Goal: Task Accomplishment & Management: Complete application form

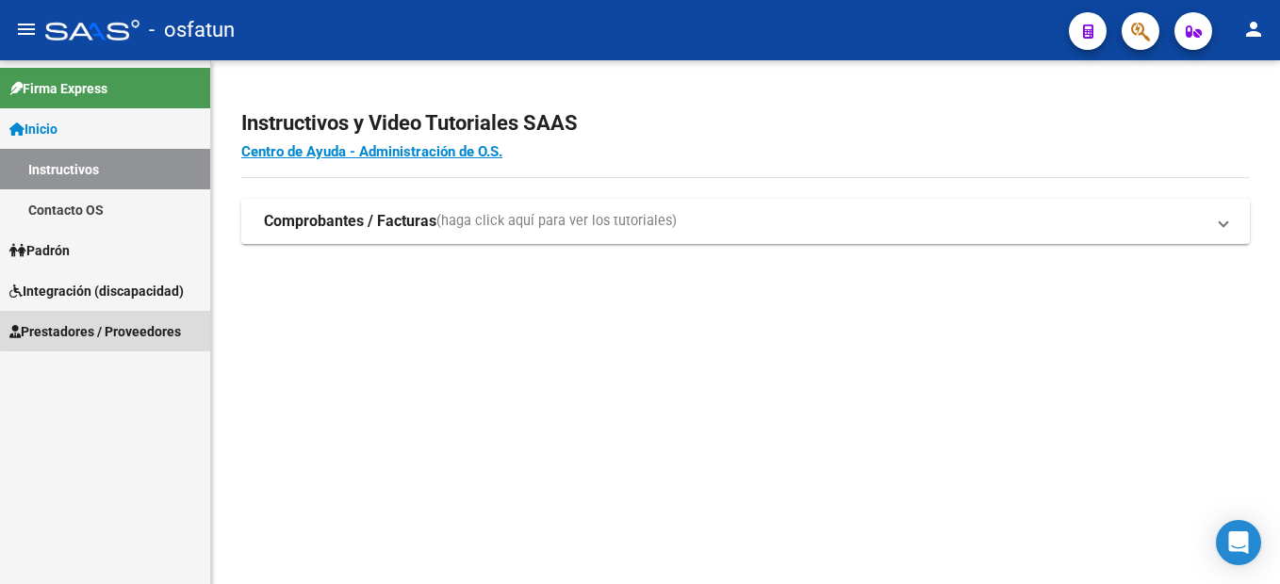
click at [135, 329] on span "Prestadores / Proveedores" at bounding box center [95, 331] width 172 height 21
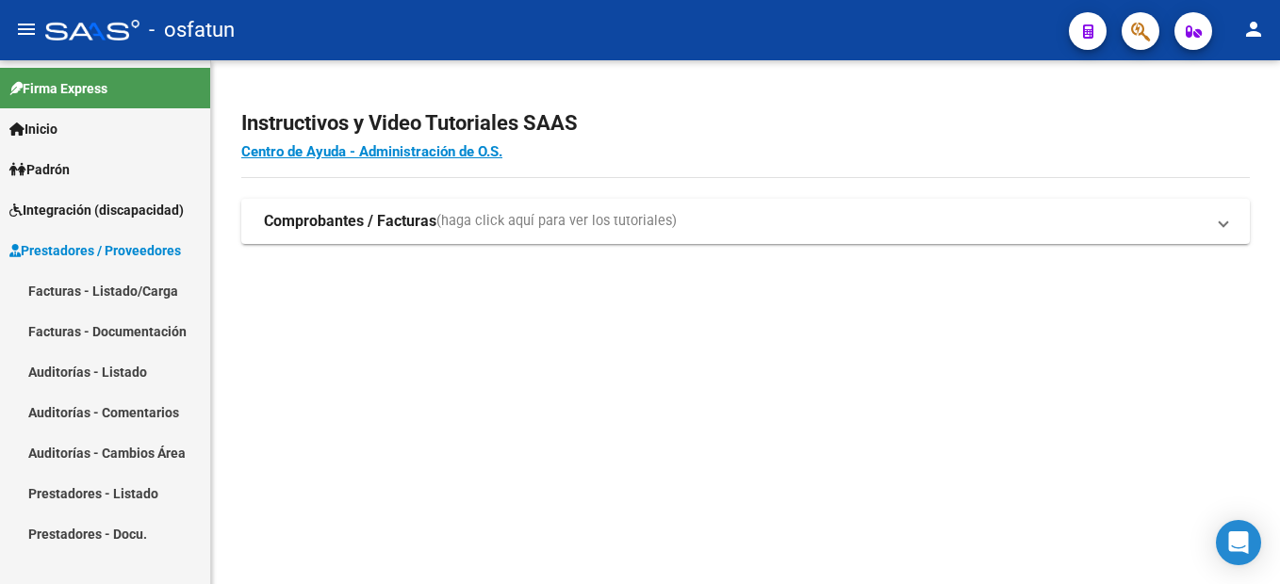
click at [150, 287] on link "Facturas - Listado/Carga" at bounding box center [105, 291] width 210 height 41
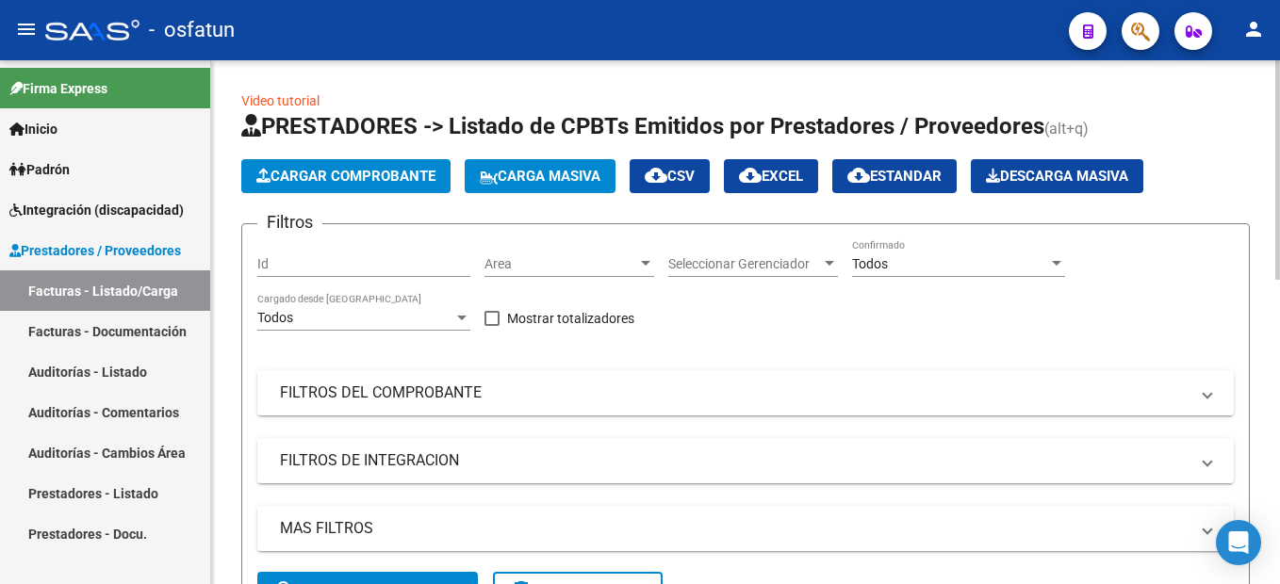
click at [408, 185] on button "Cargar Comprobante" at bounding box center [345, 176] width 209 height 34
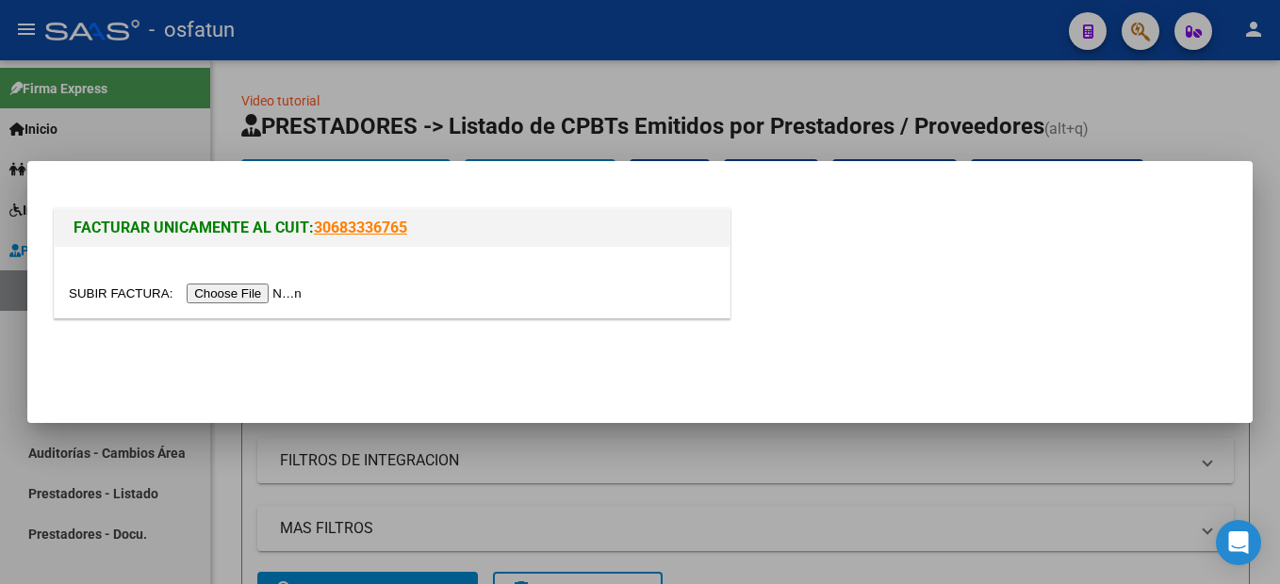
click at [257, 295] on input "file" at bounding box center [188, 294] width 238 height 20
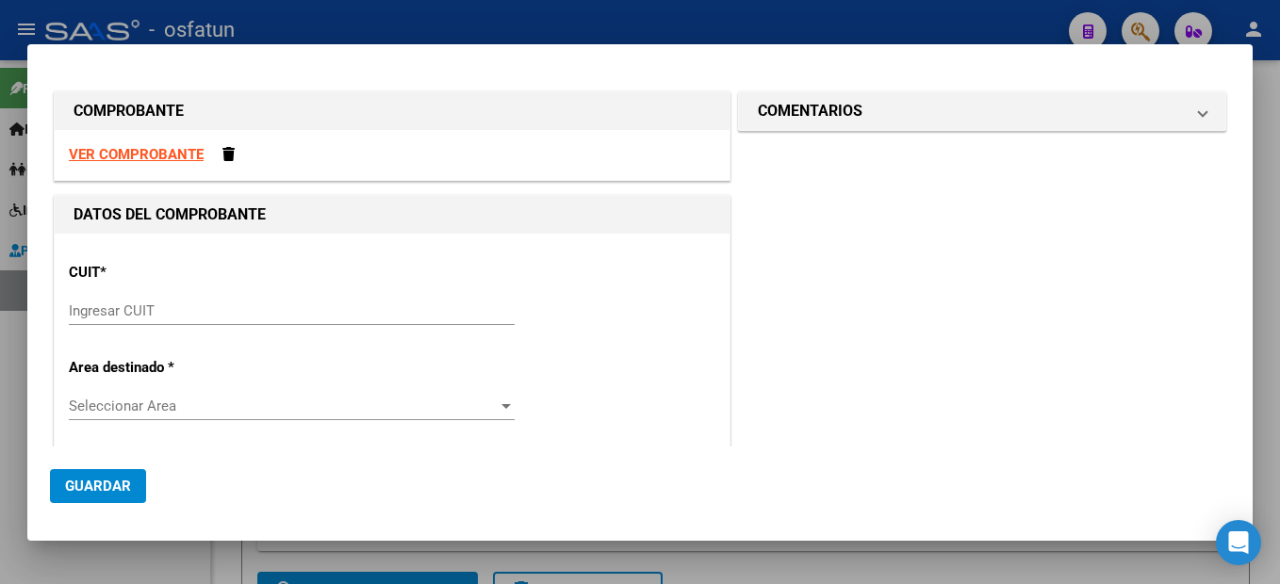
drag, startPoint x: 147, startPoint y: 311, endPoint x: 180, endPoint y: 286, distance: 41.7
click at [147, 311] on input "Ingresar CUIT" at bounding box center [292, 311] width 446 height 17
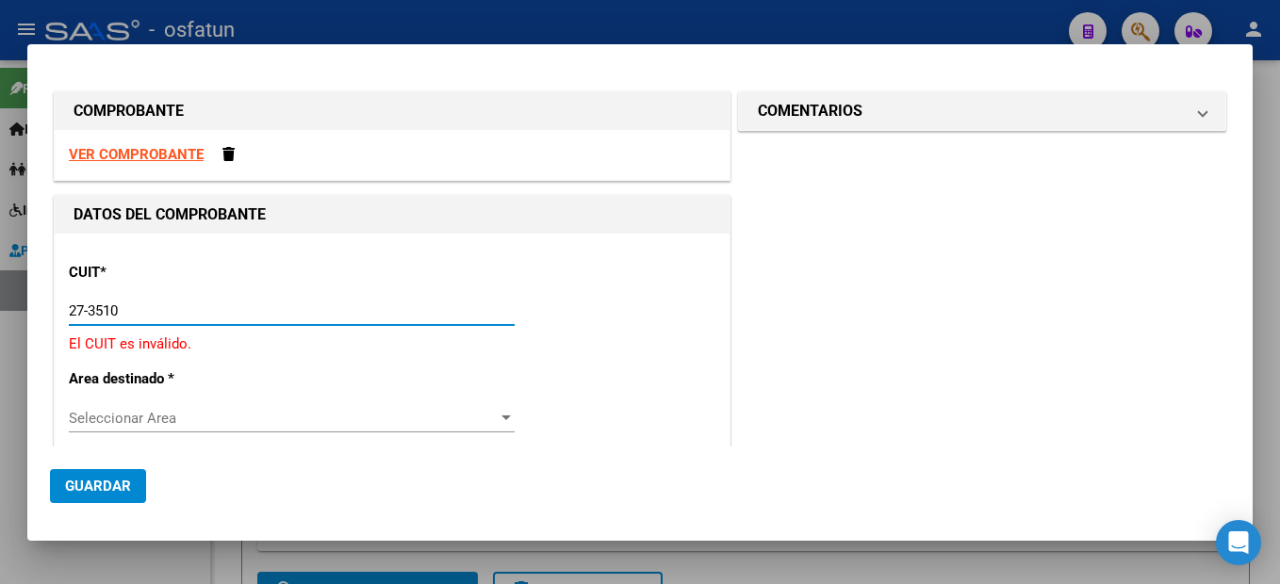
click at [215, 310] on input "27-3510" at bounding box center [292, 311] width 446 height 17
type input "2"
type input "27-35029401-0"
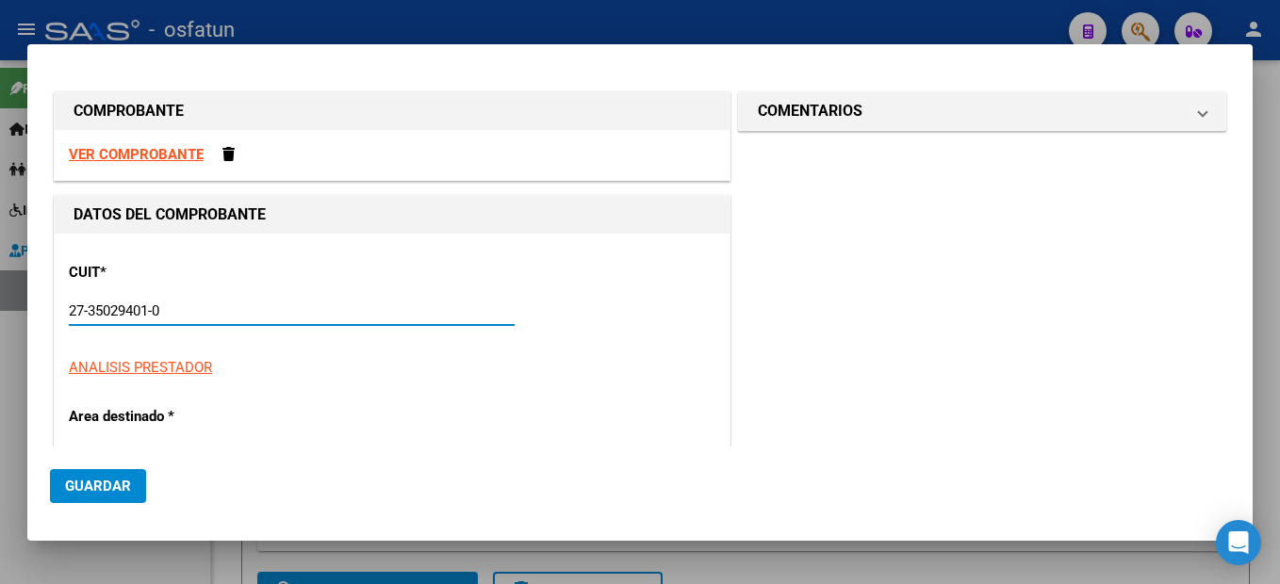
type input "2"
type input "27-35029401-0"
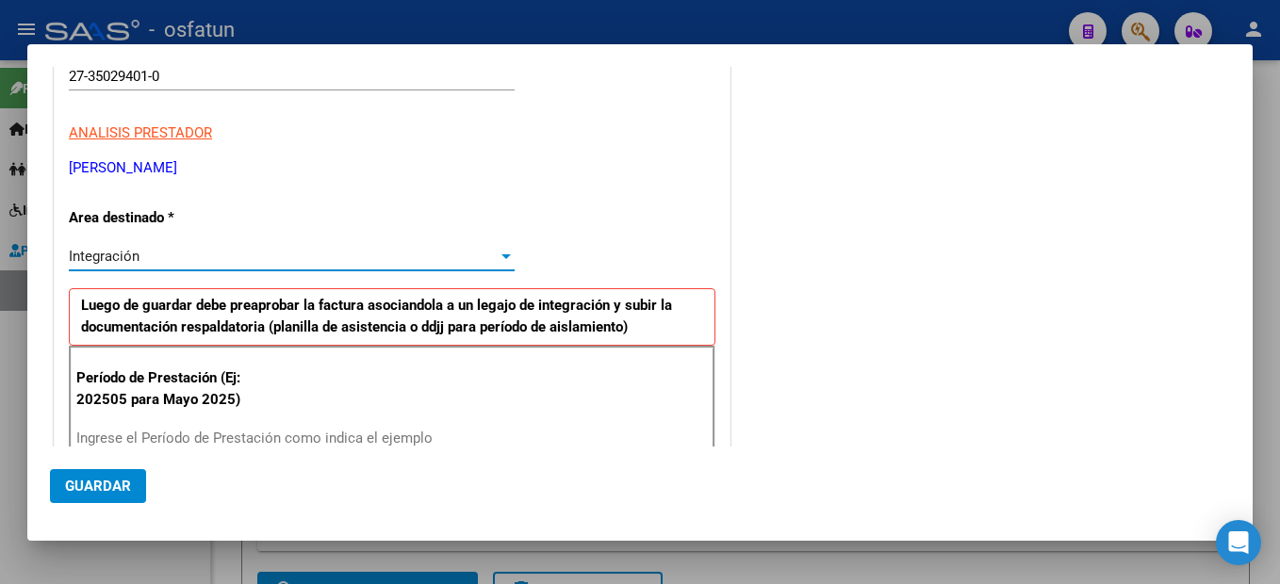
scroll to position [329, 0]
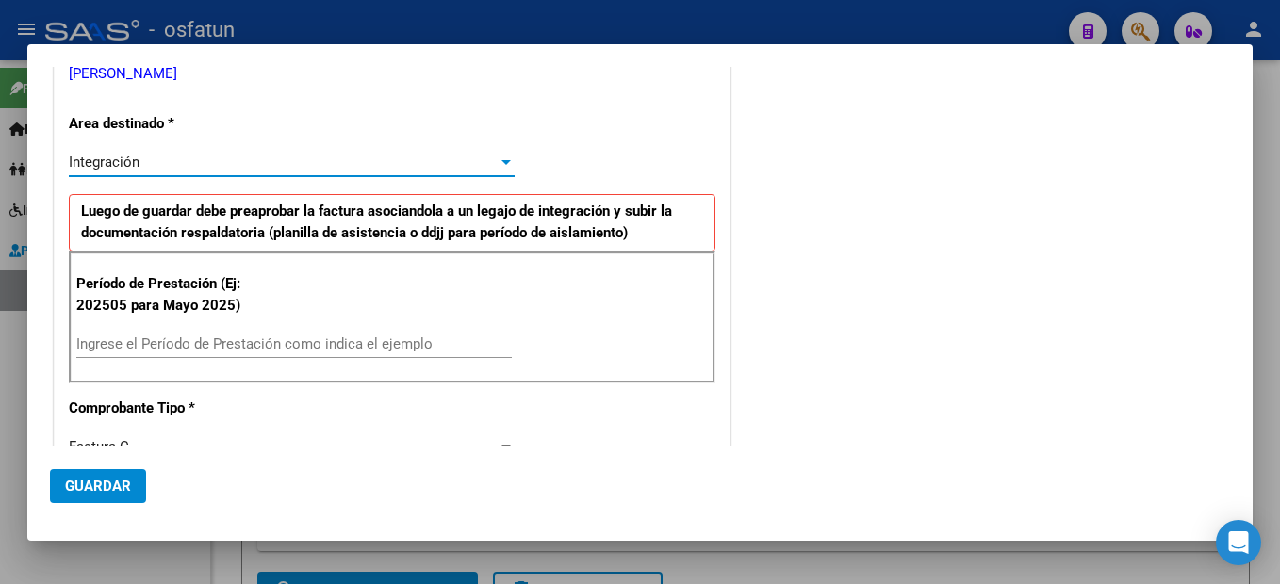
click at [151, 343] on input "Ingrese el Período de Prestación como indica el ejemplo" at bounding box center [293, 344] width 435 height 17
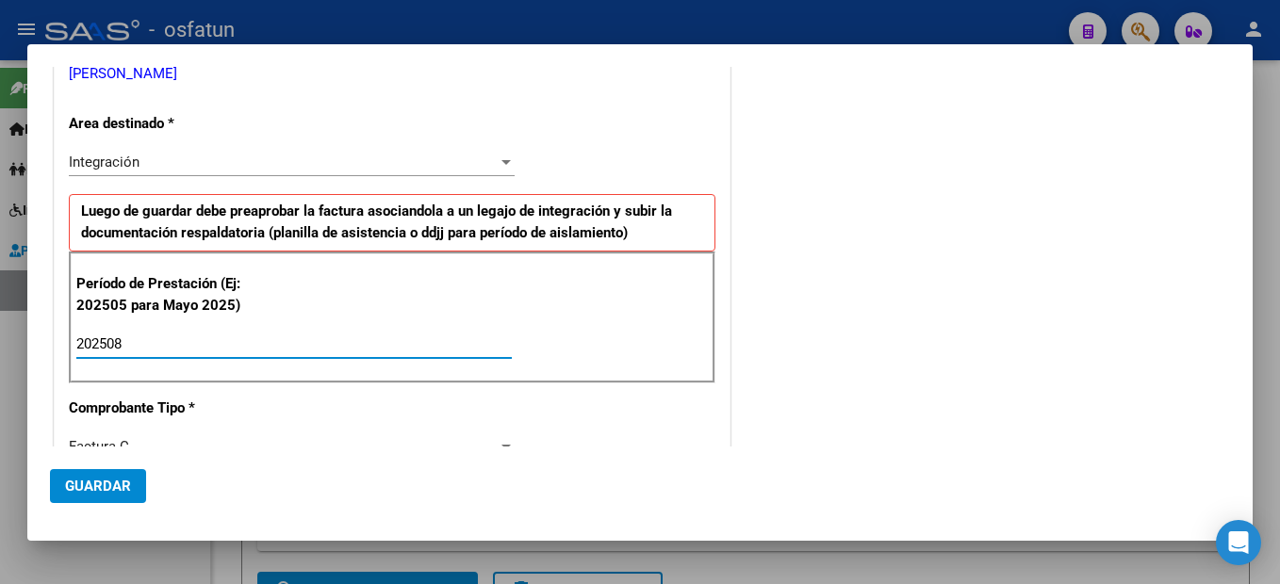
type input "202508"
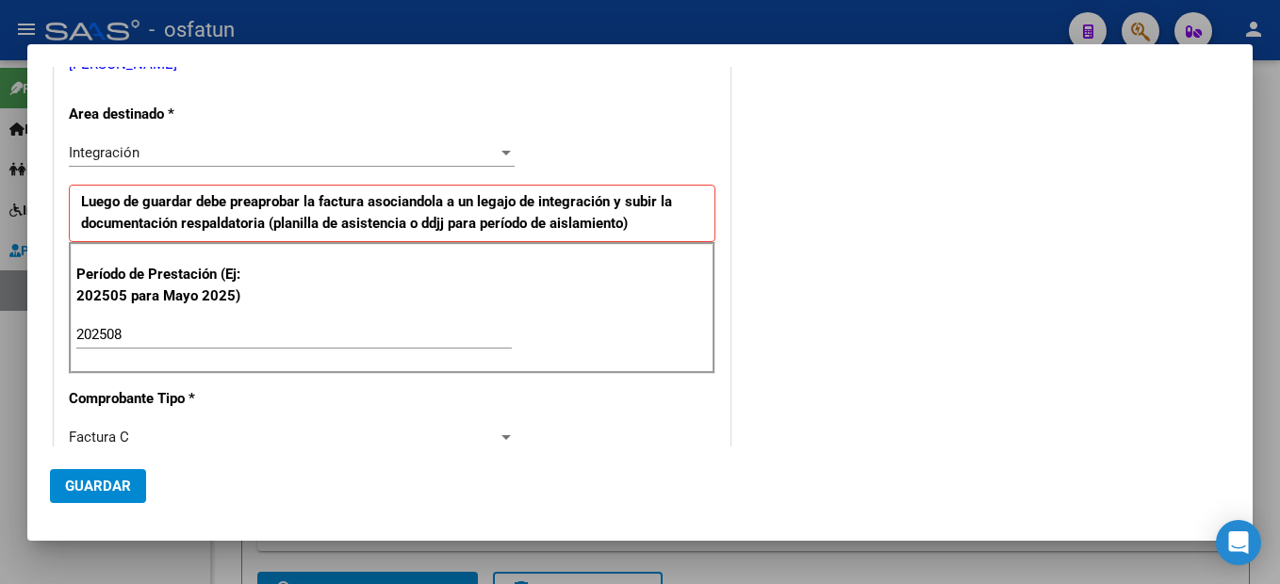
scroll to position [616, 0]
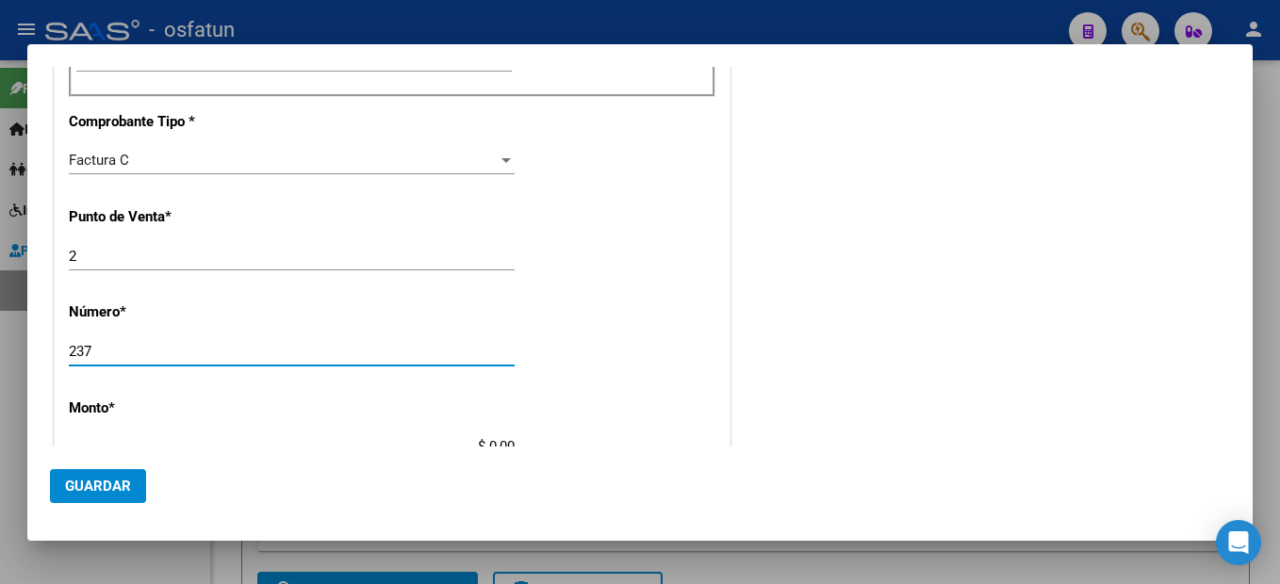
type input "237"
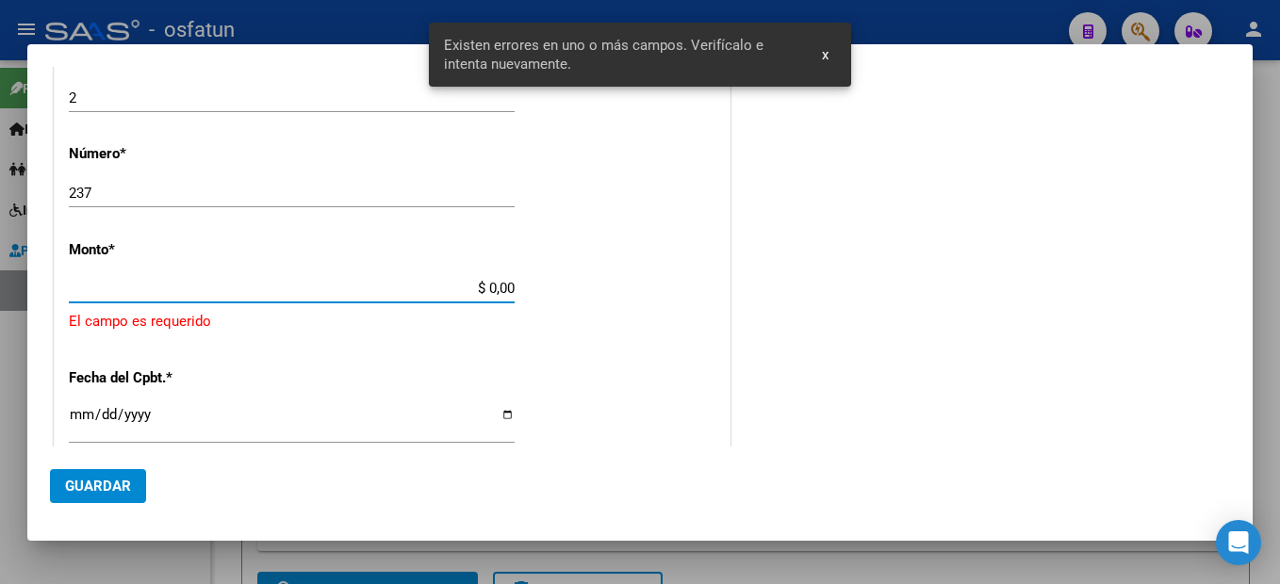
scroll to position [797, 0]
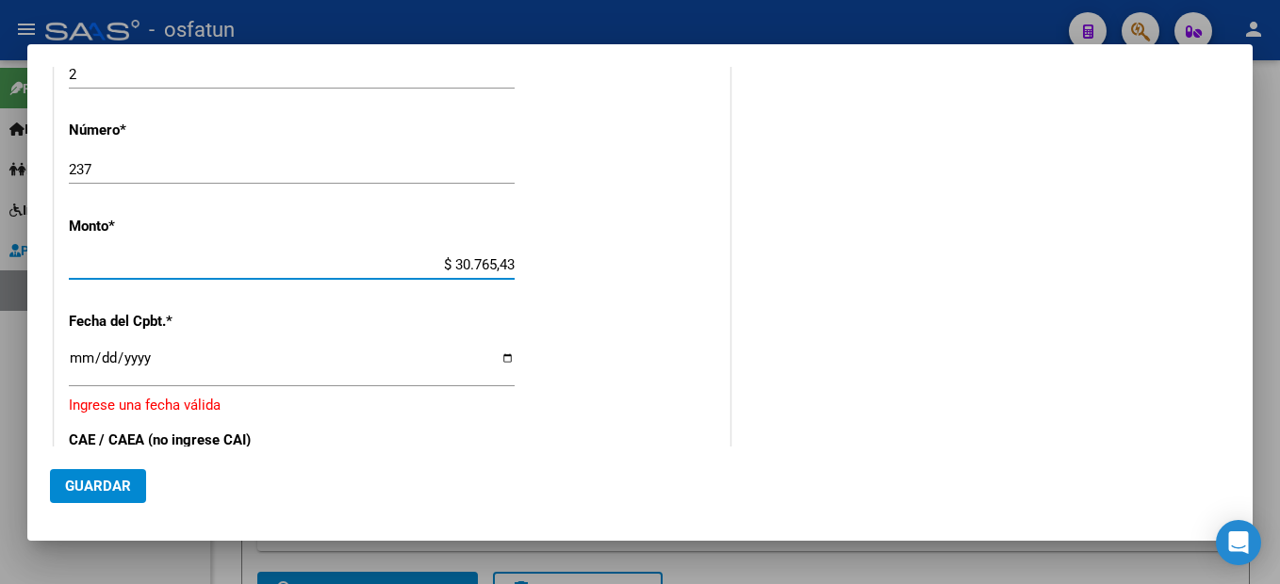
type input "$ 307.654,34"
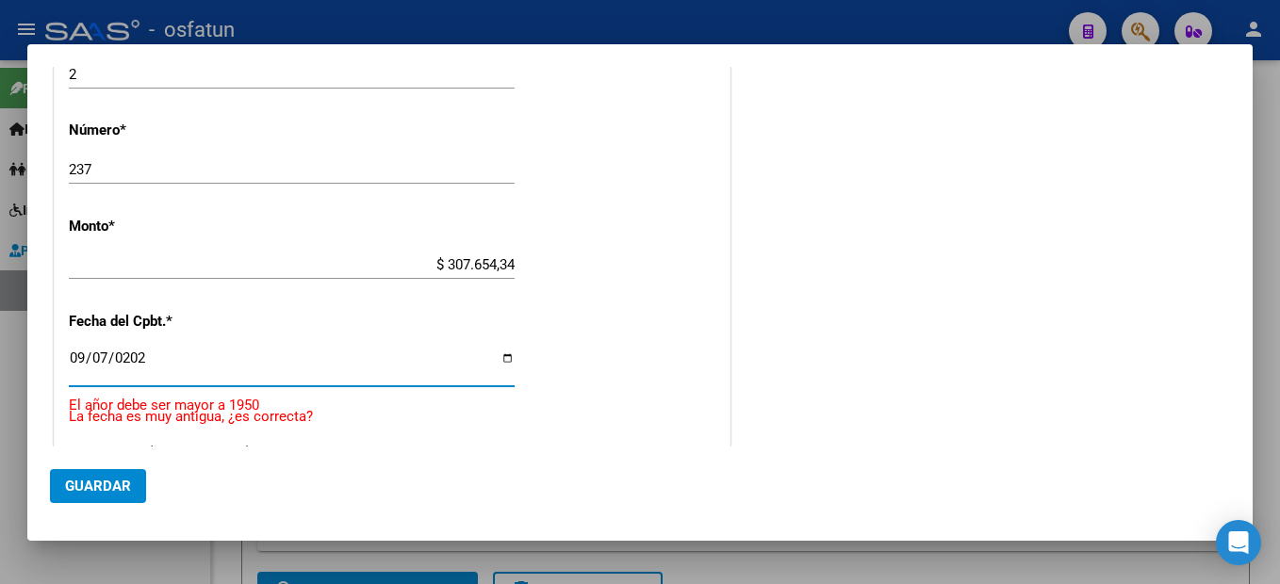
type input "[DATE]"
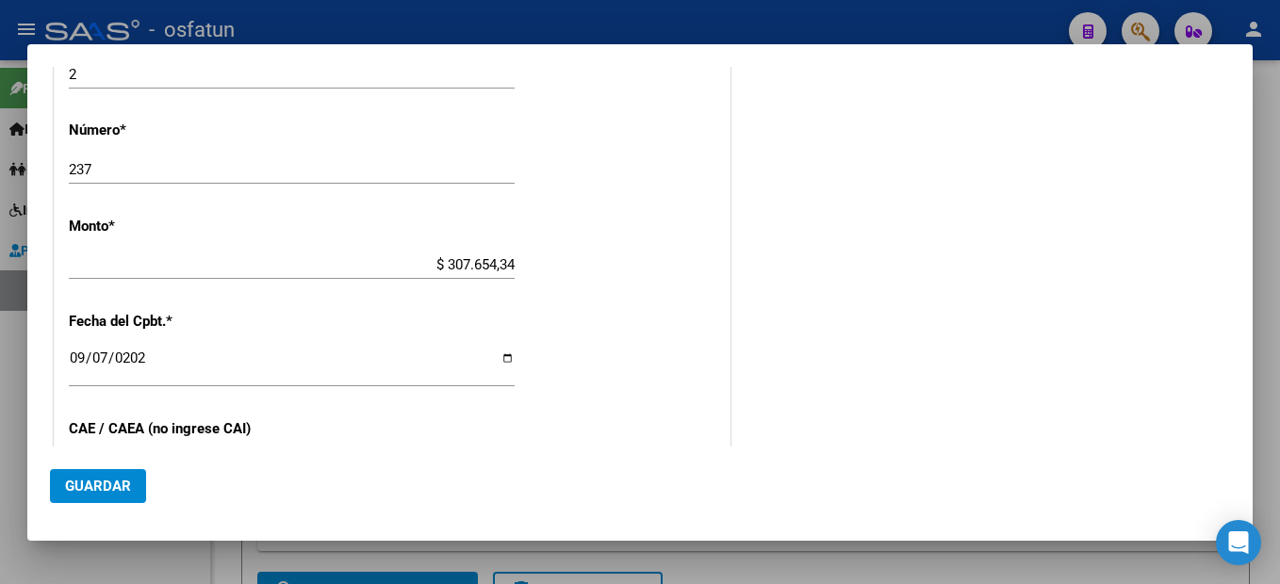
scroll to position [1009, 0]
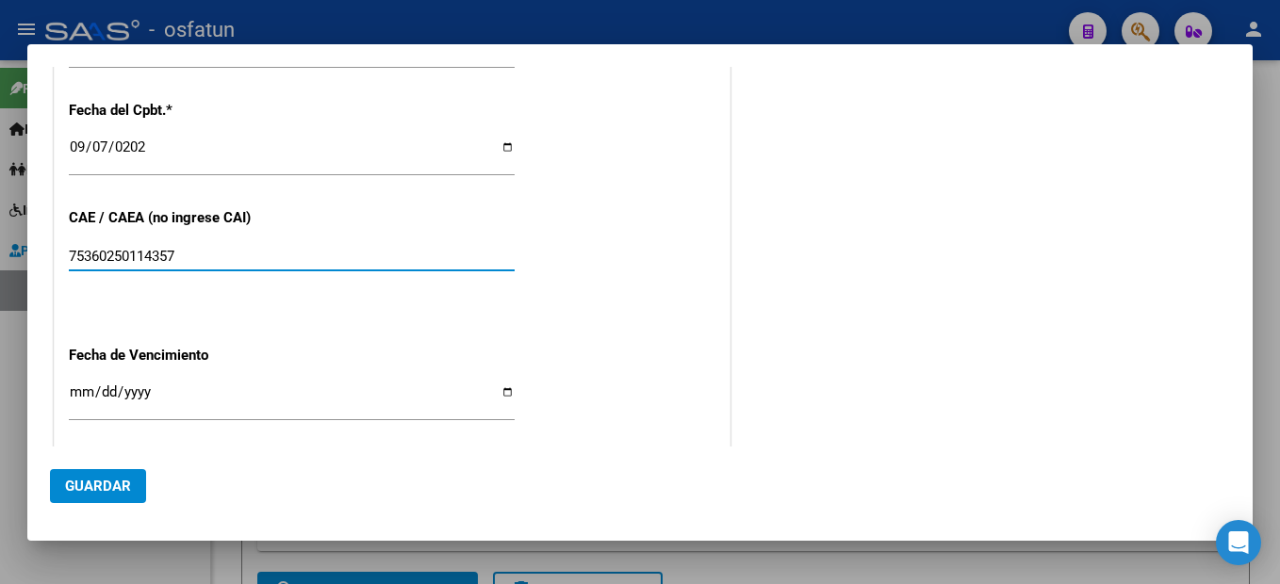
type input "75360250114357"
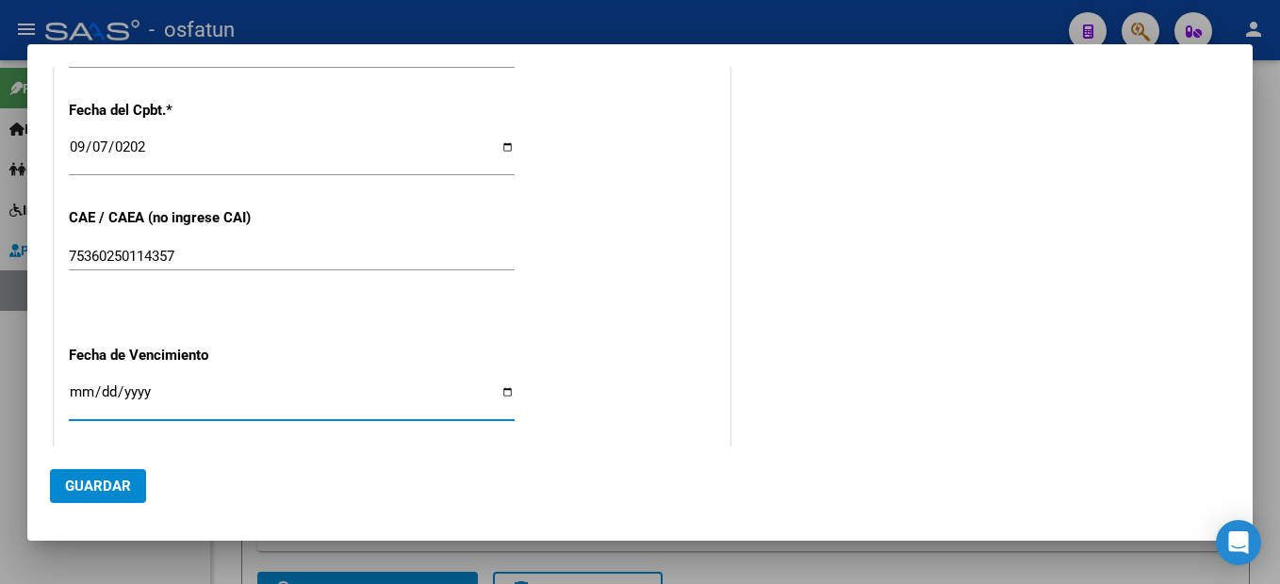
type input "0006-09-17"
type input "[DATE]"
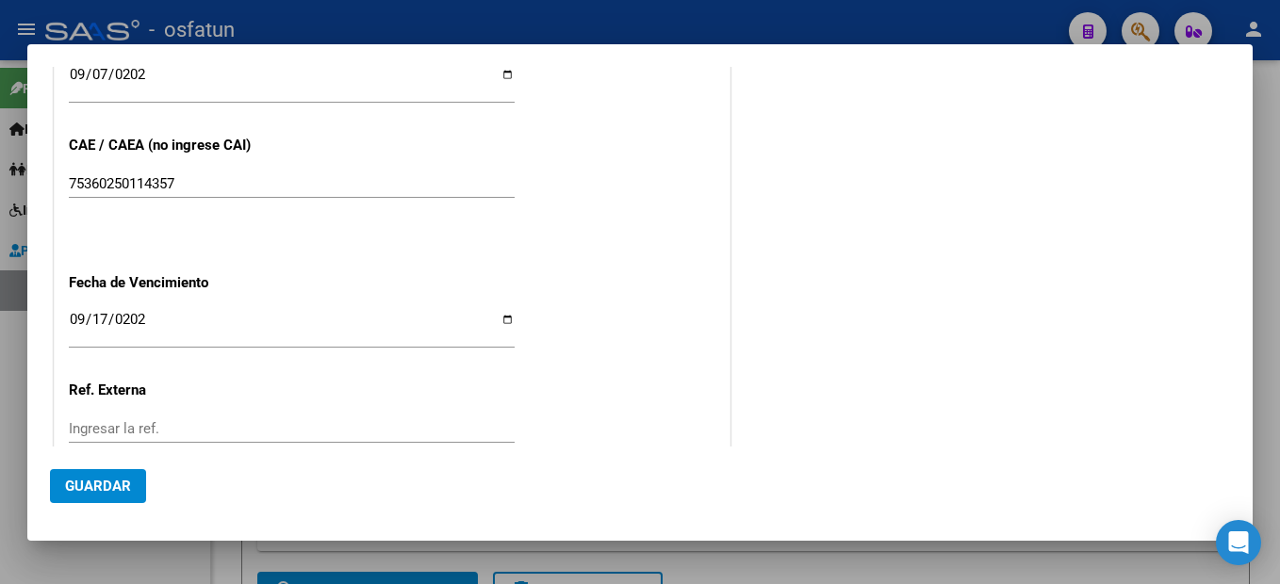
scroll to position [1131, 0]
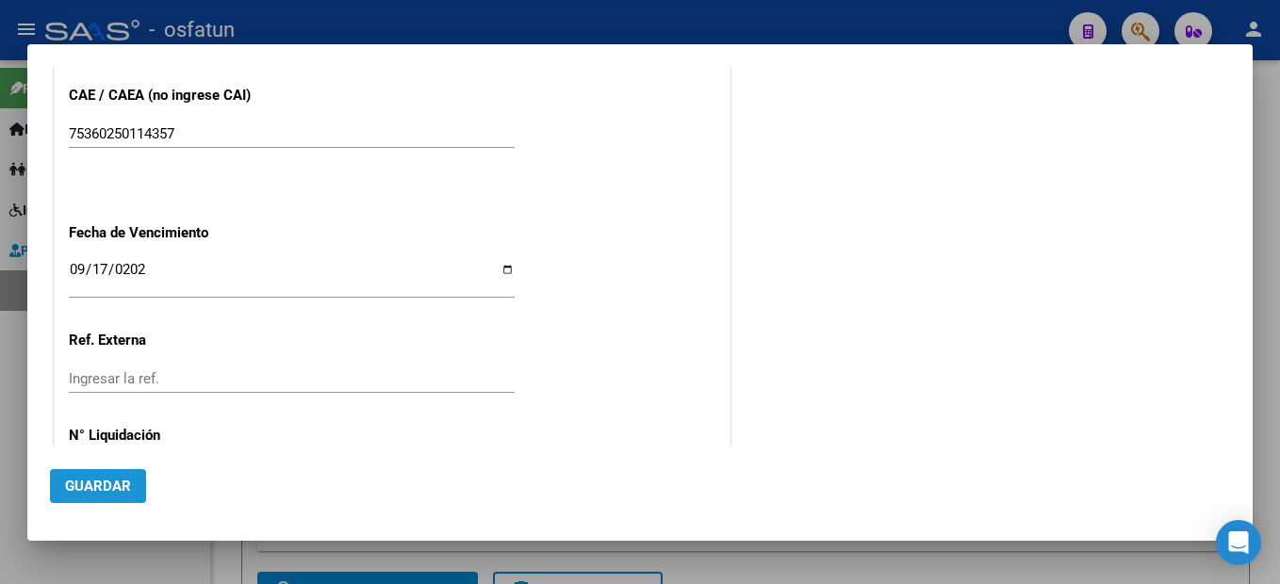
click at [110, 491] on span "Guardar" at bounding box center [98, 486] width 66 height 17
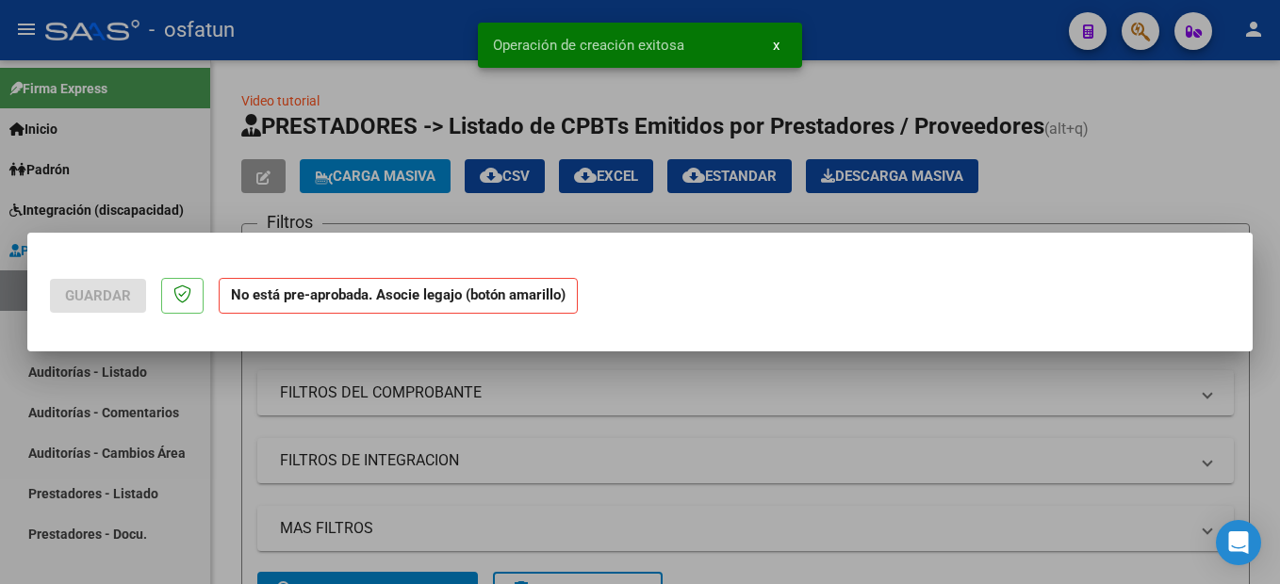
scroll to position [0, 0]
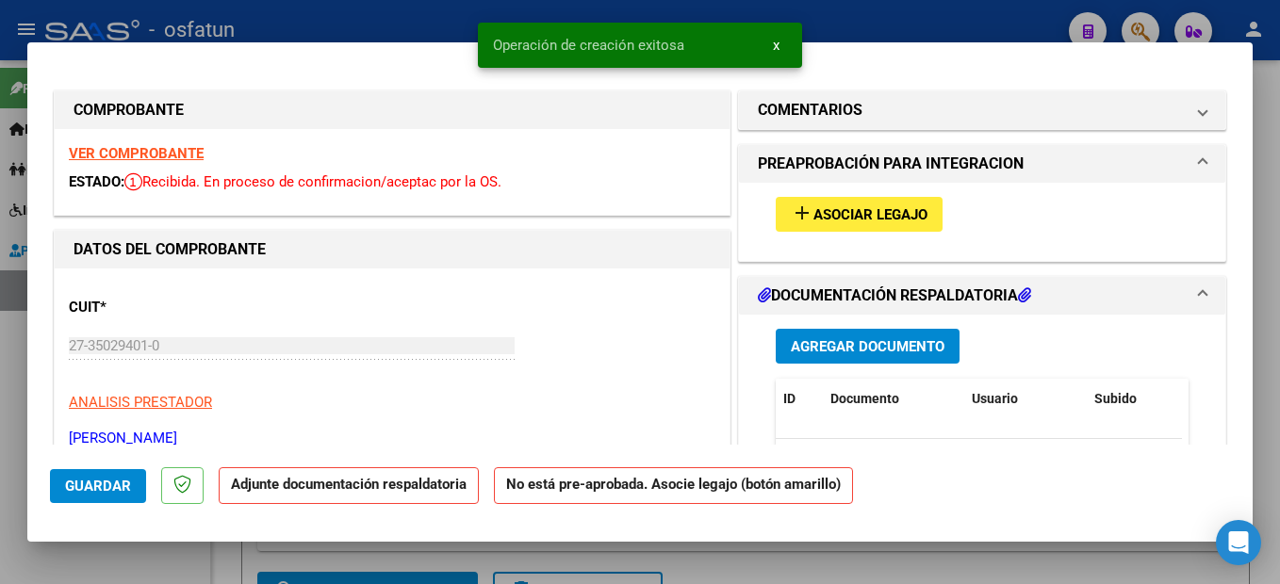
click at [866, 208] on span "Asociar Legajo" at bounding box center [870, 214] width 114 height 17
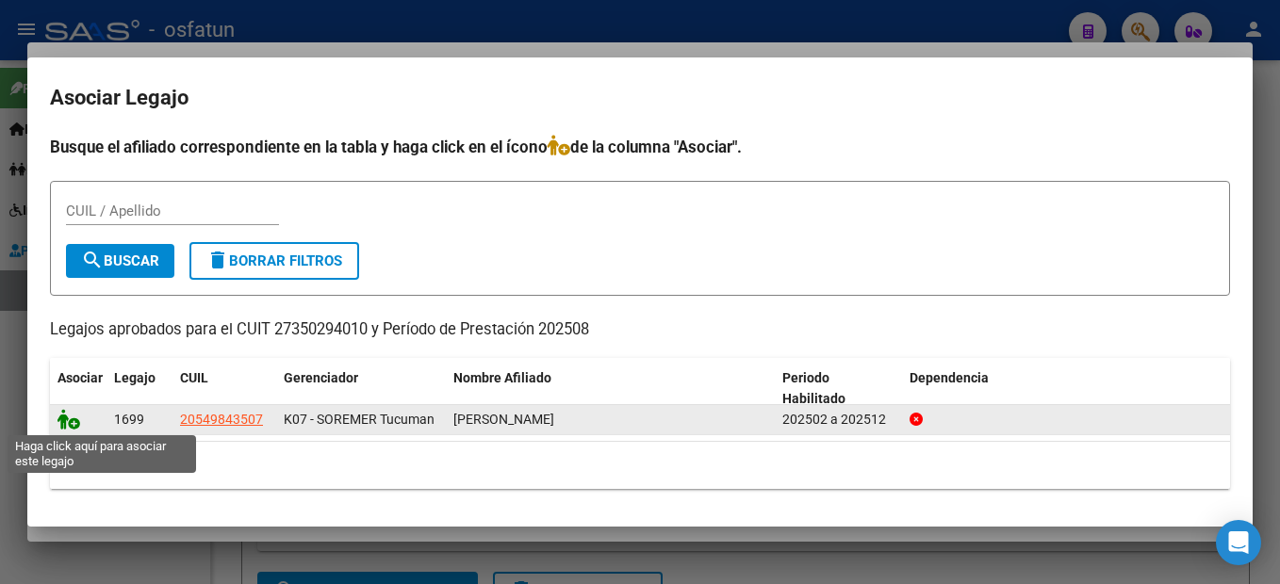
click at [75, 420] on icon at bounding box center [68, 419] width 23 height 21
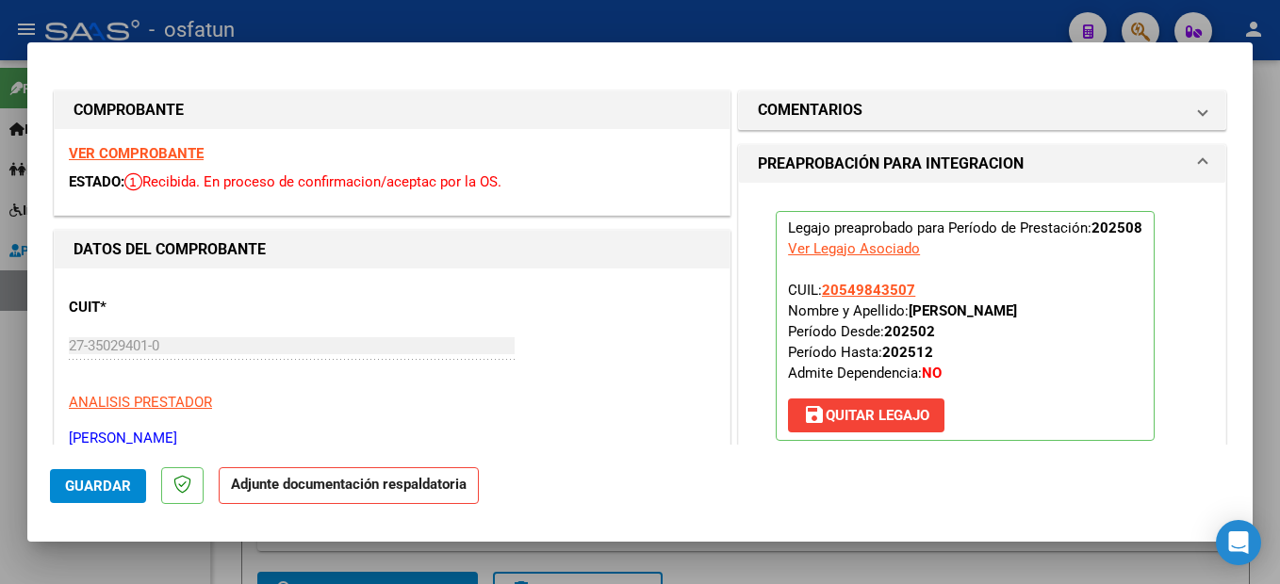
scroll to position [283, 0]
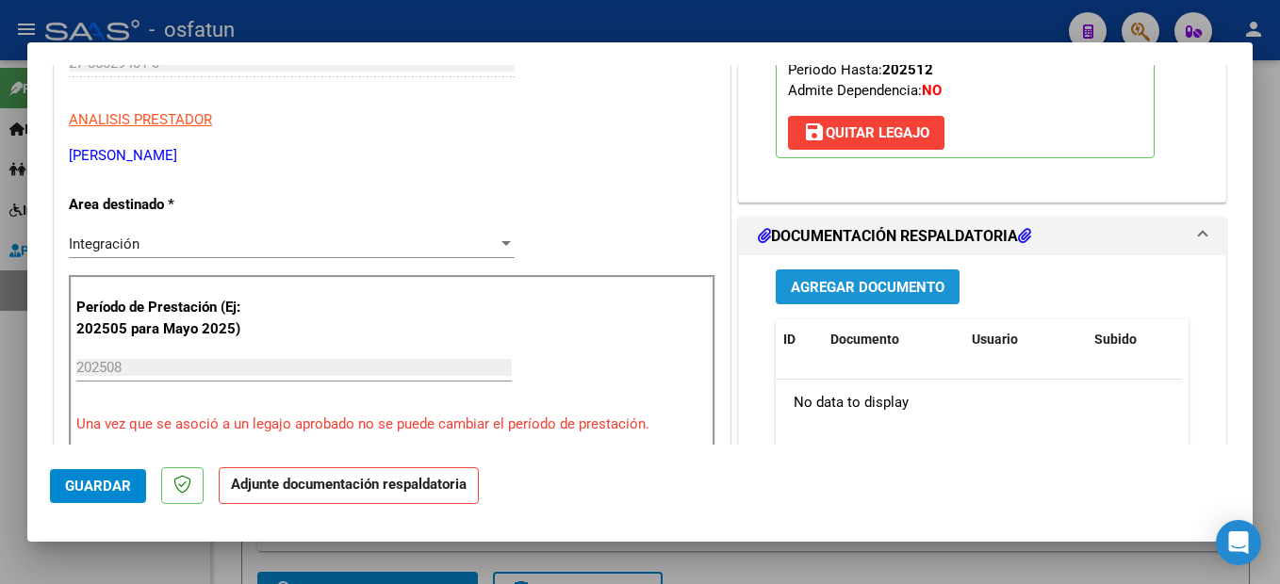
click at [932, 281] on span "Agregar Documento" at bounding box center [868, 287] width 154 height 17
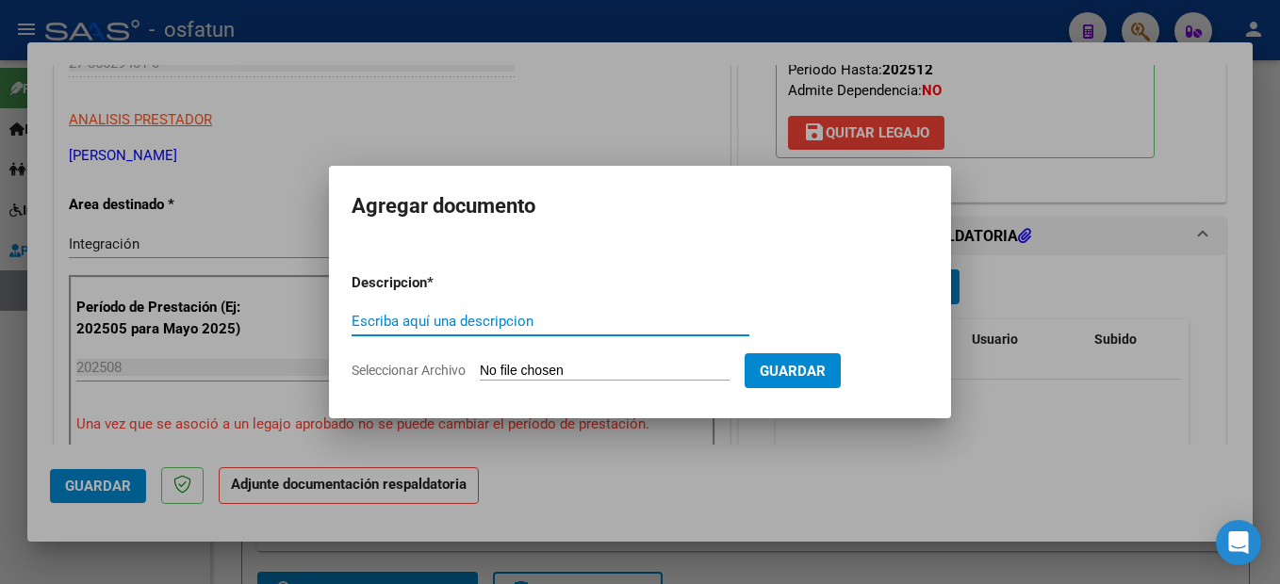
click at [435, 323] on input "Escriba aquí una descripcion" at bounding box center [551, 321] width 398 height 17
type input "PLANILLA DE ASISTENCIA"
click at [624, 370] on input "Seleccionar Archivo" at bounding box center [605, 372] width 250 height 18
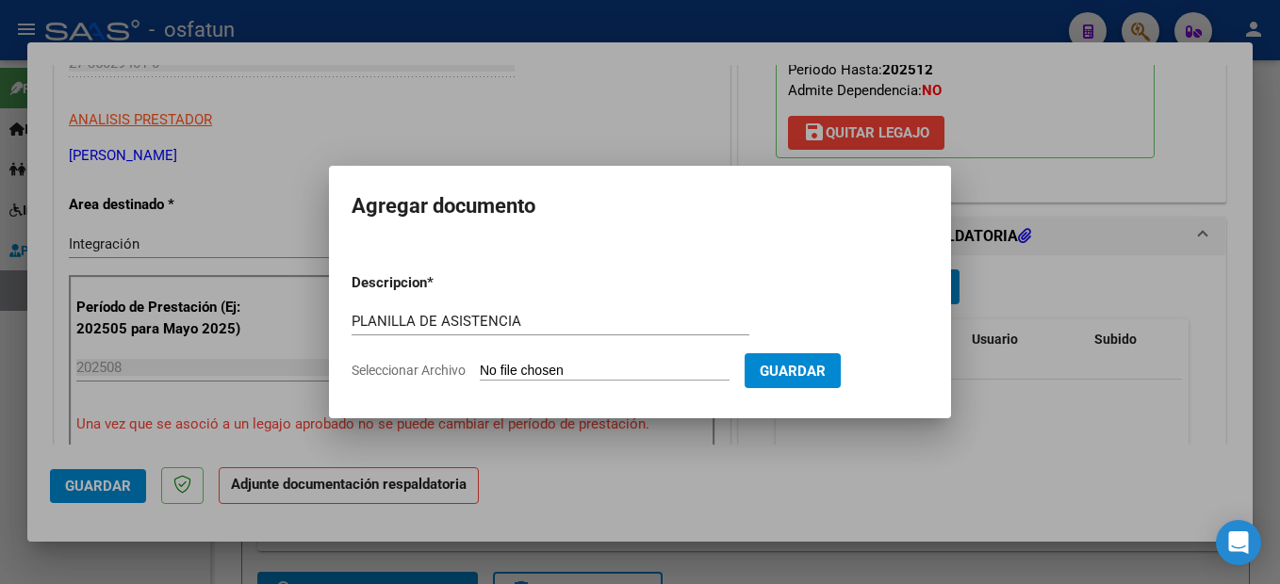
type input "C:\fakepath\250908101120.pdf"
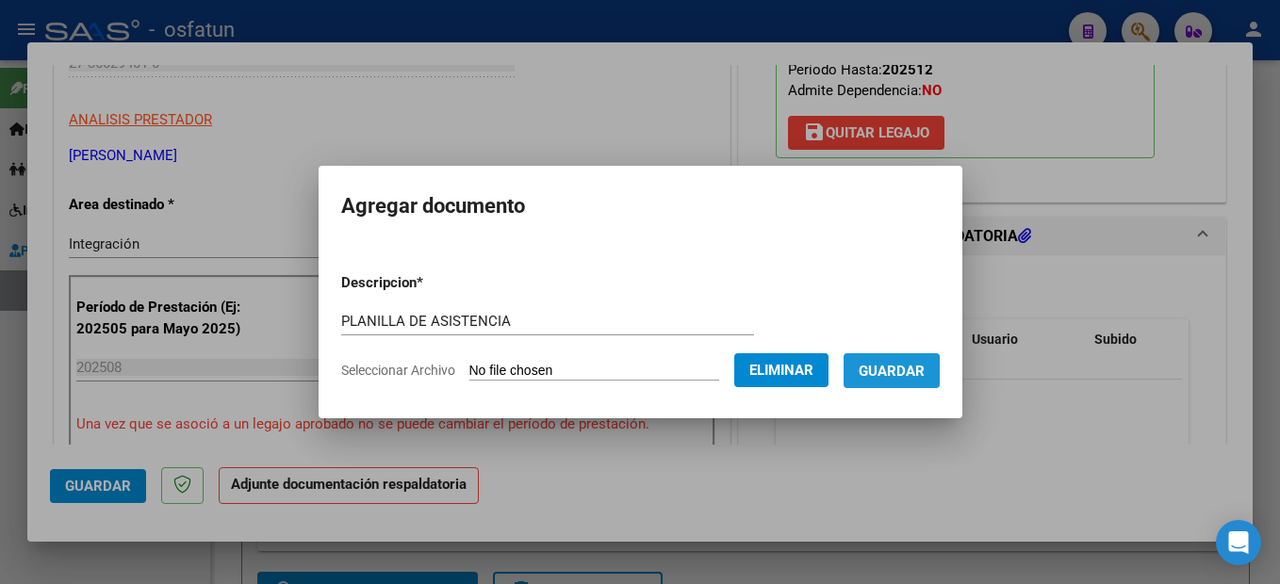
click at [925, 362] on span "Guardar" at bounding box center [892, 370] width 66 height 17
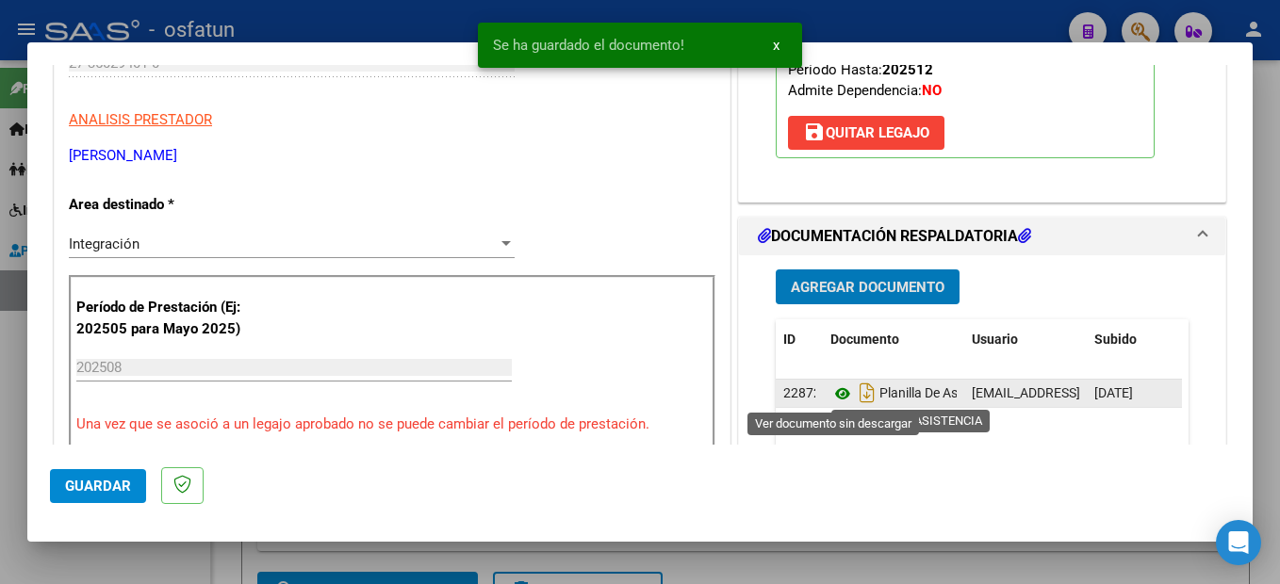
click at [833, 394] on icon at bounding box center [842, 394] width 25 height 23
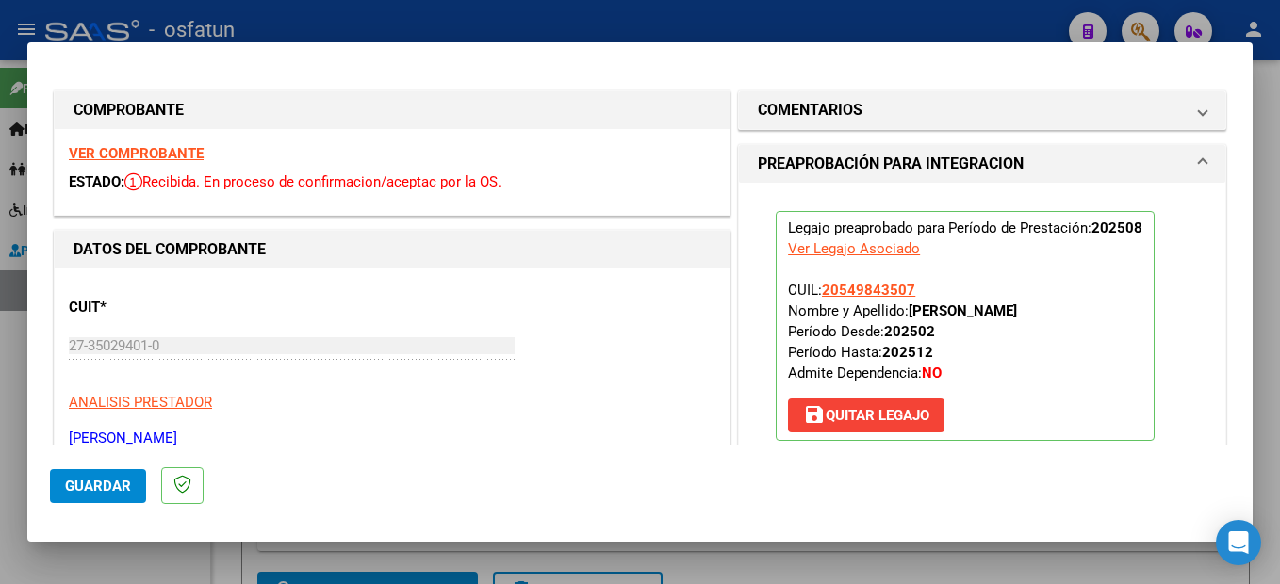
scroll to position [471, 0]
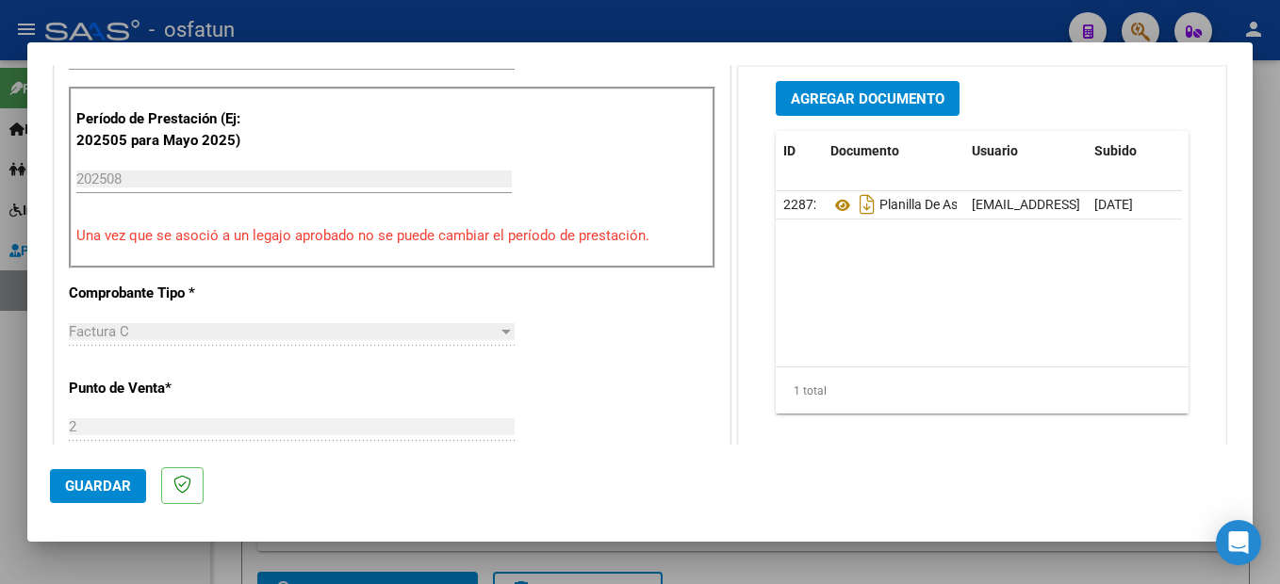
click at [93, 481] on span "Guardar" at bounding box center [98, 486] width 66 height 17
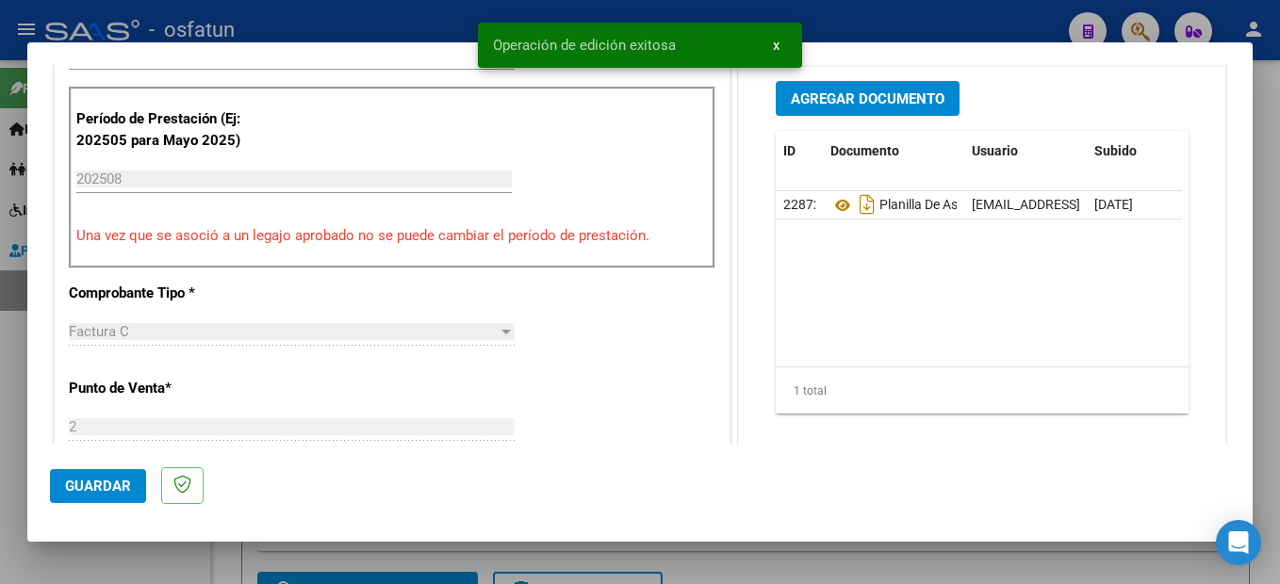
click at [1261, 485] on div at bounding box center [640, 292] width 1280 height 584
type input "$ 0,00"
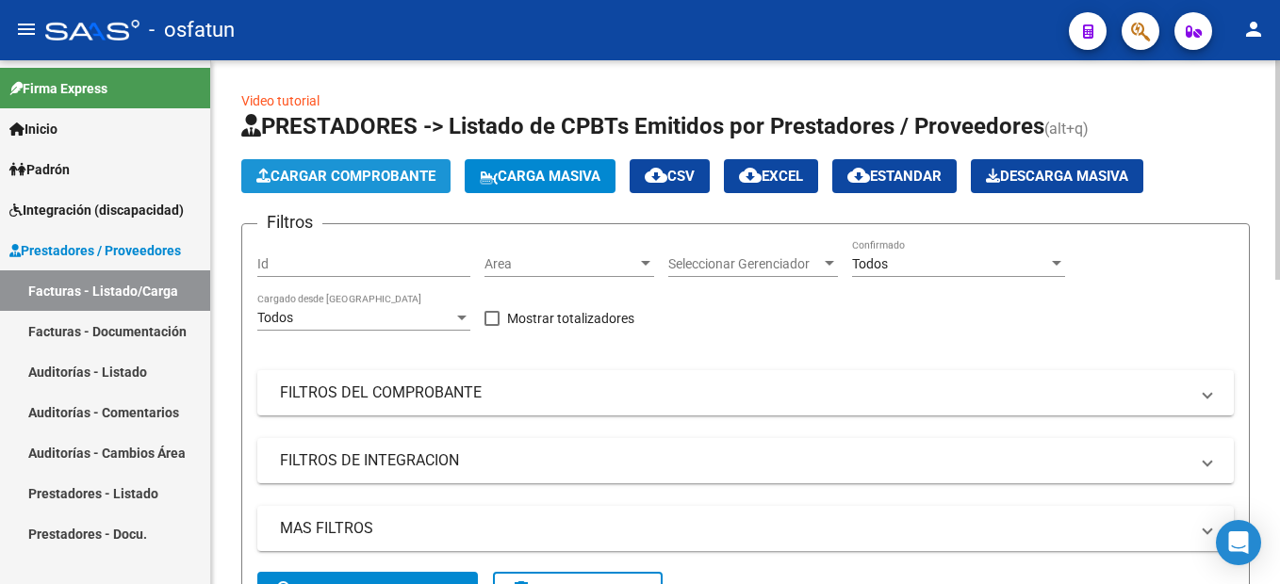
click at [334, 178] on span "Cargar Comprobante" at bounding box center [345, 176] width 179 height 17
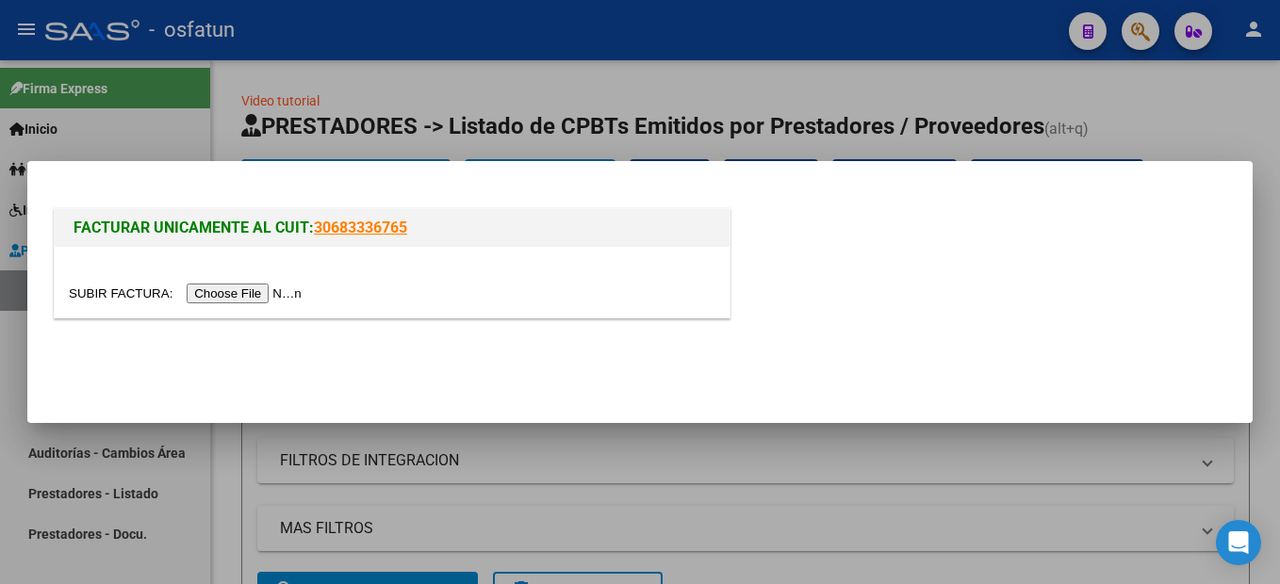
click at [201, 300] on input "file" at bounding box center [188, 294] width 238 height 20
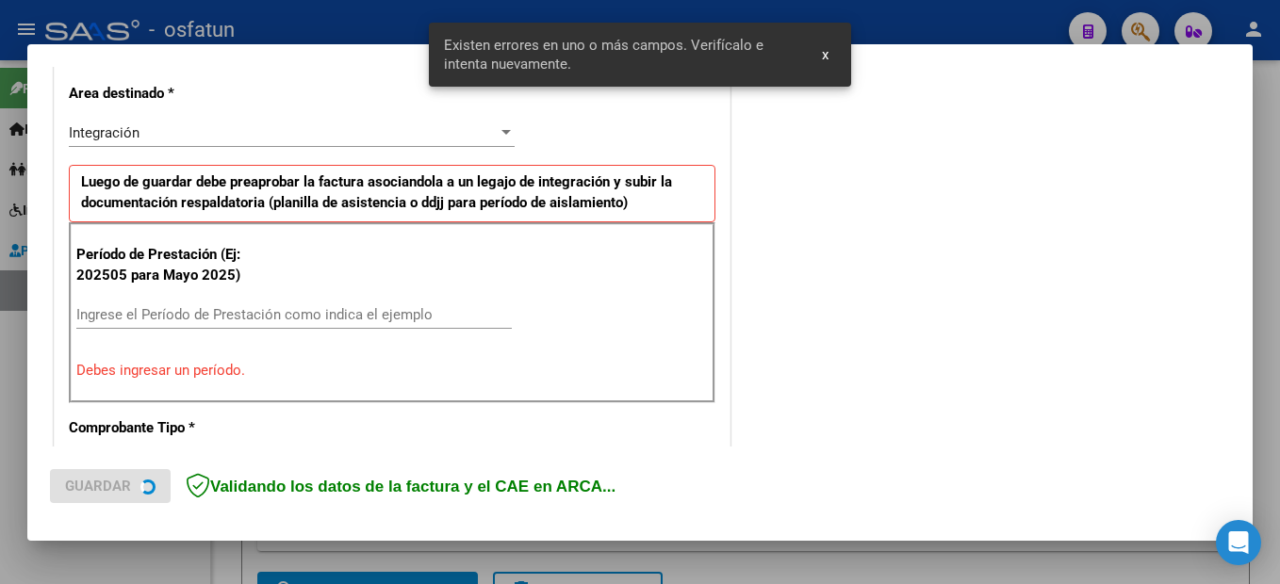
scroll to position [431, 0]
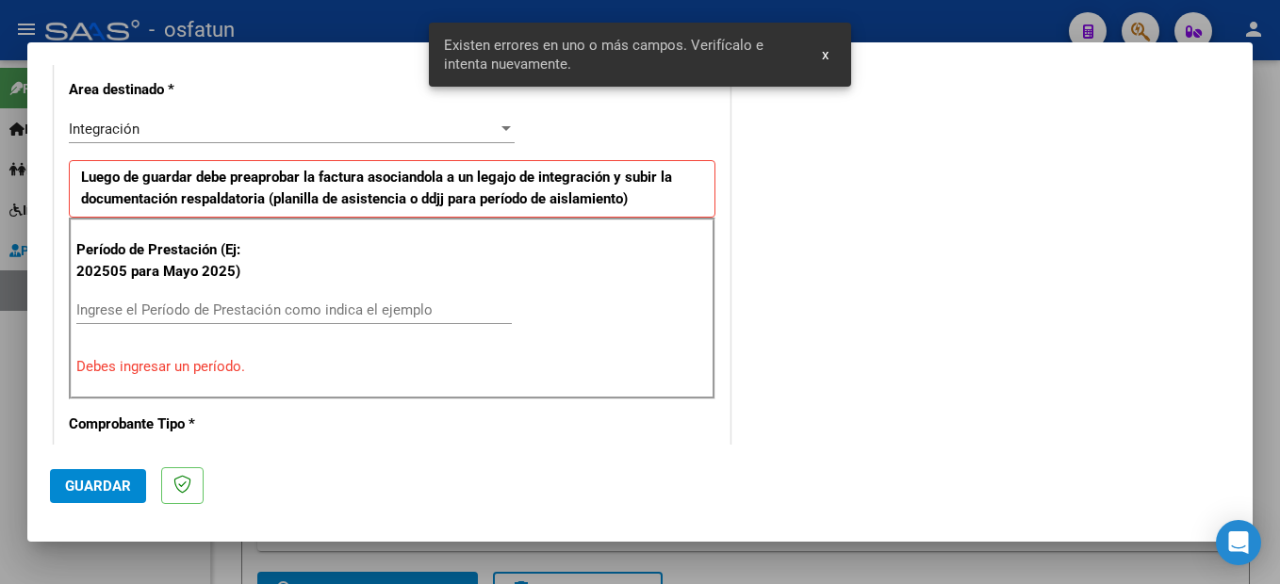
click at [184, 312] on input "Ingrese el Período de Prestación como indica el ejemplo" at bounding box center [293, 310] width 435 height 17
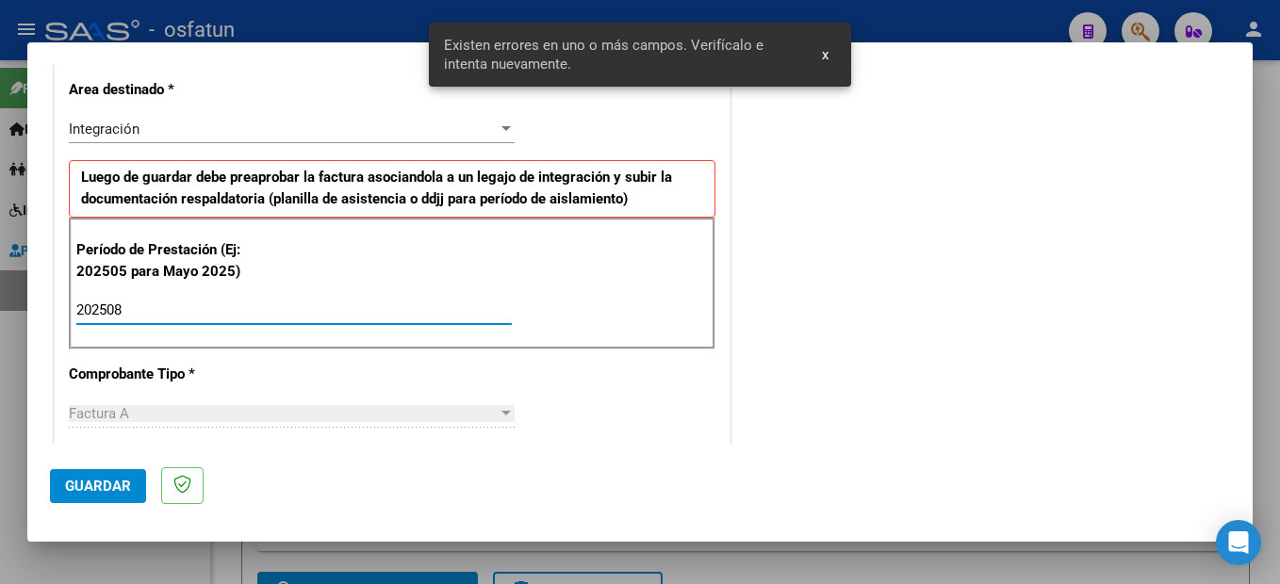
type input "202508"
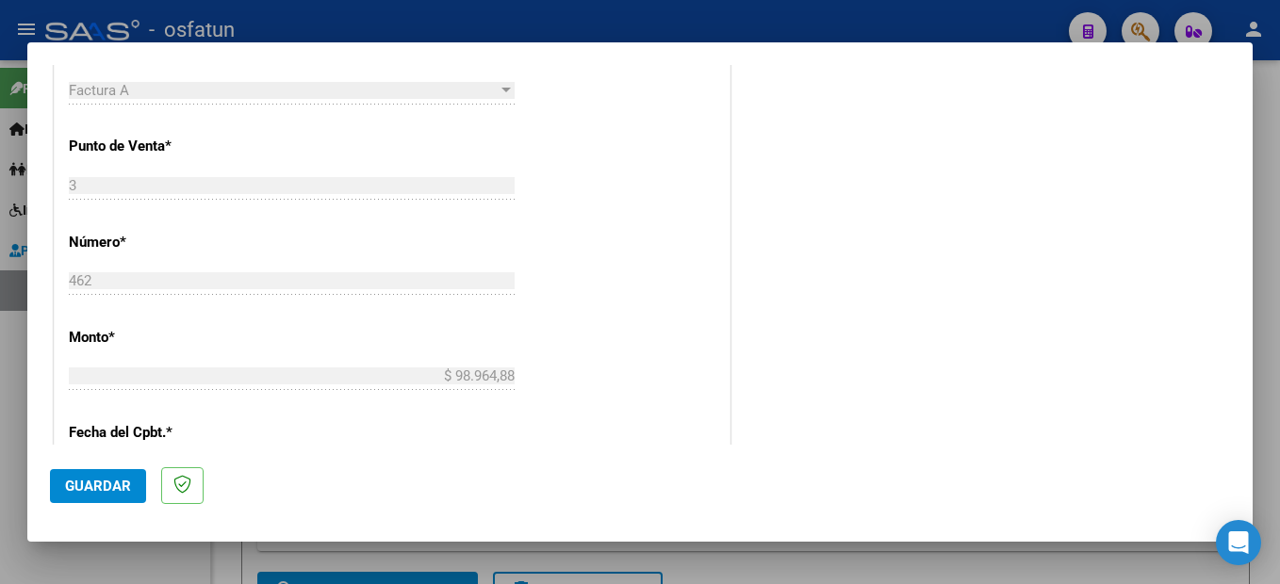
scroll to position [1037, 0]
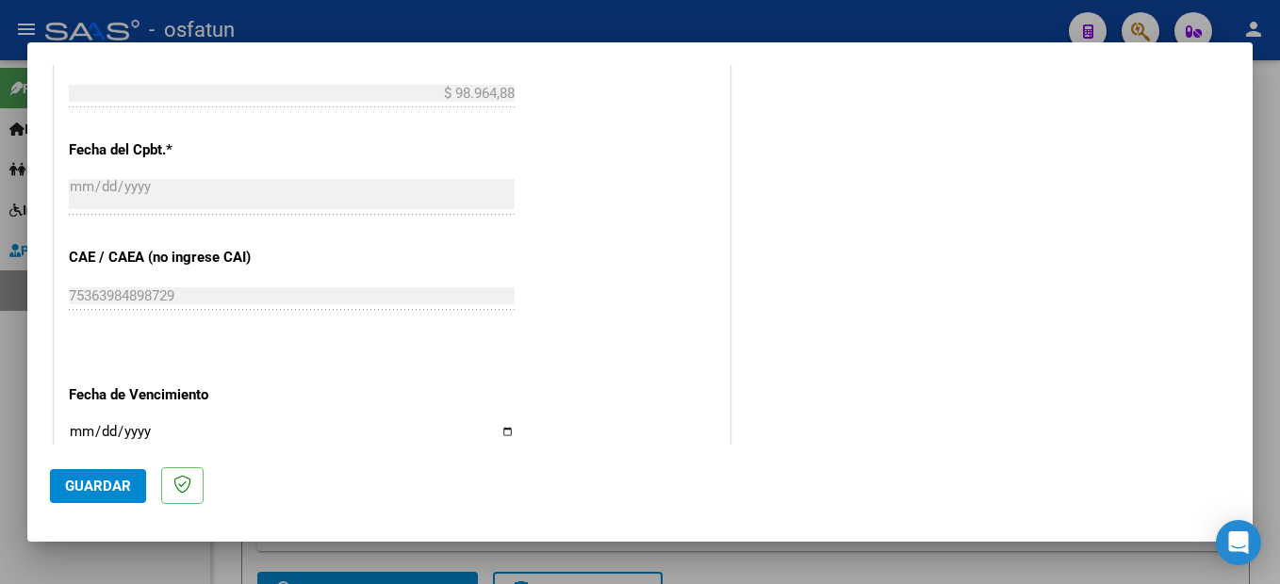
click at [105, 485] on span "Guardar" at bounding box center [98, 486] width 66 height 17
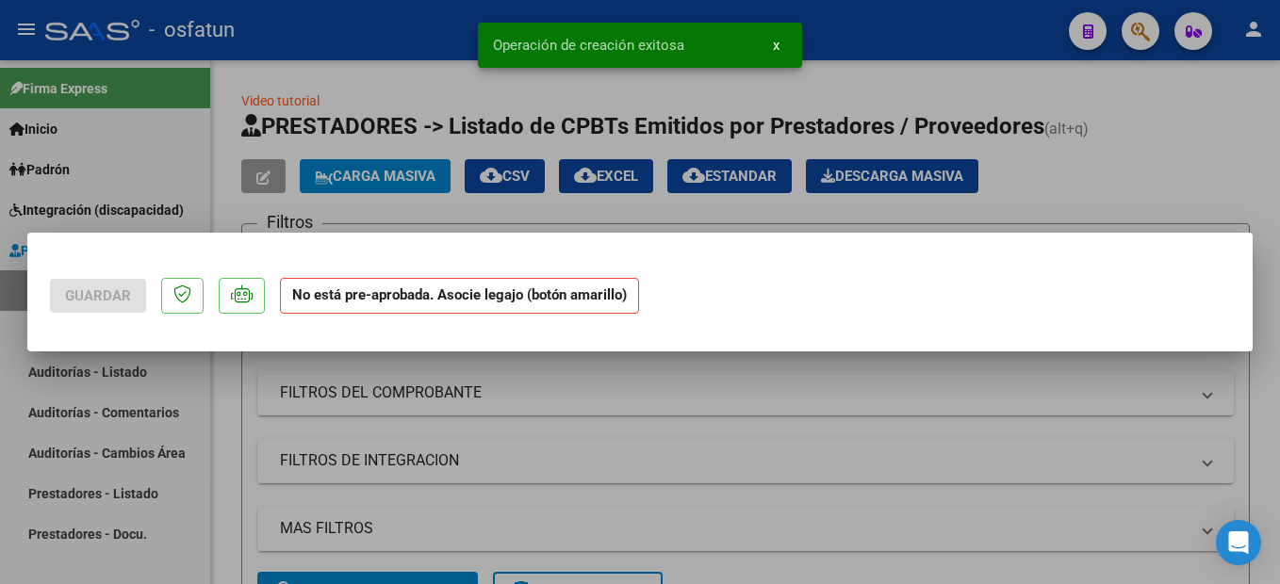
scroll to position [0, 0]
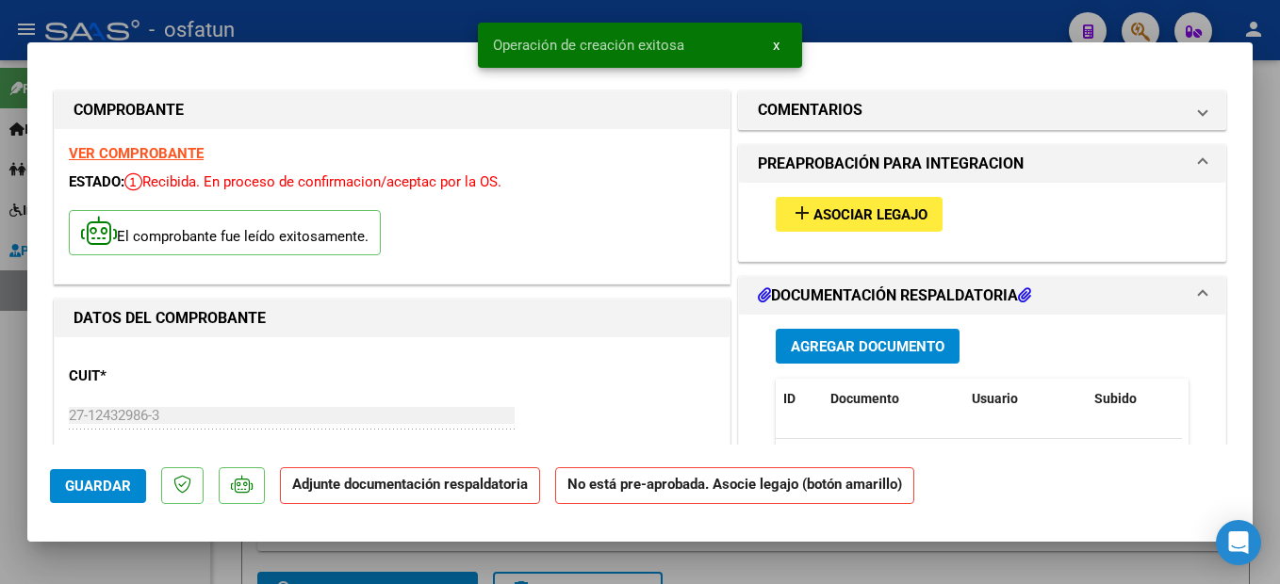
click at [855, 220] on span "Asociar Legajo" at bounding box center [870, 214] width 114 height 17
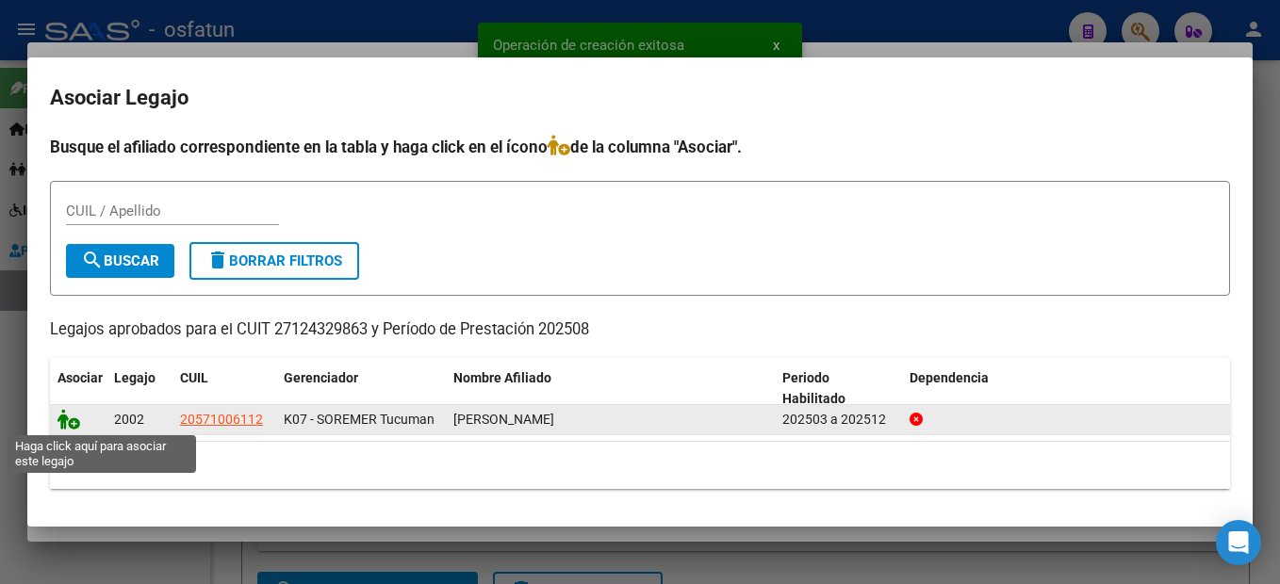
click at [61, 418] on icon at bounding box center [68, 419] width 23 height 21
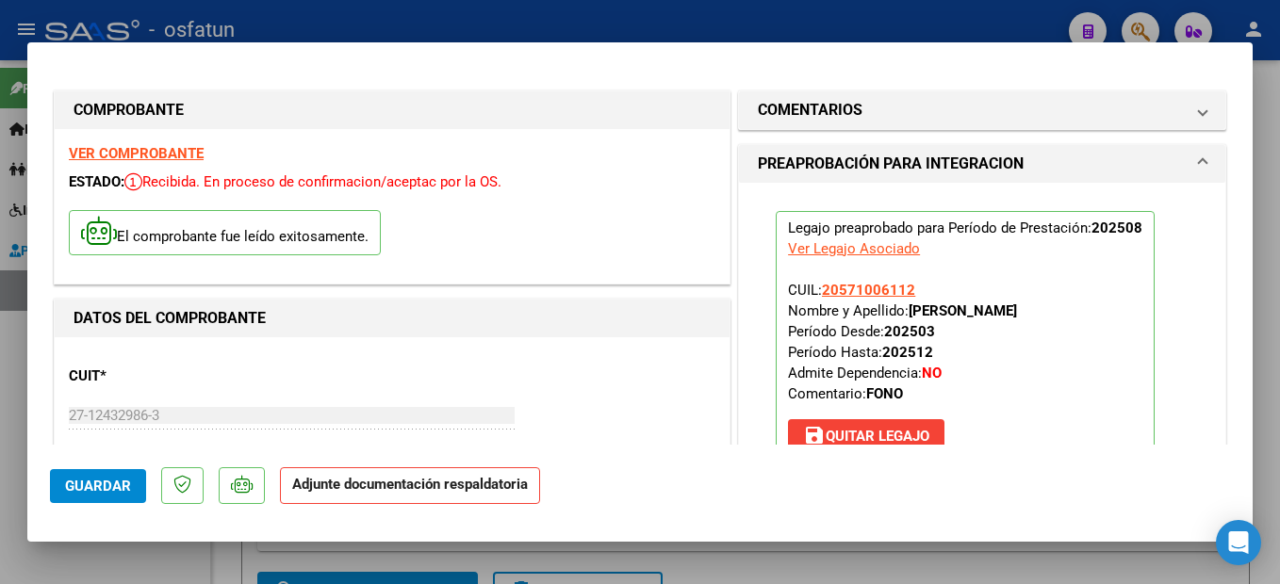
scroll to position [189, 0]
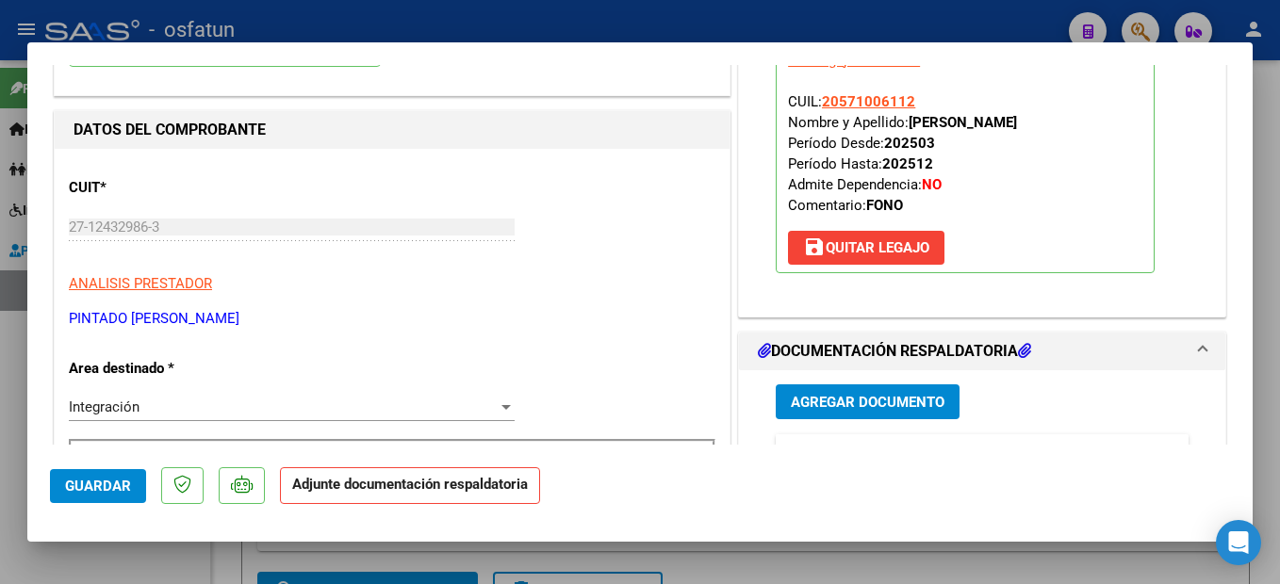
click at [917, 394] on span "Agregar Documento" at bounding box center [868, 402] width 154 height 17
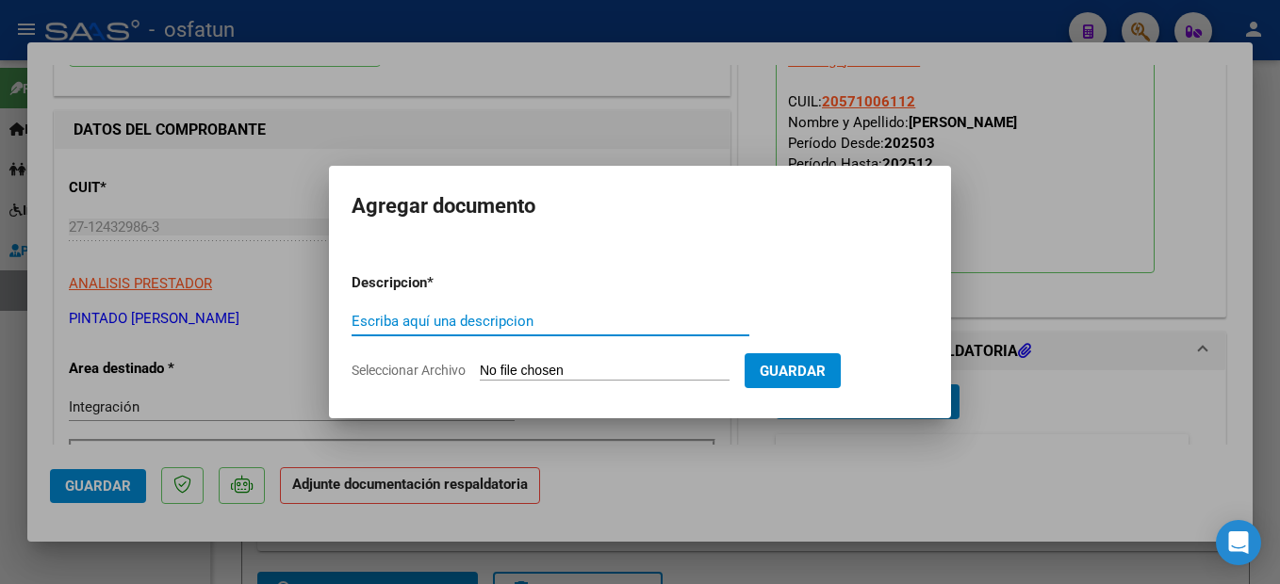
click at [453, 322] on input "Escriba aquí una descripcion" at bounding box center [551, 321] width 398 height 17
type input "PLANILLA DE ASISTENCIA"
click at [623, 361] on form "Descripcion * PLANILLA DE ASISTENCIA Escriba aquí una descripcion Seleccionar A…" at bounding box center [640, 327] width 577 height 138
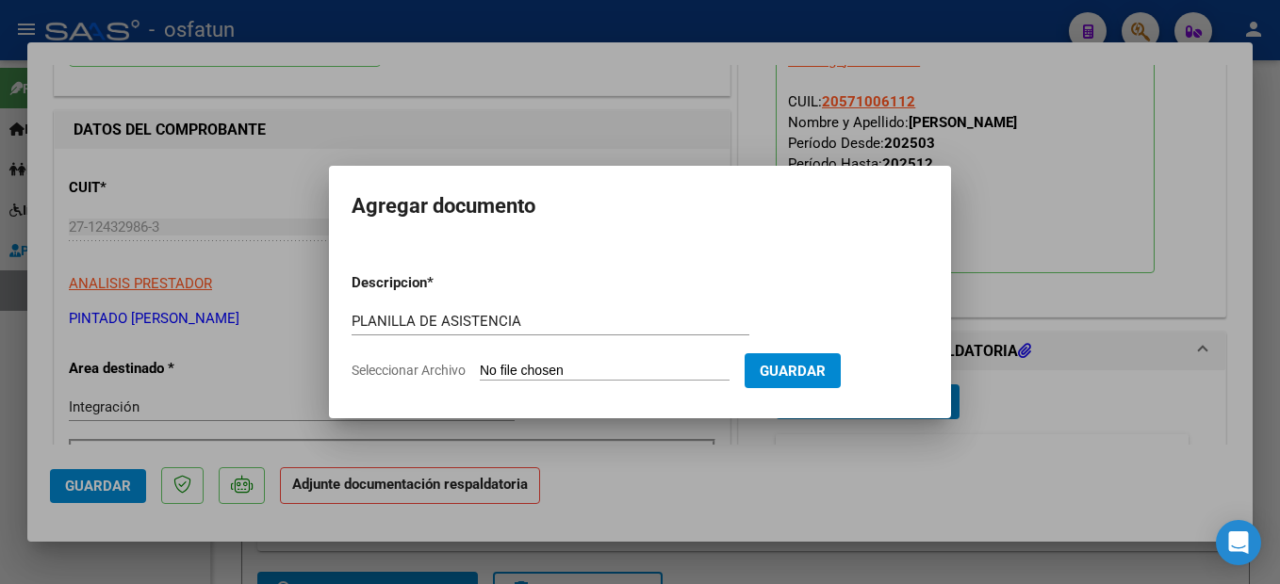
click at [622, 369] on input "Seleccionar Archivo" at bounding box center [605, 372] width 250 height 18
type input "C:\fakepath\250908101144.pdf"
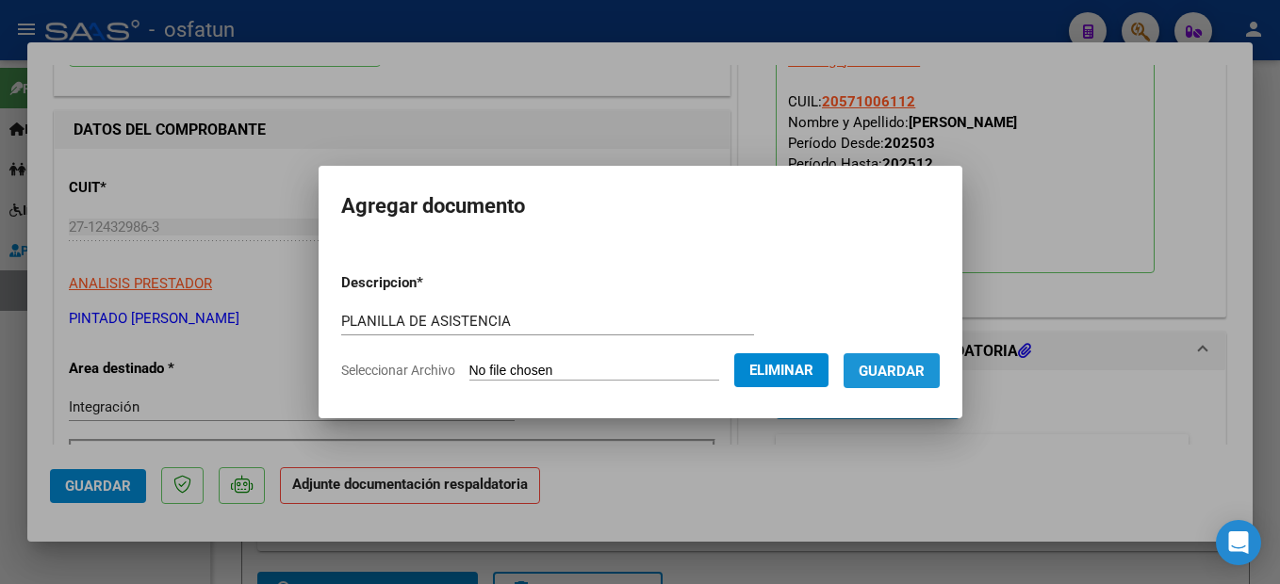
click at [925, 370] on span "Guardar" at bounding box center [892, 371] width 66 height 17
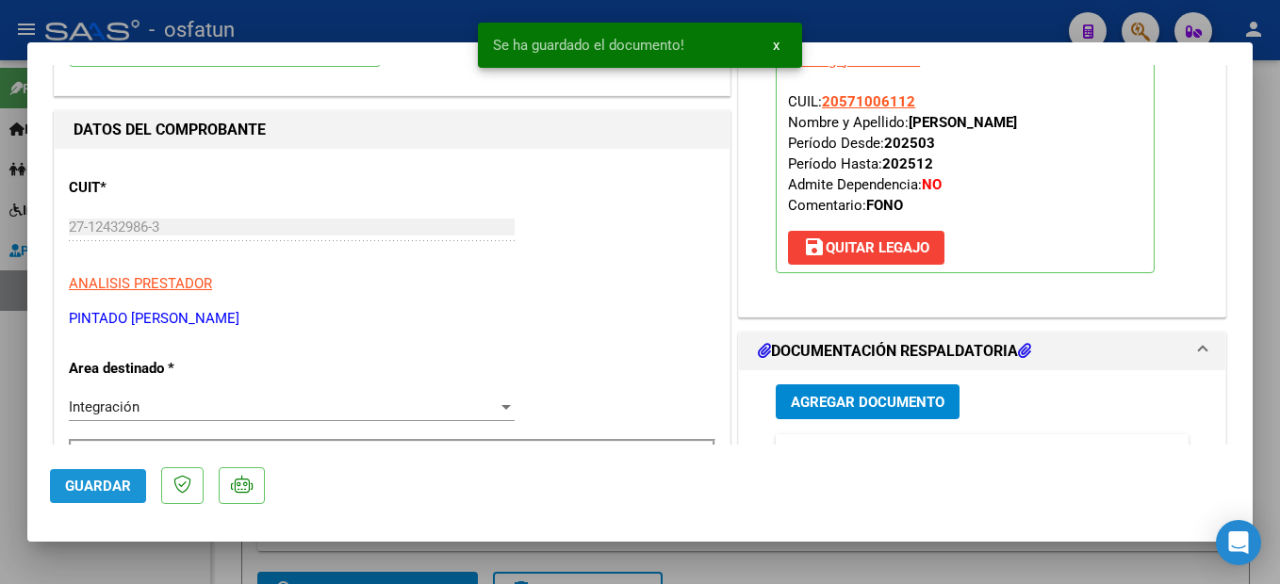
click at [98, 487] on span "Guardar" at bounding box center [98, 486] width 66 height 17
click at [1277, 493] on div at bounding box center [640, 292] width 1280 height 584
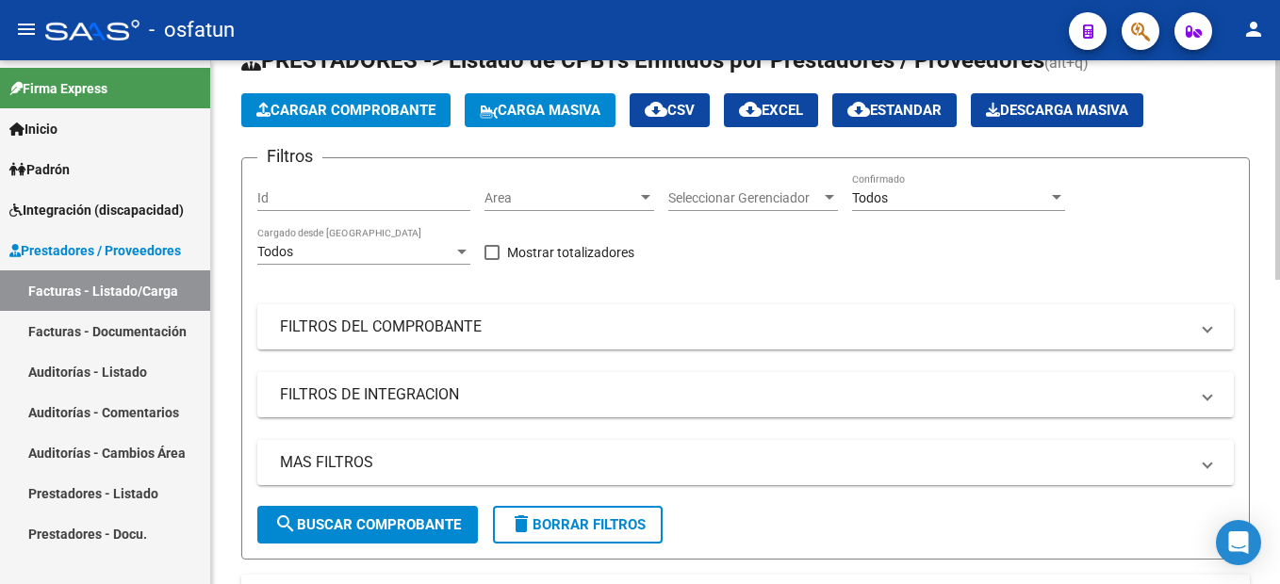
scroll to position [0, 0]
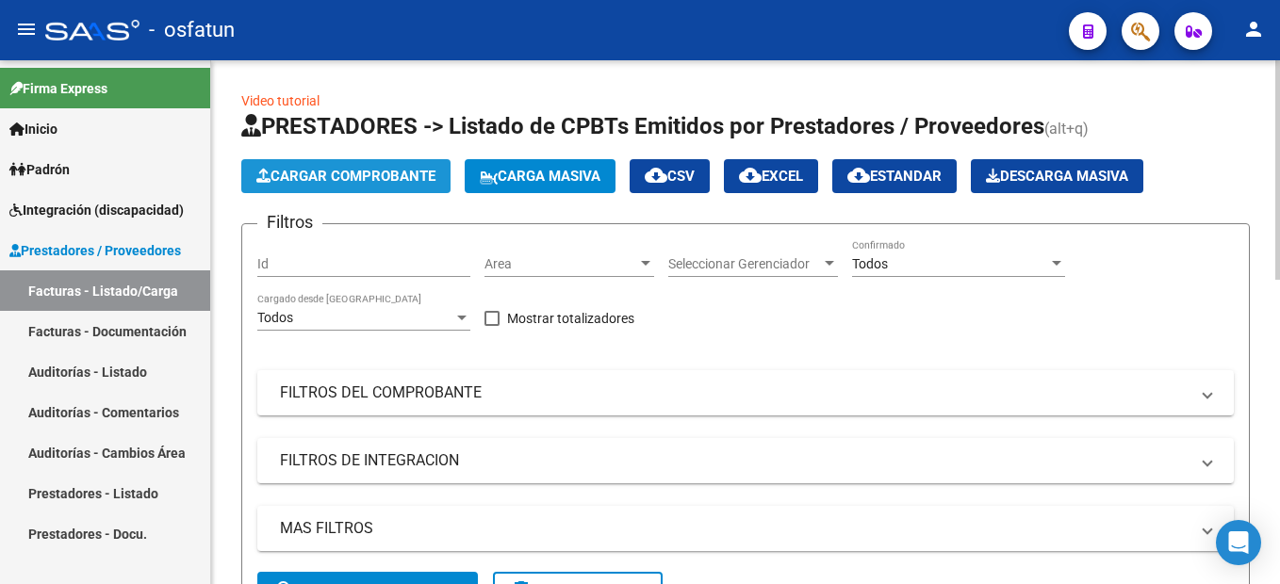
click at [389, 176] on span "Cargar Comprobante" at bounding box center [345, 176] width 179 height 17
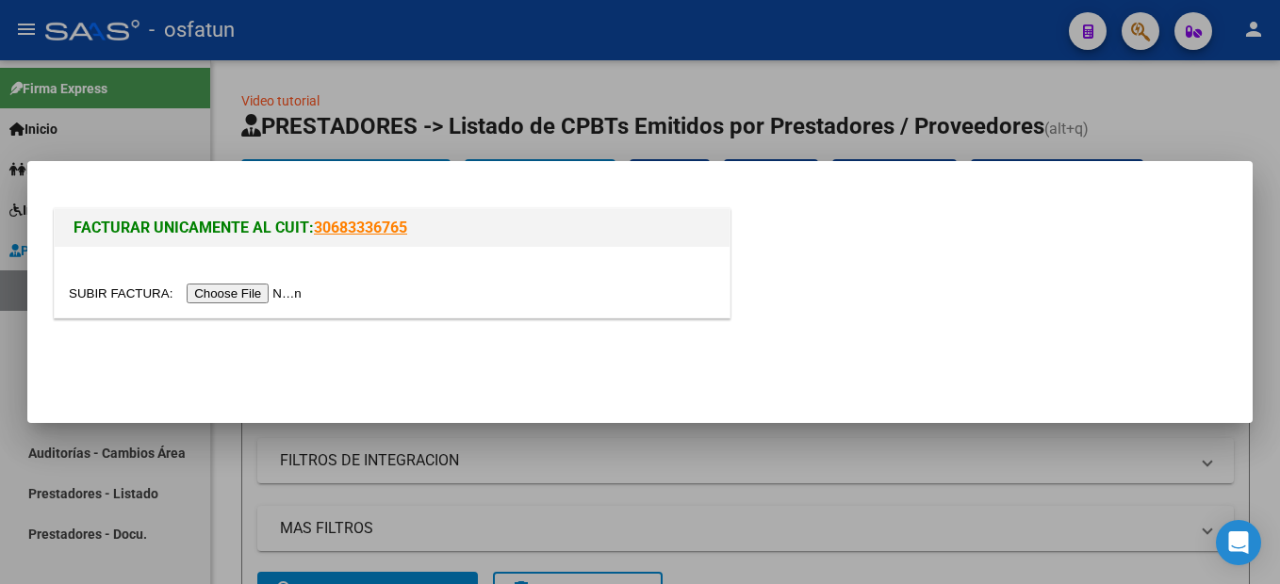
click at [243, 290] on input "file" at bounding box center [188, 294] width 238 height 20
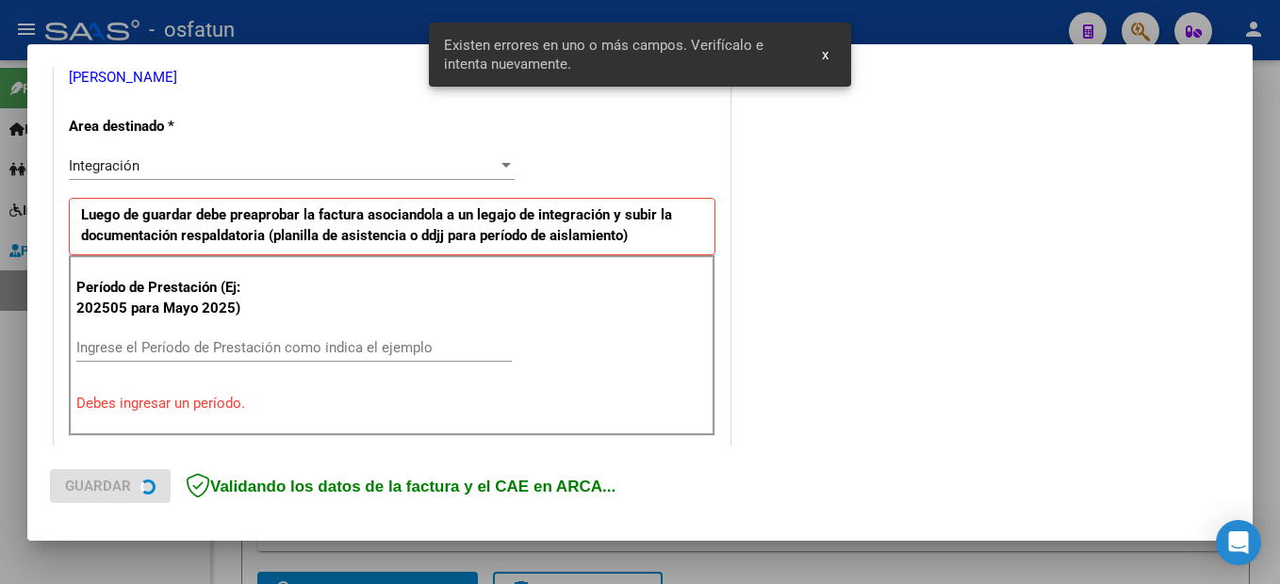
scroll to position [431, 0]
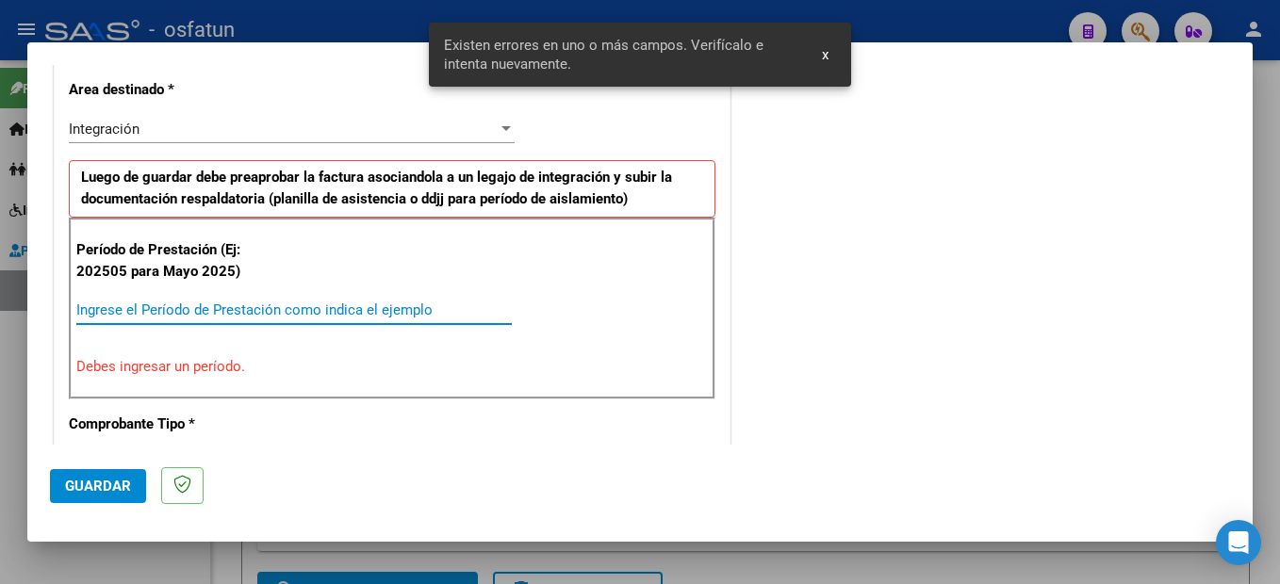
click at [294, 307] on input "Ingrese el Período de Prestación como indica el ejemplo" at bounding box center [293, 310] width 435 height 17
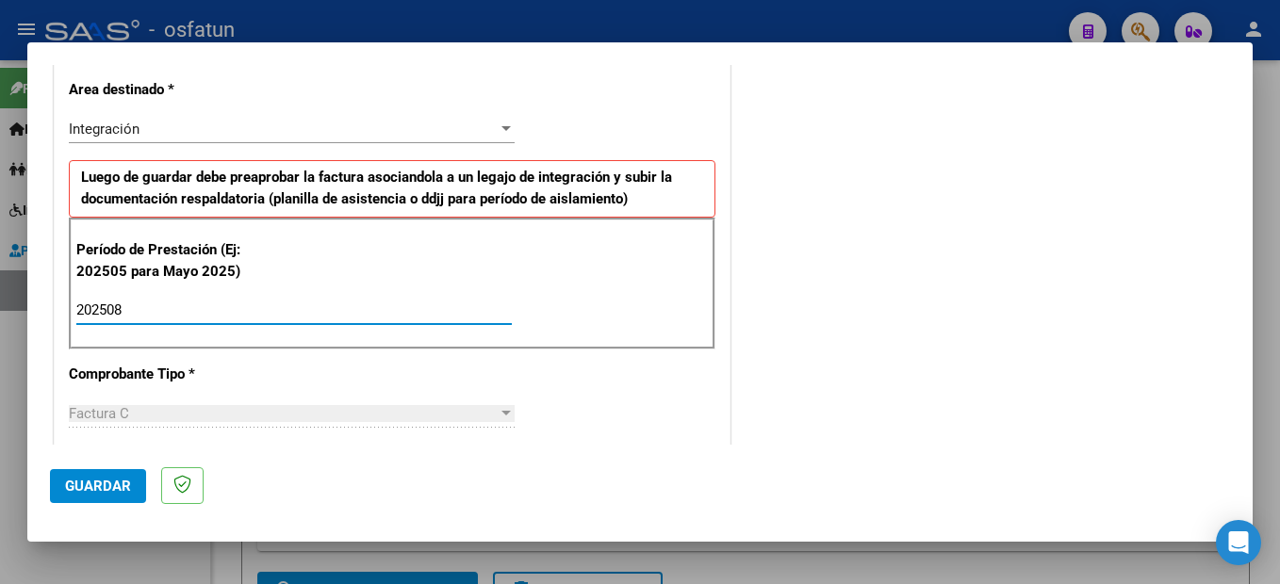
type input "202508"
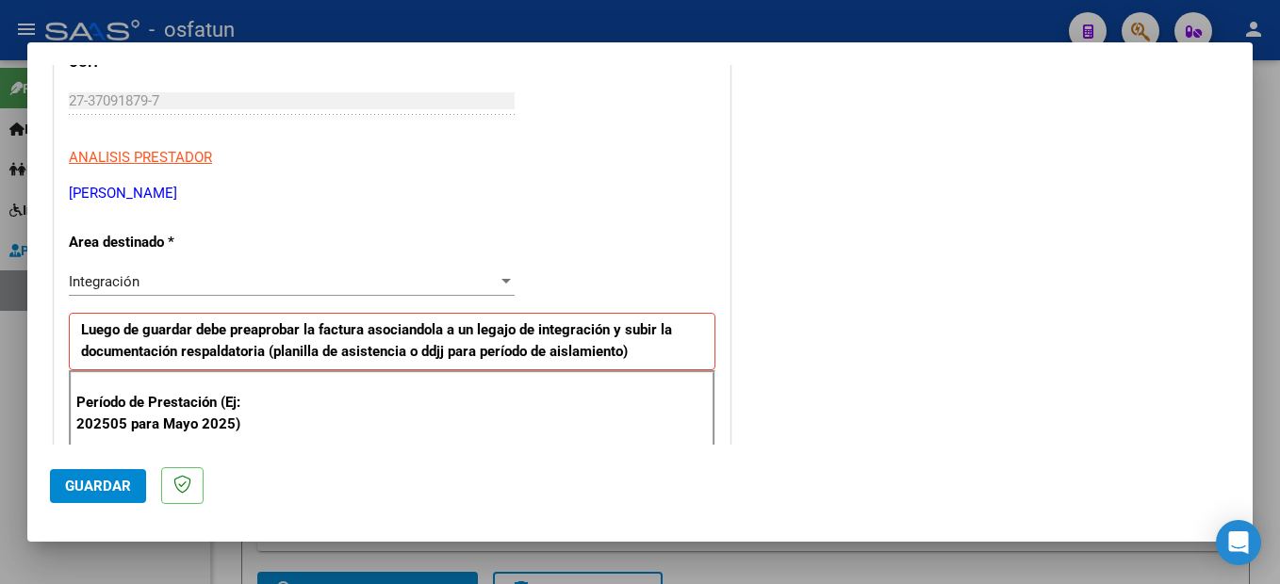
scroll to position [844, 0]
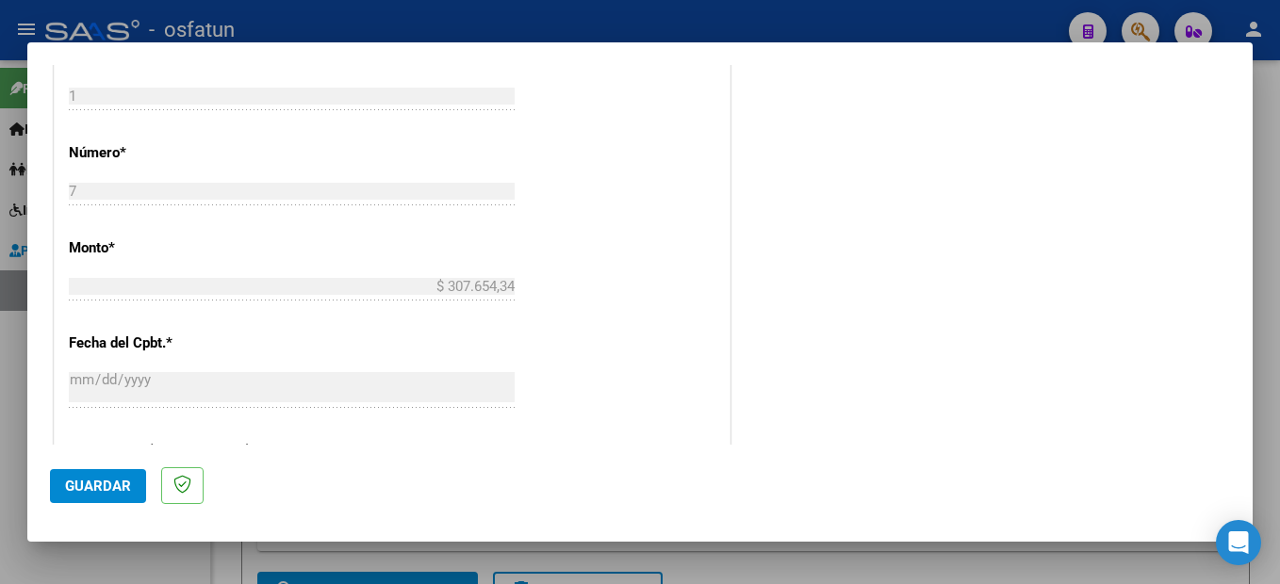
click at [125, 486] on span "Guardar" at bounding box center [98, 486] width 66 height 17
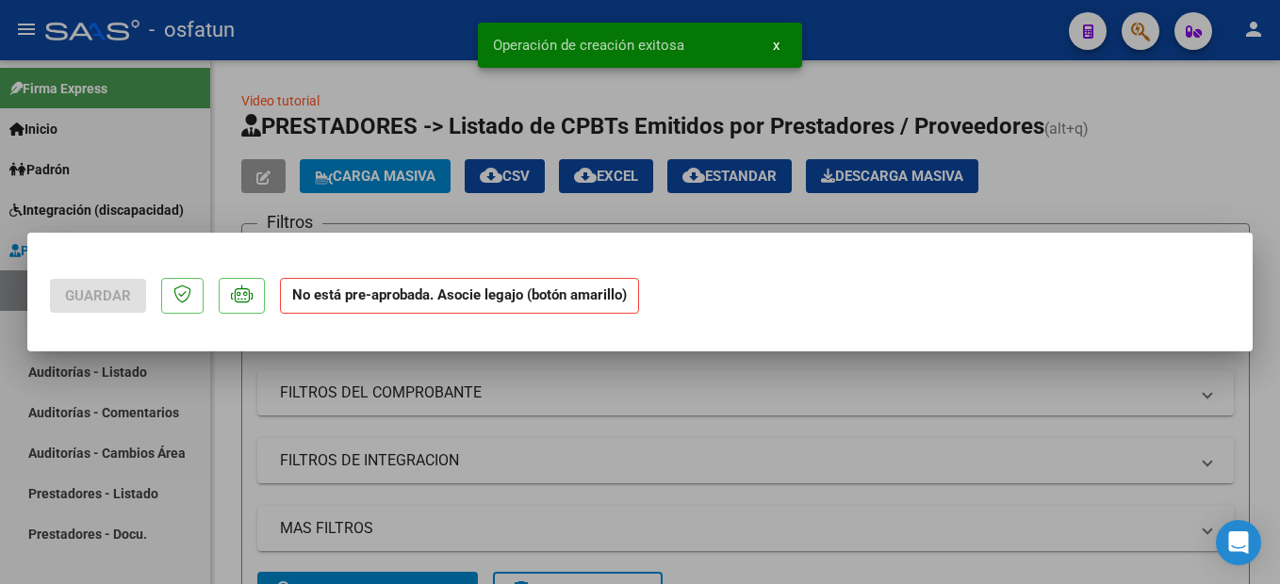
scroll to position [0, 0]
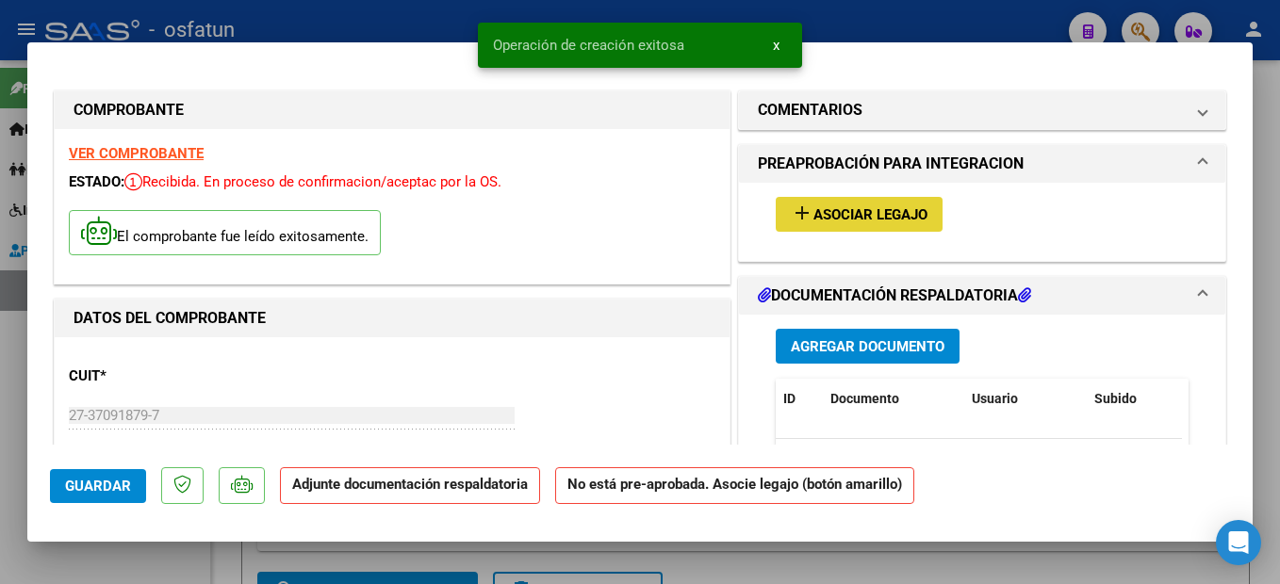
click at [901, 213] on span "Asociar Legajo" at bounding box center [870, 214] width 114 height 17
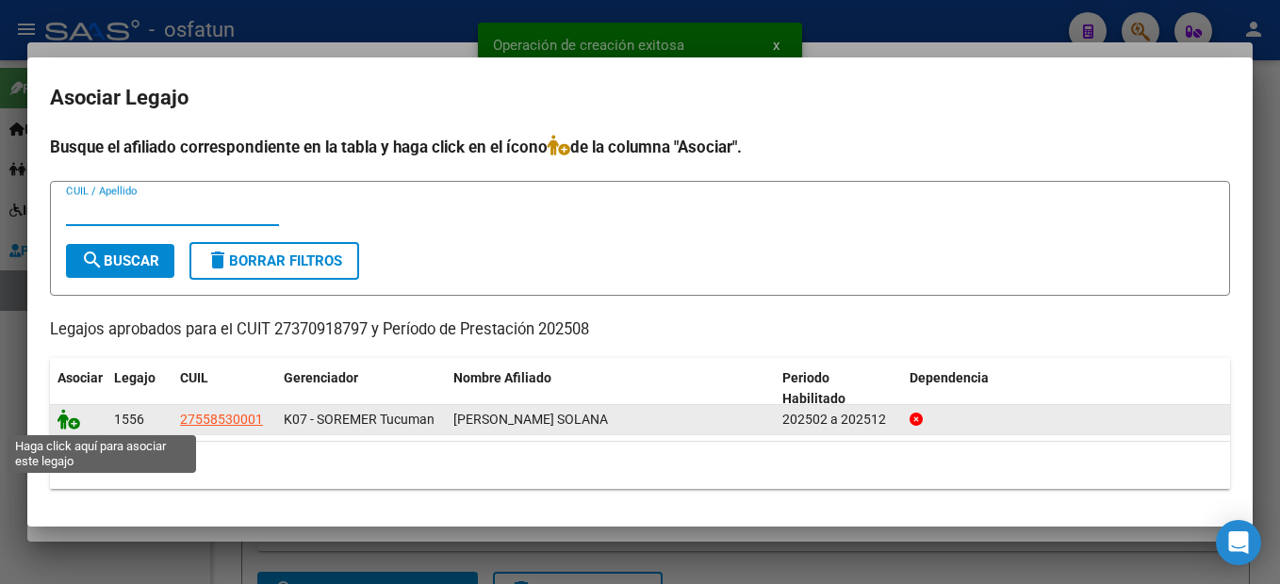
click at [66, 422] on icon at bounding box center [68, 419] width 23 height 21
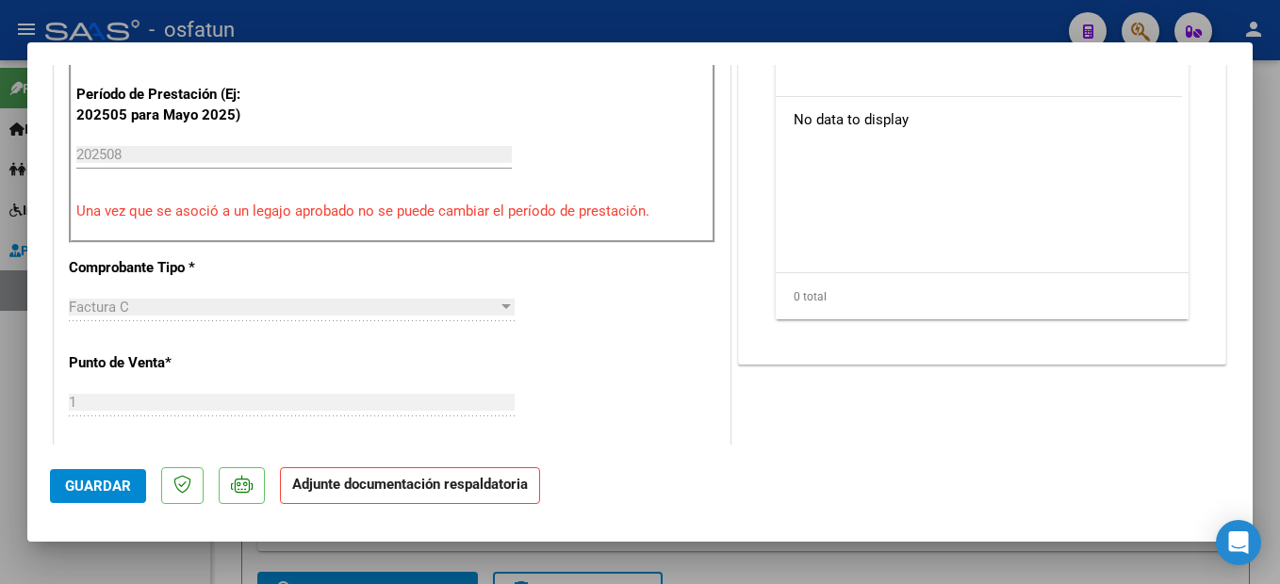
scroll to position [377, 0]
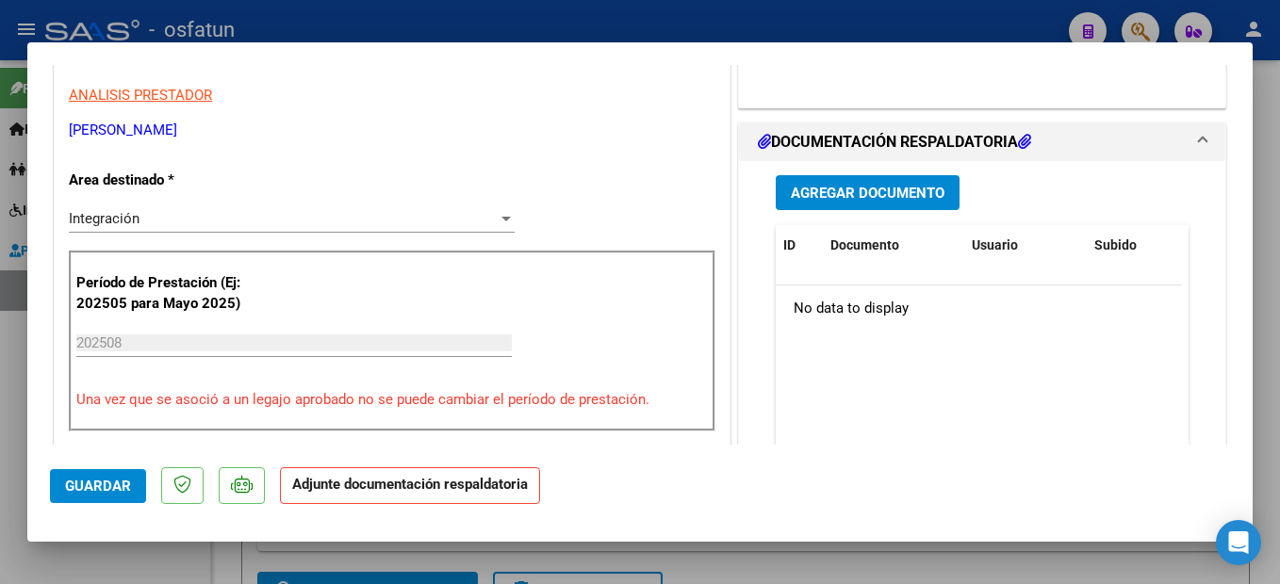
click at [931, 180] on button "Agregar Documento" at bounding box center [868, 192] width 184 height 35
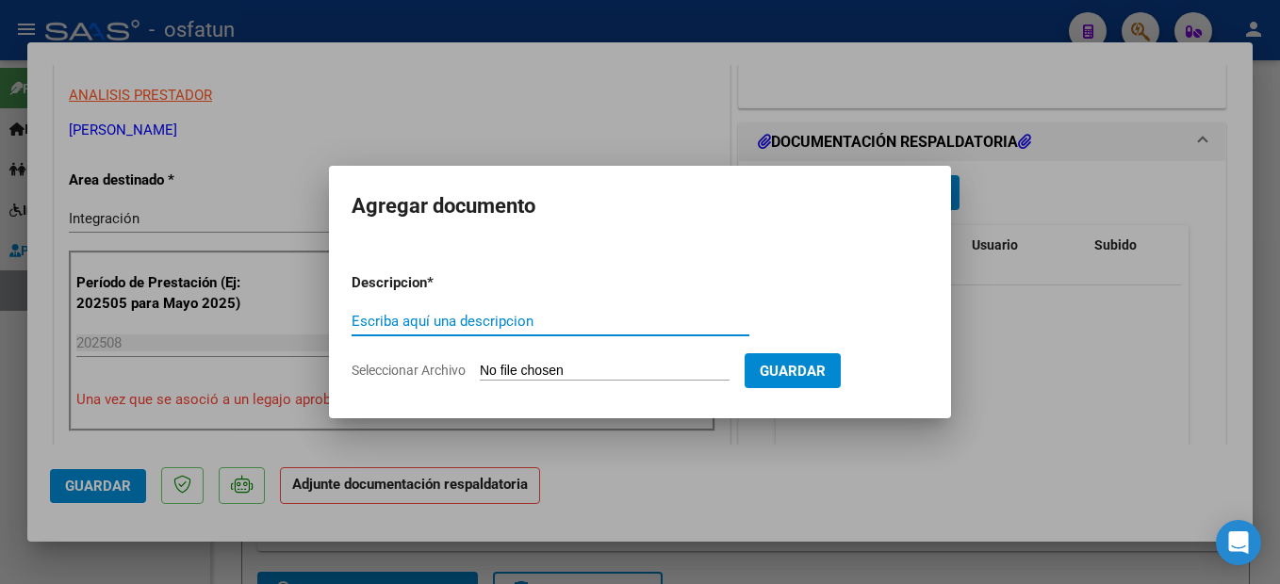
click at [451, 319] on input "Escriba aquí una descripcion" at bounding box center [551, 321] width 398 height 17
type input "PLANILLA DE ASISTENCIA"
click at [629, 365] on input "Seleccionar Archivo" at bounding box center [605, 372] width 250 height 18
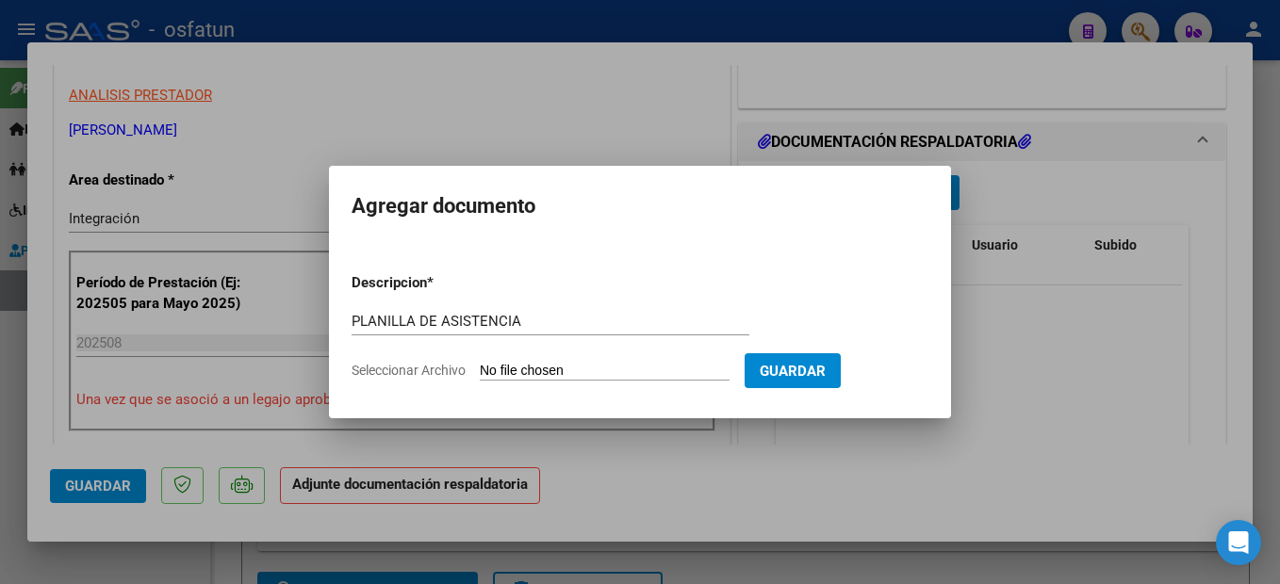
type input "C:\fakepath\250908101217.pdf"
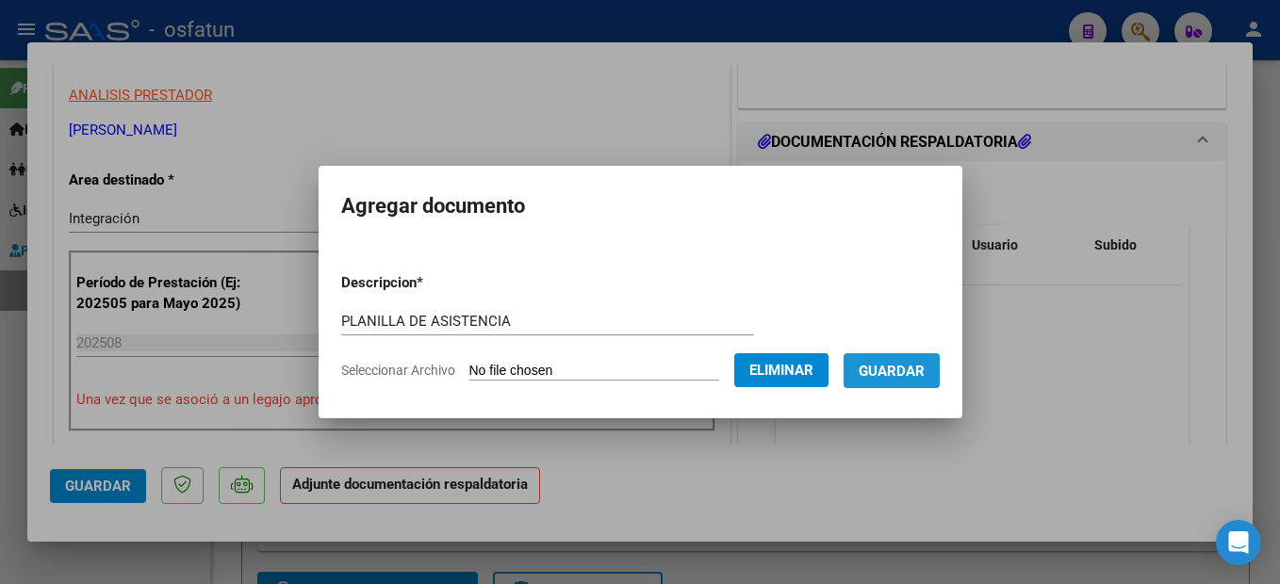
click at [925, 373] on span "Guardar" at bounding box center [892, 371] width 66 height 17
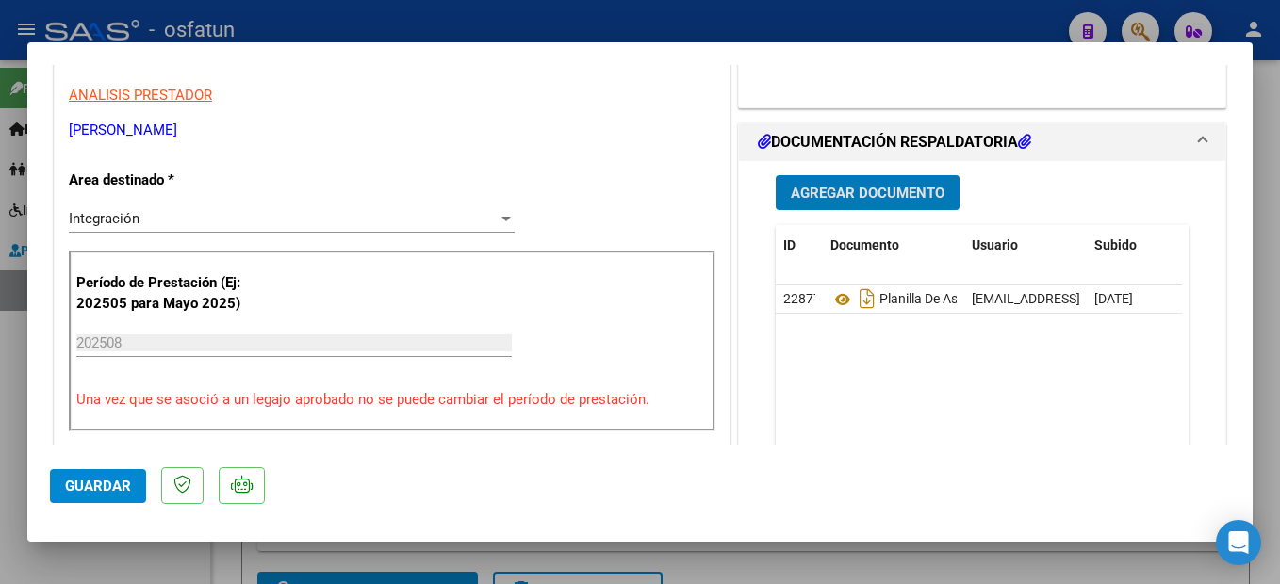
click at [283, 269] on div "Período de Prestación (Ej: 202505 para [DATE]) 202508 Ingrese el Período de Pre…" at bounding box center [392, 341] width 647 height 181
click at [105, 485] on span "Guardar" at bounding box center [98, 486] width 66 height 17
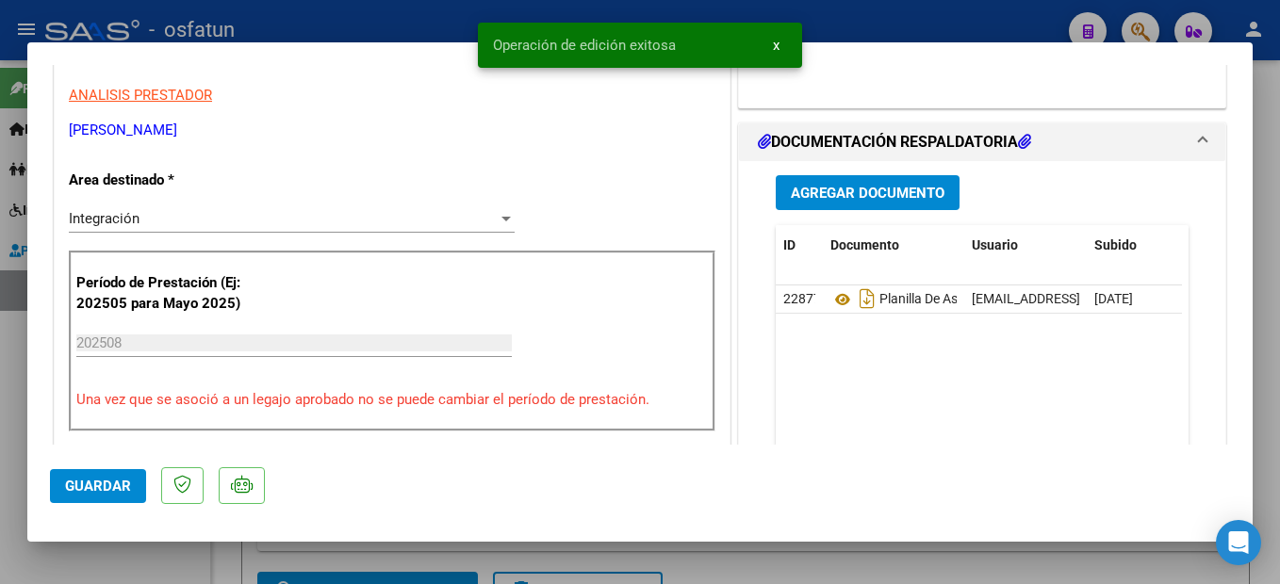
click at [1268, 424] on div at bounding box center [640, 292] width 1280 height 584
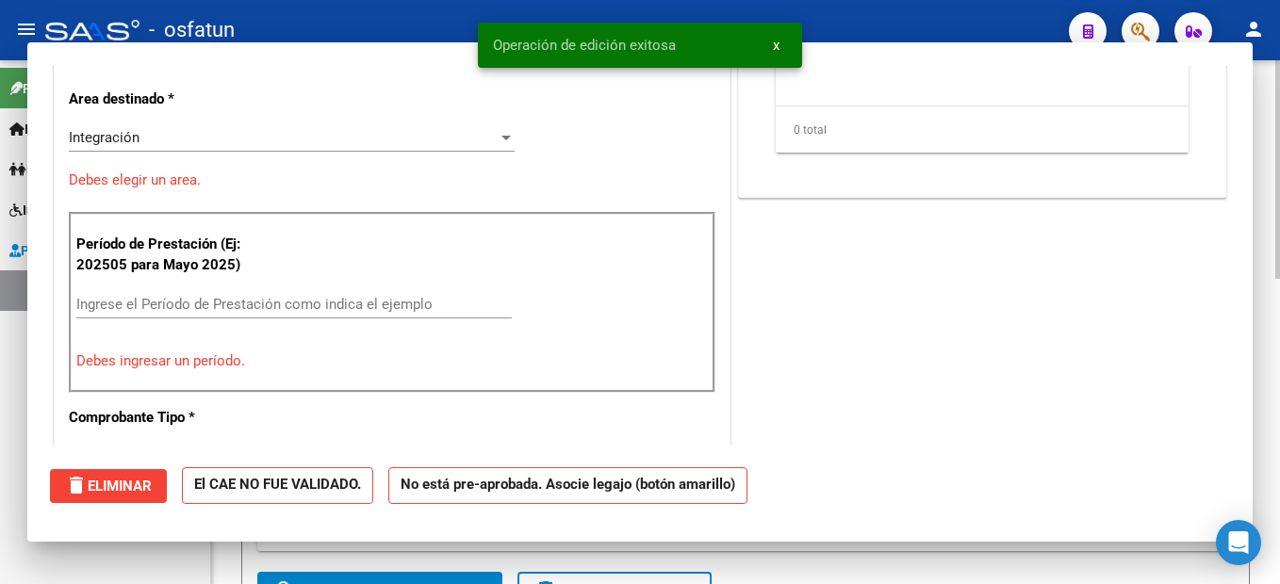
scroll to position [0, 0]
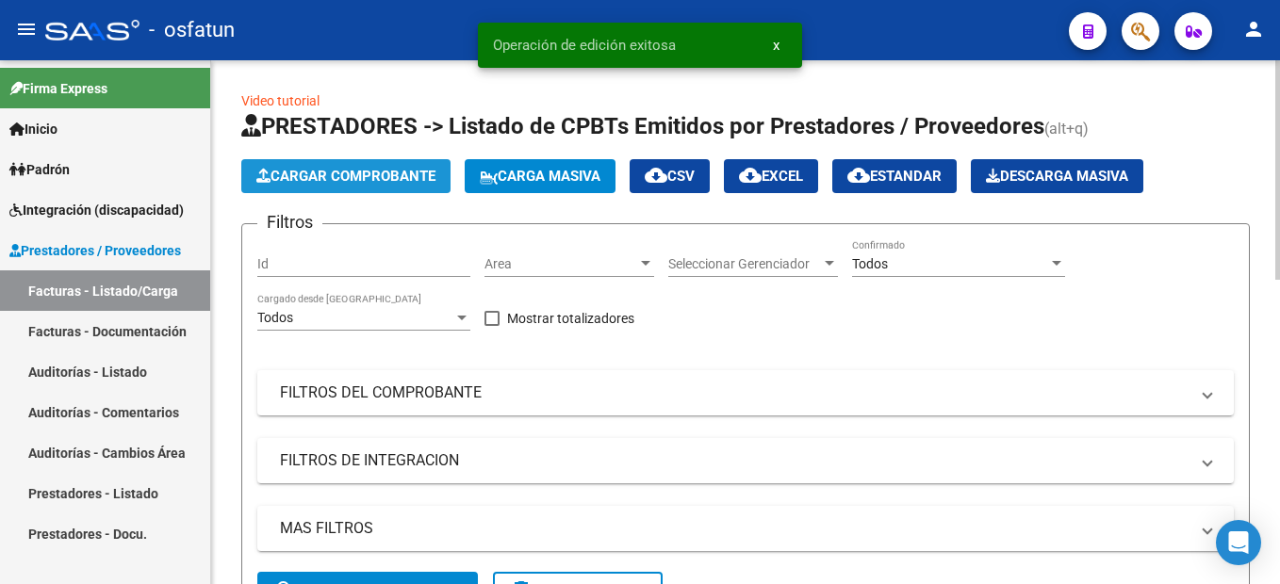
click at [397, 175] on span "Cargar Comprobante" at bounding box center [345, 176] width 179 height 17
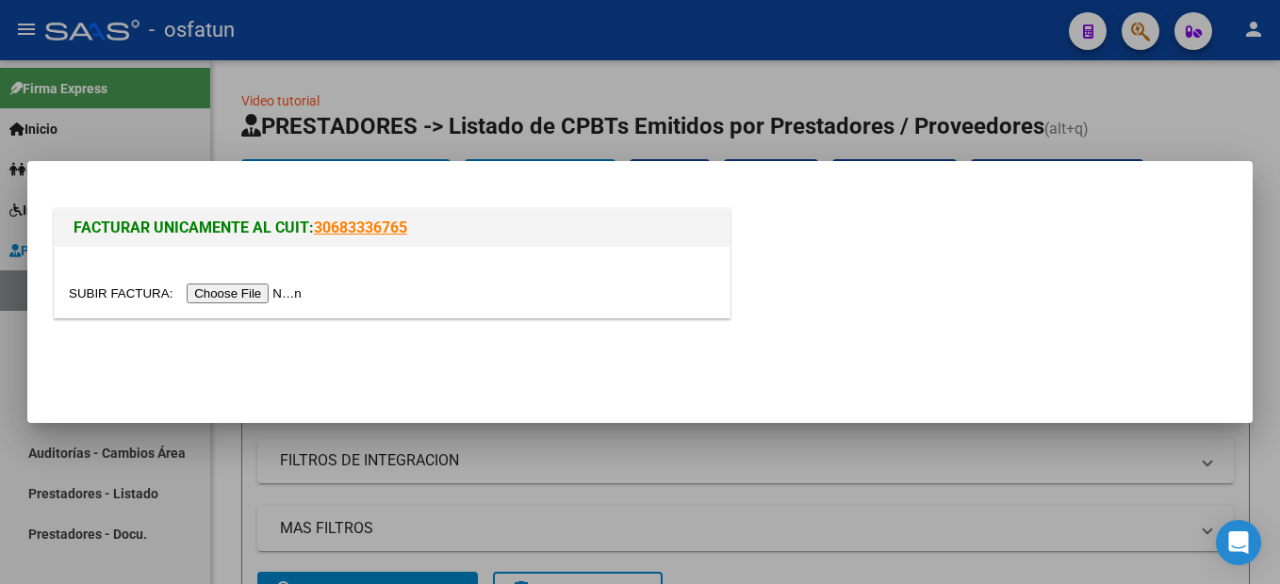
click at [266, 291] on input "file" at bounding box center [188, 294] width 238 height 20
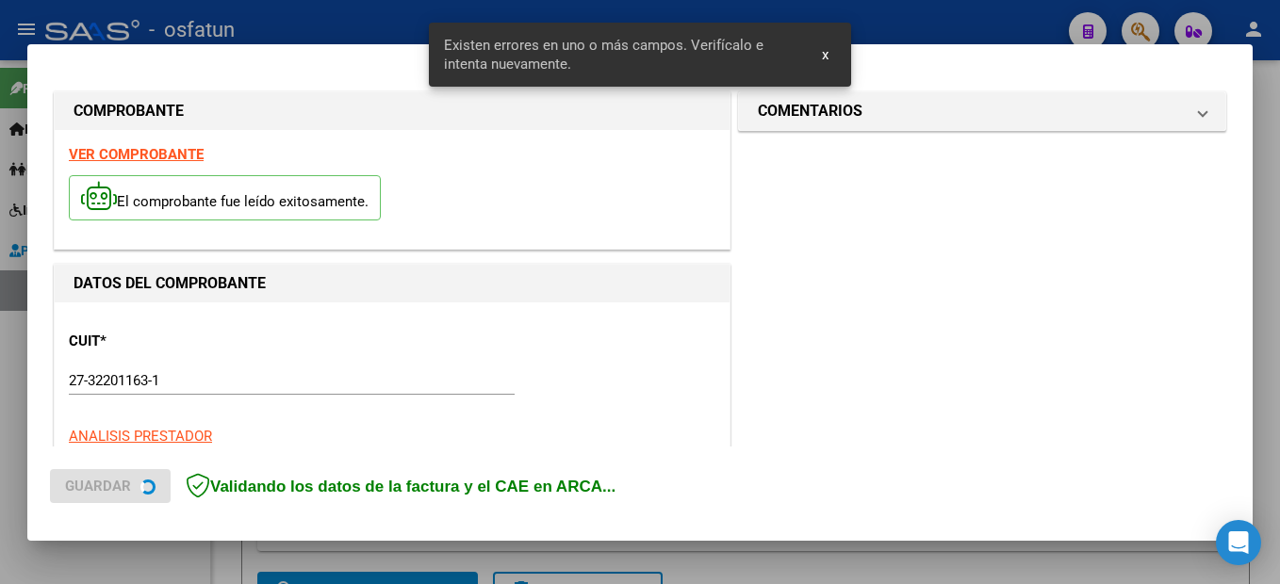
scroll to position [467, 0]
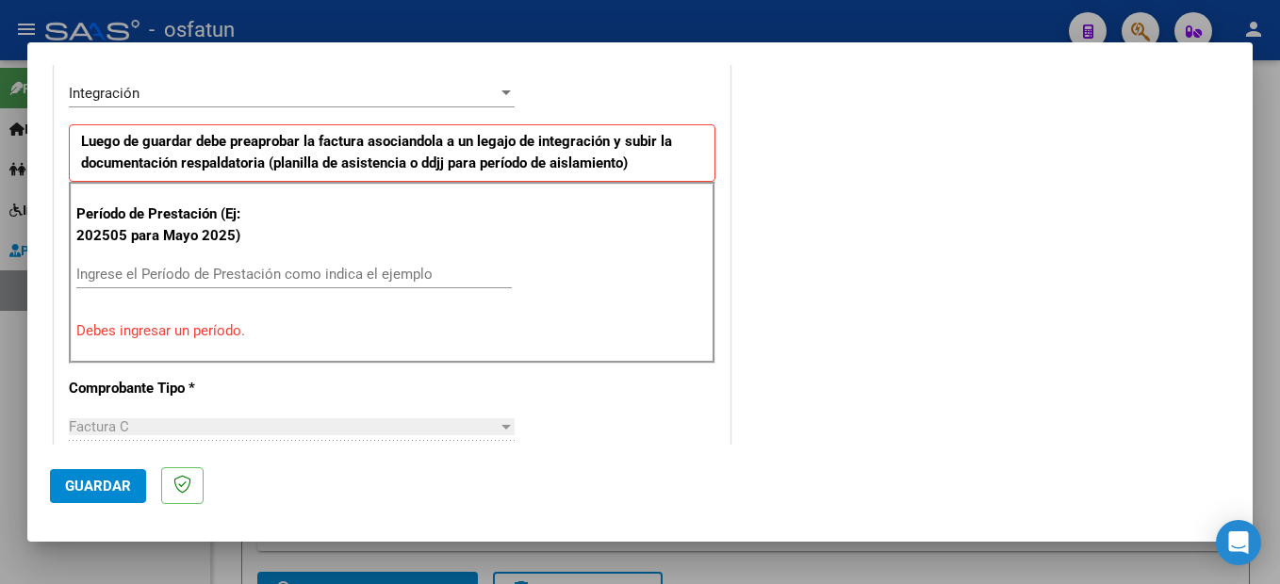
drag, startPoint x: 191, startPoint y: 267, endPoint x: 202, endPoint y: 257, distance: 14.0
click at [191, 267] on input "Ingrese el Período de Prestación como indica el ejemplo" at bounding box center [293, 274] width 435 height 17
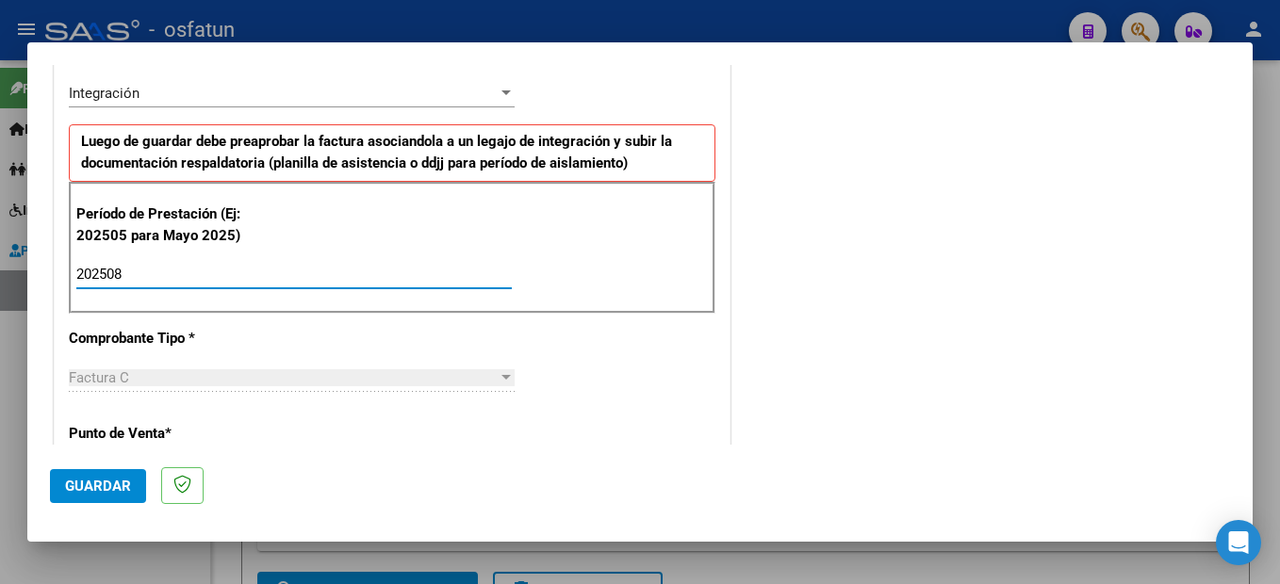
type input "202508"
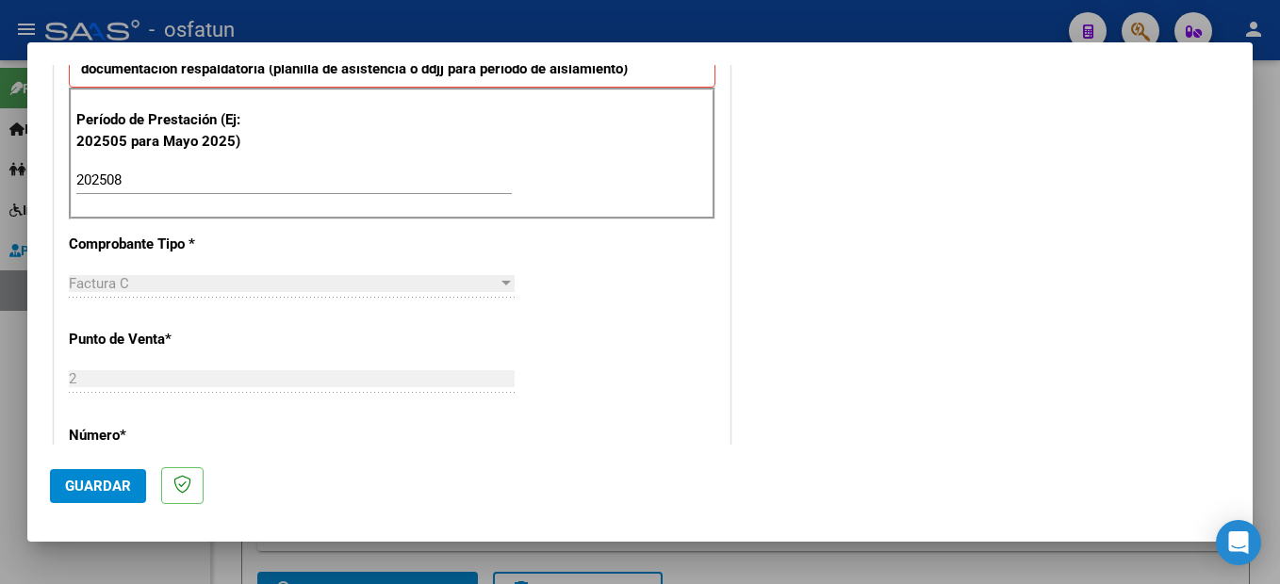
scroll to position [749, 0]
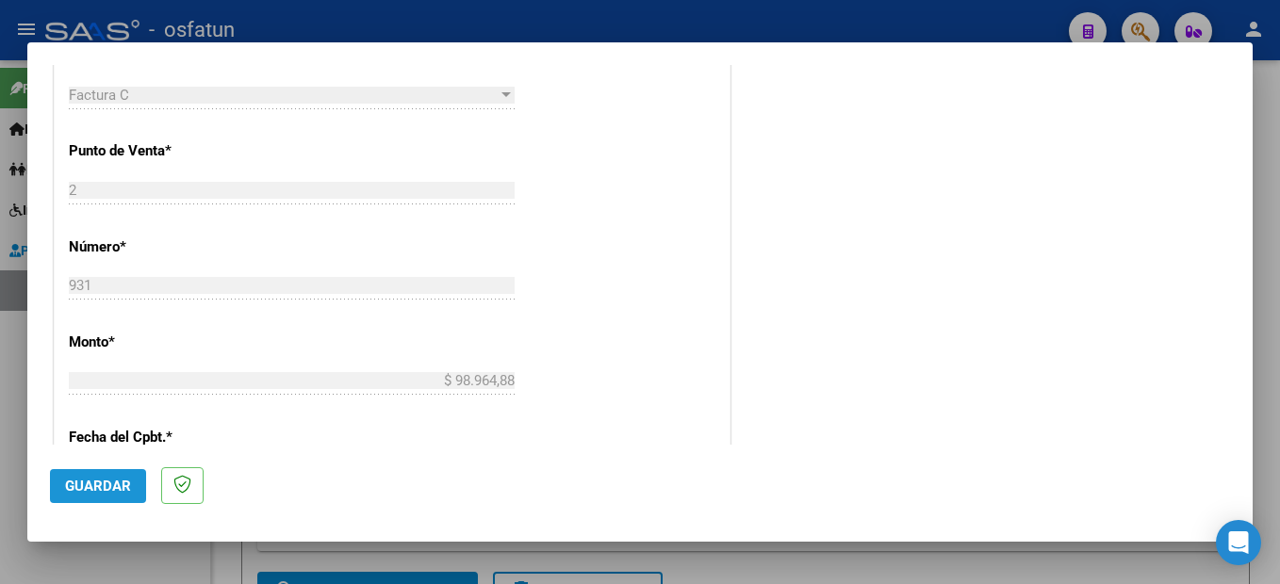
click at [79, 494] on span "Guardar" at bounding box center [98, 486] width 66 height 17
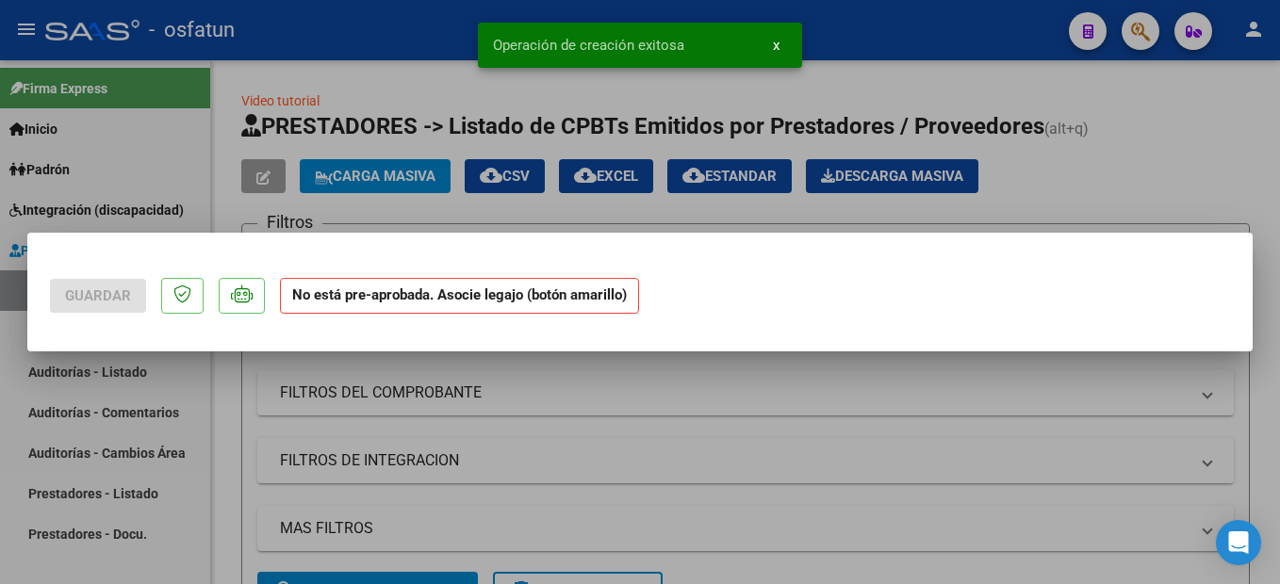
scroll to position [0, 0]
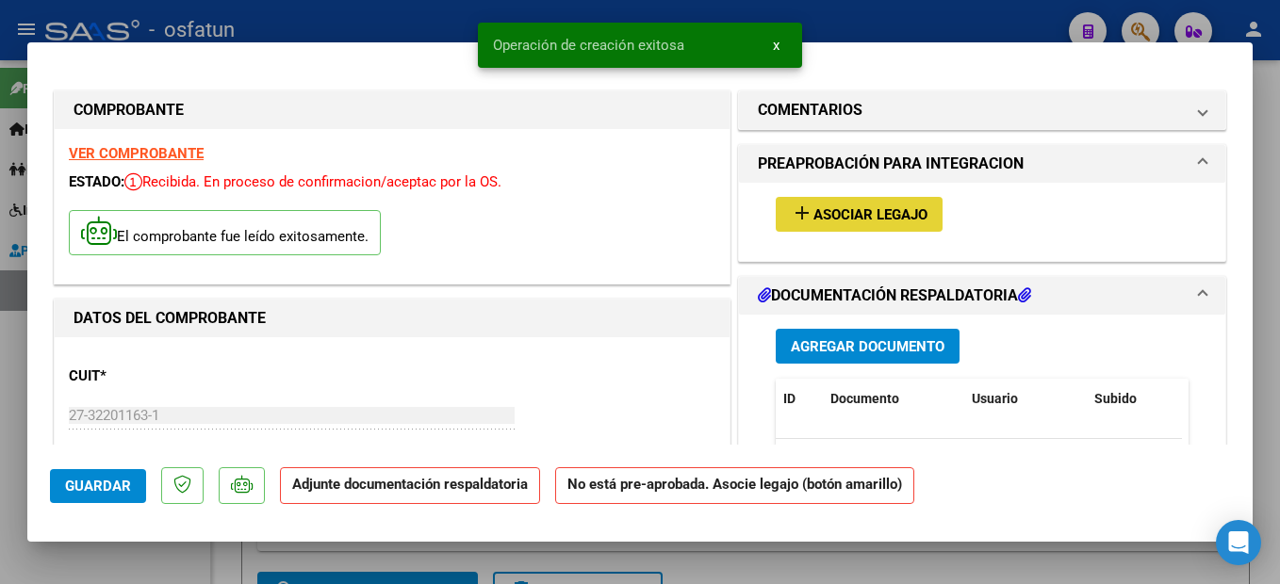
click at [884, 217] on span "Asociar Legajo" at bounding box center [870, 214] width 114 height 17
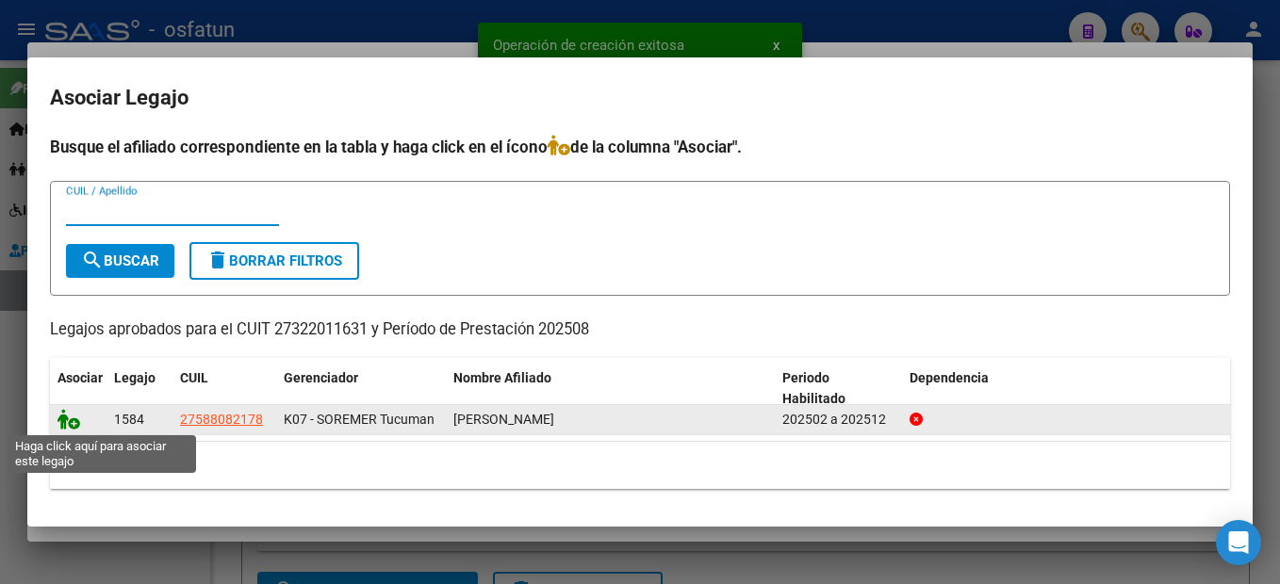
click at [65, 421] on icon at bounding box center [68, 419] width 23 height 21
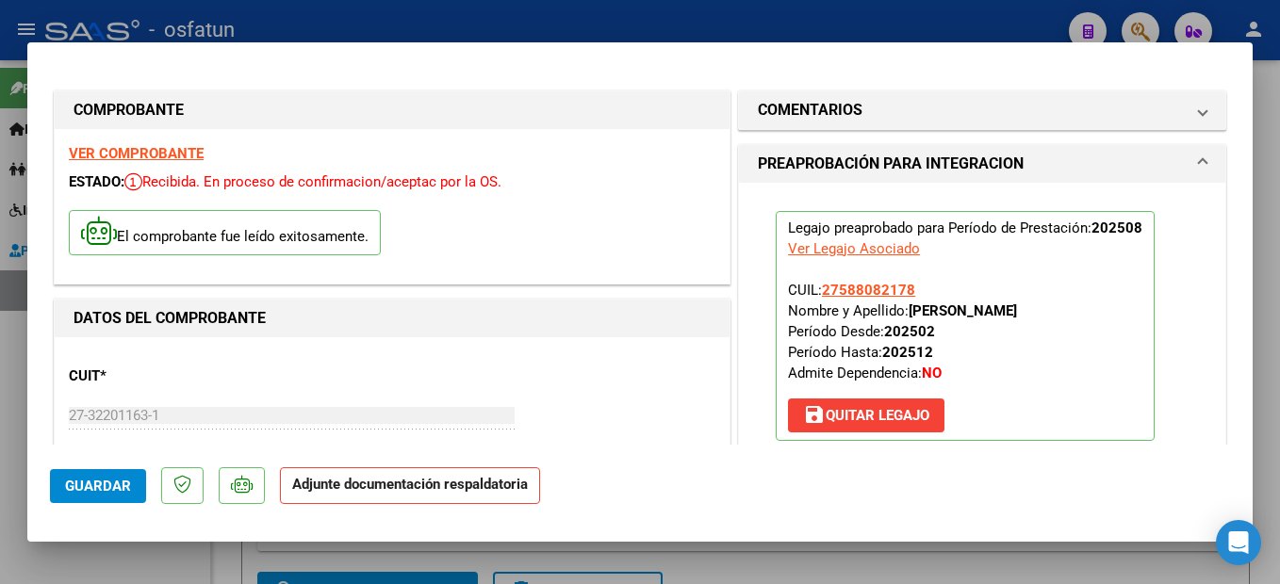
scroll to position [283, 0]
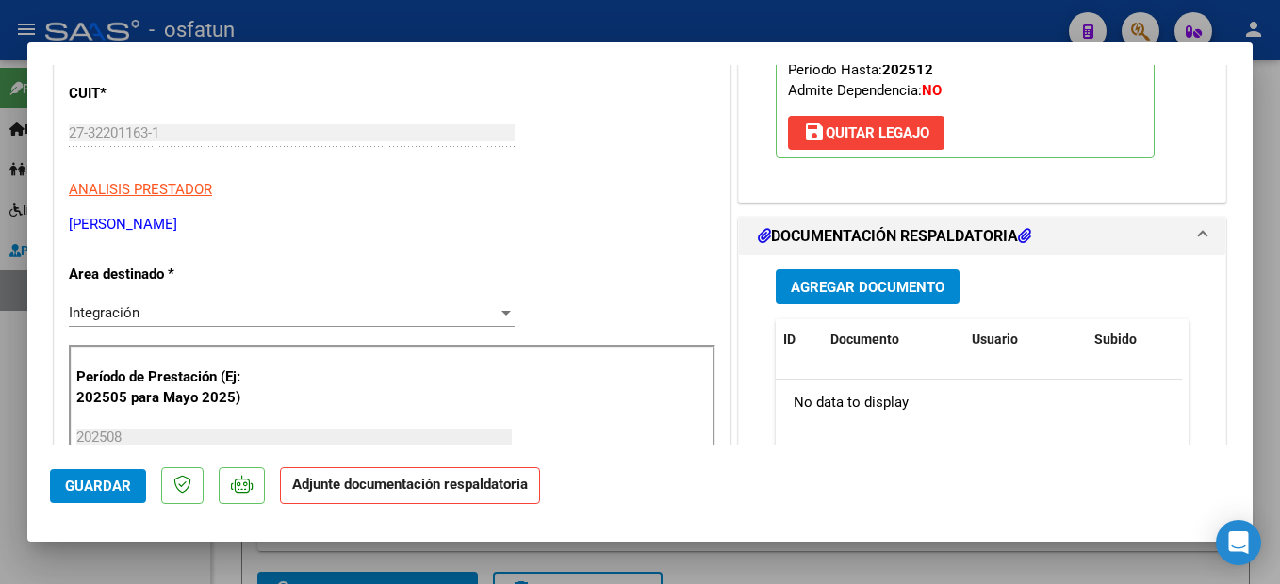
click at [870, 289] on span "Agregar Documento" at bounding box center [868, 287] width 154 height 17
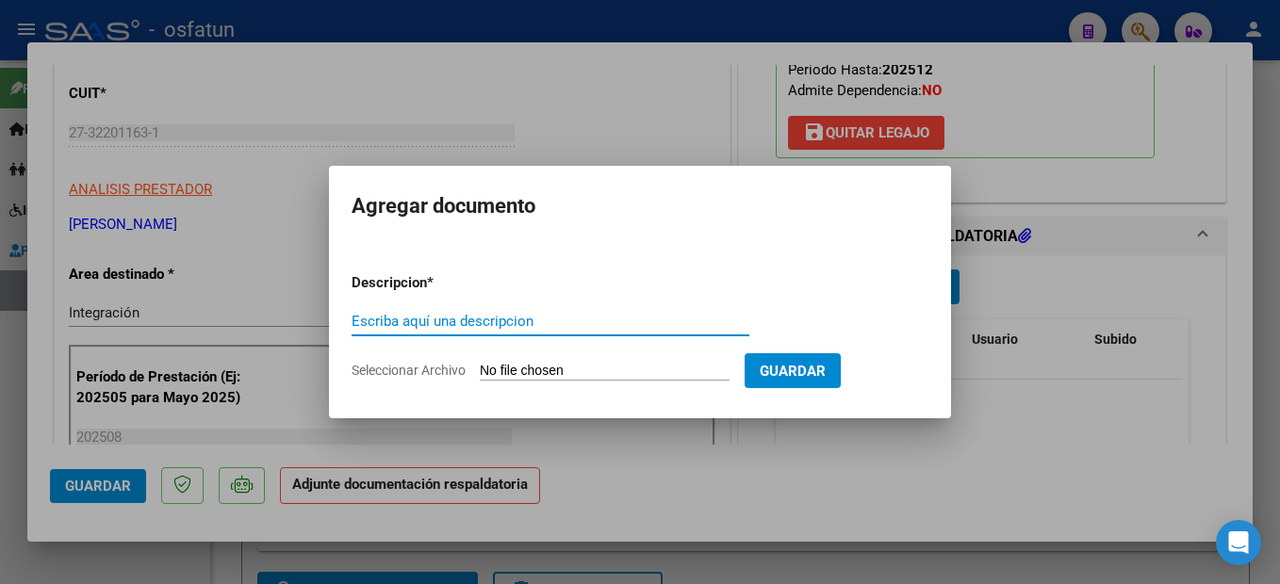
click at [485, 326] on input "Escriba aquí una descripcion" at bounding box center [551, 321] width 398 height 17
type input "planilla de asistencia"
click at [589, 373] on input "Seleccionar Archivo" at bounding box center [605, 372] width 250 height 18
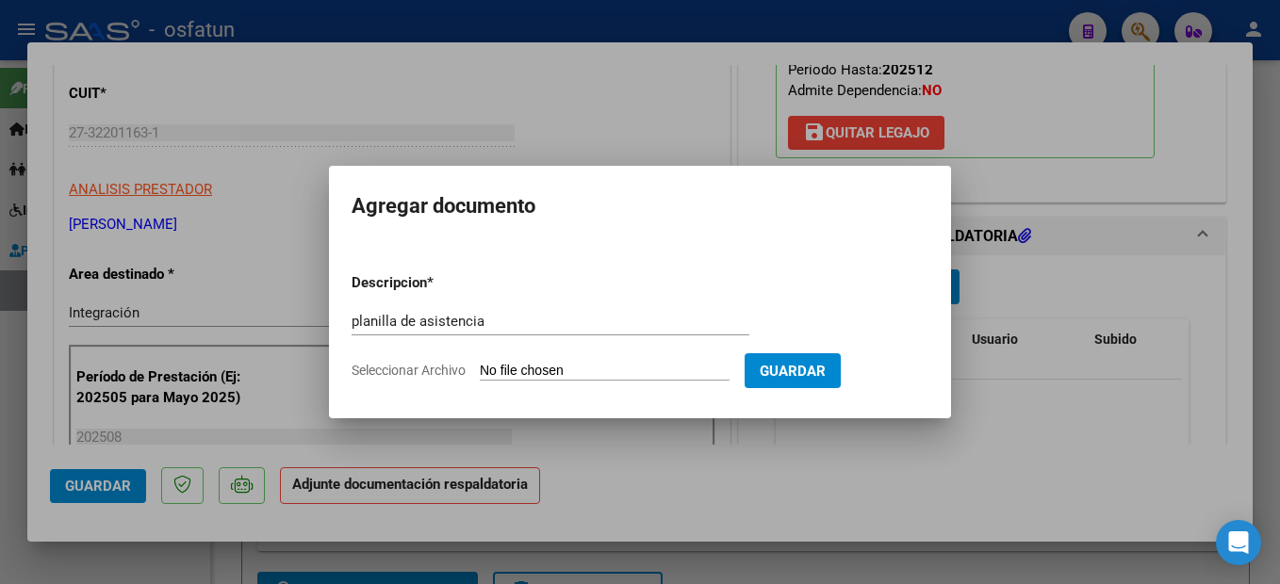
type input "C:\fakepath\250908101246.pdf"
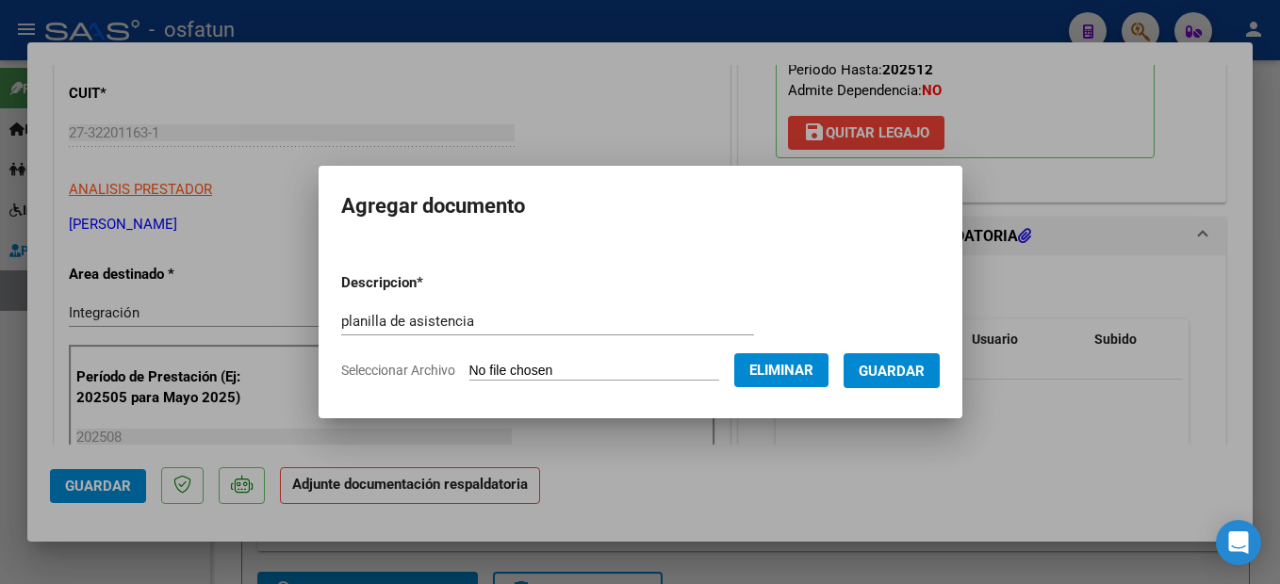
click at [925, 375] on span "Guardar" at bounding box center [892, 371] width 66 height 17
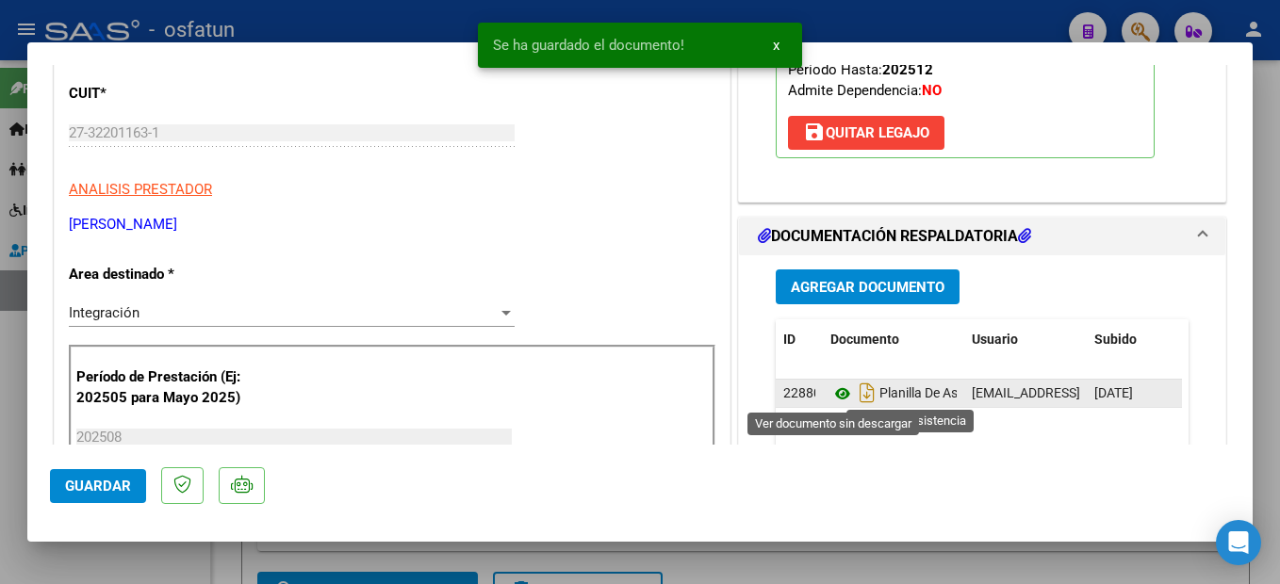
click at [833, 396] on icon at bounding box center [842, 394] width 25 height 23
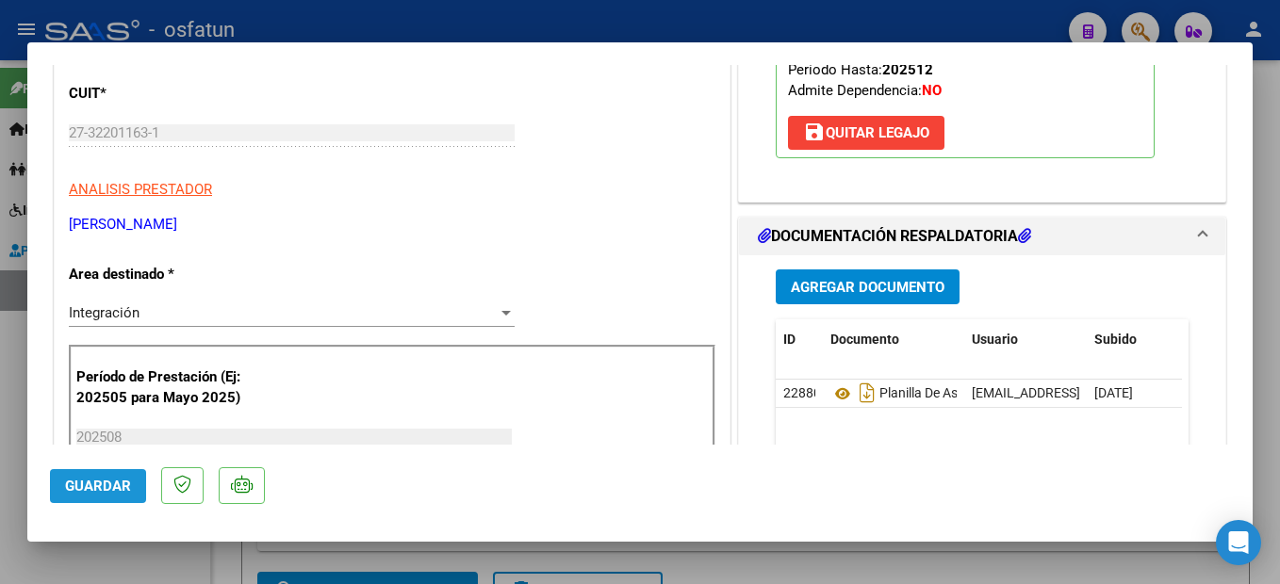
click at [73, 492] on span "Guardar" at bounding box center [98, 486] width 66 height 17
click at [1258, 384] on div at bounding box center [640, 292] width 1280 height 584
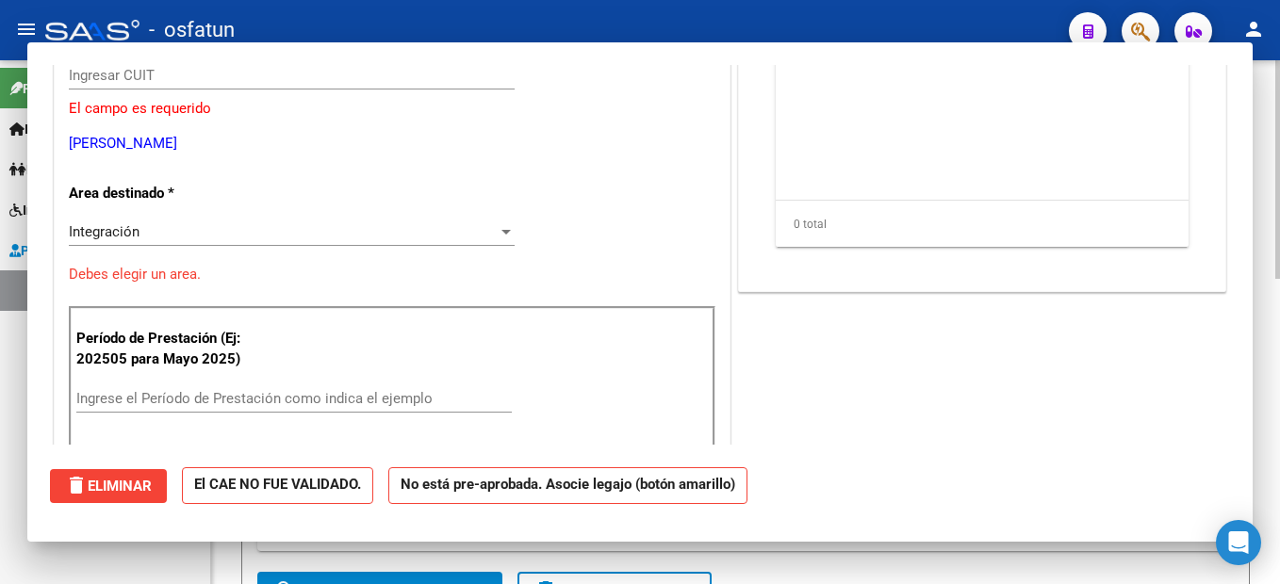
scroll to position [0, 0]
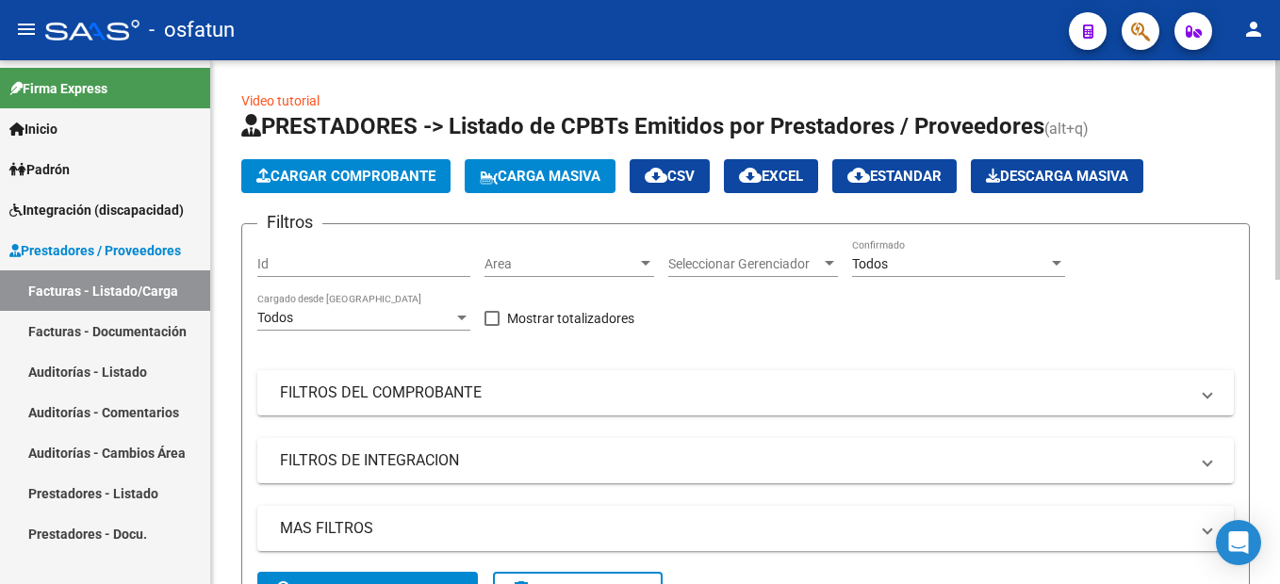
click at [368, 177] on span "Cargar Comprobante" at bounding box center [345, 176] width 179 height 17
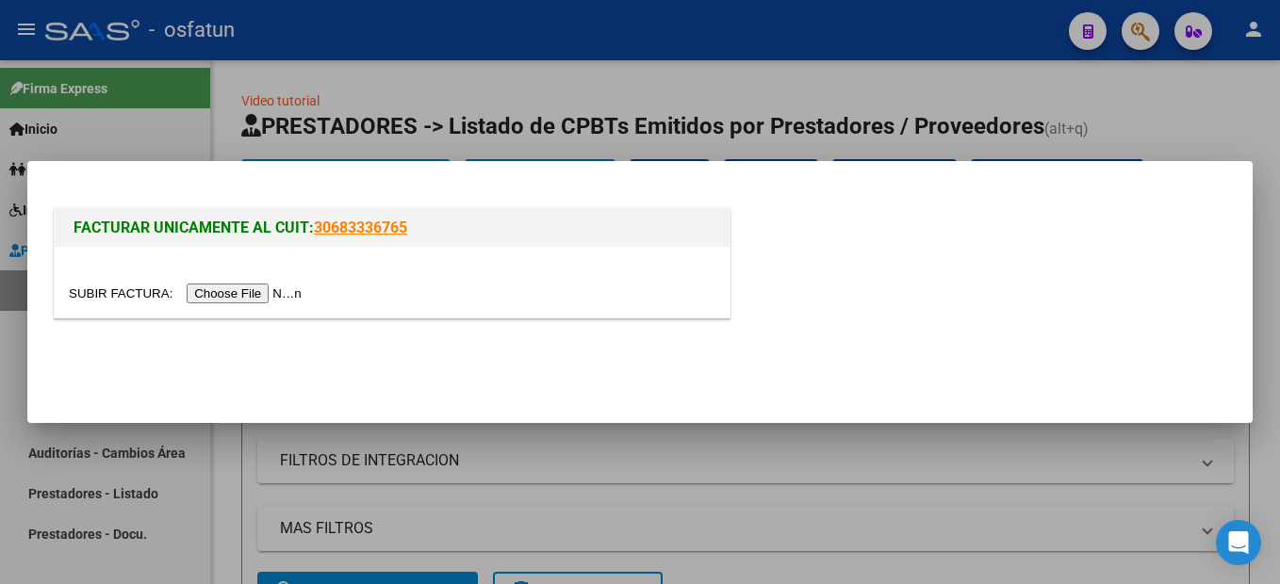
click at [210, 287] on input "file" at bounding box center [188, 294] width 238 height 20
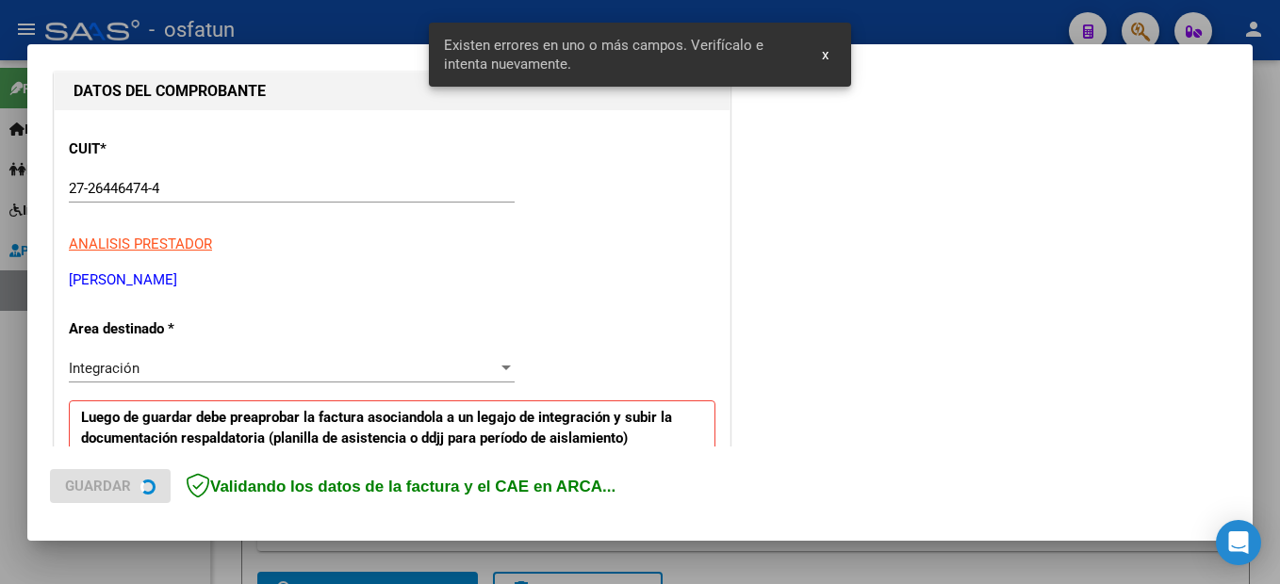
scroll to position [431, 0]
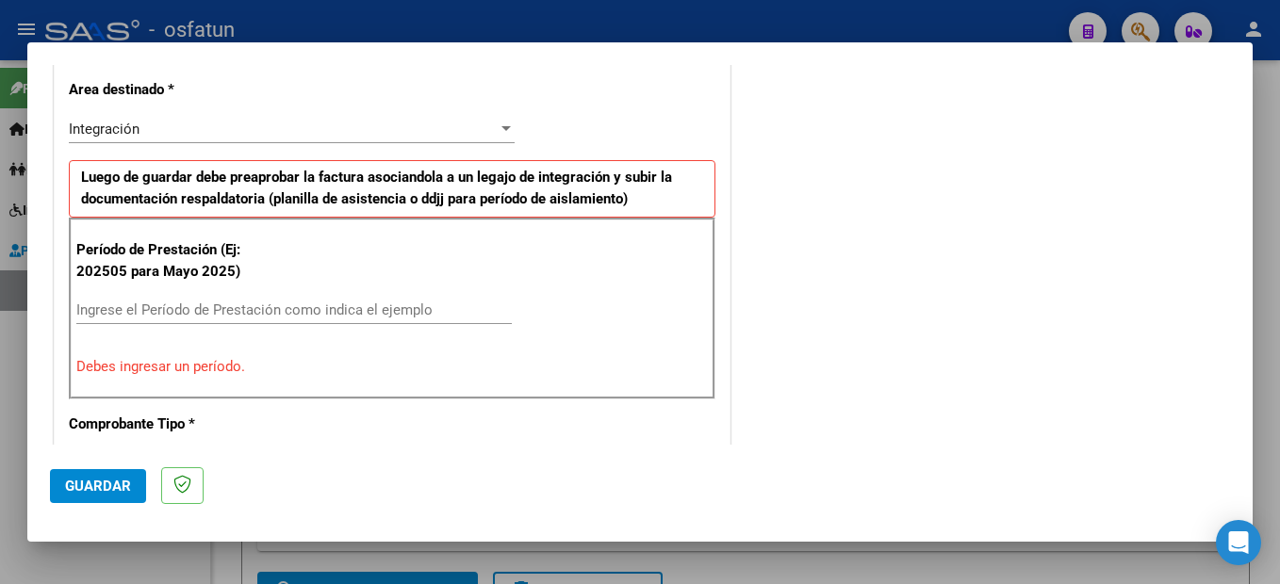
click at [186, 296] on div "Ingrese el Período de Prestación como indica el ejemplo" at bounding box center [293, 310] width 435 height 28
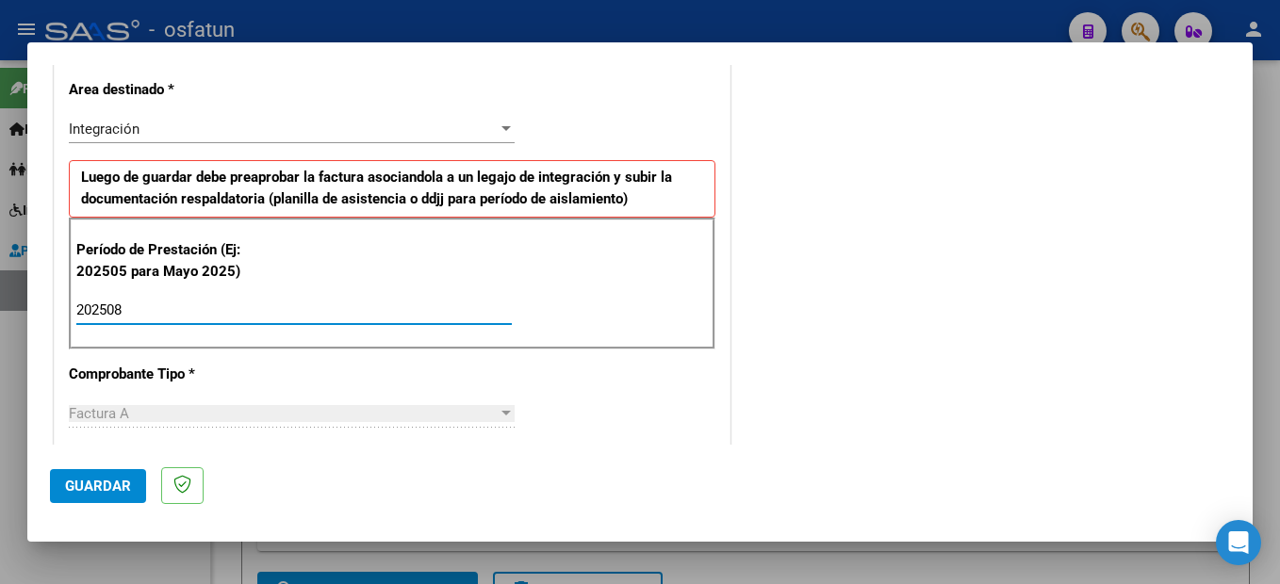
type input "202508"
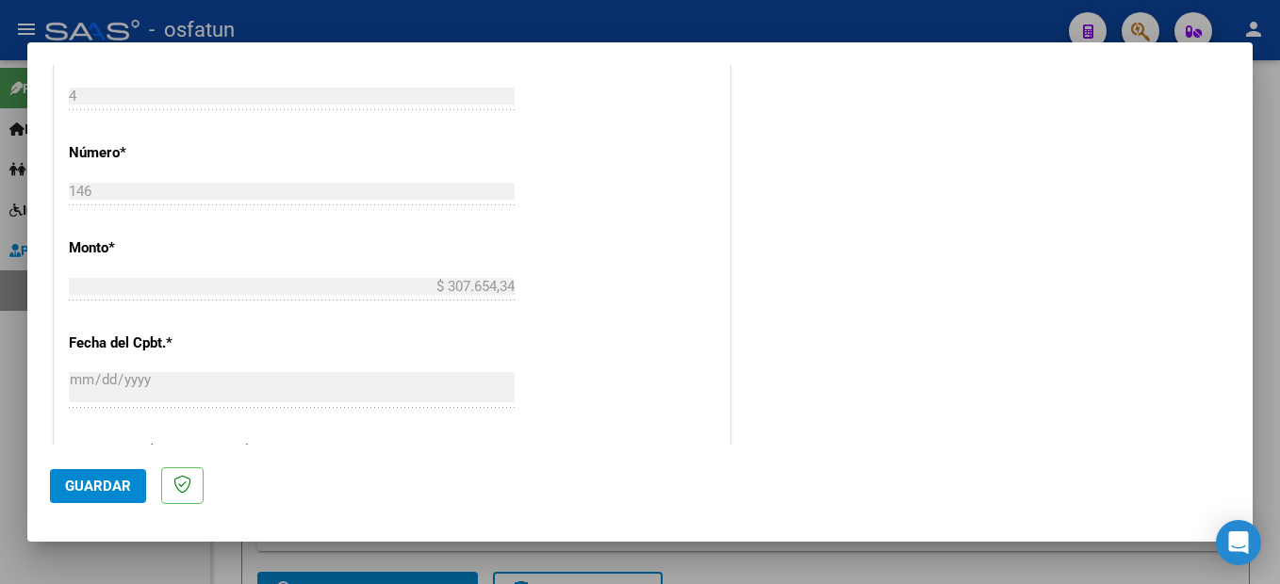
scroll to position [1279, 0]
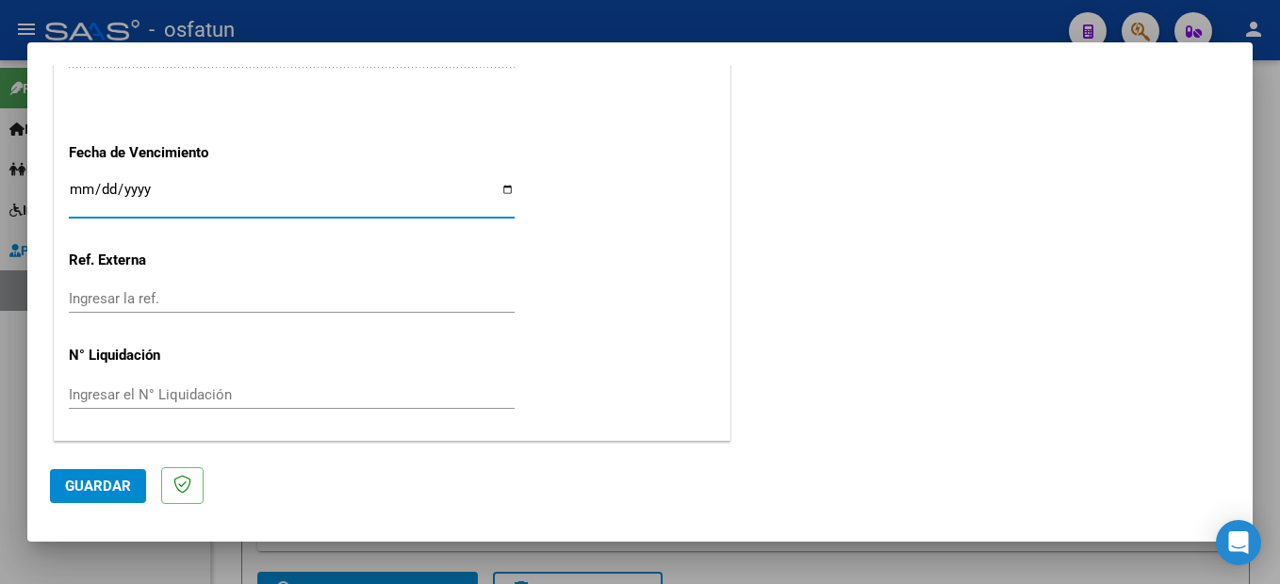
click at [101, 489] on span "Guardar" at bounding box center [98, 486] width 66 height 17
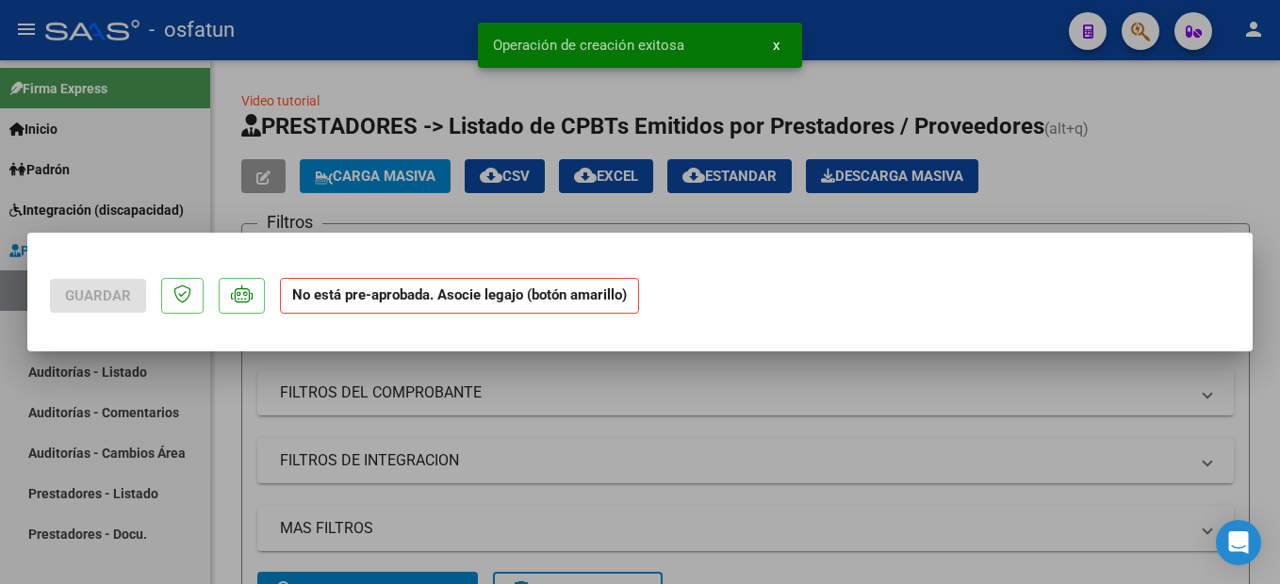
scroll to position [0, 0]
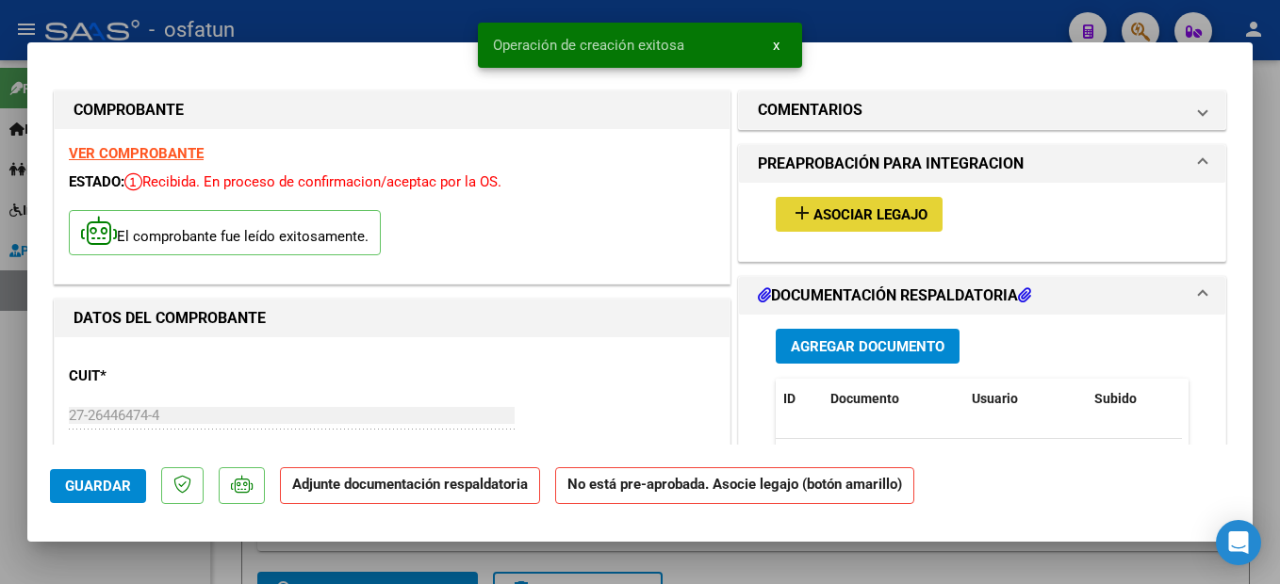
click at [914, 215] on span "Asociar Legajo" at bounding box center [870, 214] width 114 height 17
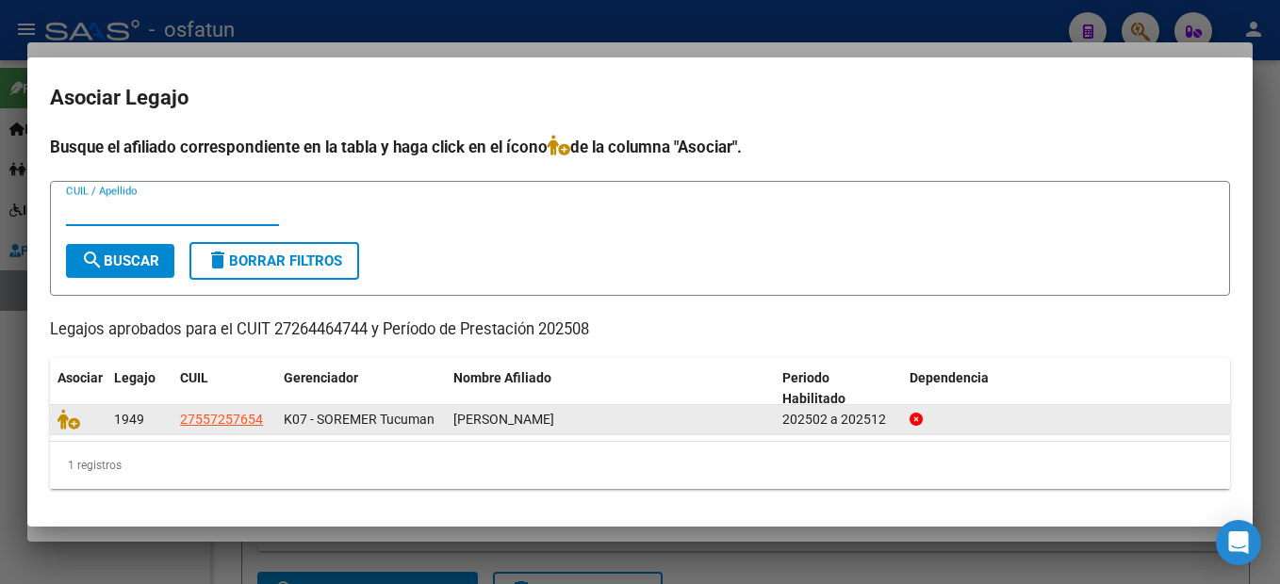
click at [57, 417] on datatable-body-cell at bounding box center [78, 419] width 57 height 29
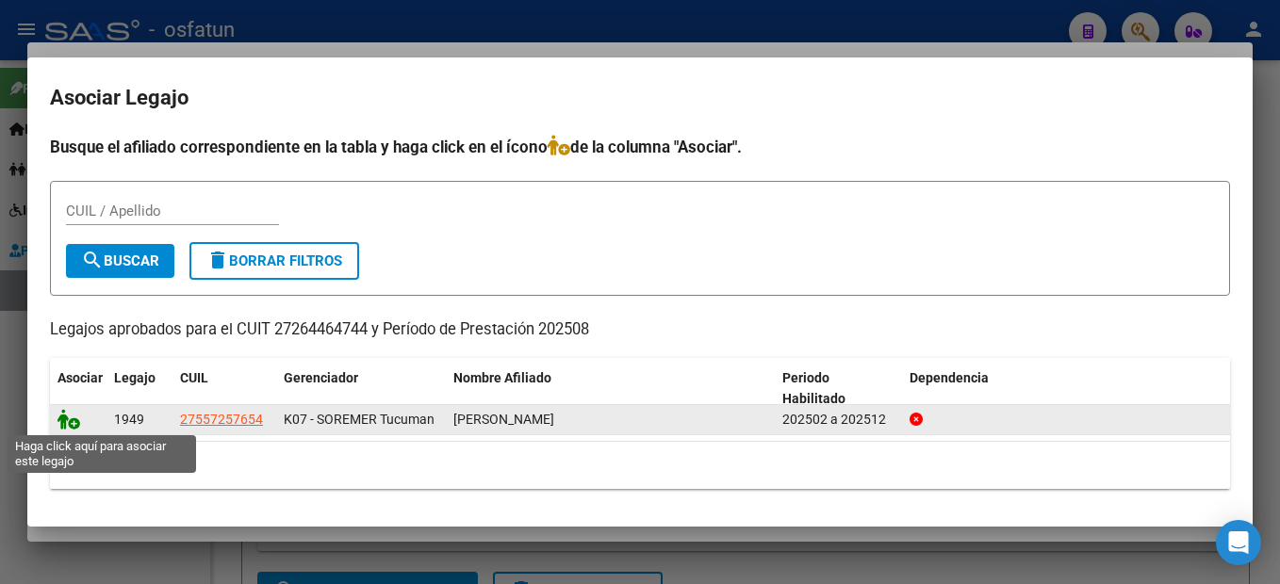
click at [79, 419] on icon at bounding box center [68, 419] width 23 height 21
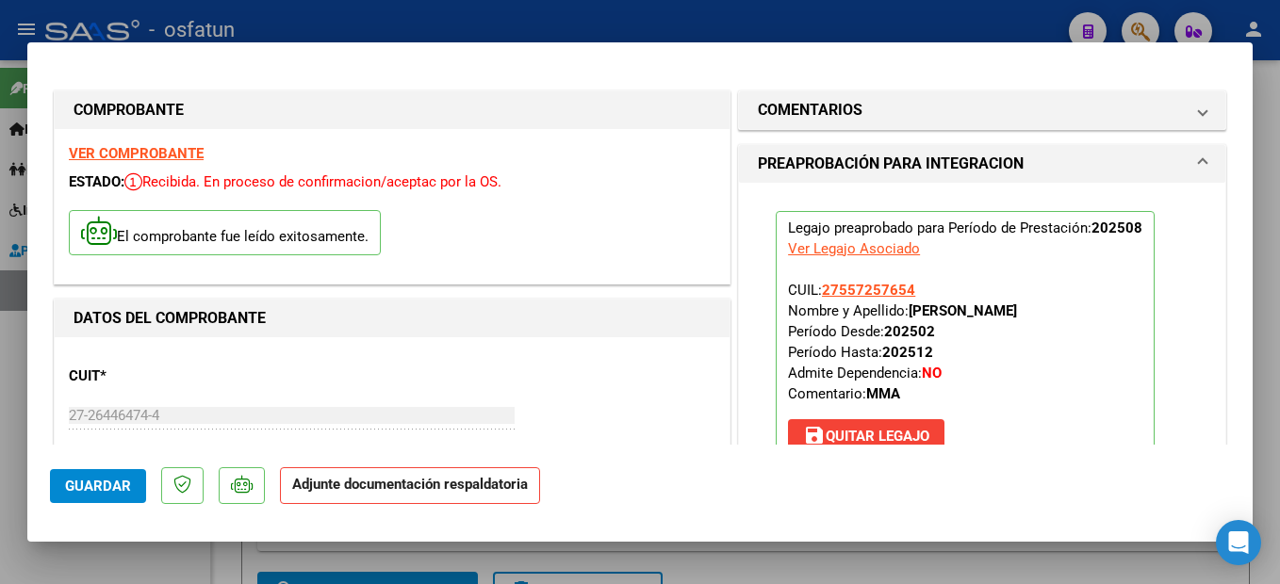
scroll to position [471, 0]
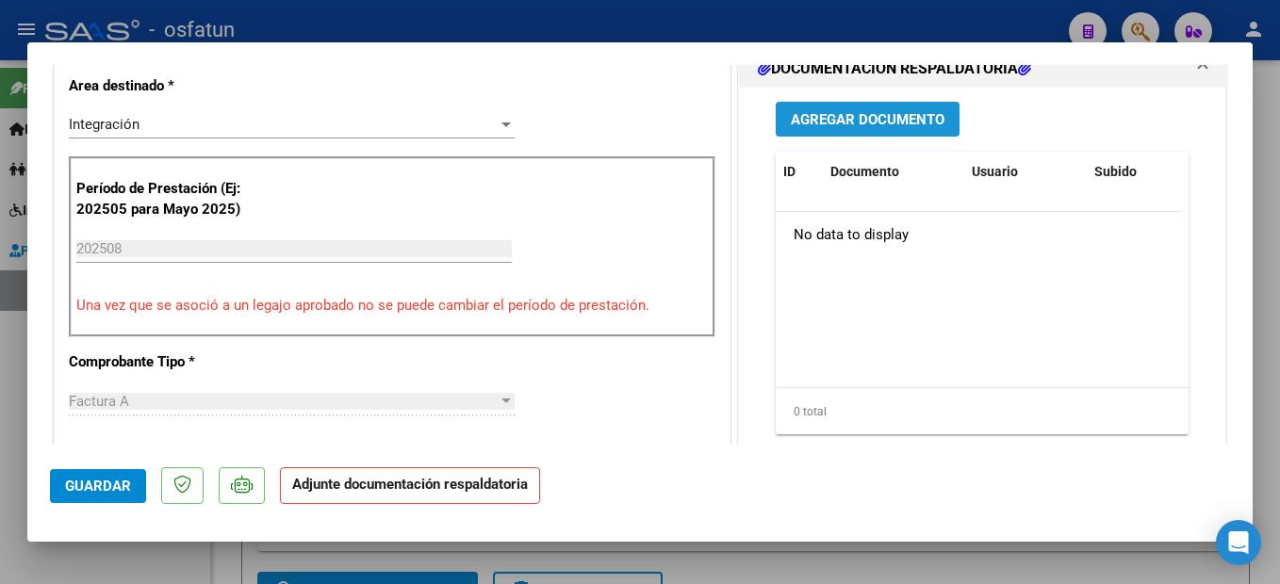
click at [879, 125] on span "Agregar Documento" at bounding box center [868, 119] width 154 height 17
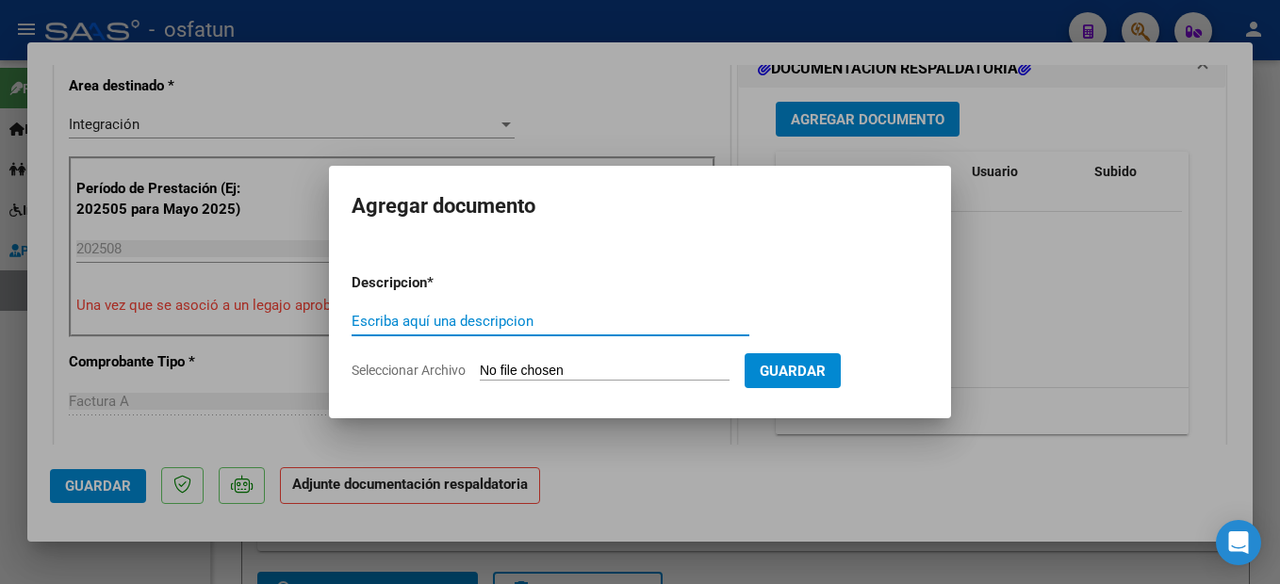
drag, startPoint x: 518, startPoint y: 312, endPoint x: 502, endPoint y: 321, distance: 18.6
click at [513, 316] on div "Escriba aquí una descripcion" at bounding box center [551, 321] width 398 height 28
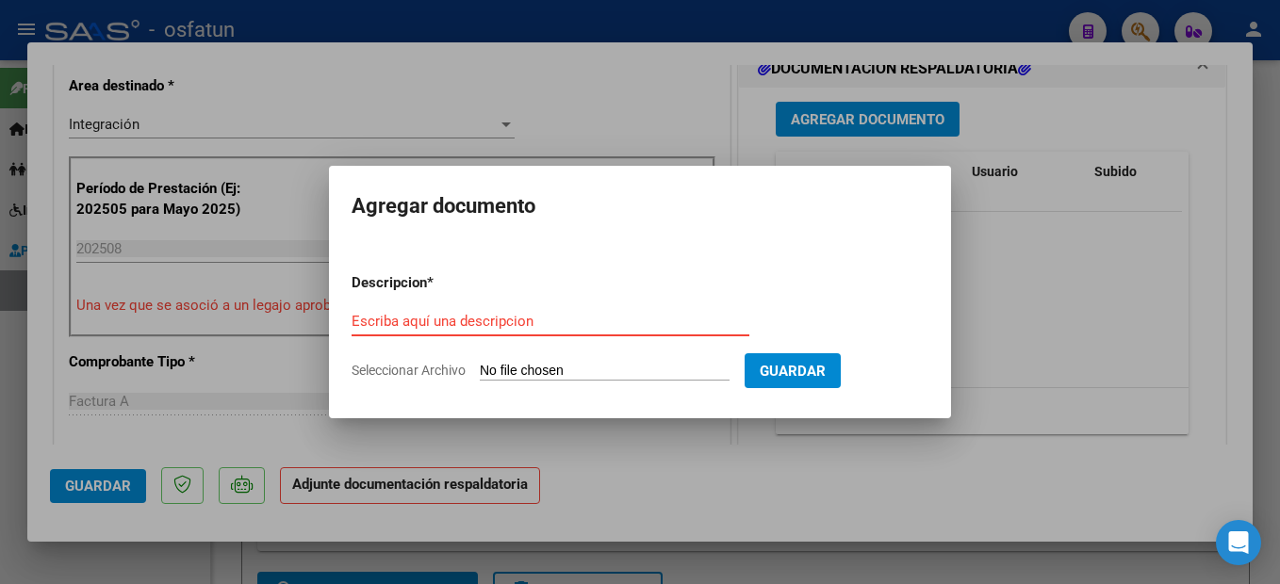
click at [502, 321] on input "Escriba aquí una descripcion" at bounding box center [551, 321] width 398 height 17
type input "planilla de asistencia"
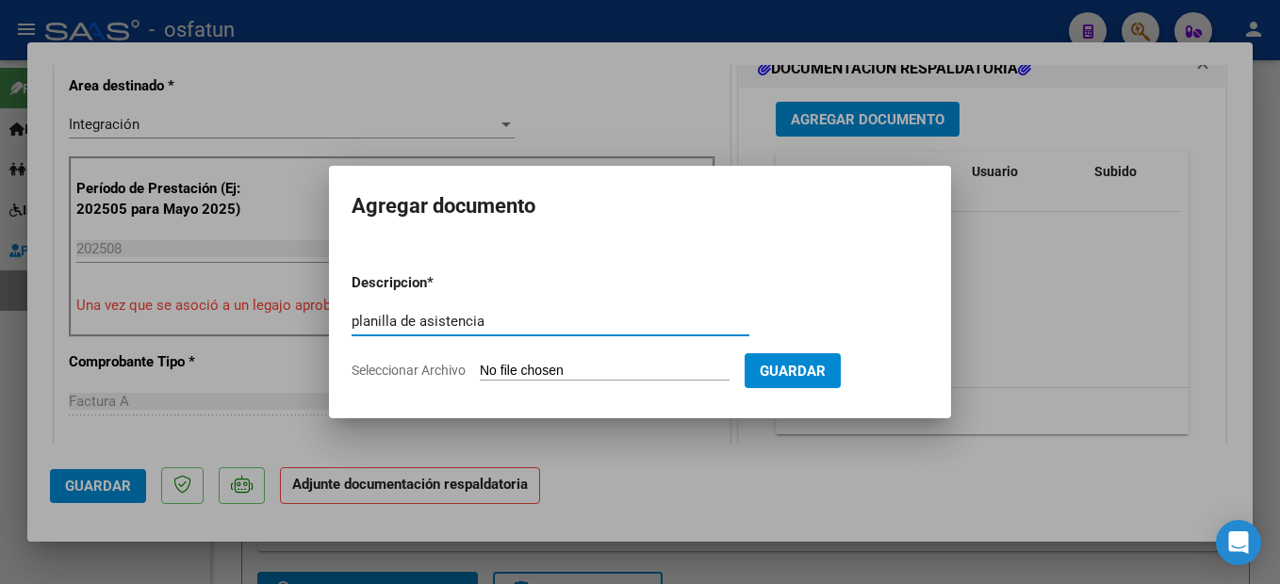
click at [655, 370] on input "Seleccionar Archivo" at bounding box center [605, 372] width 250 height 18
type input "C:\fakepath\250908101310.pdf"
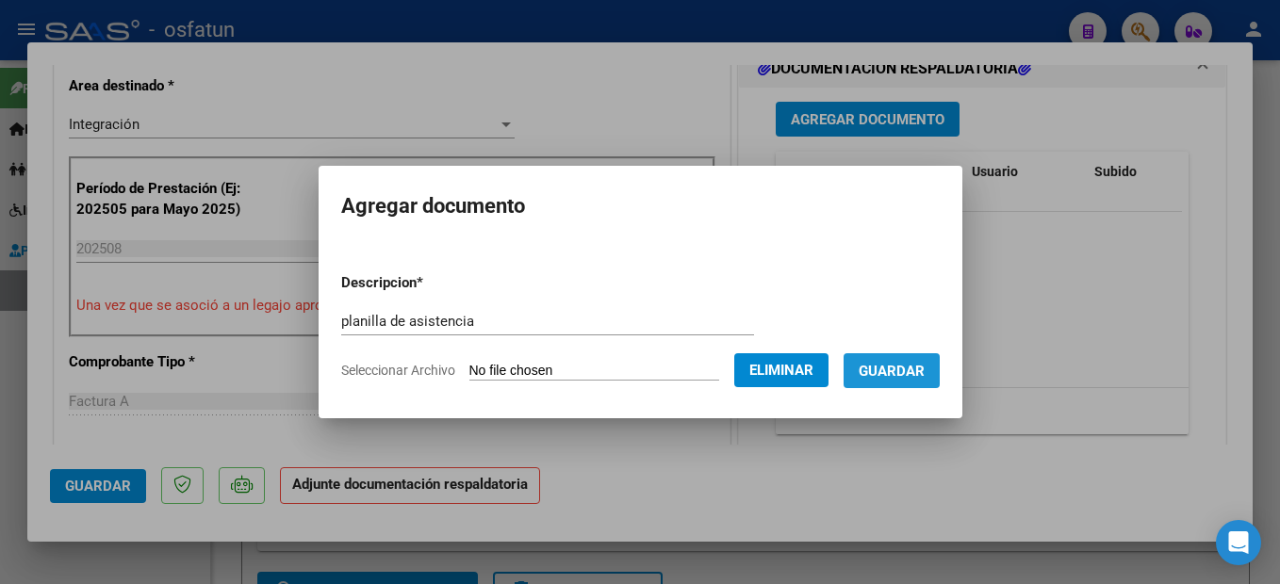
click at [925, 367] on span "Guardar" at bounding box center [892, 371] width 66 height 17
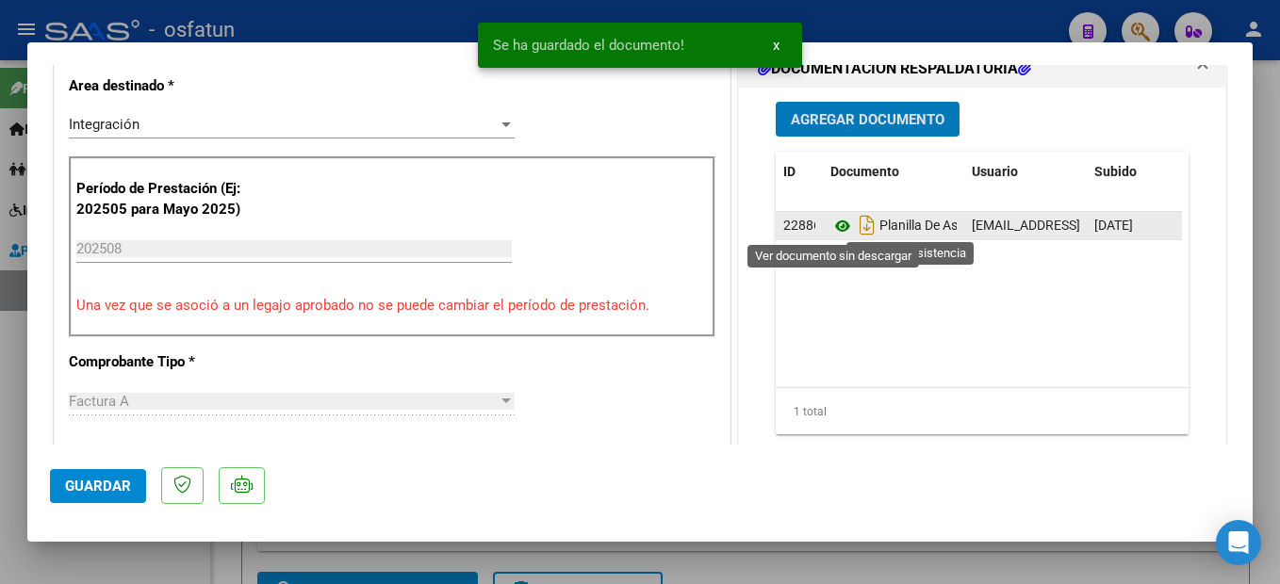
click at [837, 226] on icon at bounding box center [842, 226] width 25 height 23
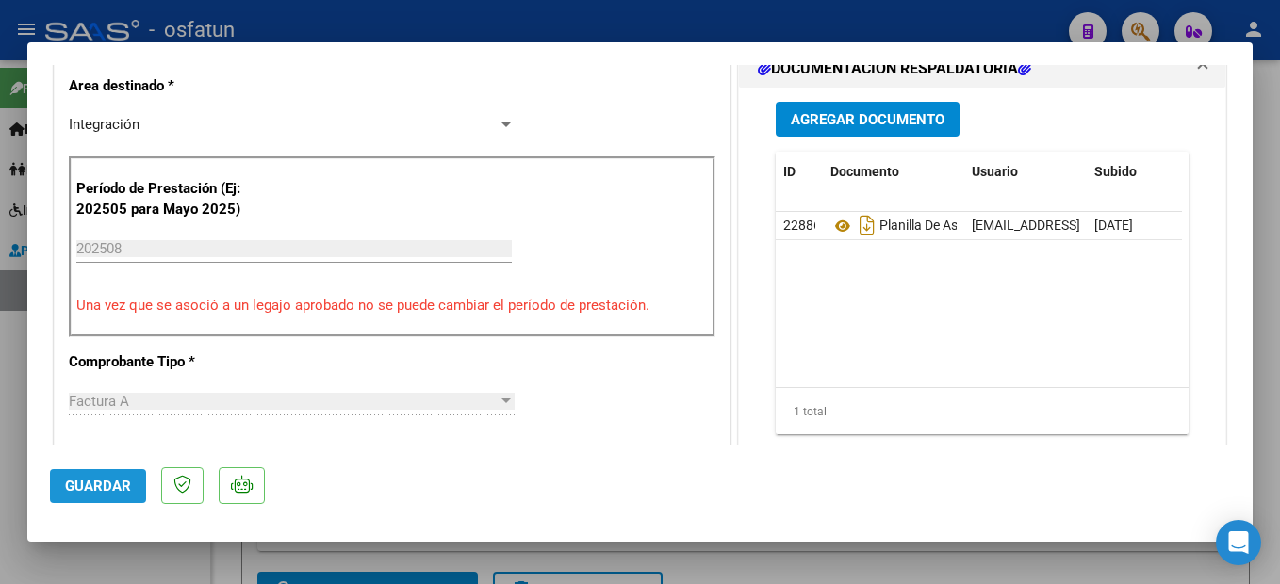
click at [96, 473] on button "Guardar" at bounding box center [98, 486] width 96 height 34
drag, startPoint x: 95, startPoint y: 493, endPoint x: 656, endPoint y: 430, distance: 564.4
click at [94, 493] on span "Guardar" at bounding box center [98, 486] width 66 height 17
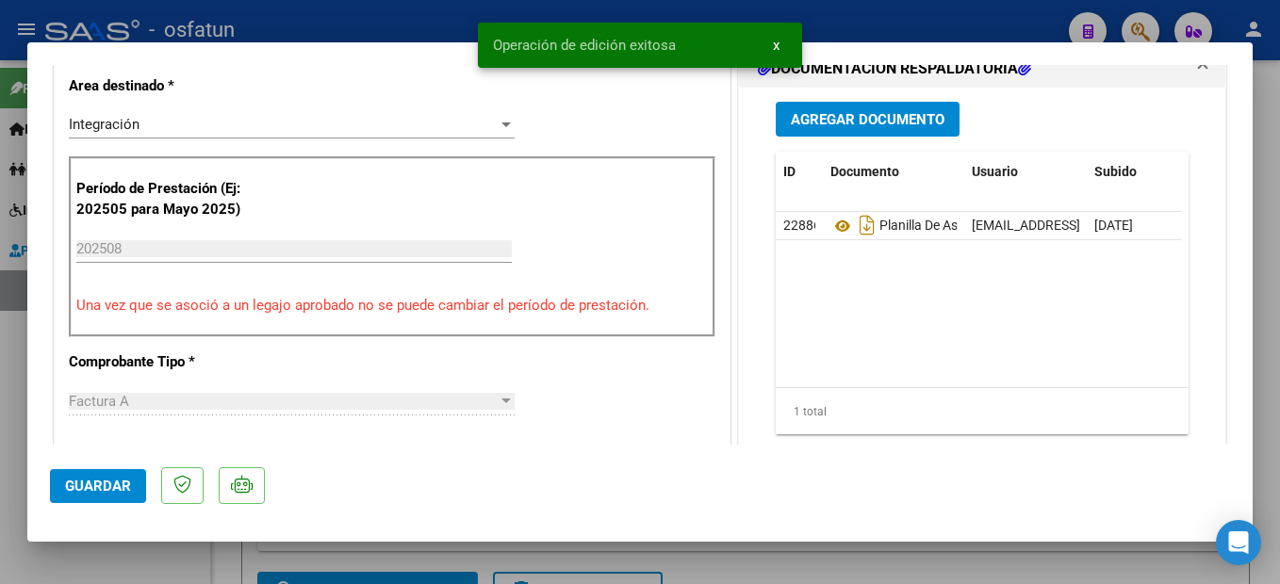
click at [1273, 383] on div at bounding box center [640, 292] width 1280 height 584
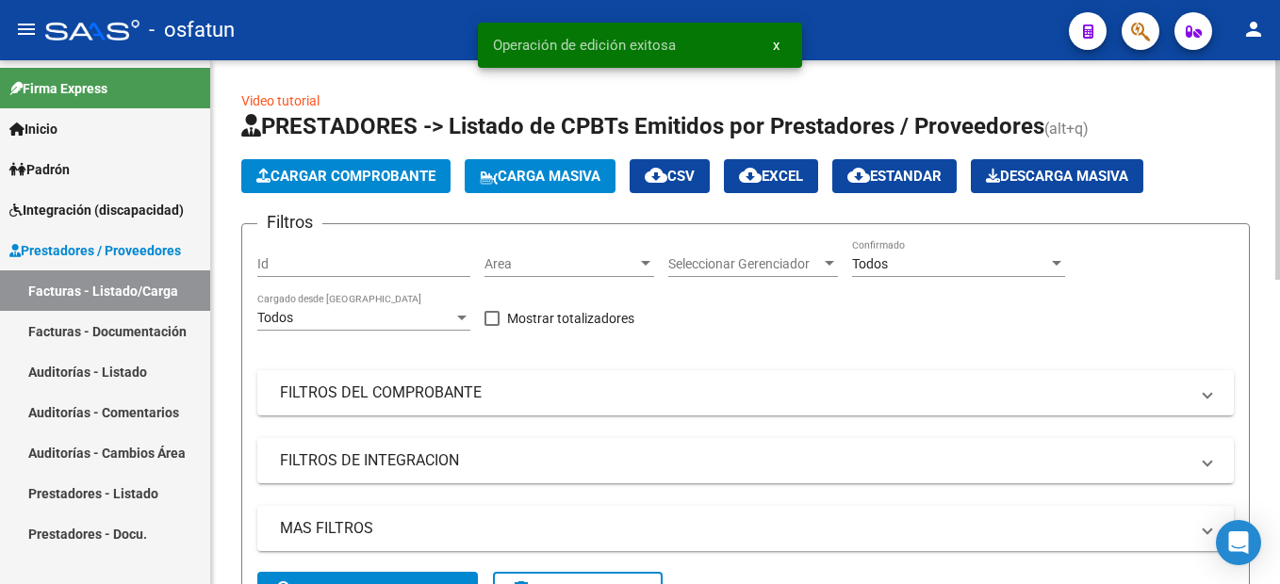
click at [353, 180] on span "Cargar Comprobante" at bounding box center [345, 176] width 179 height 17
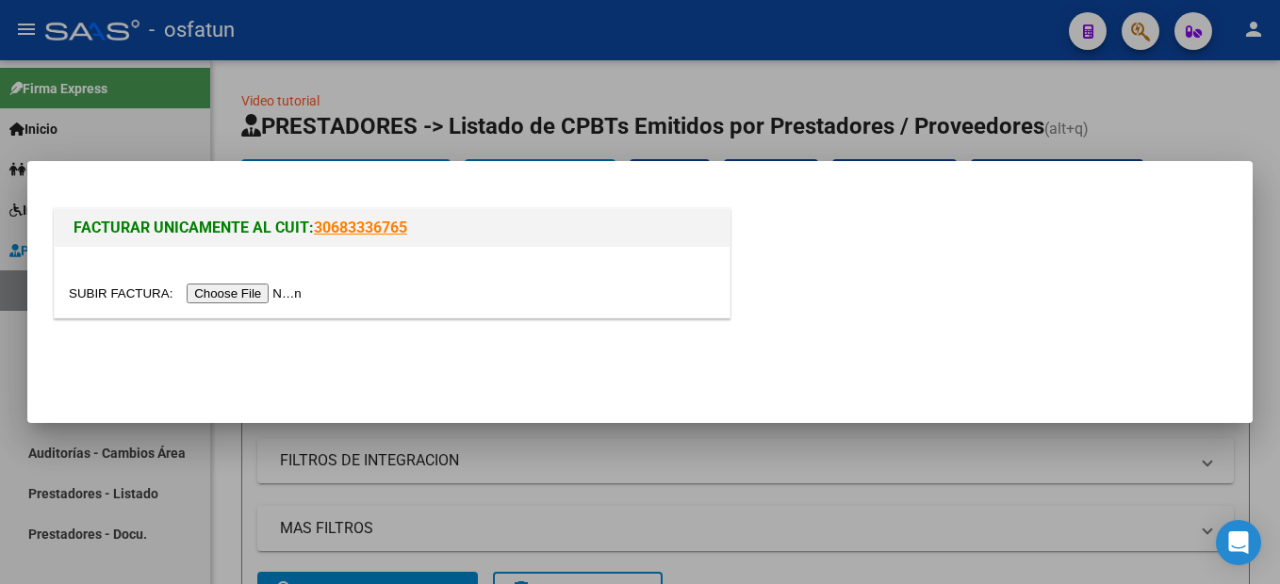
click at [259, 295] on input "file" at bounding box center [188, 294] width 238 height 20
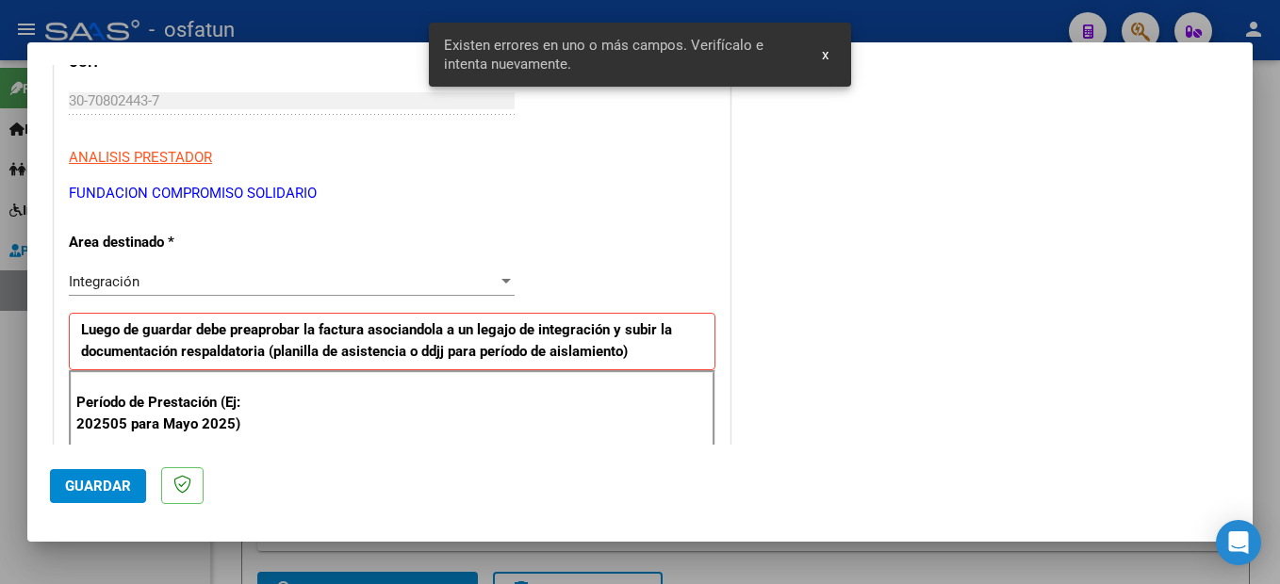
scroll to position [561, 0]
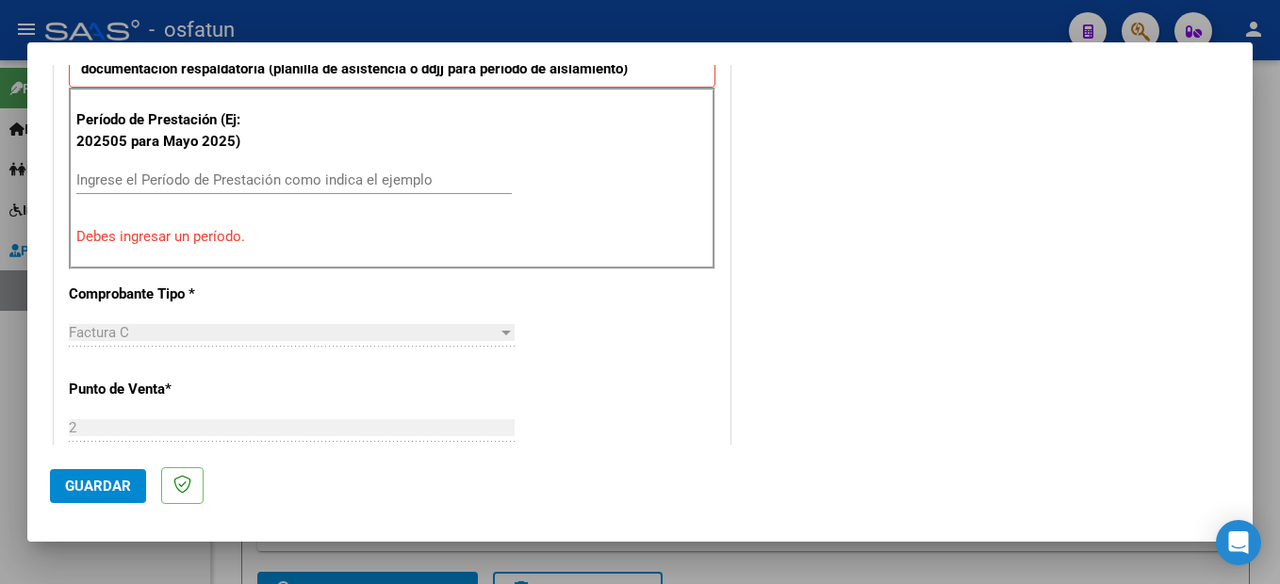
drag, startPoint x: 173, startPoint y: 176, endPoint x: 189, endPoint y: 159, distance: 22.7
click at [173, 176] on input "Ingrese el Período de Prestación como indica el ejemplo" at bounding box center [293, 180] width 435 height 17
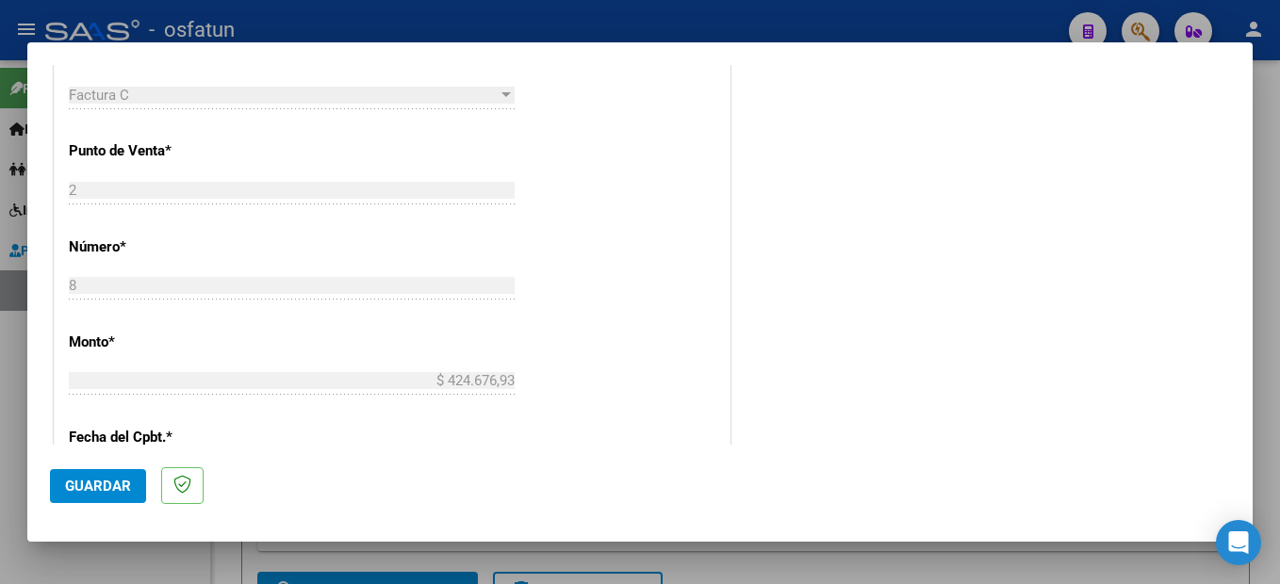
scroll to position [1032, 0]
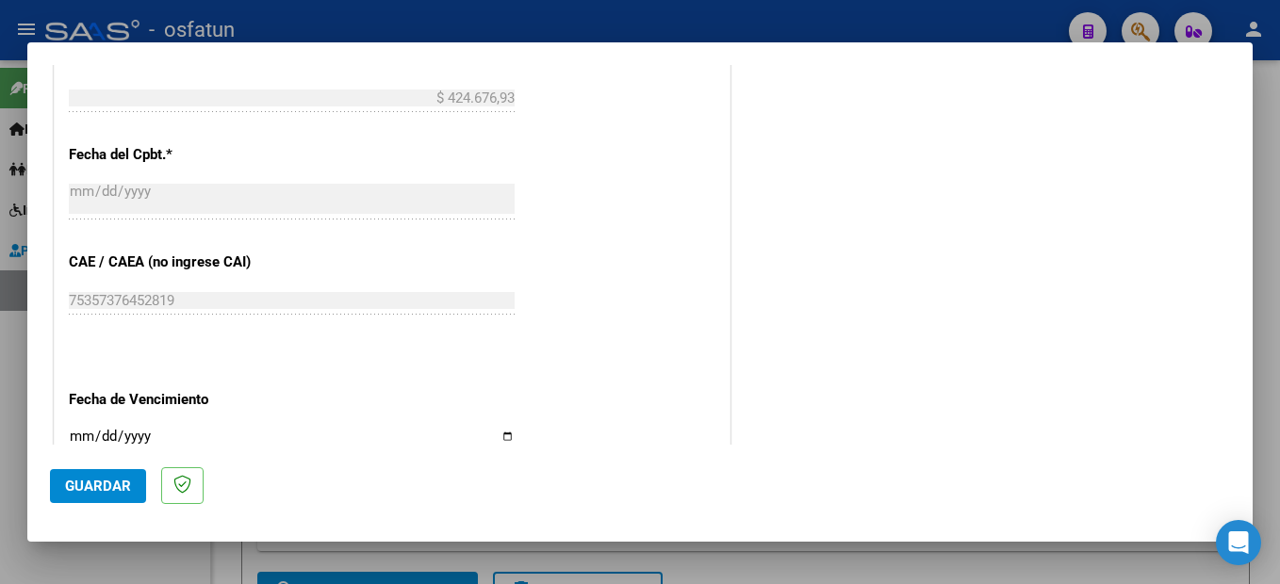
type input "202508"
click at [100, 487] on span "Guardar" at bounding box center [98, 486] width 66 height 17
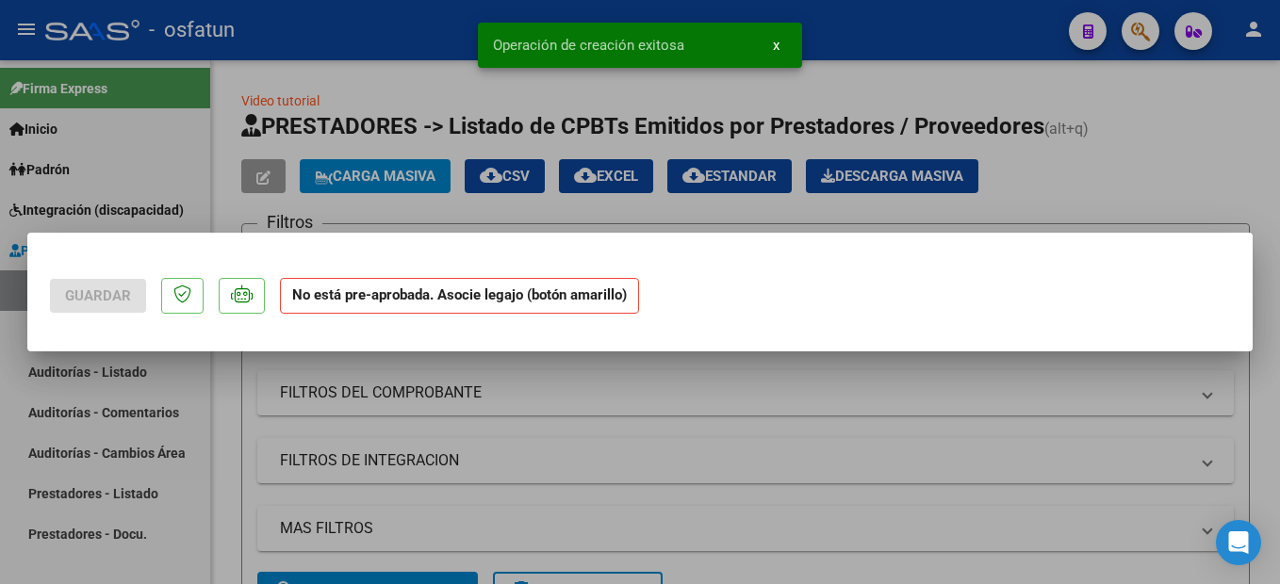
scroll to position [0, 0]
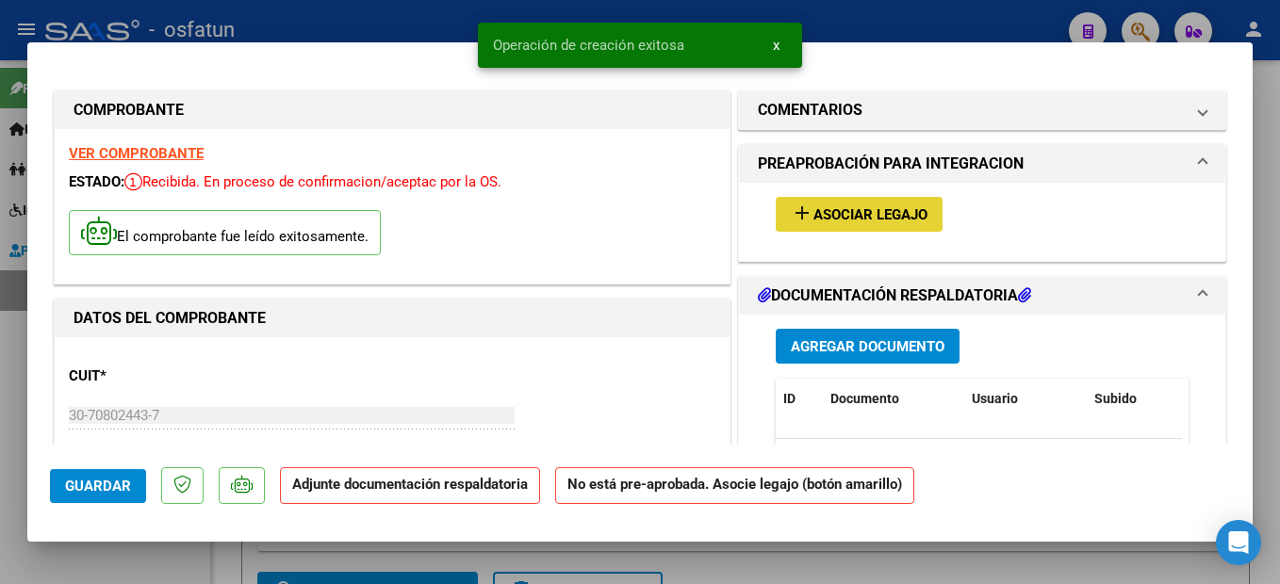
click at [917, 219] on span "Asociar Legajo" at bounding box center [870, 214] width 114 height 17
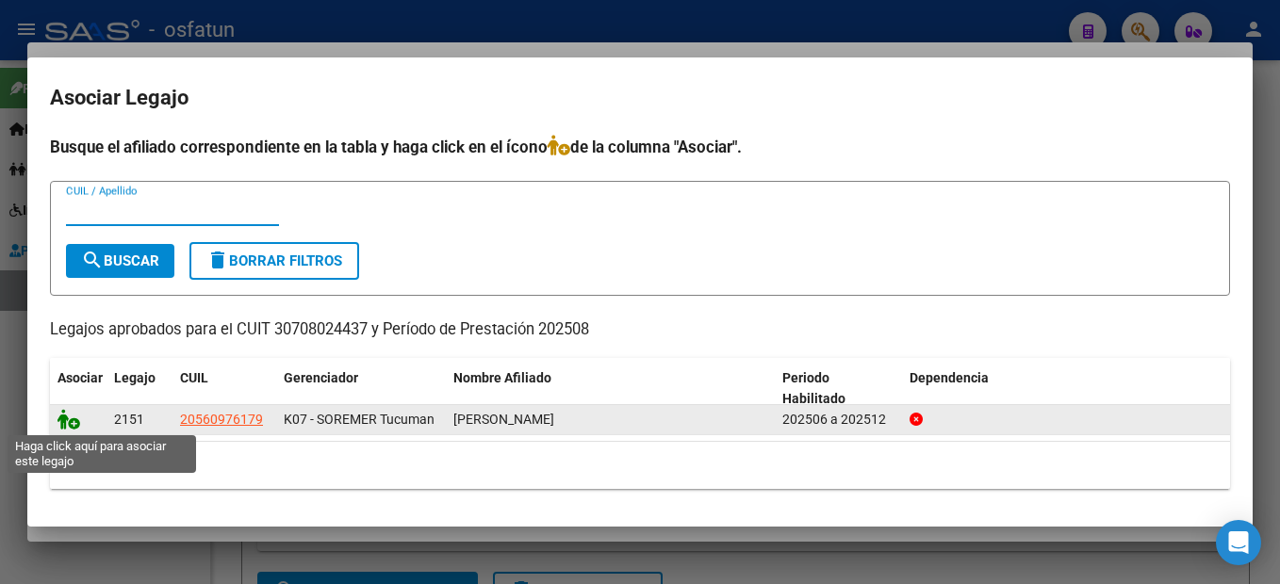
click at [67, 421] on icon at bounding box center [68, 419] width 23 height 21
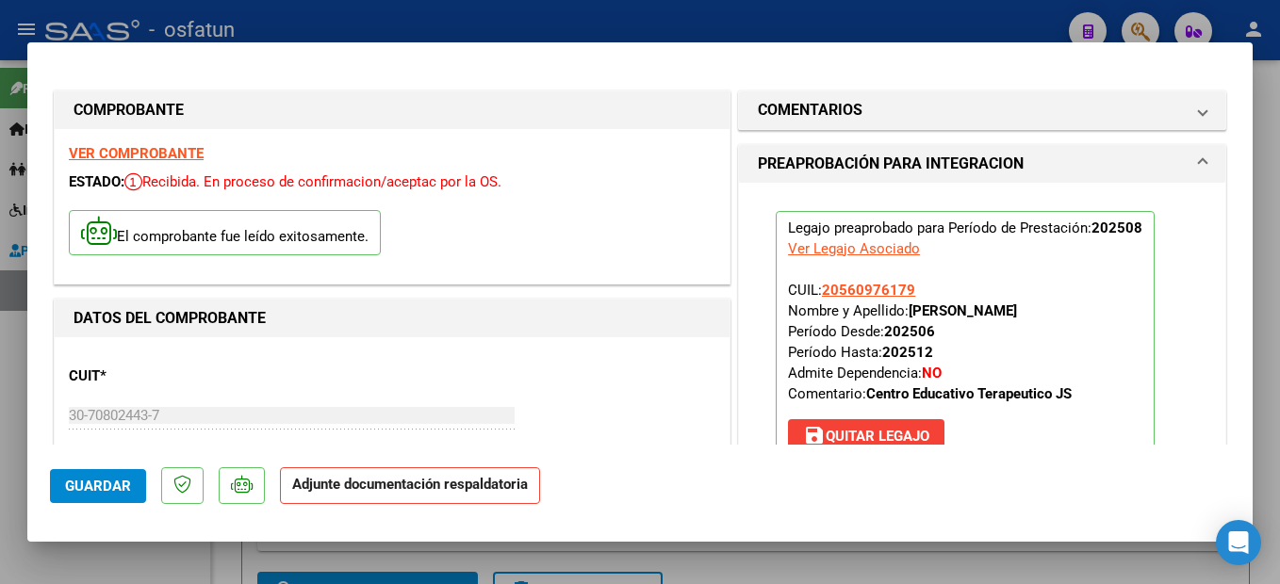
scroll to position [377, 0]
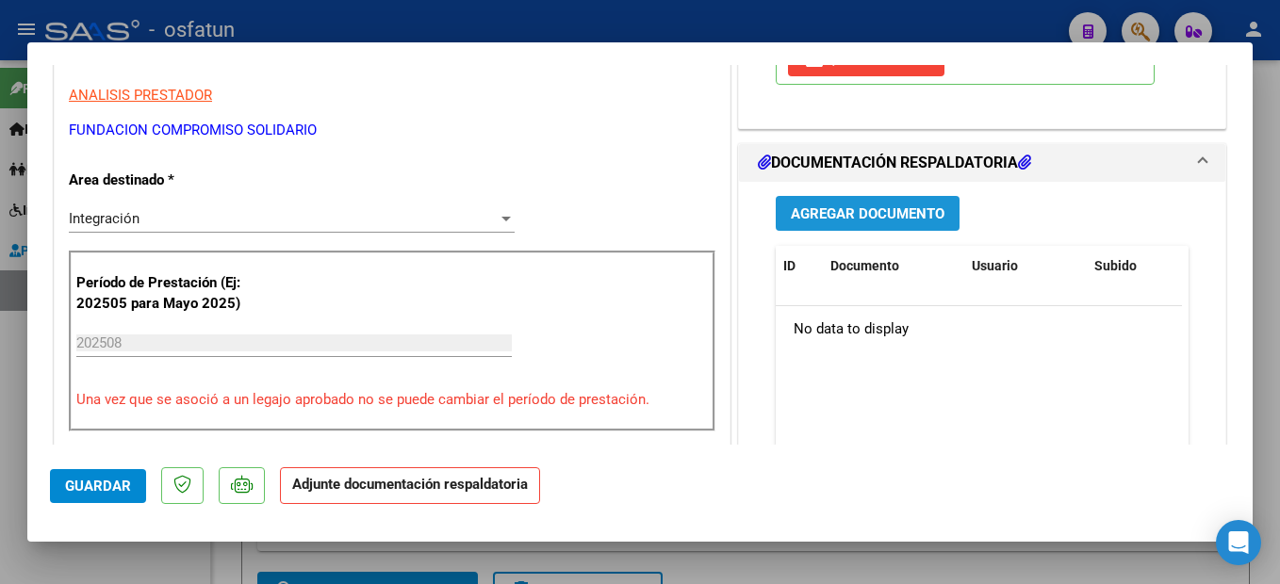
click at [915, 221] on span "Agregar Documento" at bounding box center [868, 213] width 154 height 17
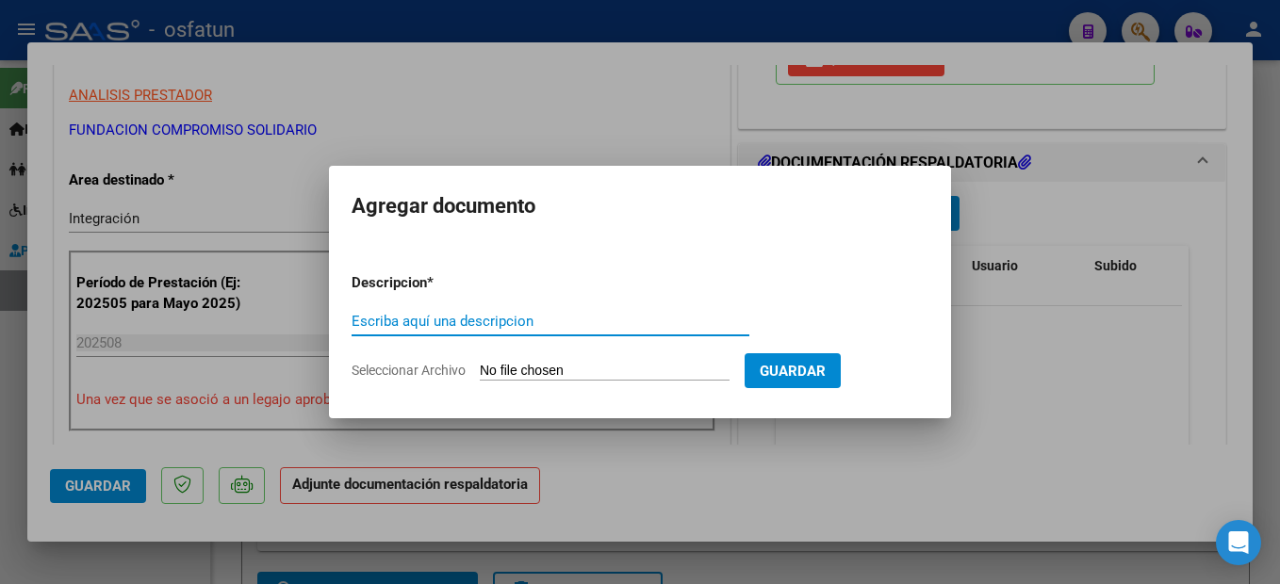
click at [443, 325] on input "Escriba aquí una descripcion" at bounding box center [551, 321] width 398 height 17
type input "planilla de asistencia"
drag, startPoint x: 643, startPoint y: 370, endPoint x: 711, endPoint y: 329, distance: 79.1
click at [698, 337] on form "Descripcion * planilla de asistencia Escriba aquí una descripcion Seleccionar A…" at bounding box center [640, 327] width 577 height 138
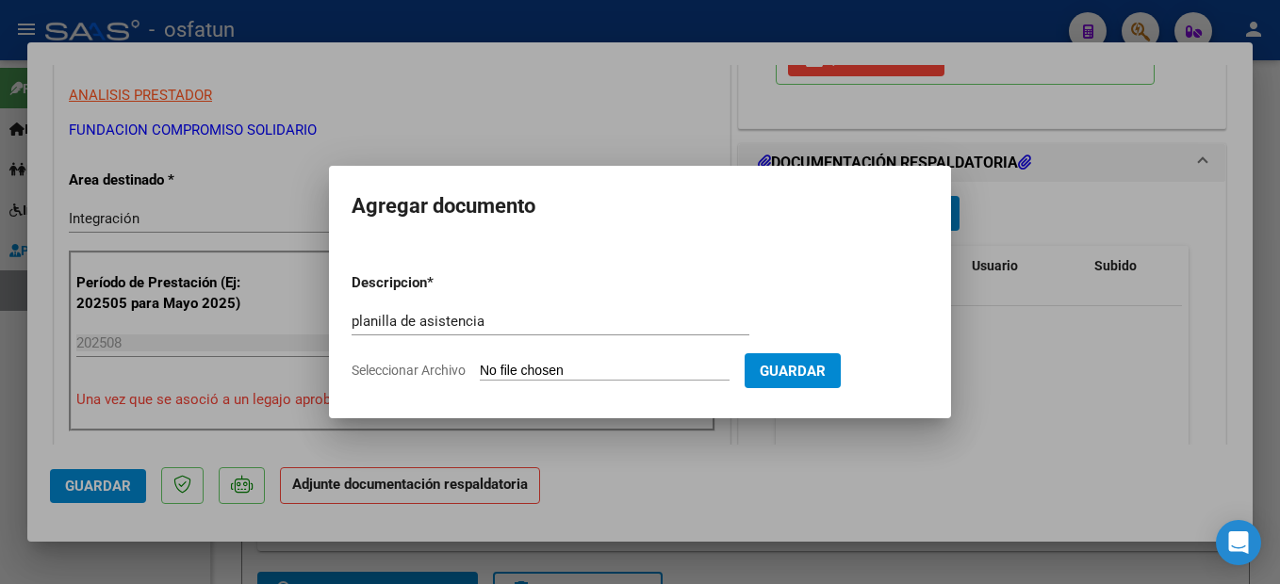
click at [666, 369] on input "Seleccionar Archivo" at bounding box center [605, 372] width 250 height 18
type input "C:\fakepath\250908101338.pdf"
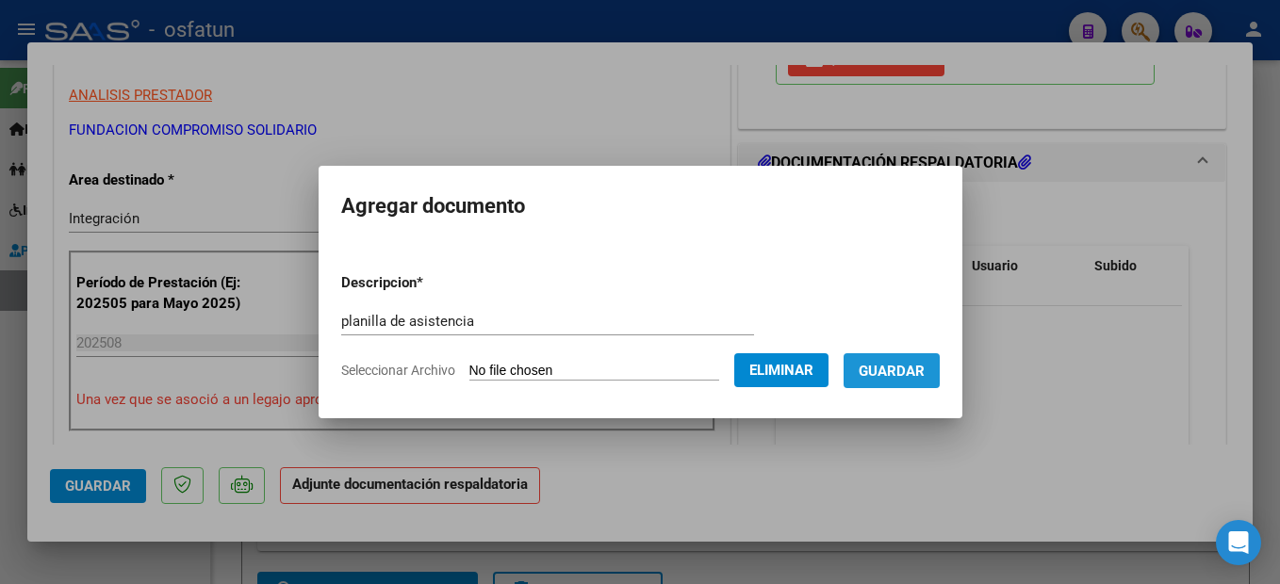
click at [932, 361] on button "Guardar" at bounding box center [892, 370] width 96 height 35
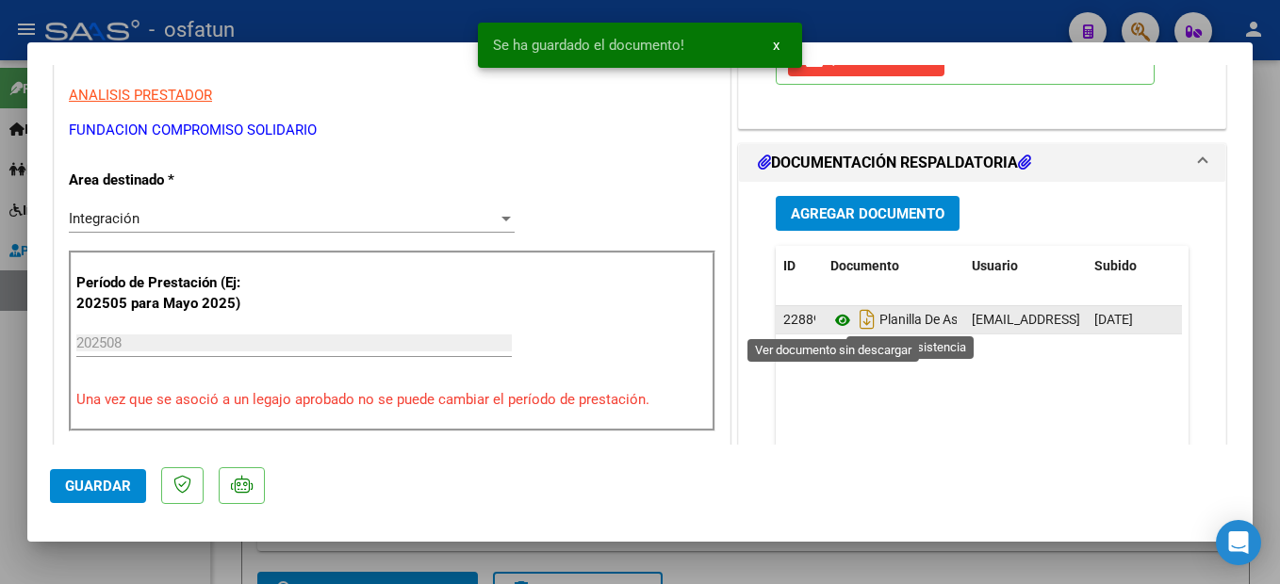
click at [834, 320] on icon at bounding box center [842, 320] width 25 height 23
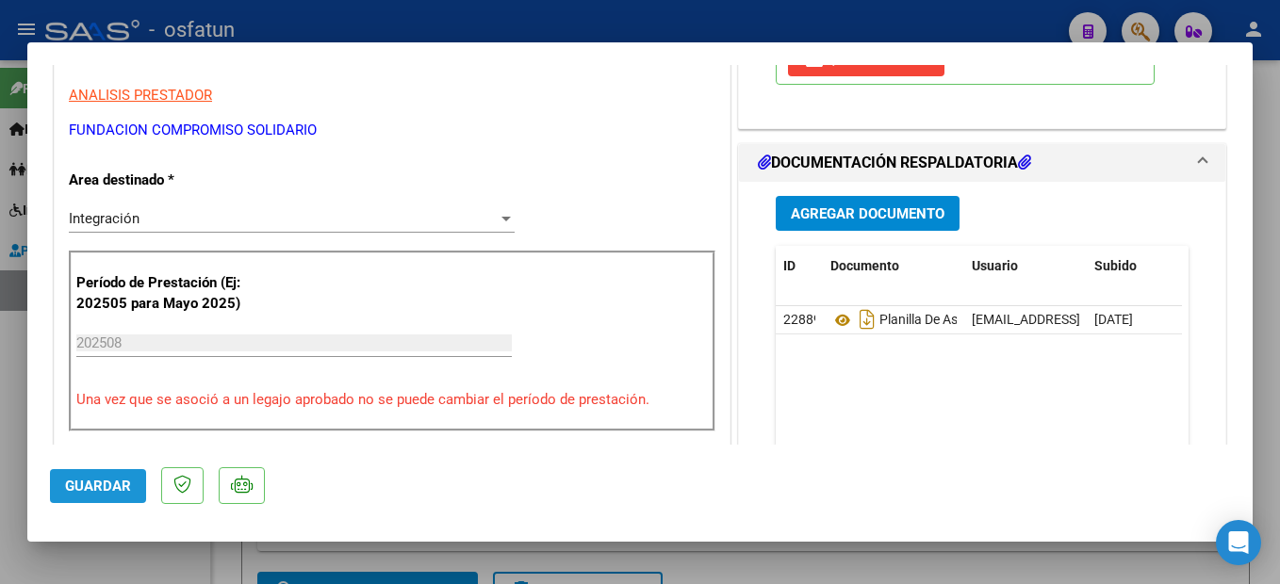
click at [107, 486] on span "Guardar" at bounding box center [98, 486] width 66 height 17
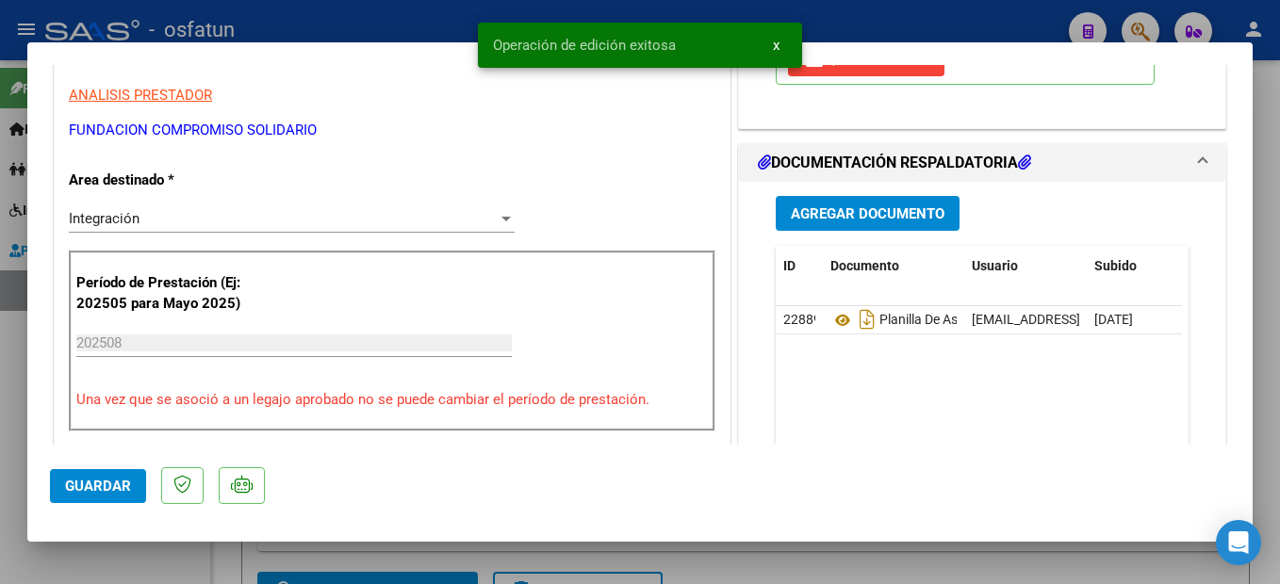
click at [1274, 375] on div at bounding box center [640, 292] width 1280 height 584
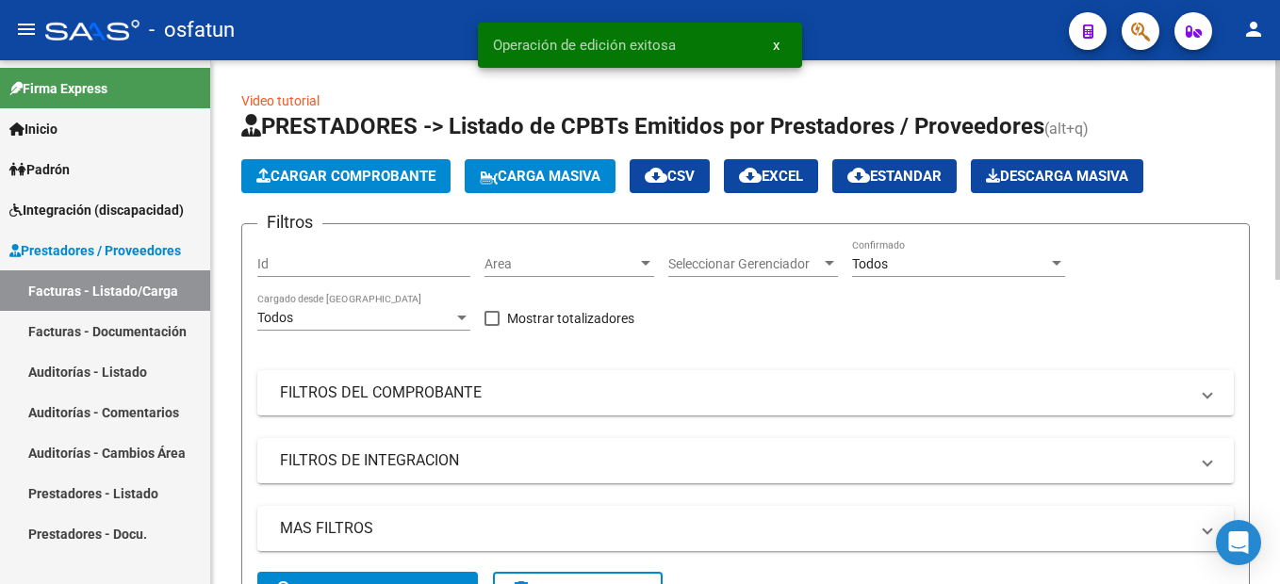
click at [405, 171] on span "Cargar Comprobante" at bounding box center [345, 176] width 179 height 17
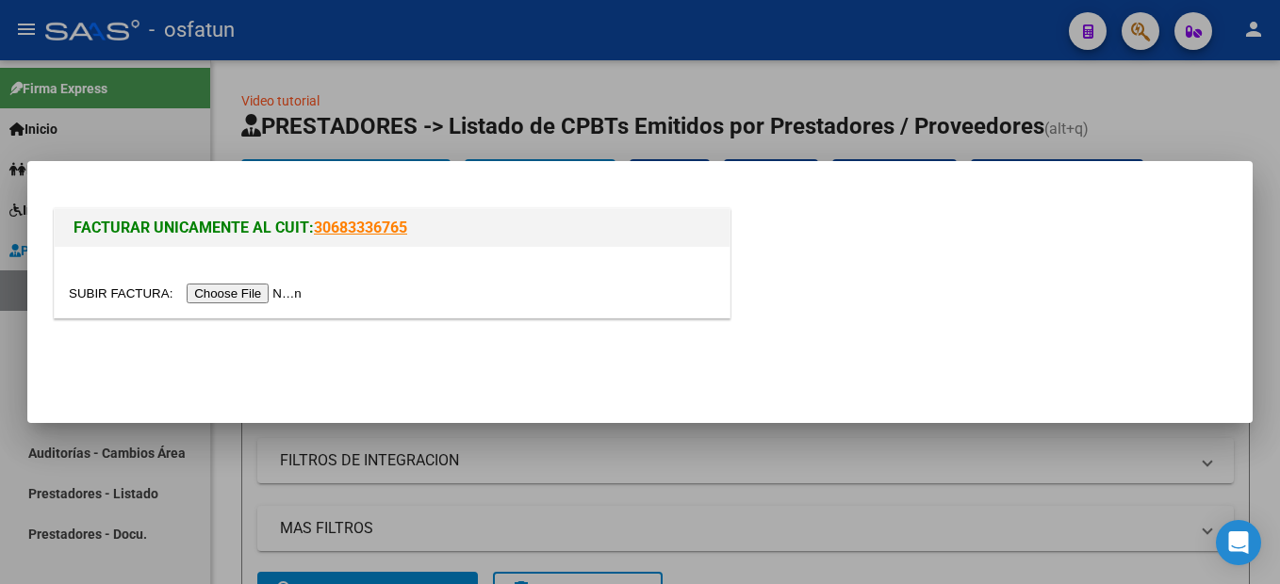
click at [262, 289] on input "file" at bounding box center [188, 294] width 238 height 20
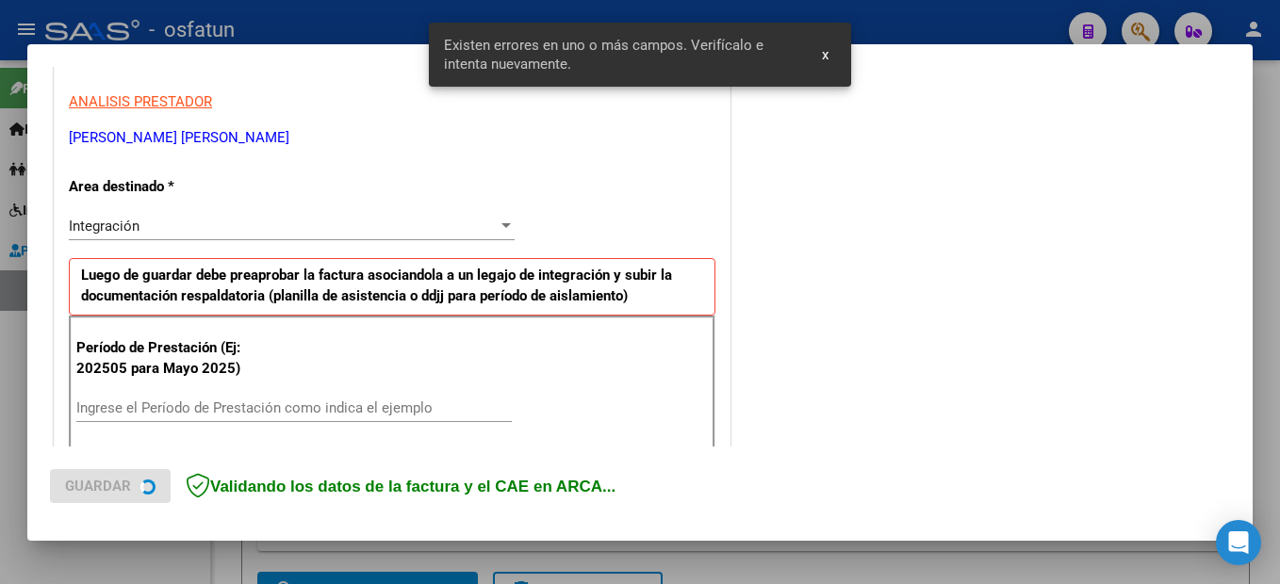
scroll to position [467, 0]
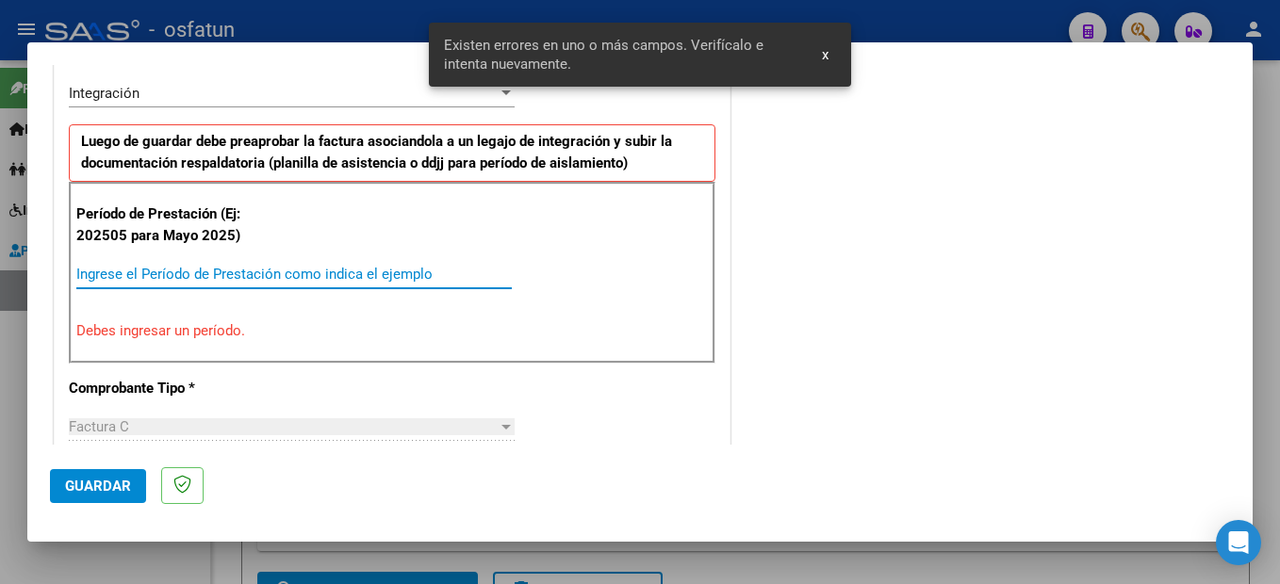
click at [247, 268] on input "Ingrese el Período de Prestación como indica el ejemplo" at bounding box center [293, 274] width 435 height 17
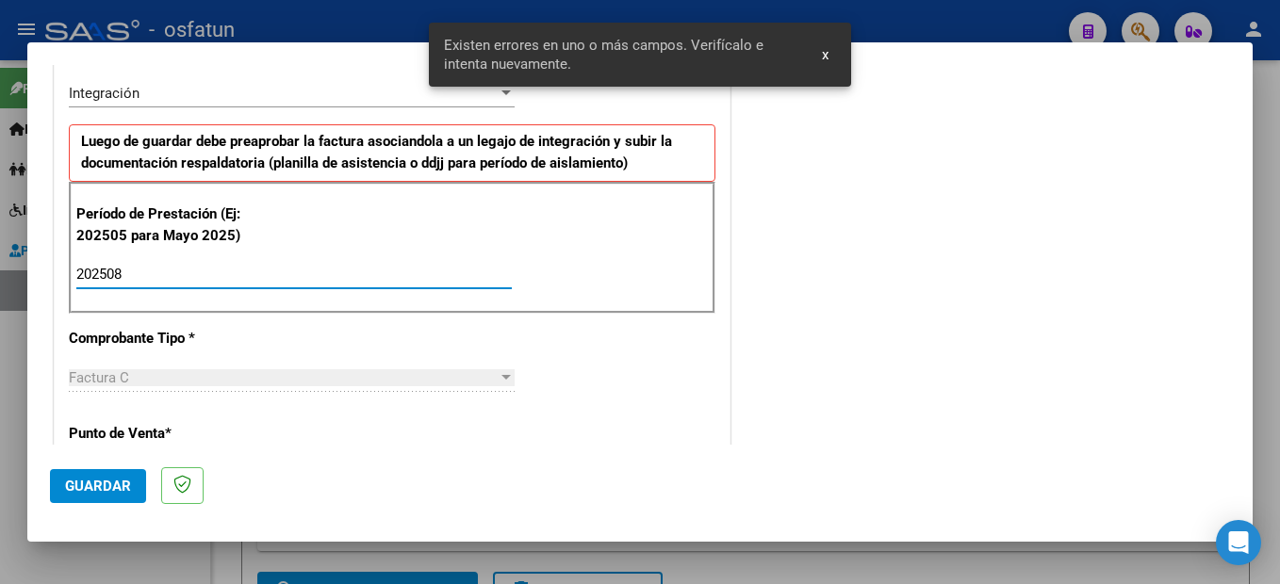
type input "202508"
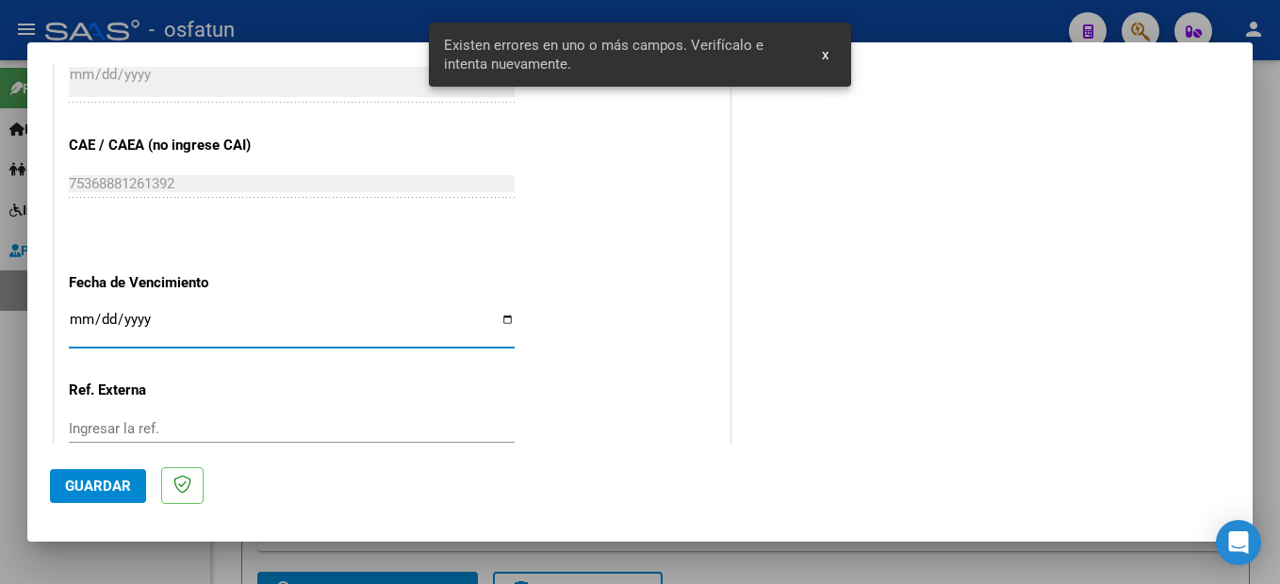
scroll to position [938, 0]
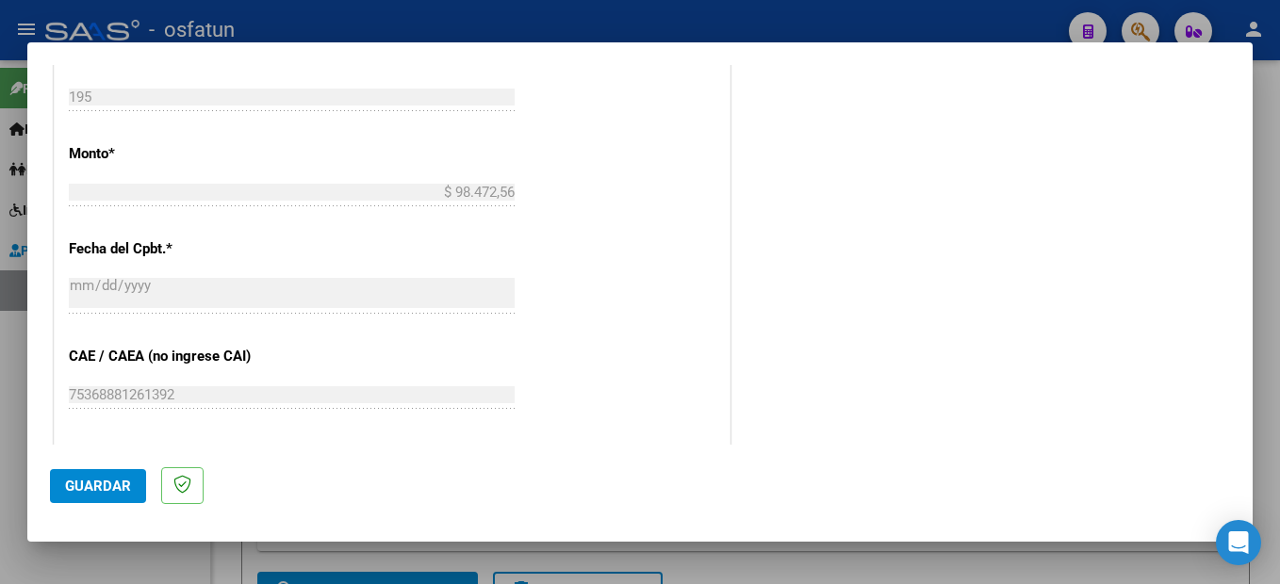
click at [123, 505] on mat-dialog-actions "Guardar" at bounding box center [640, 482] width 1180 height 74
click at [120, 494] on span "Guardar" at bounding box center [98, 486] width 66 height 17
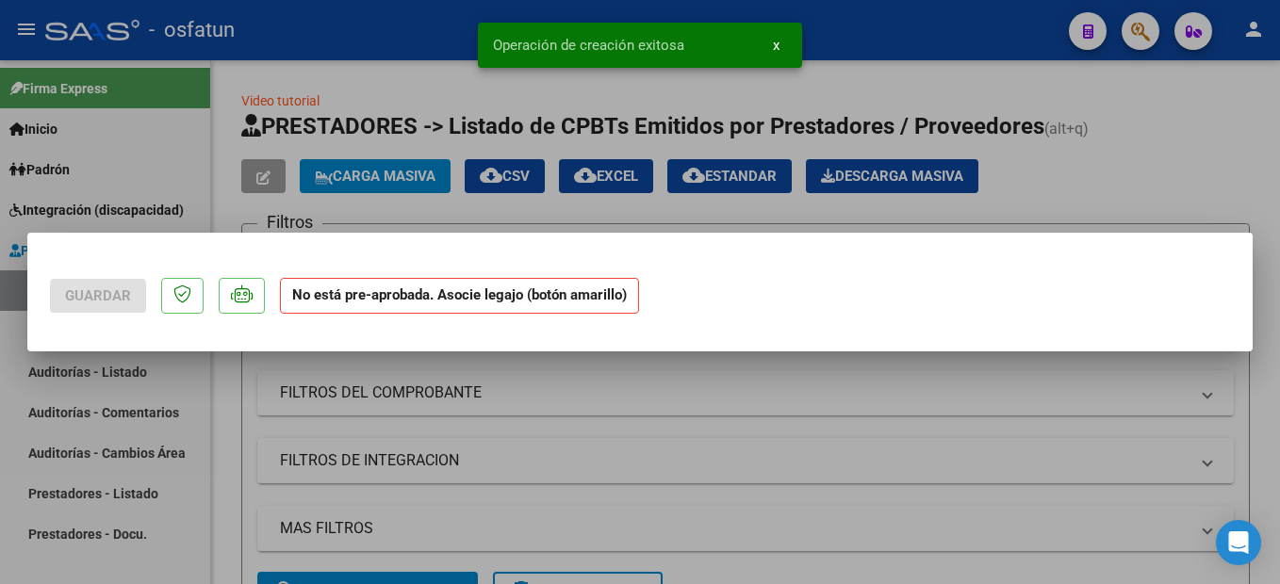
scroll to position [0, 0]
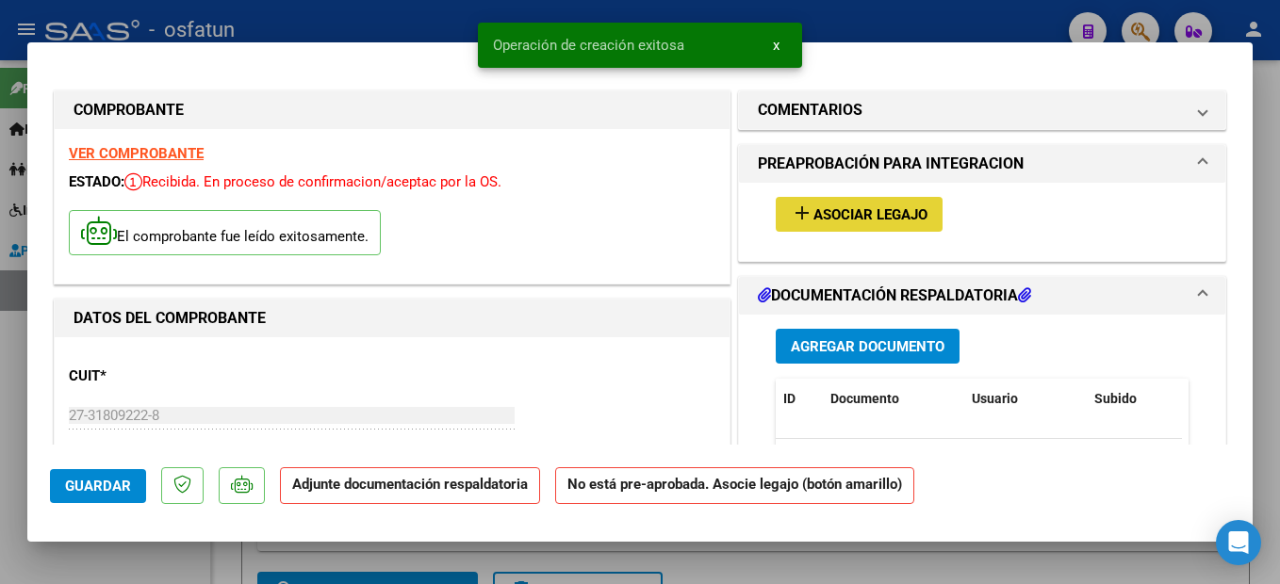
drag, startPoint x: 887, startPoint y: 214, endPoint x: 879, endPoint y: 208, distance: 10.2
click at [879, 208] on span "Asociar Legajo" at bounding box center [870, 214] width 114 height 17
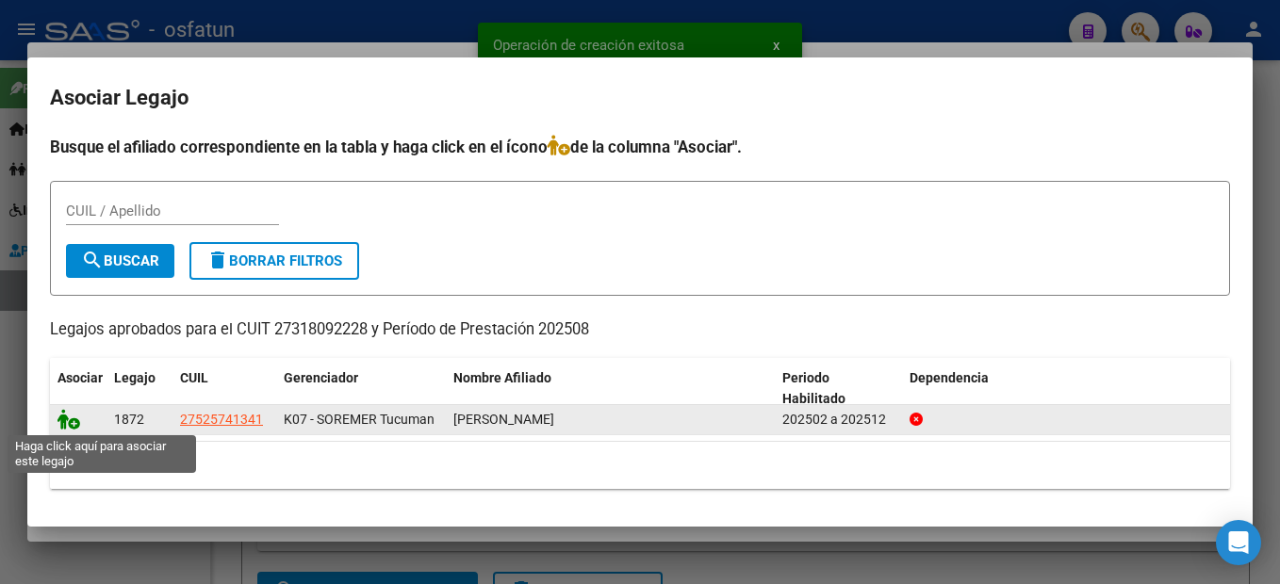
click at [66, 419] on icon at bounding box center [68, 419] width 23 height 21
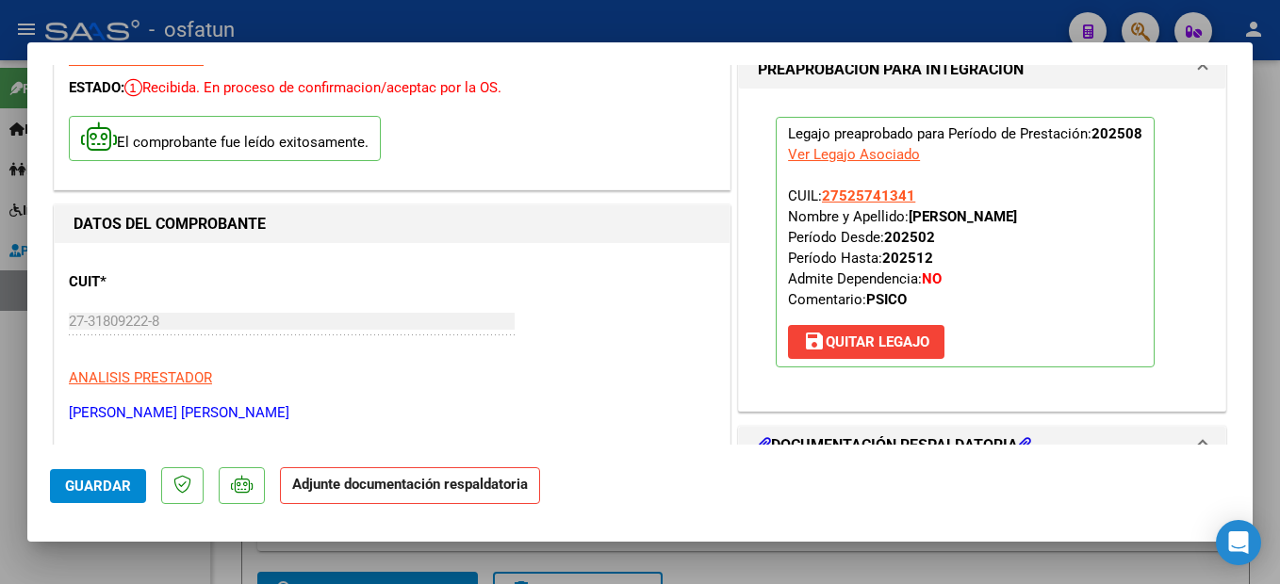
scroll to position [283, 0]
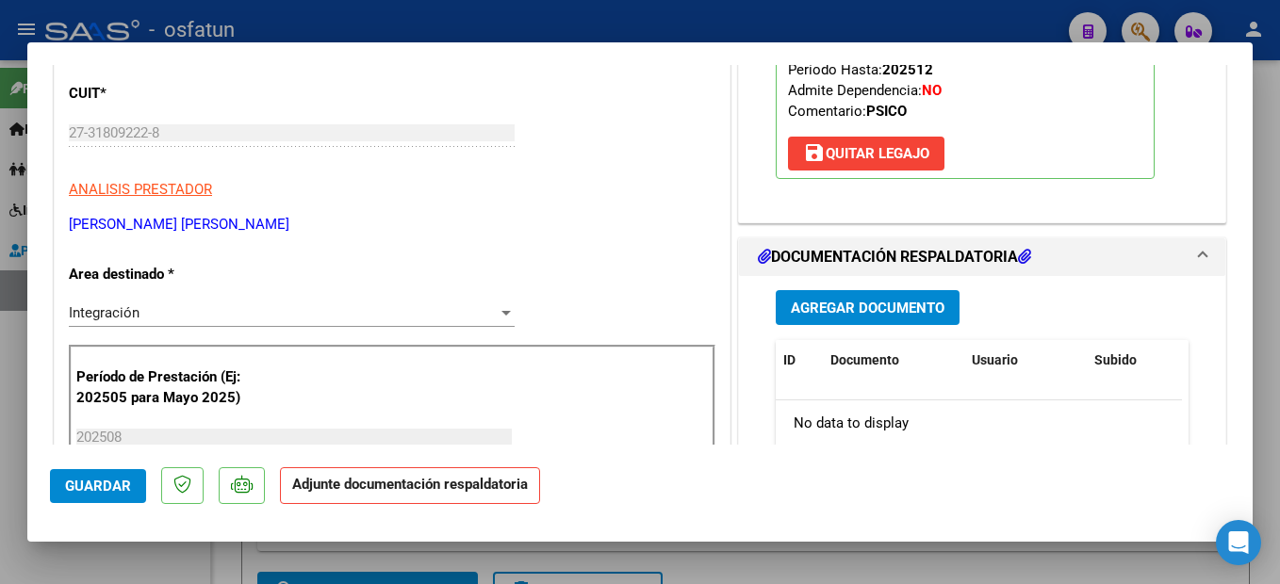
click at [921, 304] on span "Agregar Documento" at bounding box center [868, 308] width 154 height 17
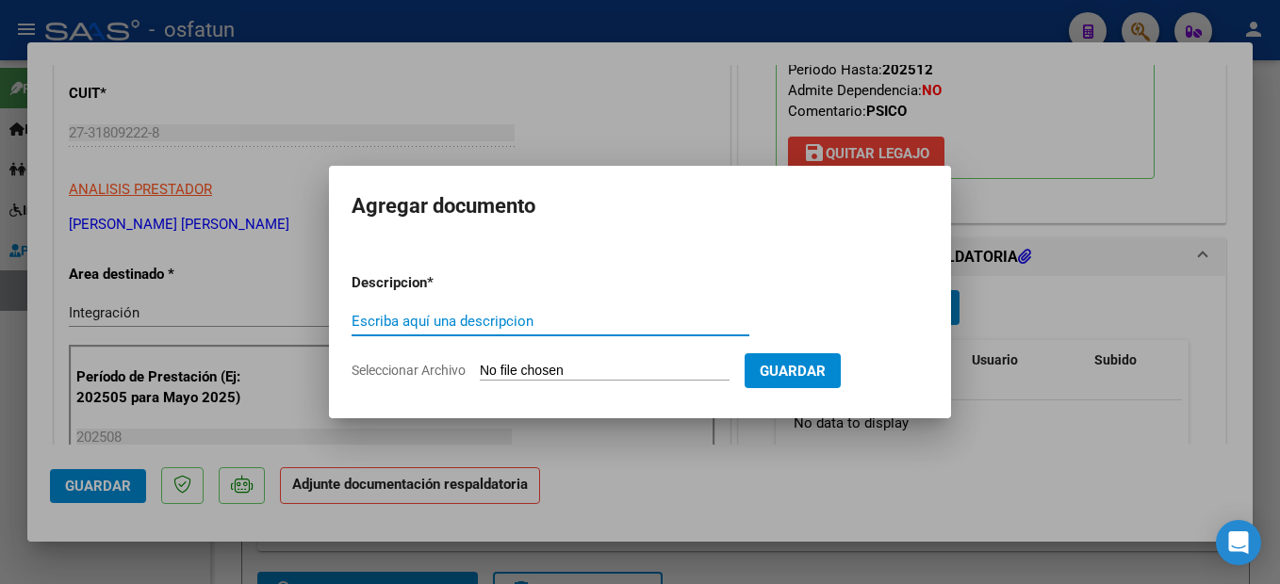
click at [468, 321] on input "Escriba aquí una descripcion" at bounding box center [551, 321] width 398 height 17
type input "planilla de asistencia"
click at [627, 365] on input "Seleccionar Archivo" at bounding box center [605, 372] width 250 height 18
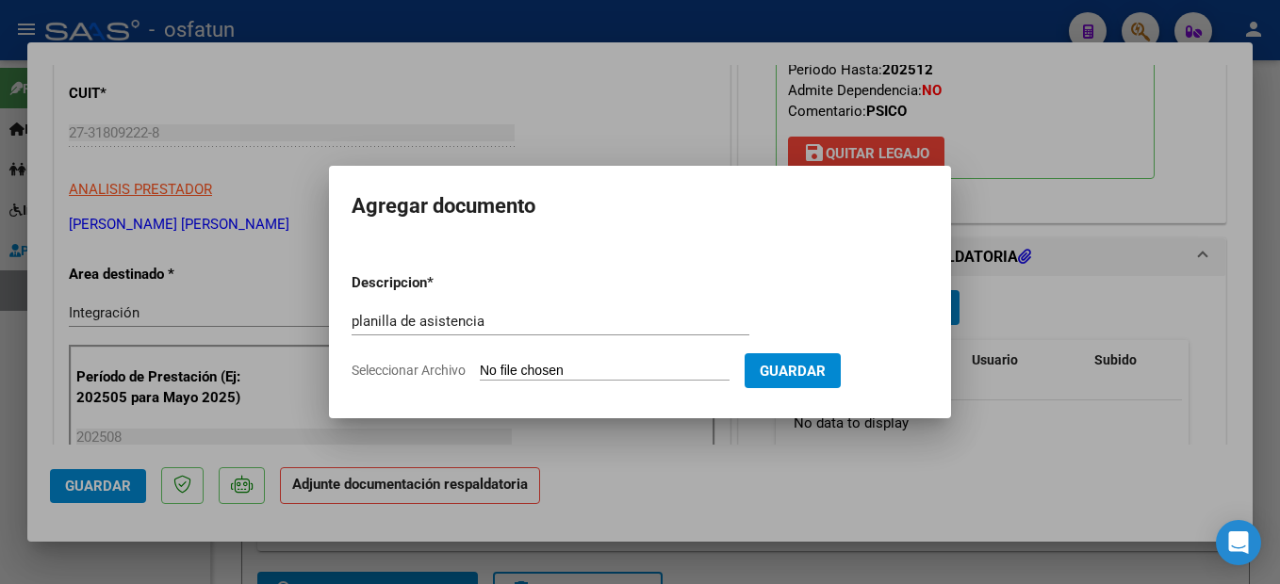
type input "C:\fakepath\250908101400.pdf"
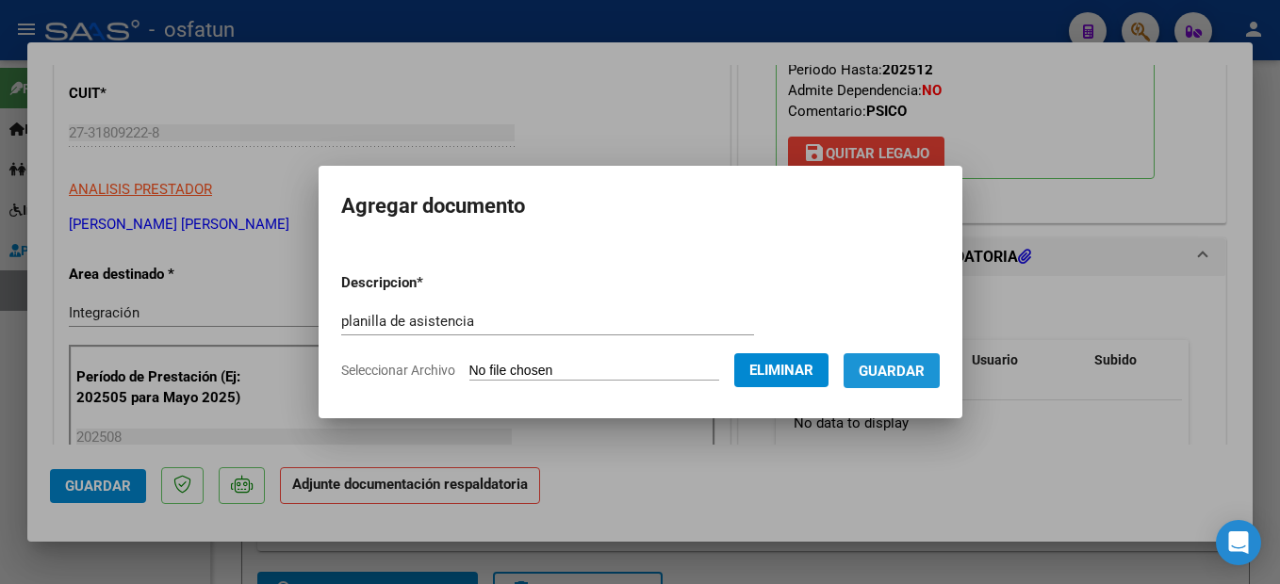
click at [925, 369] on span "Guardar" at bounding box center [892, 371] width 66 height 17
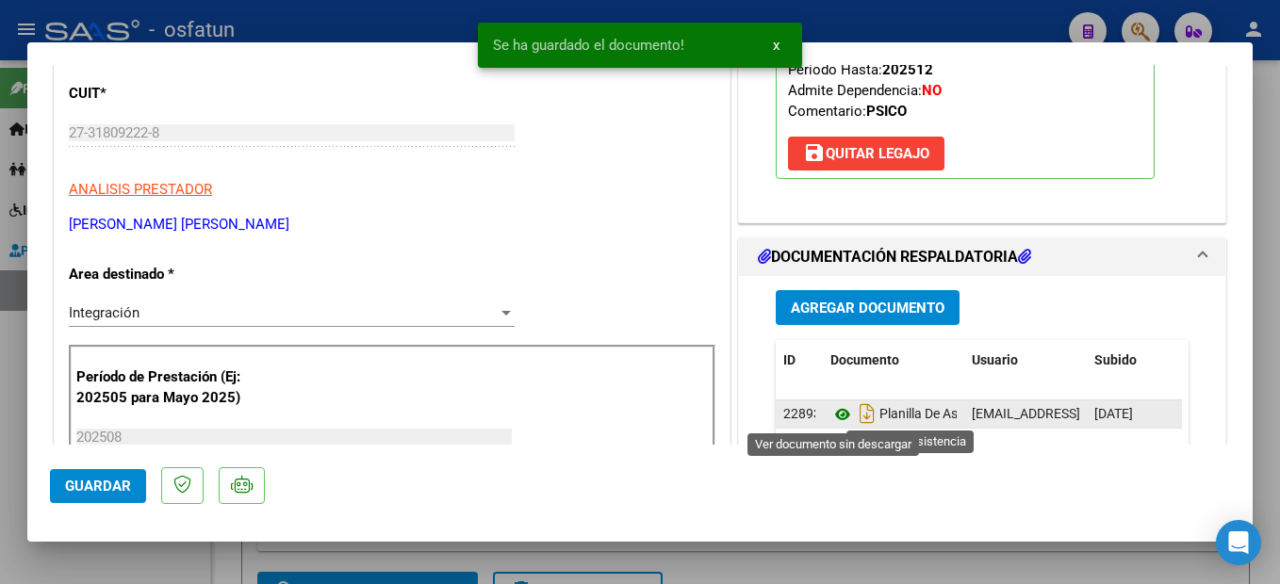
click at [830, 416] on icon at bounding box center [842, 414] width 25 height 23
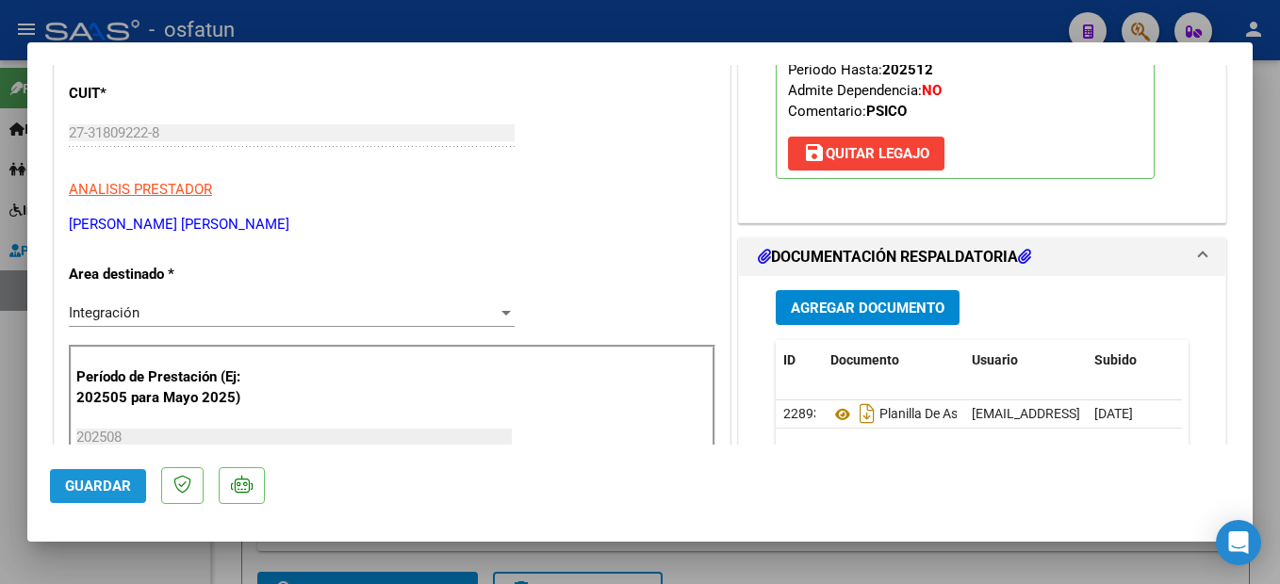
click at [108, 483] on span "Guardar" at bounding box center [98, 486] width 66 height 17
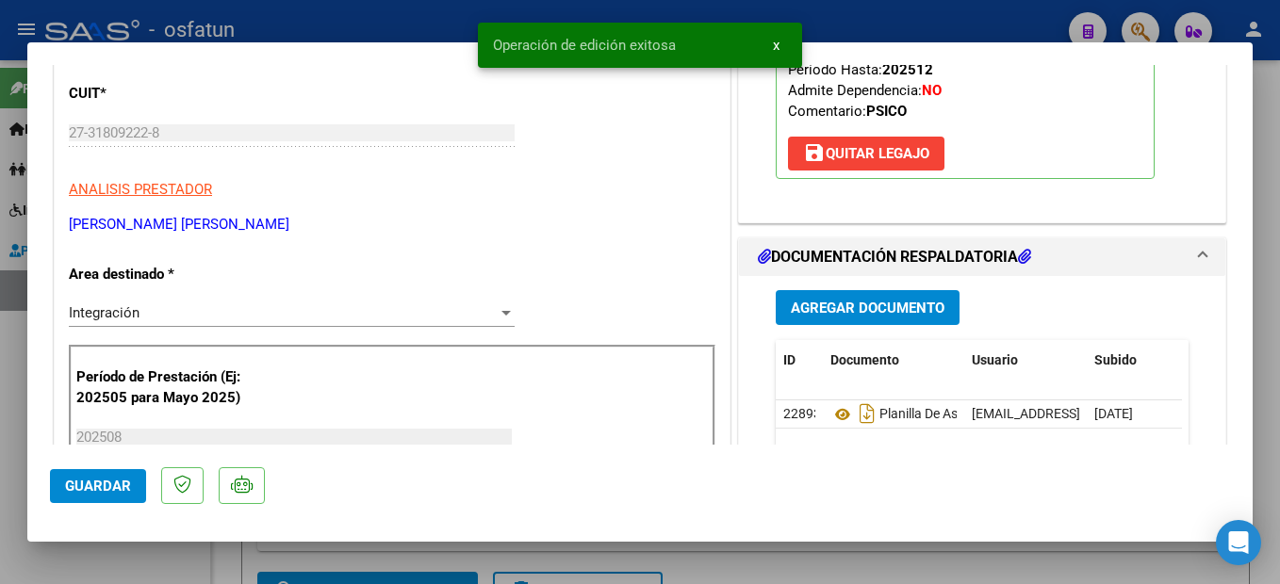
click at [1265, 272] on div at bounding box center [640, 292] width 1280 height 584
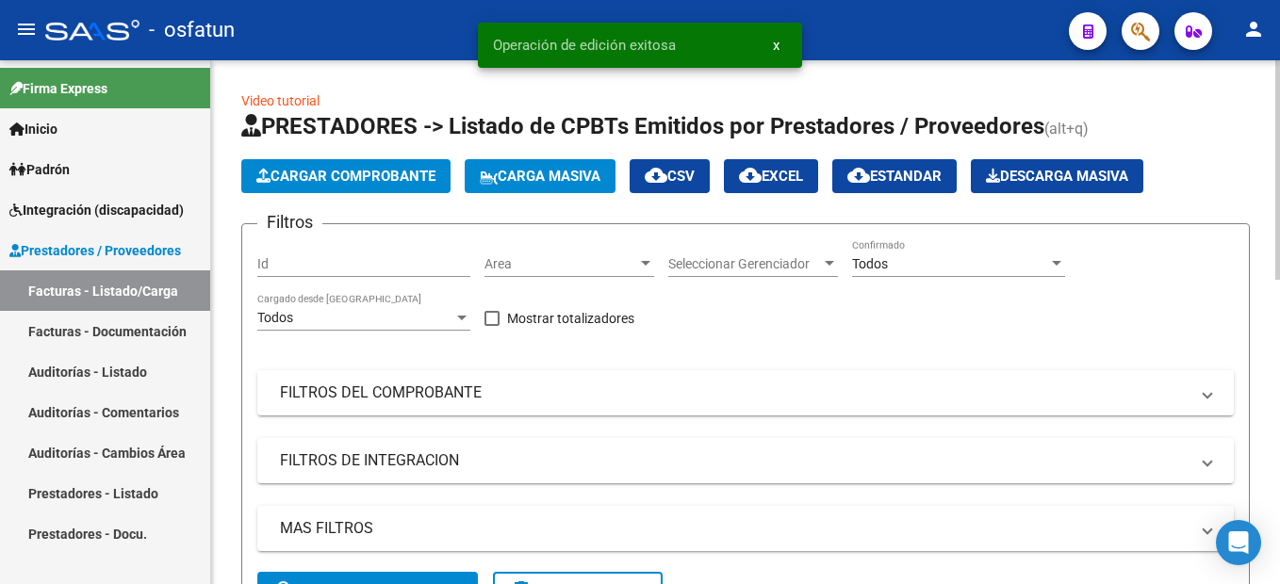
click at [367, 173] on span "Cargar Comprobante" at bounding box center [345, 176] width 179 height 17
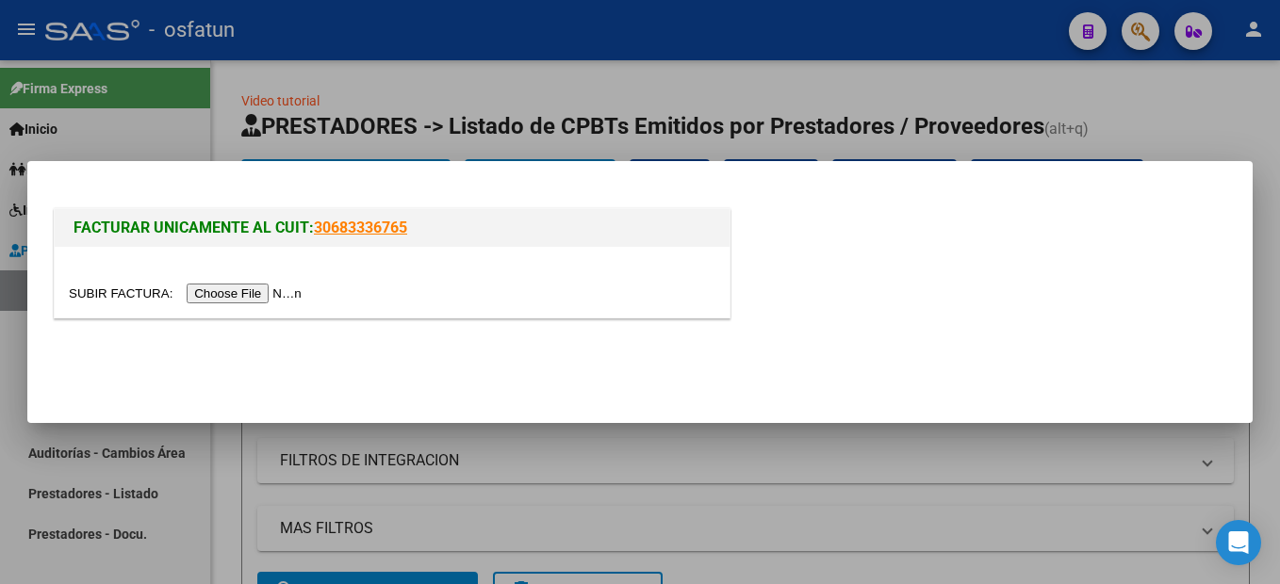
click at [247, 293] on input "file" at bounding box center [188, 294] width 238 height 20
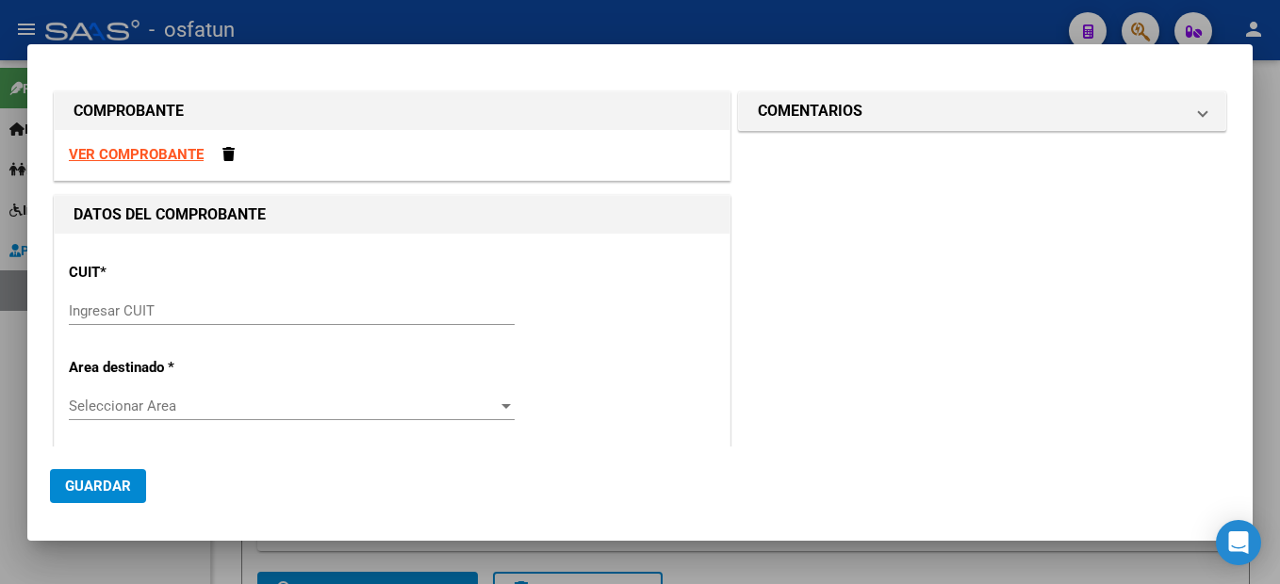
drag, startPoint x: 95, startPoint y: 307, endPoint x: 108, endPoint y: 301, distance: 14.8
click at [107, 302] on div "Ingresar CUIT" at bounding box center [292, 311] width 446 height 28
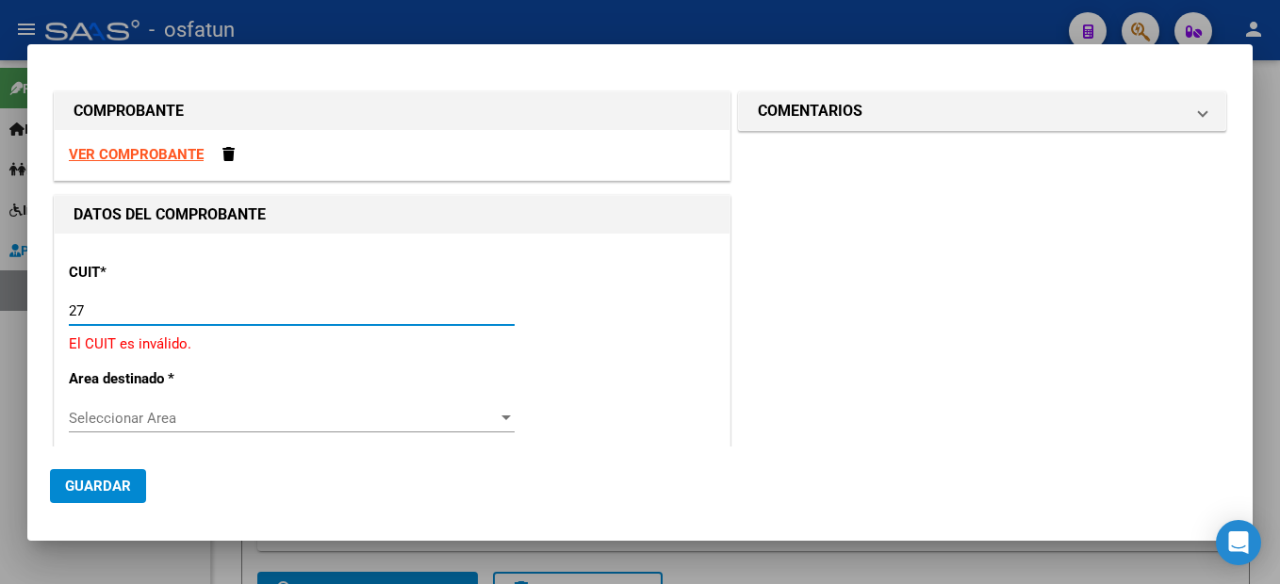
type input "2"
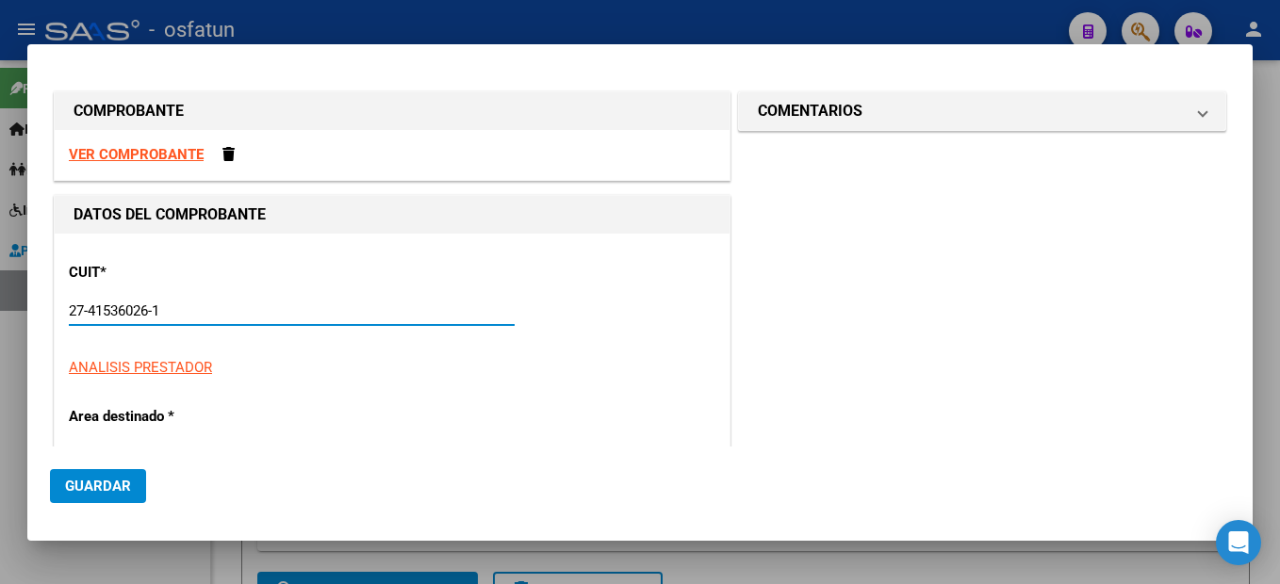
type input "27-41536026-1"
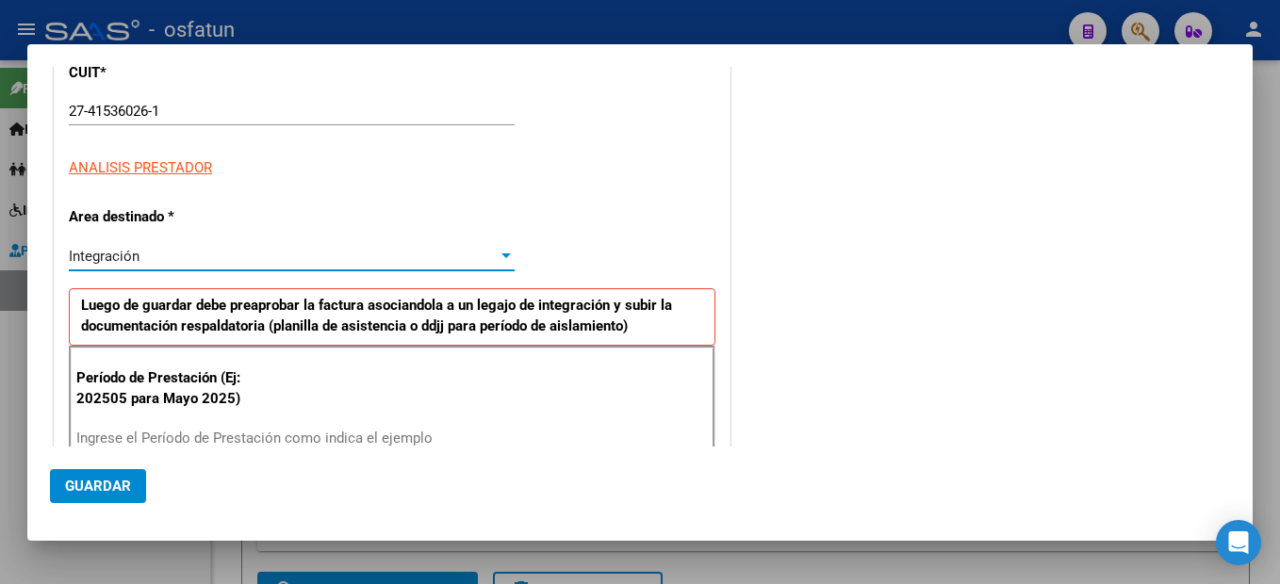
type input "1"
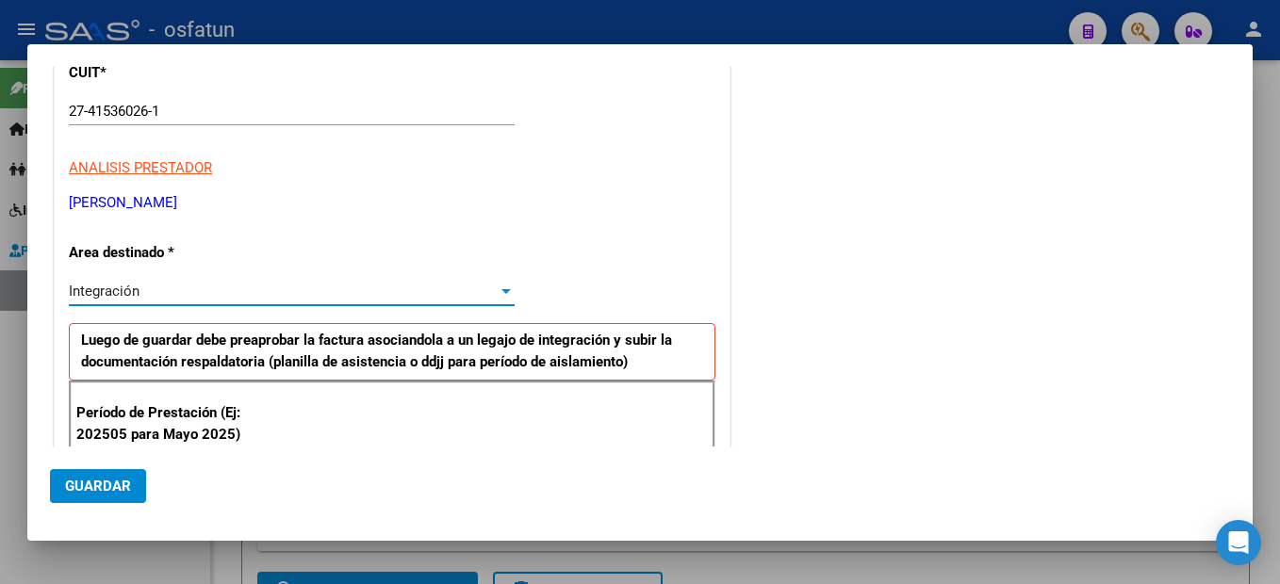
scroll to position [388, 0]
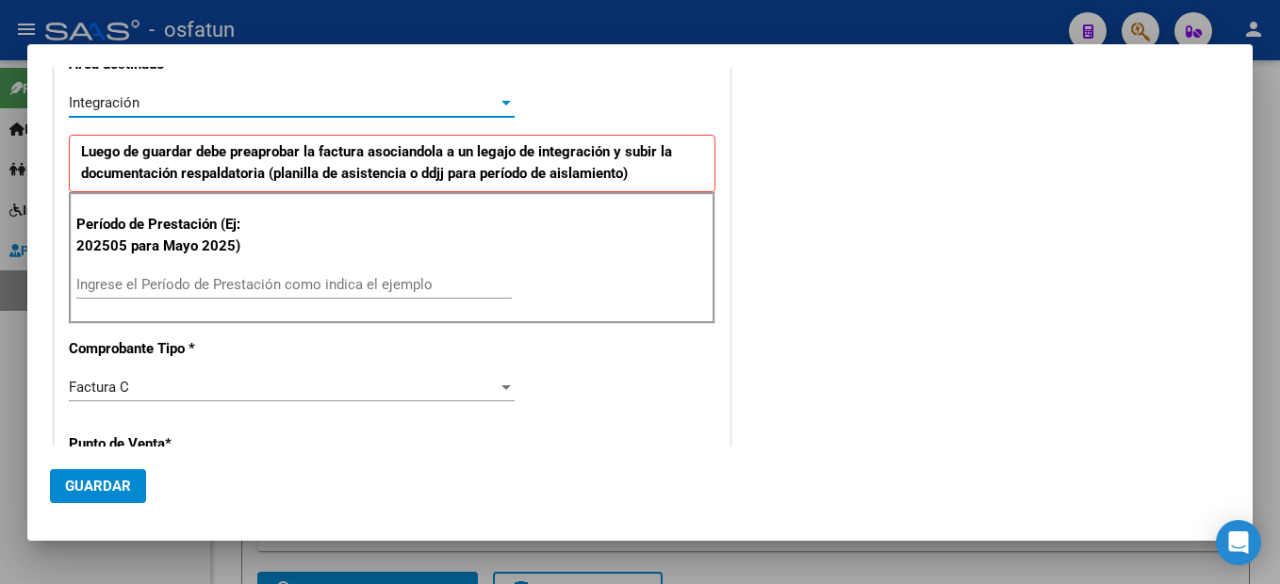
click at [215, 279] on input "Ingrese el Período de Prestación como indica el ejemplo" at bounding box center [293, 284] width 435 height 17
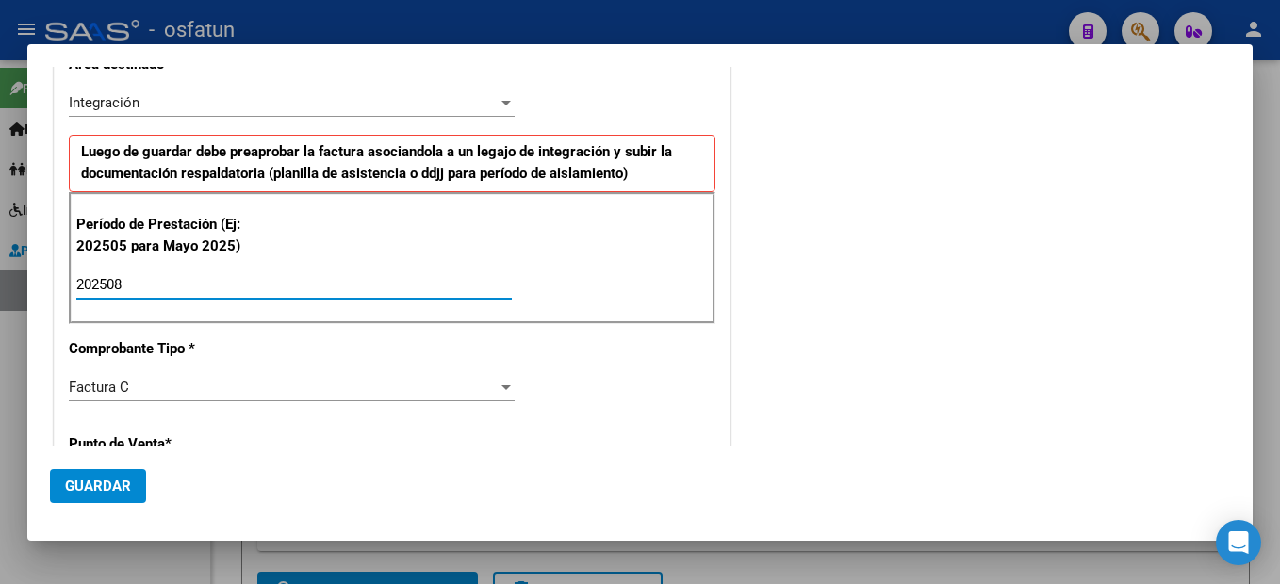
type input "202508"
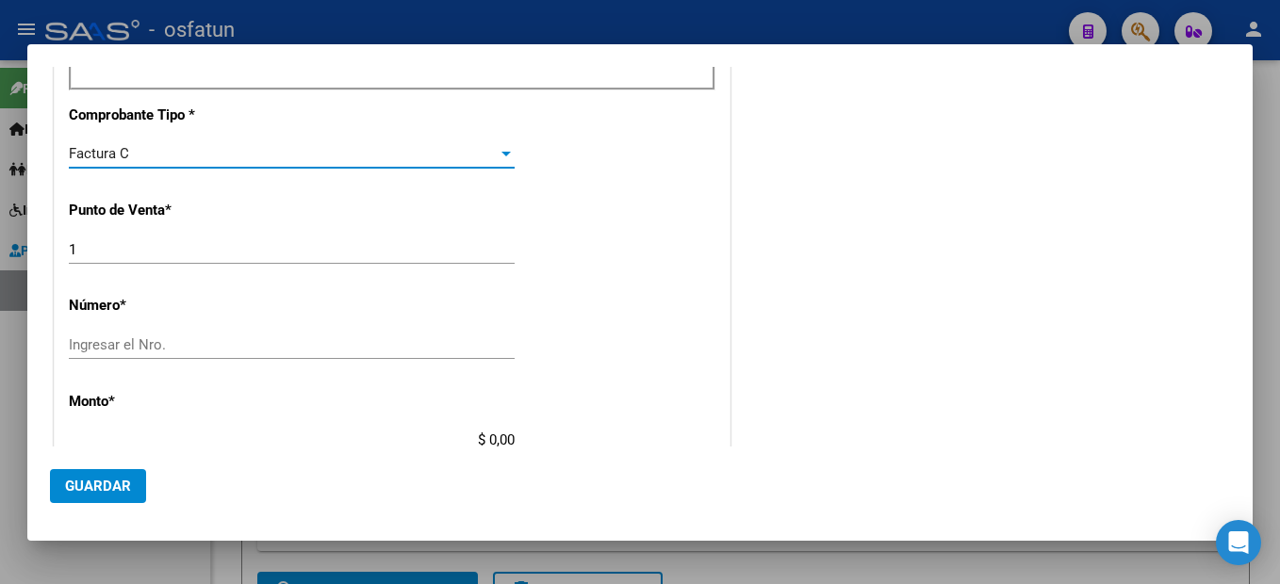
scroll to position [671, 0]
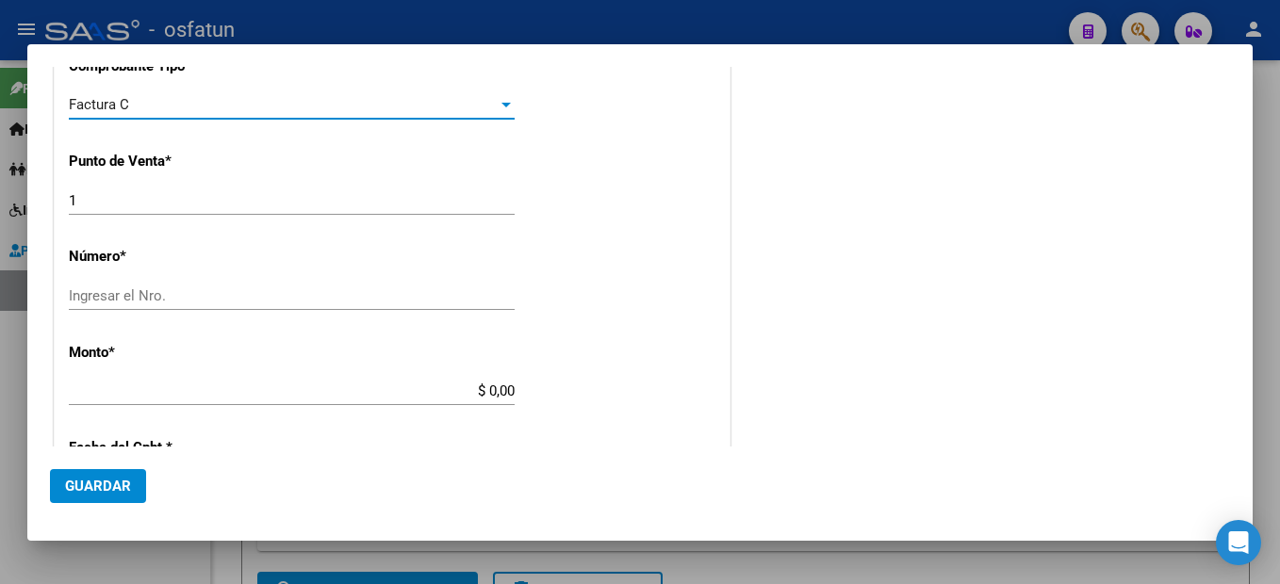
click at [106, 296] on input "Ingresar el Nro." at bounding box center [292, 295] width 446 height 17
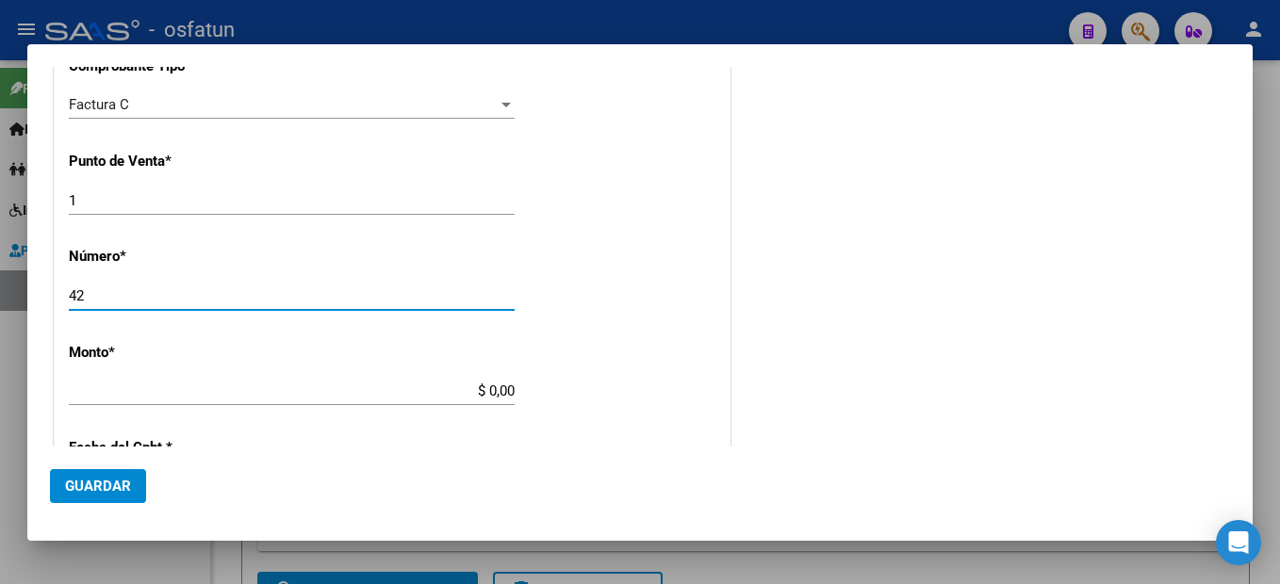
type input "42"
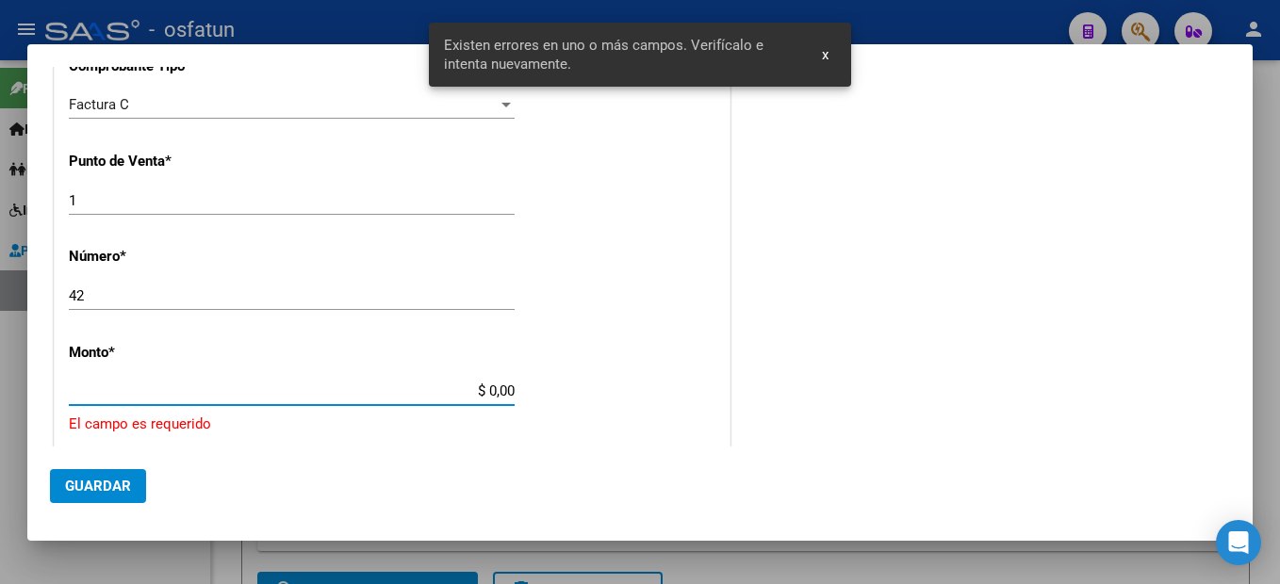
scroll to position [797, 0]
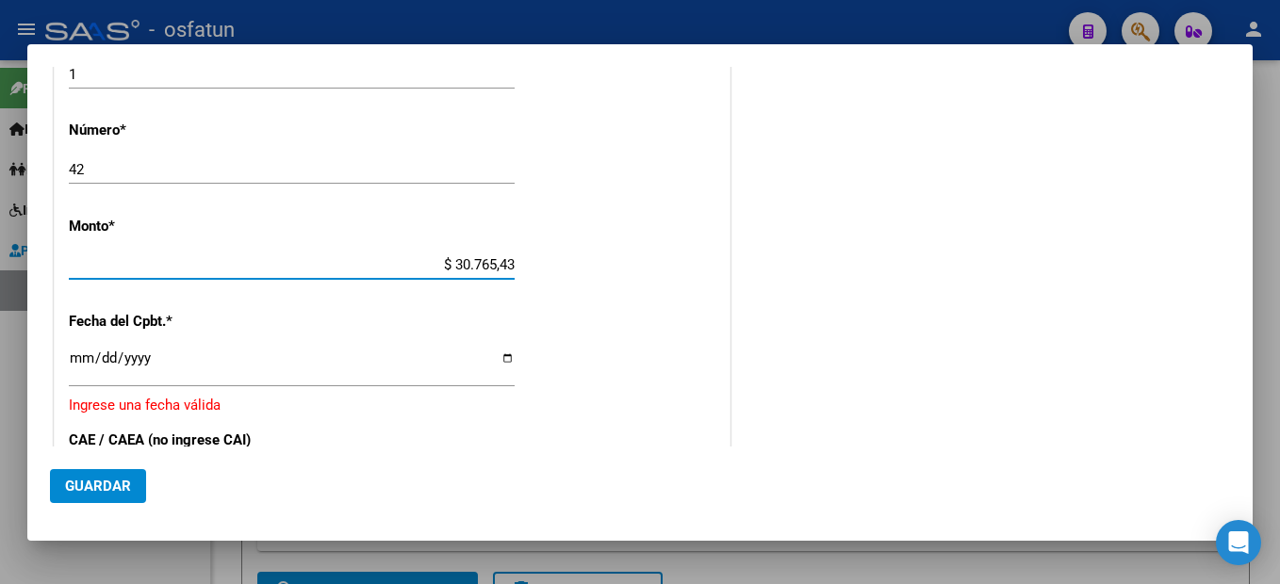
type input "$ 307.654,34"
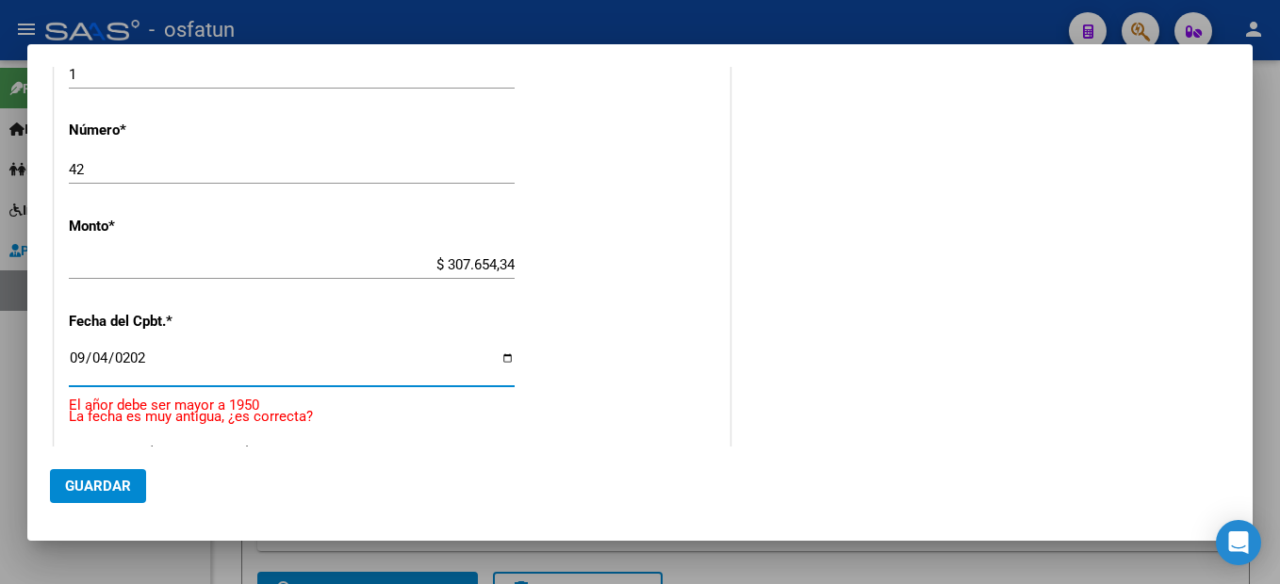
type input "[DATE]"
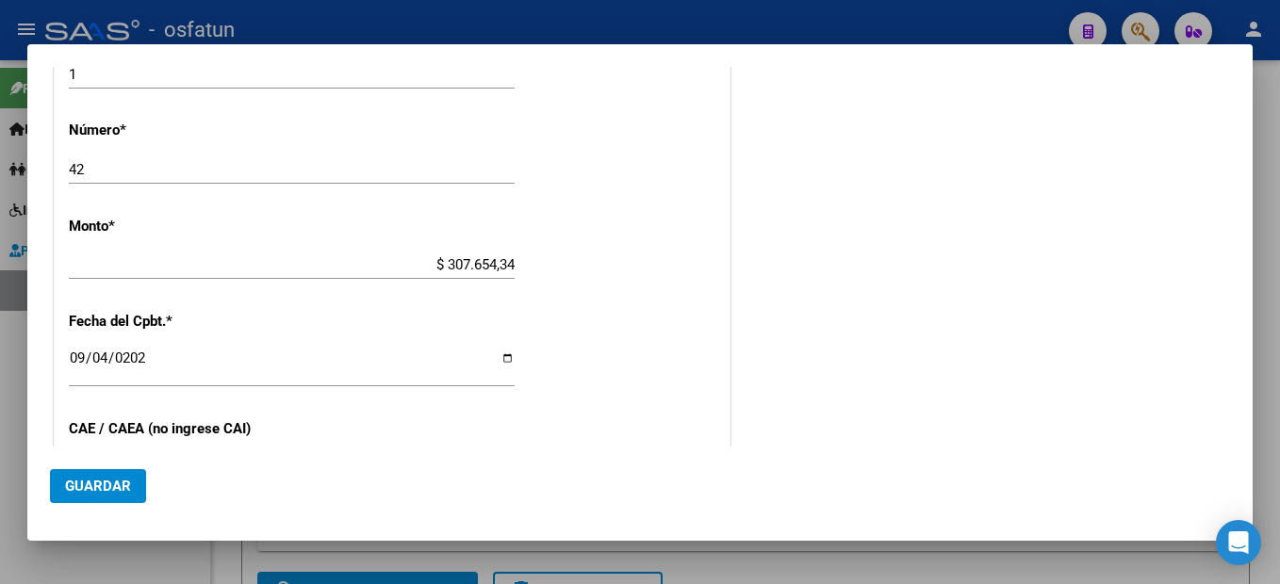
scroll to position [1009, 0]
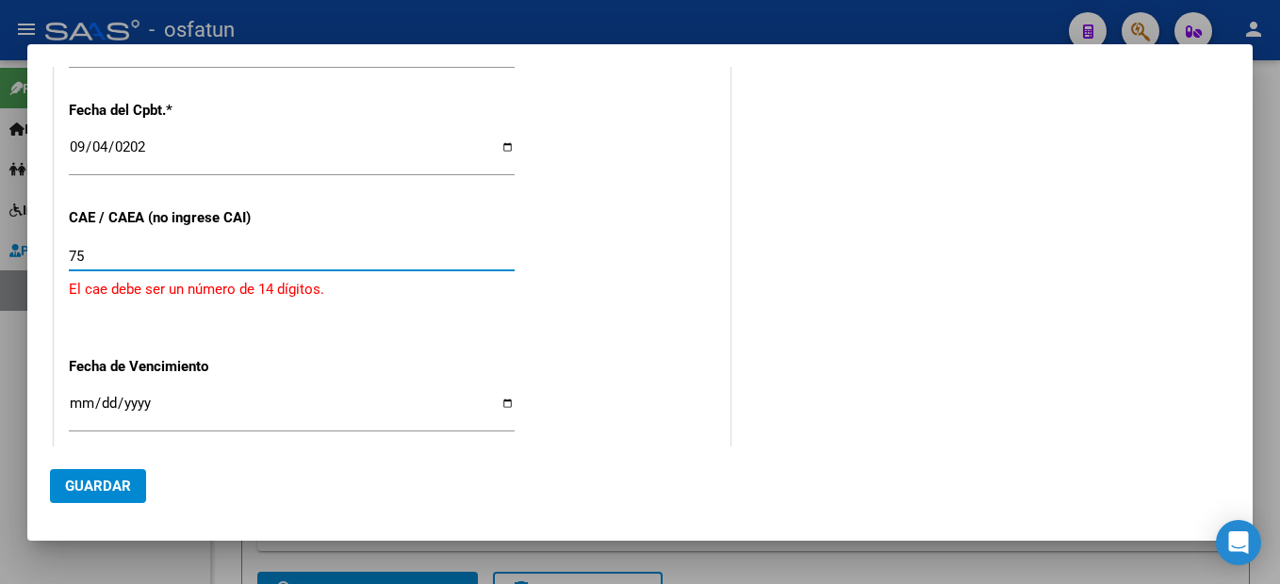
type input "7"
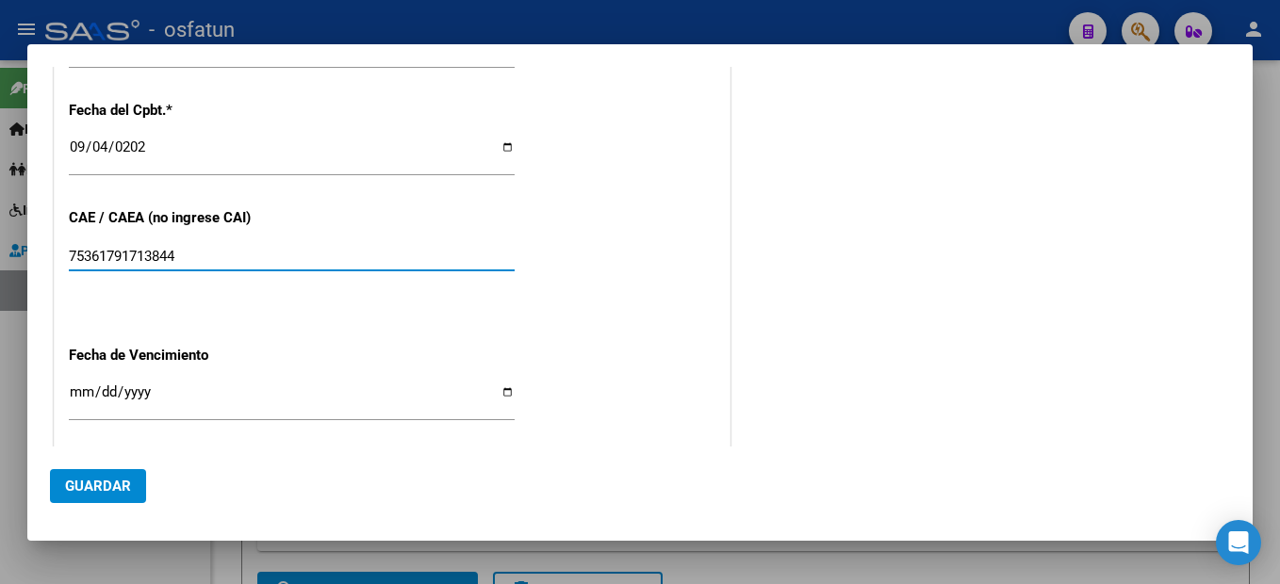
type input "75361791713844"
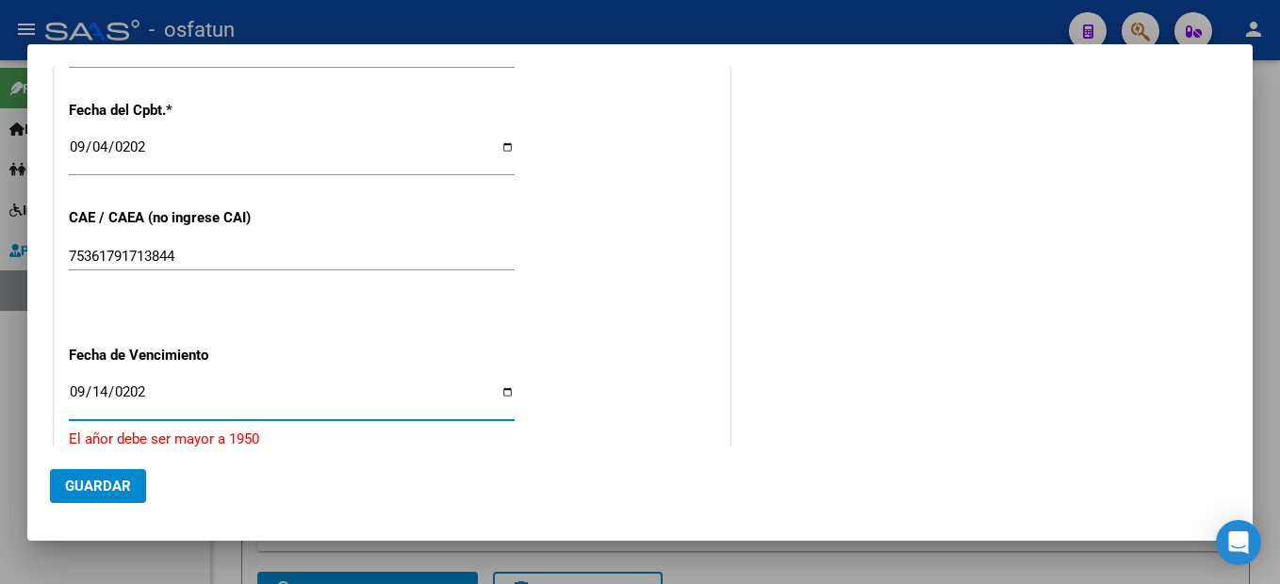
type input "[DATE]"
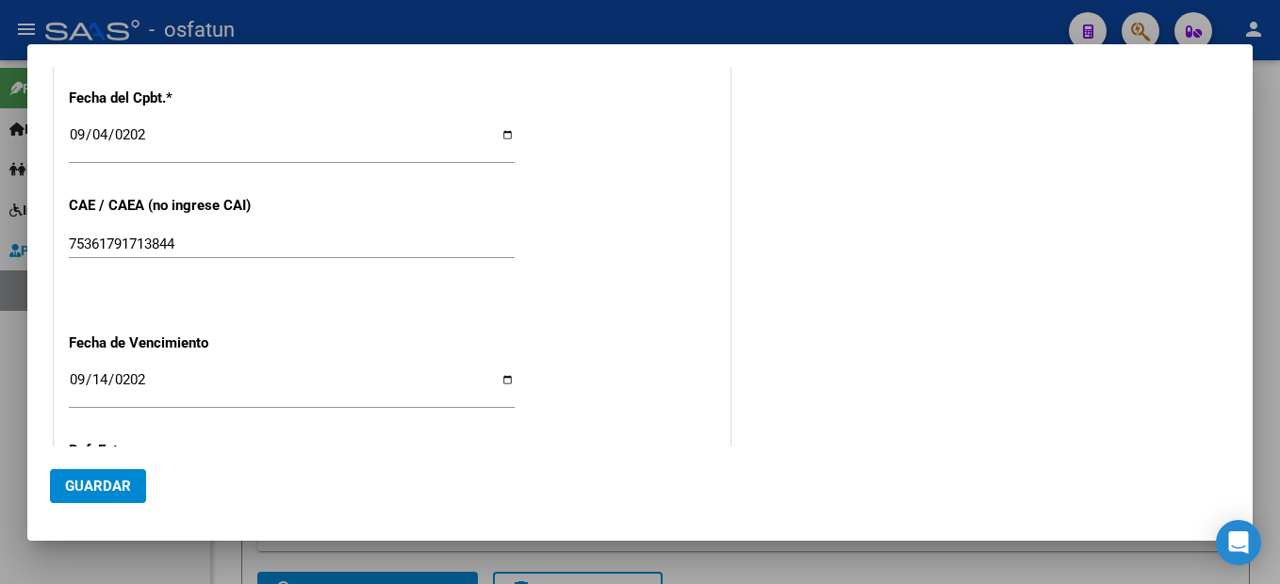
scroll to position [927, 0]
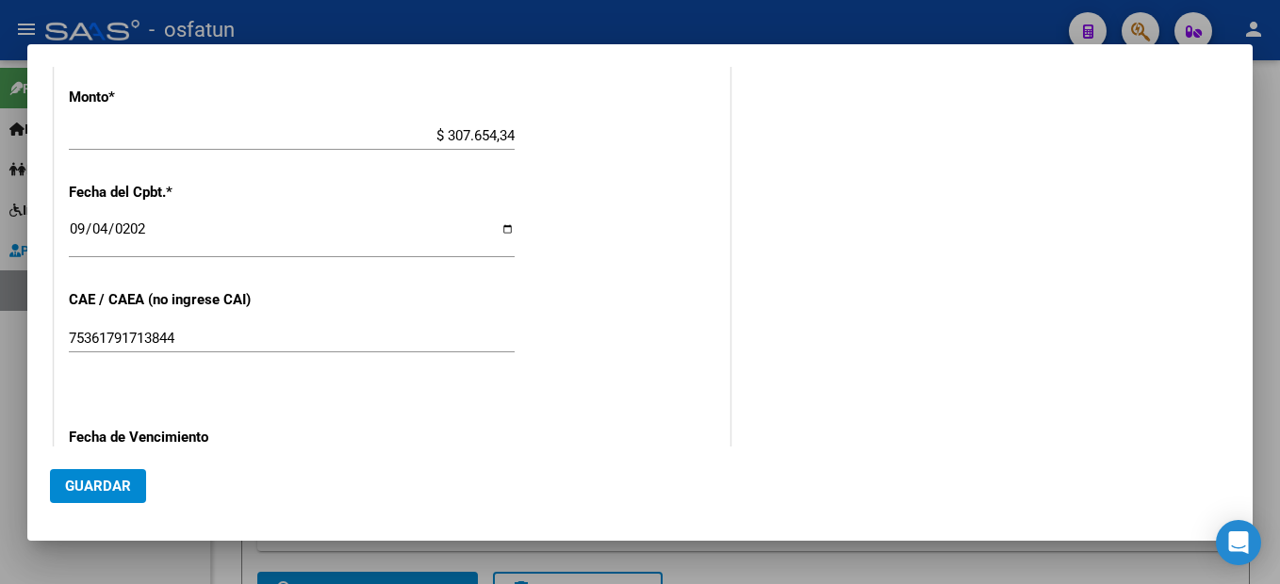
click at [105, 488] on span "Guardar" at bounding box center [98, 486] width 66 height 17
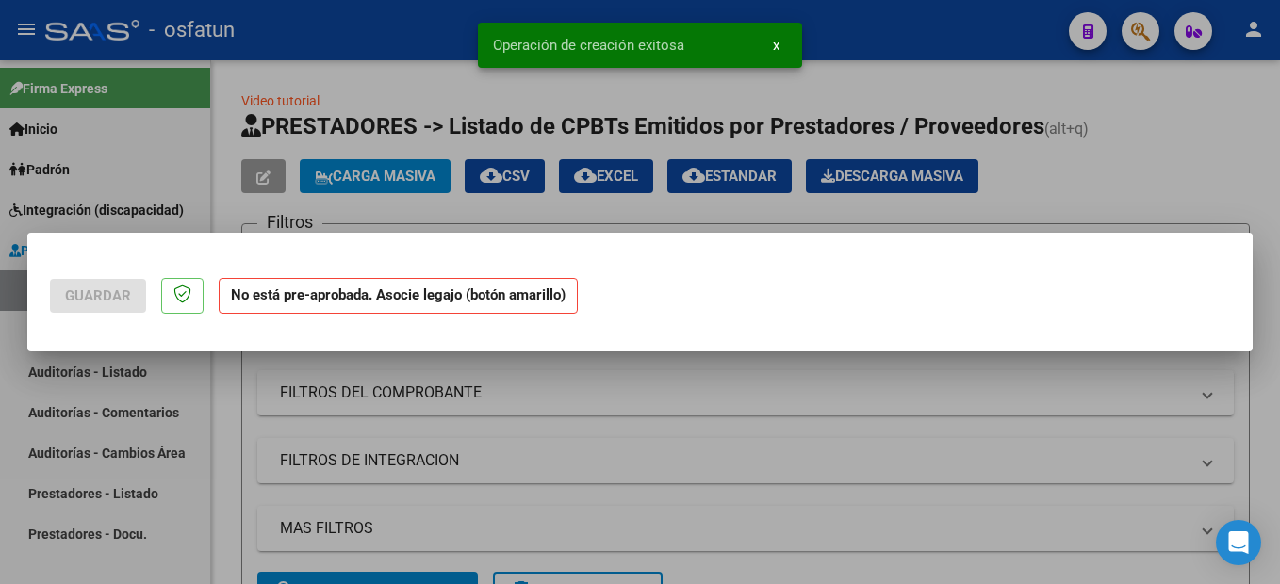
scroll to position [0, 0]
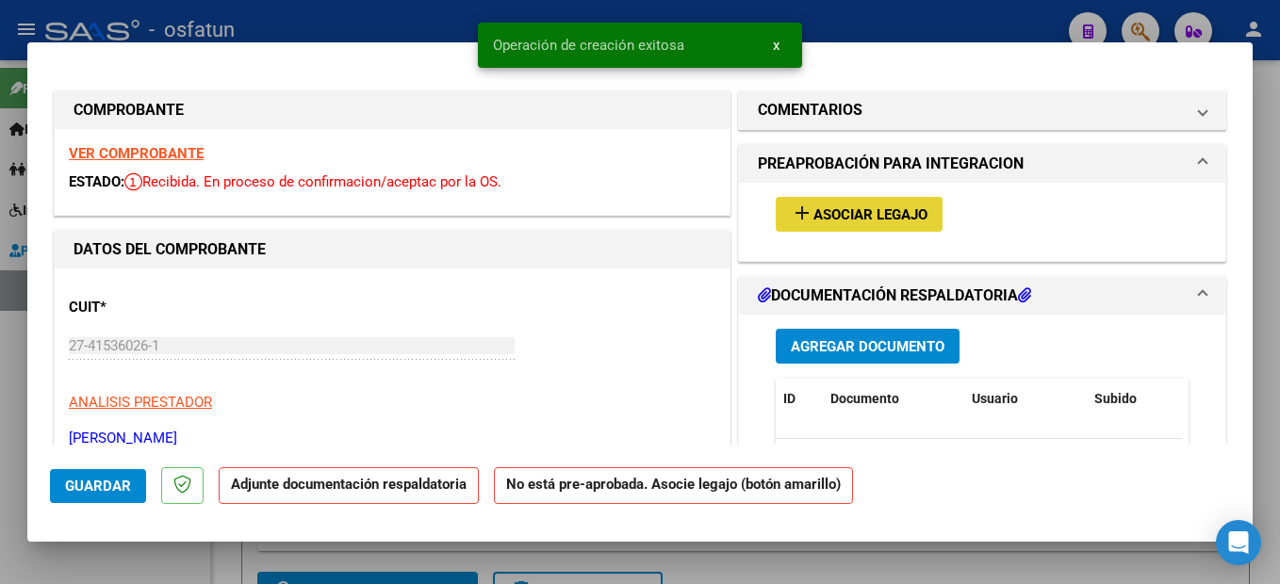
click at [898, 216] on span "Asociar Legajo" at bounding box center [870, 214] width 114 height 17
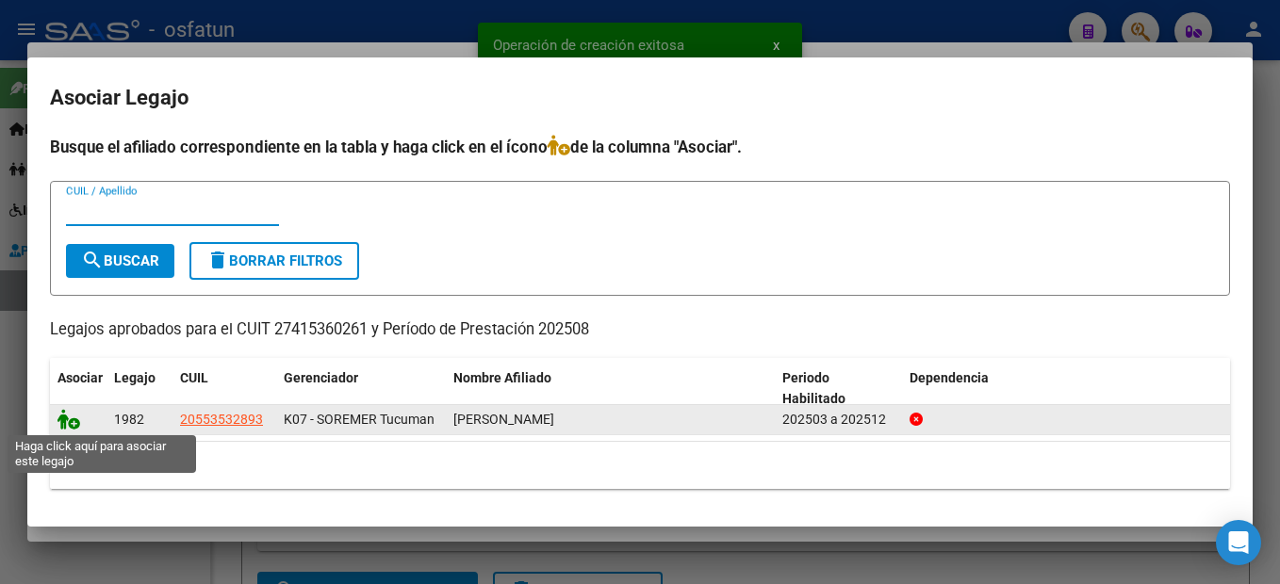
click at [63, 421] on icon at bounding box center [68, 419] width 23 height 21
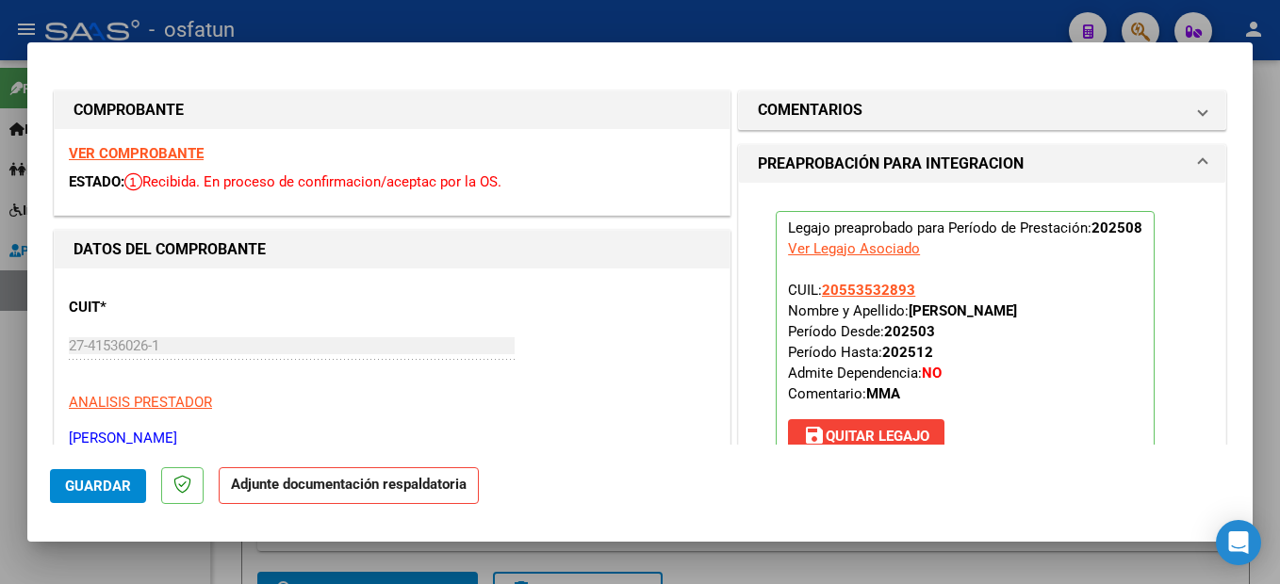
scroll to position [189, 0]
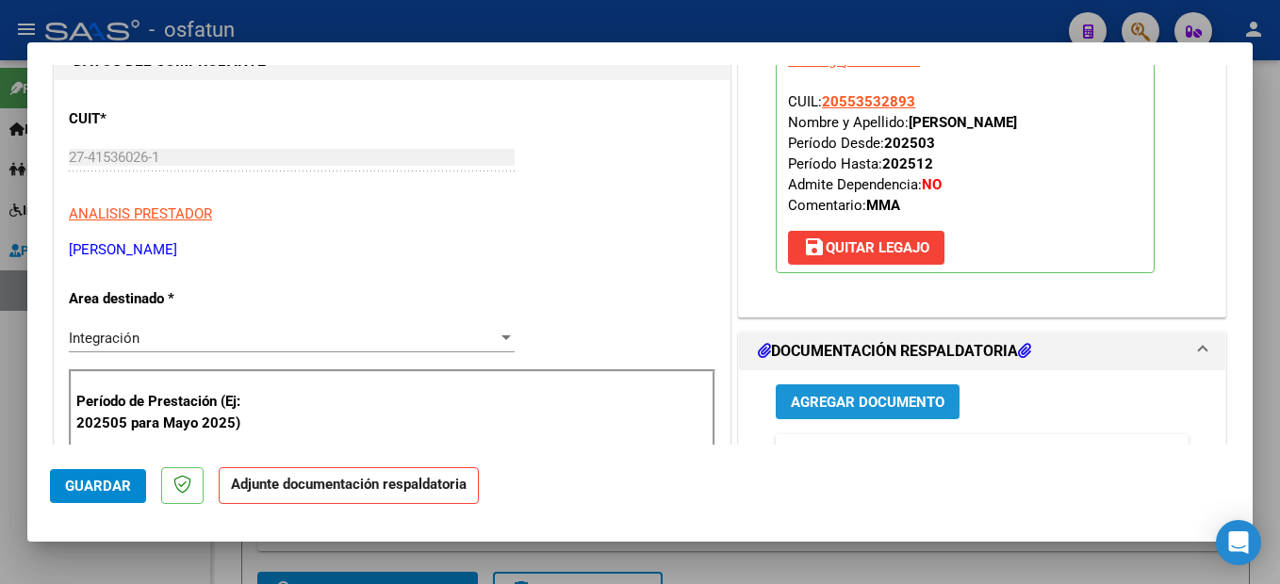
click at [898, 405] on span "Agregar Documento" at bounding box center [868, 402] width 154 height 17
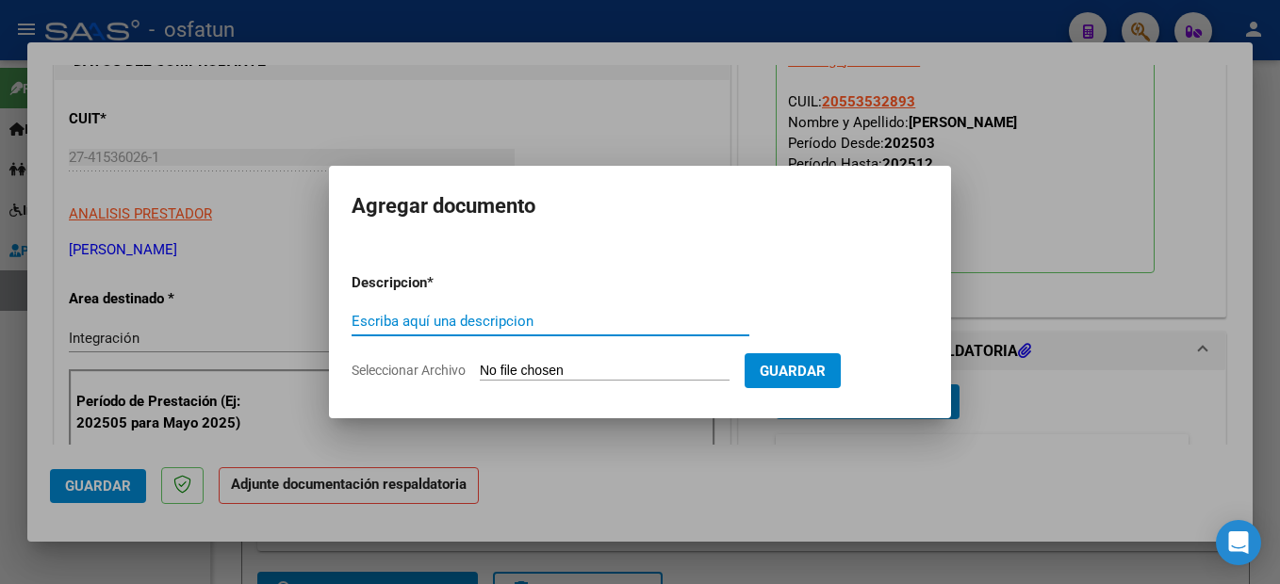
click at [501, 318] on input "Escriba aquí una descripcion" at bounding box center [551, 321] width 398 height 17
type input "planilla de asistencia"
click at [663, 373] on input "Seleccionar Archivo" at bounding box center [605, 372] width 250 height 18
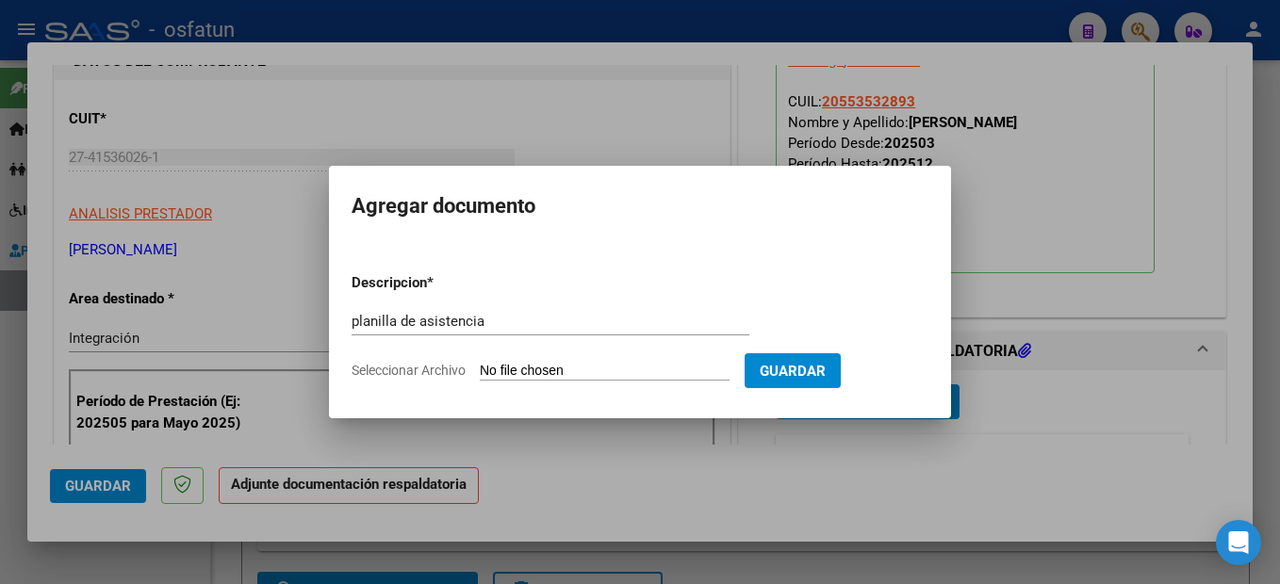
type input "C:\fakepath\250908101425.pdf"
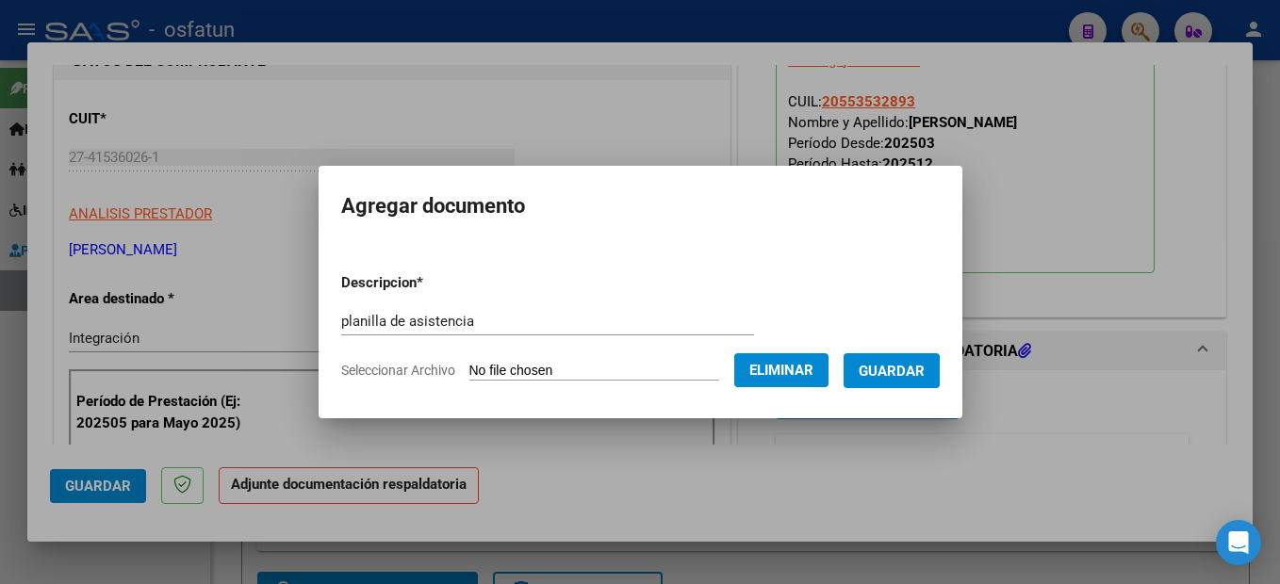
click at [915, 373] on span "Guardar" at bounding box center [892, 371] width 66 height 17
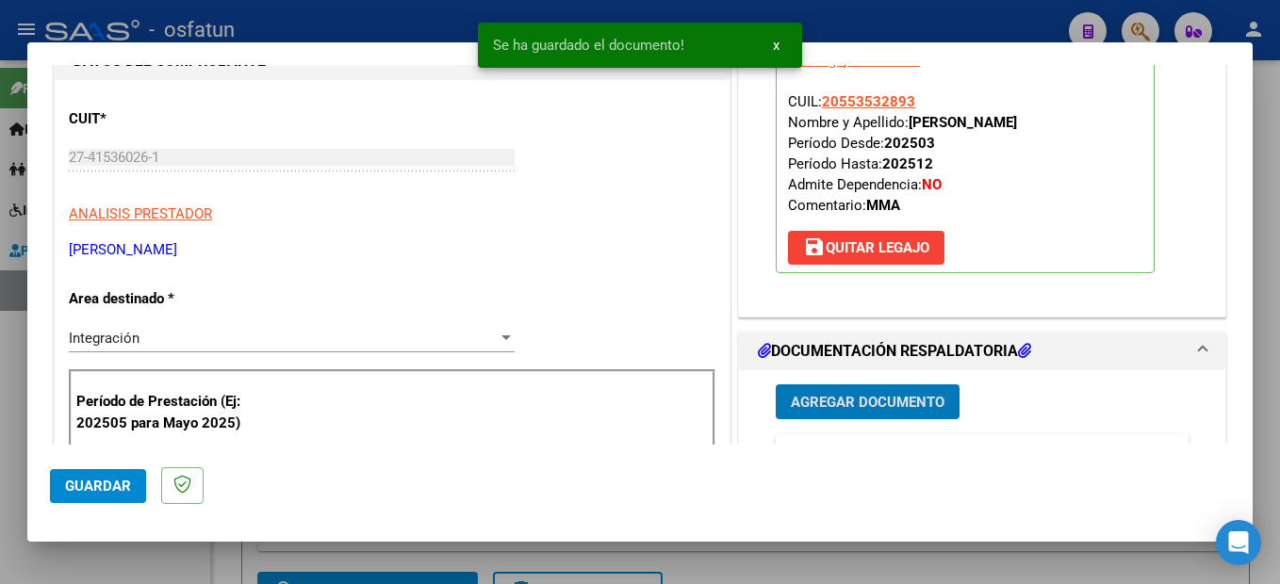
scroll to position [283, 0]
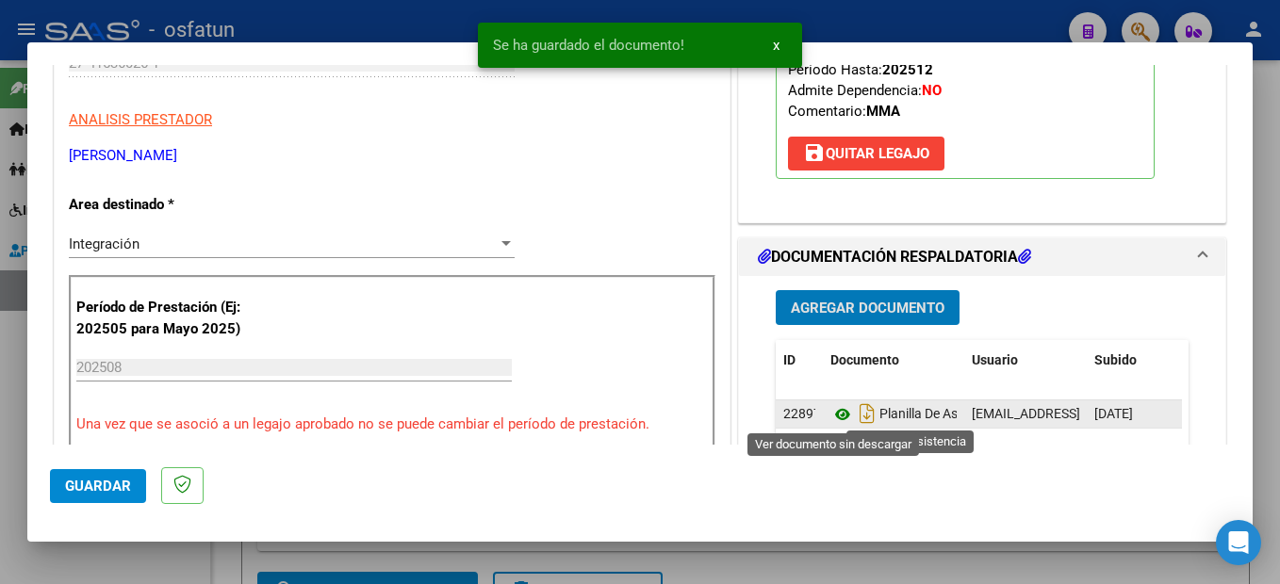
click at [833, 420] on icon at bounding box center [842, 414] width 25 height 23
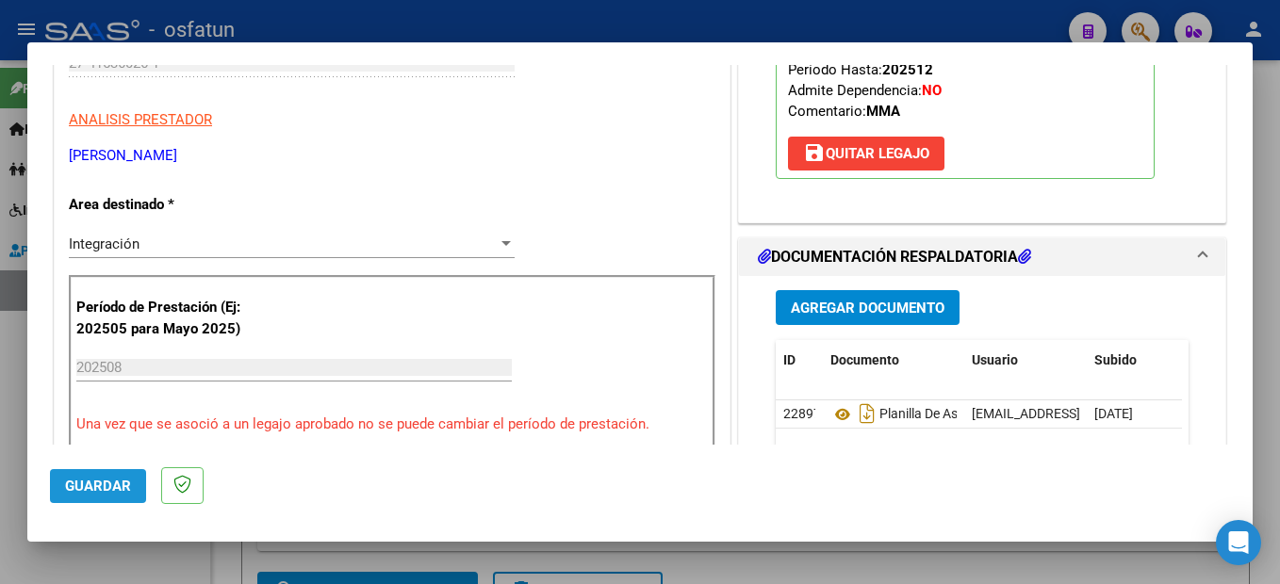
click at [86, 479] on span "Guardar" at bounding box center [98, 486] width 66 height 17
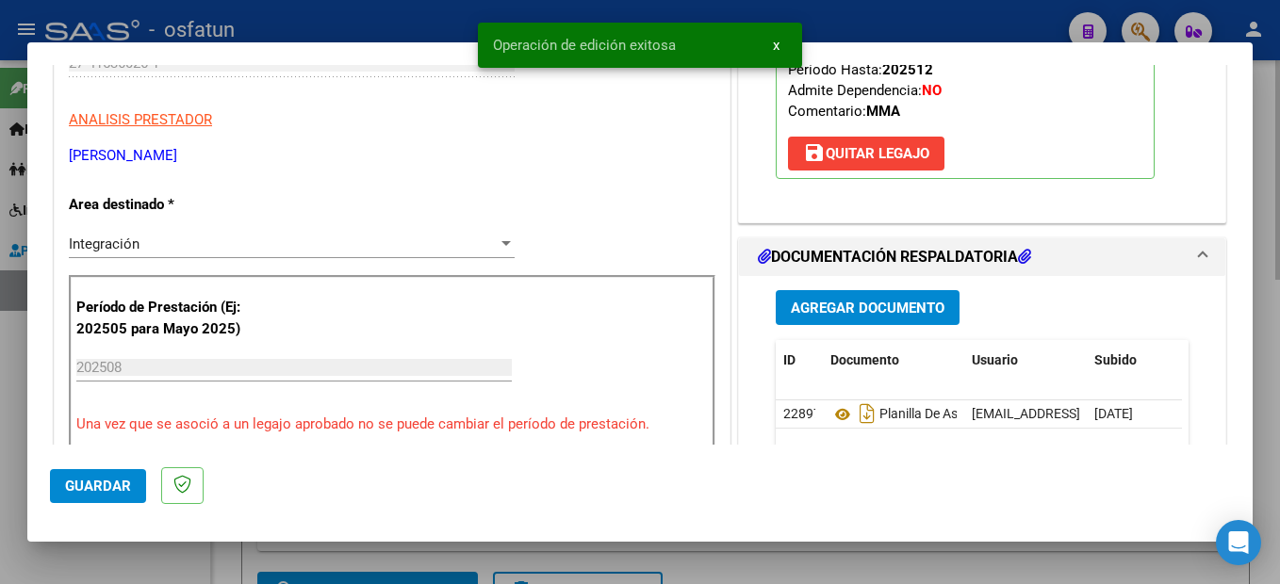
click at [1279, 456] on div at bounding box center [640, 292] width 1280 height 584
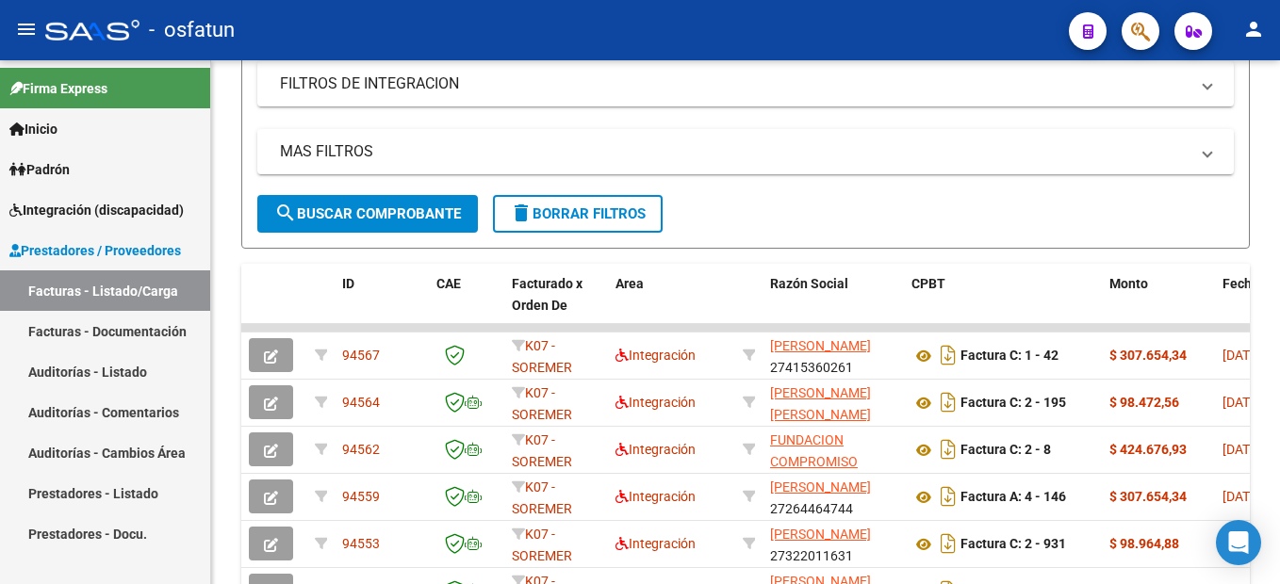
scroll to position [0, 0]
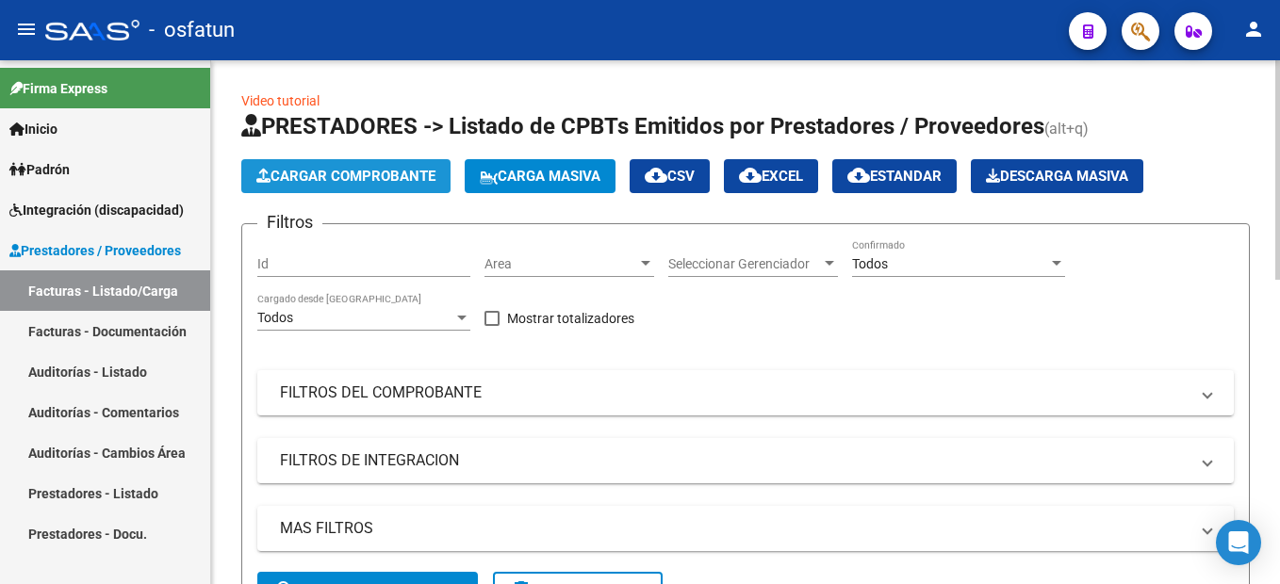
click at [334, 168] on span "Cargar Comprobante" at bounding box center [345, 176] width 179 height 17
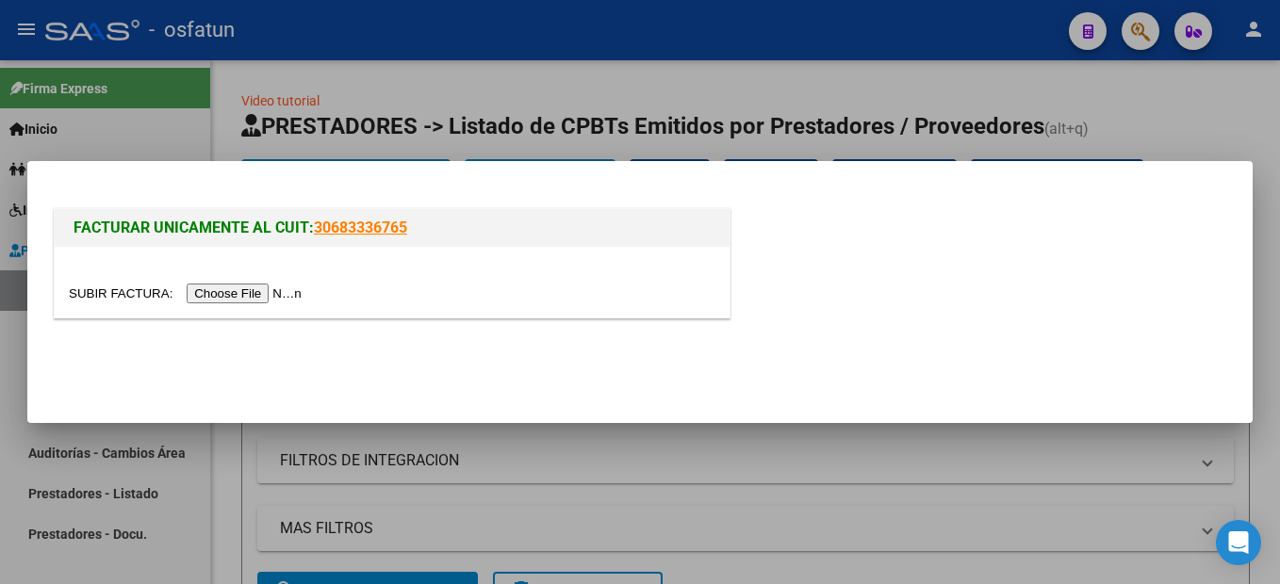
click at [255, 290] on input "file" at bounding box center [188, 294] width 238 height 20
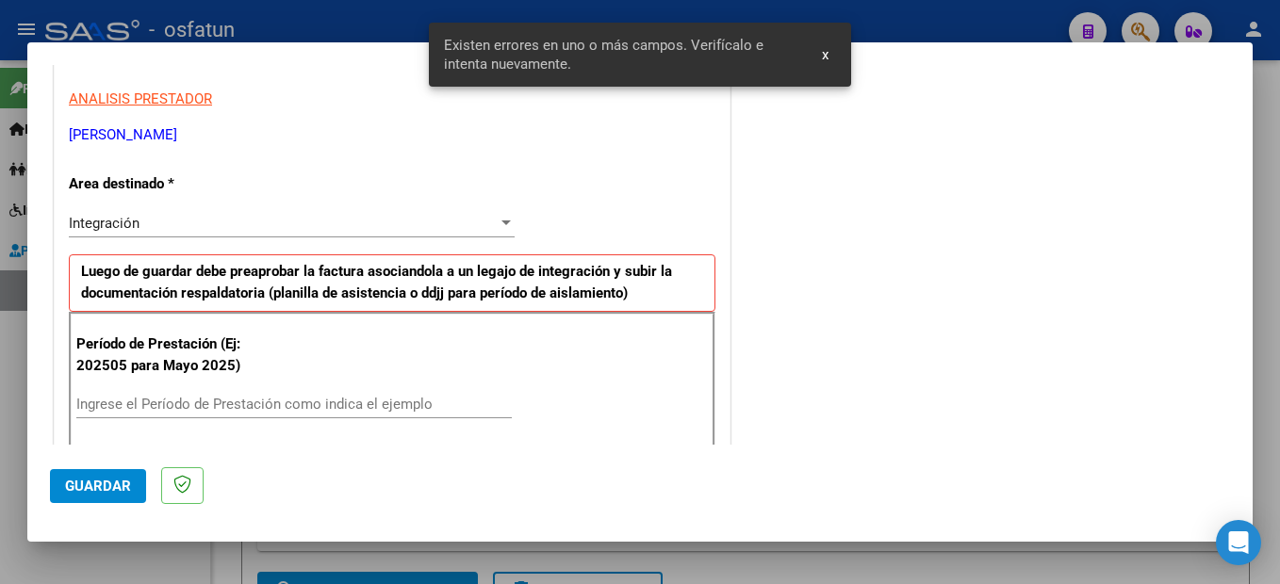
scroll to position [431, 0]
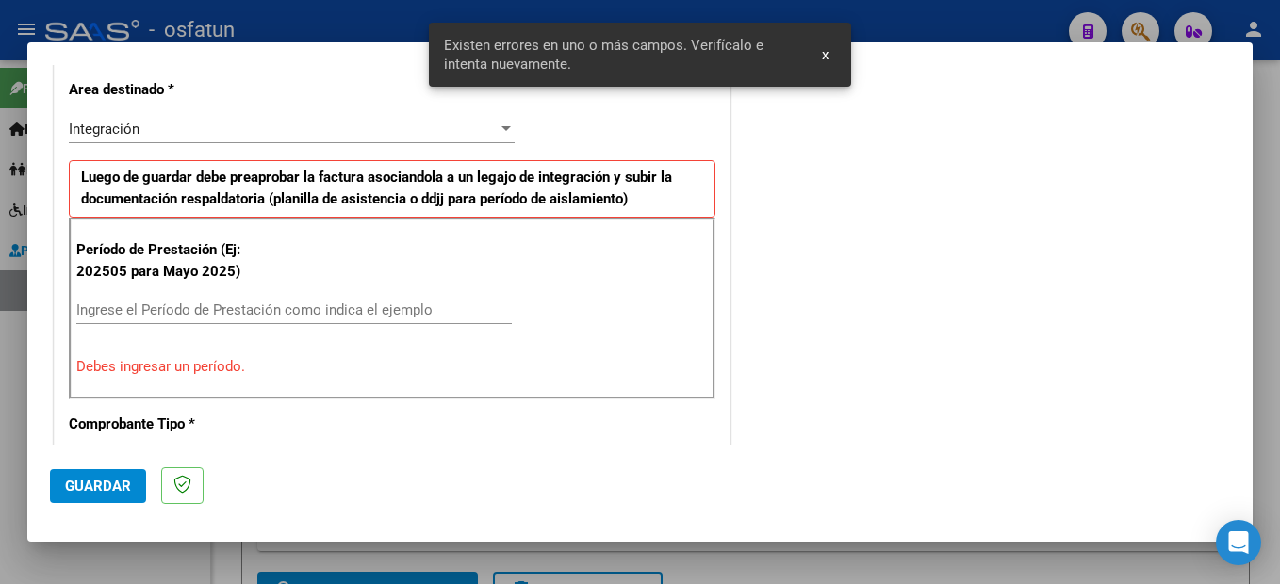
click at [200, 302] on input "Ingrese el Período de Prestación como indica el ejemplo" at bounding box center [293, 310] width 435 height 17
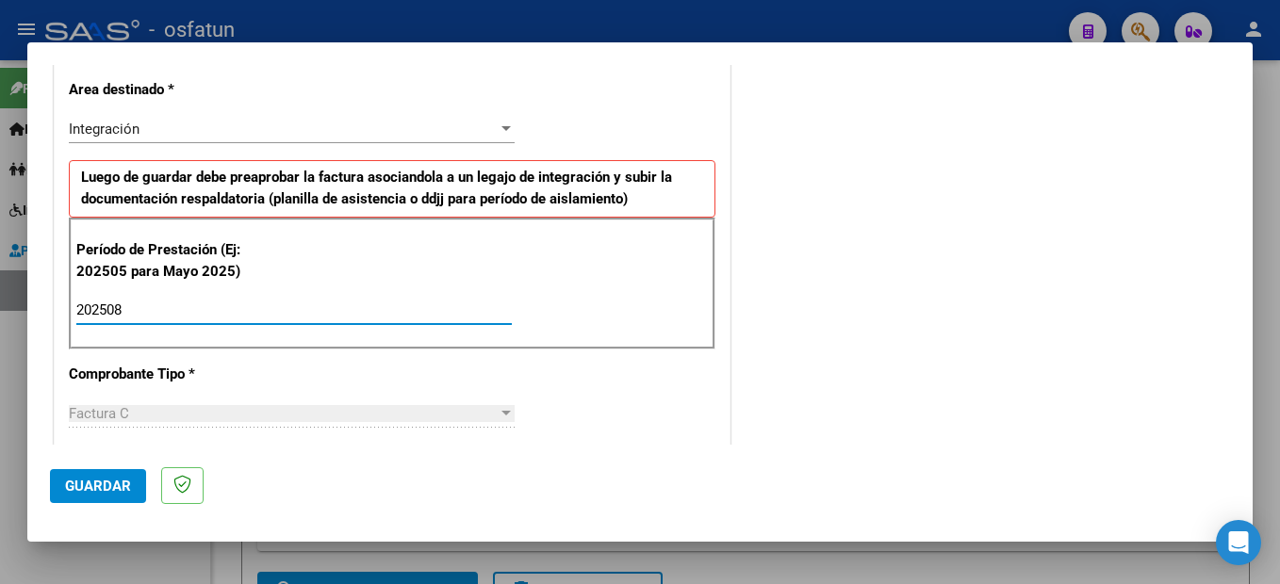
type input "202508"
click at [90, 485] on span "Guardar" at bounding box center [98, 486] width 66 height 17
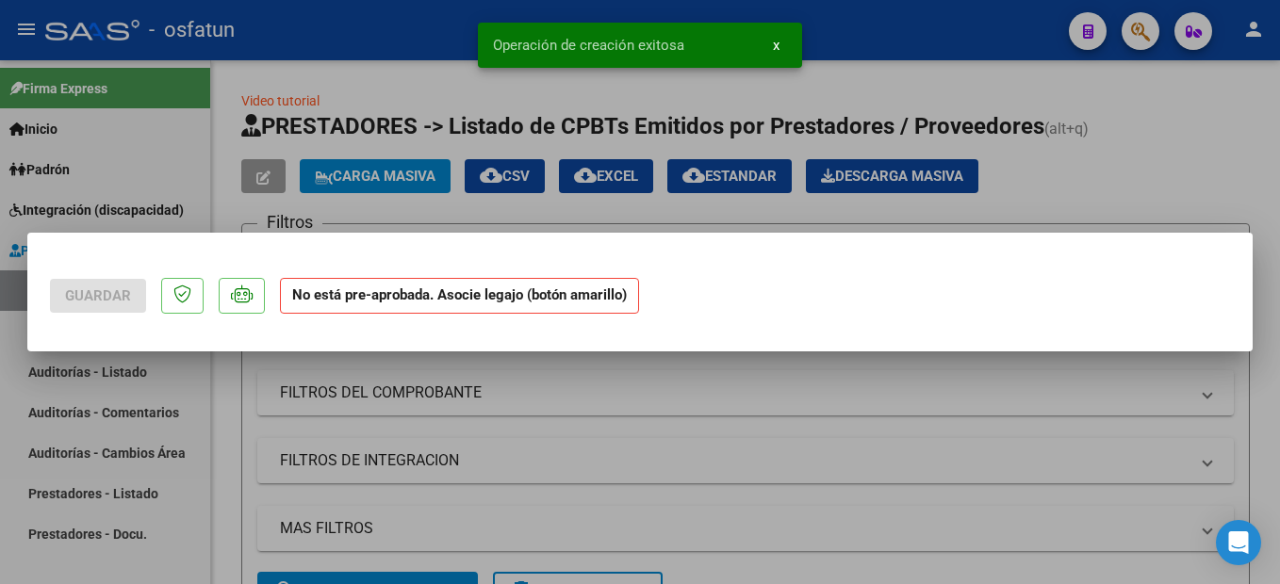
scroll to position [0, 0]
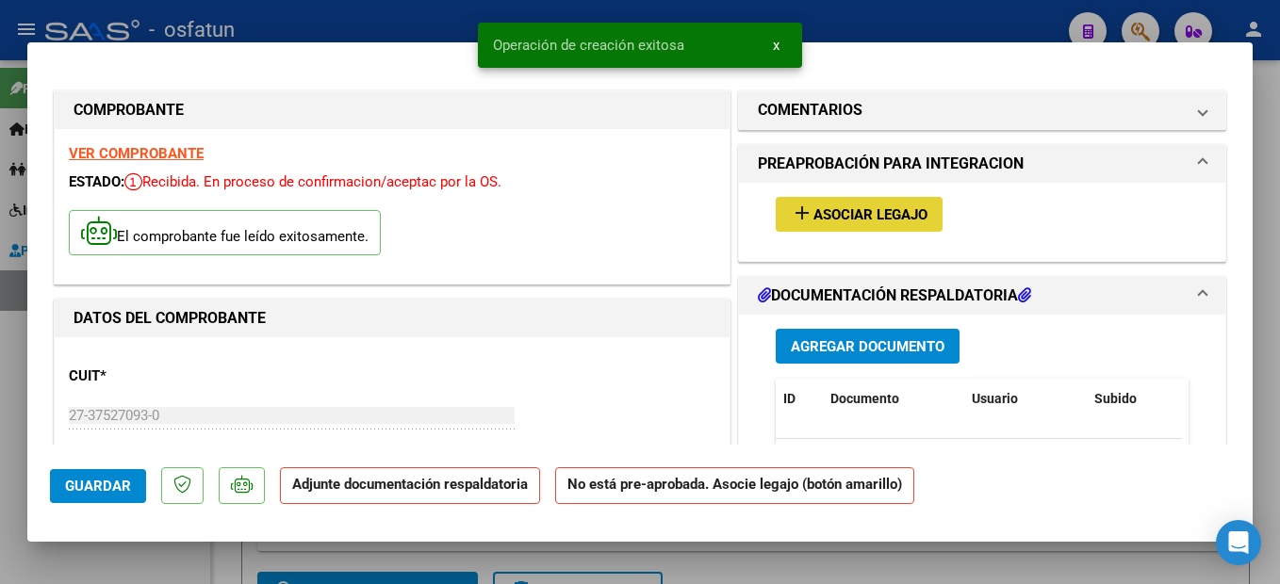
click at [907, 218] on span "Asociar Legajo" at bounding box center [870, 214] width 114 height 17
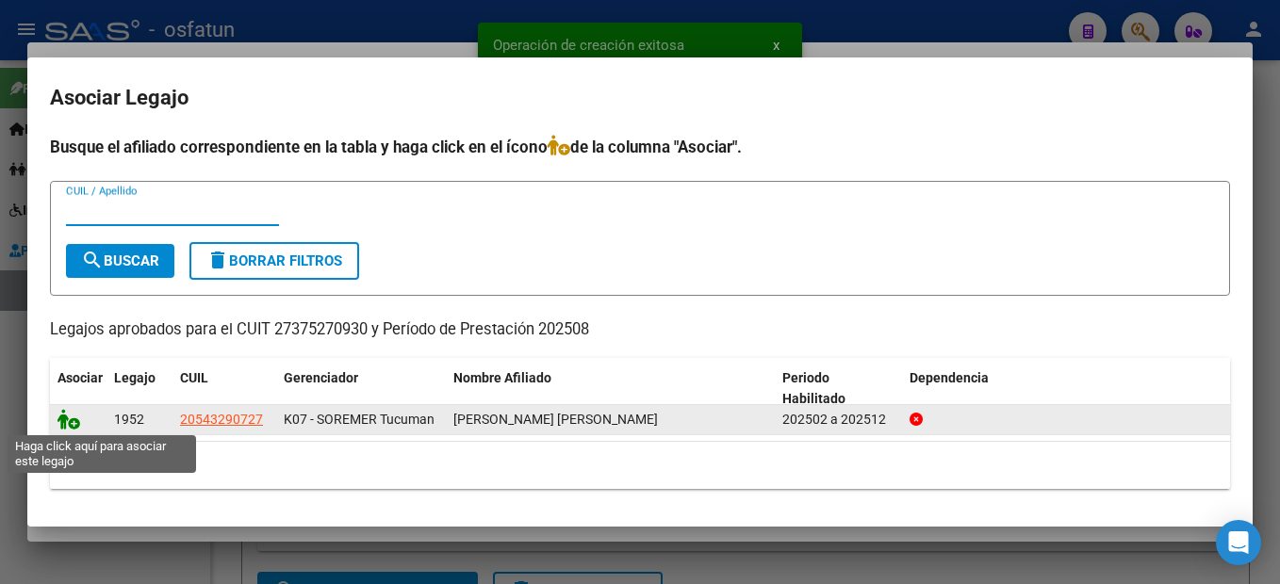
click at [69, 421] on icon at bounding box center [68, 419] width 23 height 21
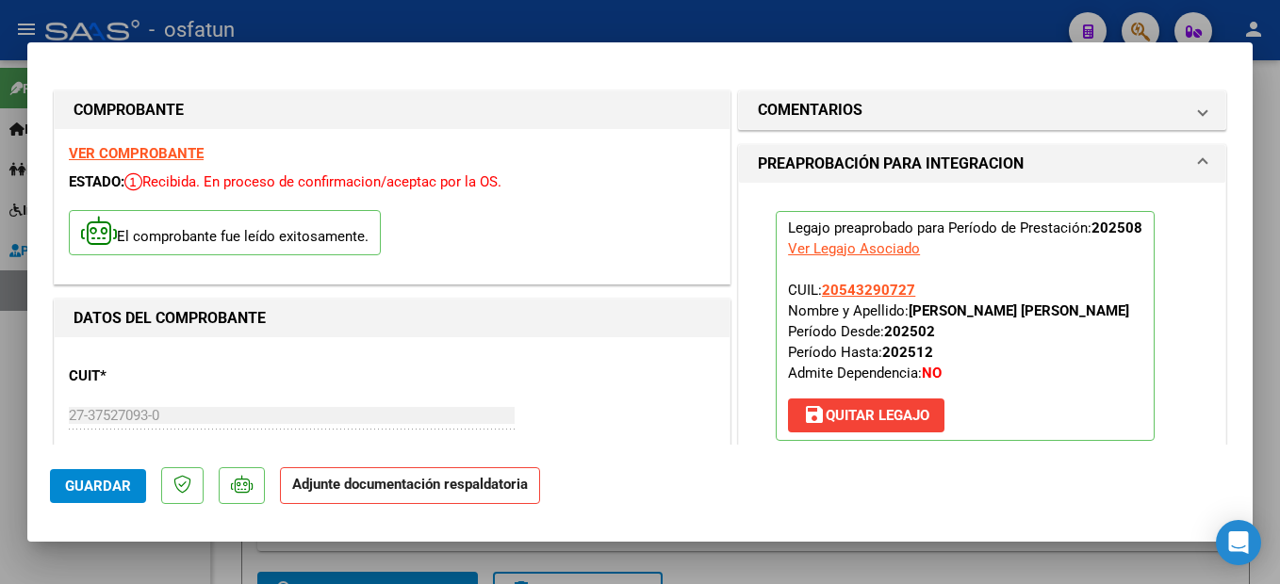
scroll to position [471, 0]
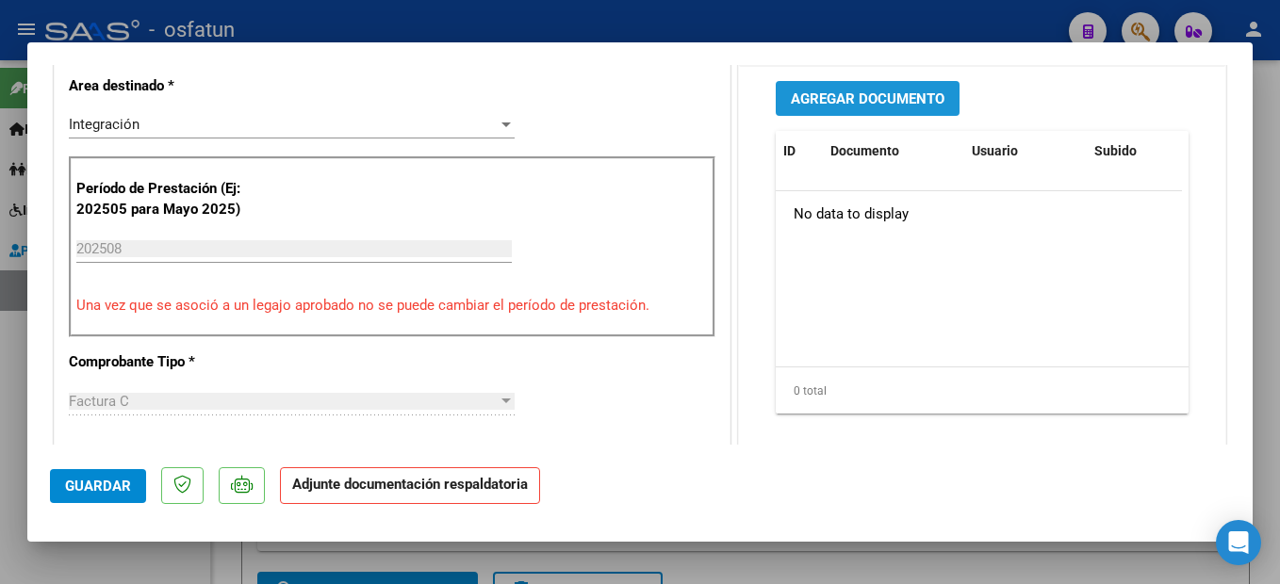
click at [865, 109] on button "Agregar Documento" at bounding box center [868, 98] width 184 height 35
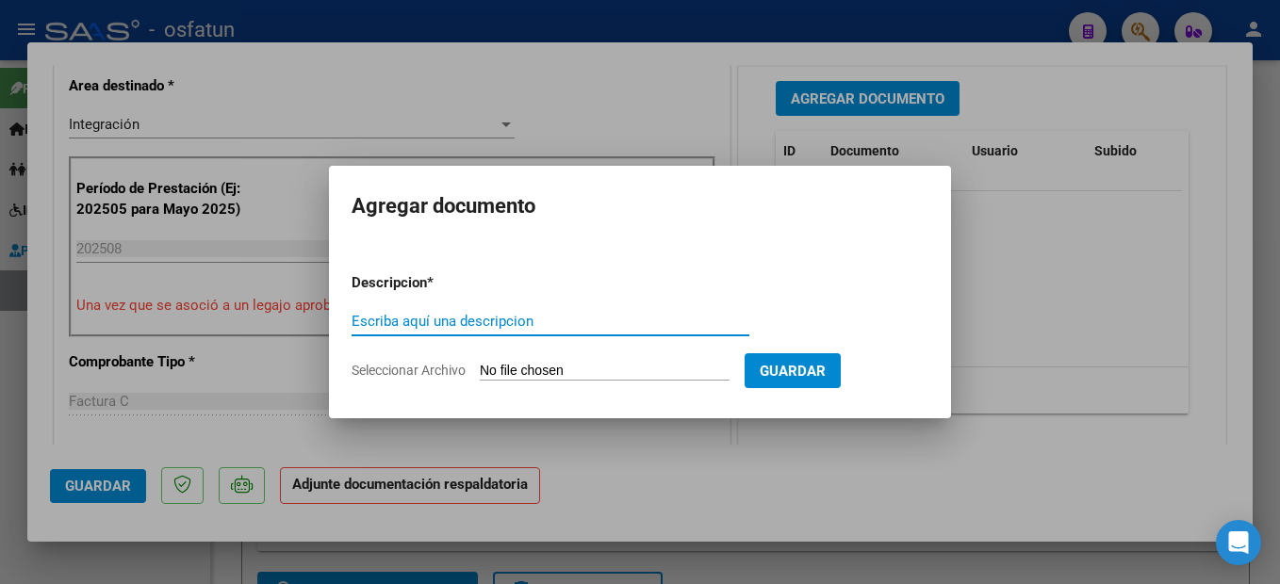
click at [454, 330] on input "Escriba aquí una descripcion" at bounding box center [551, 321] width 398 height 17
type input "planilla de asistencia"
click at [598, 369] on input "Seleccionar Archivo" at bounding box center [605, 372] width 250 height 18
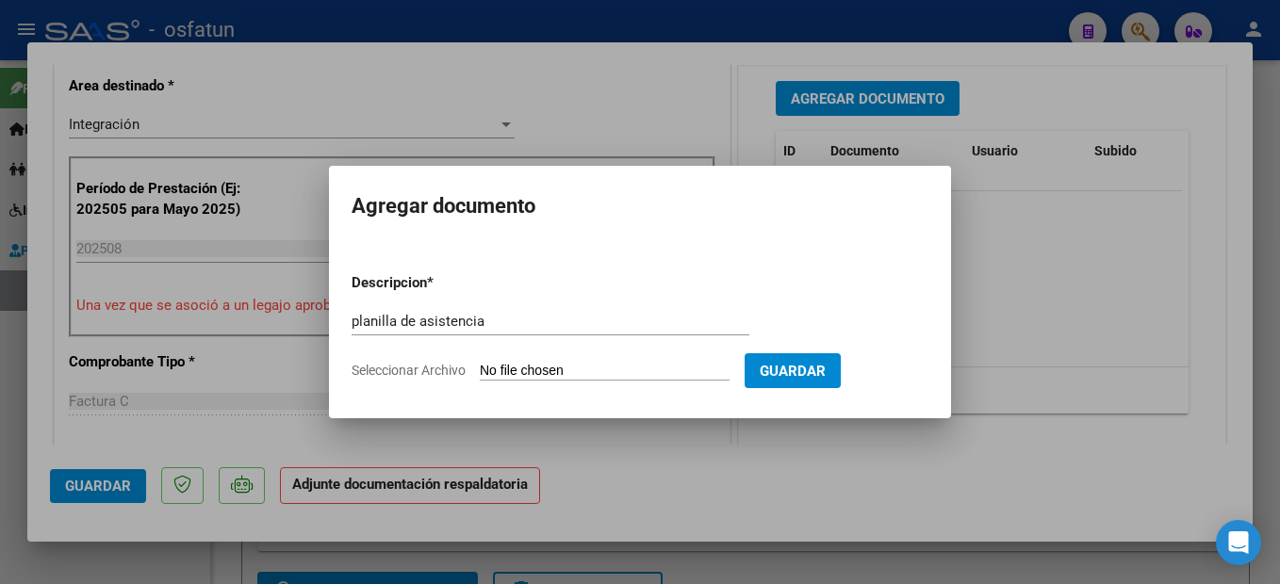
type input "C:\fakepath\250908101449.pdf"
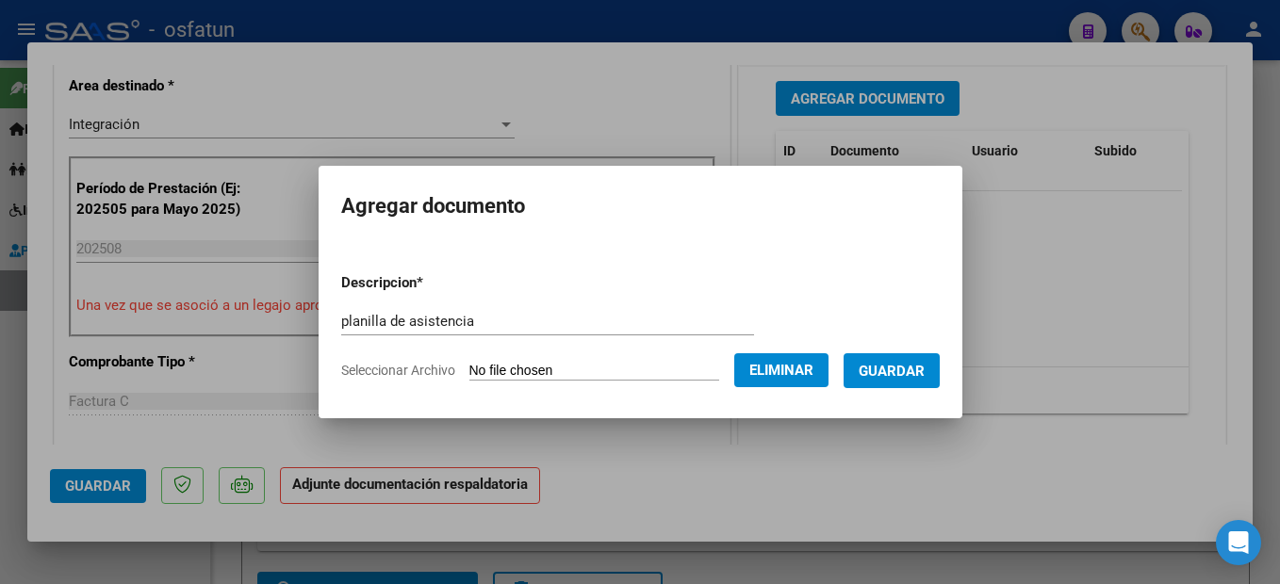
click at [925, 371] on span "Guardar" at bounding box center [892, 371] width 66 height 17
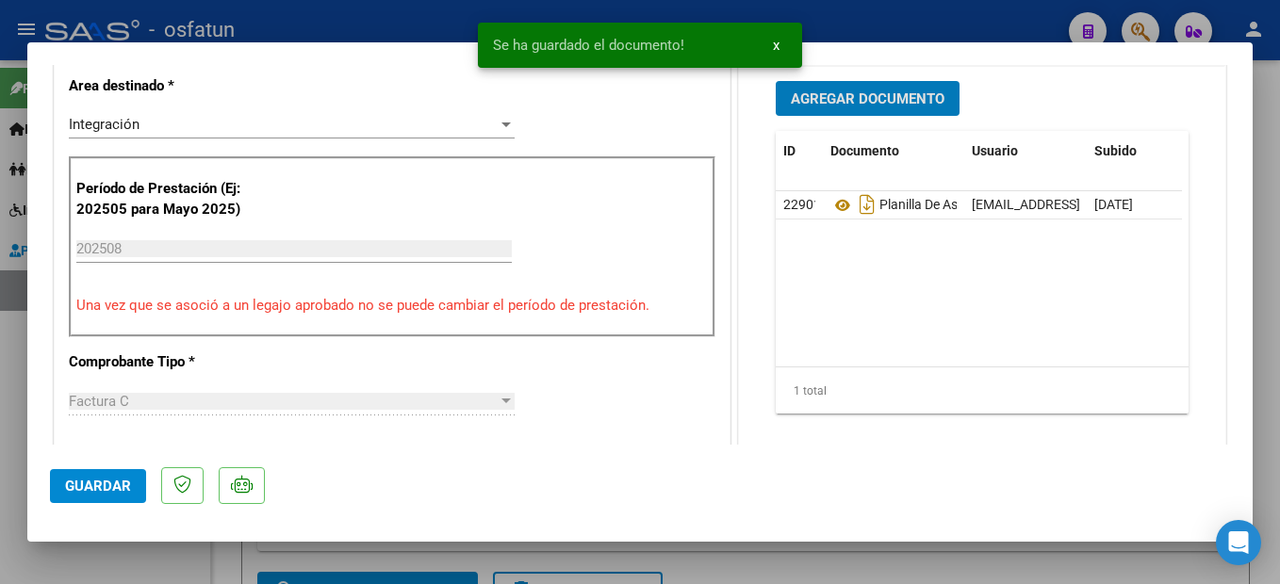
click at [112, 485] on span "Guardar" at bounding box center [98, 486] width 66 height 17
click at [1256, 420] on div at bounding box center [640, 292] width 1280 height 584
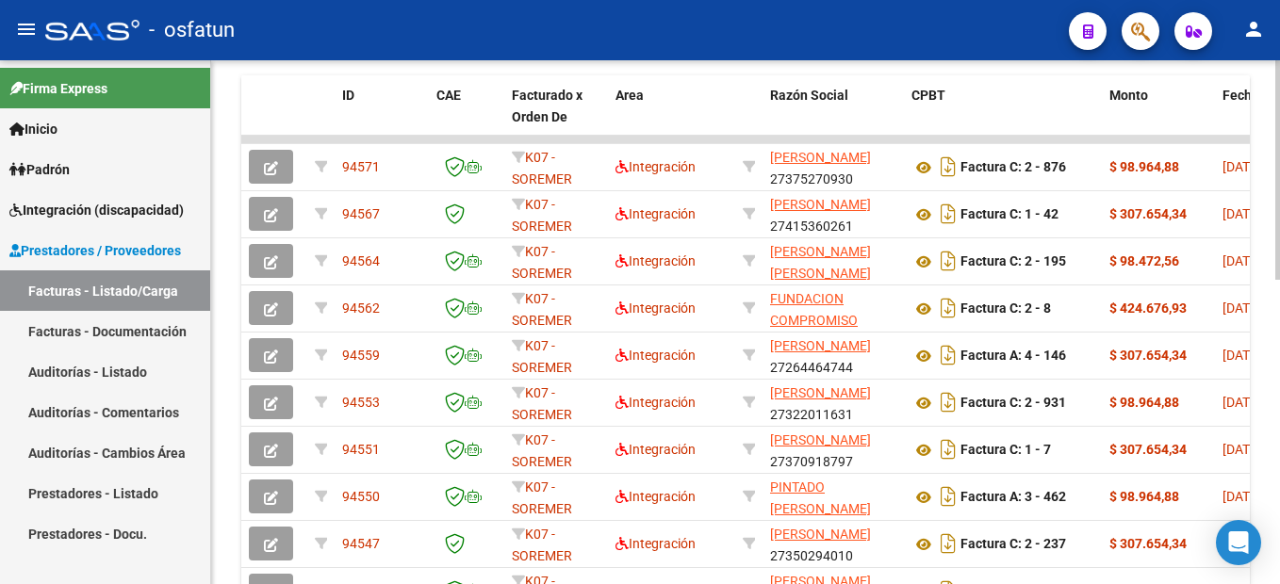
scroll to position [0, 0]
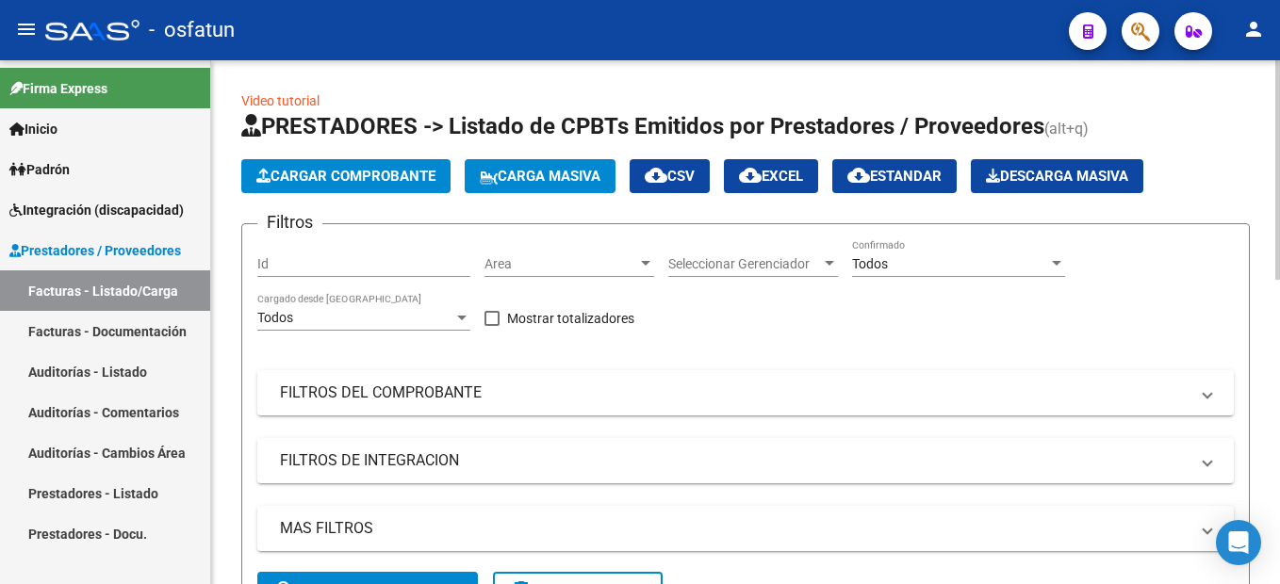
click at [384, 178] on span "Cargar Comprobante" at bounding box center [345, 176] width 179 height 17
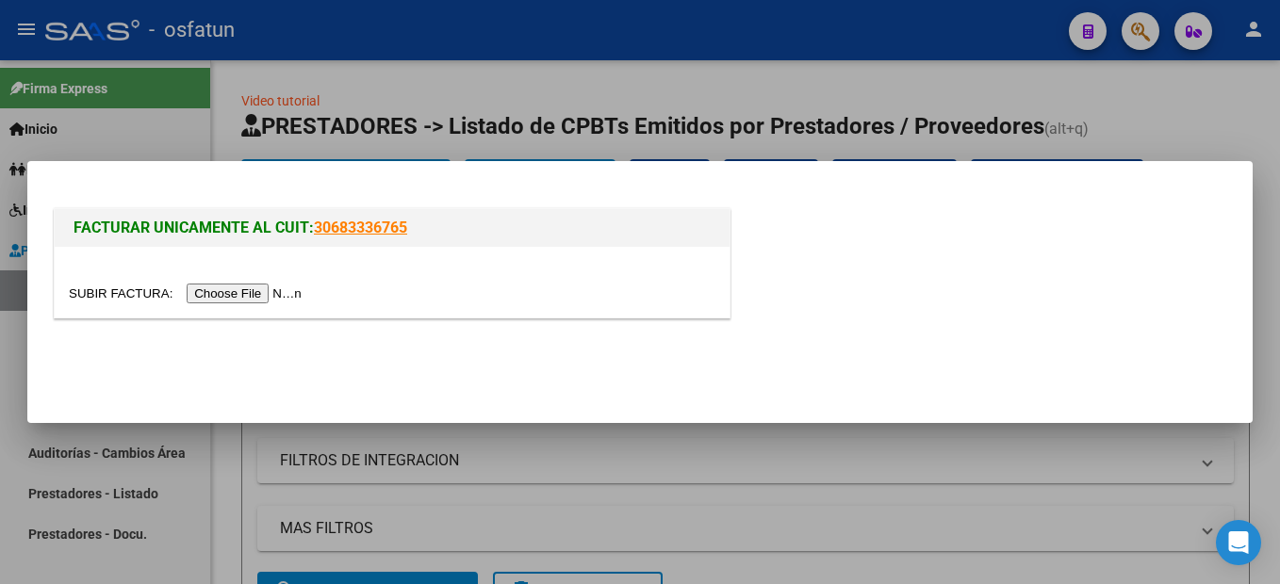
click at [257, 295] on input "file" at bounding box center [188, 294] width 238 height 20
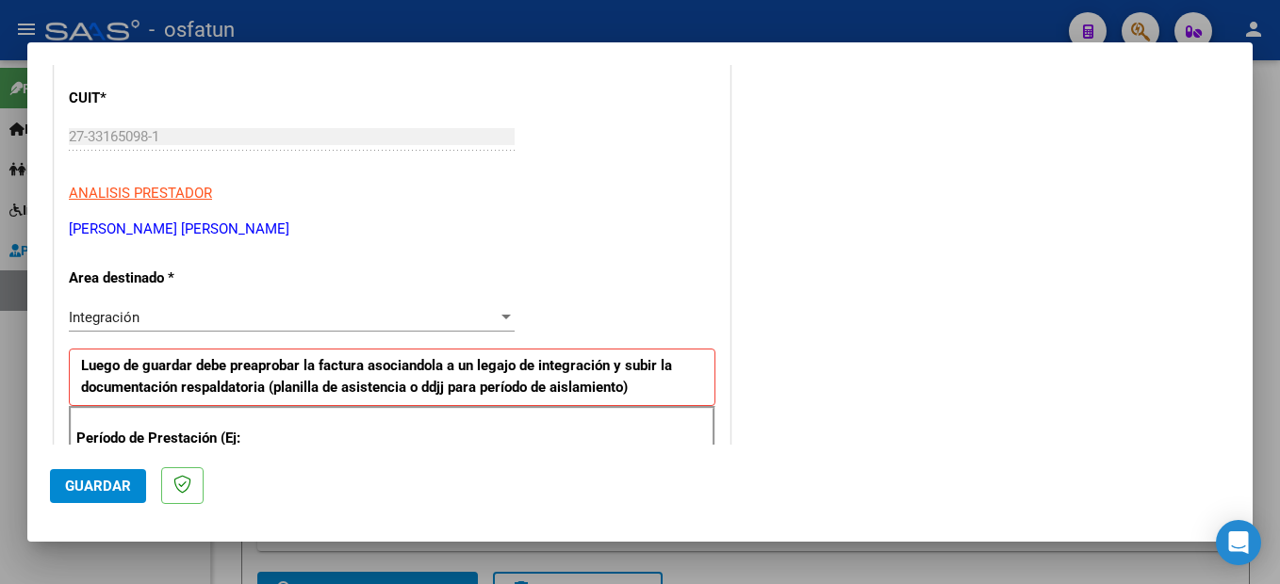
scroll to position [431, 0]
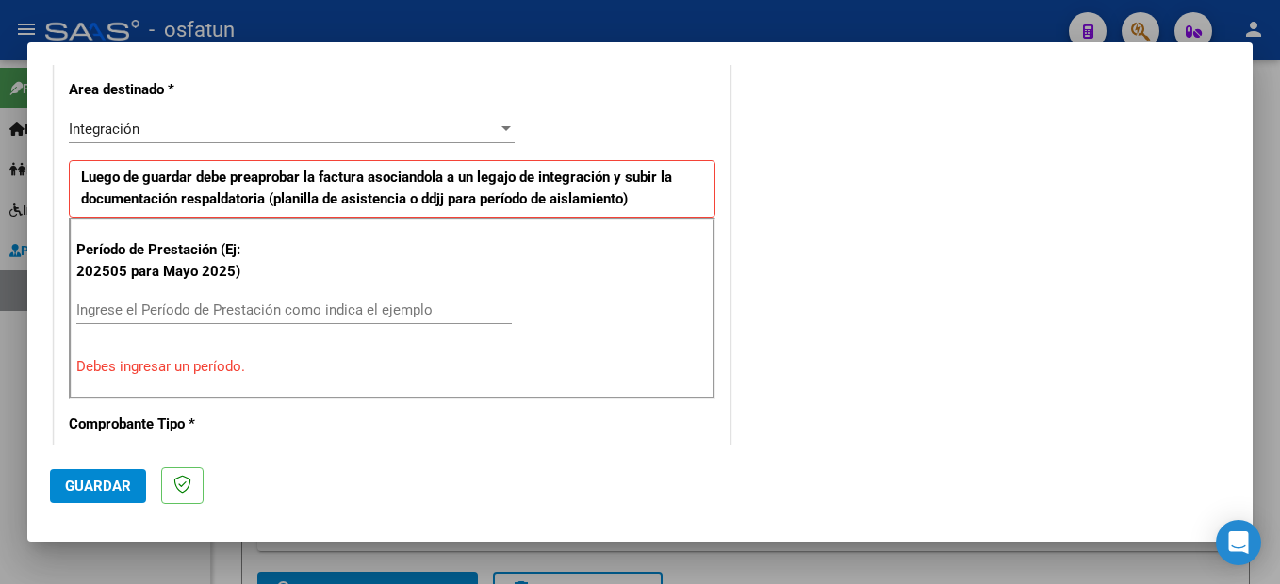
drag, startPoint x: 242, startPoint y: 312, endPoint x: 250, endPoint y: 302, distance: 12.8
click at [242, 311] on input "Ingrese el Período de Prestación como indica el ejemplo" at bounding box center [293, 310] width 435 height 17
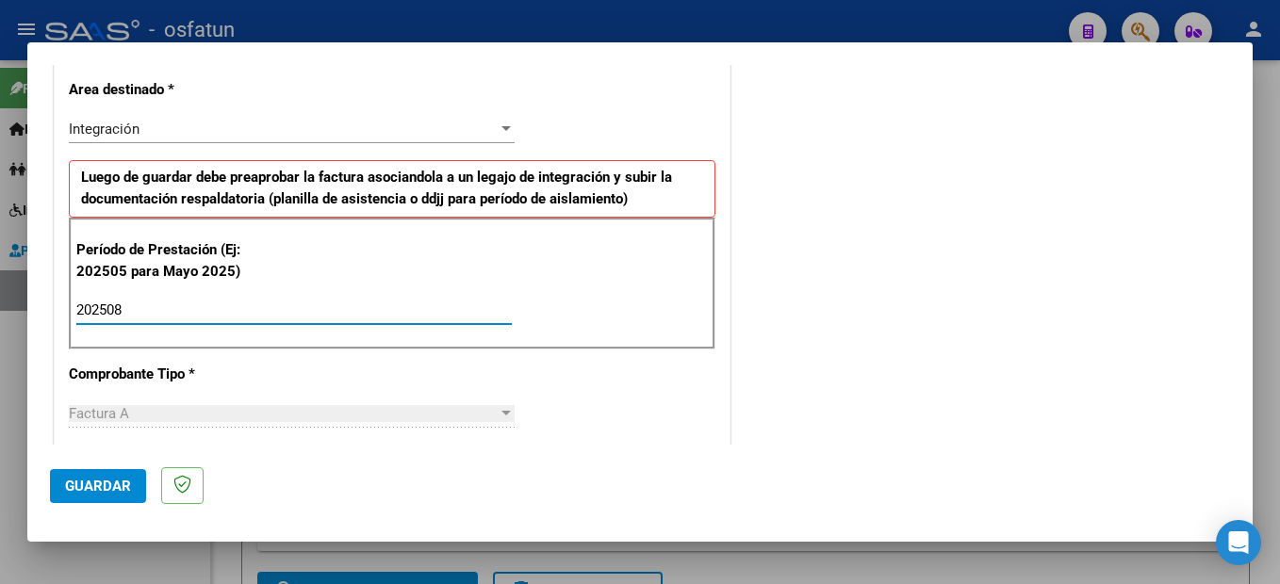
type input "202508"
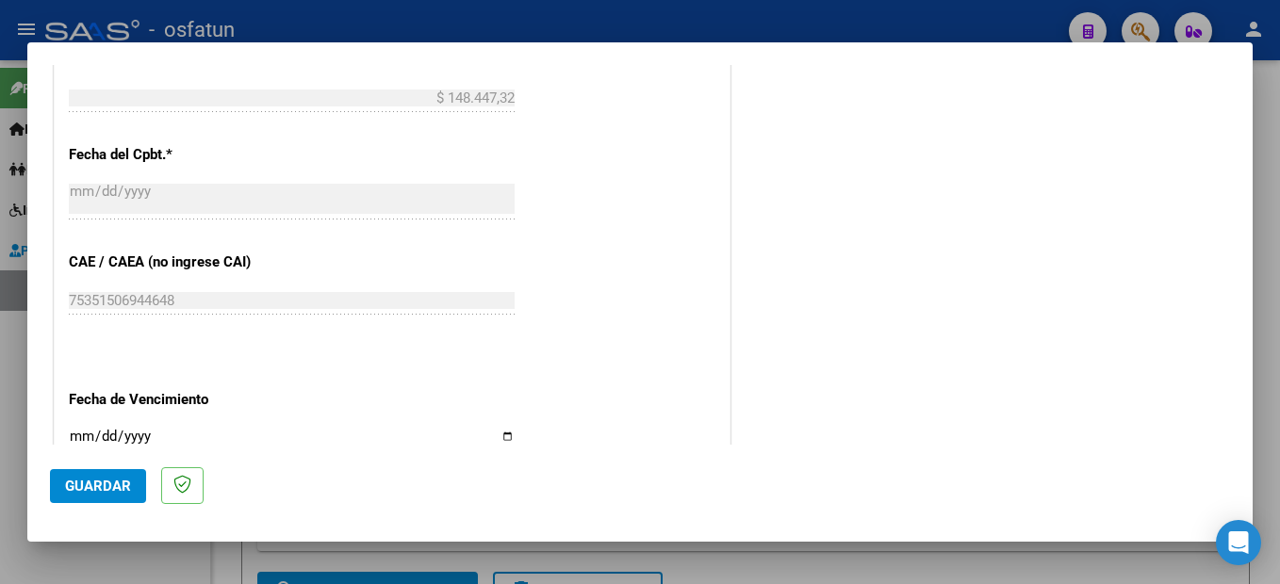
scroll to position [1279, 0]
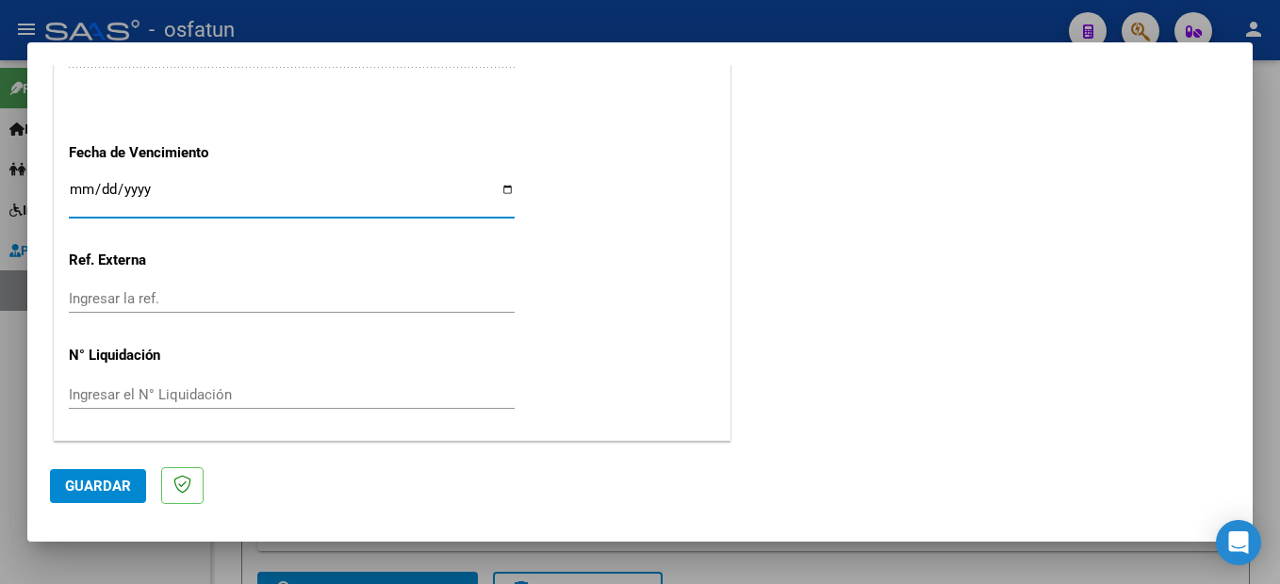
click at [110, 486] on span "Guardar" at bounding box center [98, 486] width 66 height 17
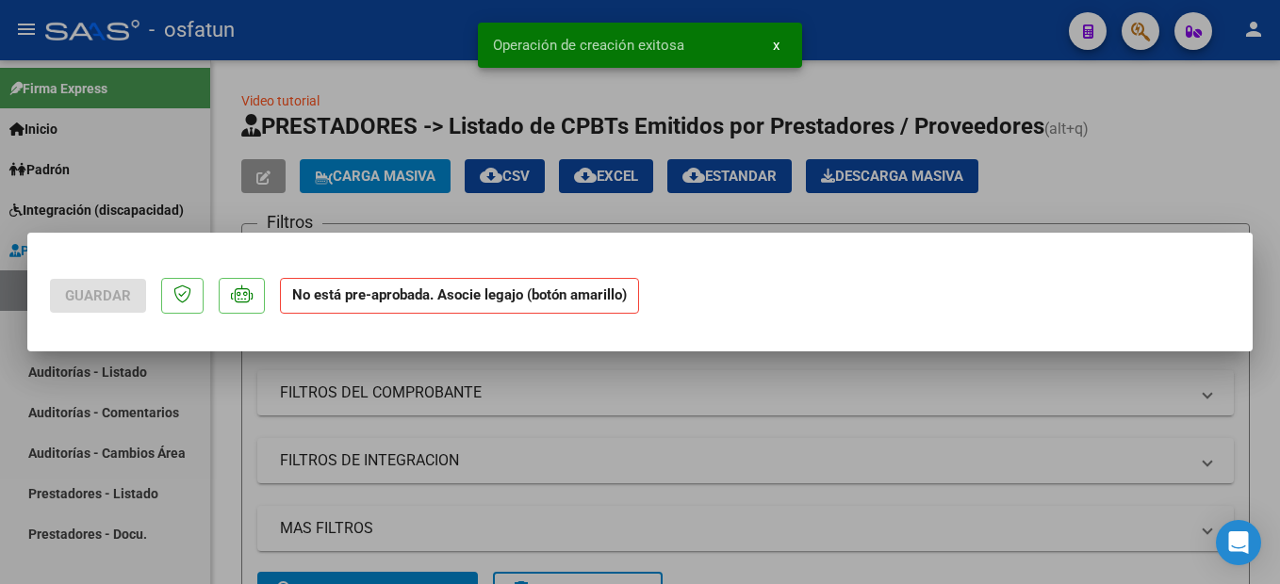
scroll to position [0, 0]
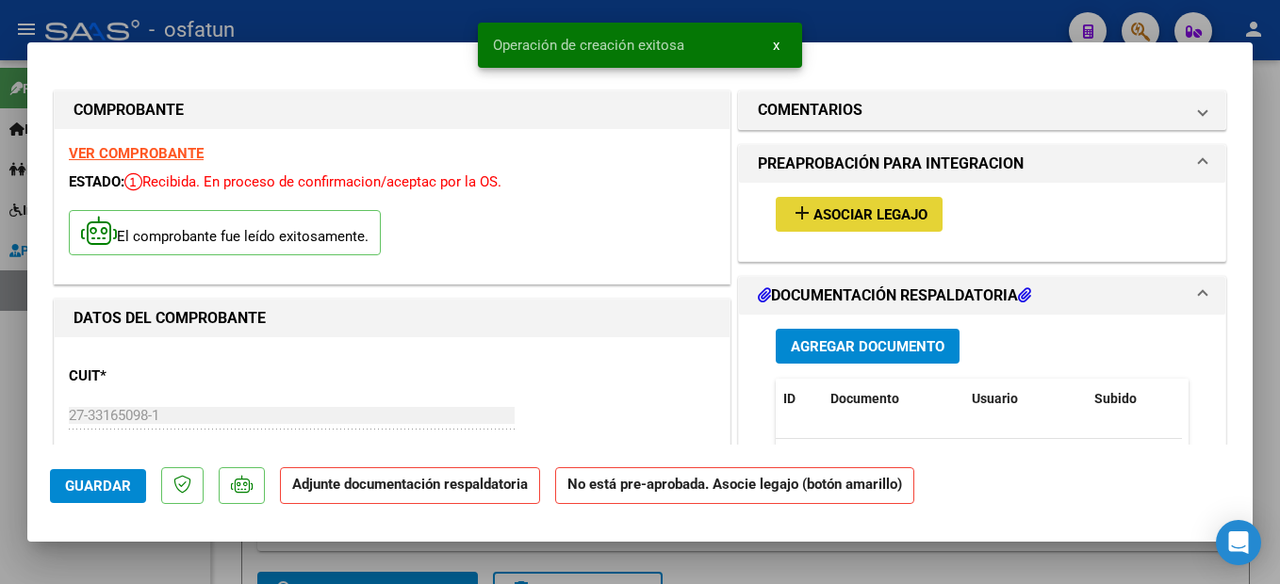
click at [845, 219] on span "Asociar Legajo" at bounding box center [870, 214] width 114 height 17
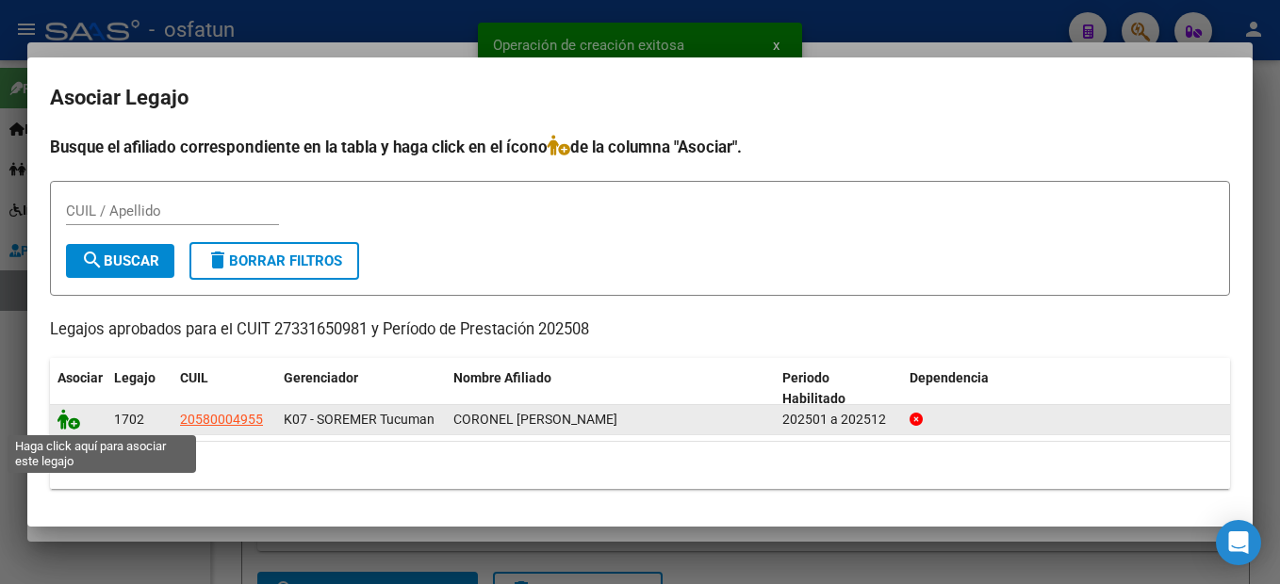
click at [64, 419] on icon at bounding box center [68, 419] width 23 height 21
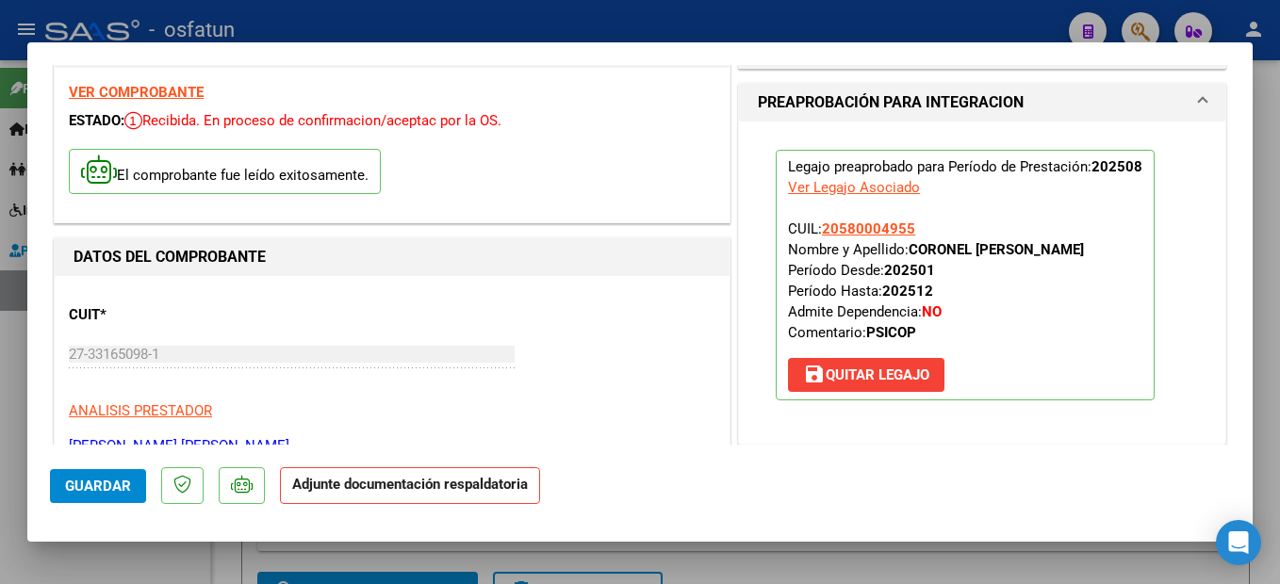
scroll to position [377, 0]
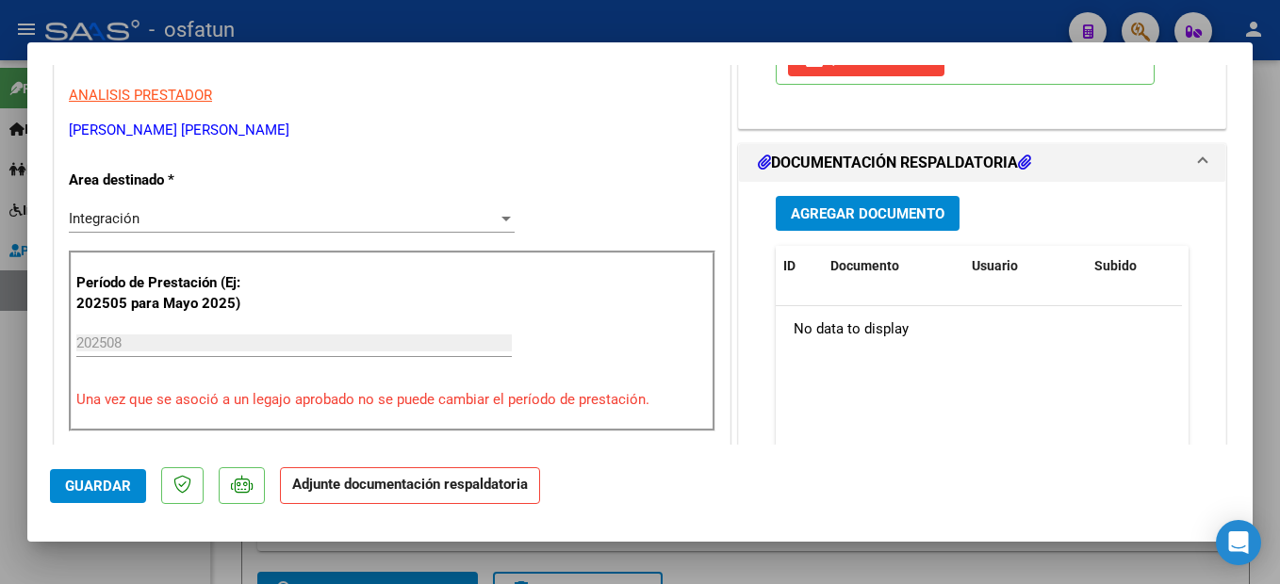
click at [930, 219] on span "Agregar Documento" at bounding box center [868, 213] width 154 height 17
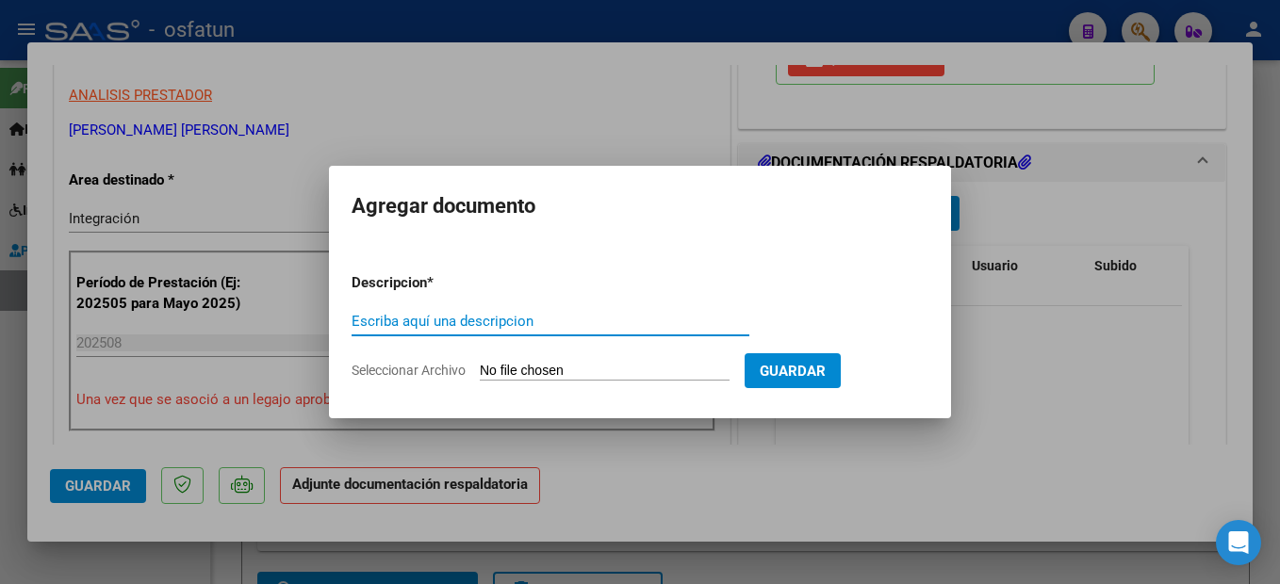
click at [498, 325] on input "Escriba aquí una descripcion" at bounding box center [551, 321] width 398 height 17
type input "planilla de asistencia"
click at [631, 361] on form "Descripcion * planilla de asistencia Escriba aquí una descripcion Seleccionar A…" at bounding box center [640, 327] width 577 height 138
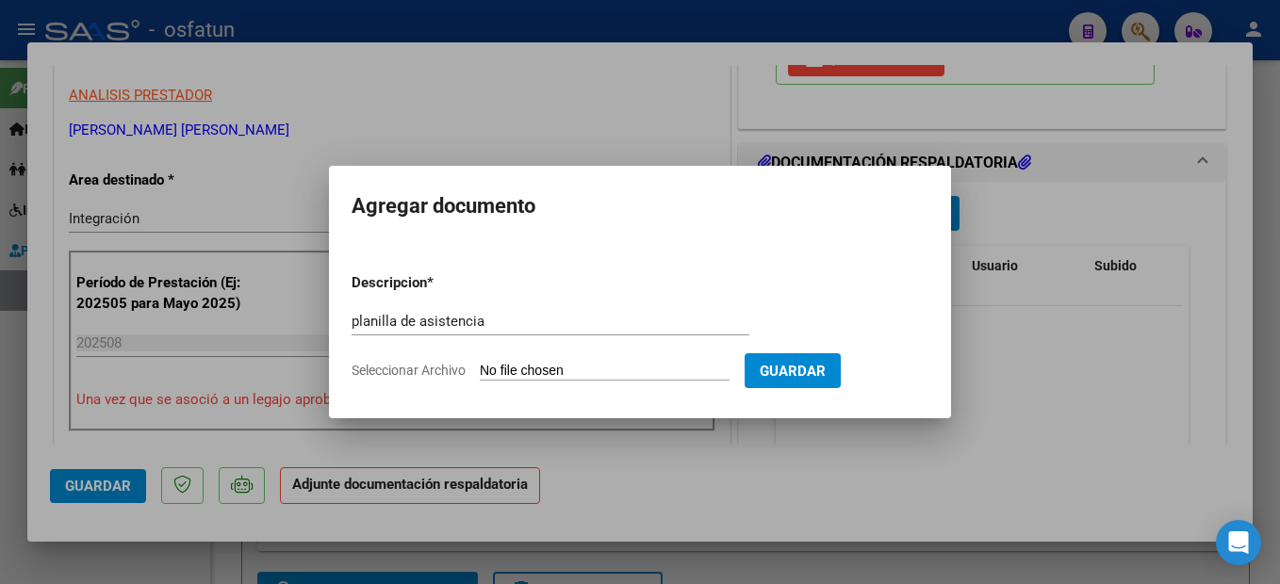
click at [664, 364] on input "Seleccionar Archivo" at bounding box center [605, 372] width 250 height 18
type input "C:\fakepath\250908101513.pdf"
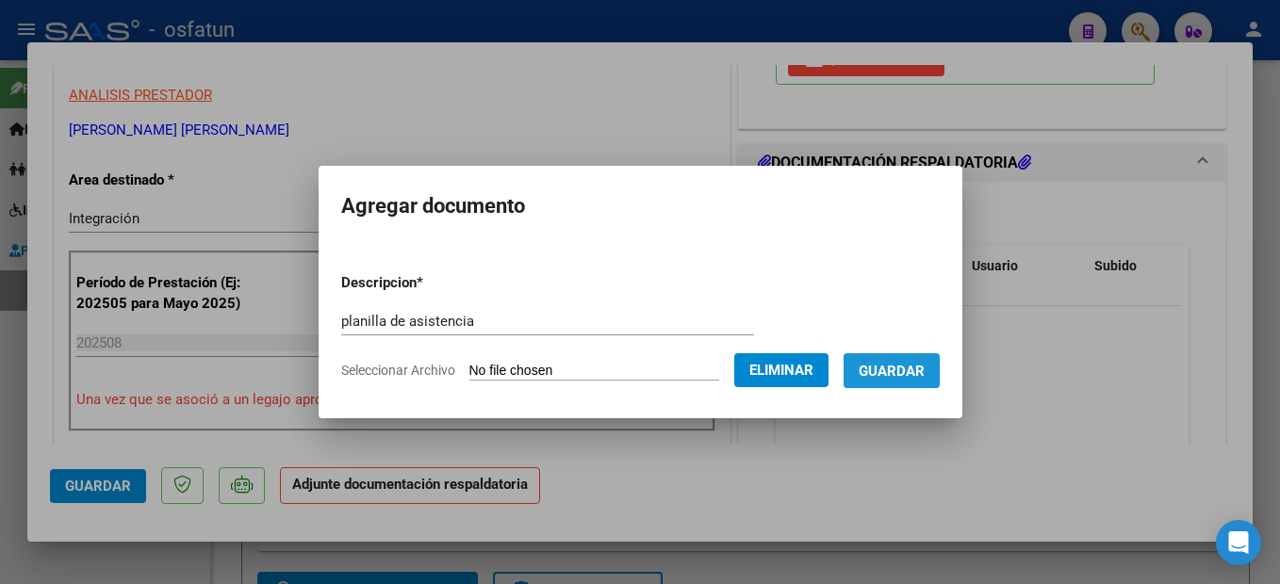
drag, startPoint x: 959, startPoint y: 374, endPoint x: 981, endPoint y: 386, distance: 25.3
click at [940, 373] on button "Guardar" at bounding box center [892, 370] width 96 height 35
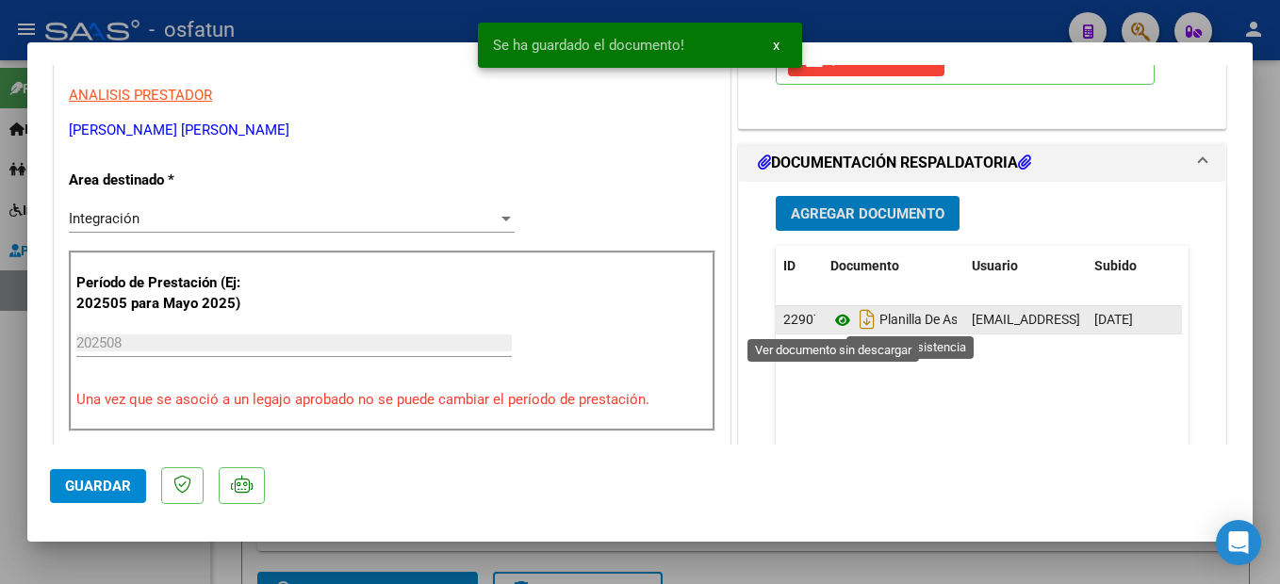
click at [832, 321] on icon at bounding box center [842, 320] width 25 height 23
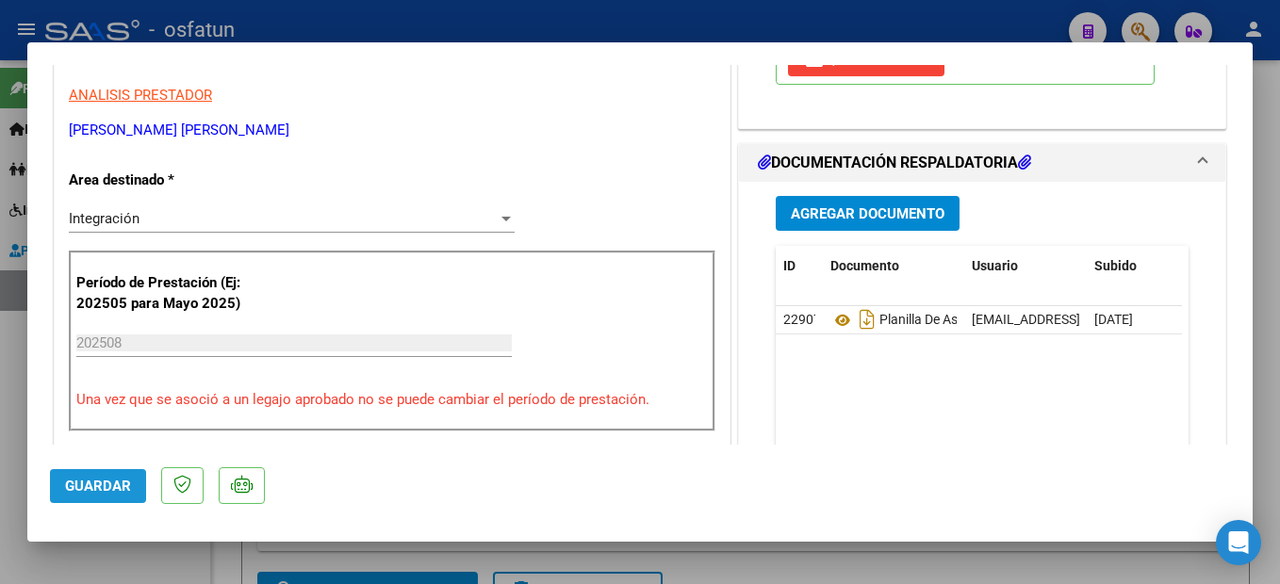
click at [118, 489] on span "Guardar" at bounding box center [98, 486] width 66 height 17
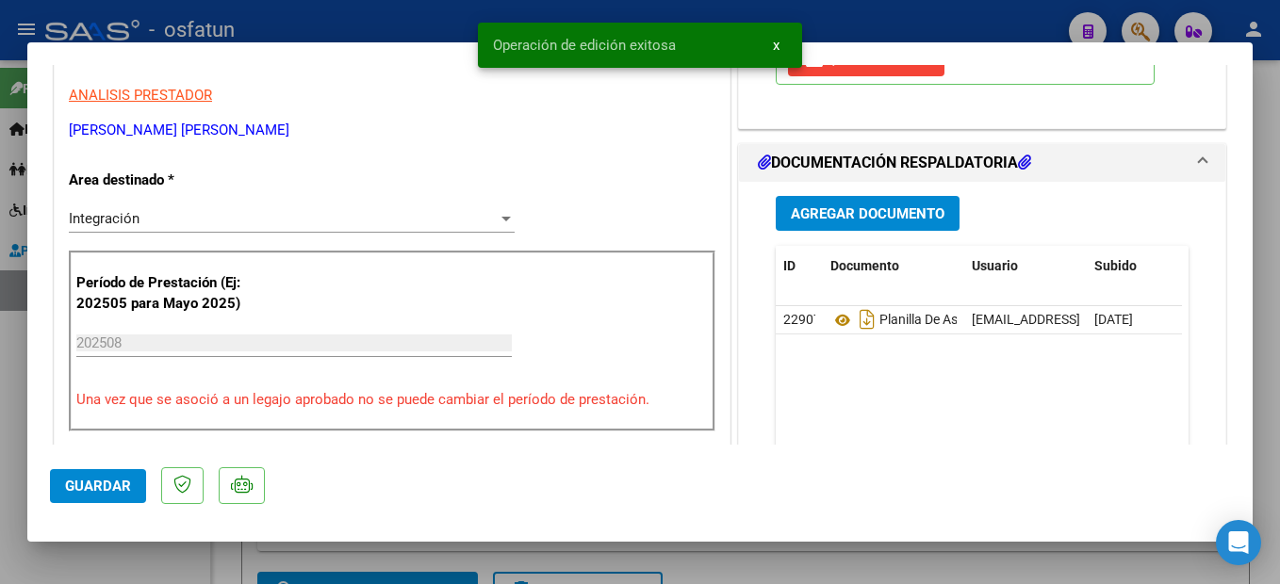
click at [1273, 468] on div at bounding box center [640, 292] width 1280 height 584
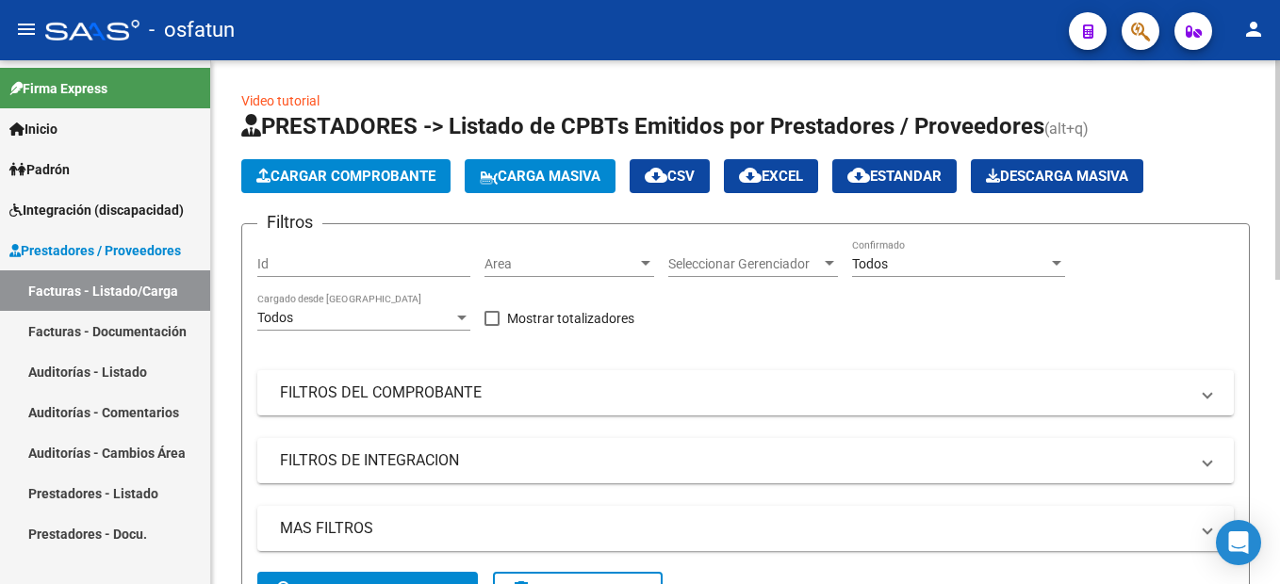
click at [379, 167] on button "Cargar Comprobante" at bounding box center [345, 176] width 209 height 34
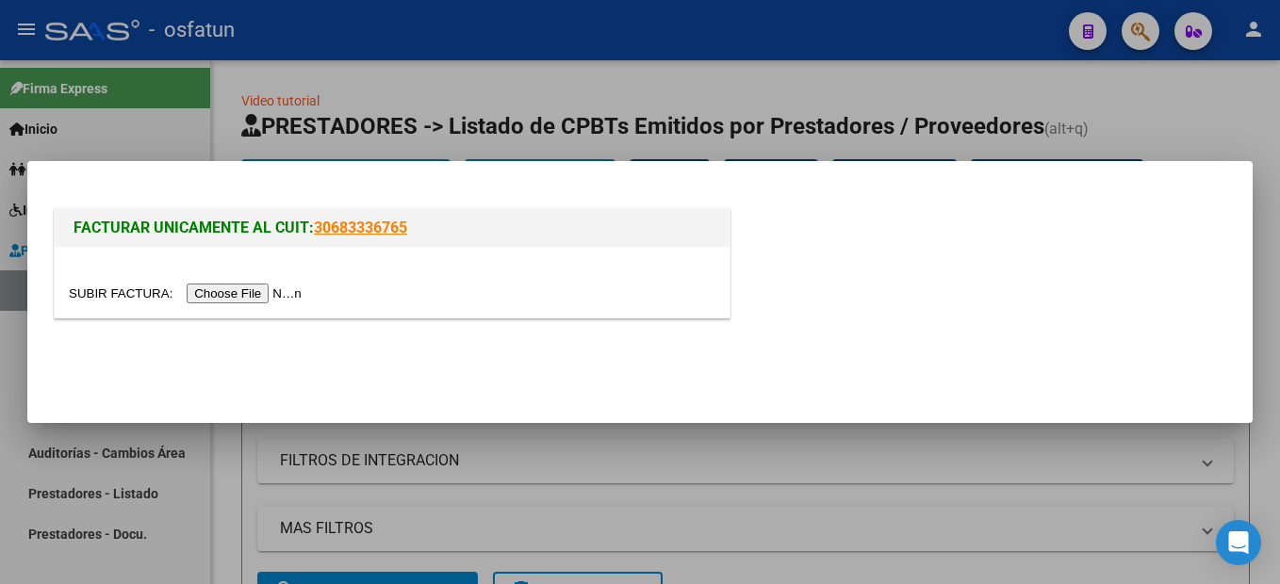
click at [253, 298] on input "file" at bounding box center [188, 294] width 238 height 20
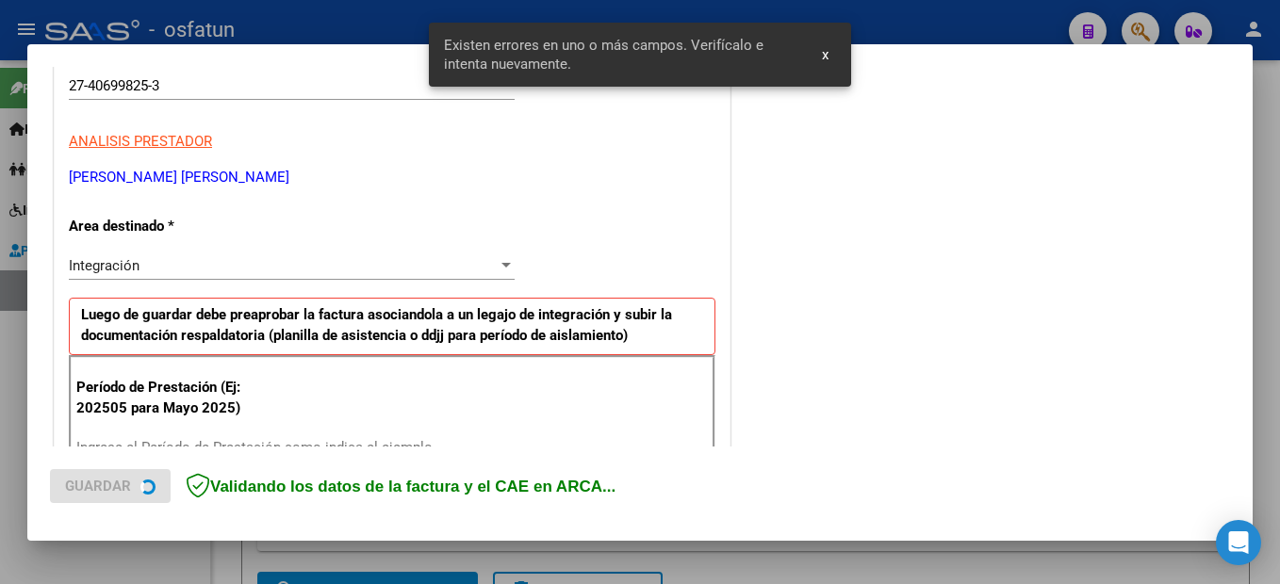
scroll to position [431, 0]
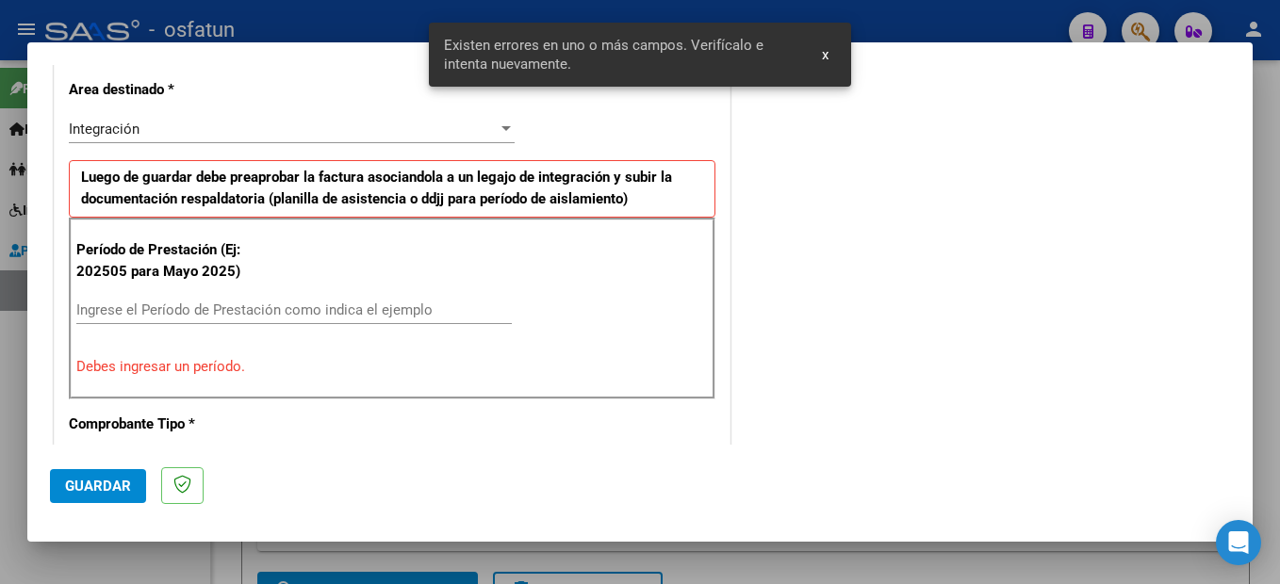
click at [182, 311] on input "Ingrese el Período de Prestación como indica el ejemplo" at bounding box center [293, 310] width 435 height 17
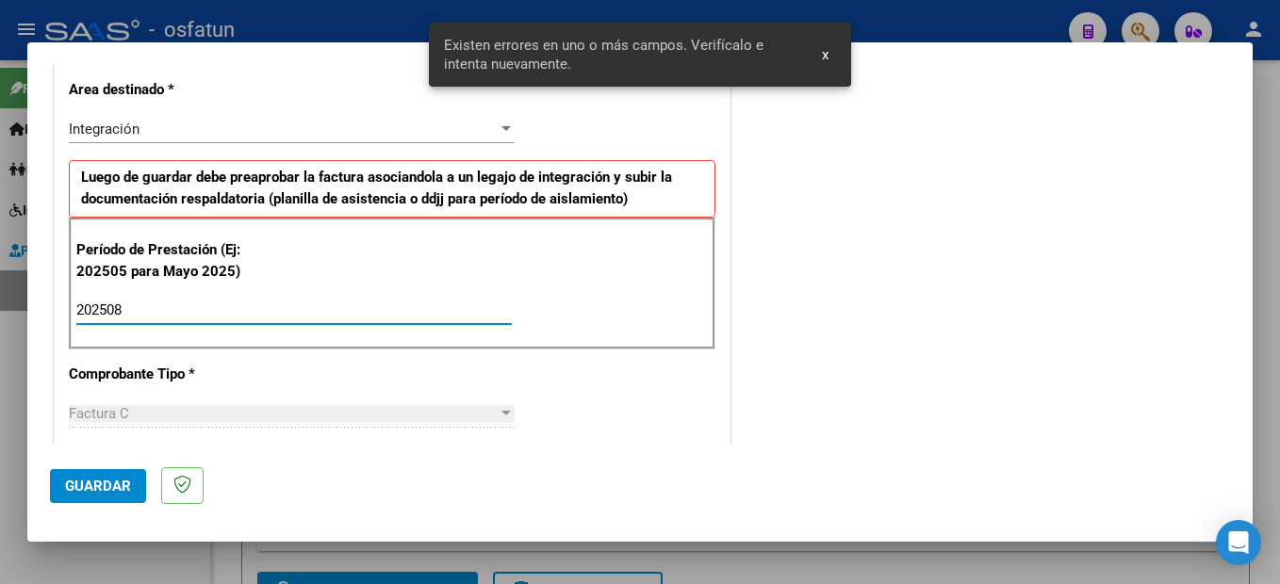
type input "202508"
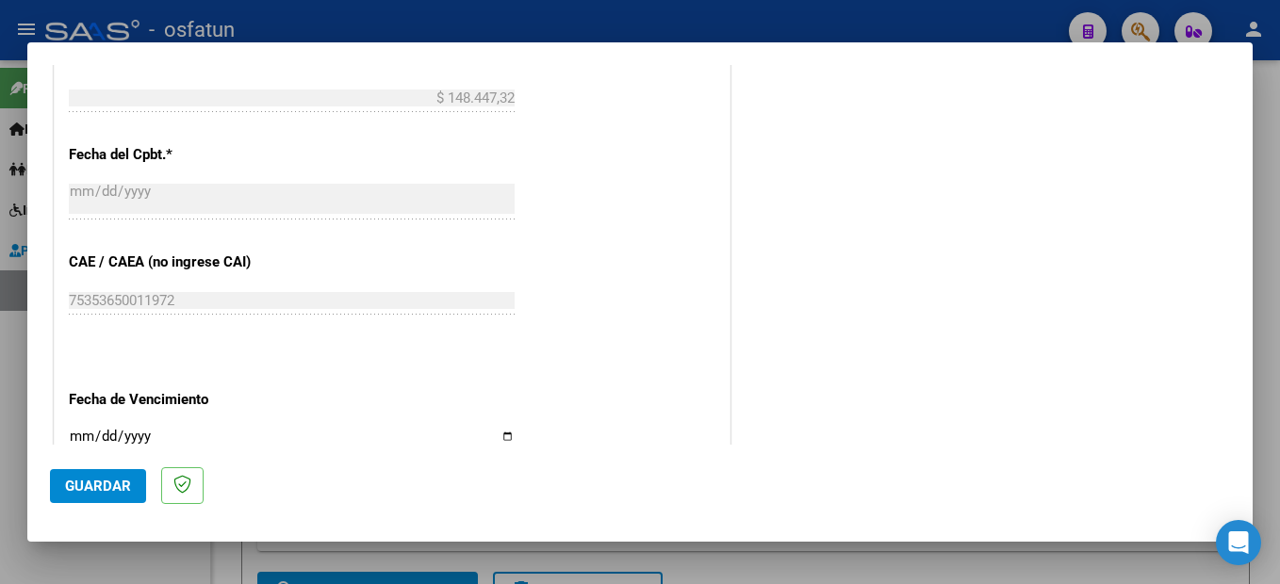
scroll to position [1279, 0]
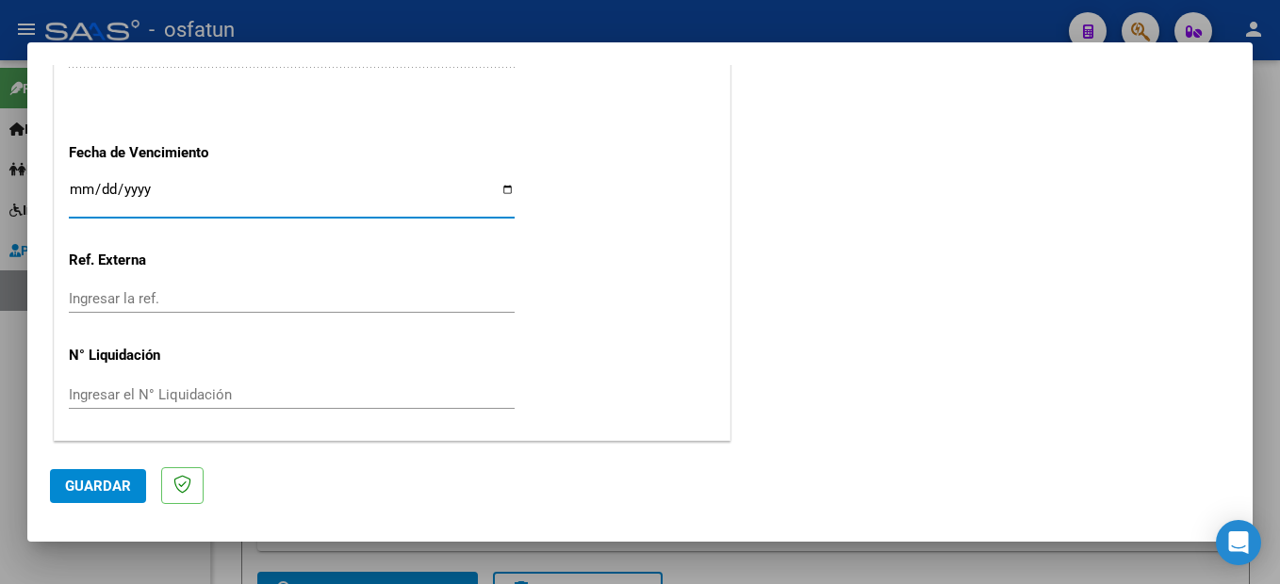
click at [82, 488] on span "Guardar" at bounding box center [98, 486] width 66 height 17
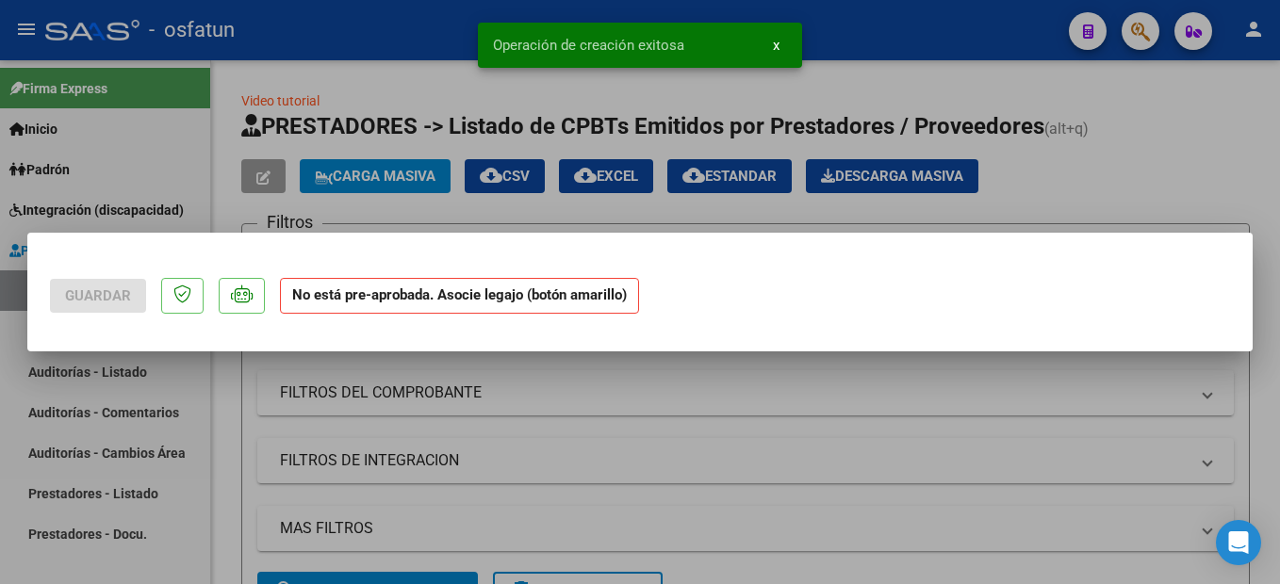
scroll to position [0, 0]
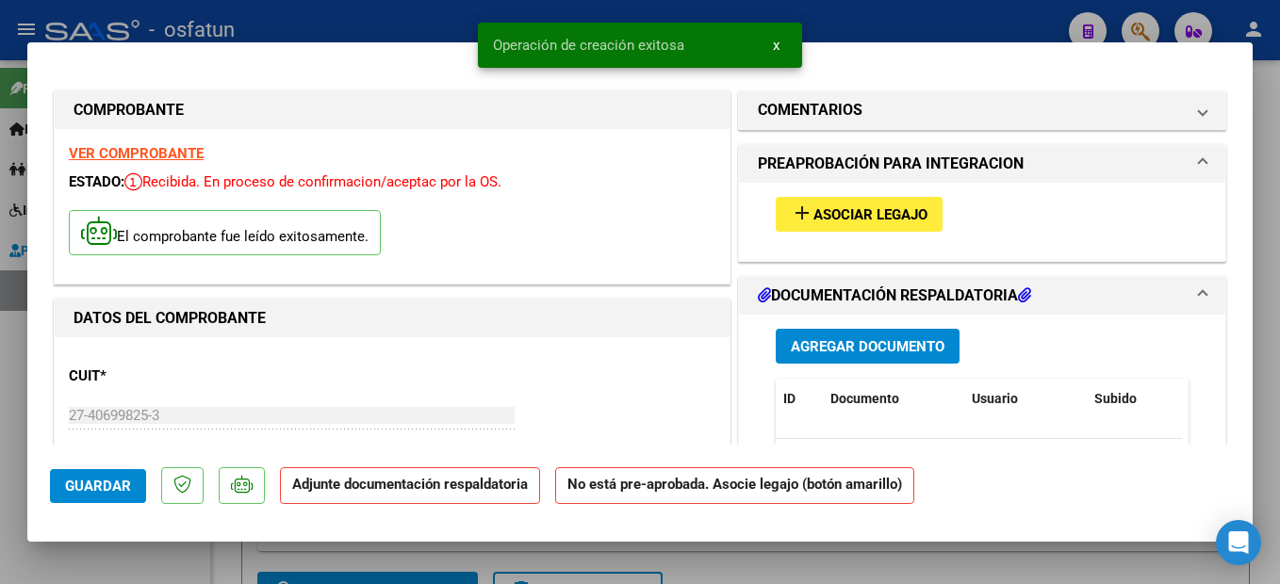
click at [885, 210] on span "Asociar Legajo" at bounding box center [870, 214] width 114 height 17
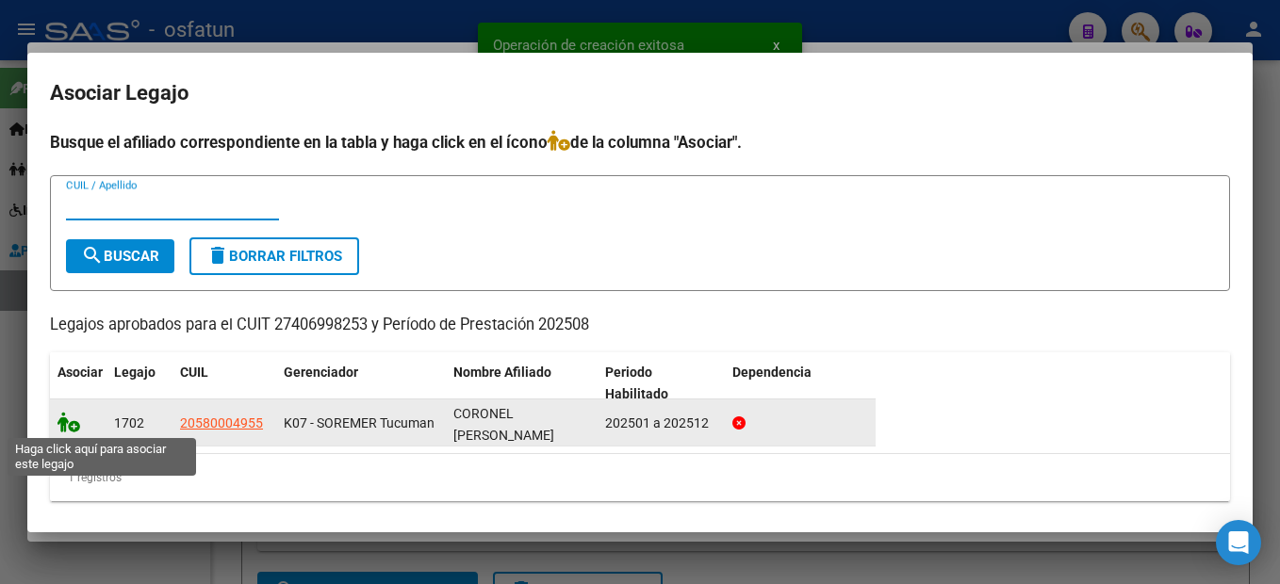
click at [67, 428] on icon at bounding box center [68, 422] width 23 height 21
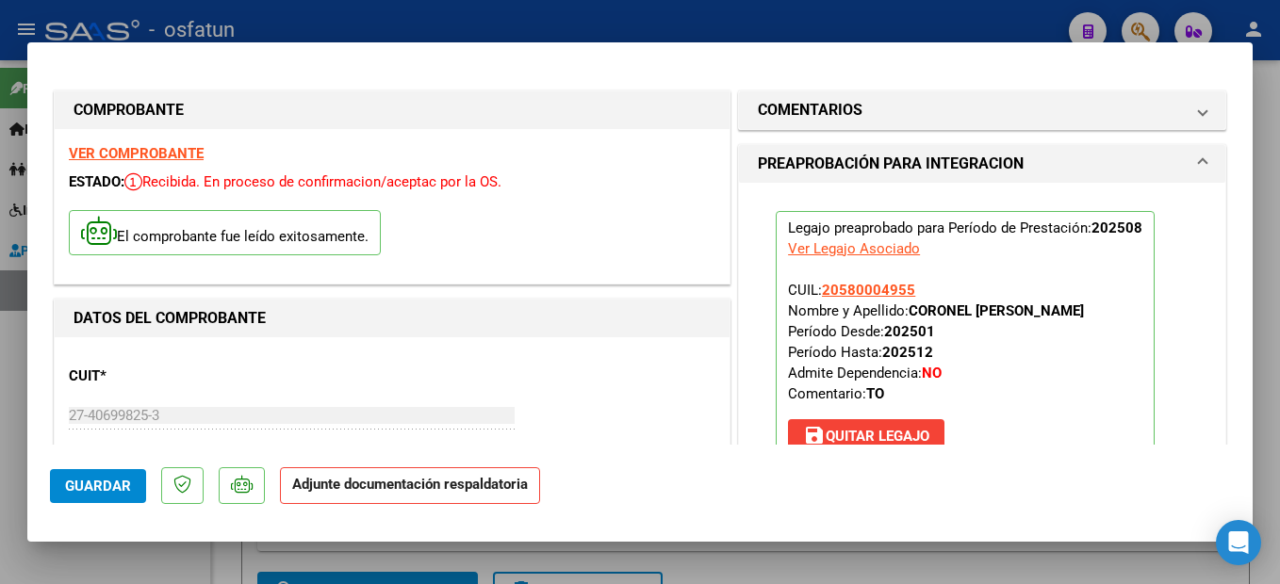
scroll to position [377, 0]
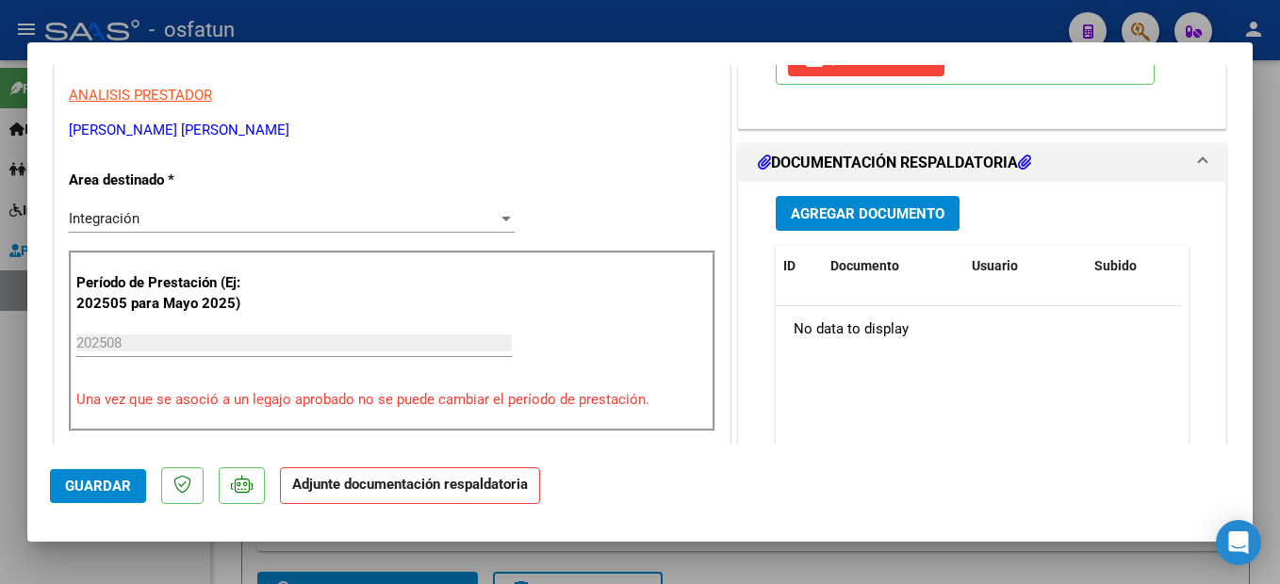
click at [926, 214] on span "Agregar Documento" at bounding box center [868, 213] width 154 height 17
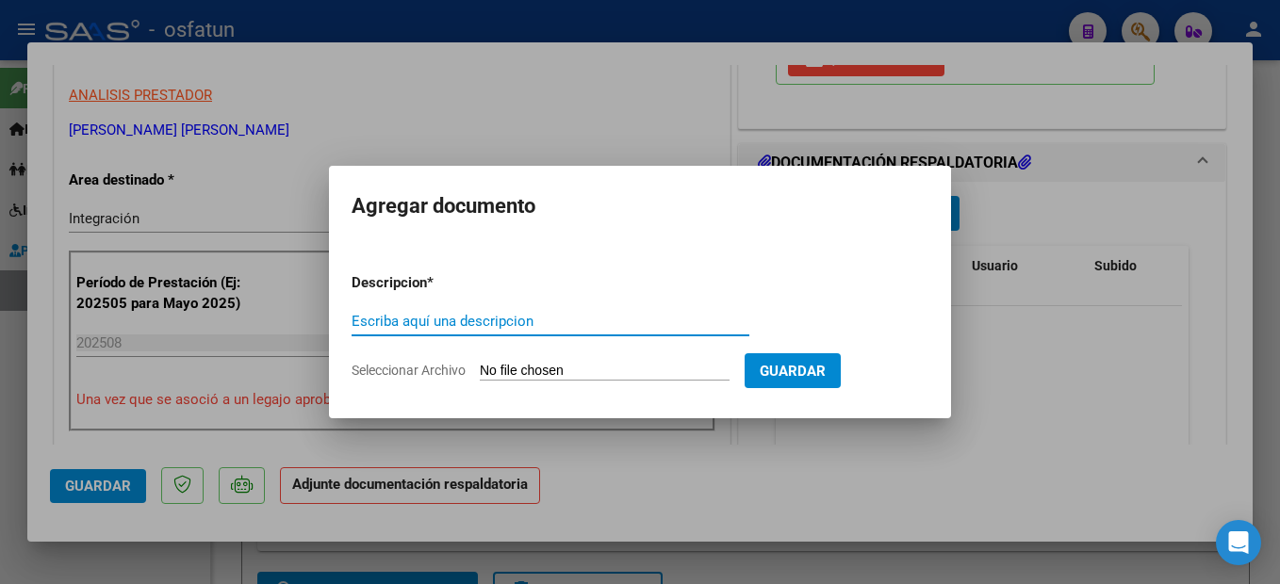
click at [452, 313] on input "Escriba aquí una descripcion" at bounding box center [551, 321] width 398 height 17
type input "planilla de asistencia"
click at [622, 366] on input "Seleccionar Archivo" at bounding box center [605, 372] width 250 height 18
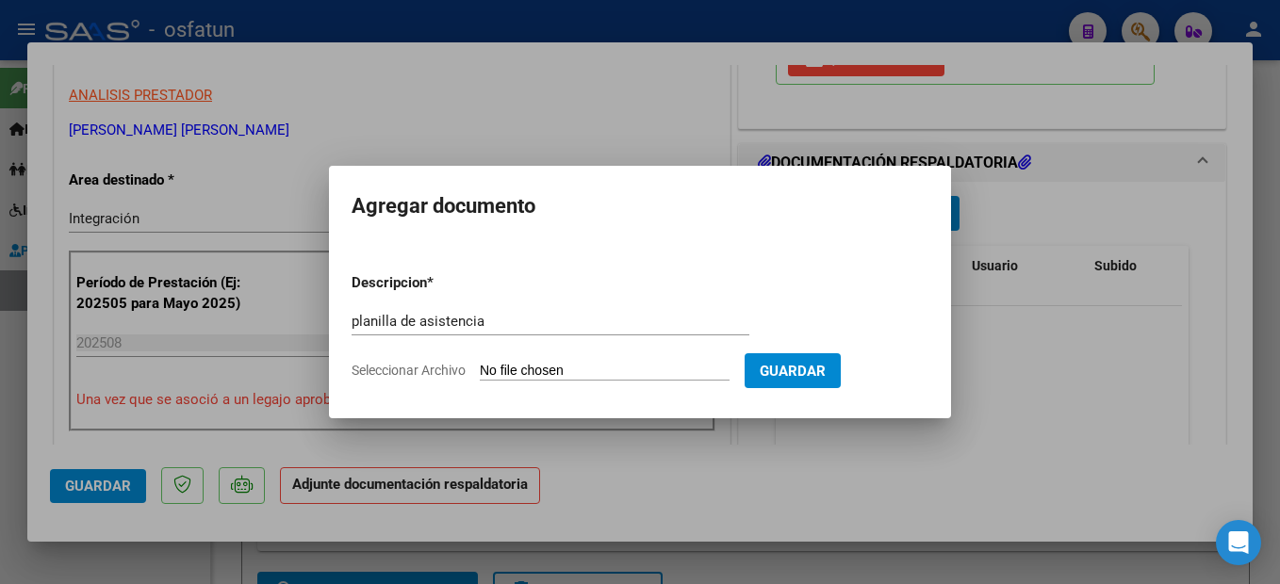
type input "C:\fakepath\250908101538.pdf"
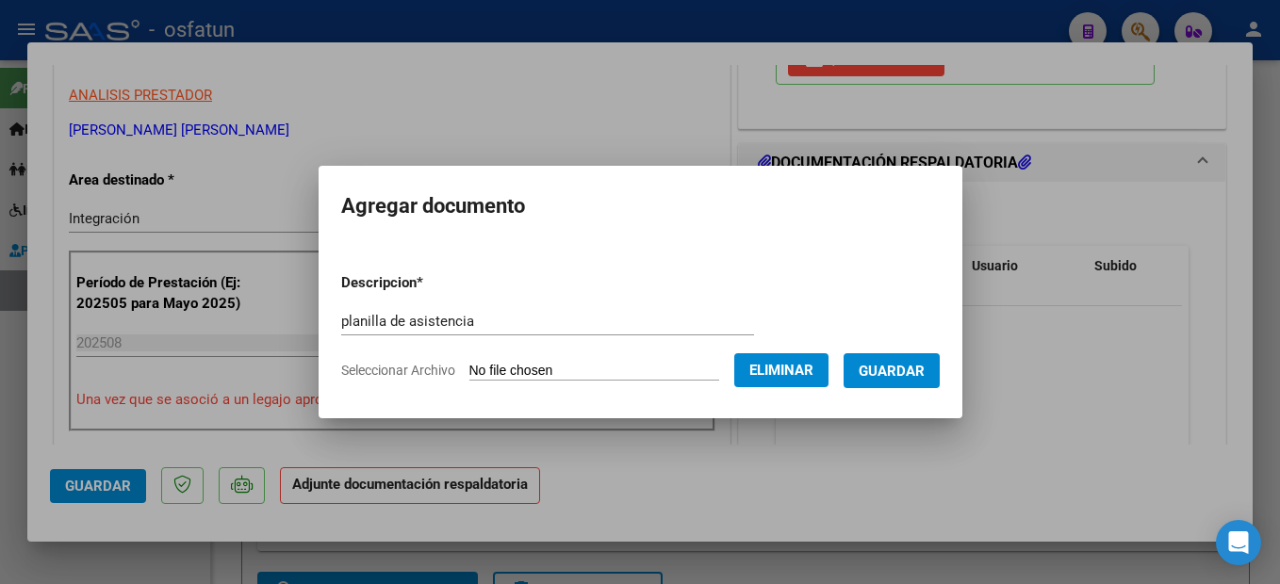
click at [914, 370] on span "Guardar" at bounding box center [892, 371] width 66 height 17
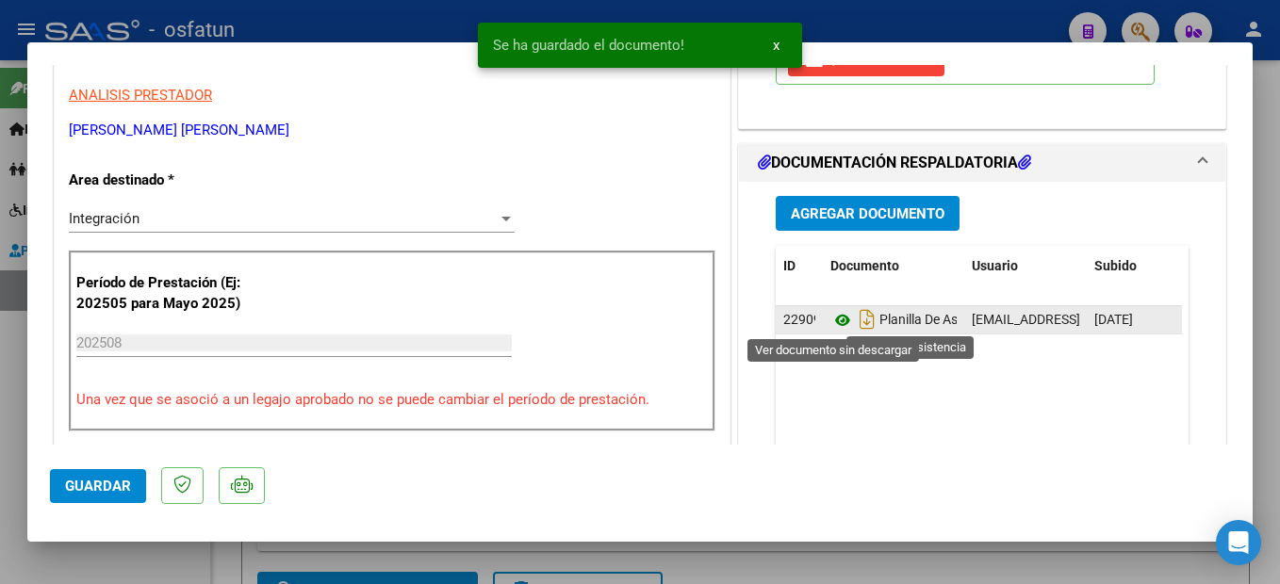
click at [835, 320] on icon at bounding box center [842, 320] width 25 height 23
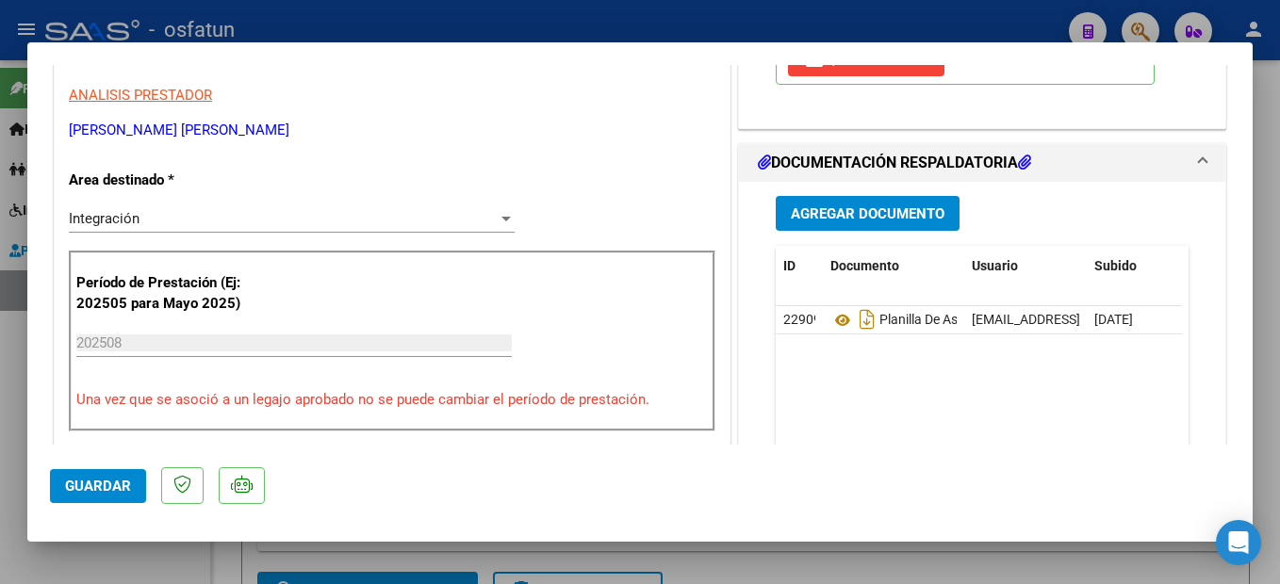
click at [89, 488] on span "Guardar" at bounding box center [98, 486] width 66 height 17
click at [1276, 414] on div at bounding box center [640, 292] width 1280 height 584
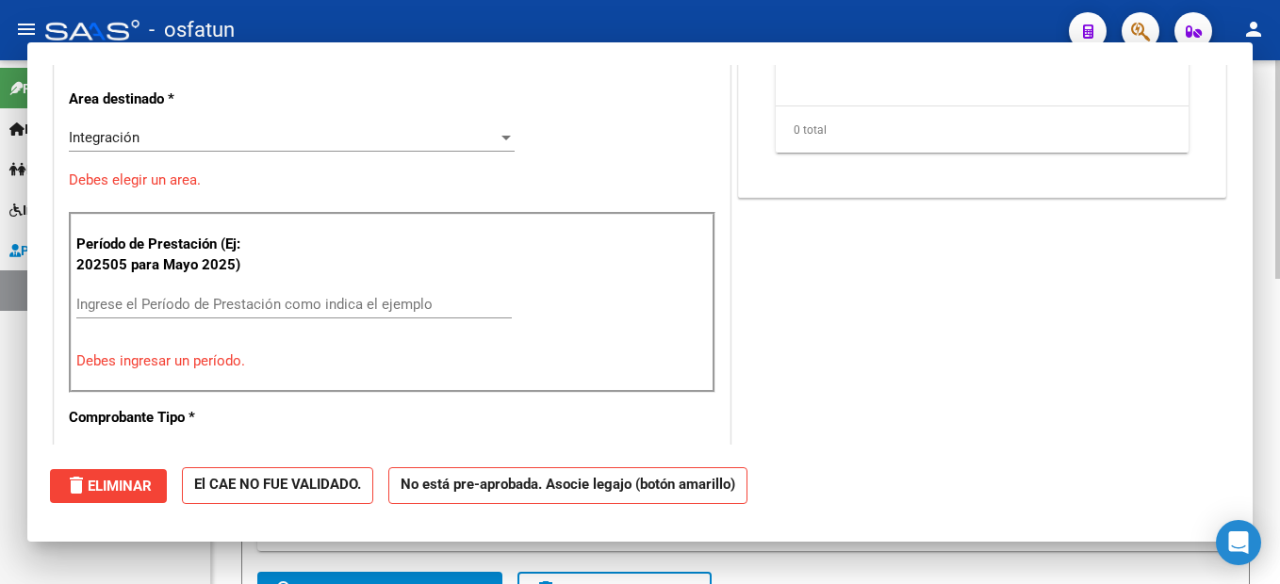
scroll to position [0, 0]
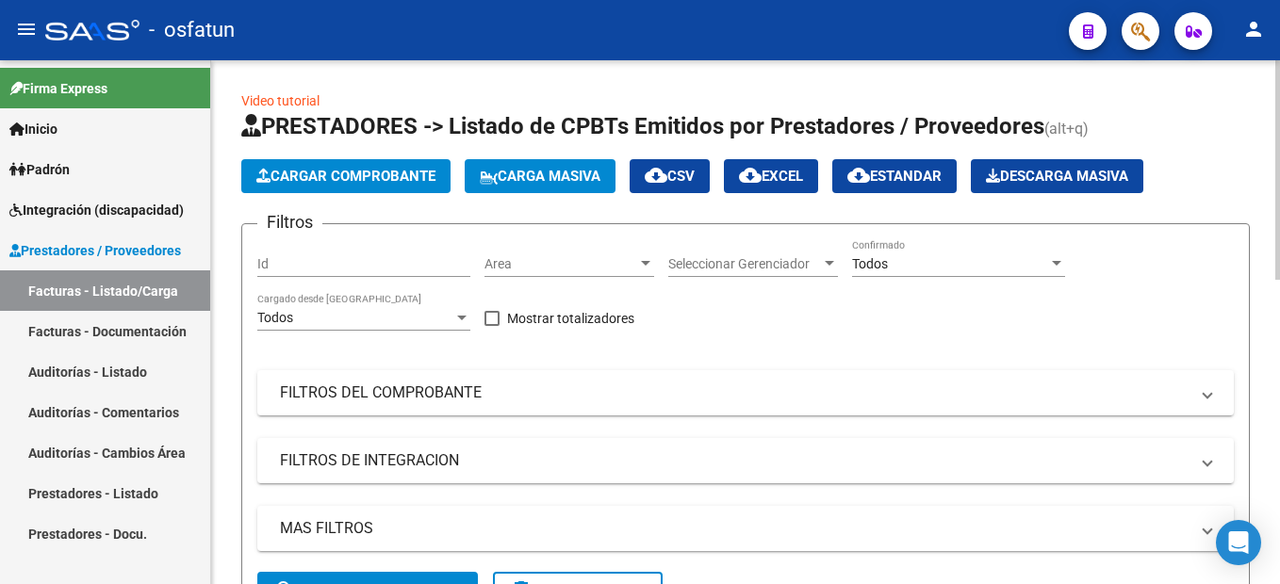
click at [398, 176] on span "Cargar Comprobante" at bounding box center [345, 176] width 179 height 17
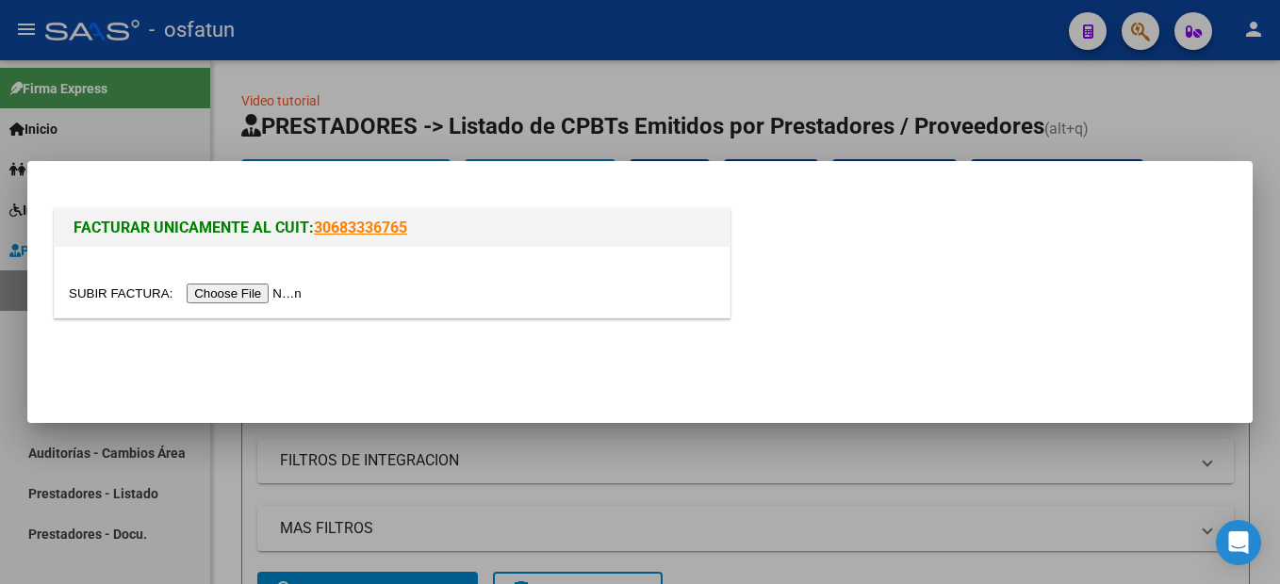
click at [263, 295] on input "file" at bounding box center [188, 294] width 238 height 20
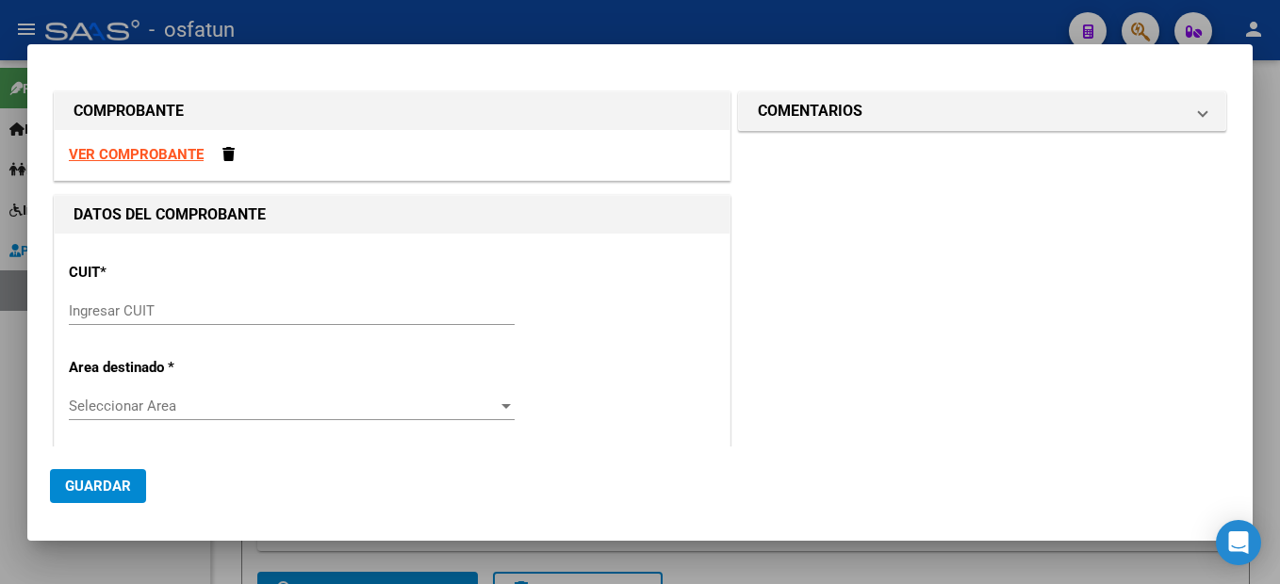
click at [143, 314] on input "Ingresar CUIT" at bounding box center [292, 311] width 446 height 17
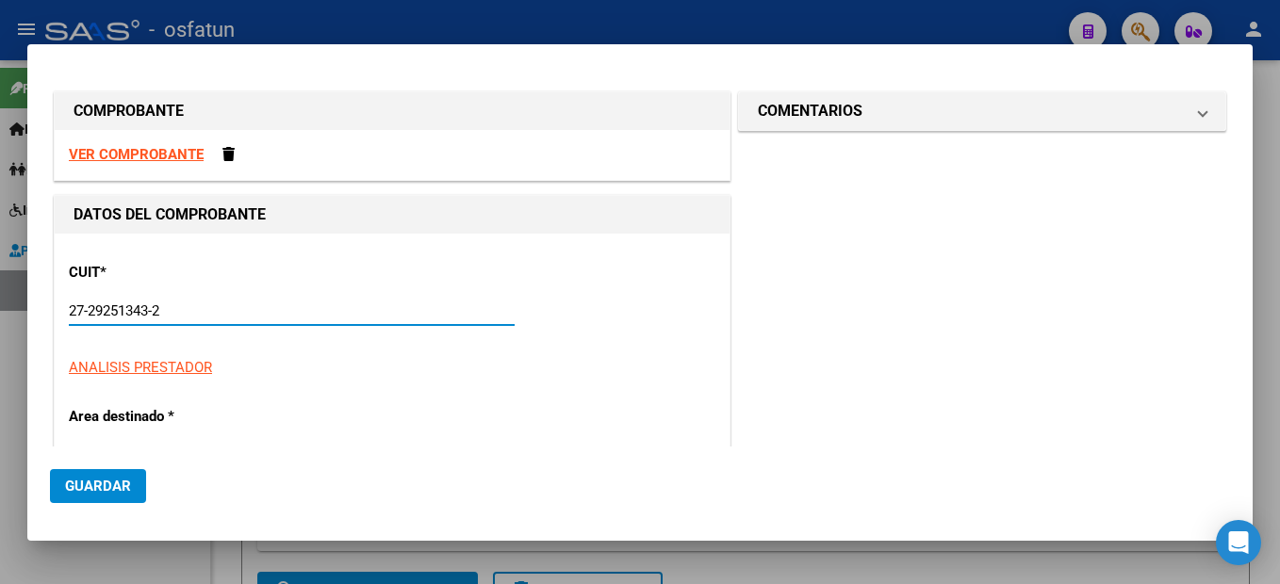
type input "27-29251343-2"
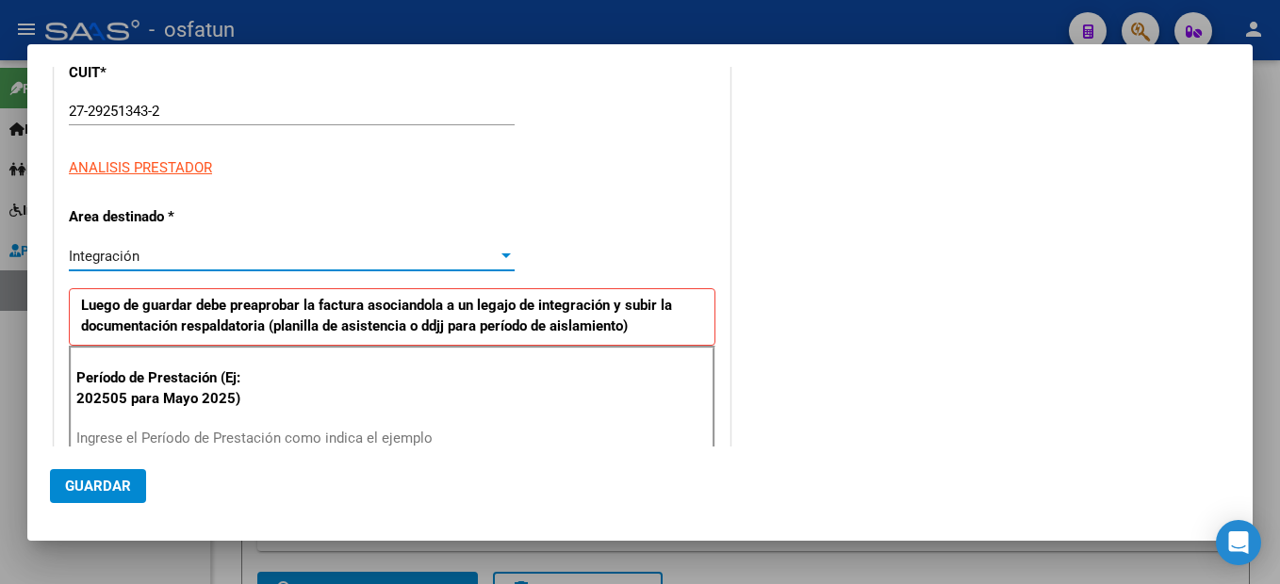
type input "2"
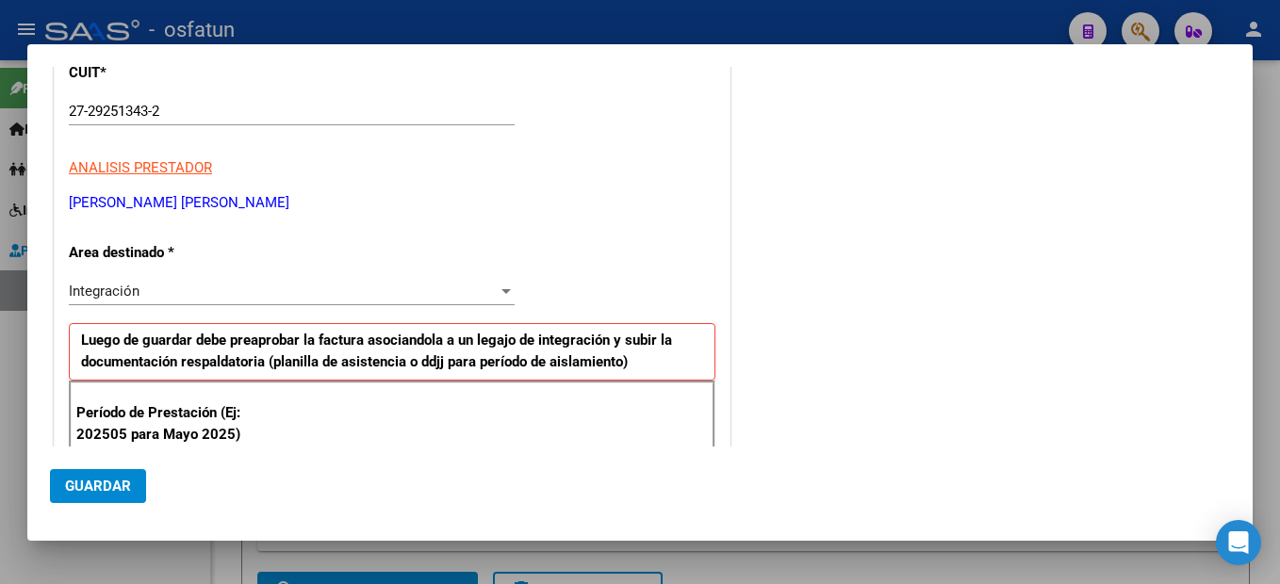
scroll to position [417, 0]
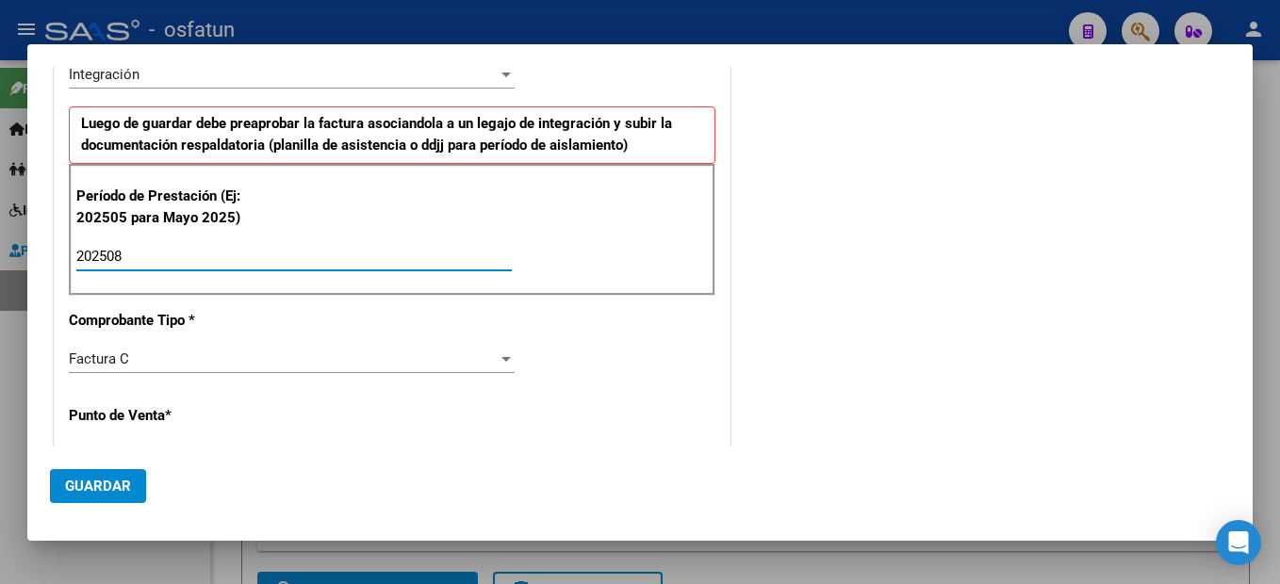
type input "202508"
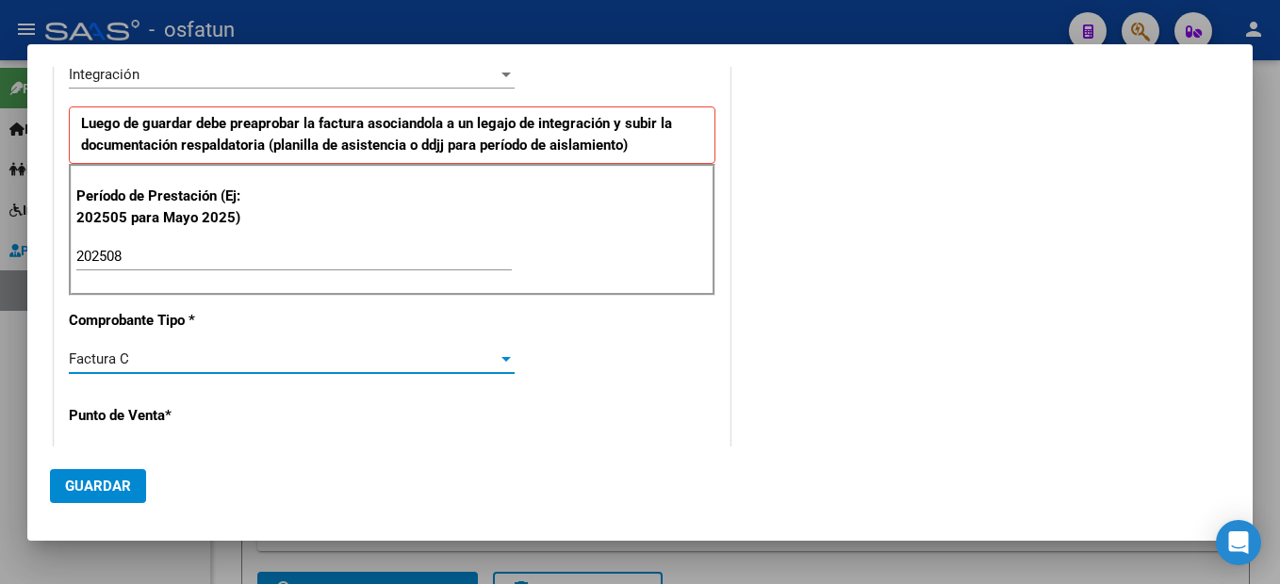
scroll to position [616, 0]
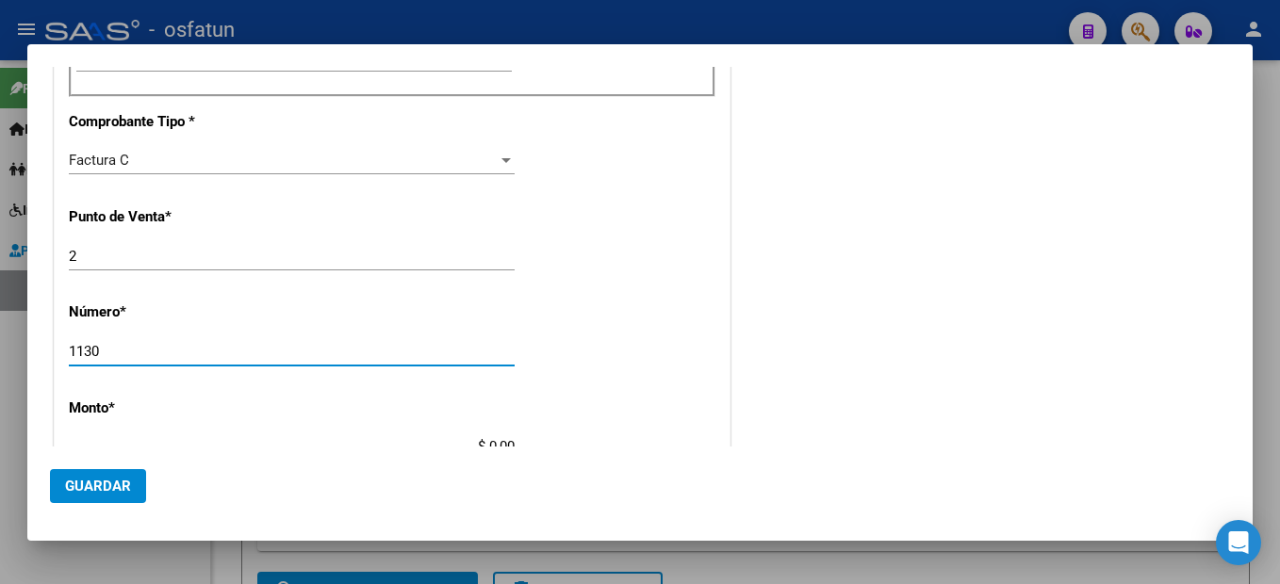
type input "1130"
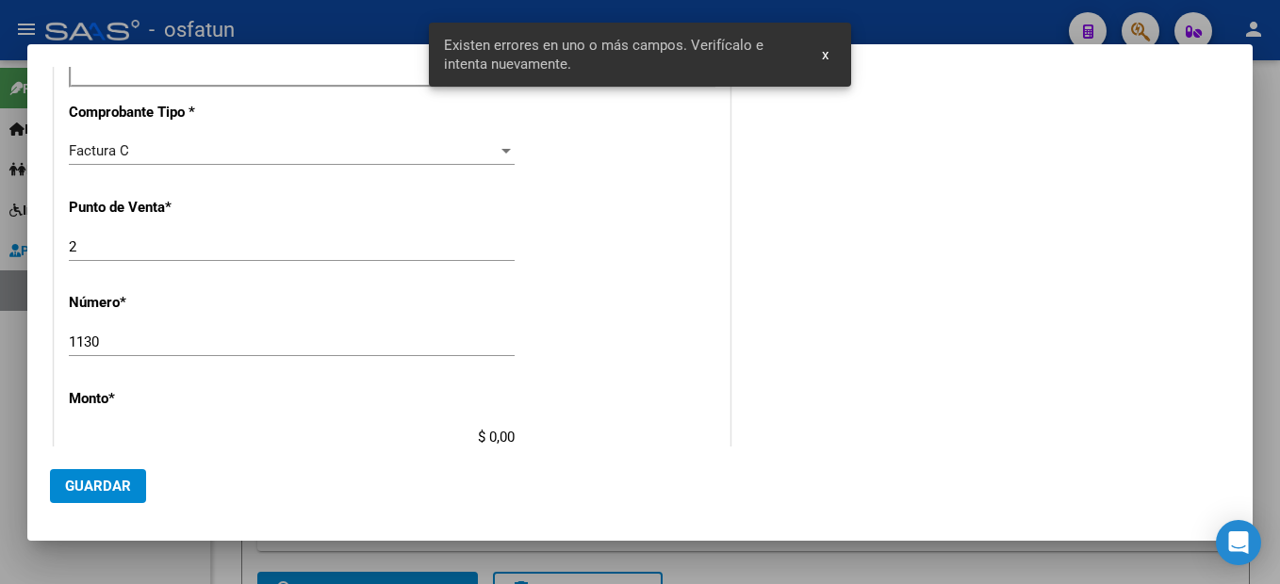
scroll to position [797, 0]
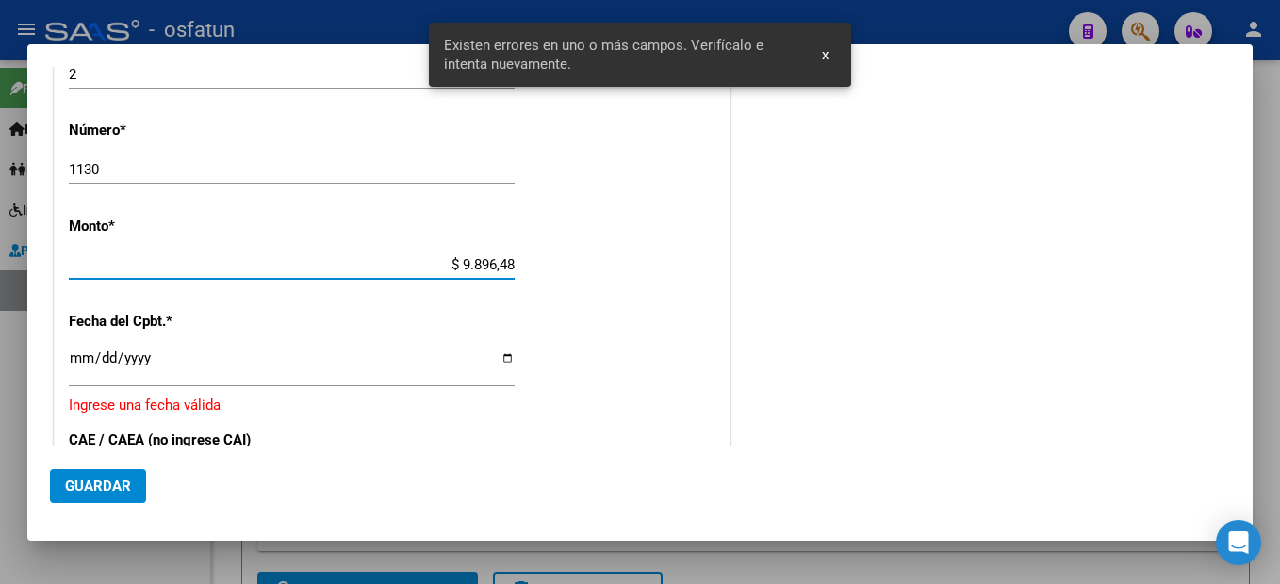
type input "$ 98.964,88"
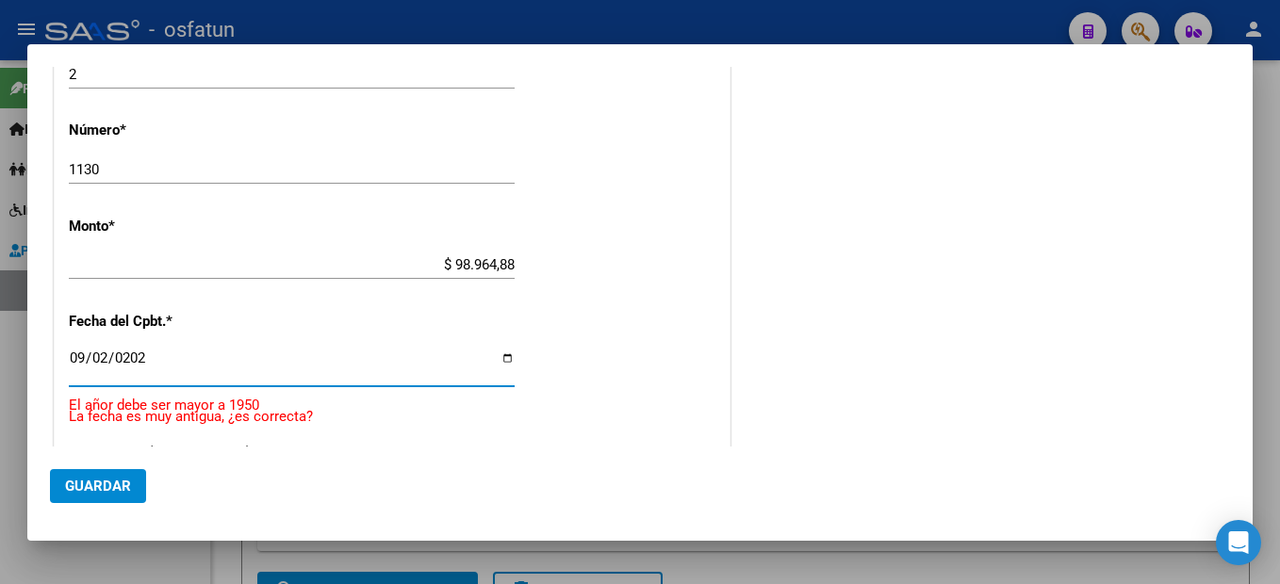
type input "[DATE]"
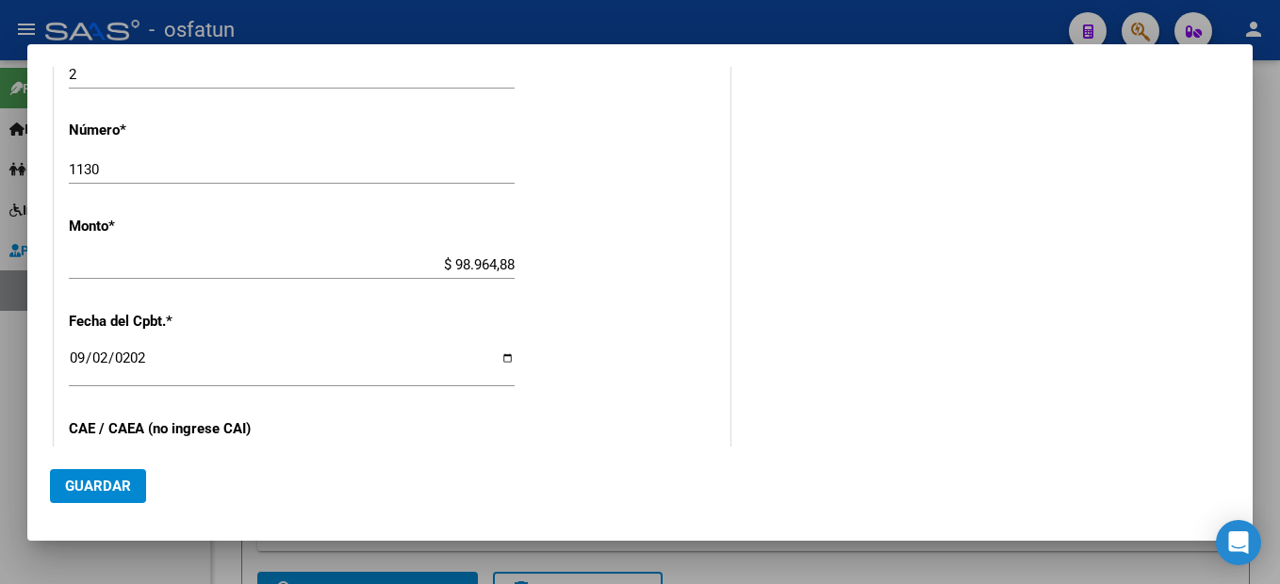
scroll to position [1009, 0]
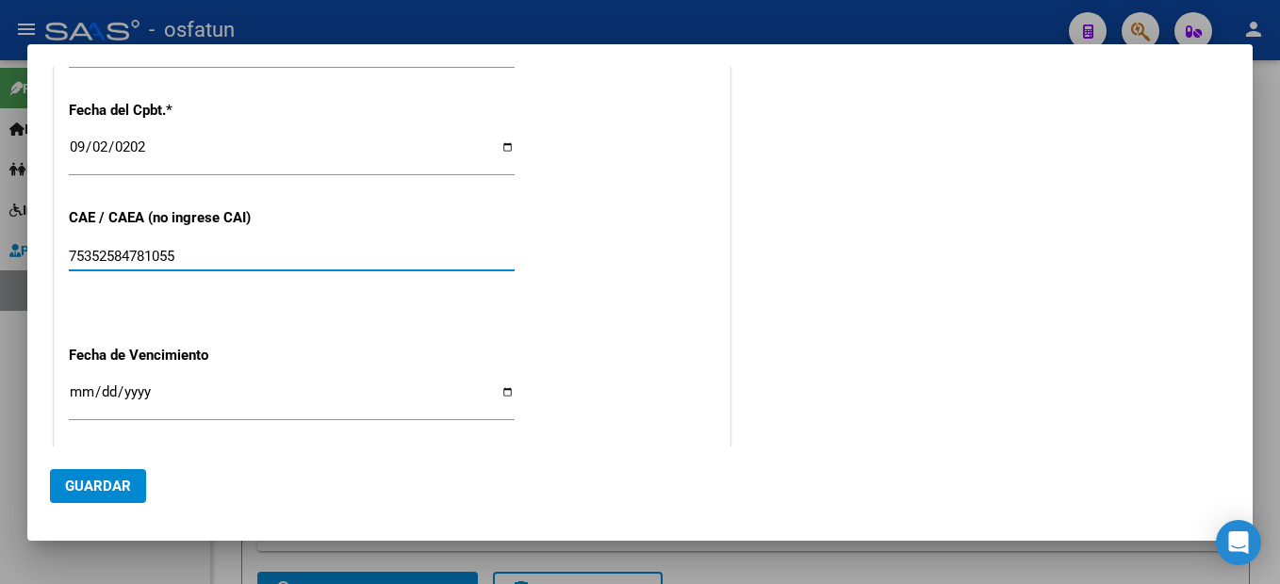
type input "75352584781055"
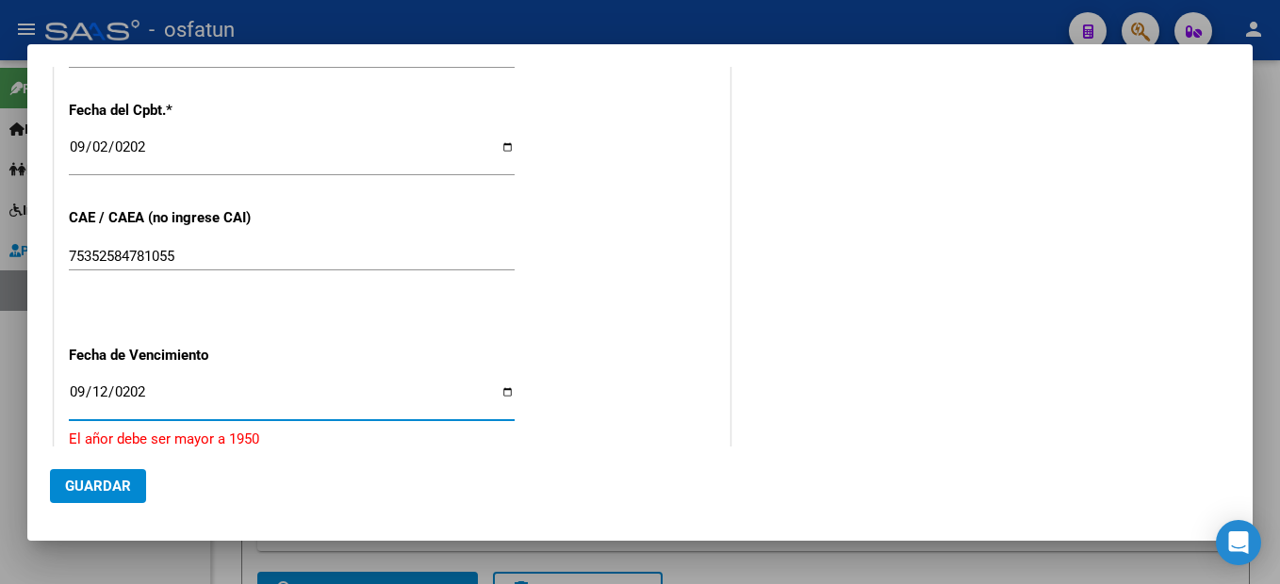
type input "[DATE]"
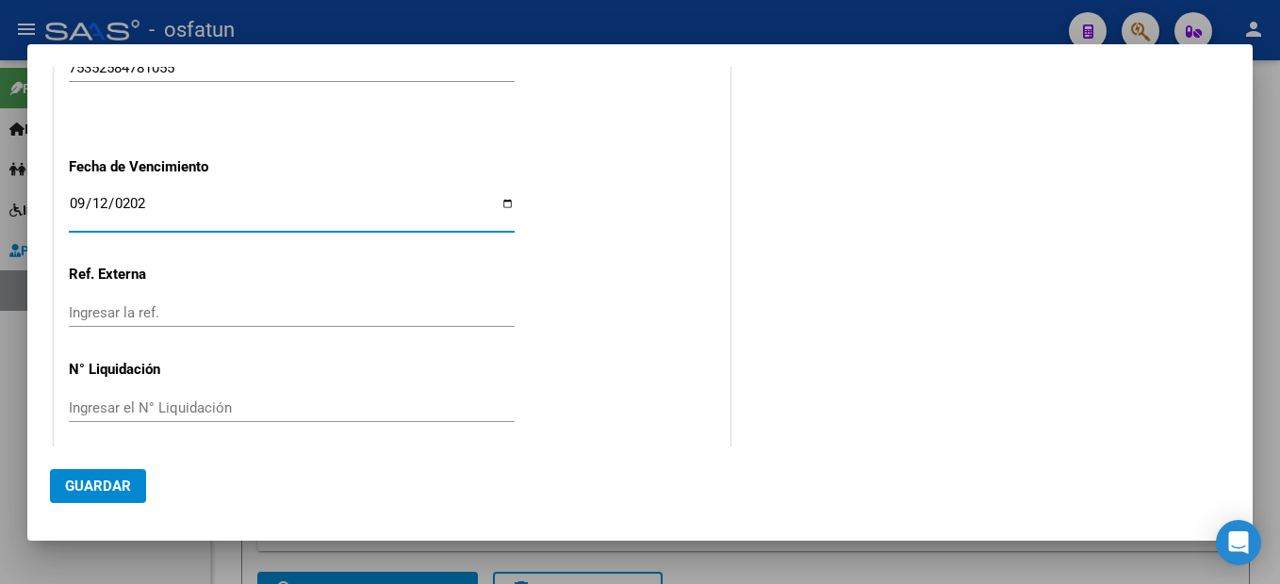
click at [131, 494] on button "Guardar" at bounding box center [98, 486] width 96 height 34
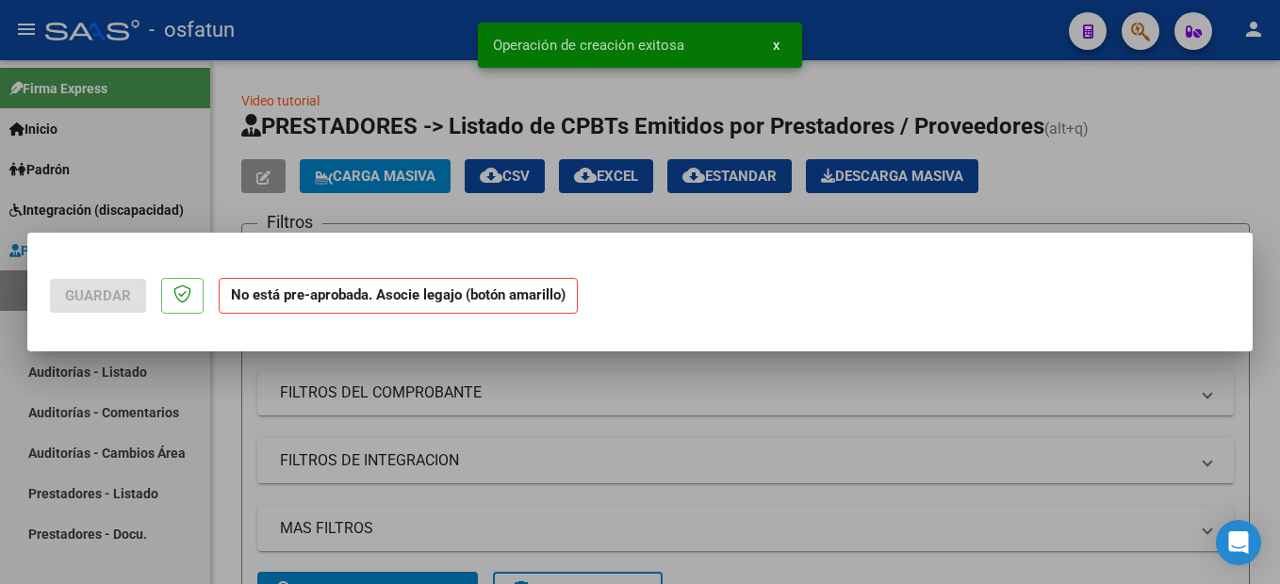
scroll to position [0, 0]
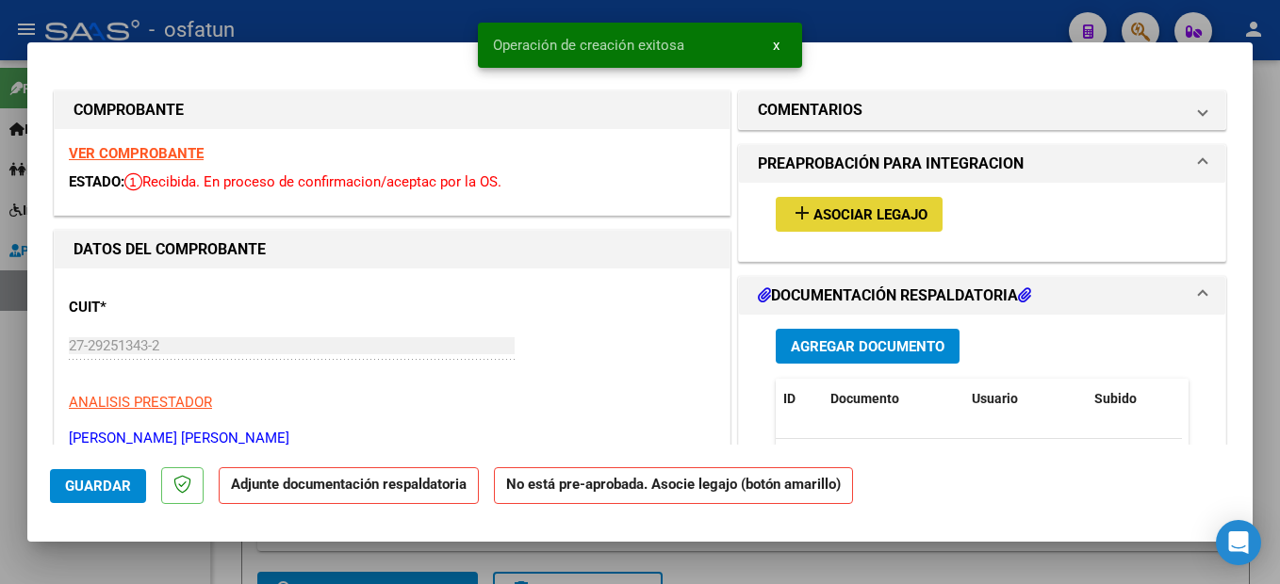
click at [879, 211] on span "Asociar Legajo" at bounding box center [870, 214] width 114 height 17
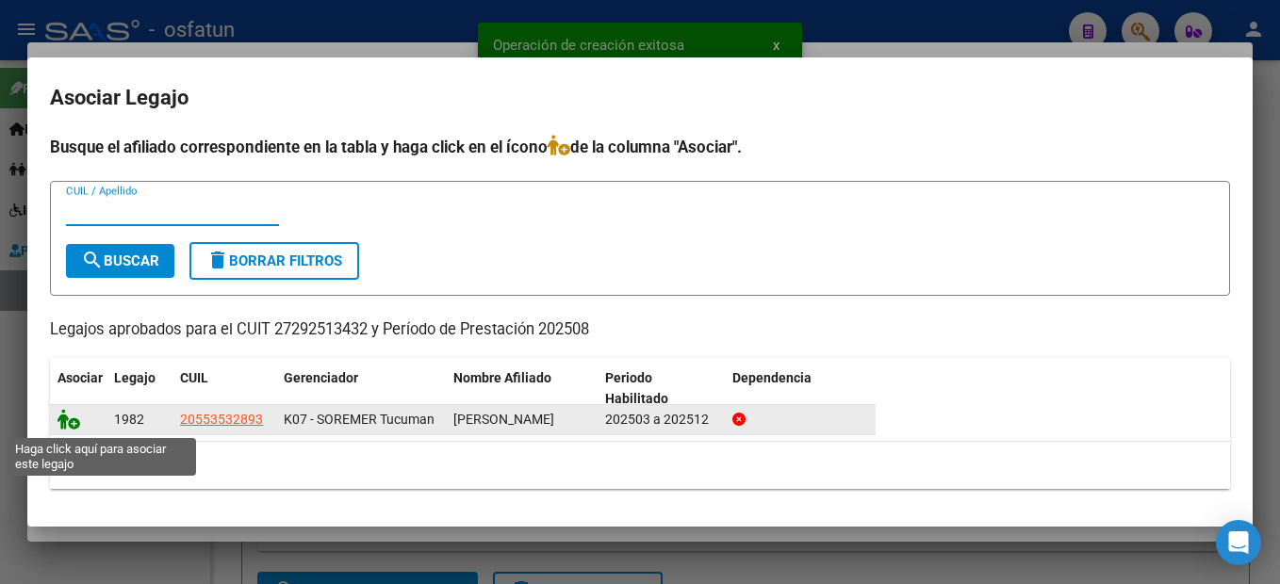
click at [65, 426] on icon at bounding box center [68, 419] width 23 height 21
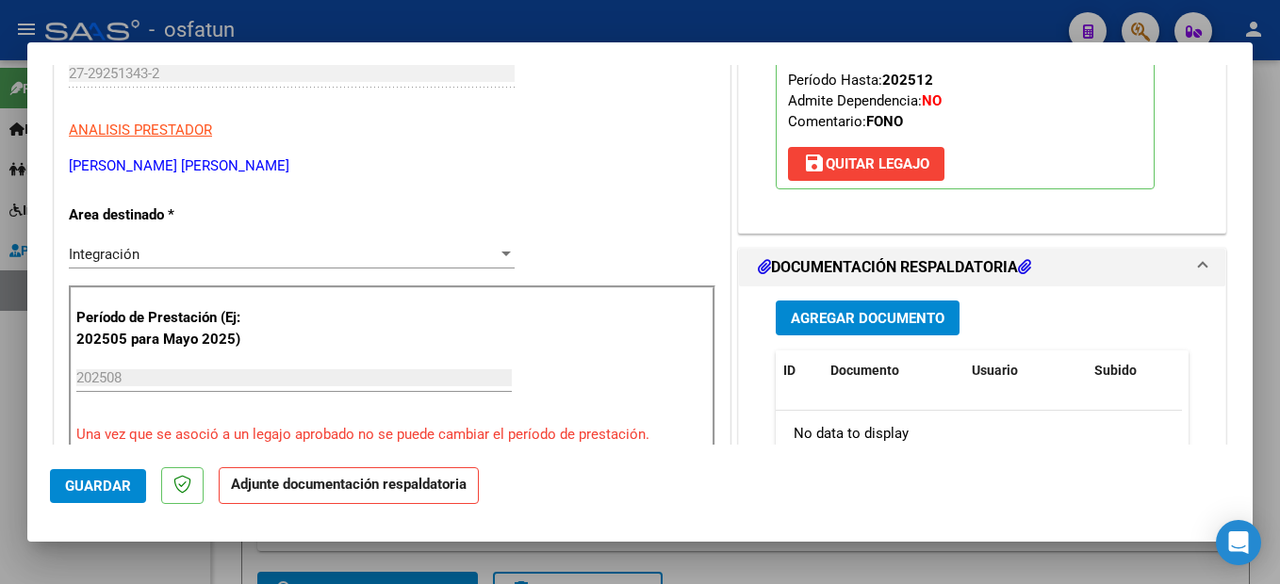
scroll to position [377, 0]
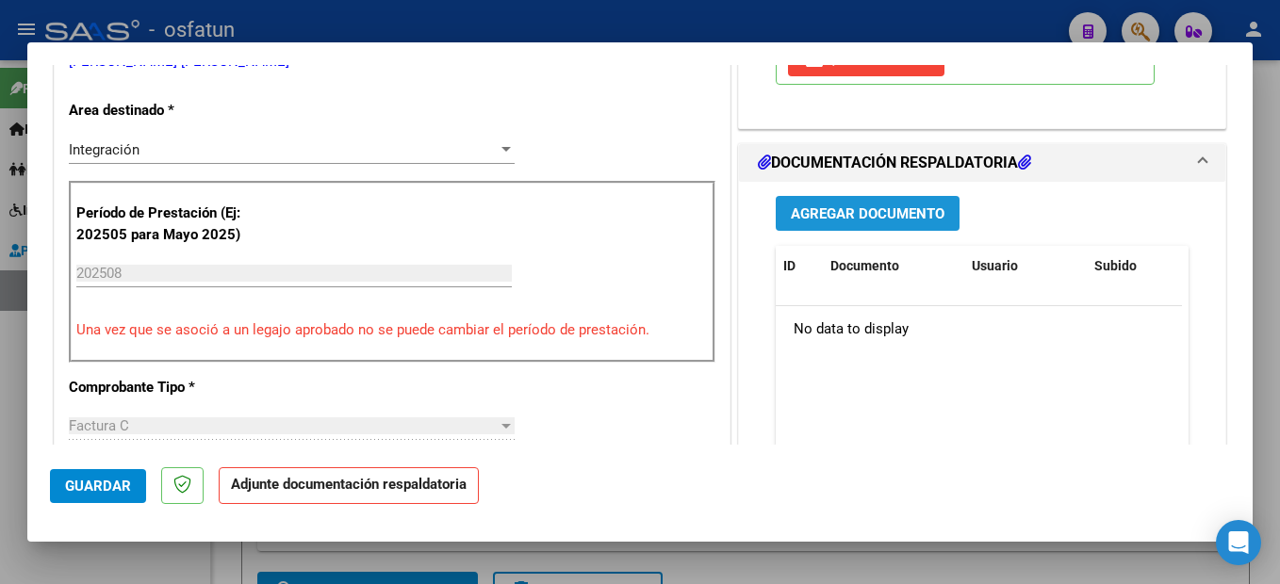
click at [923, 215] on span "Agregar Documento" at bounding box center [868, 213] width 154 height 17
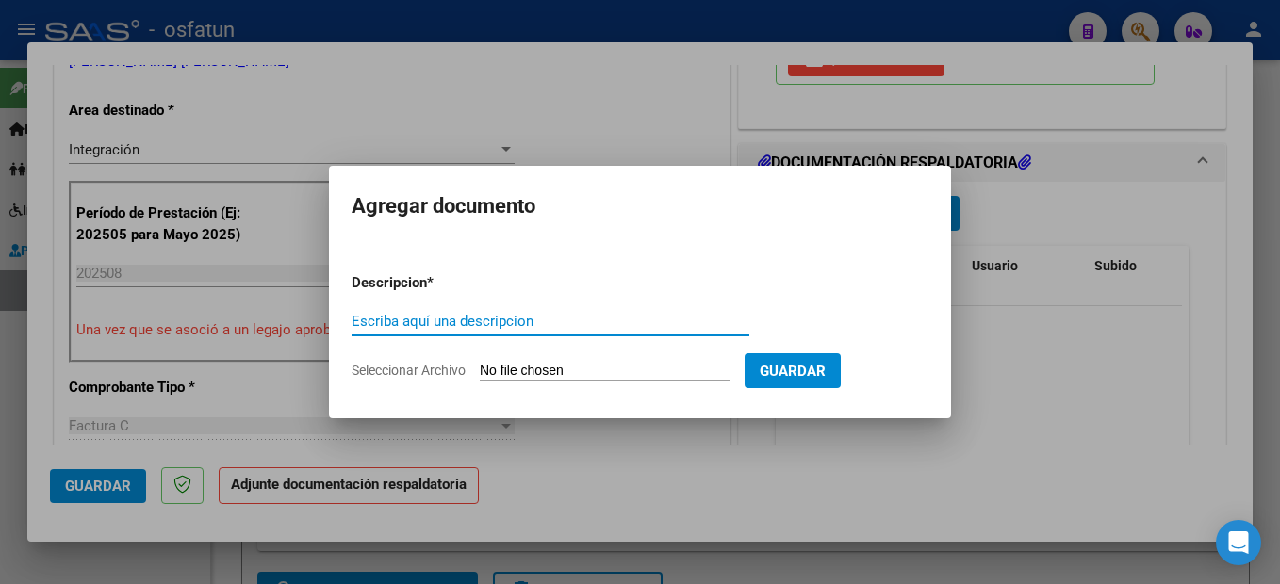
click at [458, 330] on input "Escriba aquí una descripcion" at bounding box center [551, 321] width 398 height 17
type input "planilla de asistencia"
click at [680, 376] on input "Seleccionar Archivo" at bounding box center [605, 372] width 250 height 18
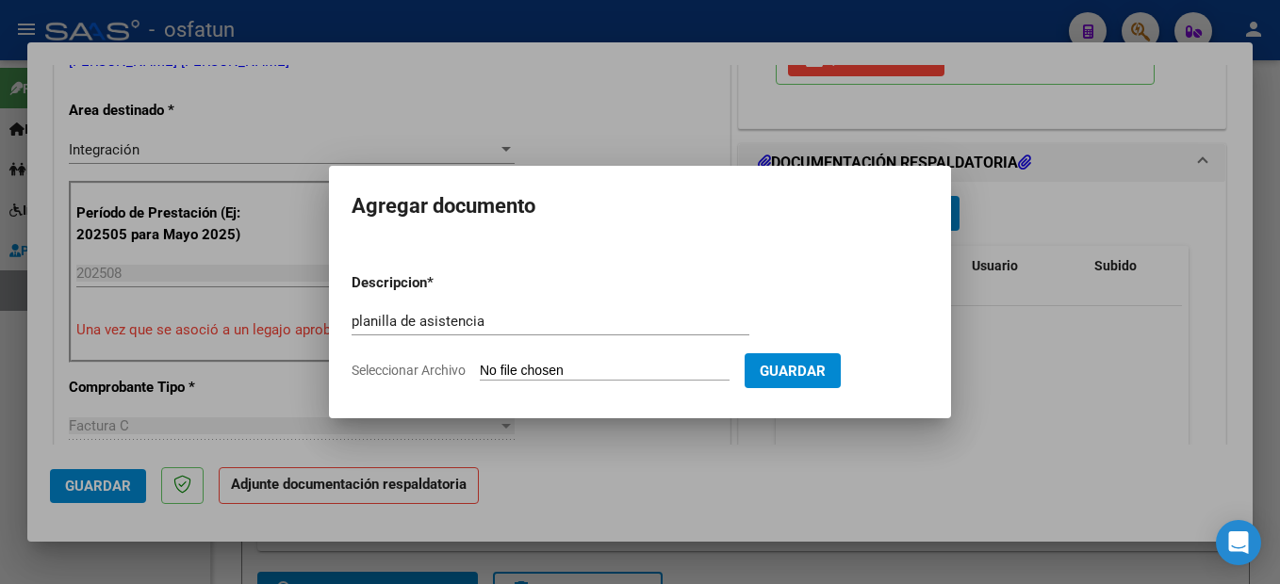
type input "C:\fakepath\250908101604.pdf"
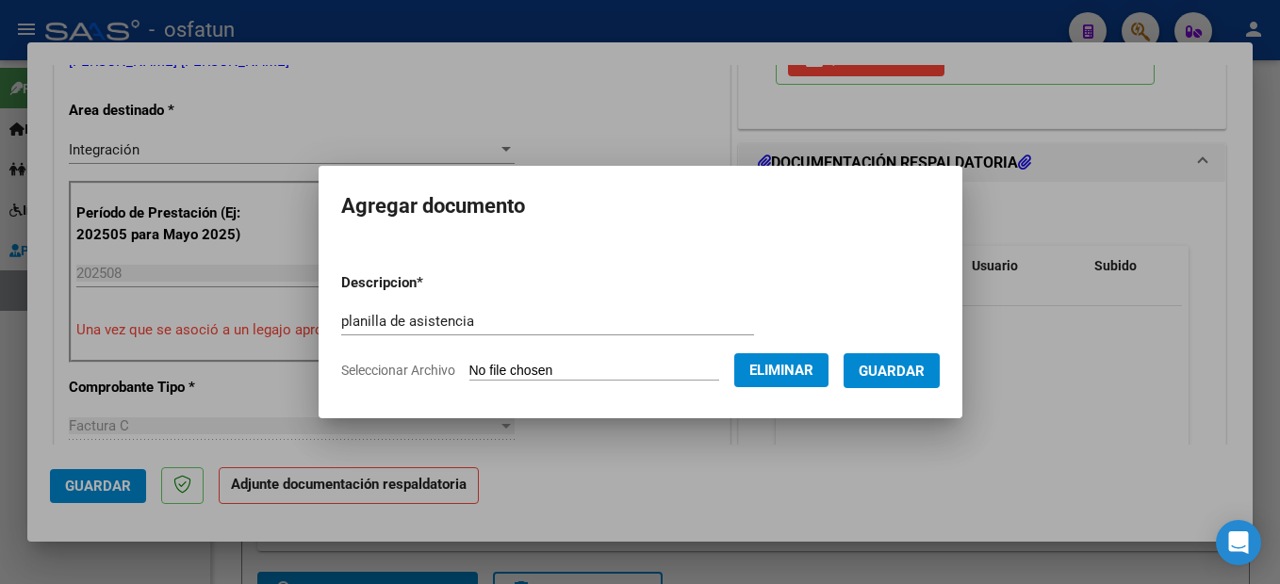
click at [925, 370] on span "Guardar" at bounding box center [892, 371] width 66 height 17
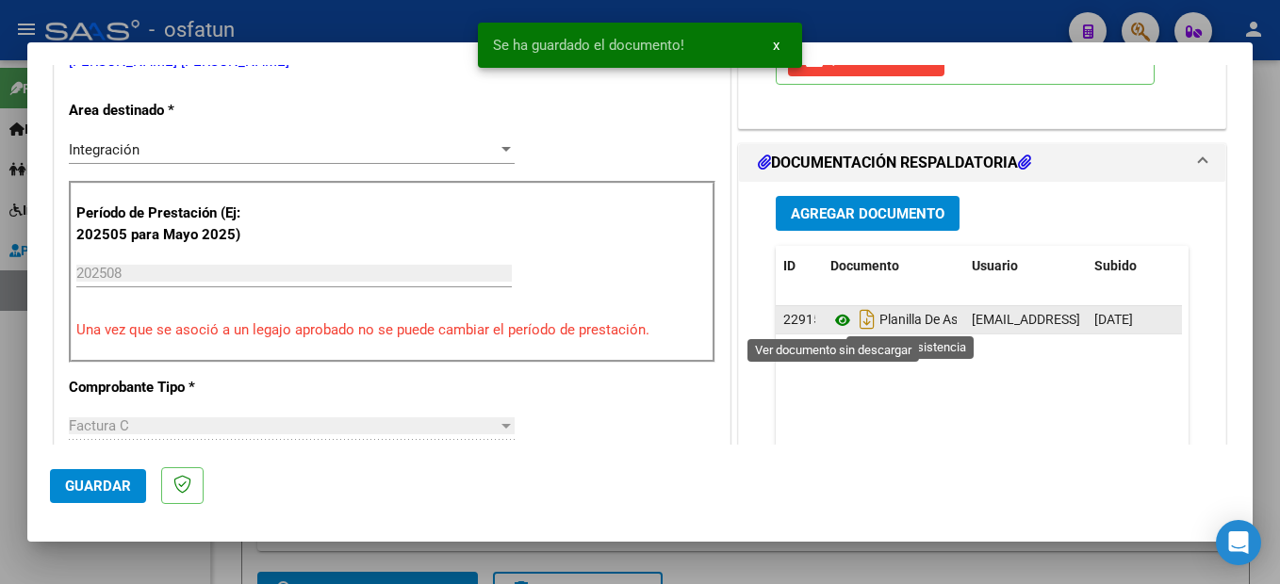
click at [830, 320] on icon at bounding box center [842, 320] width 25 height 23
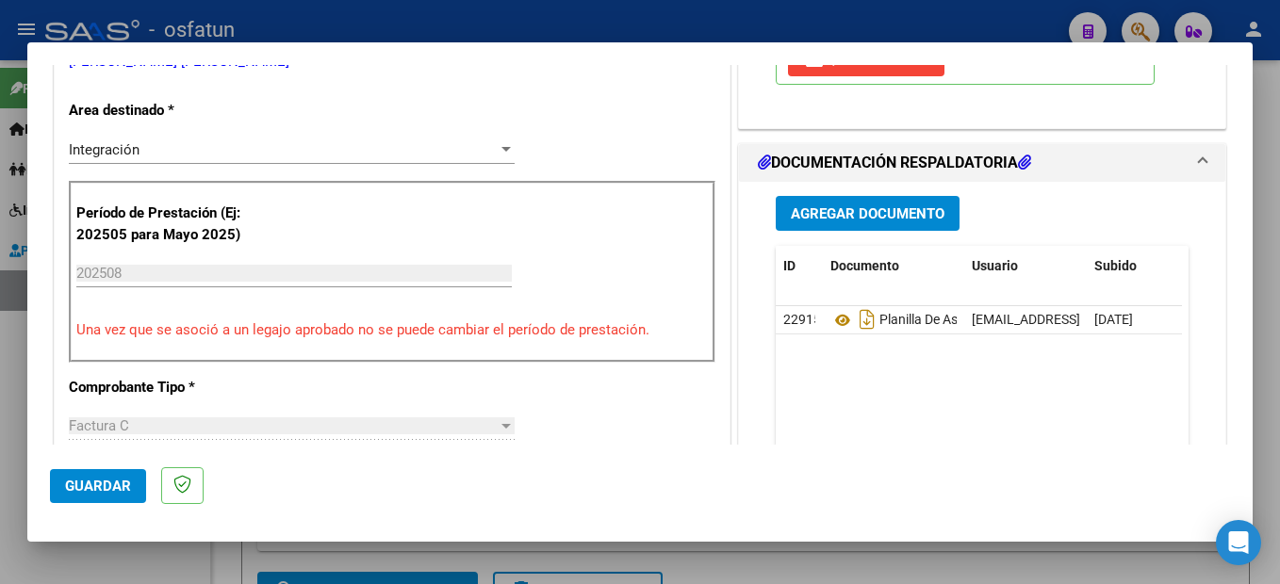
click at [96, 505] on mat-dialog-actions "Guardar" at bounding box center [640, 482] width 1180 height 74
click at [109, 489] on span "Guardar" at bounding box center [98, 486] width 66 height 17
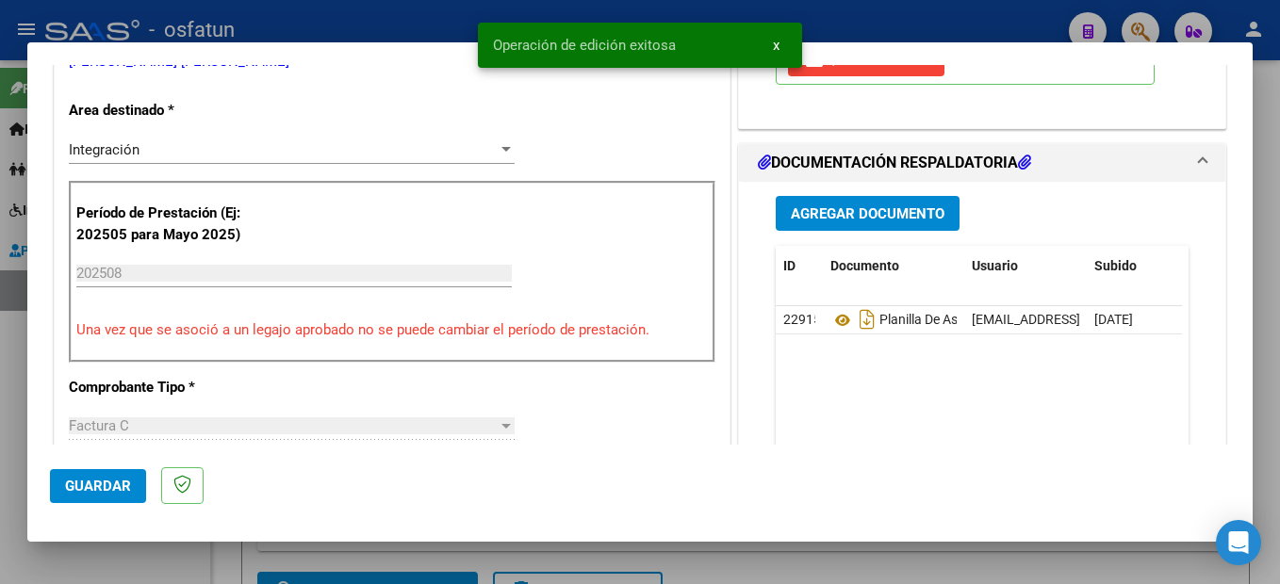
click at [1267, 340] on div at bounding box center [640, 292] width 1280 height 584
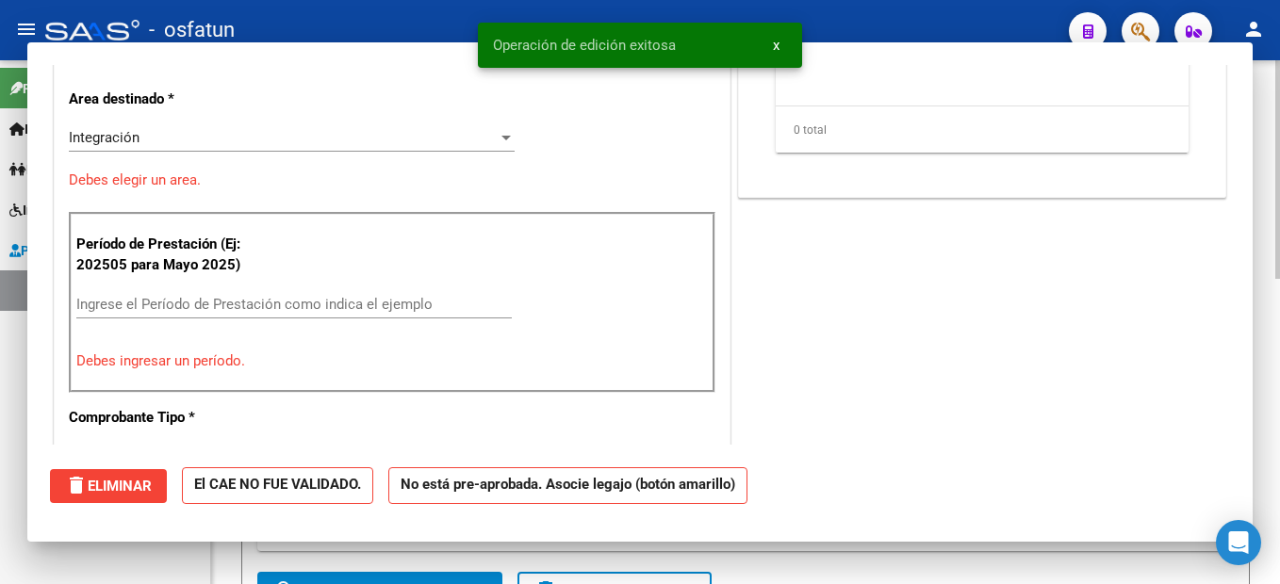
scroll to position [0, 0]
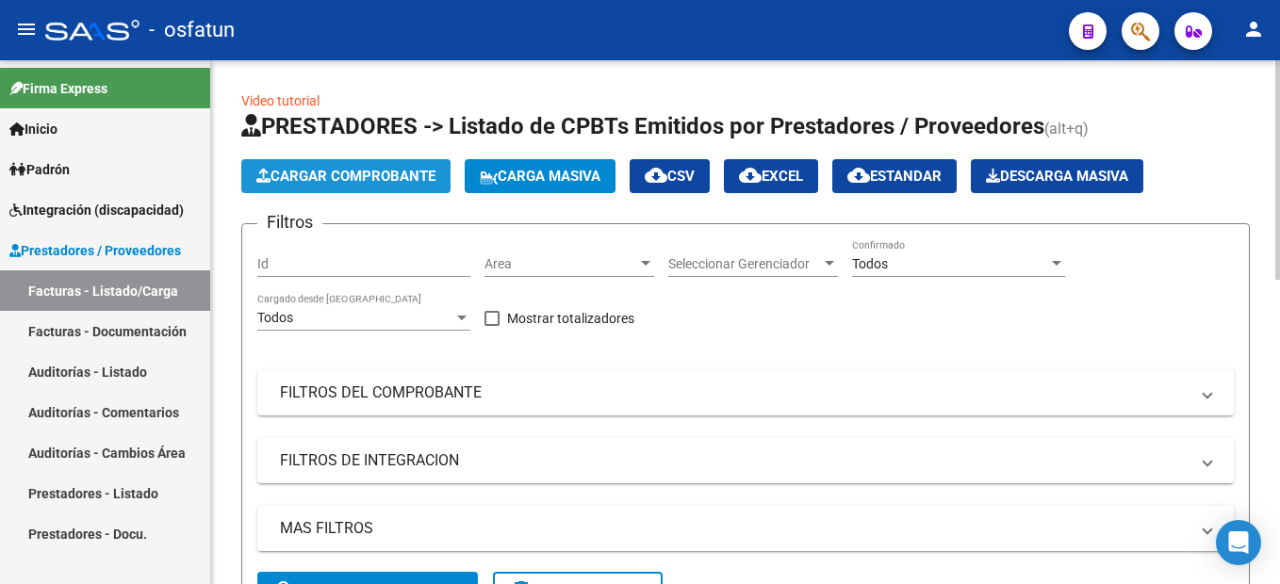
click at [420, 173] on span "Cargar Comprobante" at bounding box center [345, 176] width 179 height 17
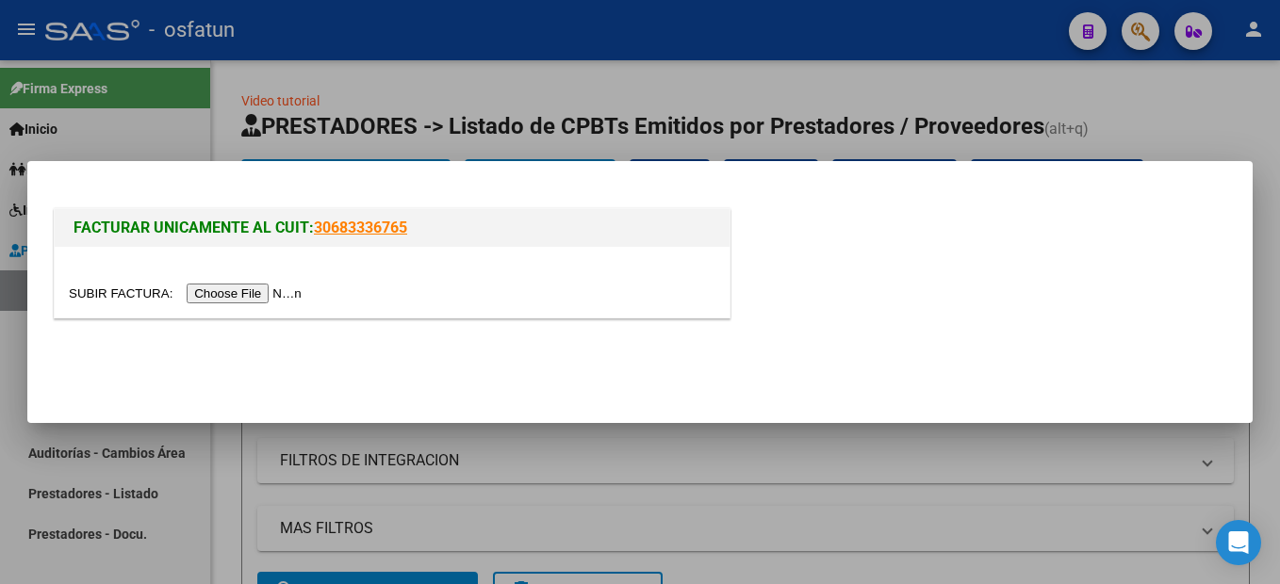
click at [241, 298] on input "file" at bounding box center [188, 294] width 238 height 20
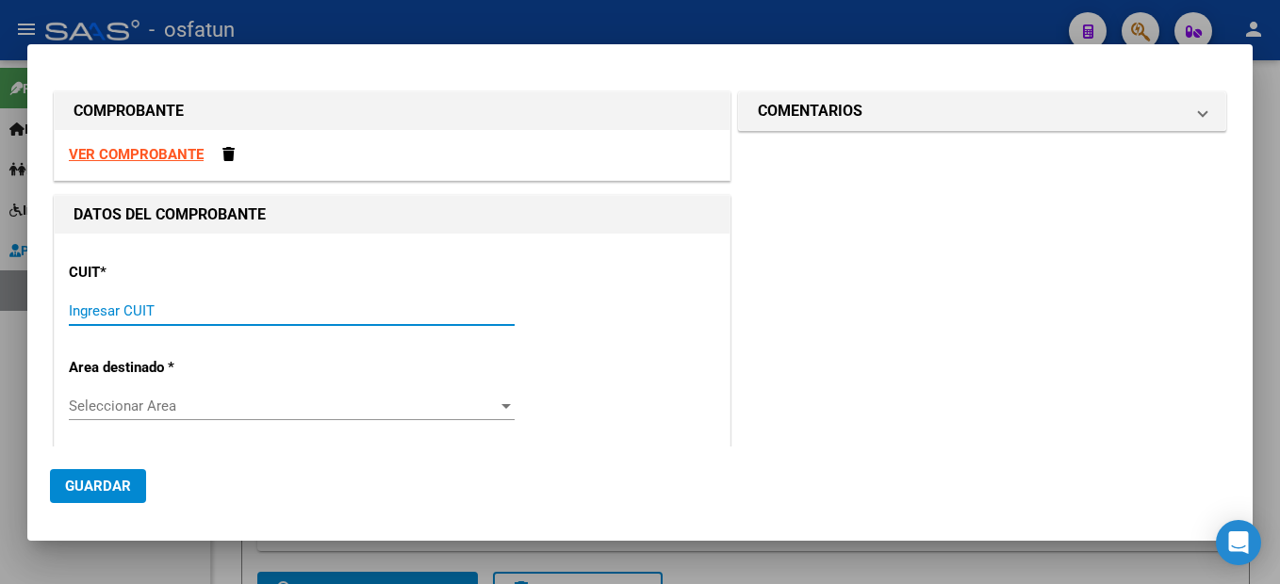
click at [130, 313] on input "Ingresar CUIT" at bounding box center [292, 311] width 446 height 17
drag, startPoint x: 92, startPoint y: 313, endPoint x: 118, endPoint y: 294, distance: 31.7
click at [91, 311] on input "Ingresar CUIT" at bounding box center [292, 311] width 446 height 17
type input "23-34226806-4"
type input "2"
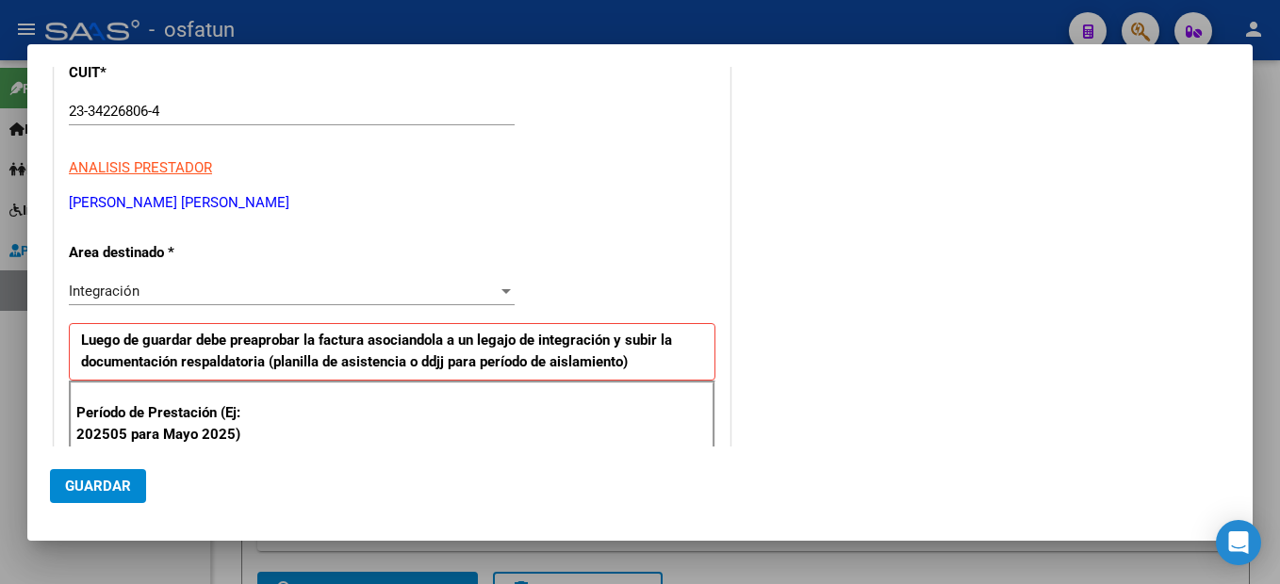
scroll to position [417, 0]
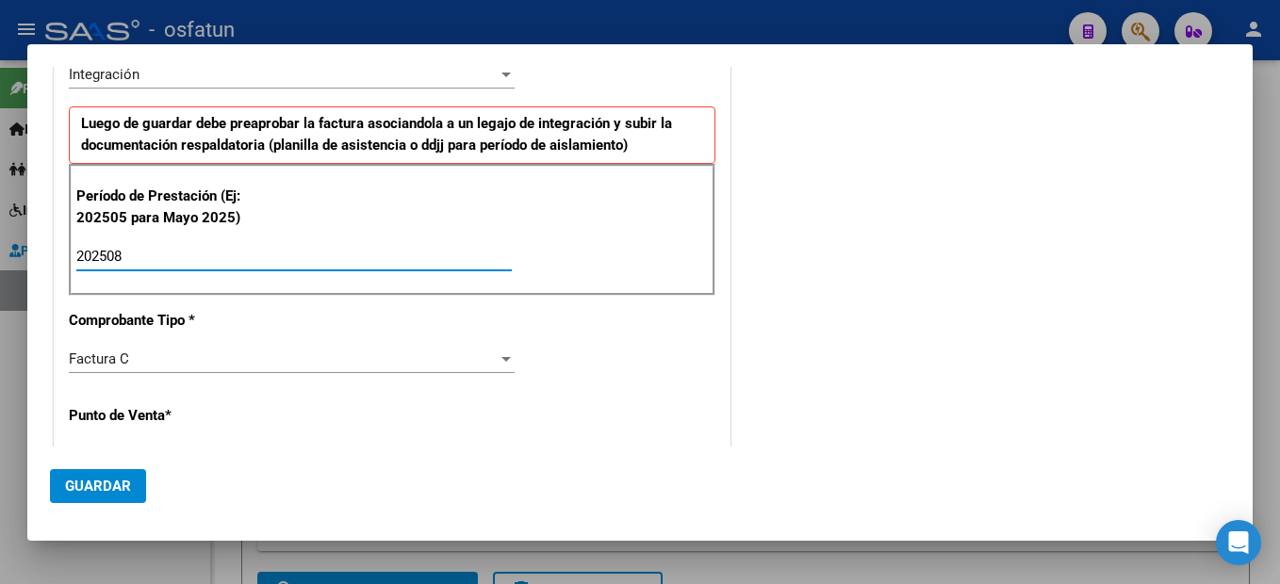
type input "202508"
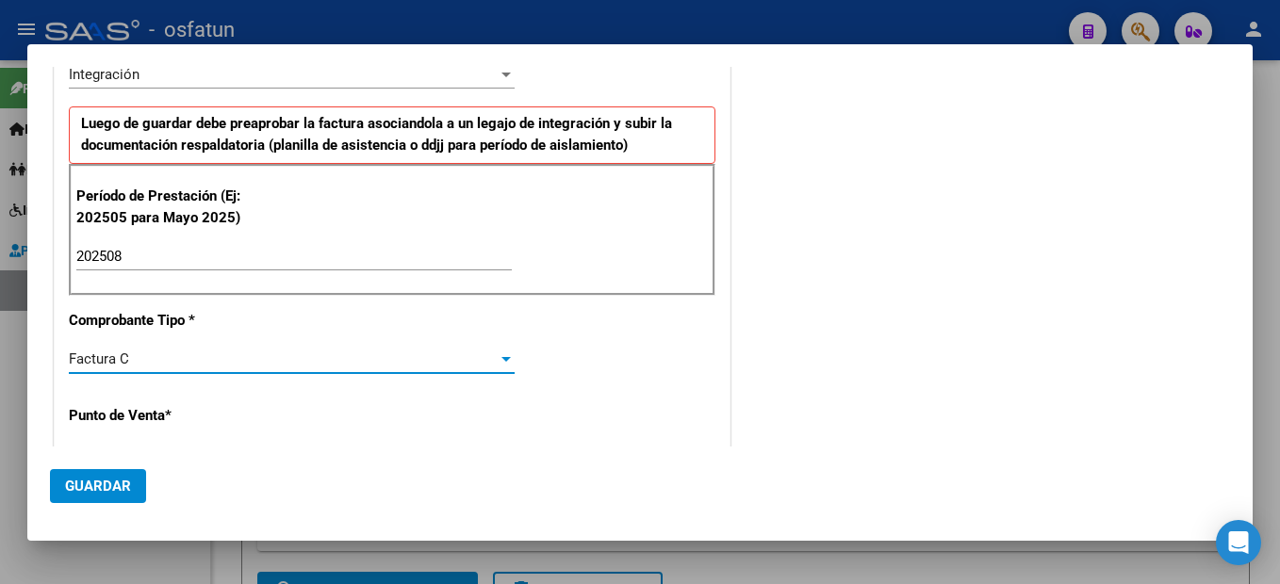
scroll to position [616, 0]
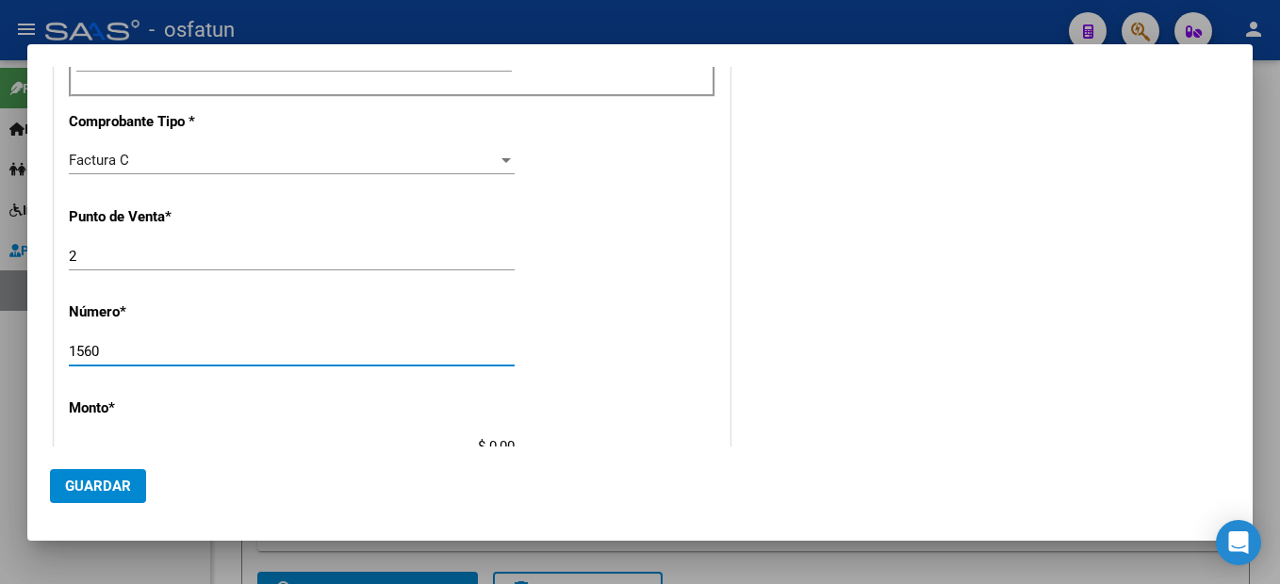
type input "1560"
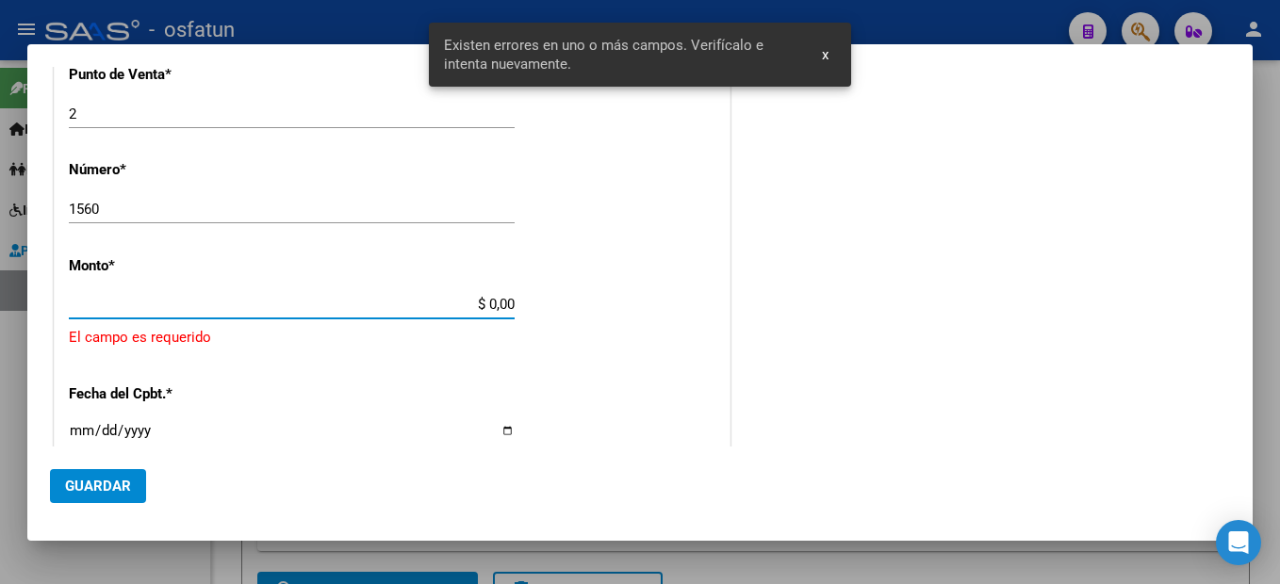
scroll to position [797, 0]
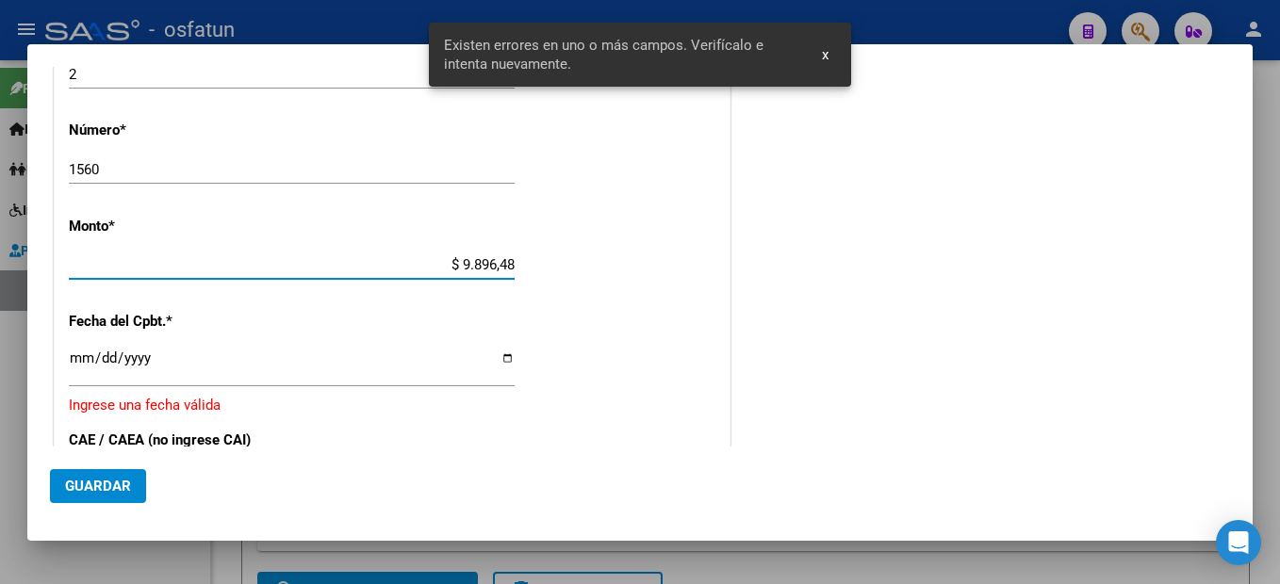
type input "$ 98.964,88"
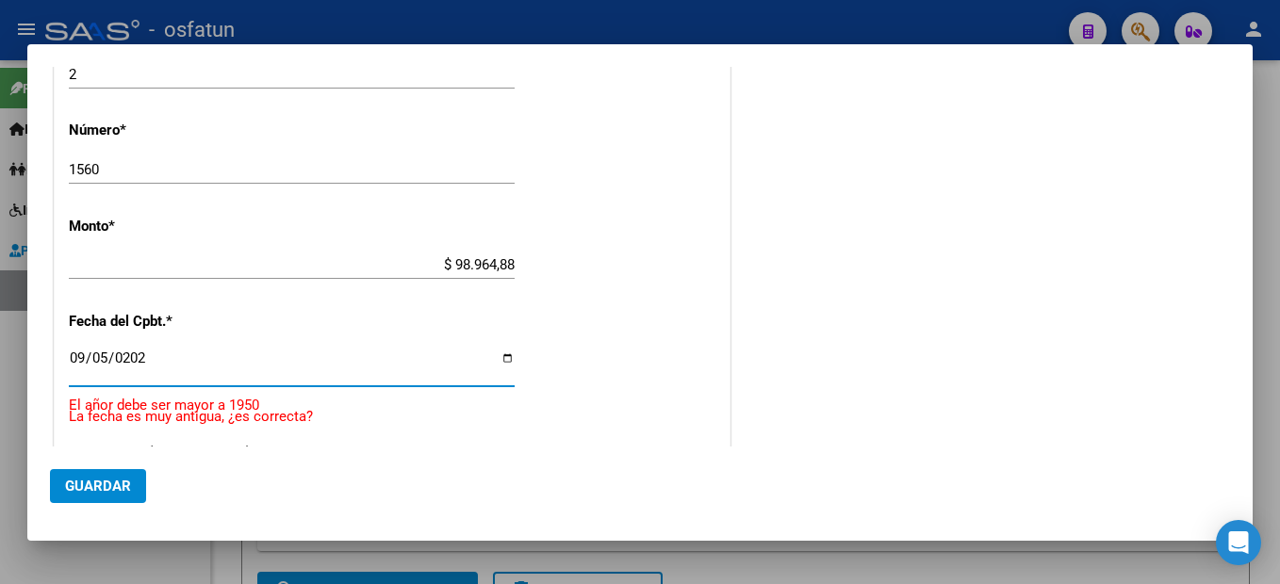
type input "[DATE]"
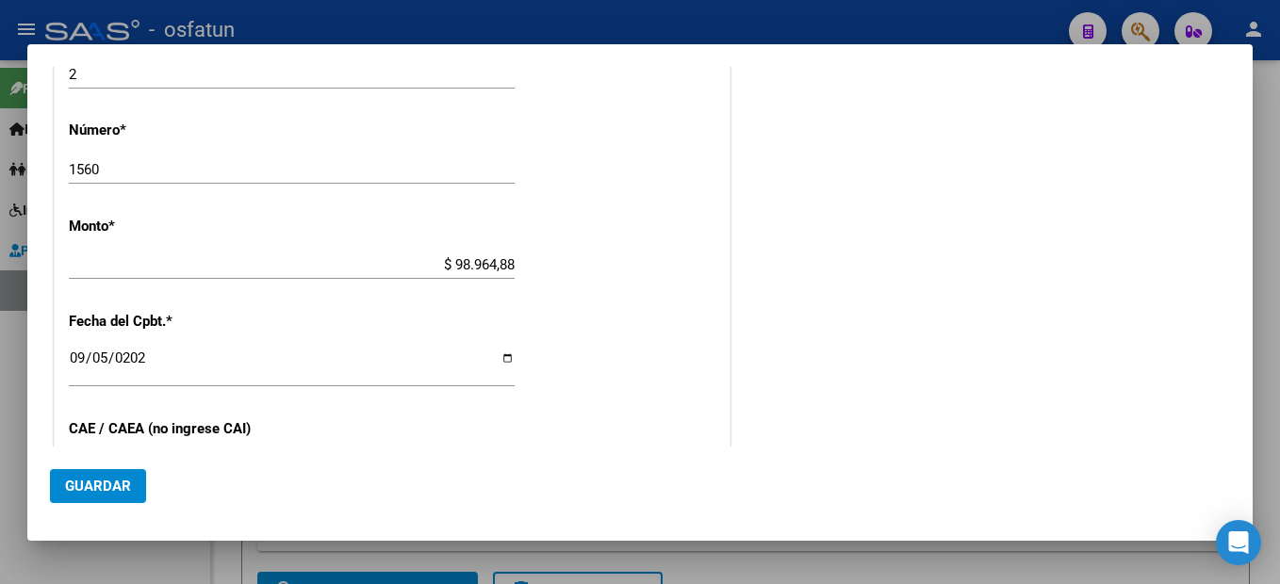
scroll to position [1009, 0]
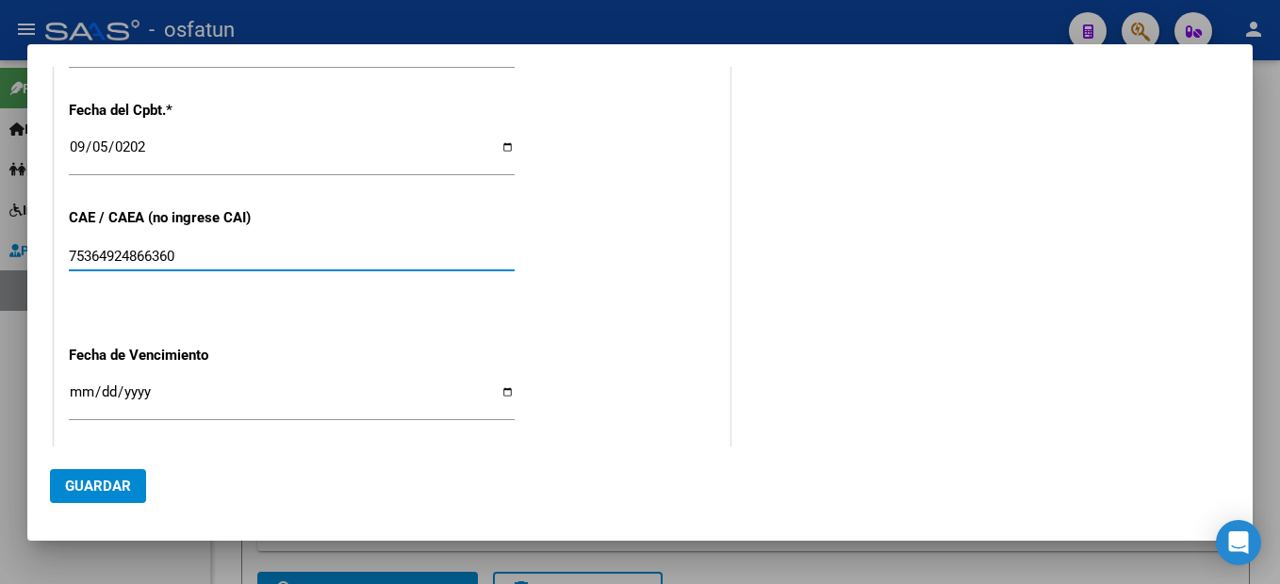
type input "75364924866360"
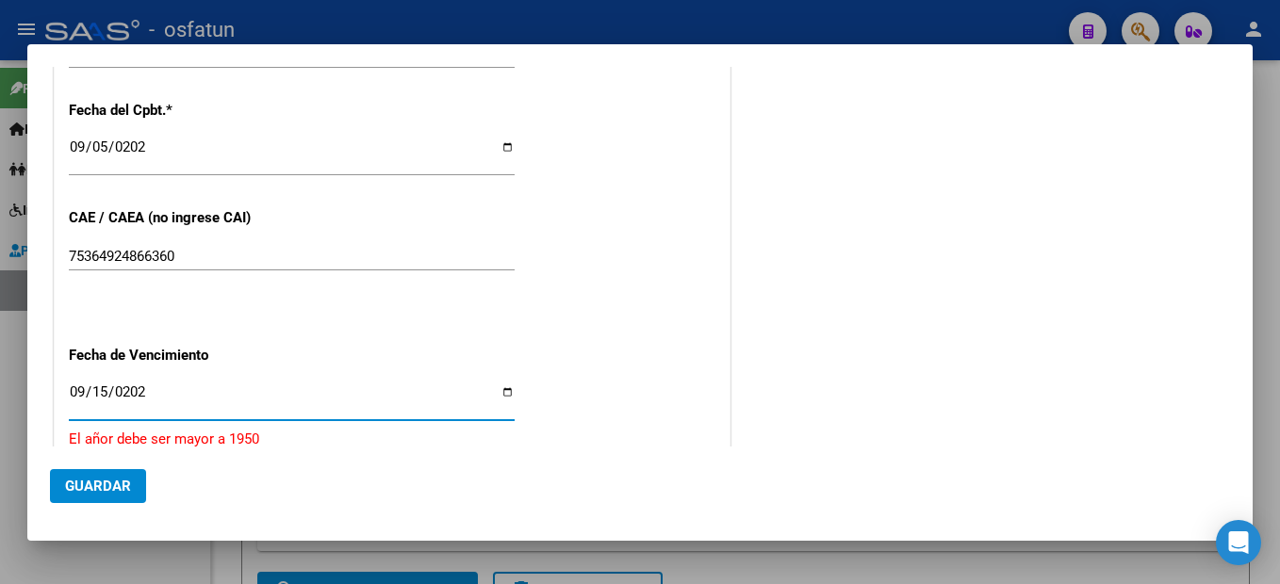
type input "[DATE]"
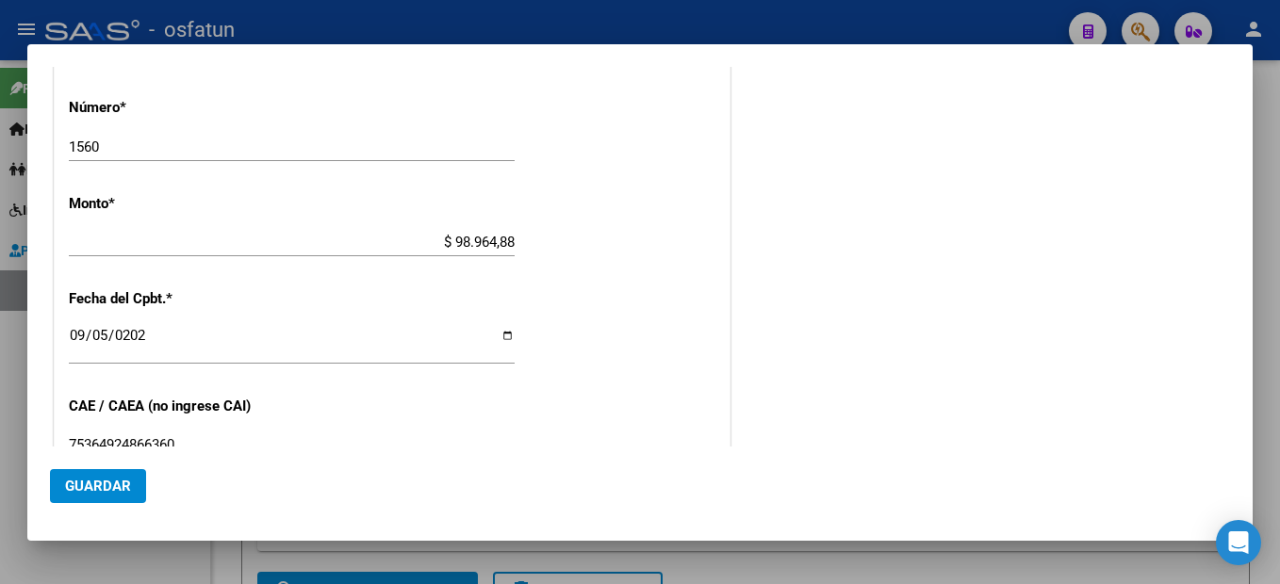
click at [112, 489] on span "Guardar" at bounding box center [98, 486] width 66 height 17
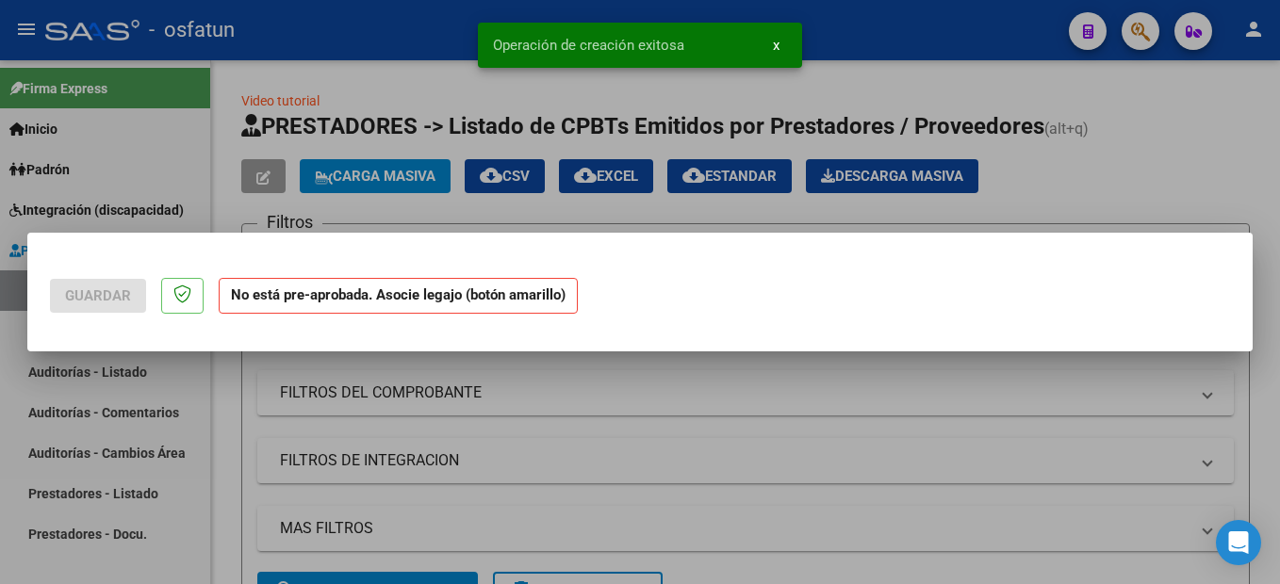
scroll to position [0, 0]
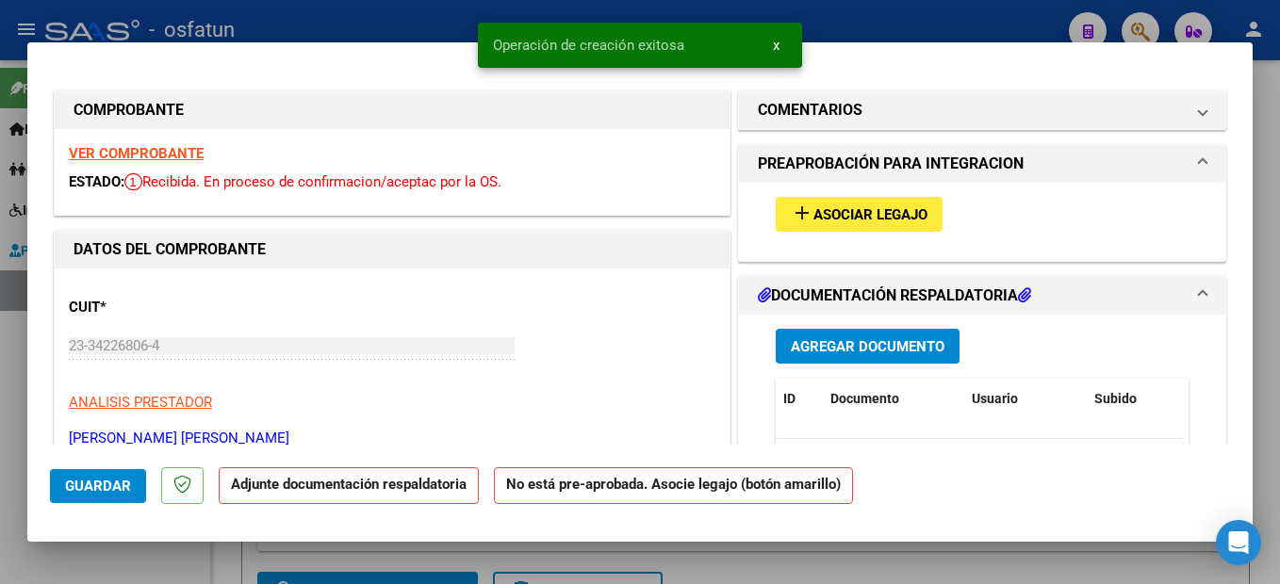
click at [897, 206] on span "Asociar Legajo" at bounding box center [870, 214] width 114 height 17
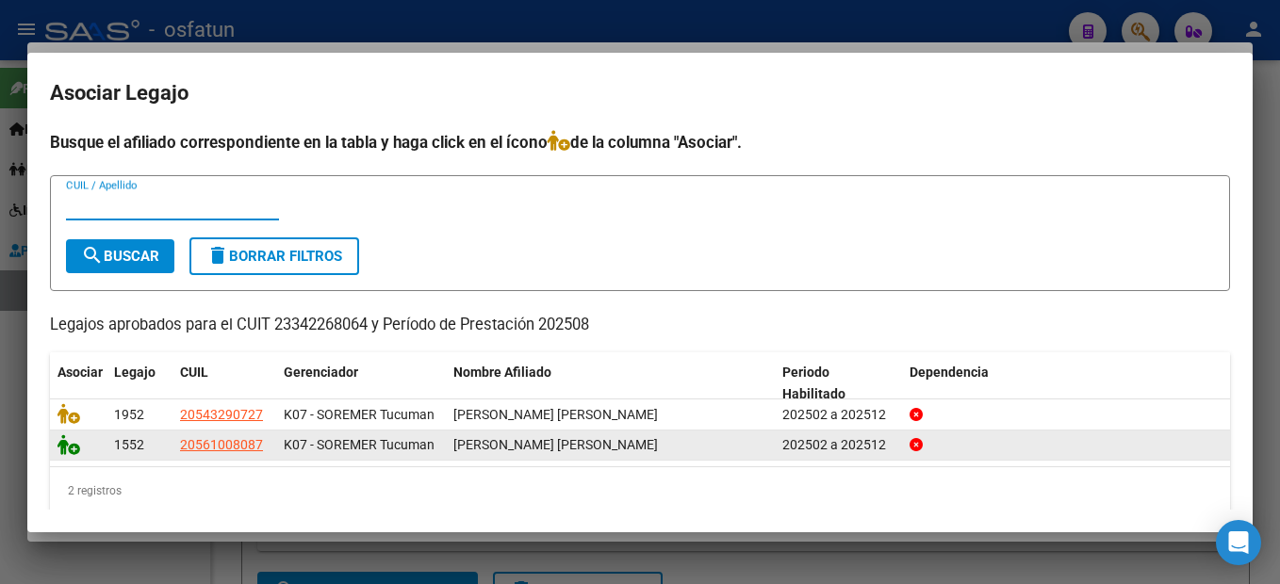
click at [64, 449] on icon at bounding box center [68, 445] width 23 height 21
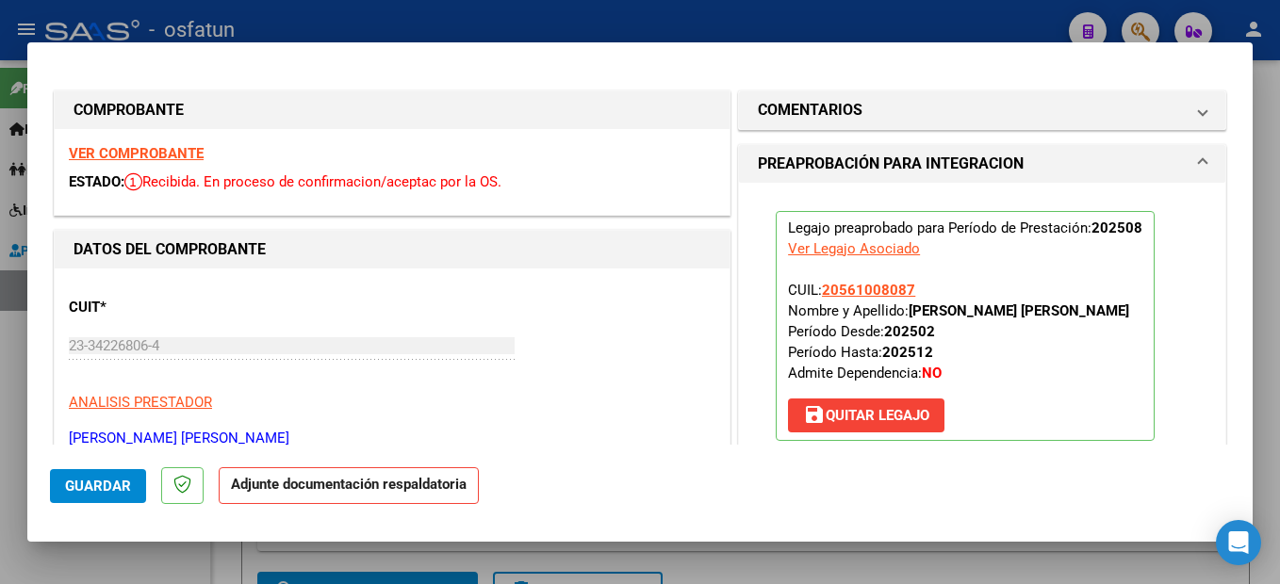
scroll to position [283, 0]
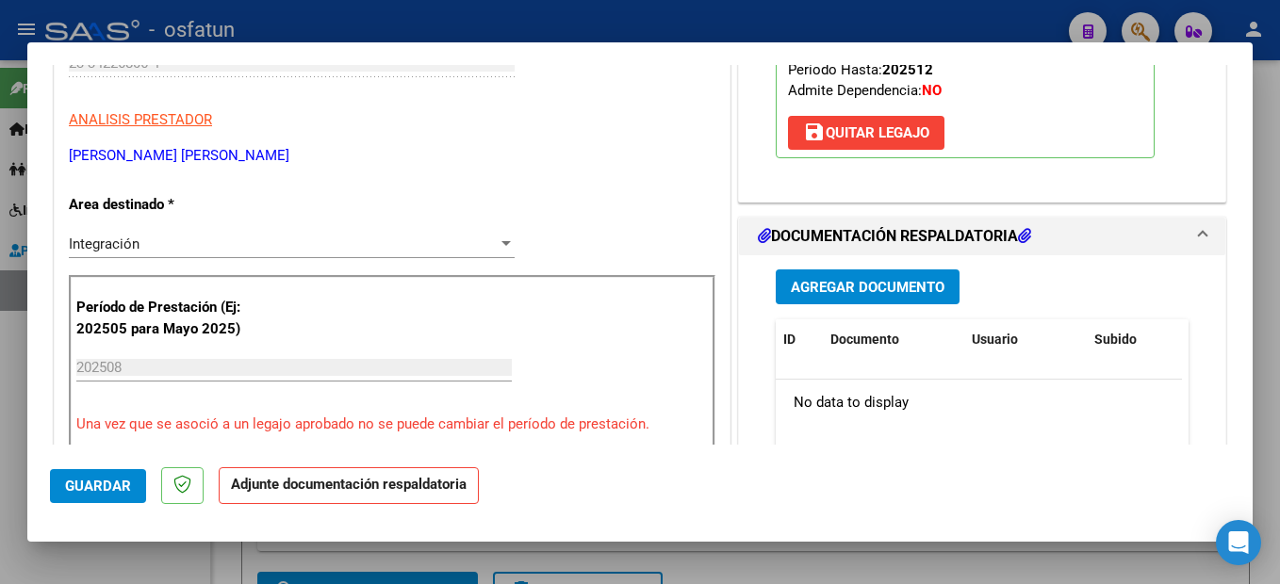
click at [912, 279] on span "Agregar Documento" at bounding box center [868, 287] width 154 height 17
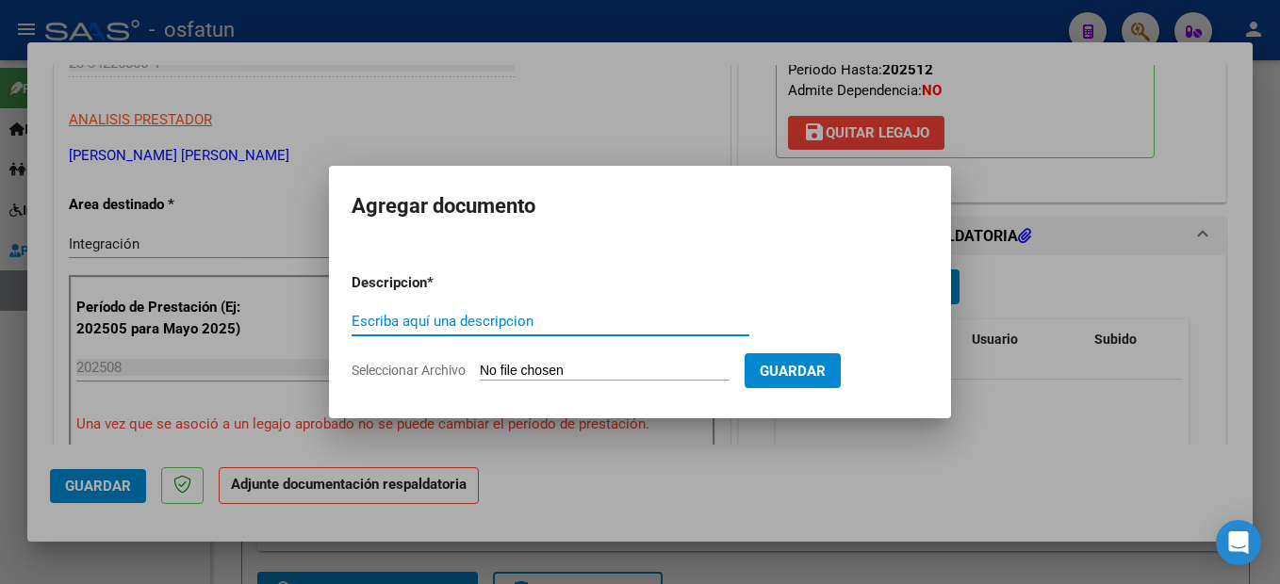
click at [436, 323] on input "Escriba aquí una descripcion" at bounding box center [551, 321] width 398 height 17
type input "planilla"
click at [610, 366] on input "Seleccionar Archivo" at bounding box center [605, 372] width 250 height 18
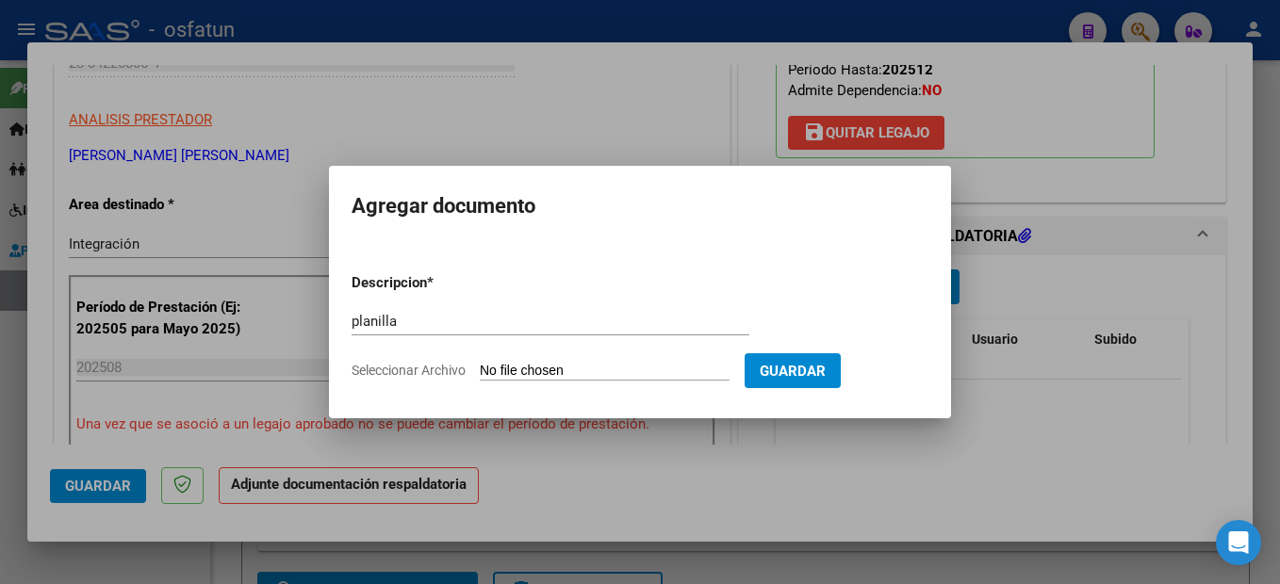
type input "C:\fakepath\250908101629.pdf"
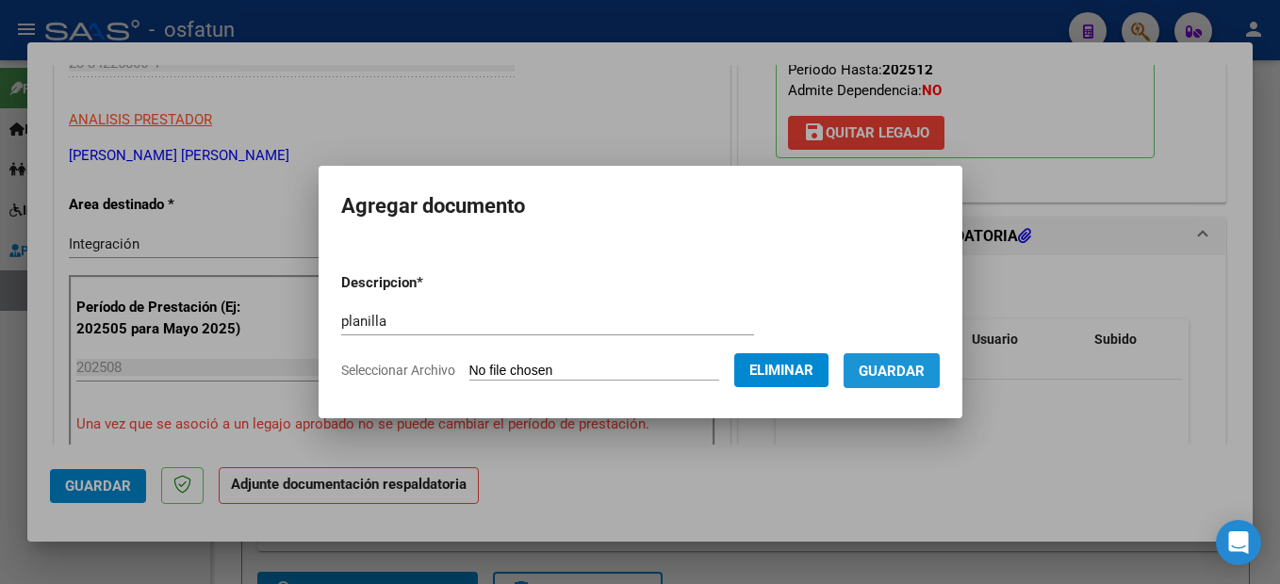
click at [912, 370] on span "Guardar" at bounding box center [892, 371] width 66 height 17
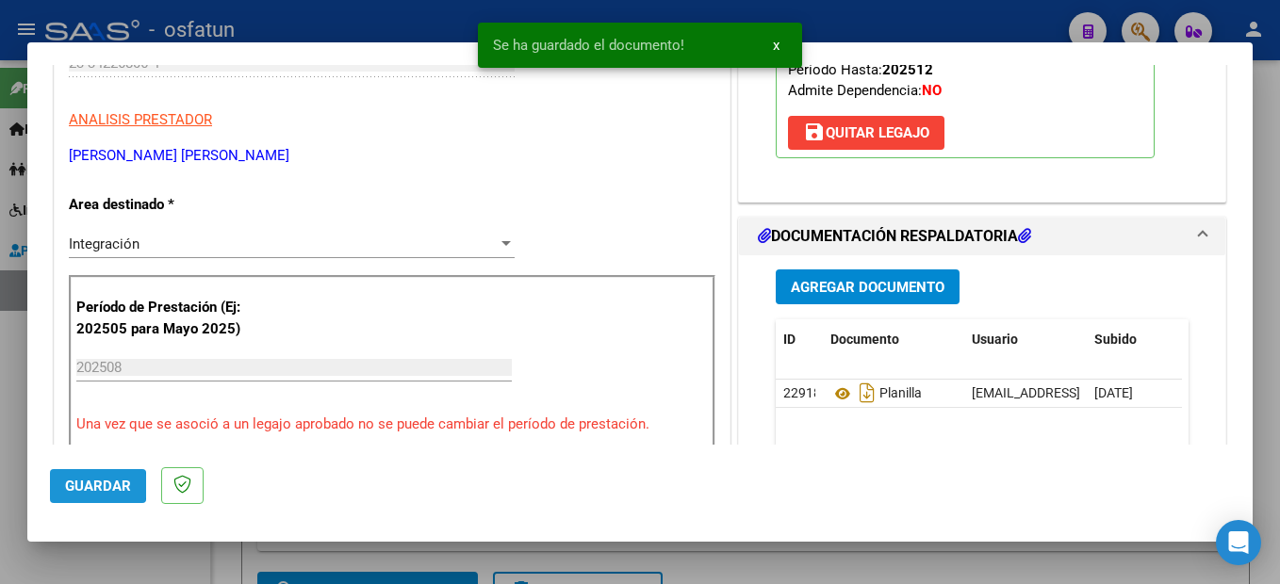
click at [78, 486] on span "Guardar" at bounding box center [98, 486] width 66 height 17
drag, startPoint x: 1272, startPoint y: 334, endPoint x: 814, endPoint y: 80, distance: 522.8
click at [1270, 334] on div at bounding box center [640, 292] width 1280 height 584
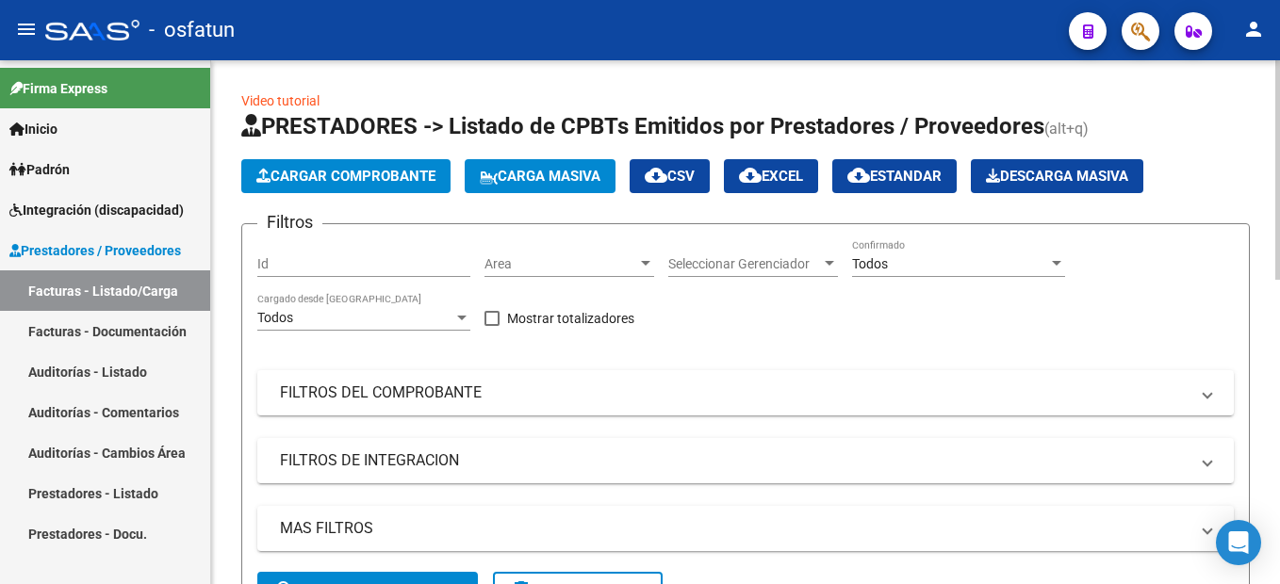
click at [367, 179] on span "Cargar Comprobante" at bounding box center [345, 176] width 179 height 17
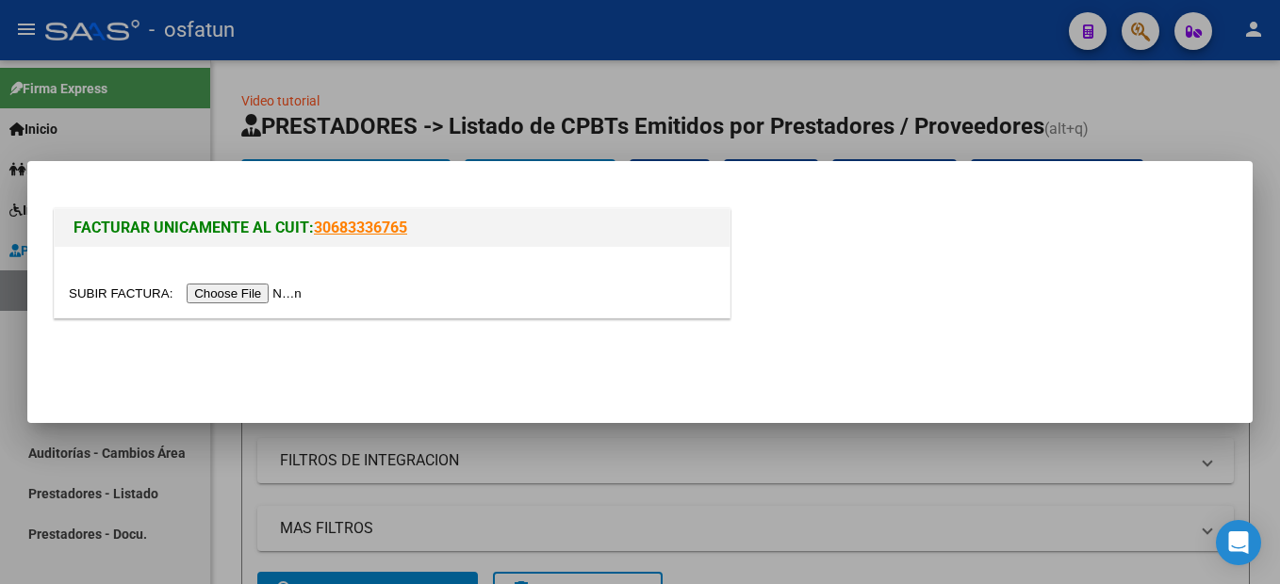
click at [242, 299] on input "file" at bounding box center [188, 294] width 238 height 20
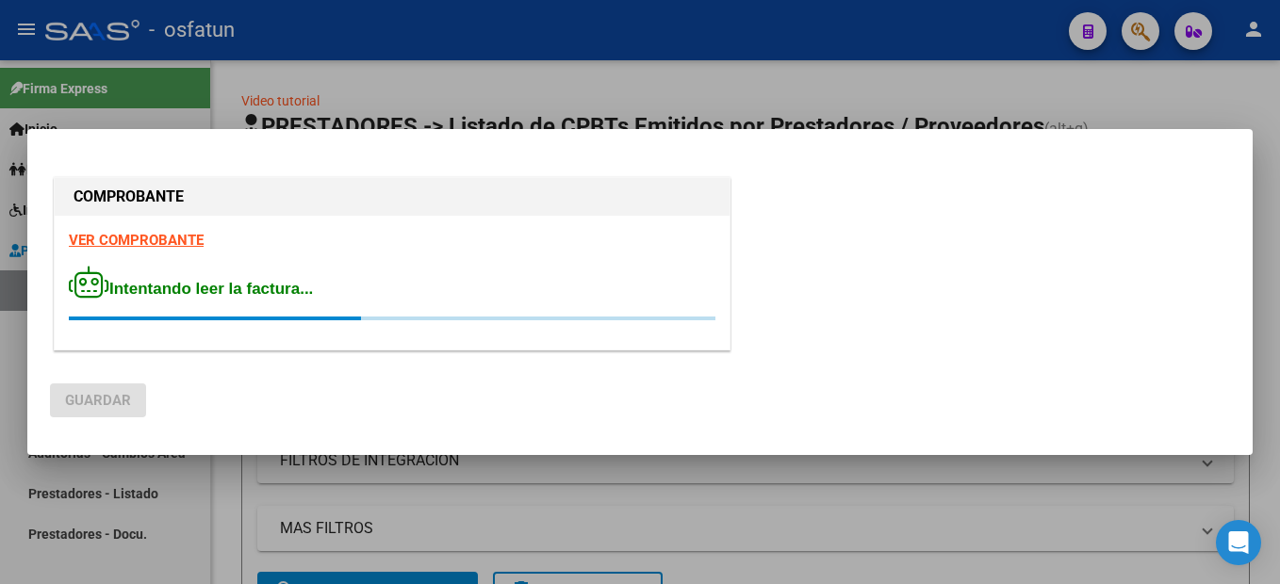
click at [803, 80] on div at bounding box center [640, 292] width 1280 height 584
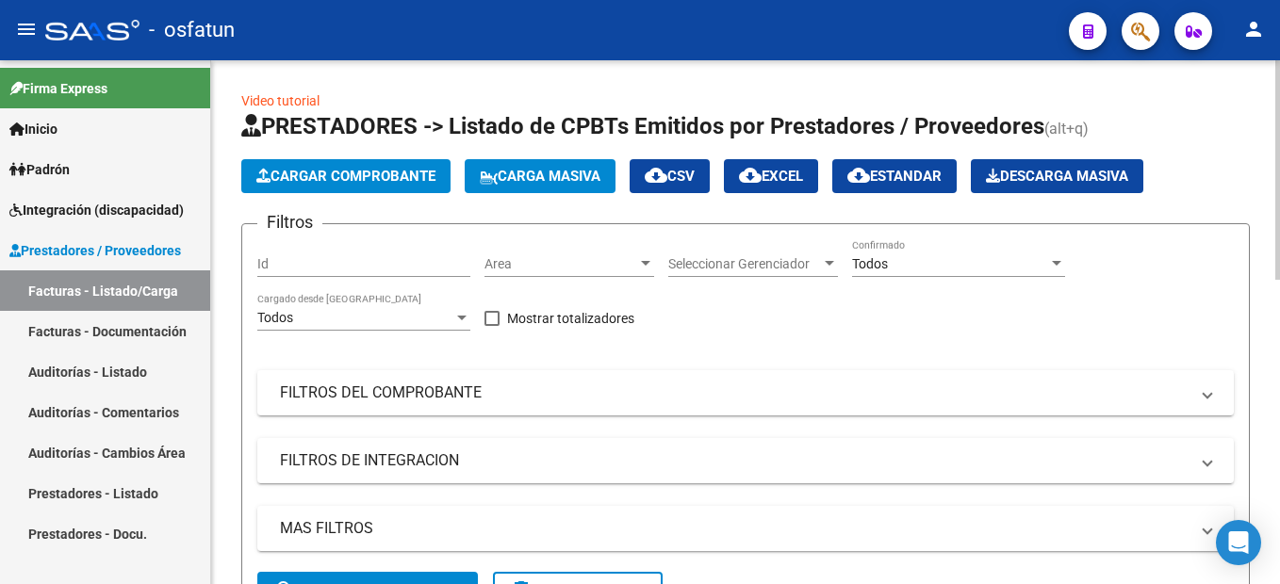
click at [346, 172] on span "Cargar Comprobante" at bounding box center [345, 176] width 179 height 17
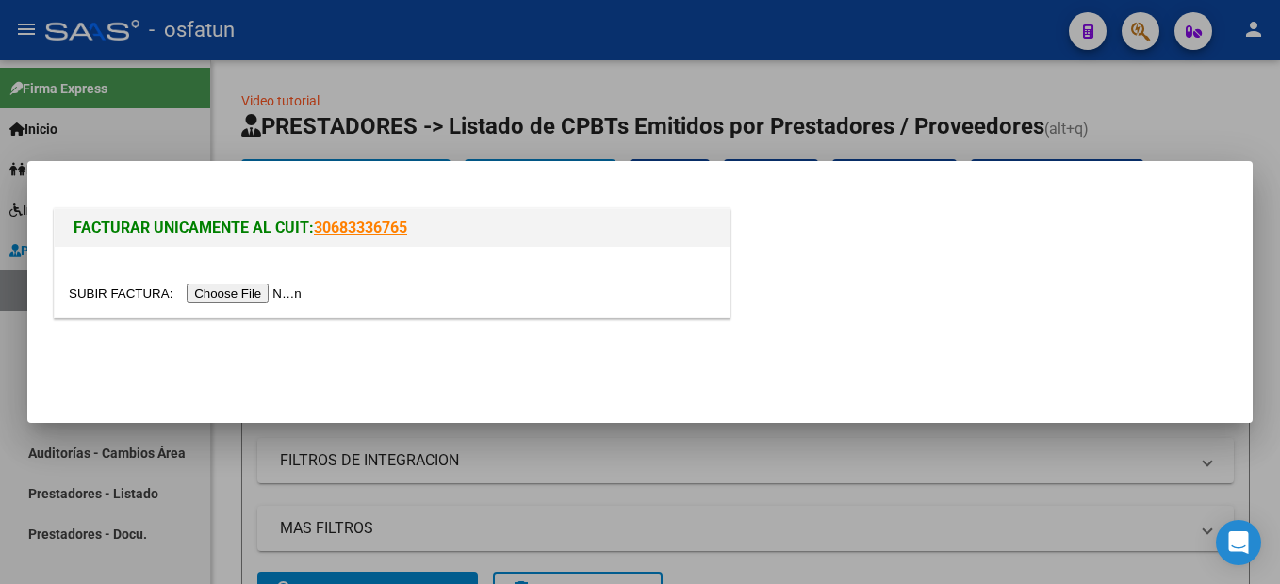
click at [267, 292] on input "file" at bounding box center [188, 294] width 238 height 20
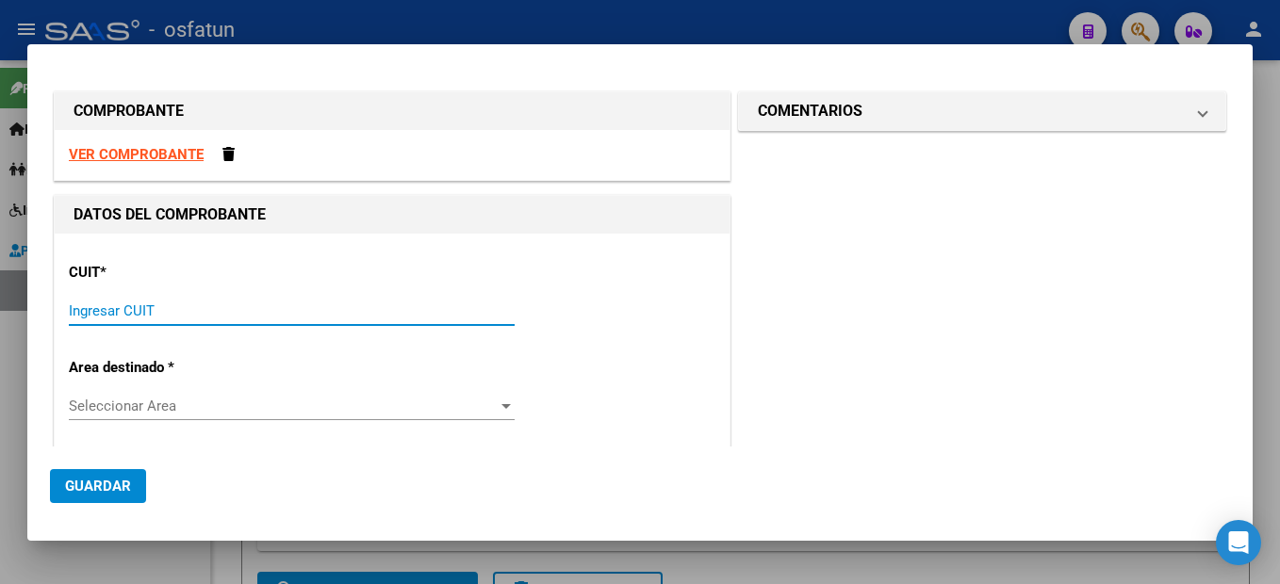
click at [122, 311] on input "Ingresar CUIT" at bounding box center [292, 311] width 446 height 17
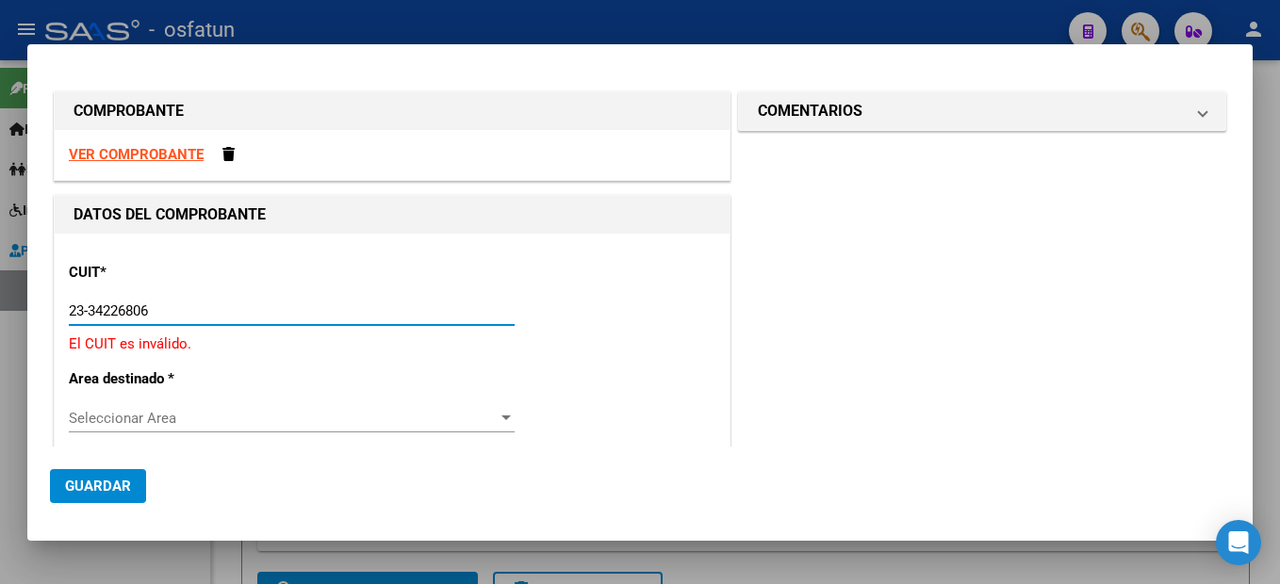
type input "23-34226806-4"
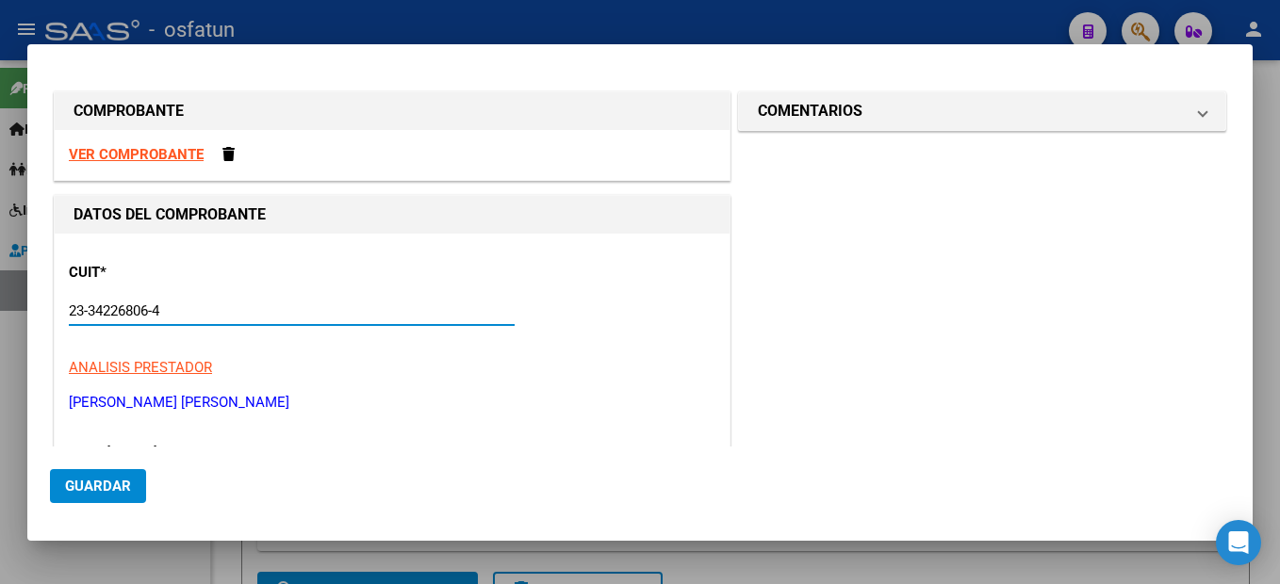
type input "2"
type input "23-34226806-4"
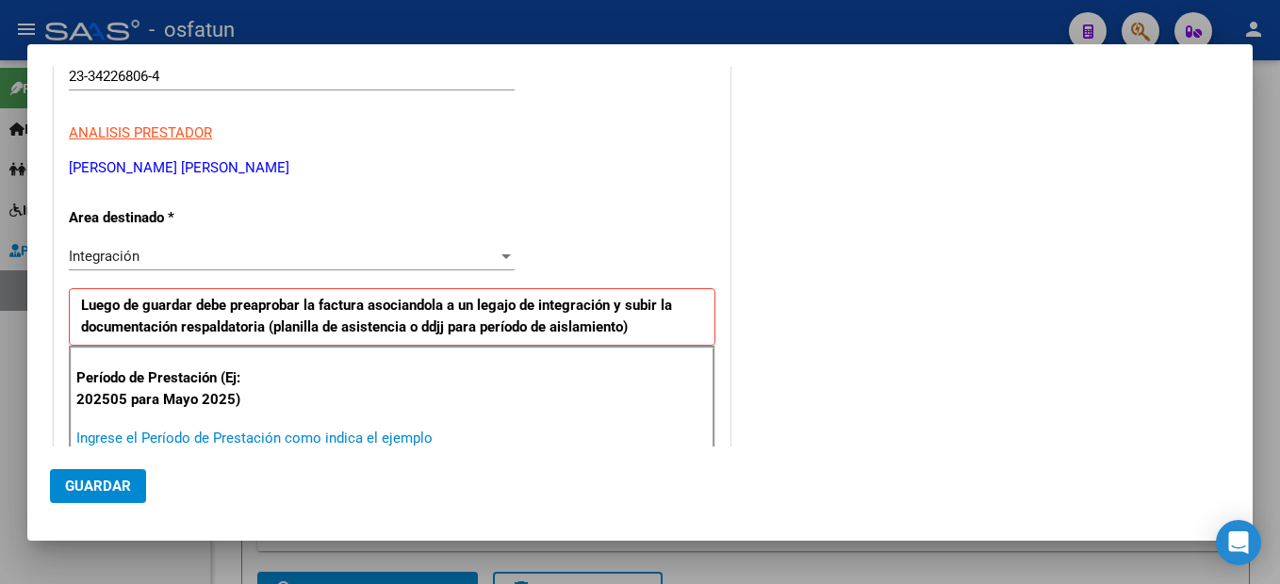
scroll to position [236, 0]
type input "202508"
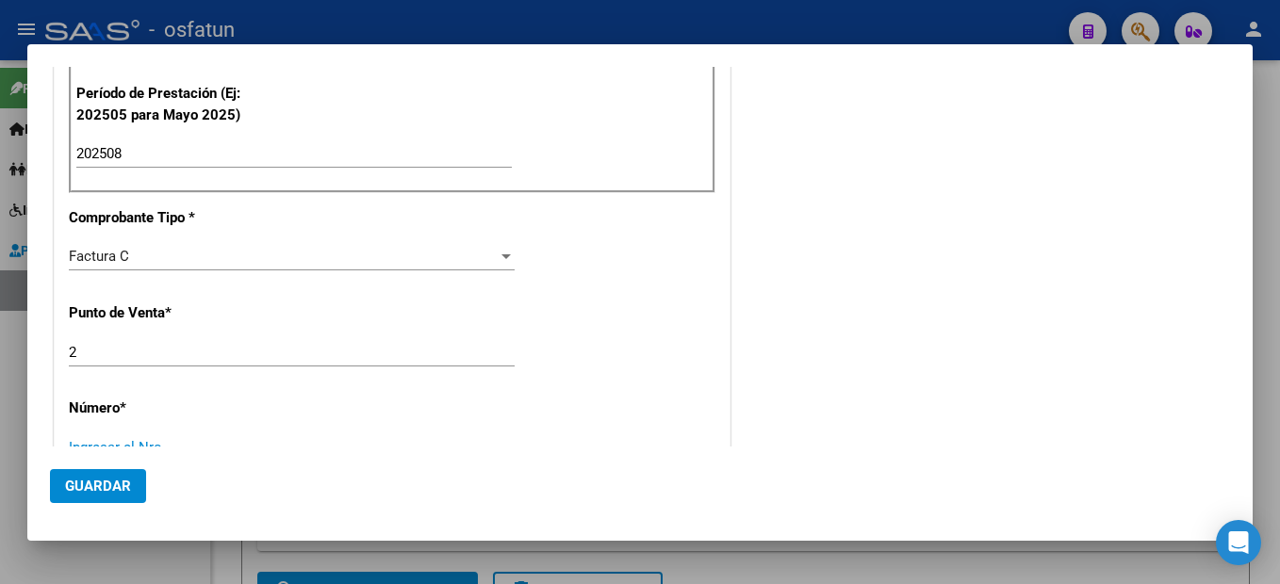
scroll to position [529, 0]
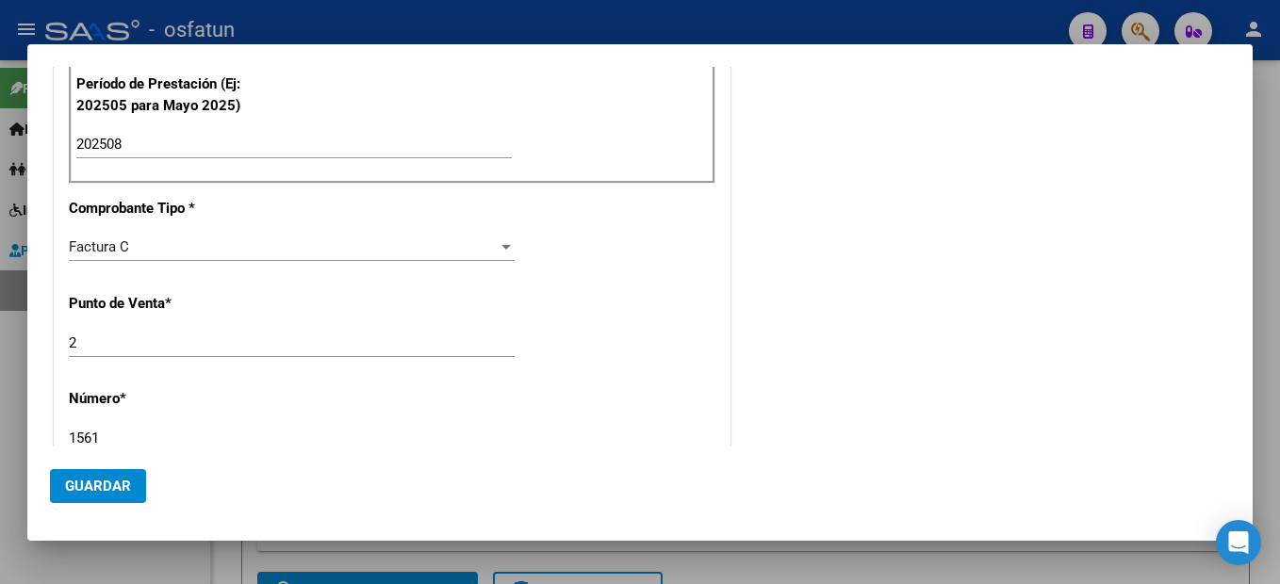
type input "1561"
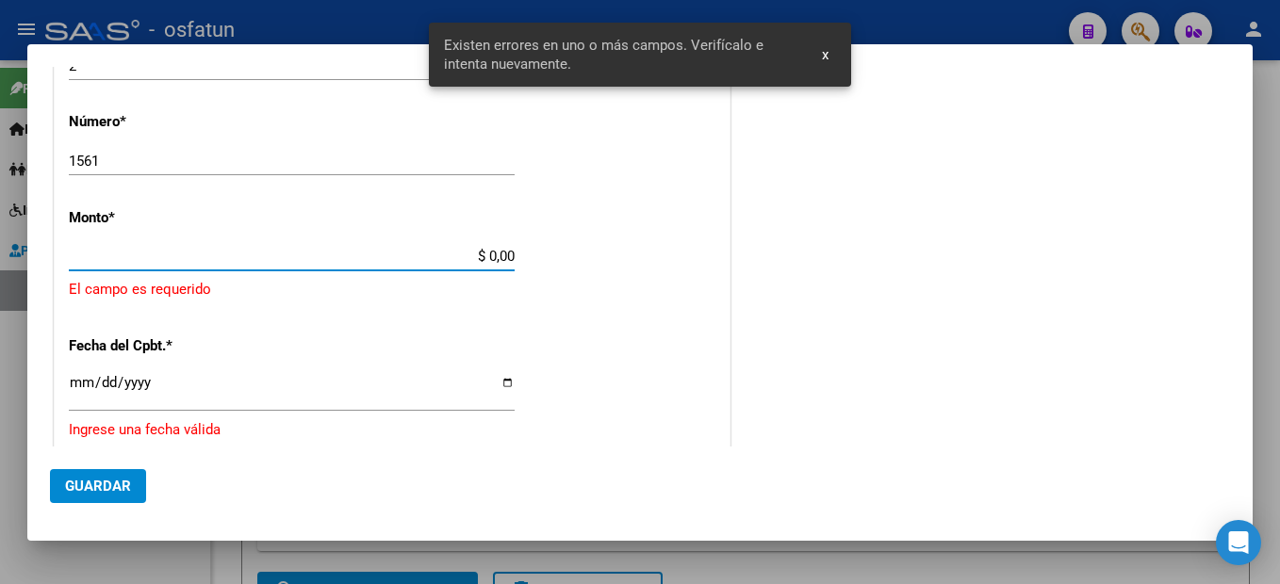
scroll to position [797, 0]
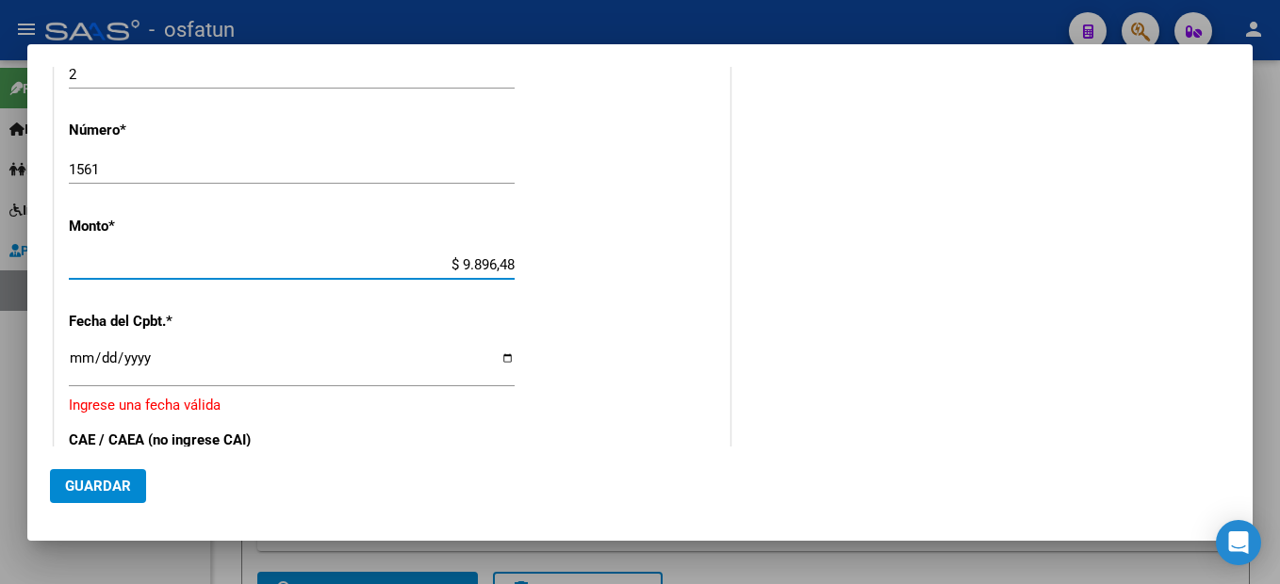
type input "$ 98.964,88"
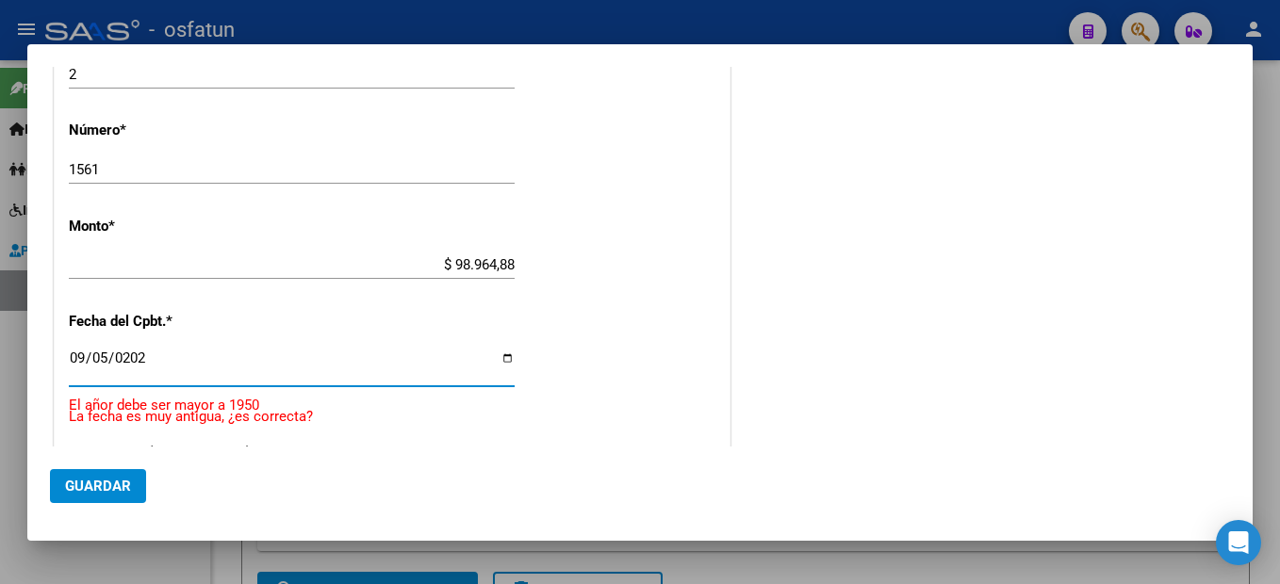
type input "[DATE]"
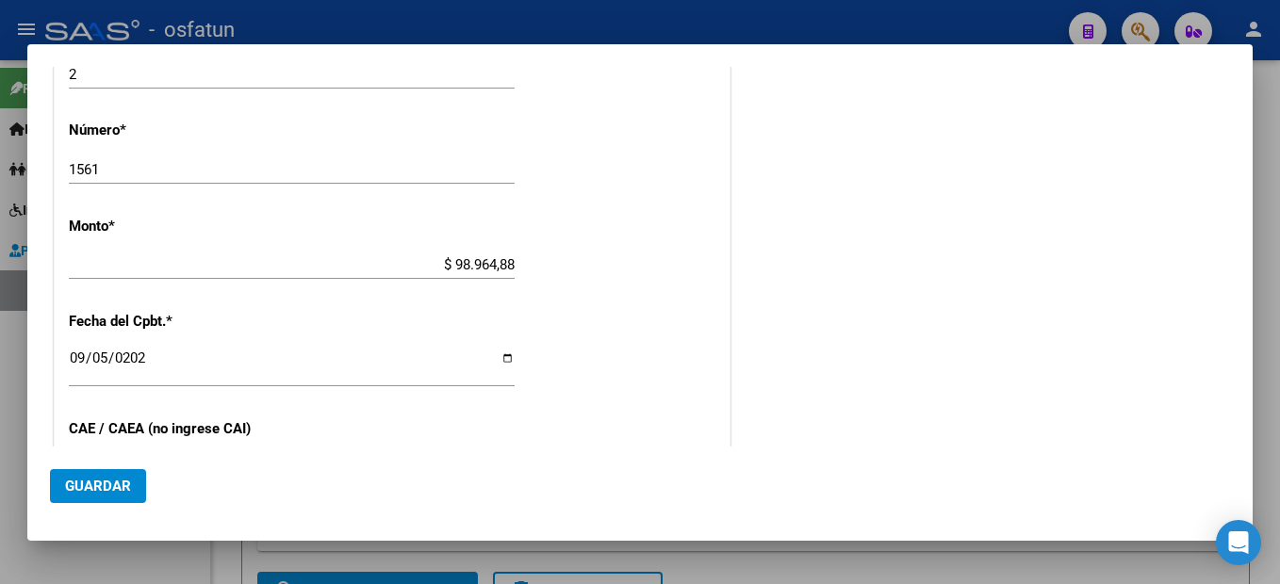
scroll to position [1009, 0]
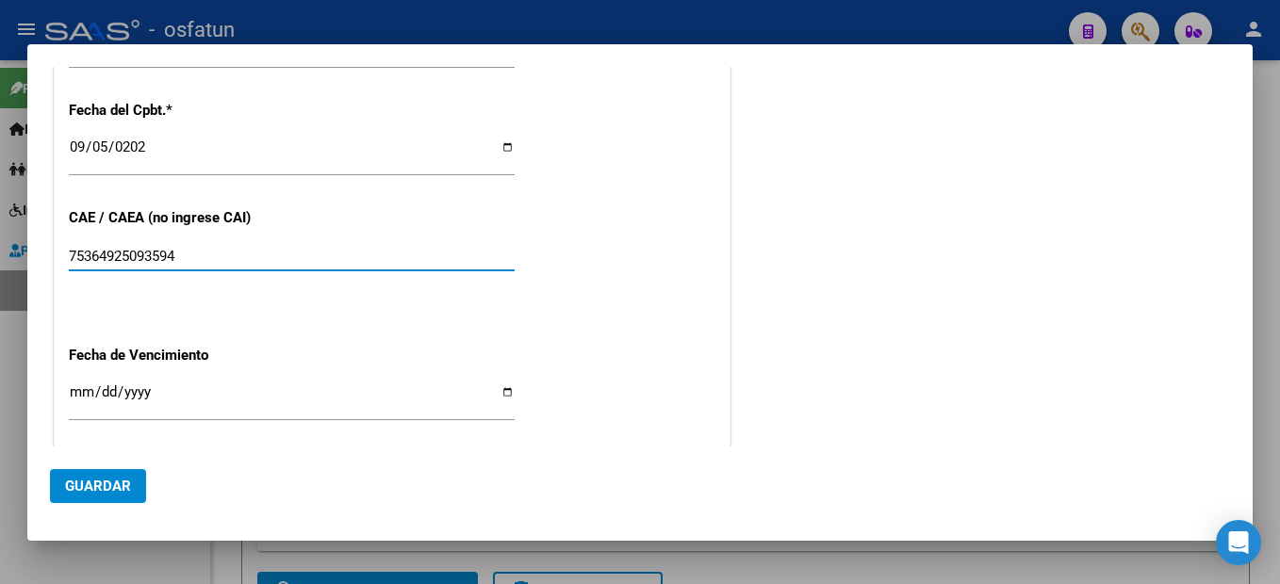
type input "75364925093594"
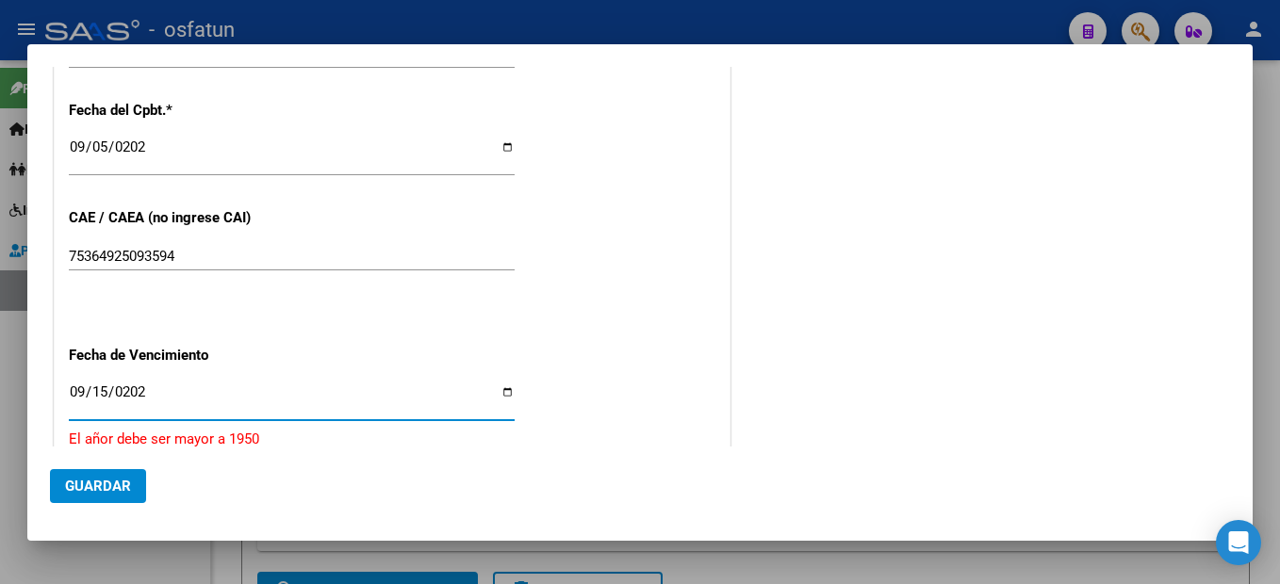
type input "[DATE]"
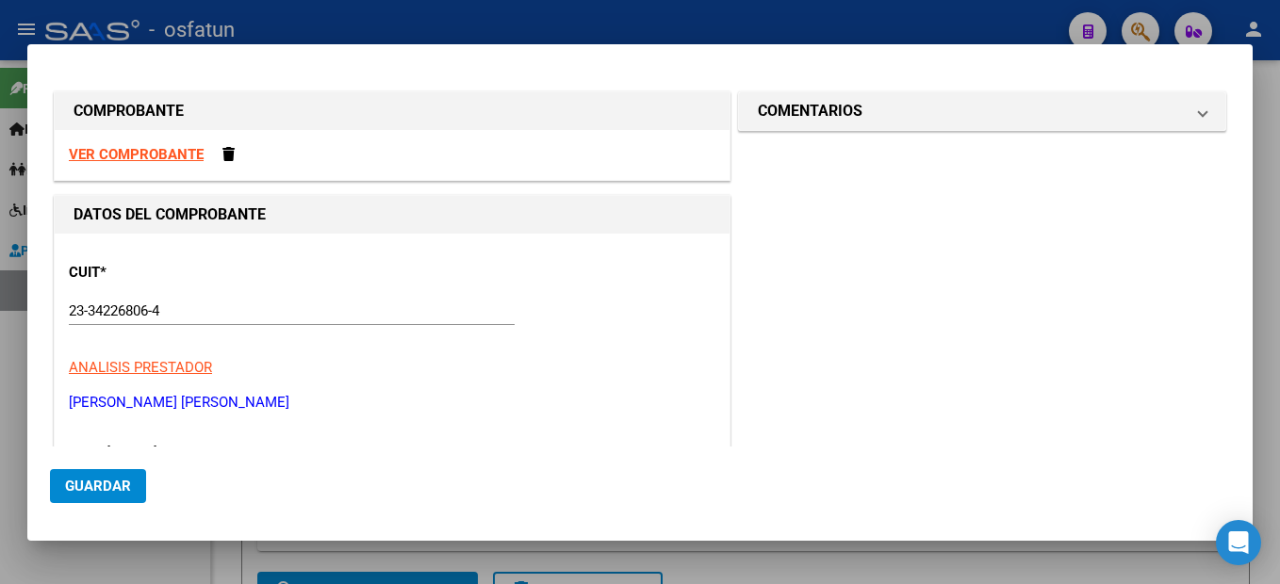
scroll to position [471, 0]
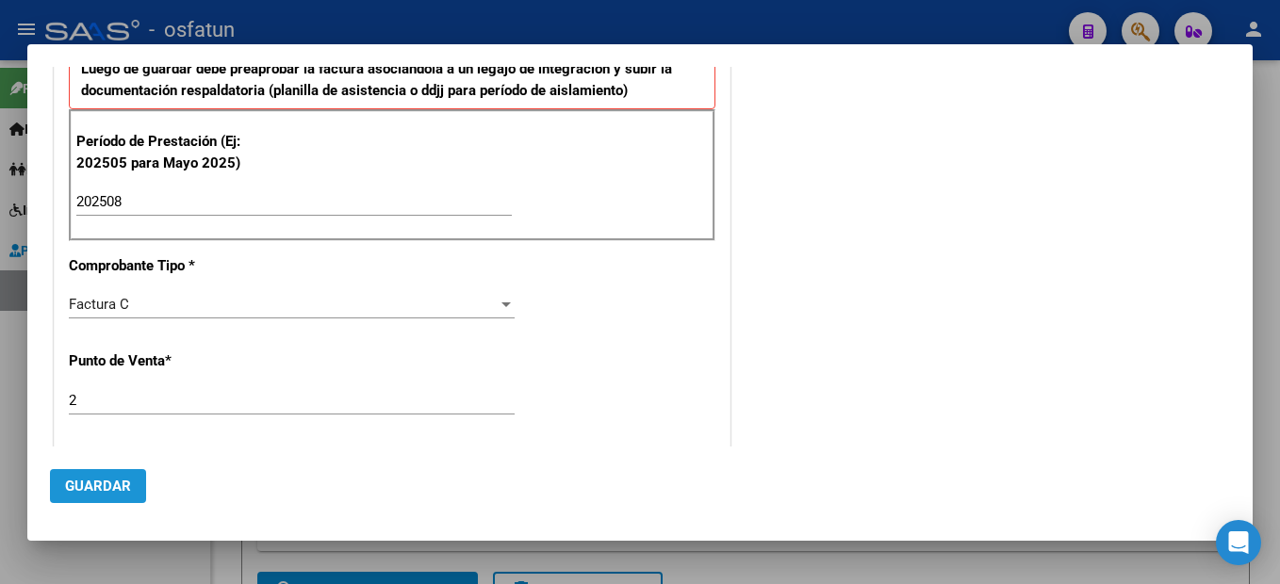
click at [107, 476] on button "Guardar" at bounding box center [98, 486] width 96 height 34
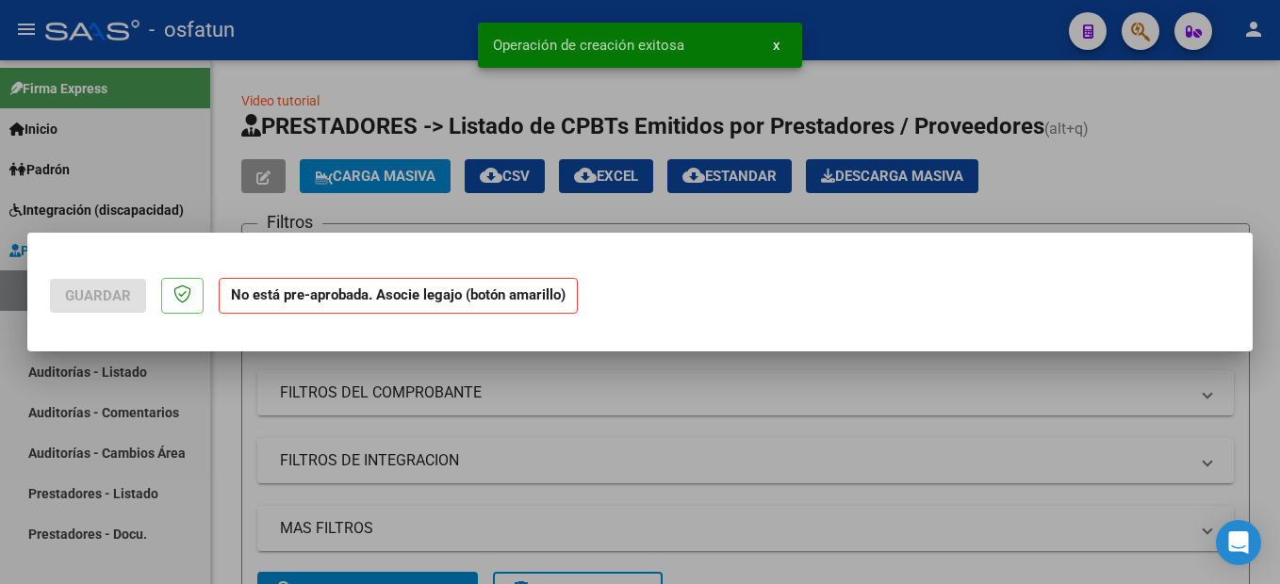
scroll to position [0, 0]
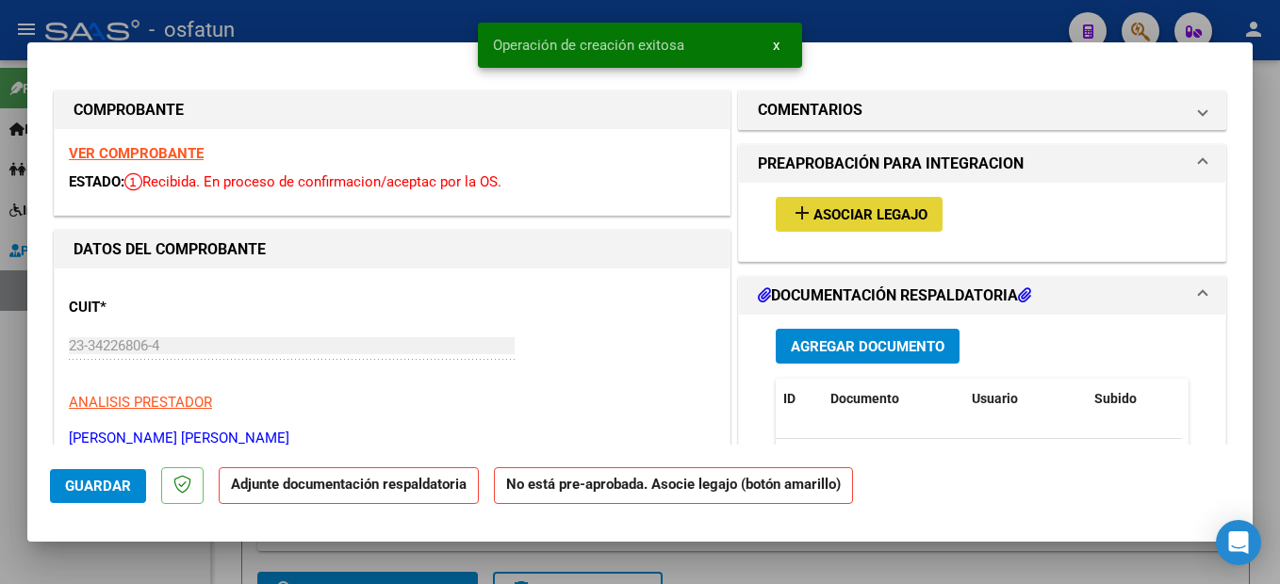
click at [877, 221] on span "Asociar Legajo" at bounding box center [870, 214] width 114 height 17
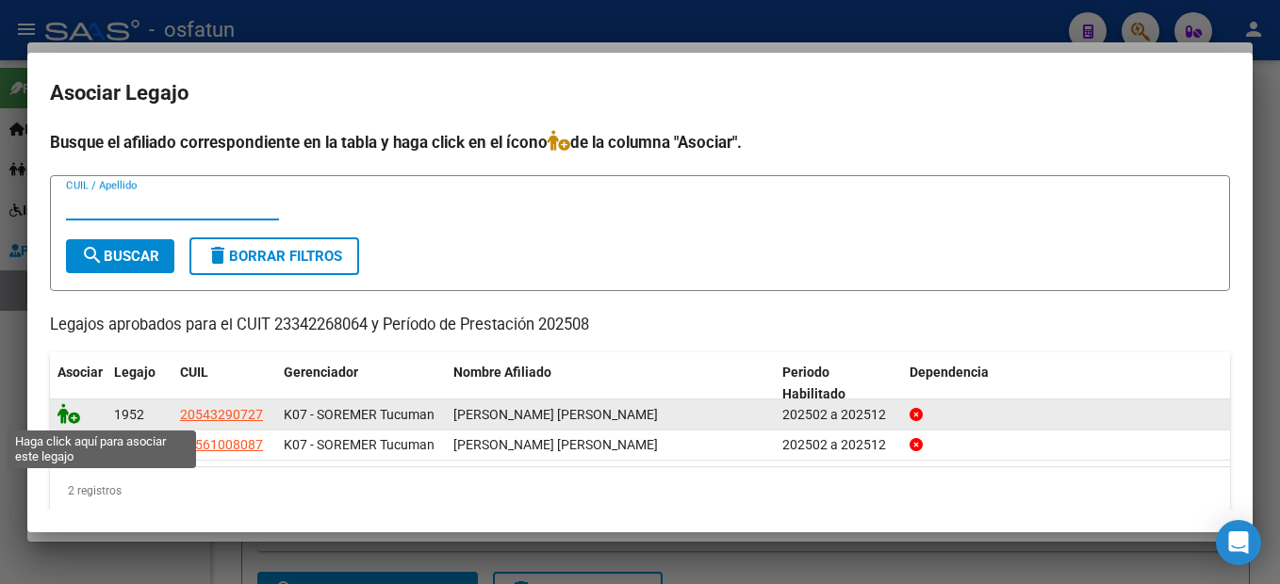
click at [69, 410] on icon at bounding box center [68, 413] width 23 height 21
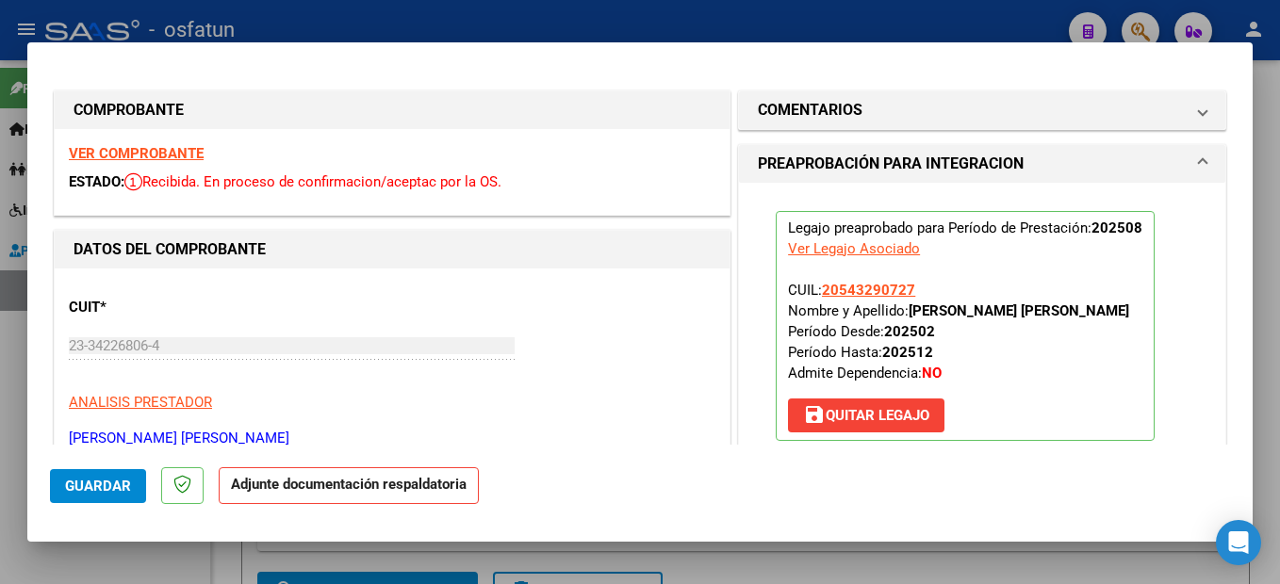
scroll to position [283, 0]
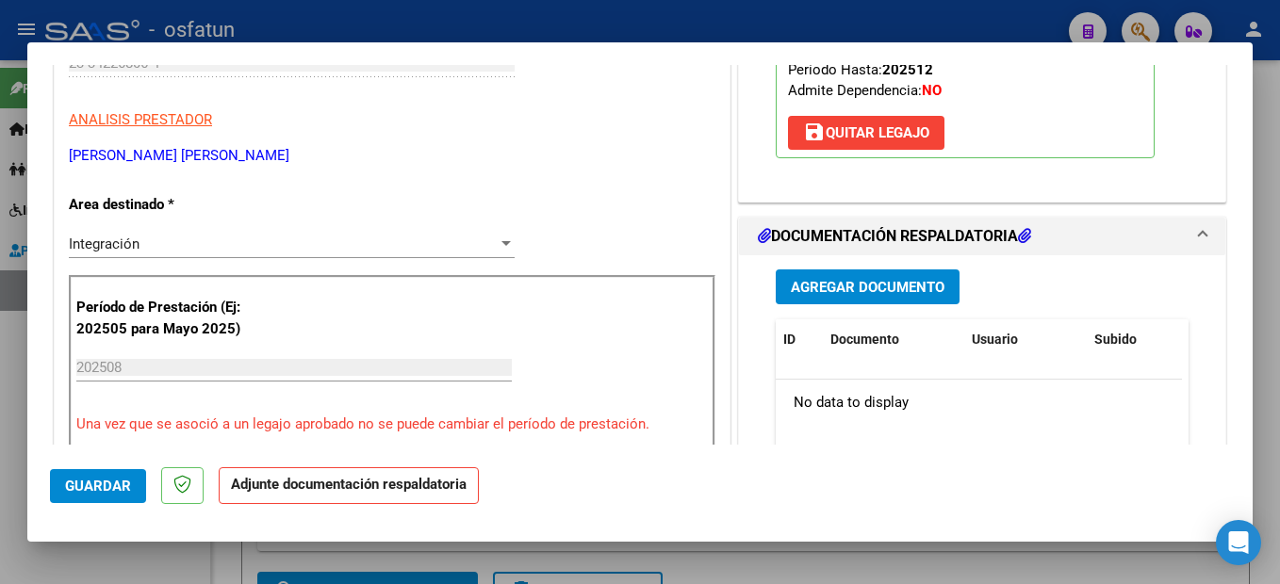
click at [888, 284] on span "Agregar Documento" at bounding box center [868, 287] width 154 height 17
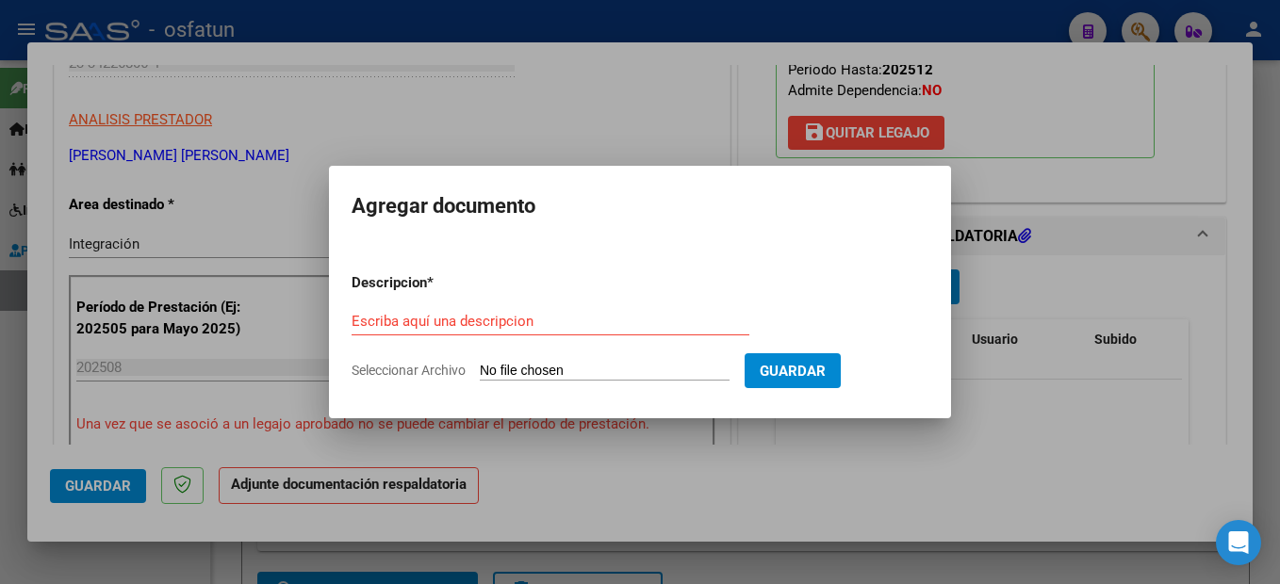
click at [462, 306] on form "Descripcion * Escriba aquí una descripcion Seleccionar Archivo Guardar" at bounding box center [640, 327] width 577 height 138
click at [456, 320] on input "Escriba aquí una descripcion" at bounding box center [551, 321] width 398 height 17
type input "planilla de asistencia"
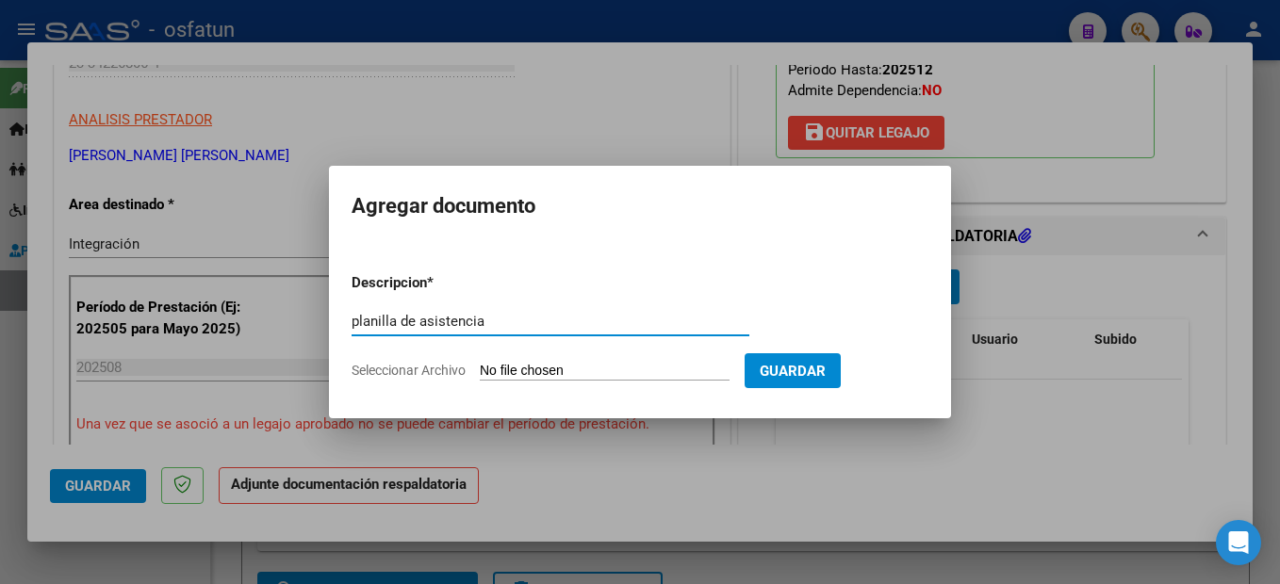
click at [635, 370] on input "Seleccionar Archivo" at bounding box center [605, 372] width 250 height 18
type input "C:\fakepath\250908101654.pdf"
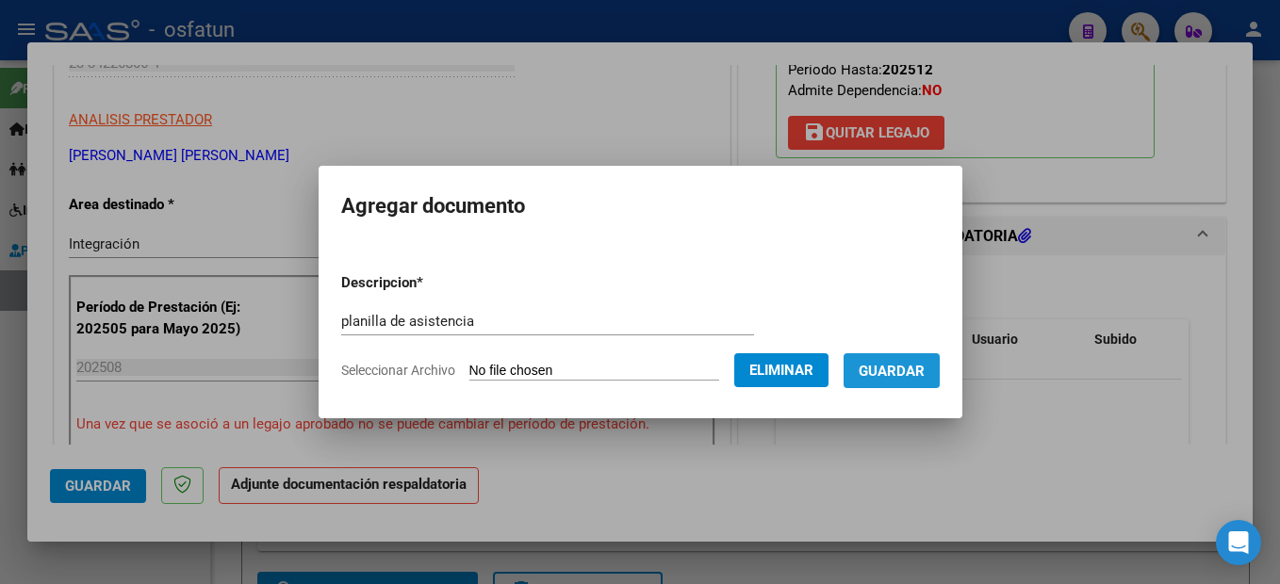
click at [925, 369] on span "Guardar" at bounding box center [892, 371] width 66 height 17
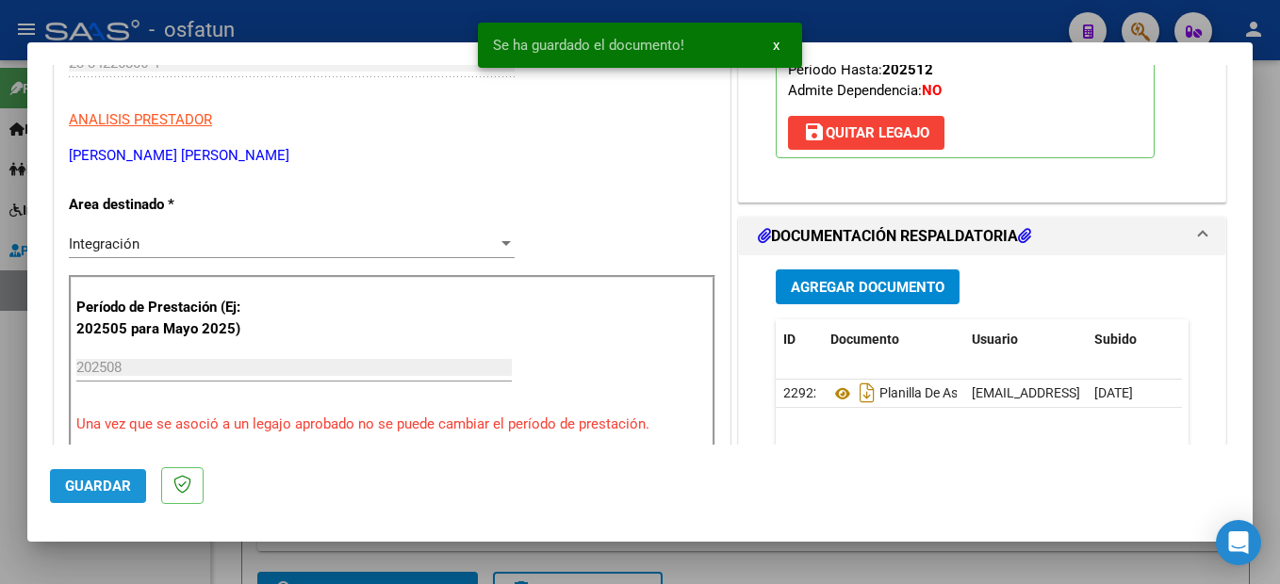
click at [102, 481] on span "Guardar" at bounding box center [98, 486] width 66 height 17
click at [1263, 433] on div at bounding box center [640, 292] width 1280 height 584
type input "$ 0,00"
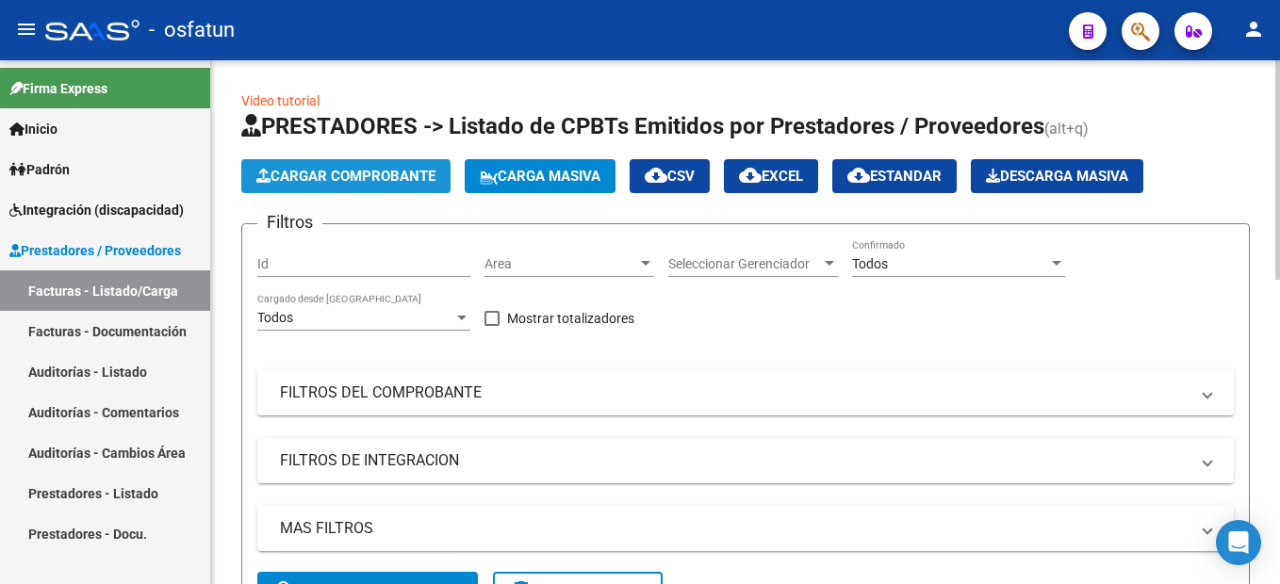
click at [386, 171] on span "Cargar Comprobante" at bounding box center [345, 176] width 179 height 17
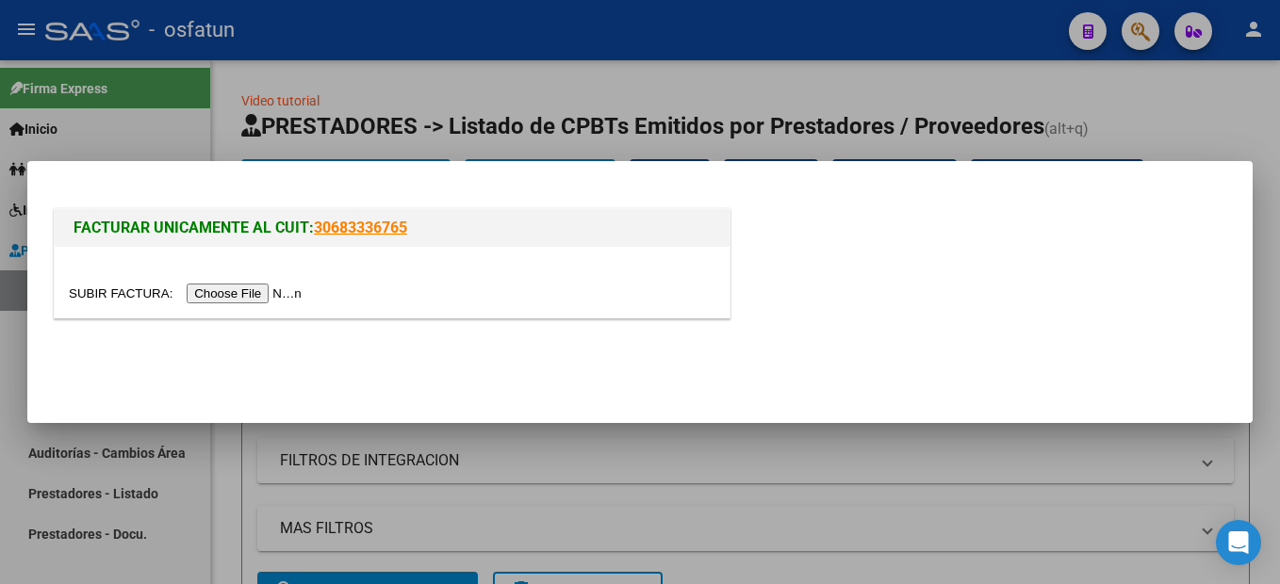
click at [266, 297] on input "file" at bounding box center [188, 294] width 238 height 20
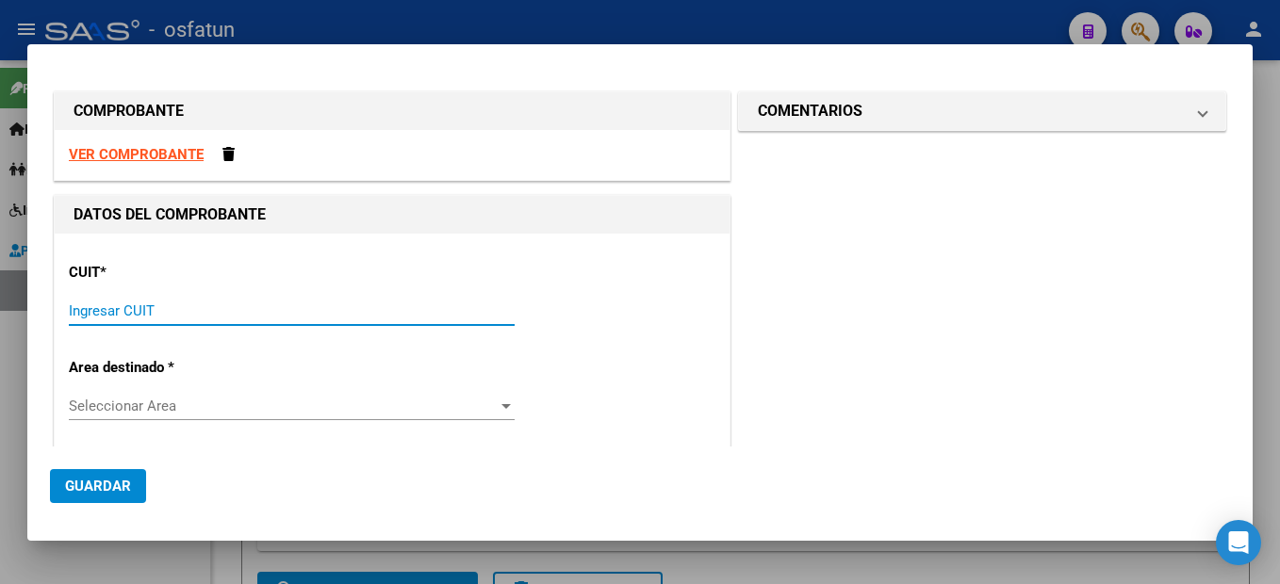
click at [144, 314] on input "Ingresar CUIT" at bounding box center [292, 311] width 446 height 17
type input "20-30299673-4"
type input "3"
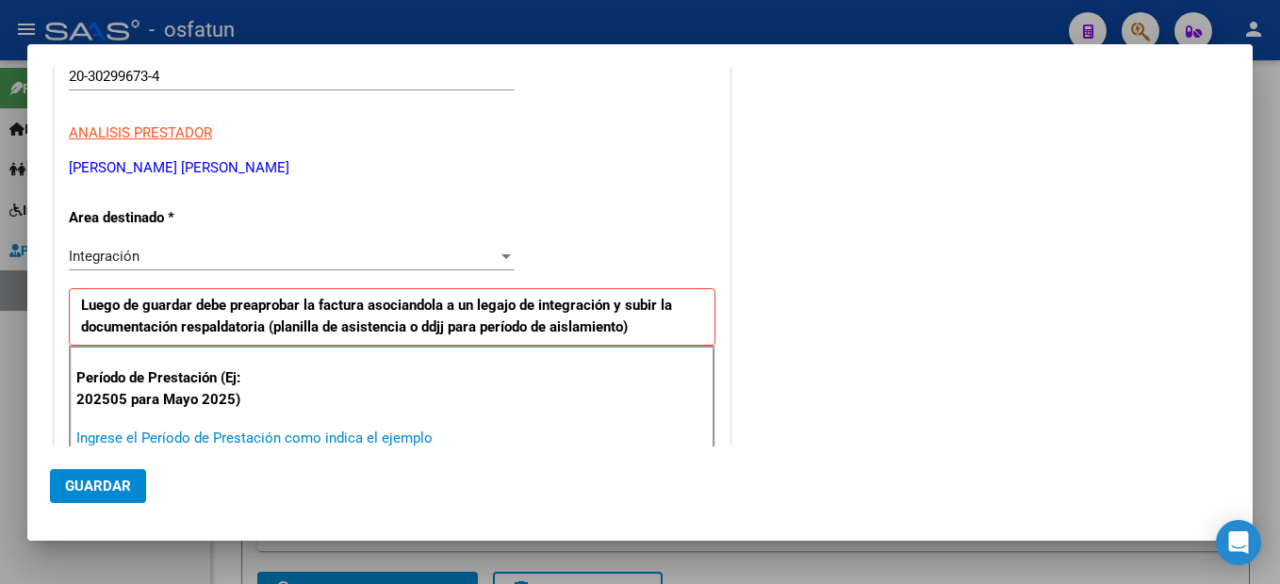
scroll to position [236, 0]
type input "202508"
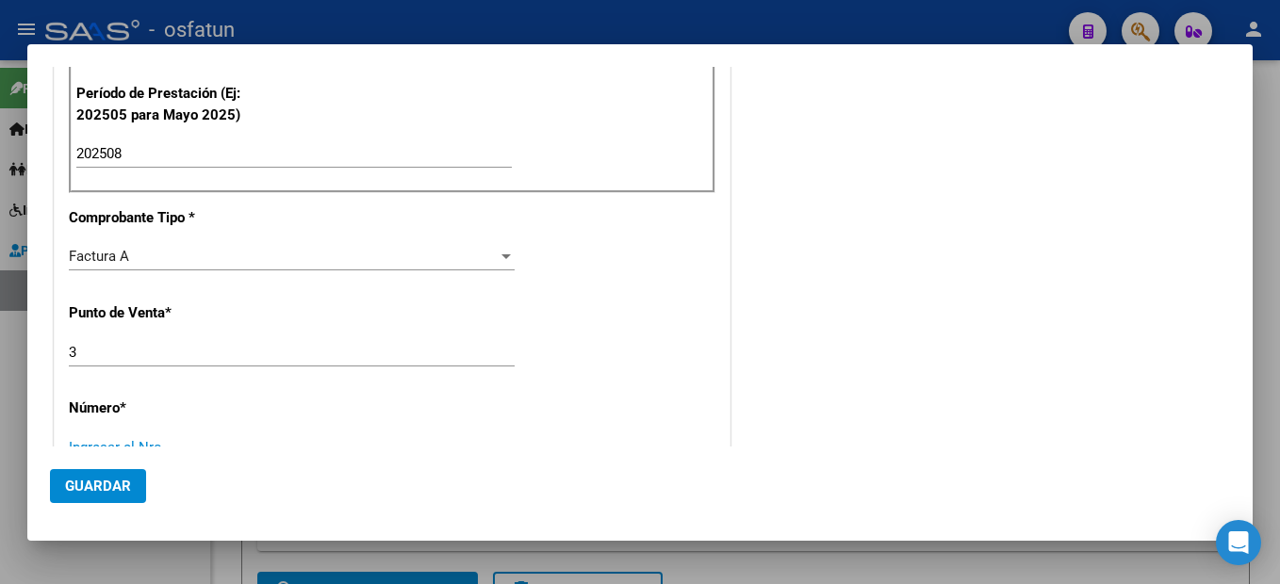
scroll to position [529, 0]
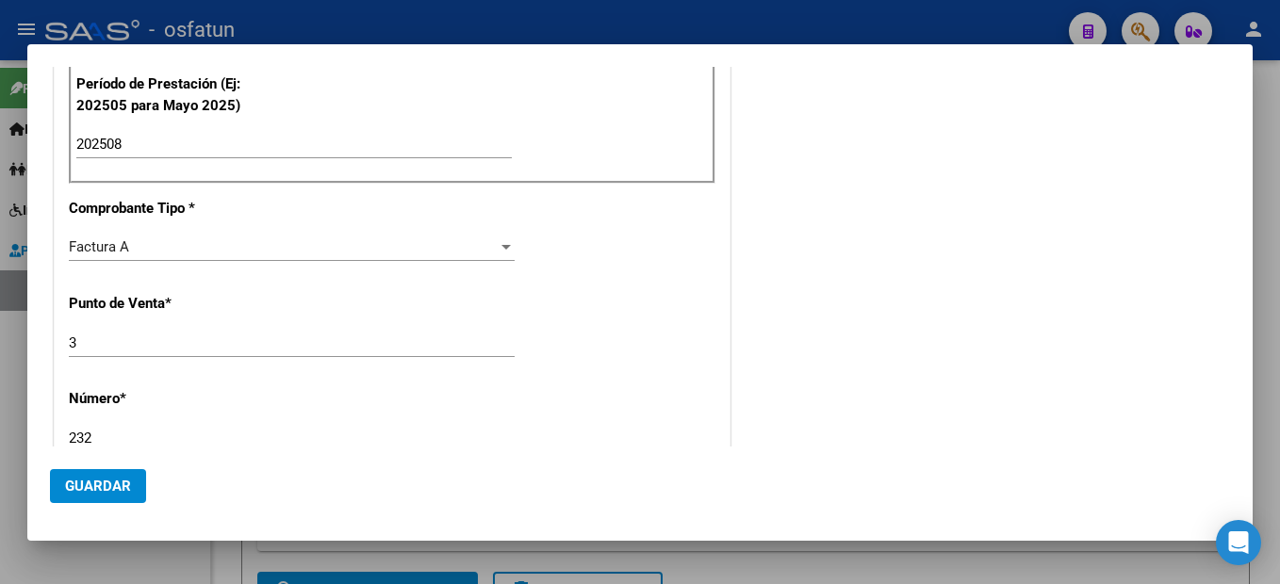
type input "232"
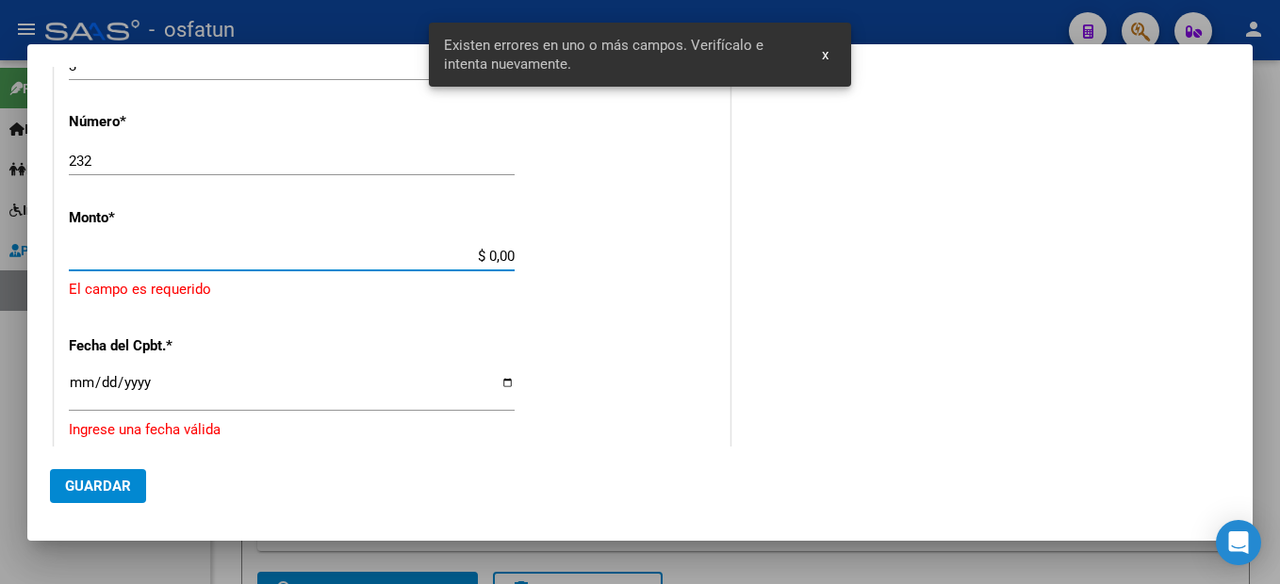
scroll to position [797, 0]
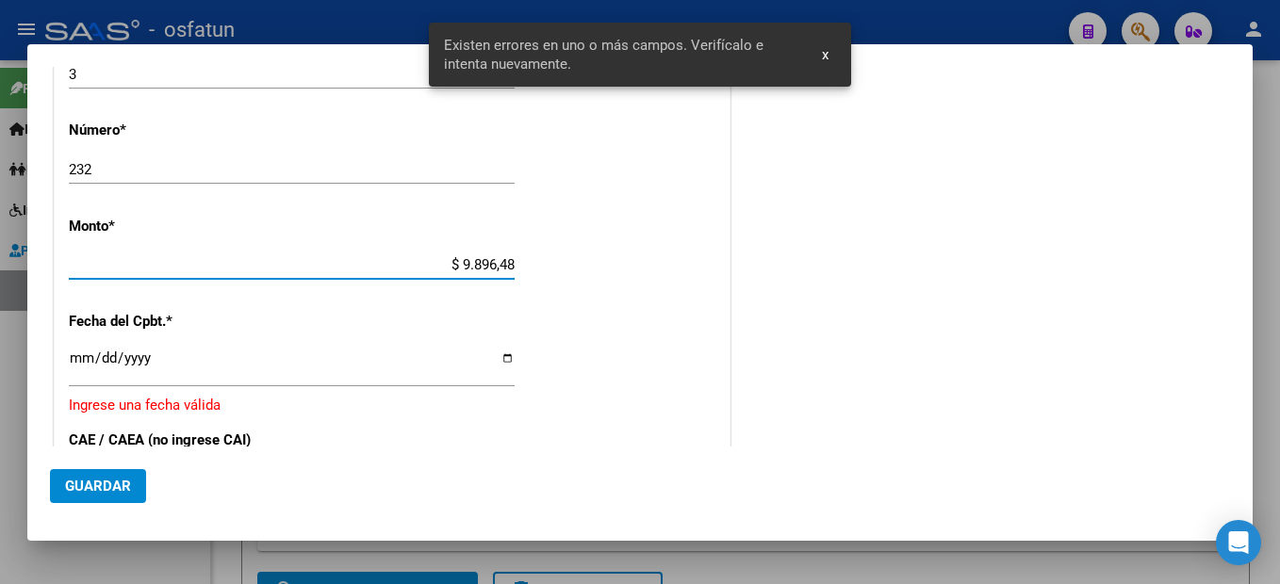
type input "$ 98.964,88"
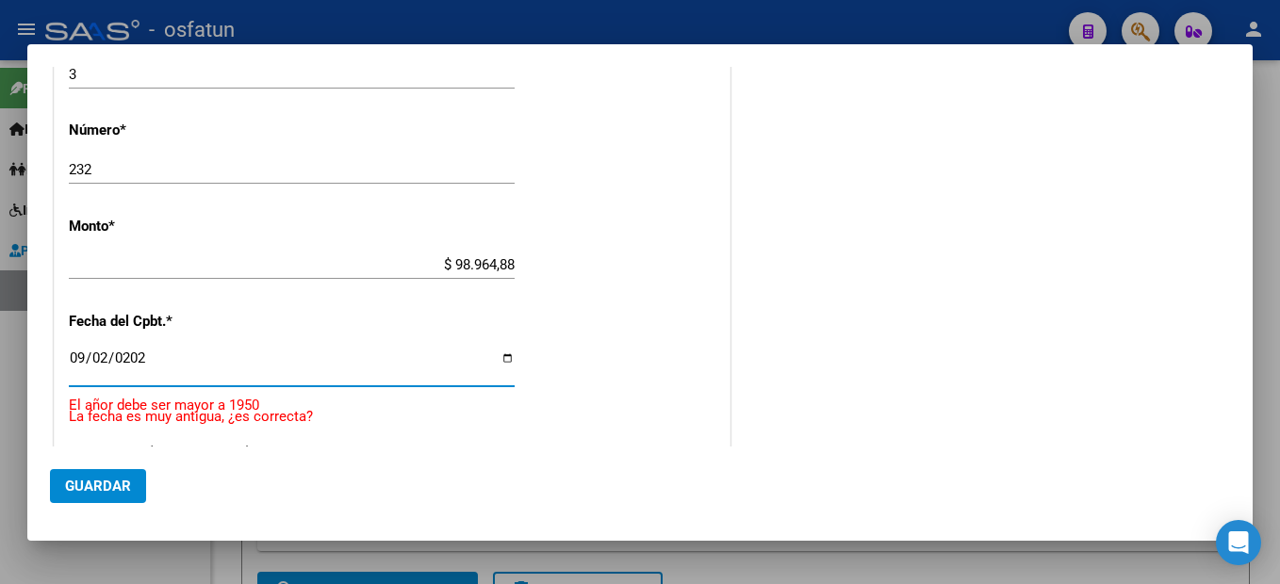
type input "[DATE]"
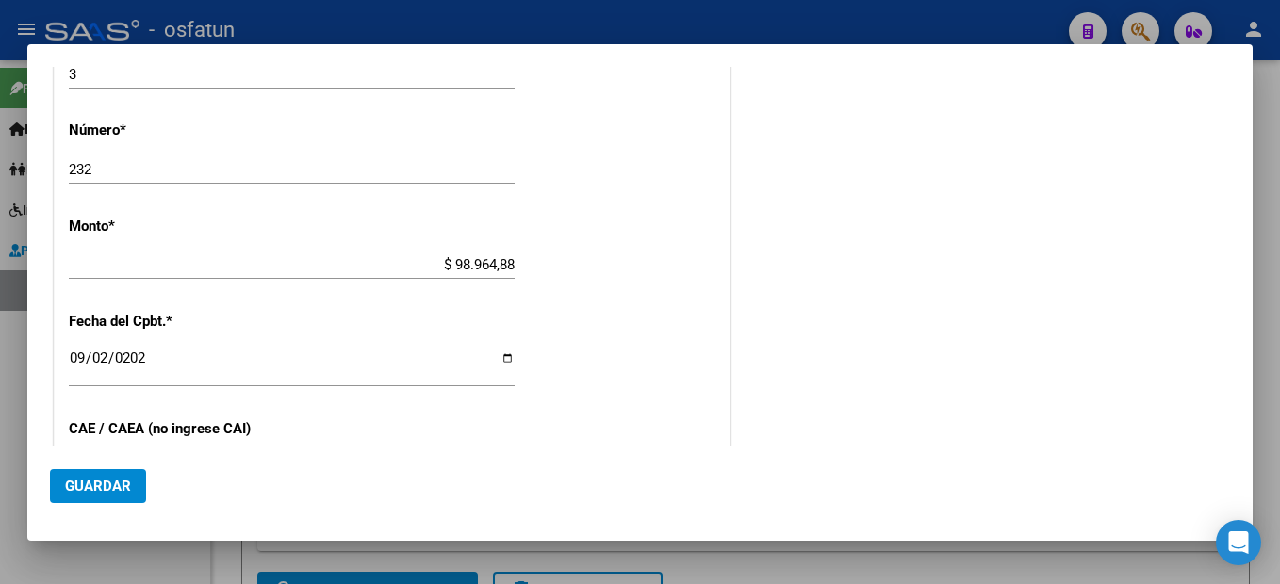
scroll to position [1009, 0]
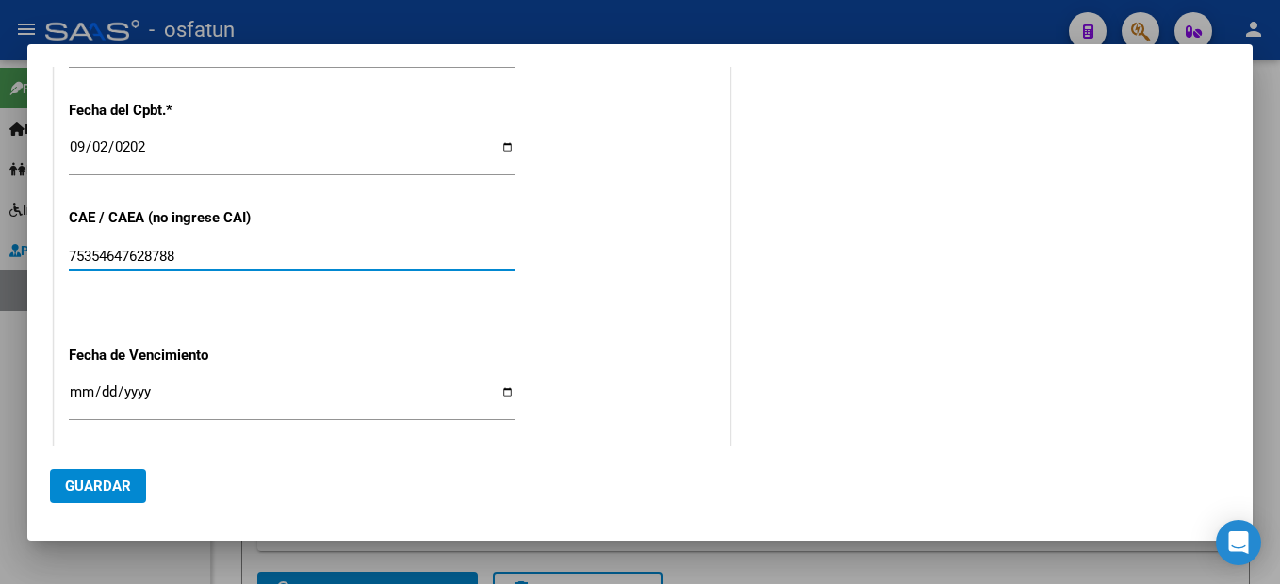
type input "75354647628788"
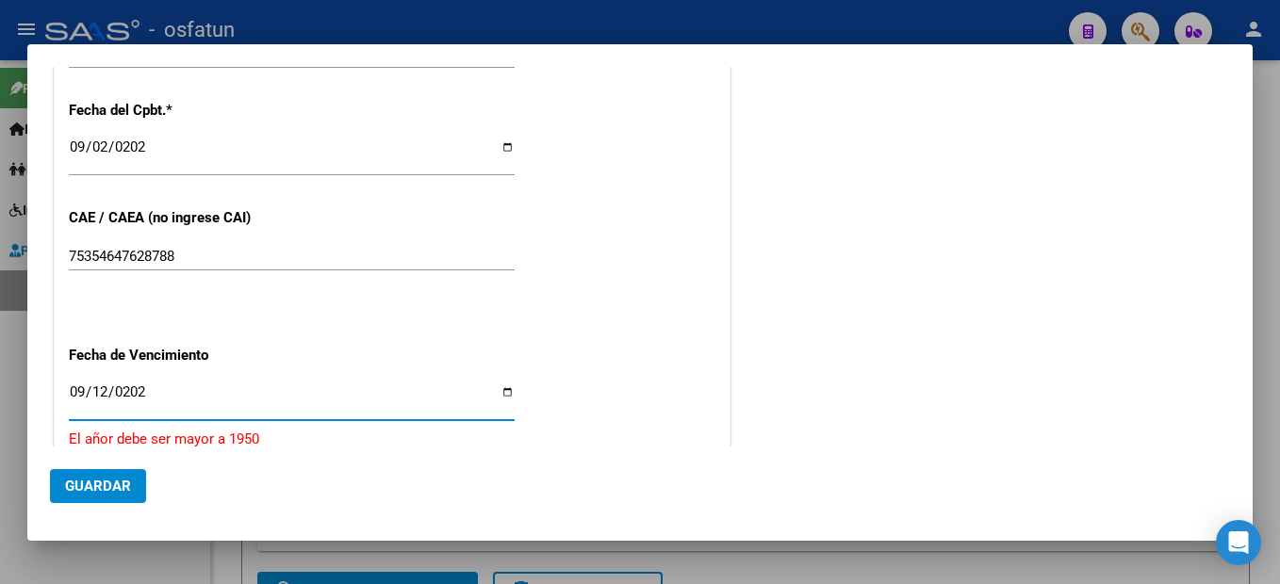
type input "[DATE]"
click at [115, 489] on span "Guardar" at bounding box center [98, 486] width 66 height 17
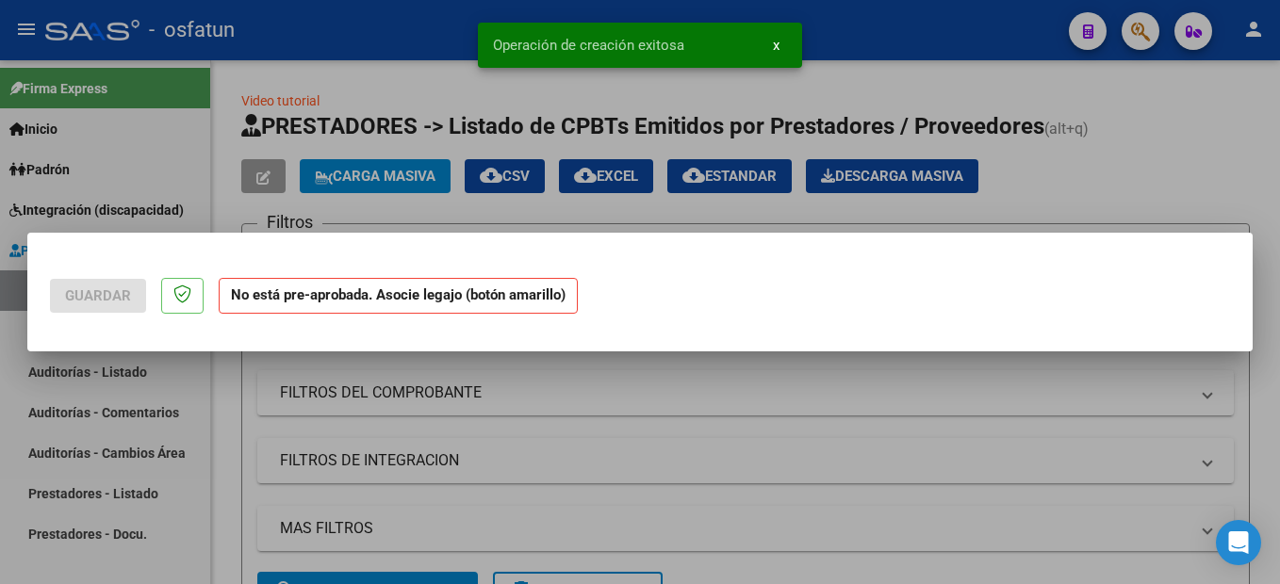
scroll to position [0, 0]
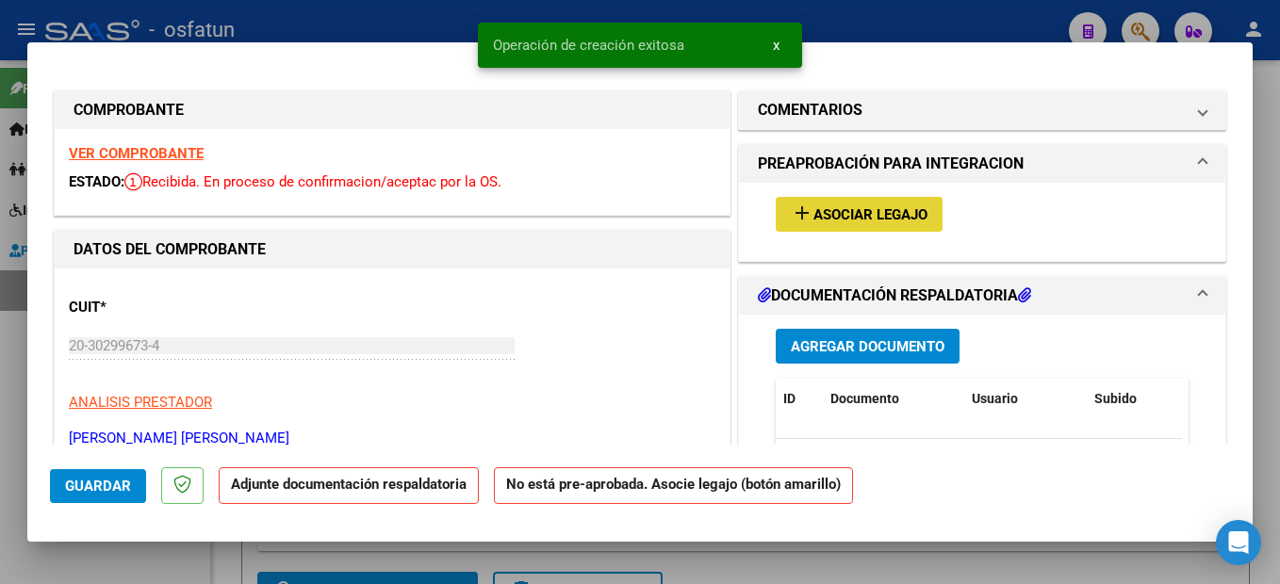
click at [908, 215] on span "Asociar Legajo" at bounding box center [870, 214] width 114 height 17
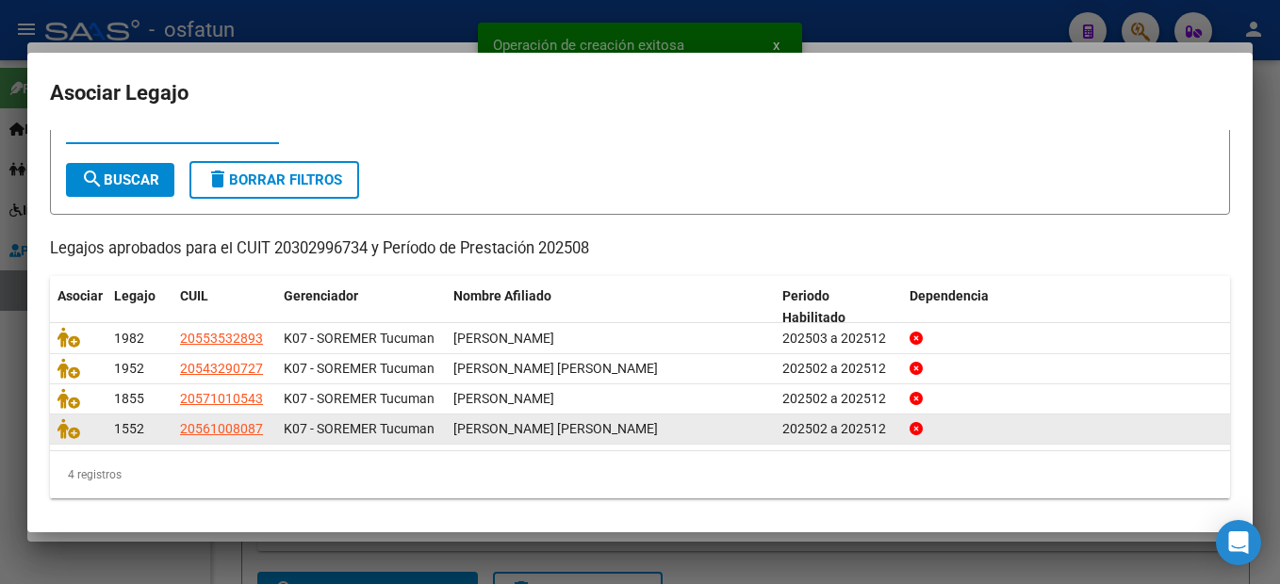
scroll to position [84, 0]
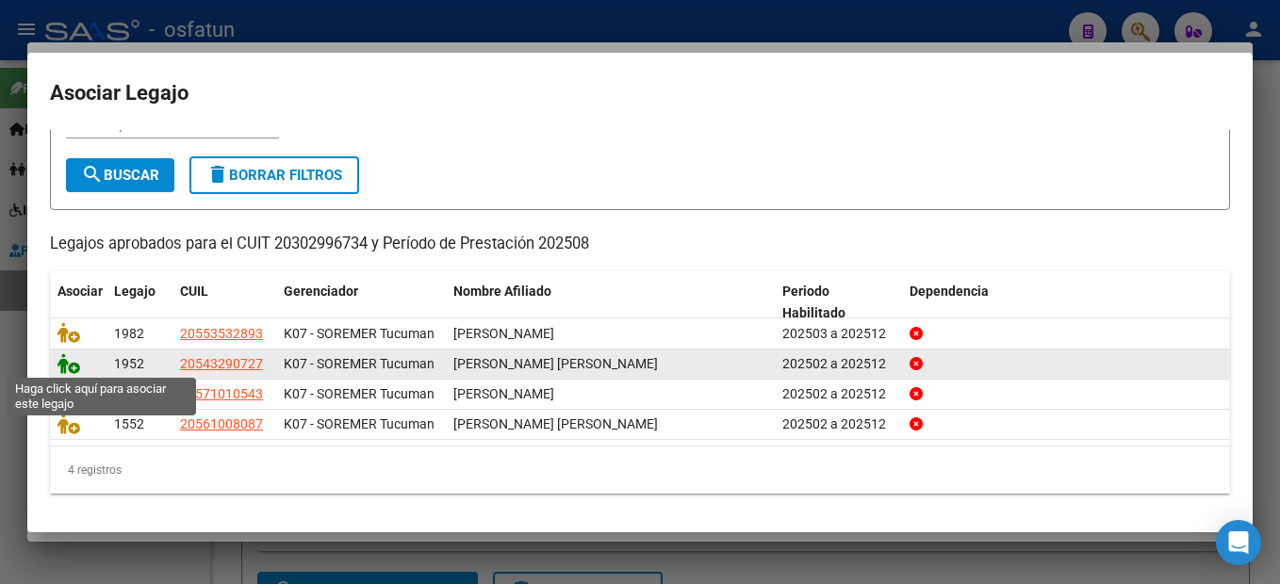
click at [60, 368] on icon at bounding box center [68, 363] width 23 height 21
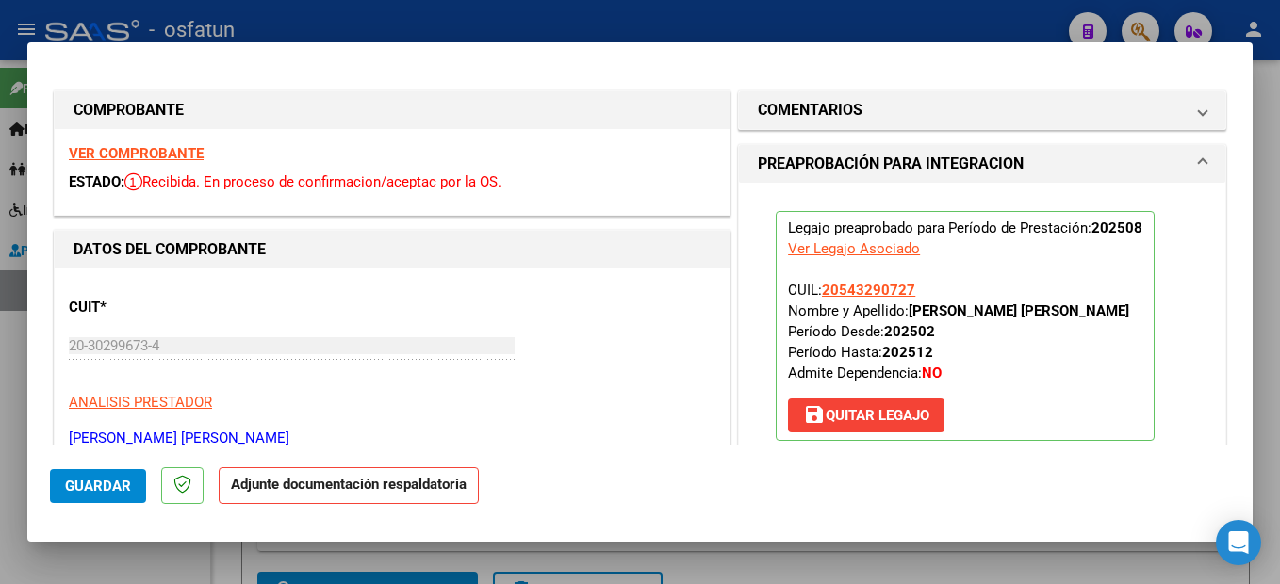
scroll to position [283, 0]
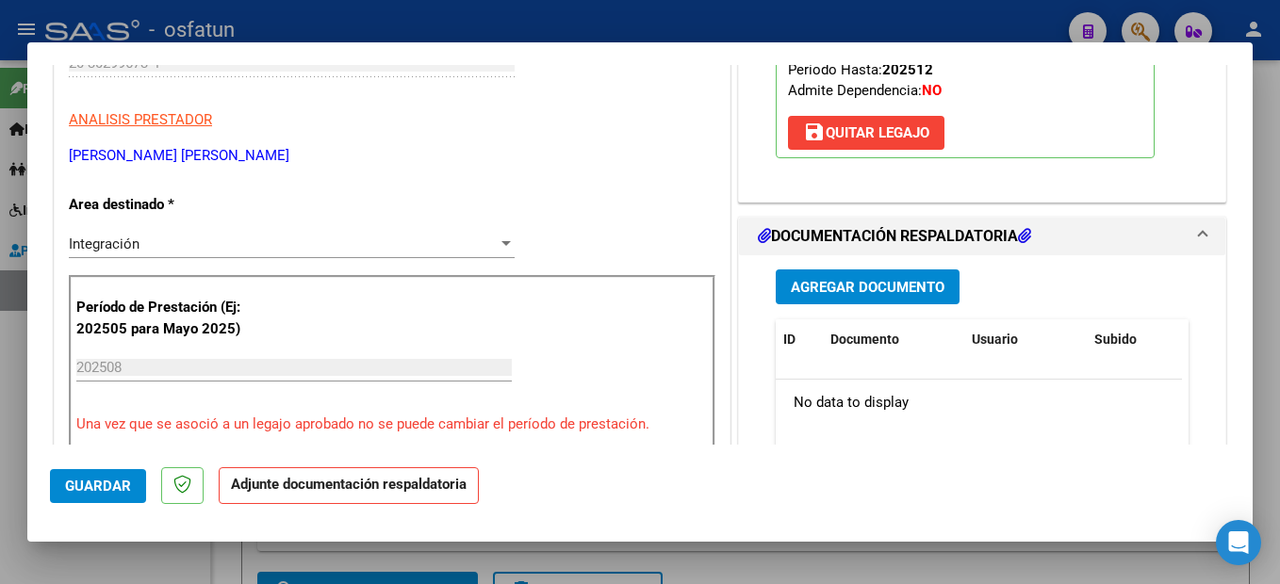
click at [912, 280] on span "Agregar Documento" at bounding box center [868, 287] width 154 height 17
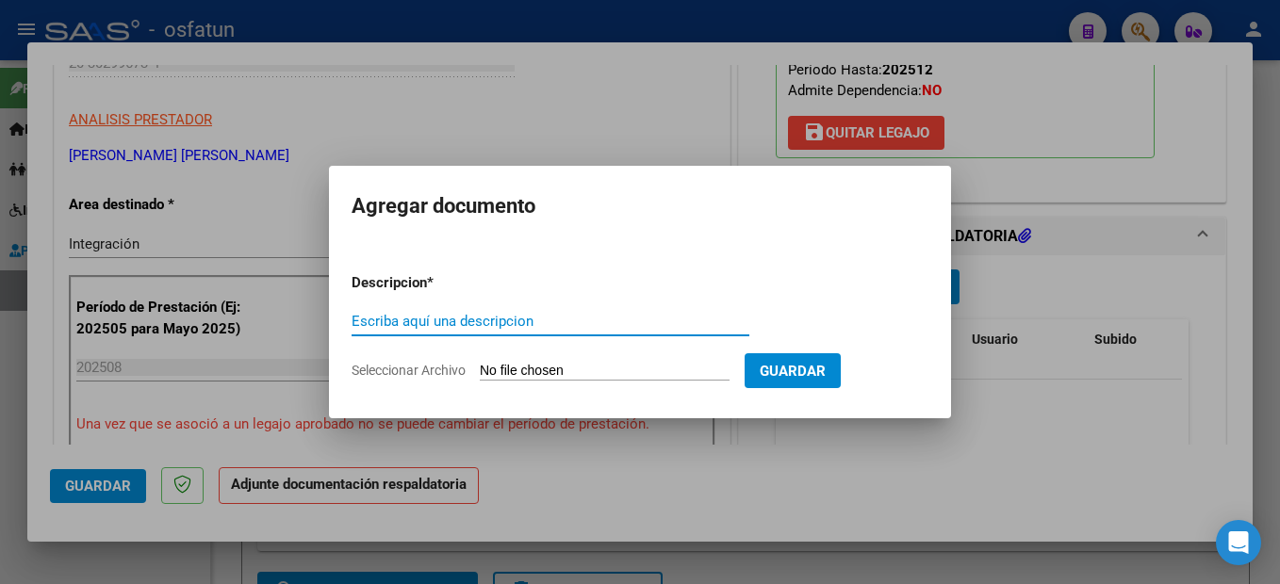
click at [408, 321] on input "Escriba aquí una descripcion" at bounding box center [551, 321] width 398 height 17
type input "planilla"
click at [640, 370] on input "Seleccionar Archivo" at bounding box center [605, 372] width 250 height 18
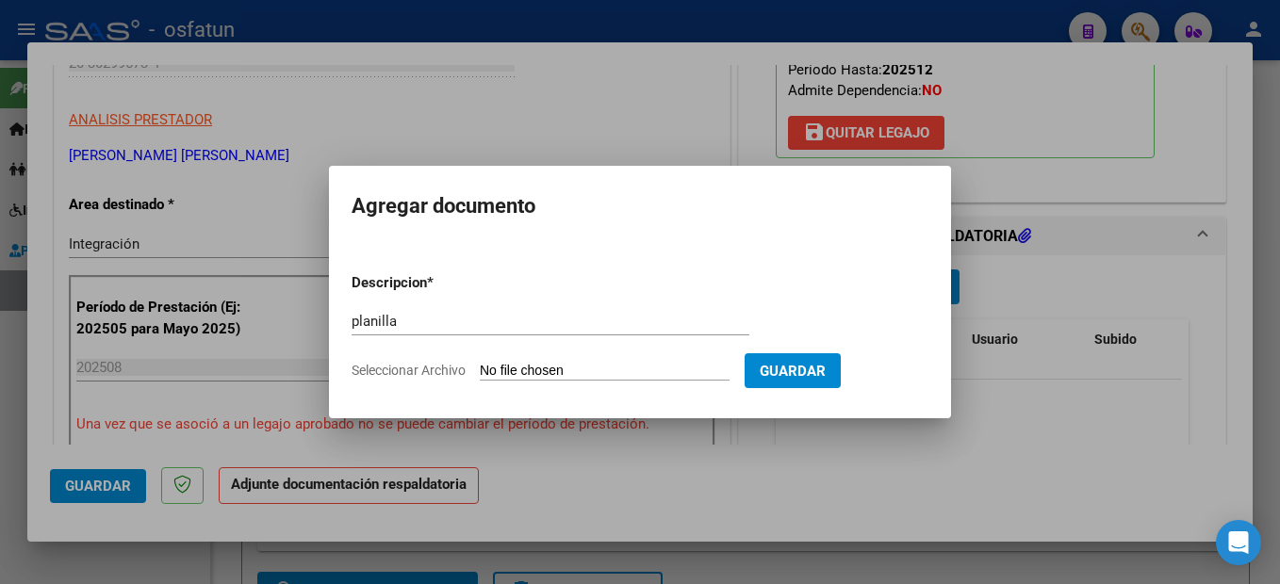
type input "C:\fakepath\250908101717.pdf"
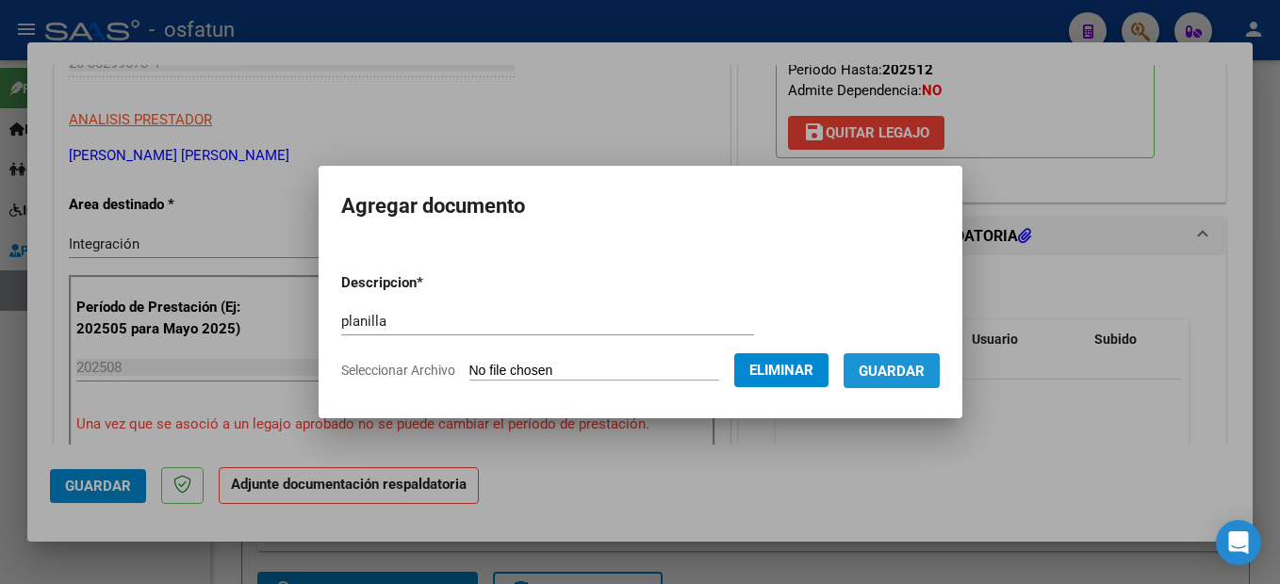
click at [925, 372] on span "Guardar" at bounding box center [892, 371] width 66 height 17
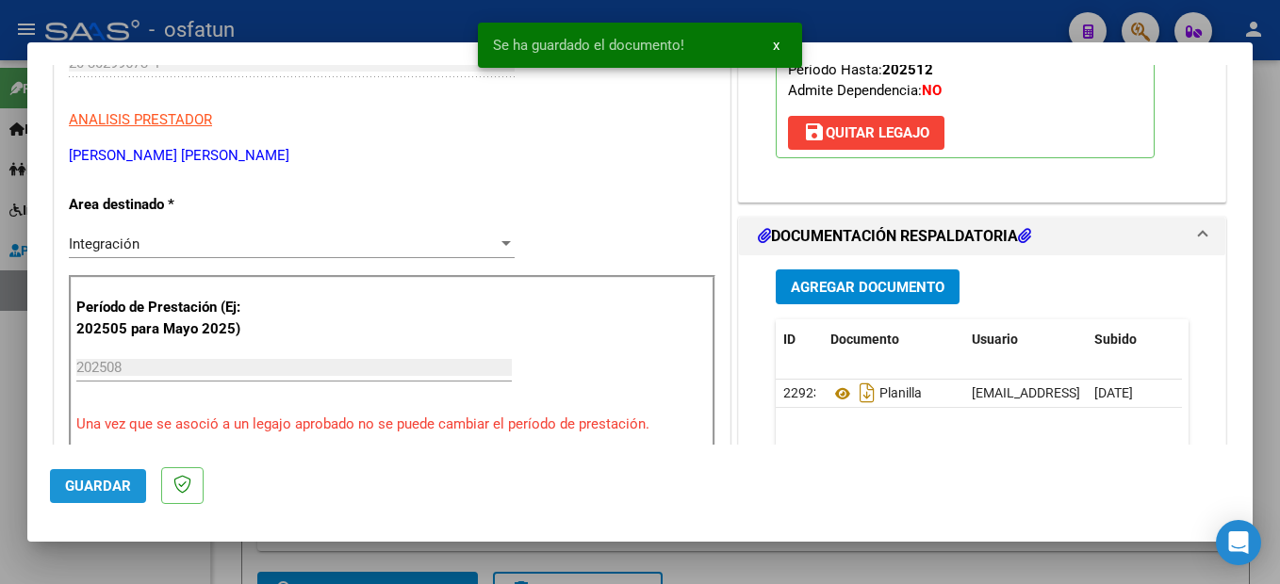
click at [91, 481] on span "Guardar" at bounding box center [98, 486] width 66 height 17
click at [1271, 441] on div at bounding box center [640, 292] width 1280 height 584
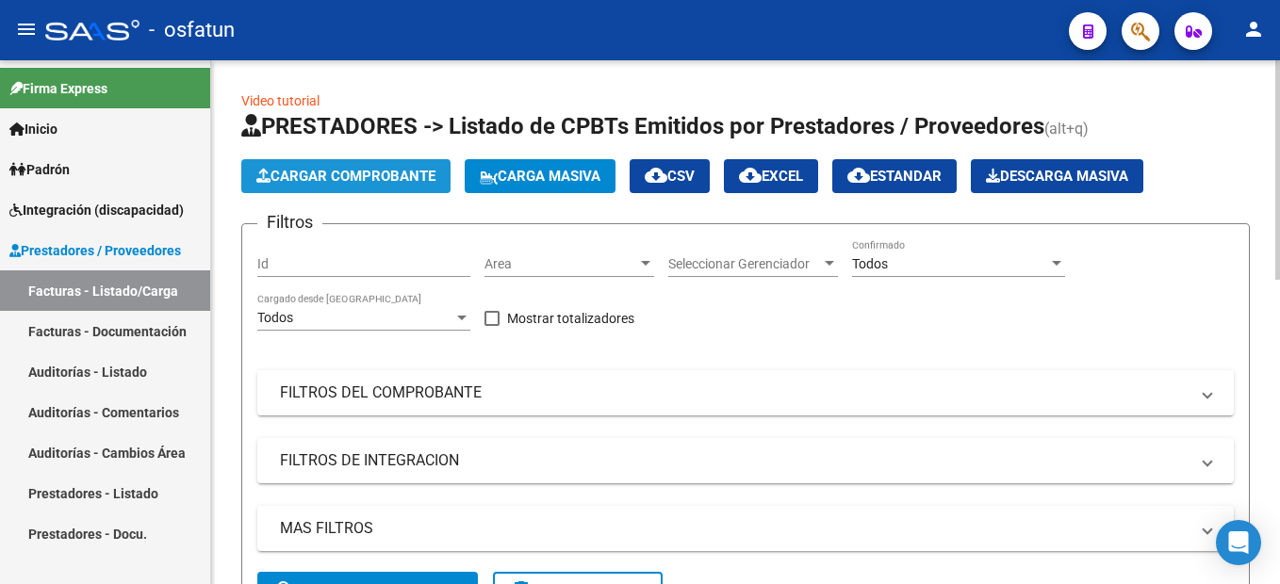
click at [393, 173] on span "Cargar Comprobante" at bounding box center [345, 176] width 179 height 17
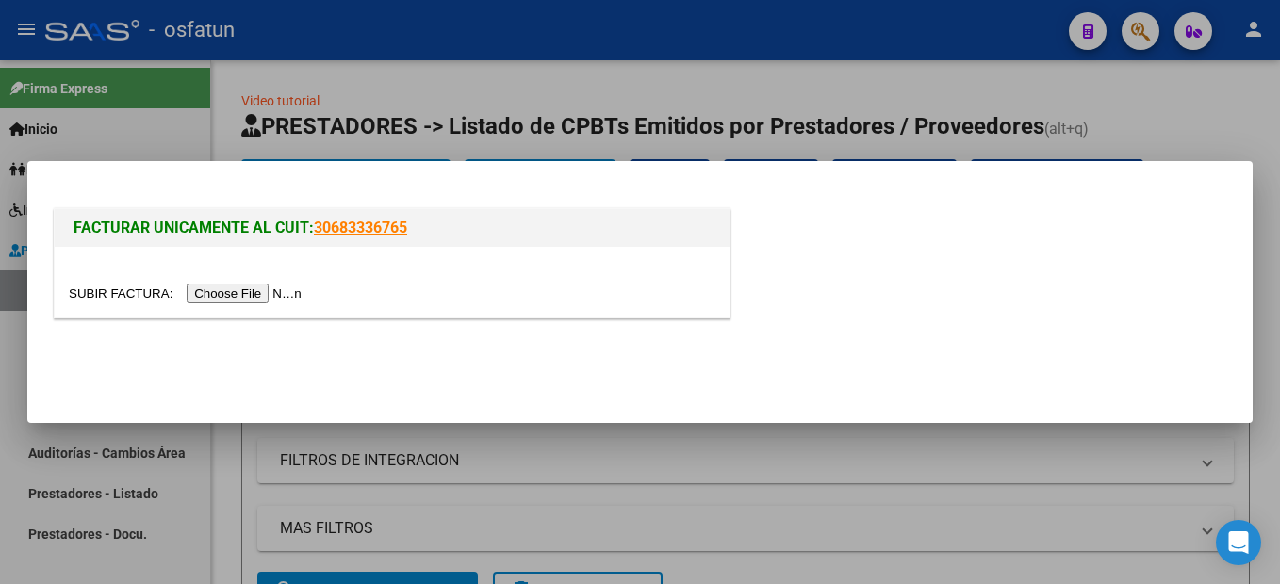
click at [246, 292] on input "file" at bounding box center [188, 294] width 238 height 20
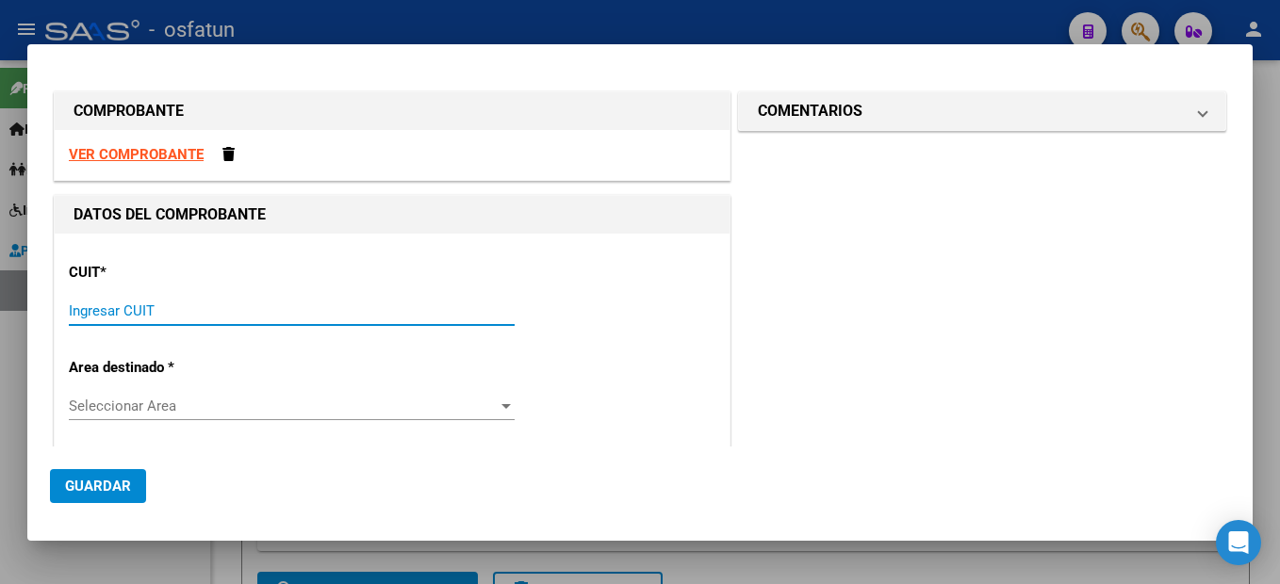
click at [147, 311] on input "Ingresar CUIT" at bounding box center [292, 311] width 446 height 17
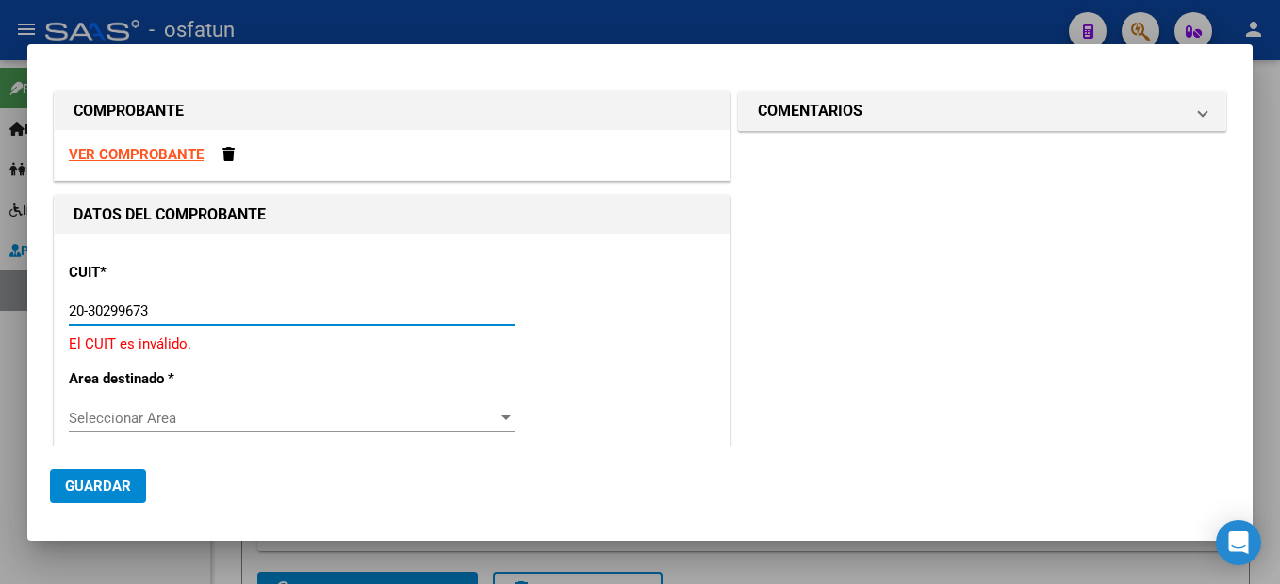
type input "20-30299673-4"
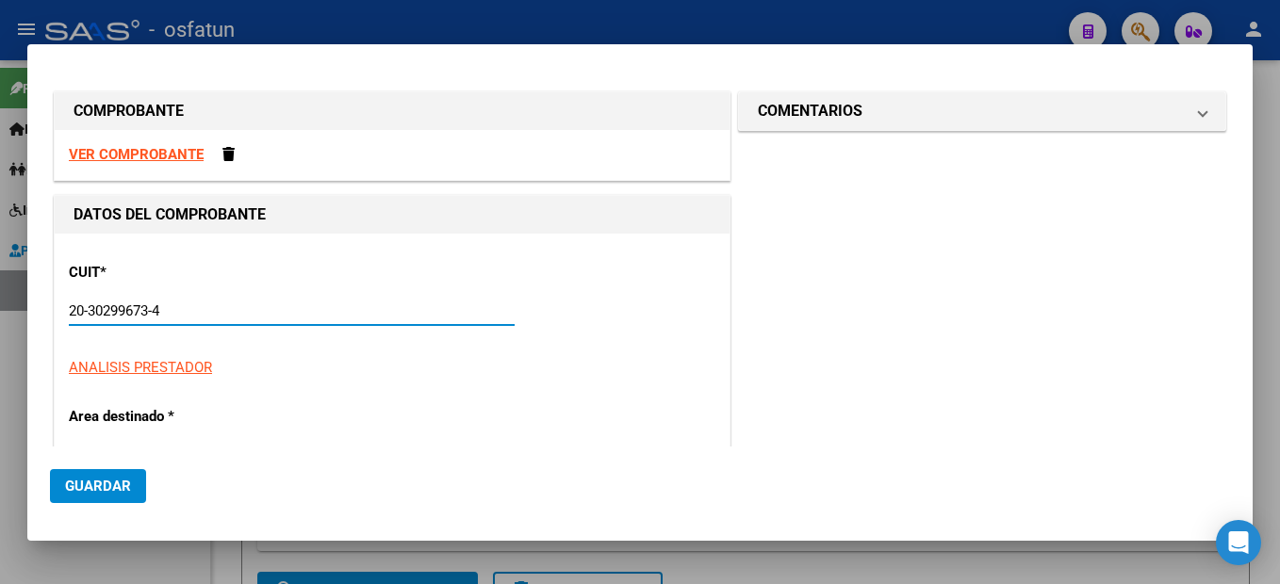
type input "3"
type input "20-30299673-4"
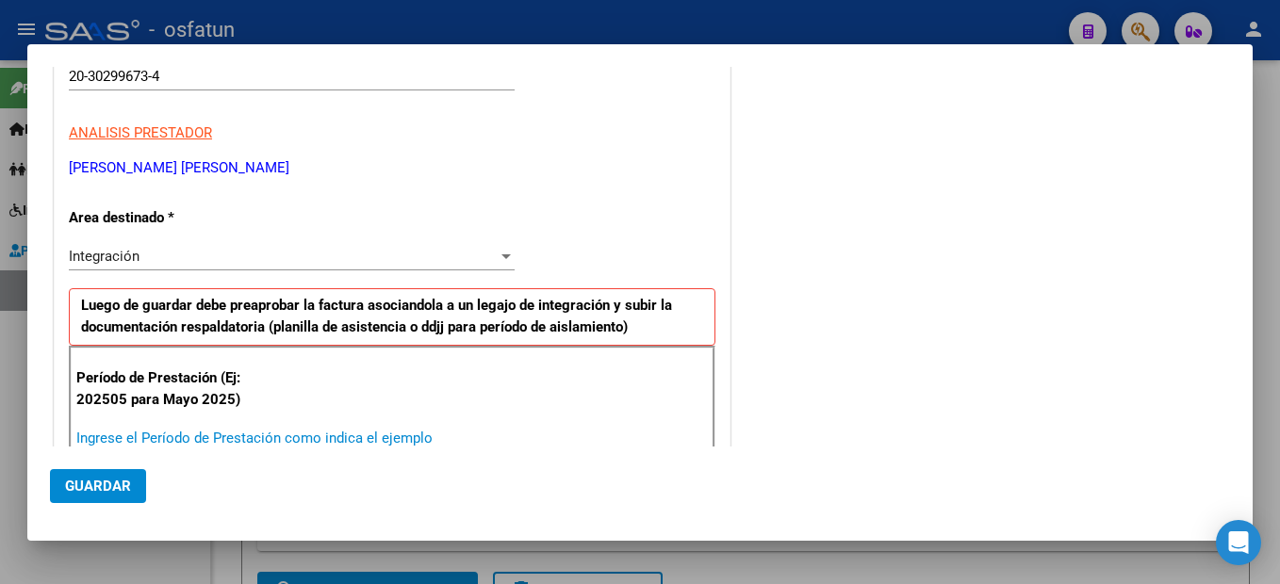
scroll to position [236, 0]
type input "202508"
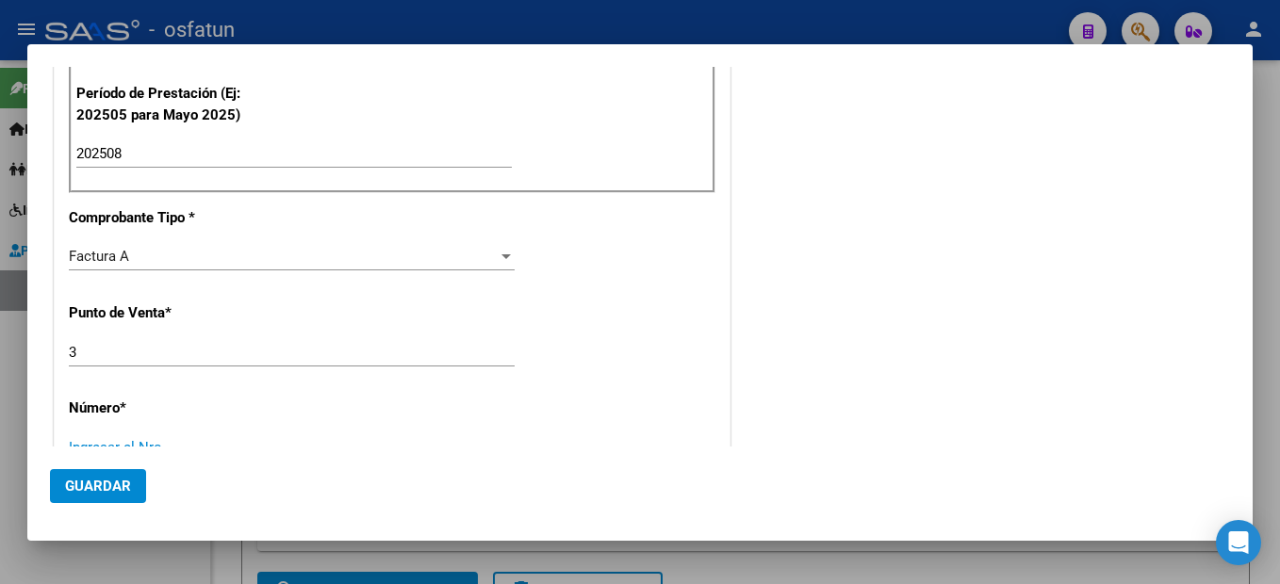
scroll to position [529, 0]
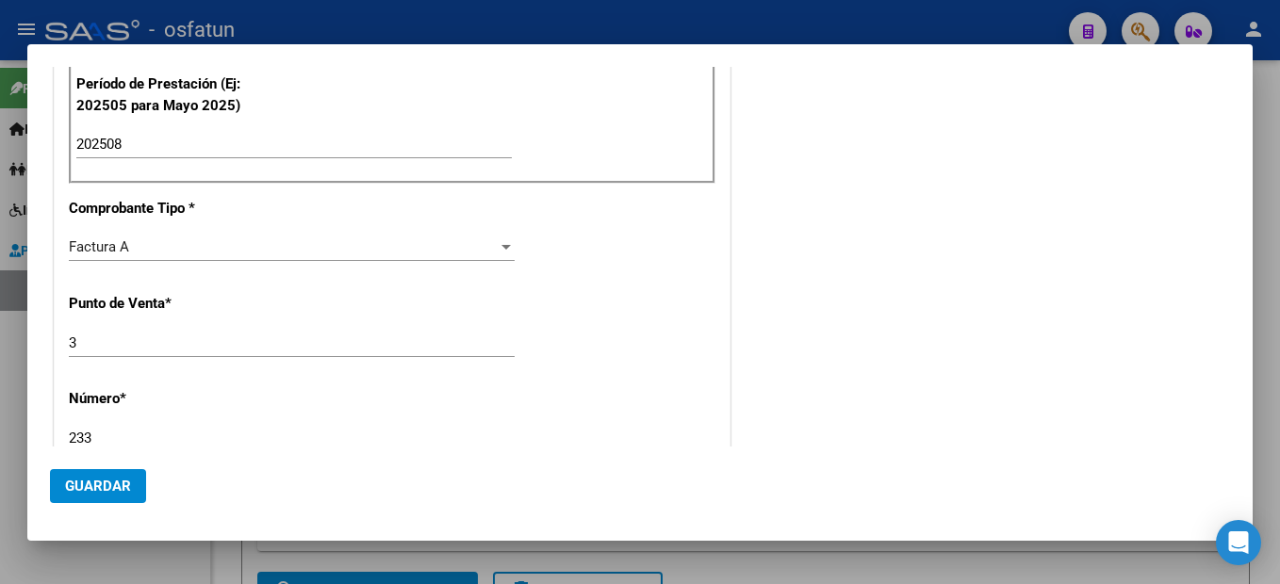
type input "233"
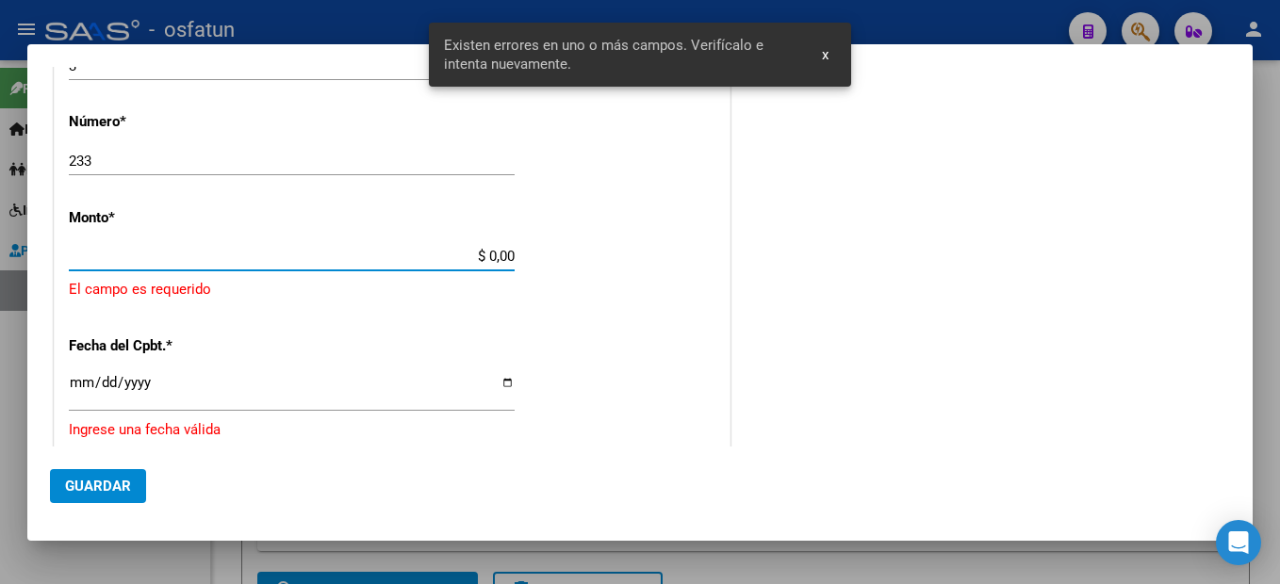
scroll to position [797, 0]
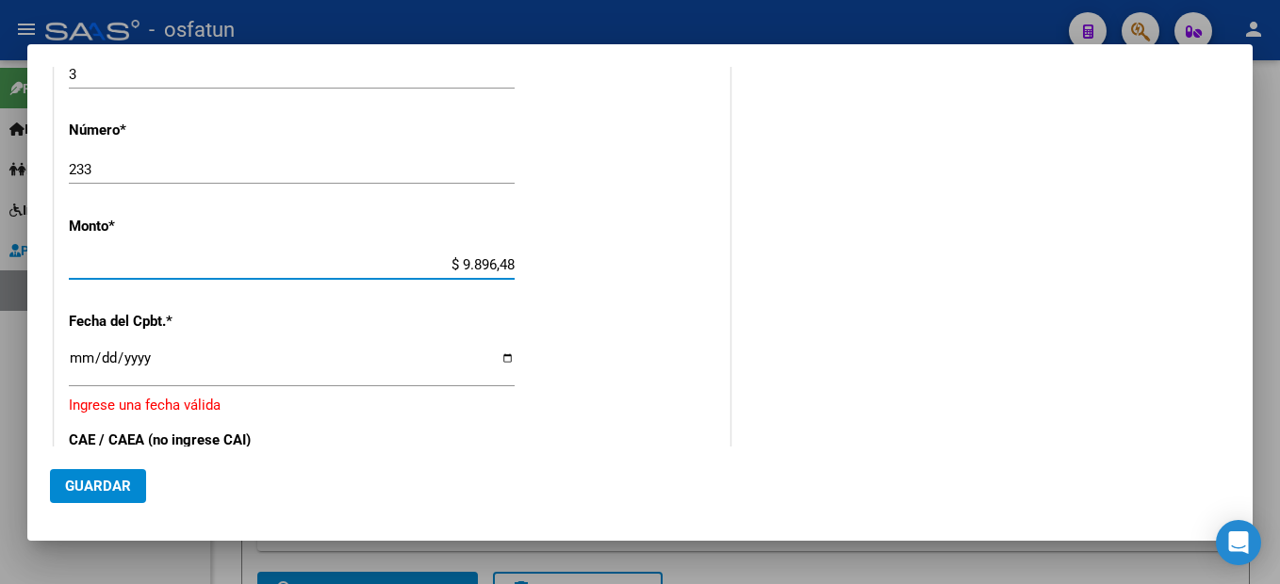
type input "$ 98.964,88"
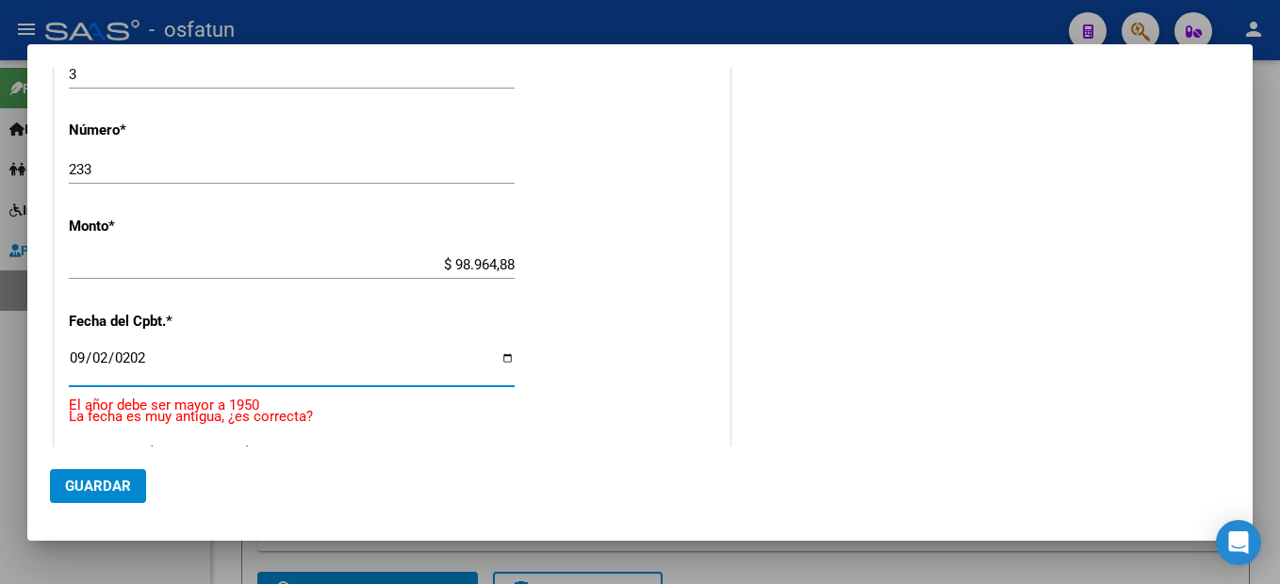
type input "[DATE]"
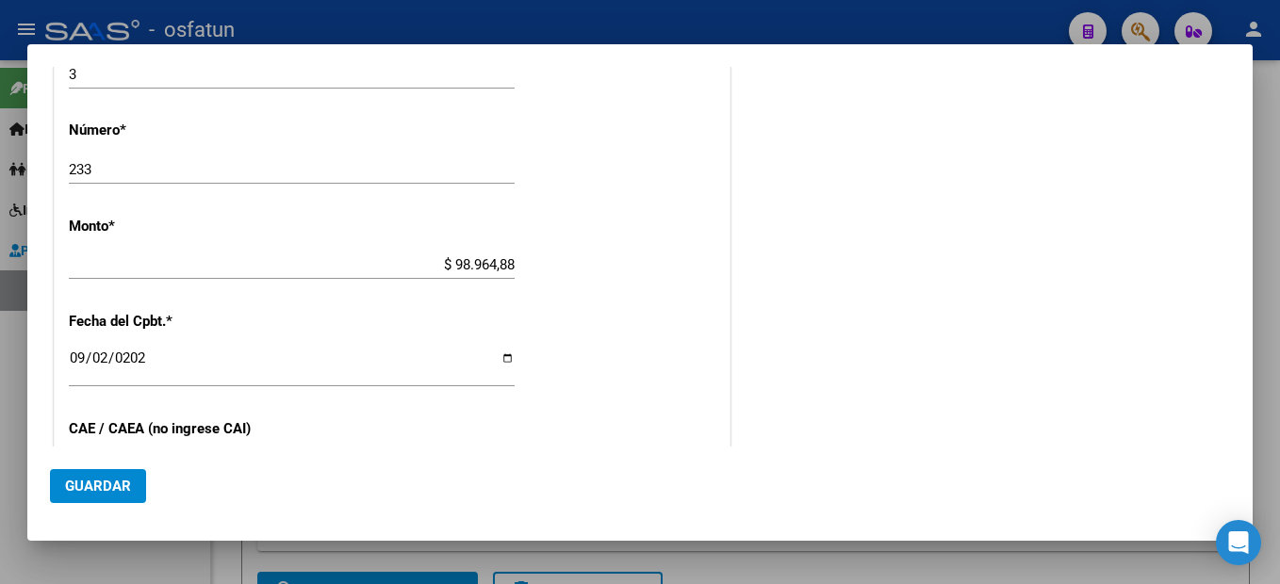
scroll to position [1009, 0]
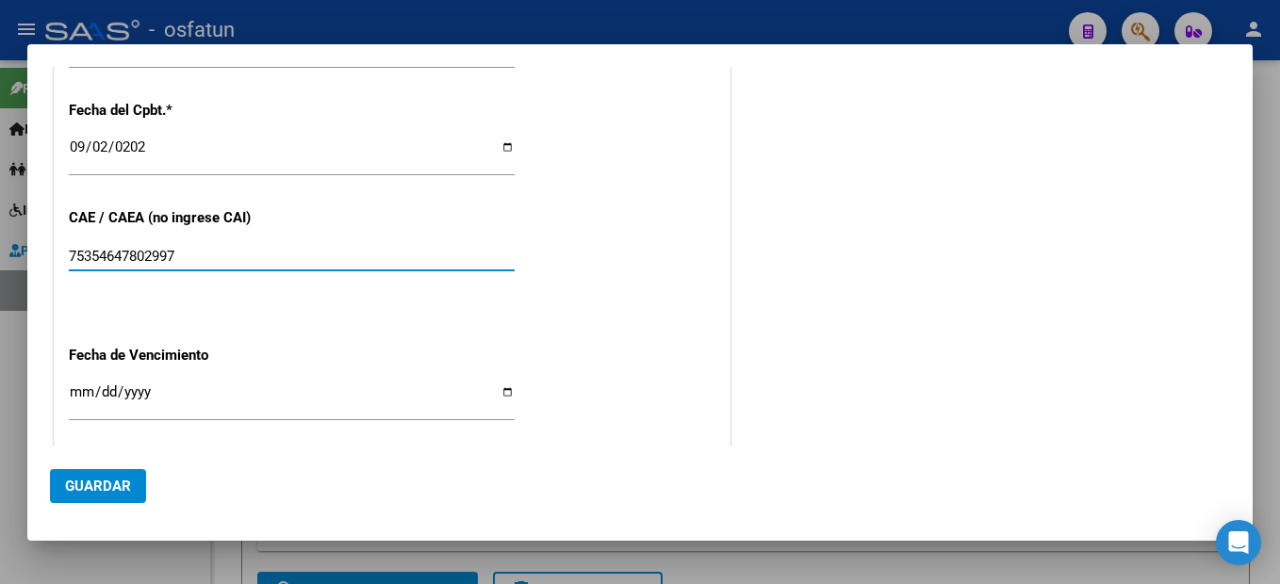
type input "75354647802997"
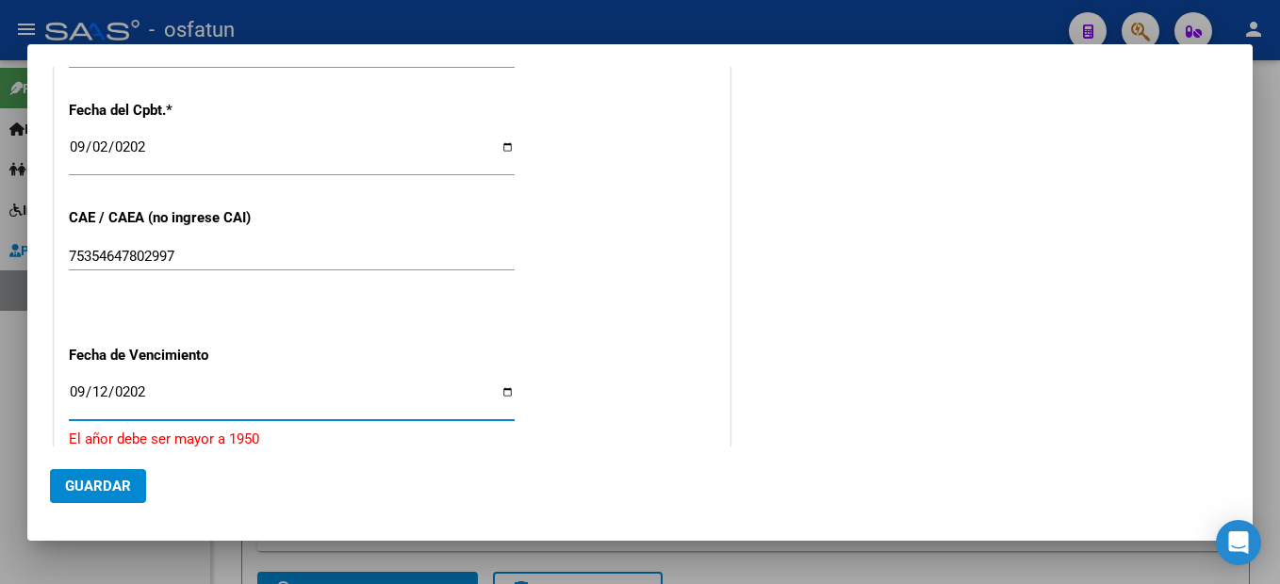
type input "[DATE]"
click at [123, 496] on button "Guardar" at bounding box center [98, 486] width 96 height 34
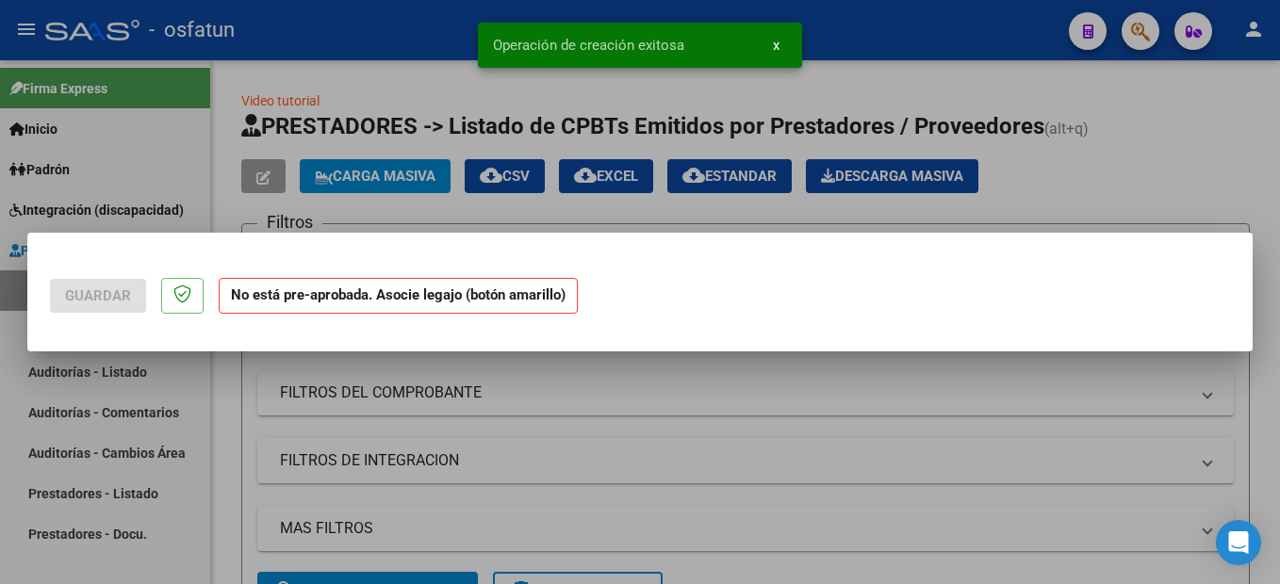
scroll to position [0, 0]
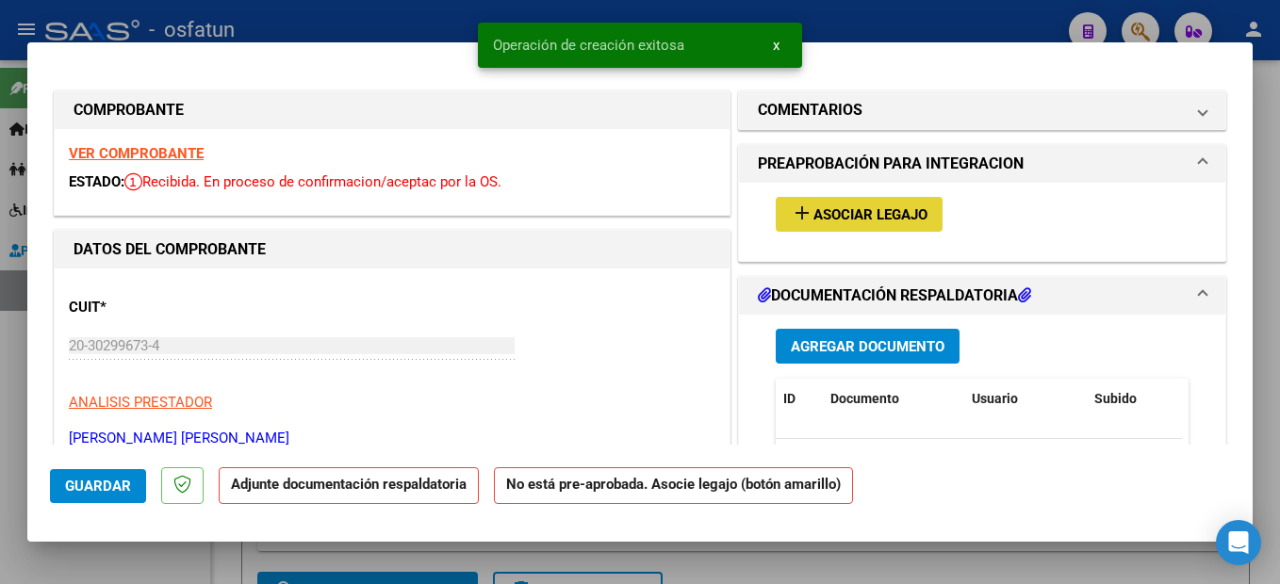
click at [873, 206] on span "Asociar Legajo" at bounding box center [870, 214] width 114 height 17
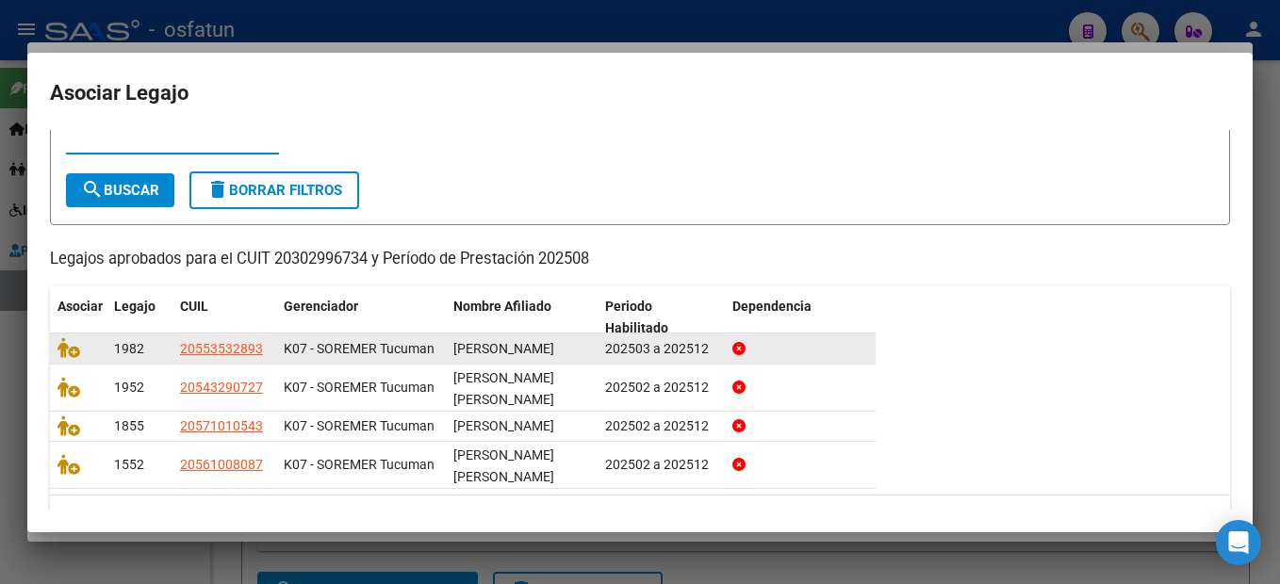
scroll to position [94, 0]
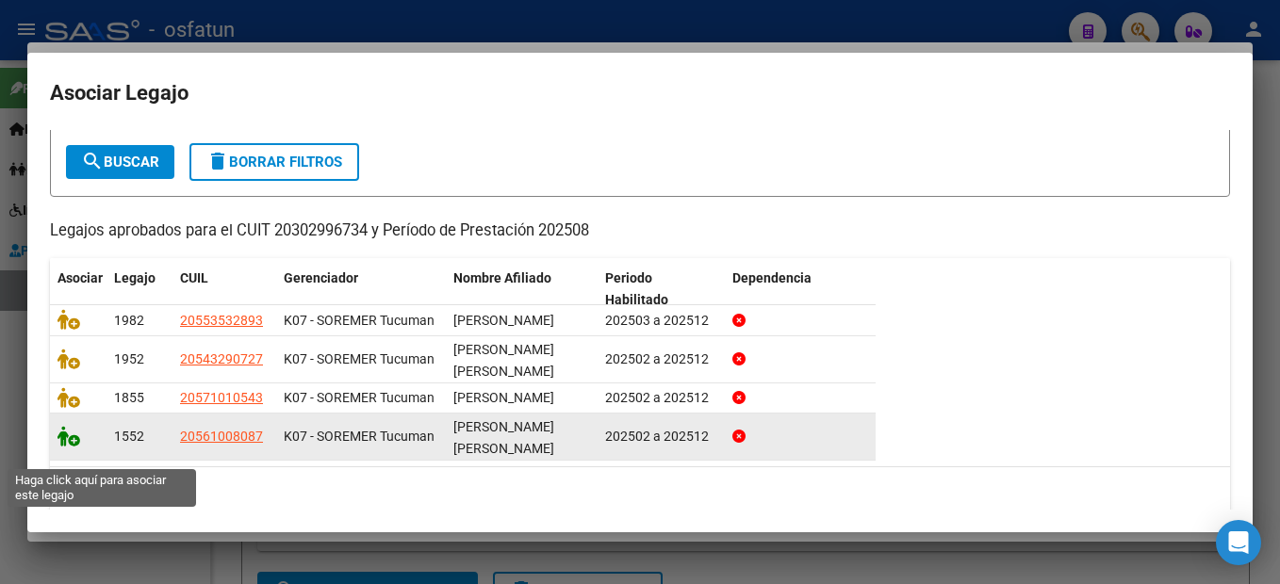
click at [64, 447] on icon at bounding box center [68, 436] width 23 height 21
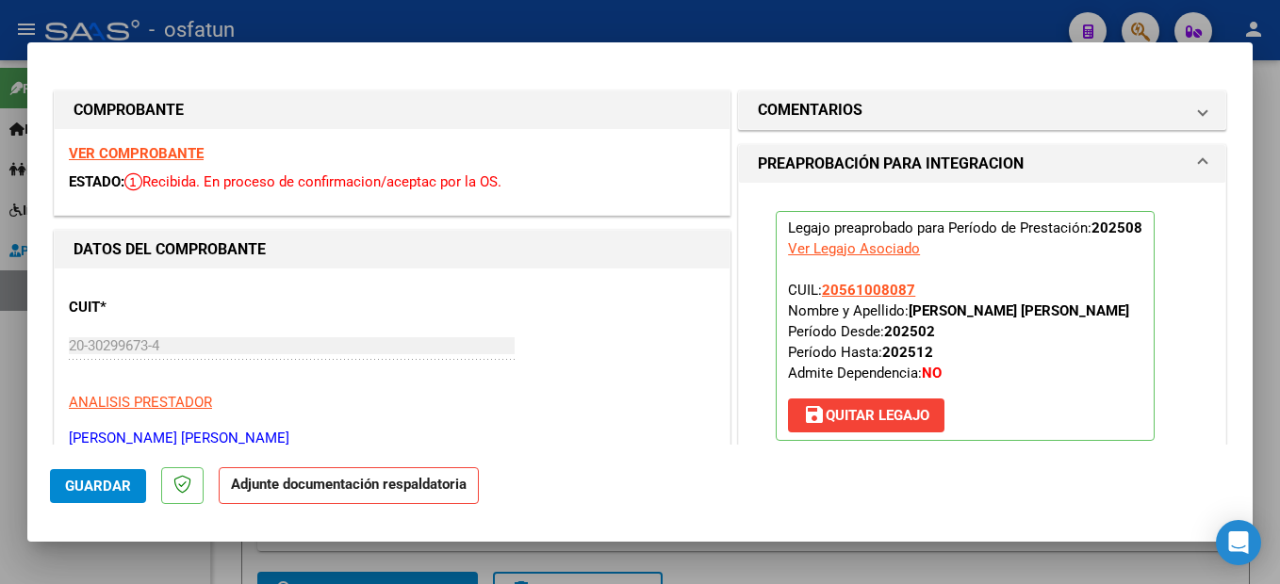
scroll to position [283, 0]
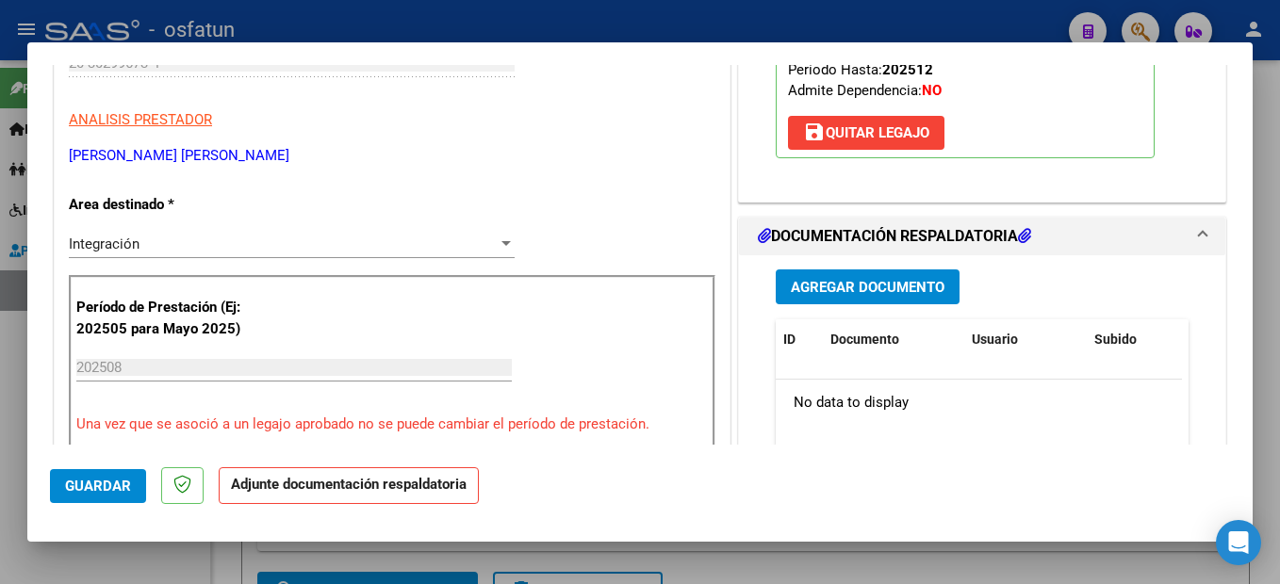
click at [923, 297] on button "Agregar Documento" at bounding box center [868, 287] width 184 height 35
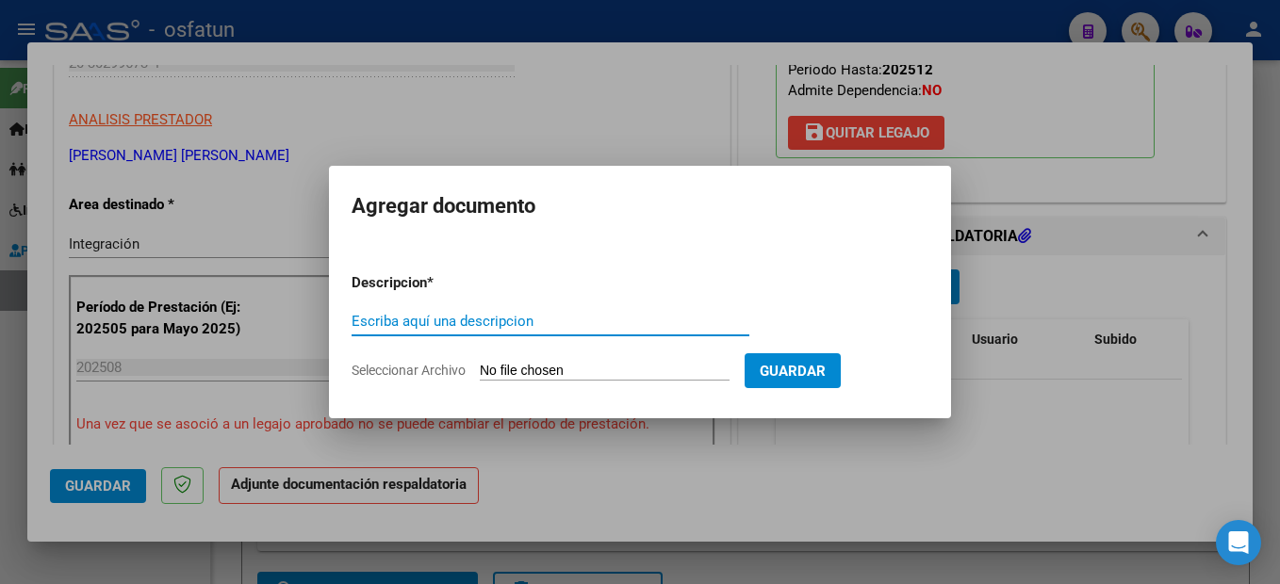
click at [481, 322] on input "Escriba aquí una descripcion" at bounding box center [551, 321] width 398 height 17
type input "planilla de asistencia"
click at [615, 370] on input "Seleccionar Archivo" at bounding box center [605, 372] width 250 height 18
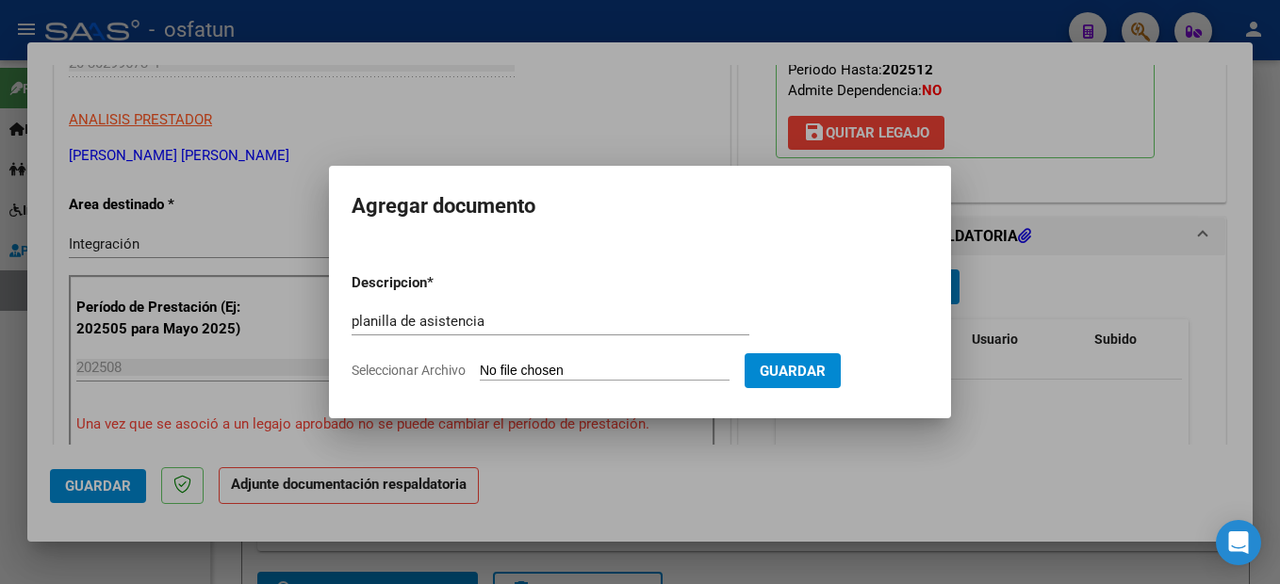
type input "C:\fakepath\250908101741.pdf"
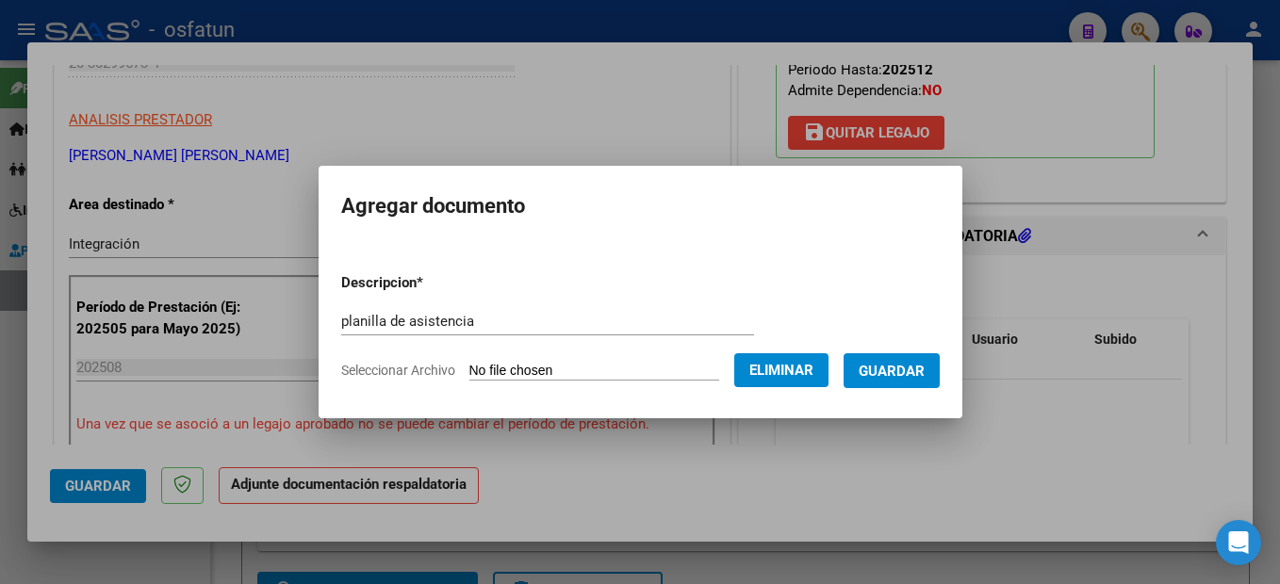
click at [925, 375] on span "Guardar" at bounding box center [892, 371] width 66 height 17
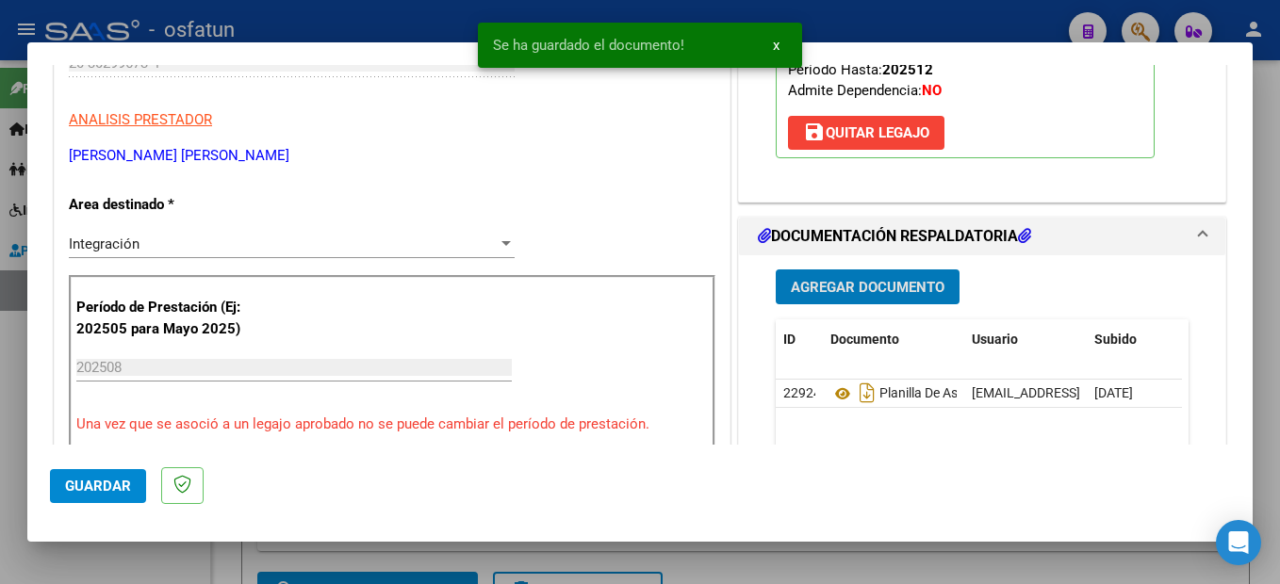
click at [116, 481] on span "Guardar" at bounding box center [98, 486] width 66 height 17
click at [1263, 336] on div at bounding box center [640, 292] width 1280 height 584
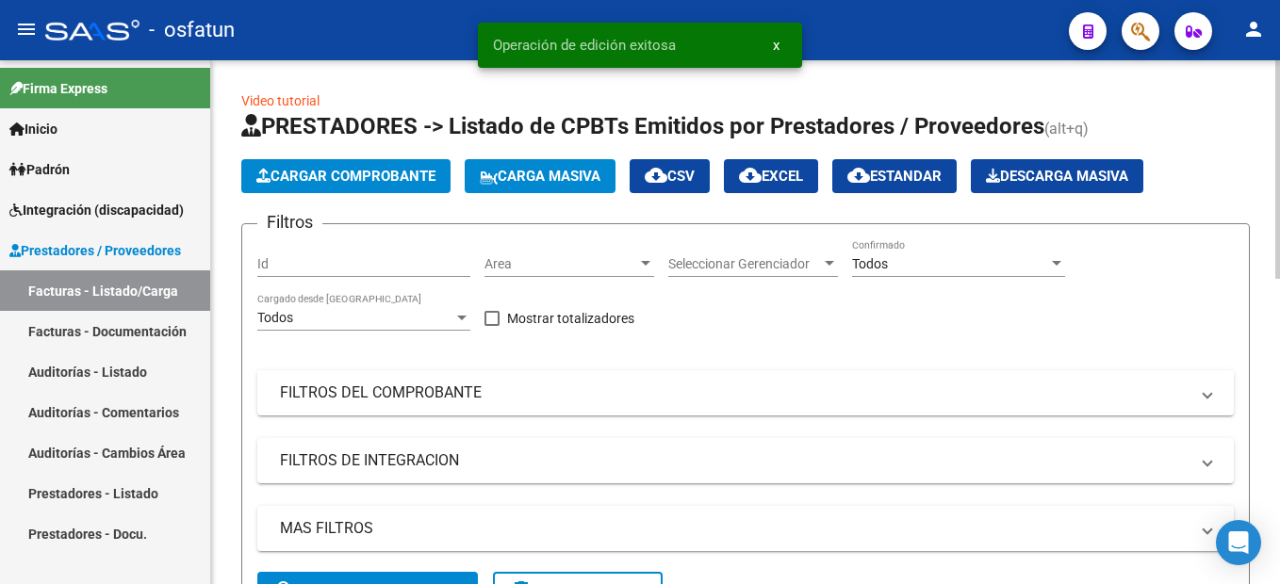
click at [343, 174] on span "Cargar Comprobante" at bounding box center [345, 176] width 179 height 17
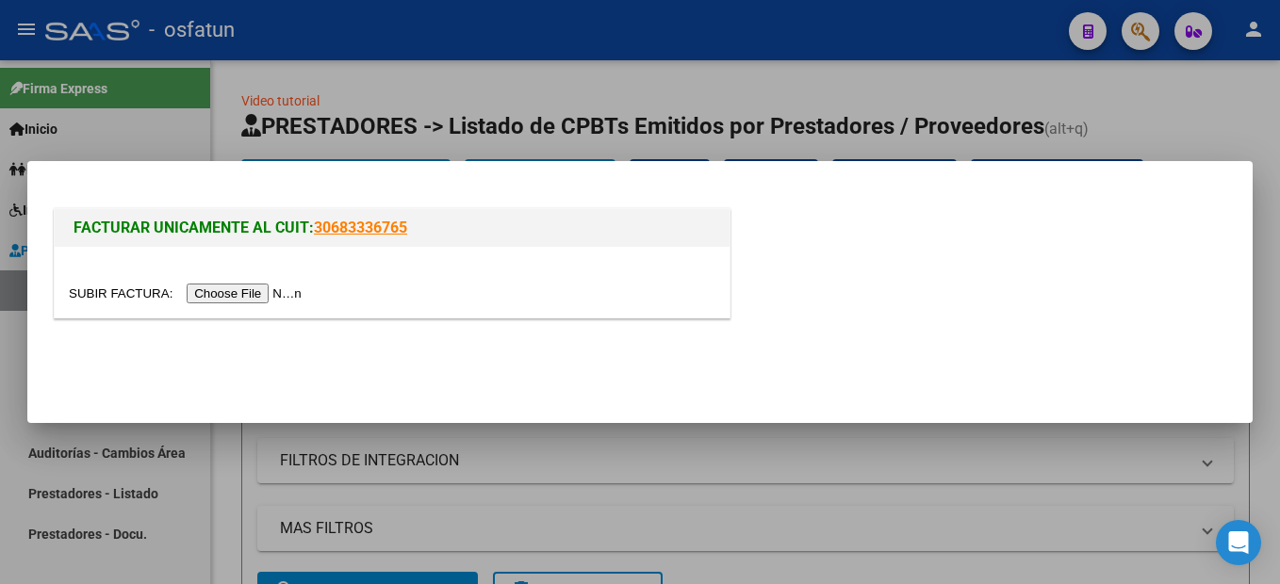
click at [254, 289] on input "file" at bounding box center [188, 294] width 238 height 20
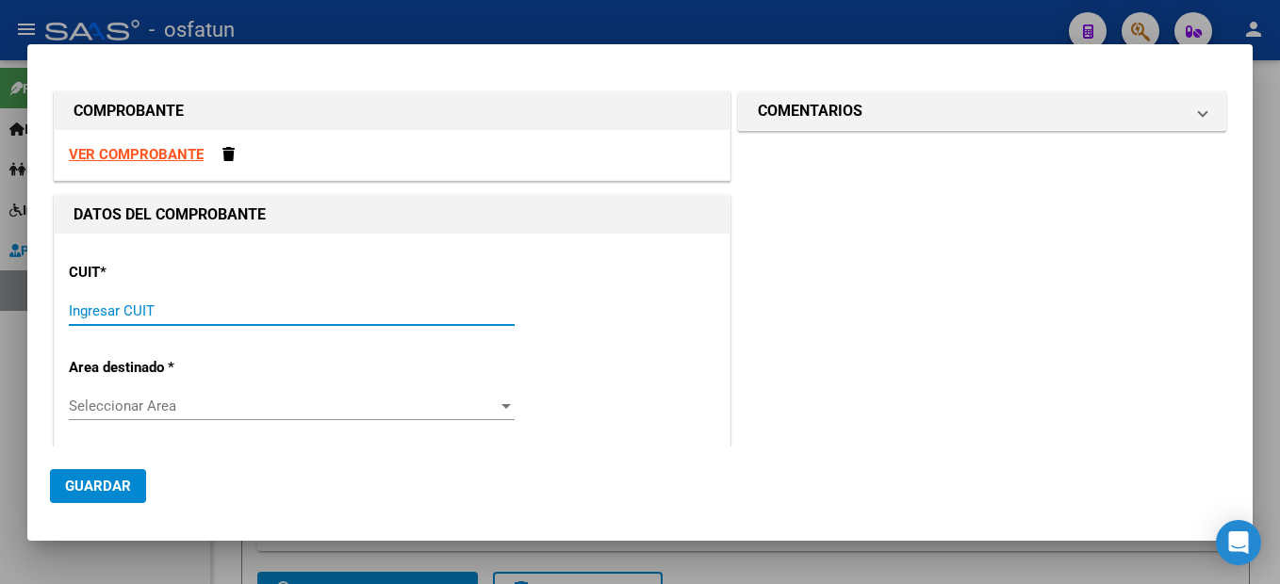
click at [122, 316] on input "Ingresar CUIT" at bounding box center [292, 311] width 446 height 17
type input "20-30299673-4"
type input "3"
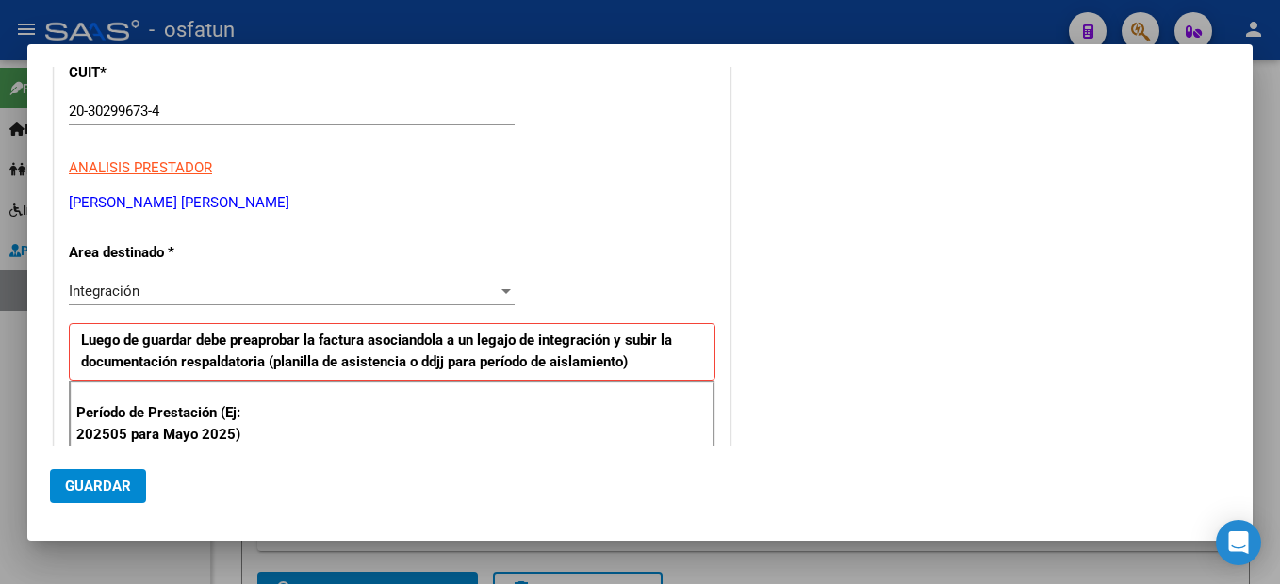
scroll to position [417, 0]
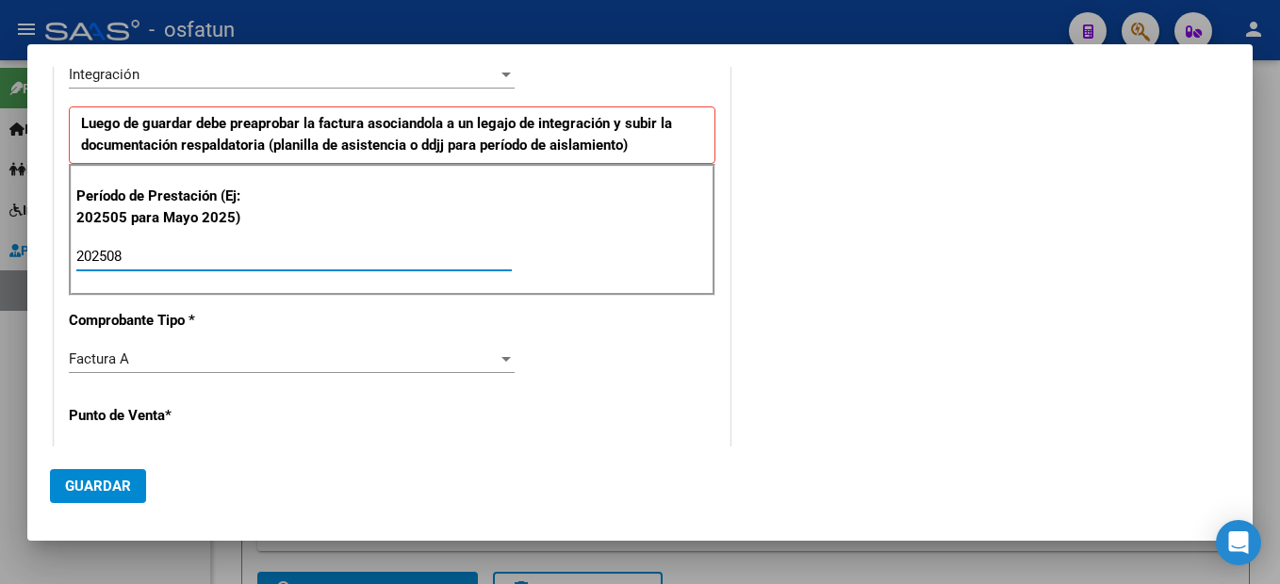
type input "202508"
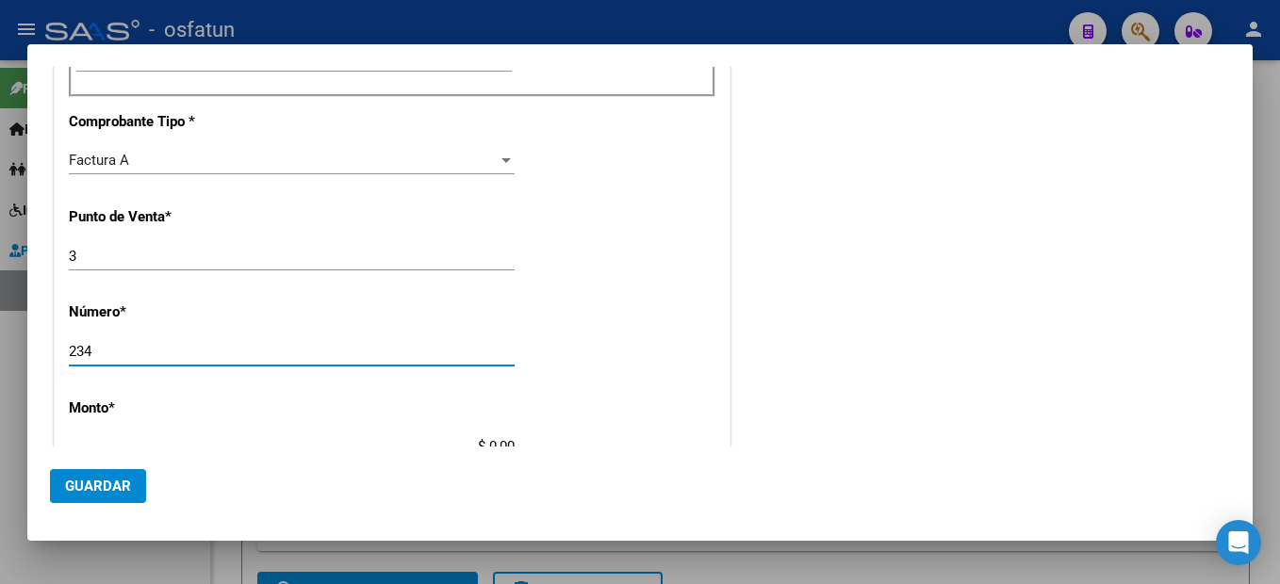
type input "234"
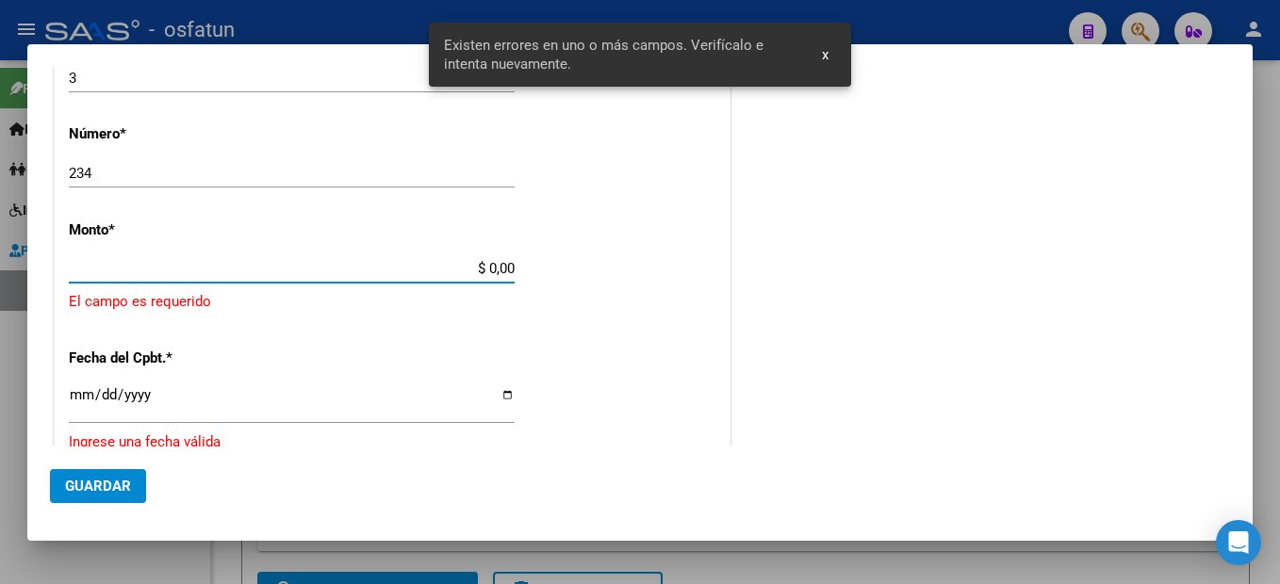
scroll to position [797, 0]
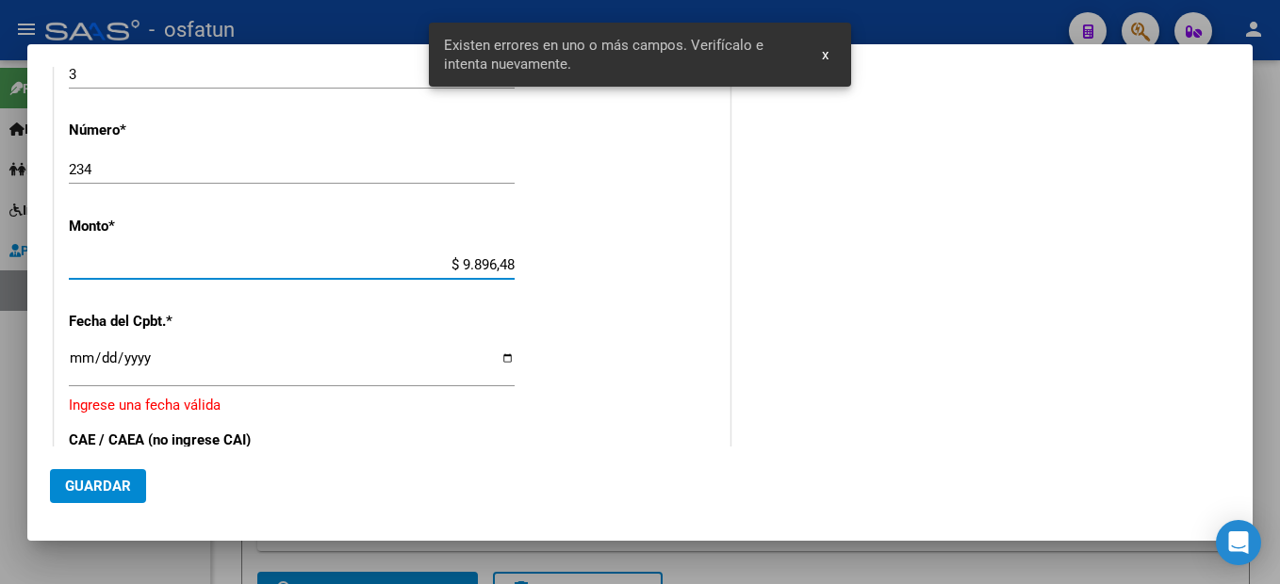
type input "$ 98.964,88"
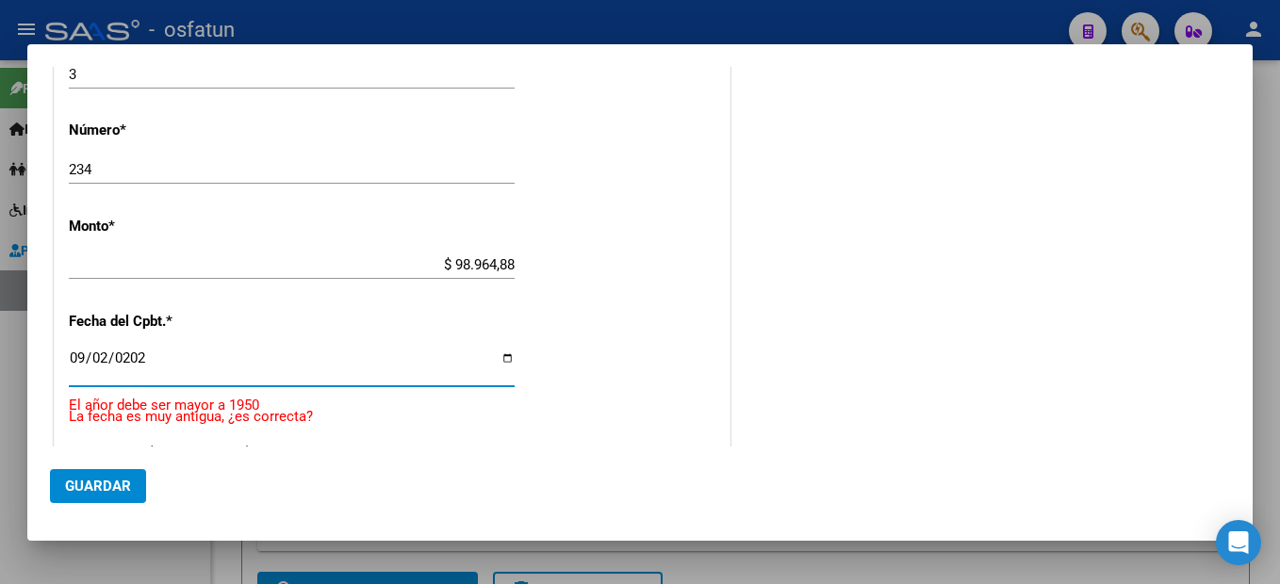
type input "[DATE]"
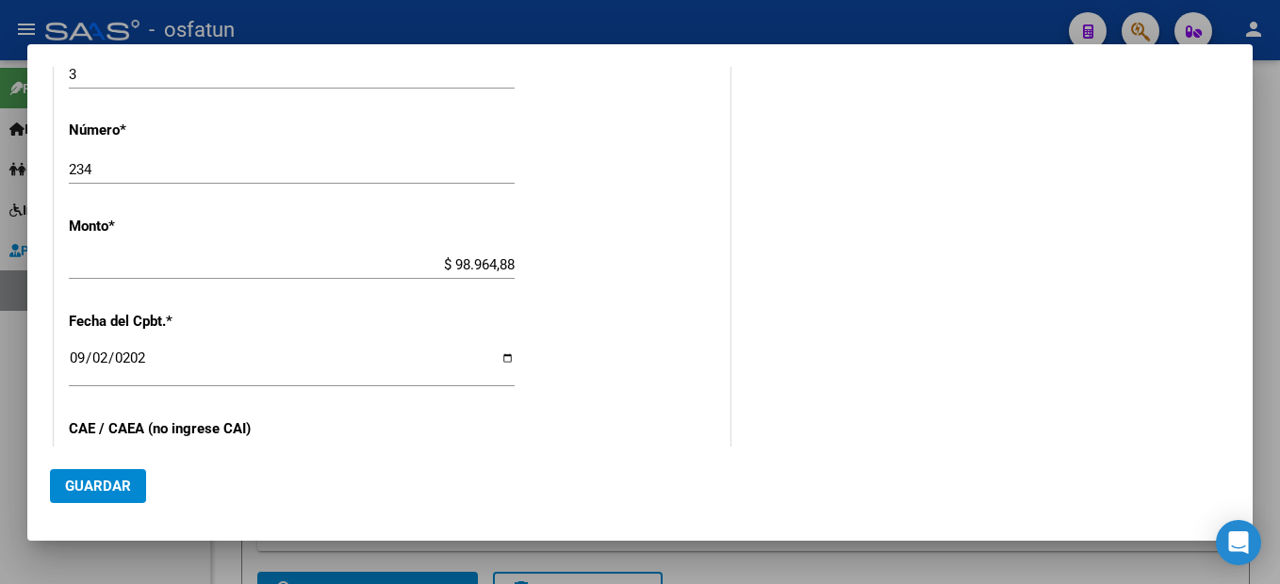
scroll to position [1009, 0]
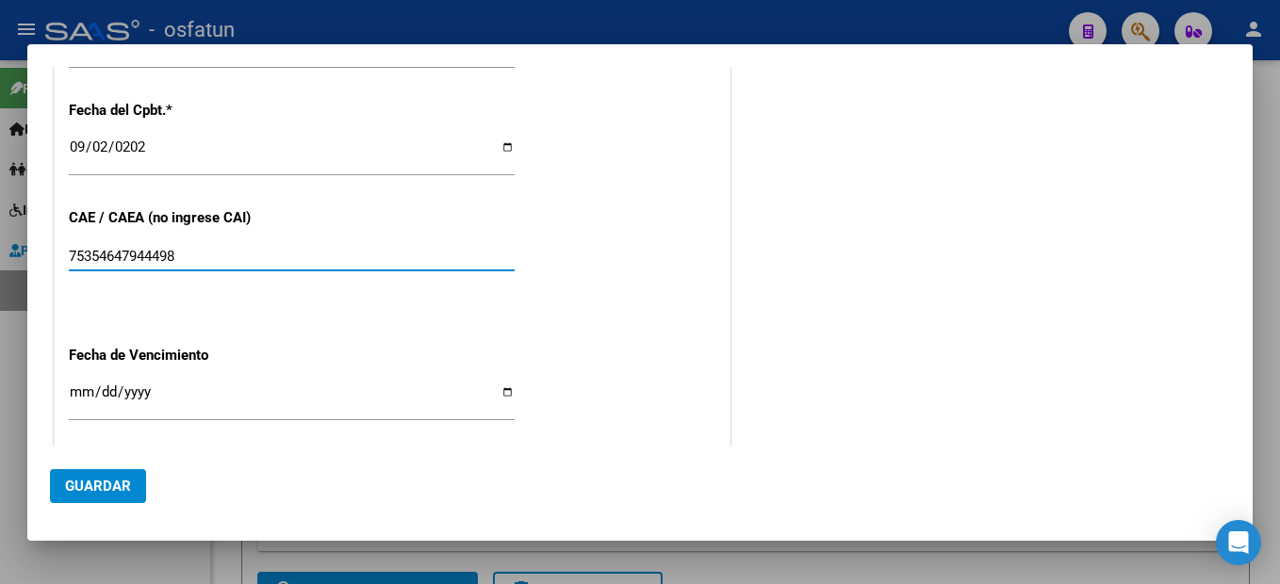
type input "75354647944498"
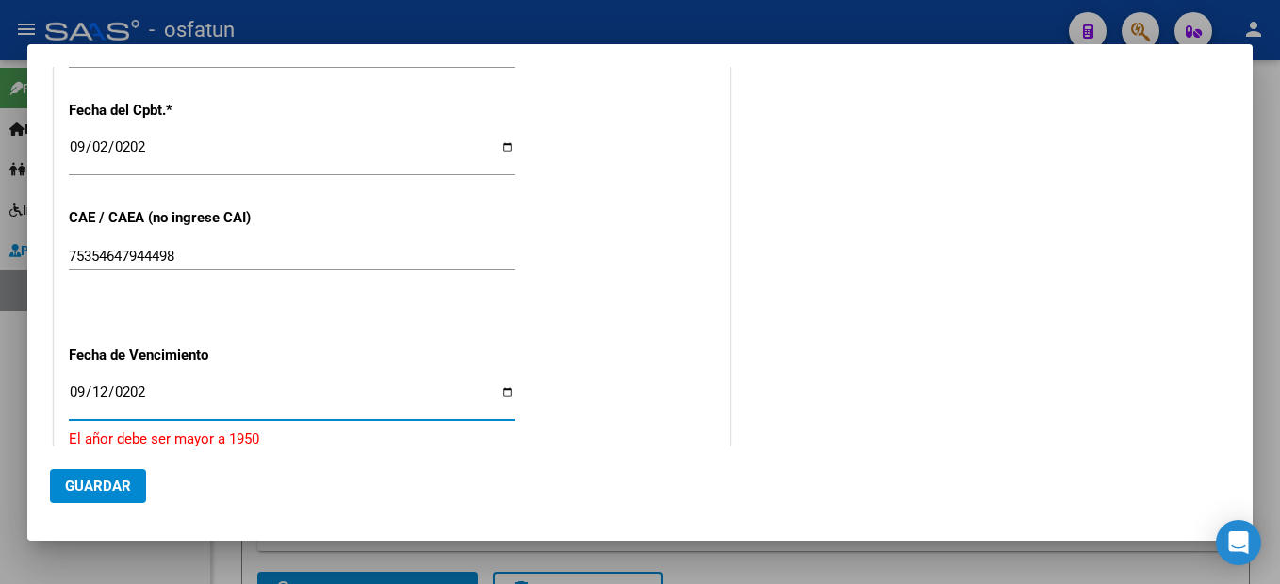
type input "[DATE]"
click at [100, 476] on button "Guardar" at bounding box center [98, 486] width 96 height 34
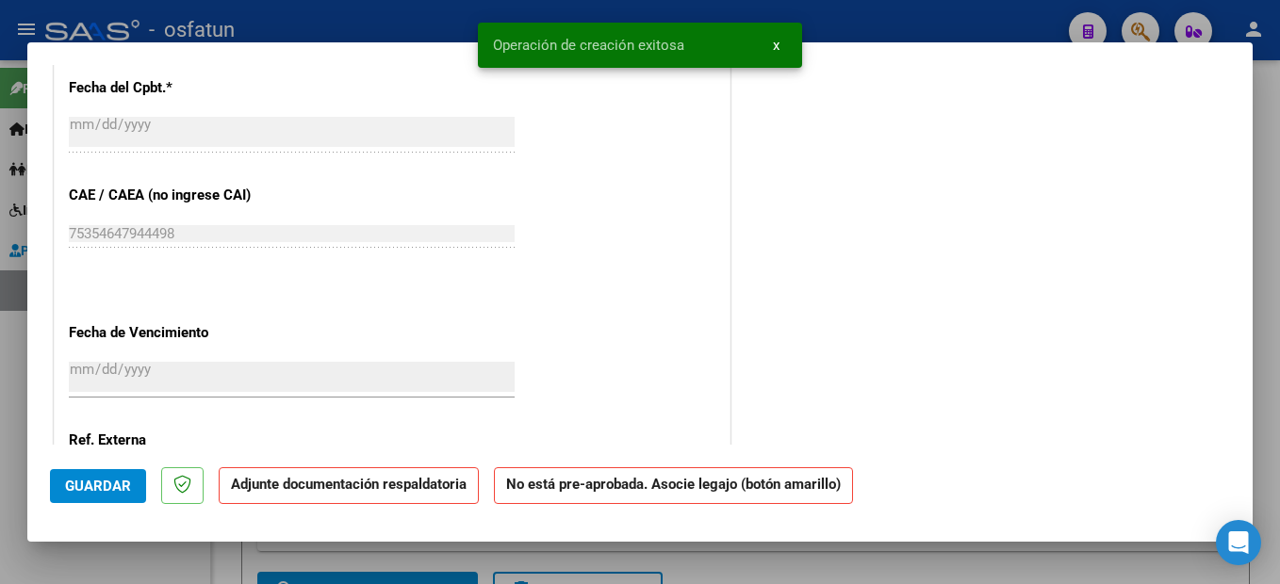
scroll to position [0, 0]
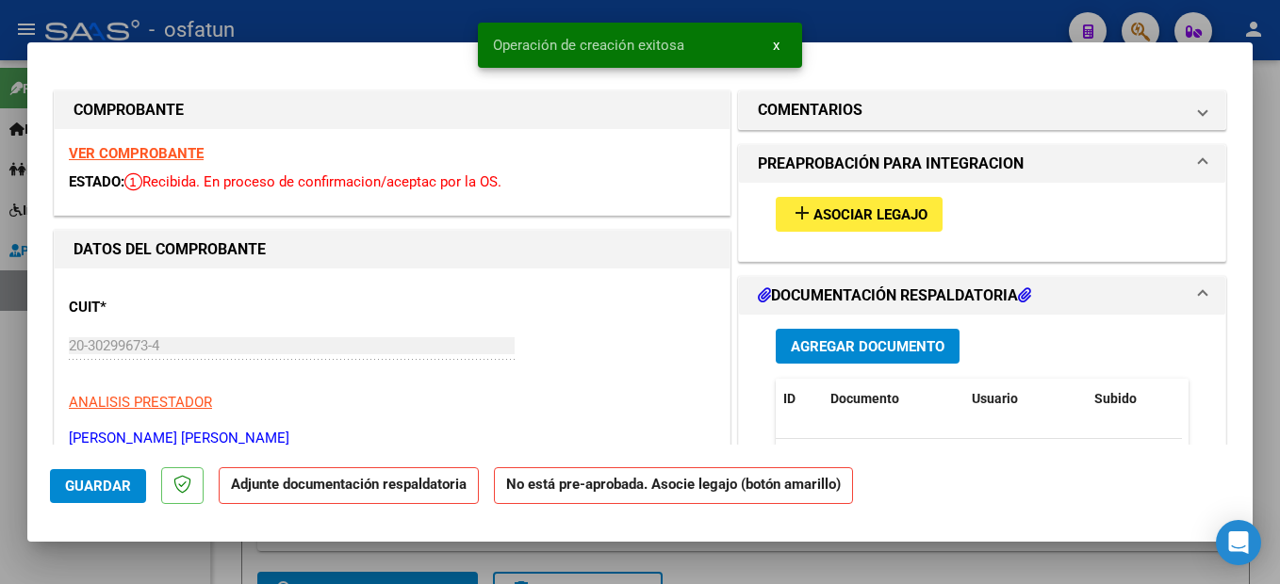
click at [876, 212] on span "Asociar Legajo" at bounding box center [870, 214] width 114 height 17
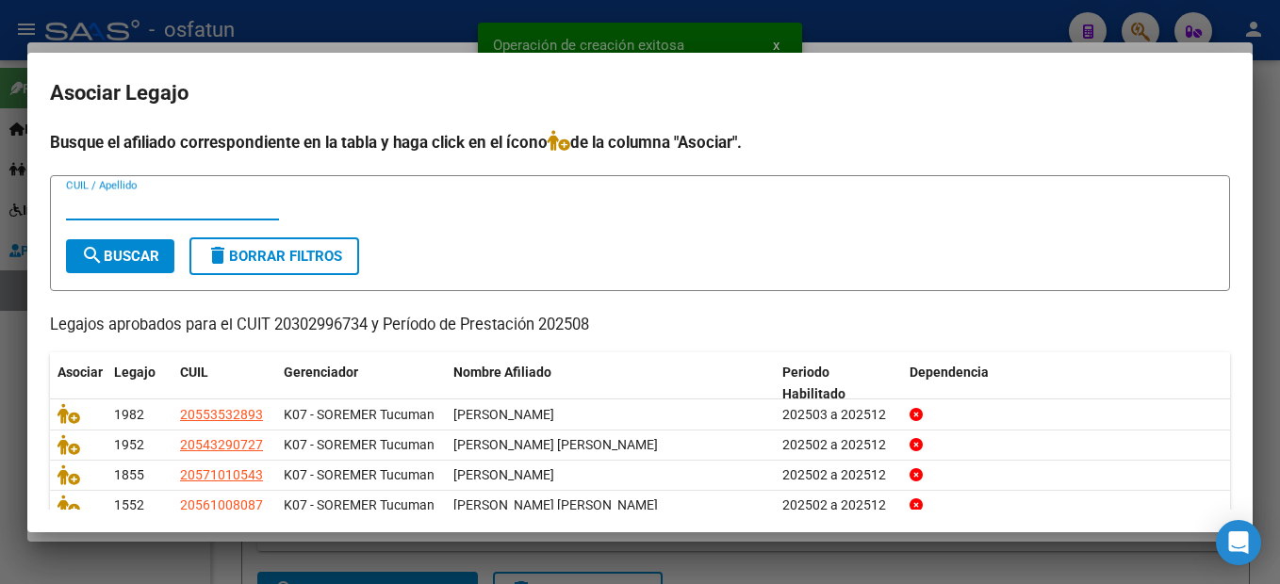
scroll to position [84, 0]
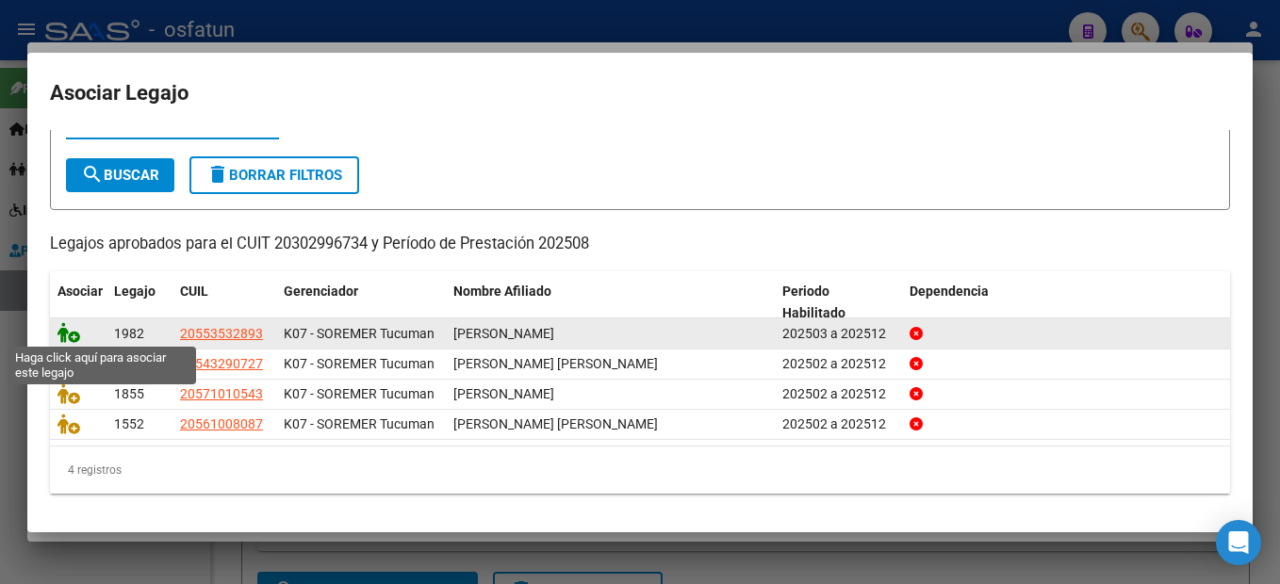
click at [63, 337] on icon at bounding box center [68, 332] width 23 height 21
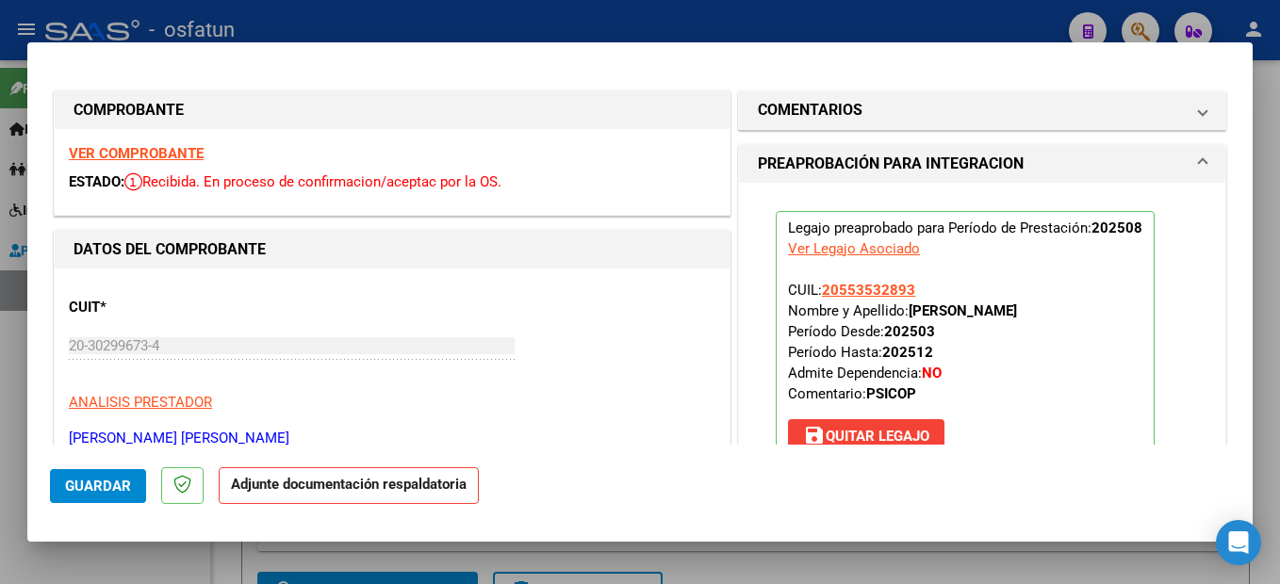
scroll to position [377, 0]
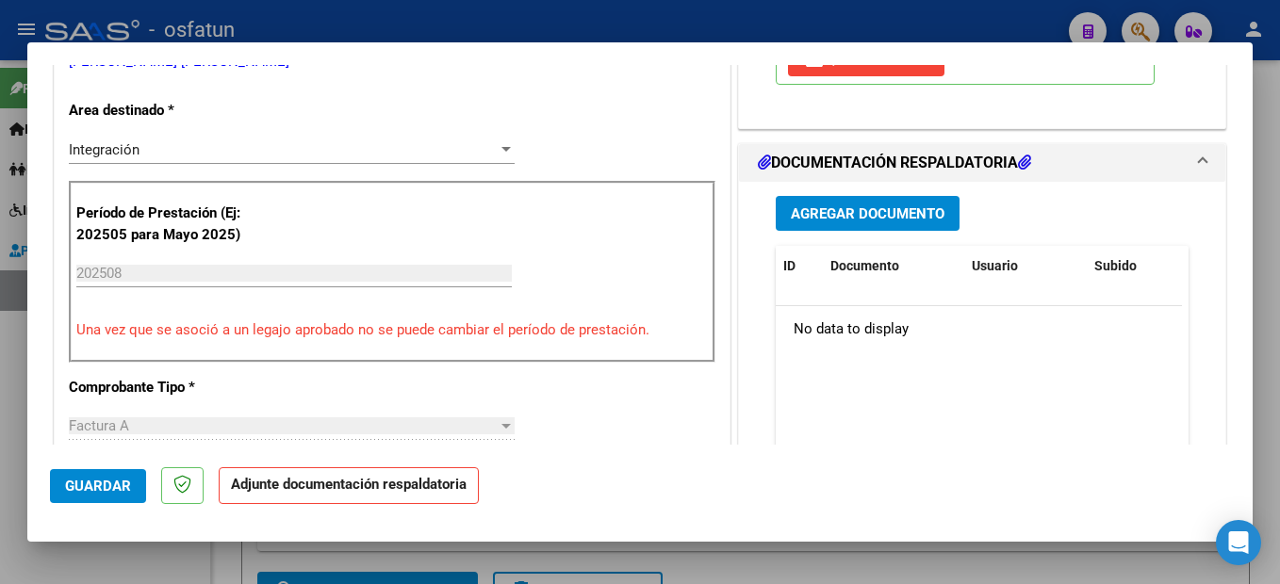
click at [898, 222] on button "Agregar Documento" at bounding box center [868, 213] width 184 height 35
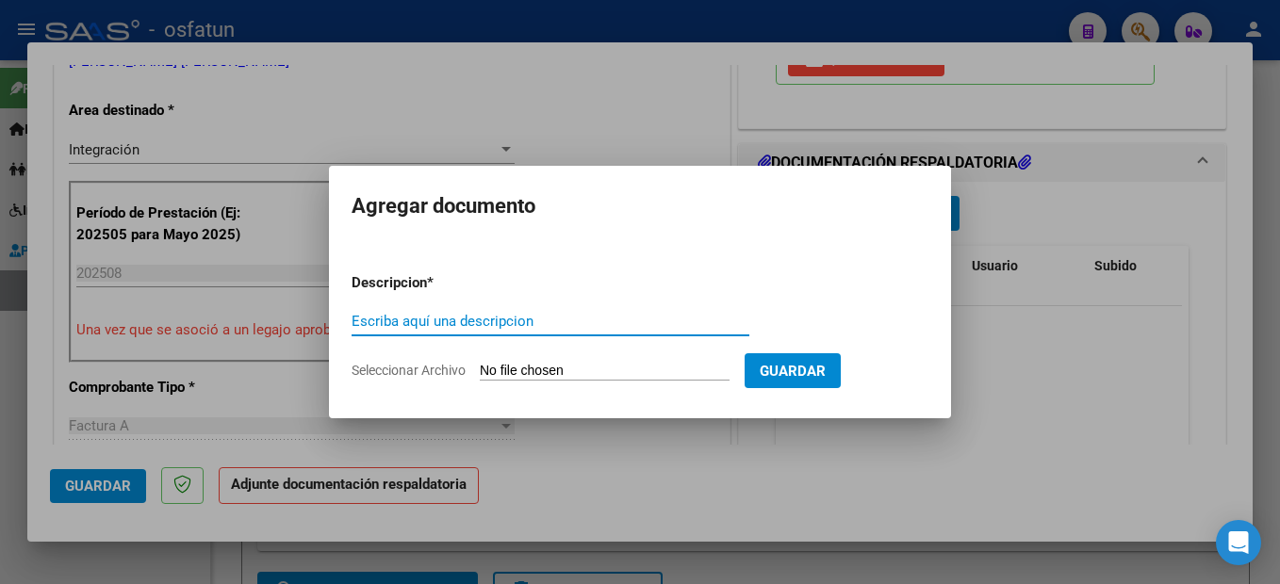
click at [457, 320] on input "Escriba aquí una descripcion" at bounding box center [551, 321] width 398 height 17
type input "planilla"
click at [619, 366] on input "Seleccionar Archivo" at bounding box center [605, 372] width 250 height 18
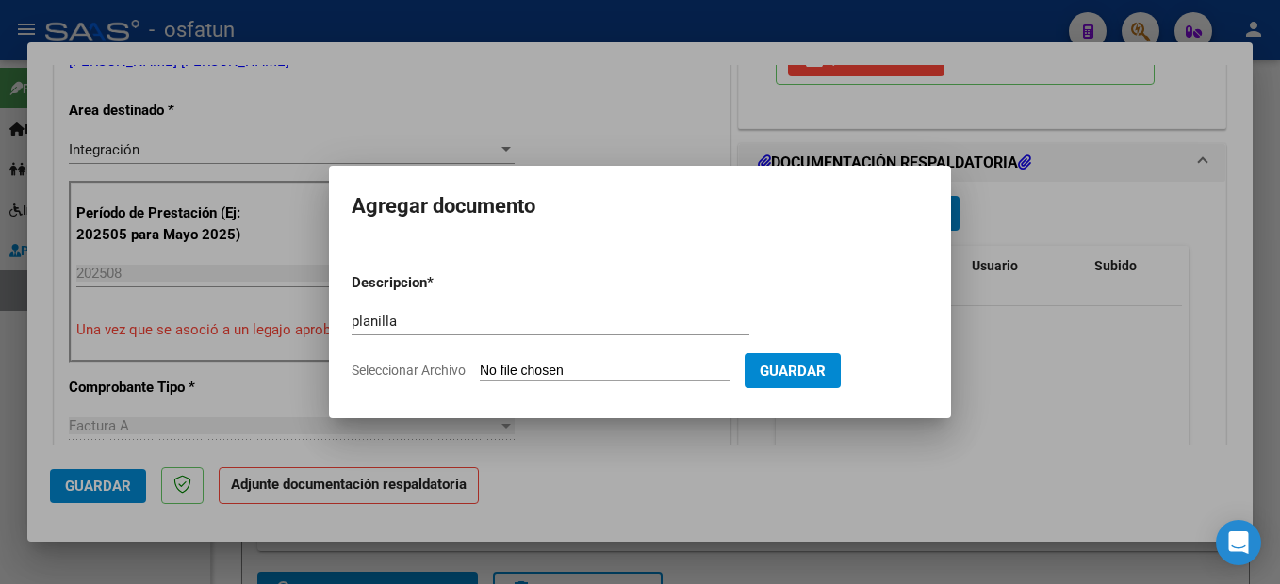
type input "C:\fakepath\250908101804.pdf"
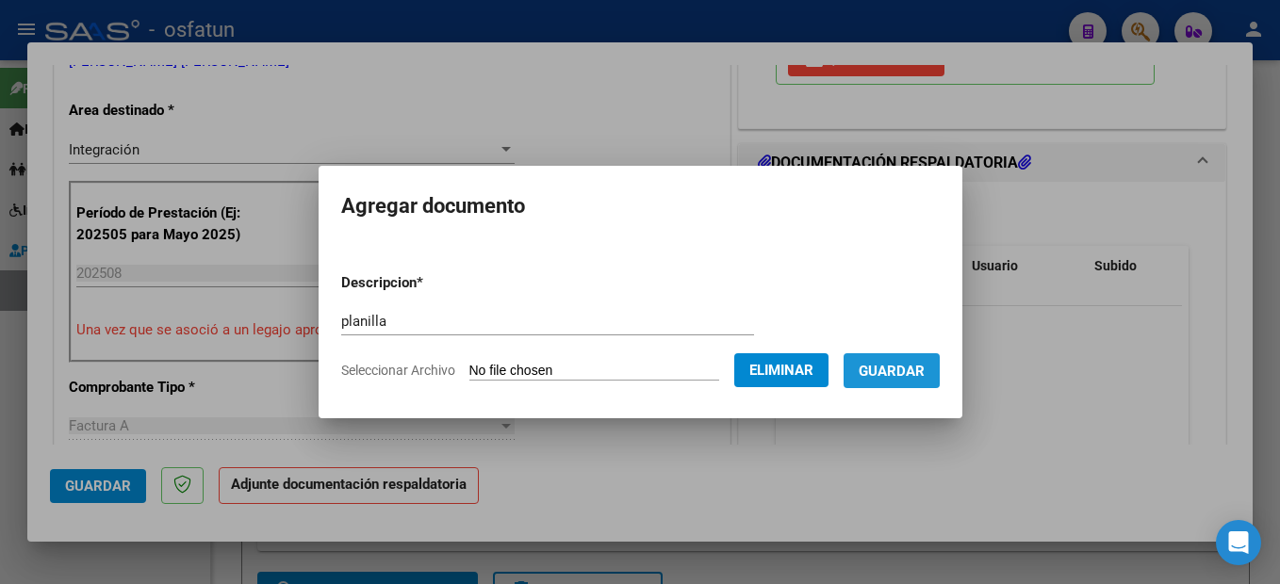
click at [921, 368] on span "Guardar" at bounding box center [892, 371] width 66 height 17
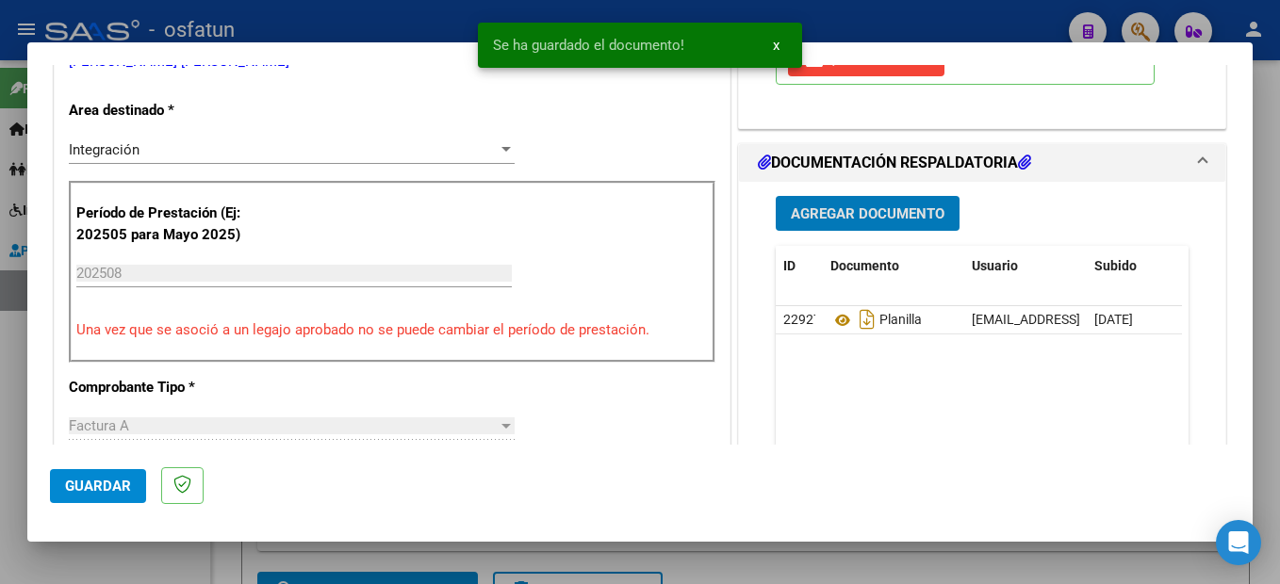
click at [92, 488] on span "Guardar" at bounding box center [98, 486] width 66 height 17
click at [1271, 416] on div at bounding box center [640, 292] width 1280 height 584
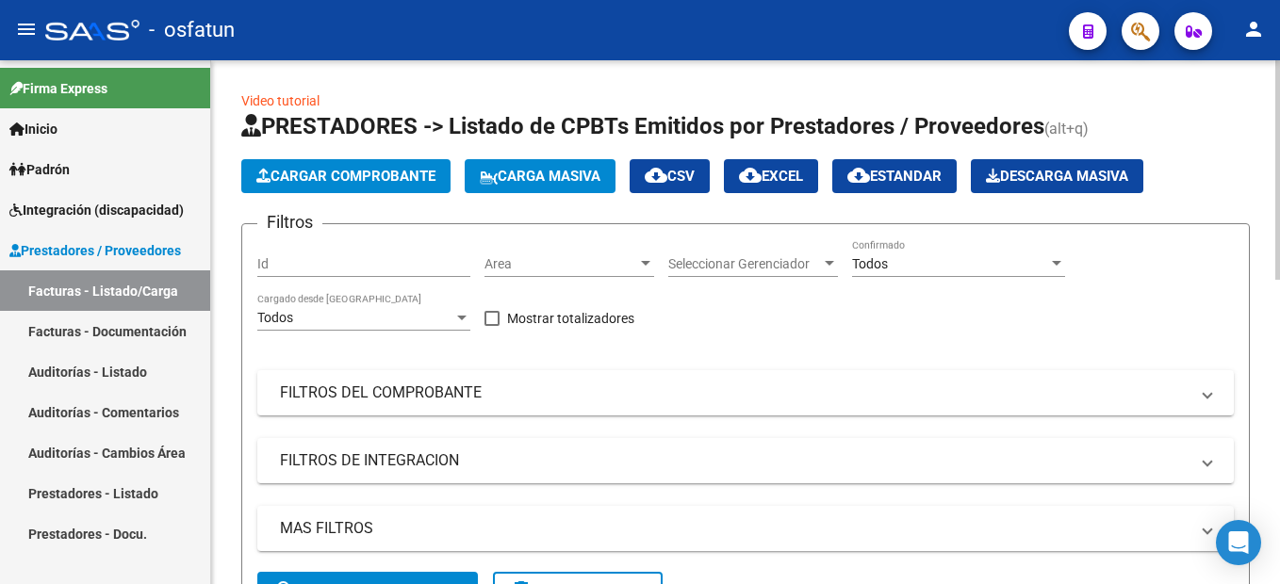
click at [388, 174] on span "Cargar Comprobante" at bounding box center [345, 176] width 179 height 17
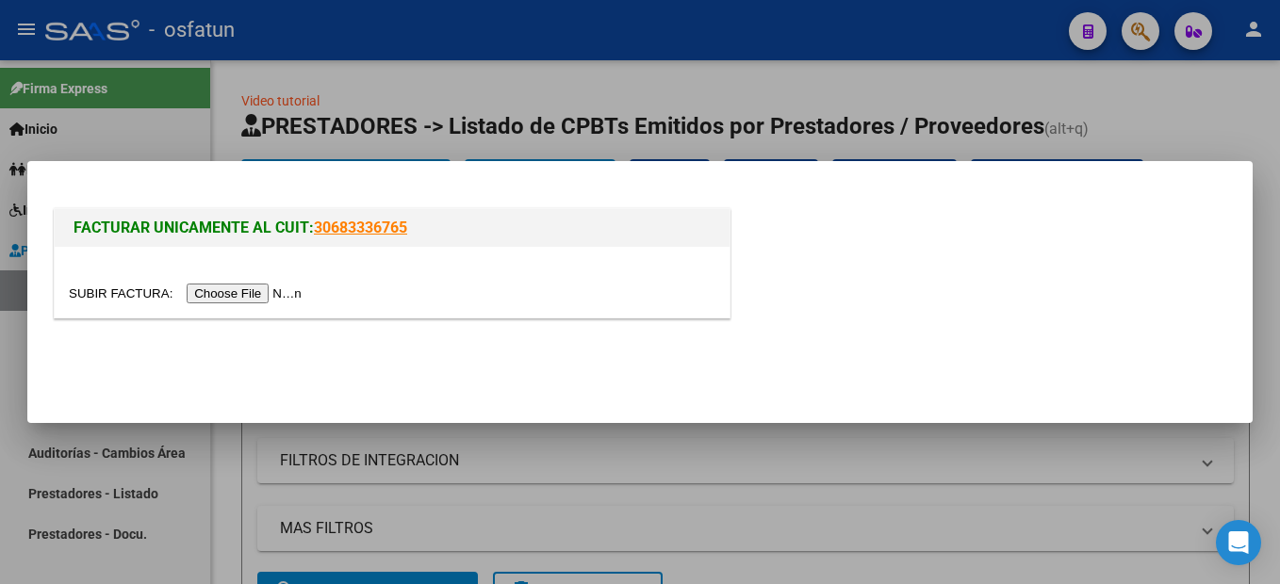
click at [270, 295] on input "file" at bounding box center [188, 294] width 238 height 20
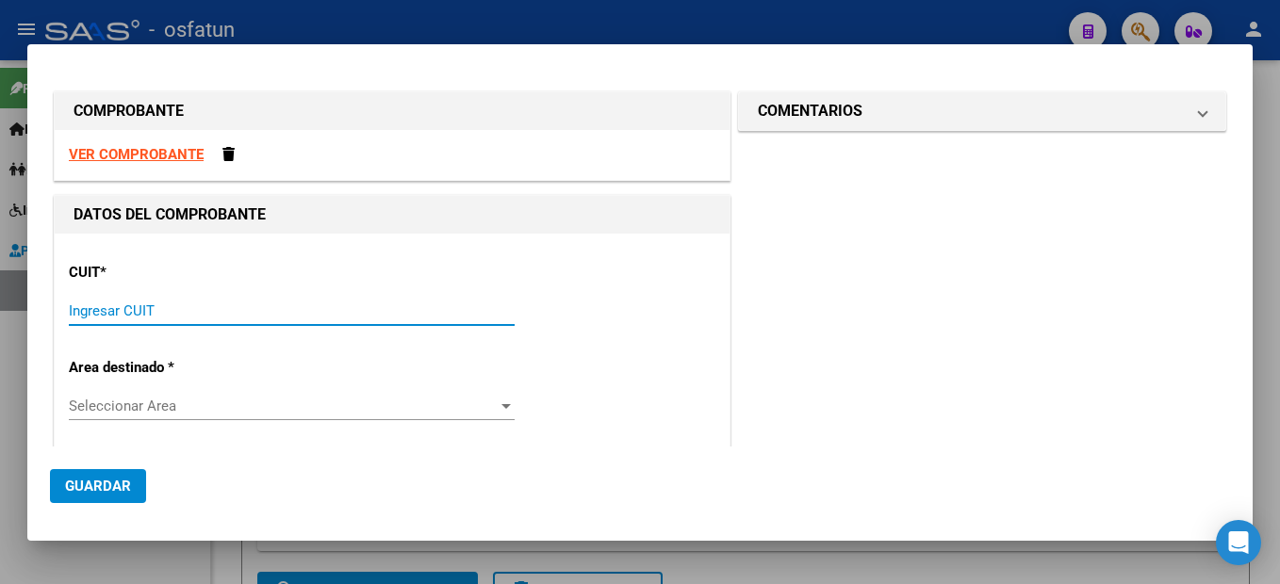
click at [141, 316] on input "Ingresar CUIT" at bounding box center [292, 311] width 446 height 17
type input "20-30299673-4"
type input "3"
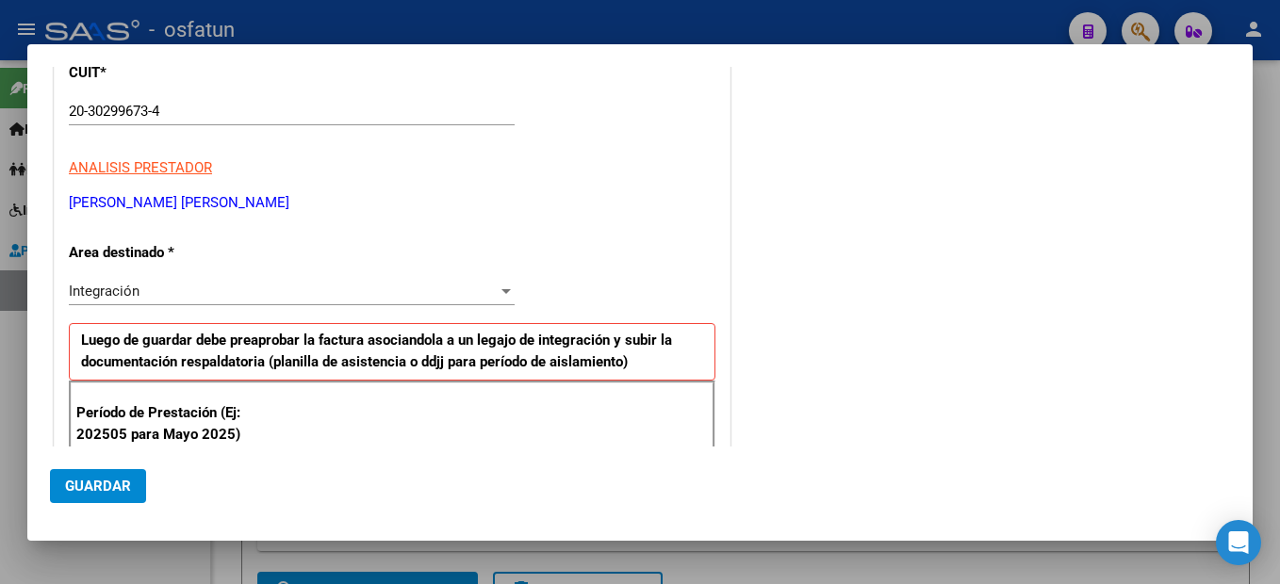
scroll to position [417, 0]
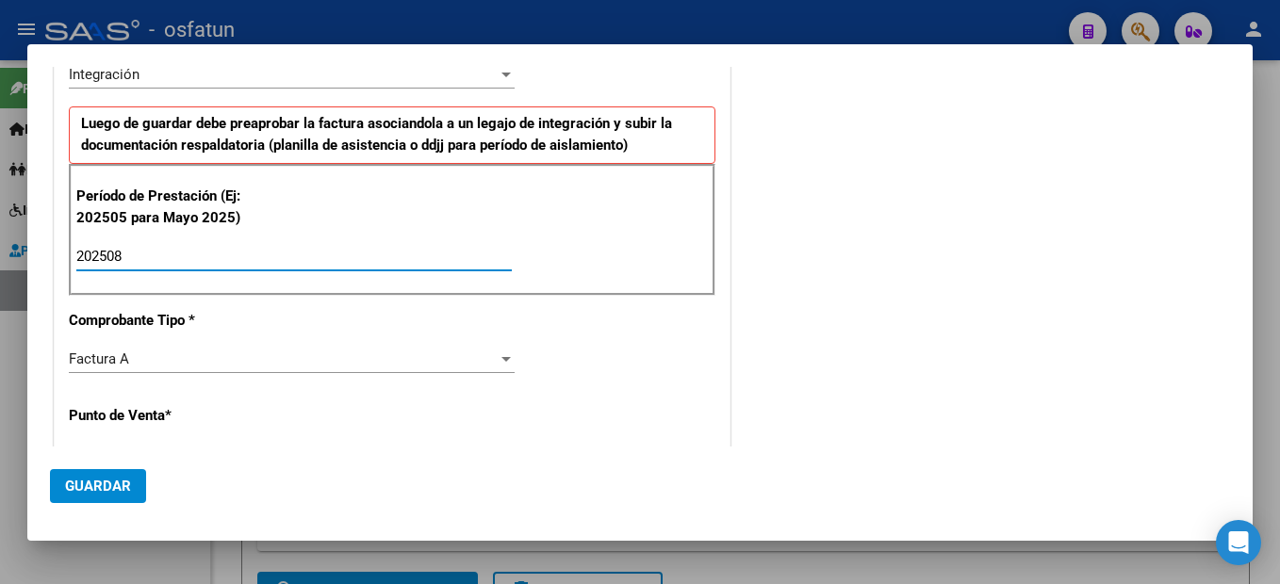
type input "202508"
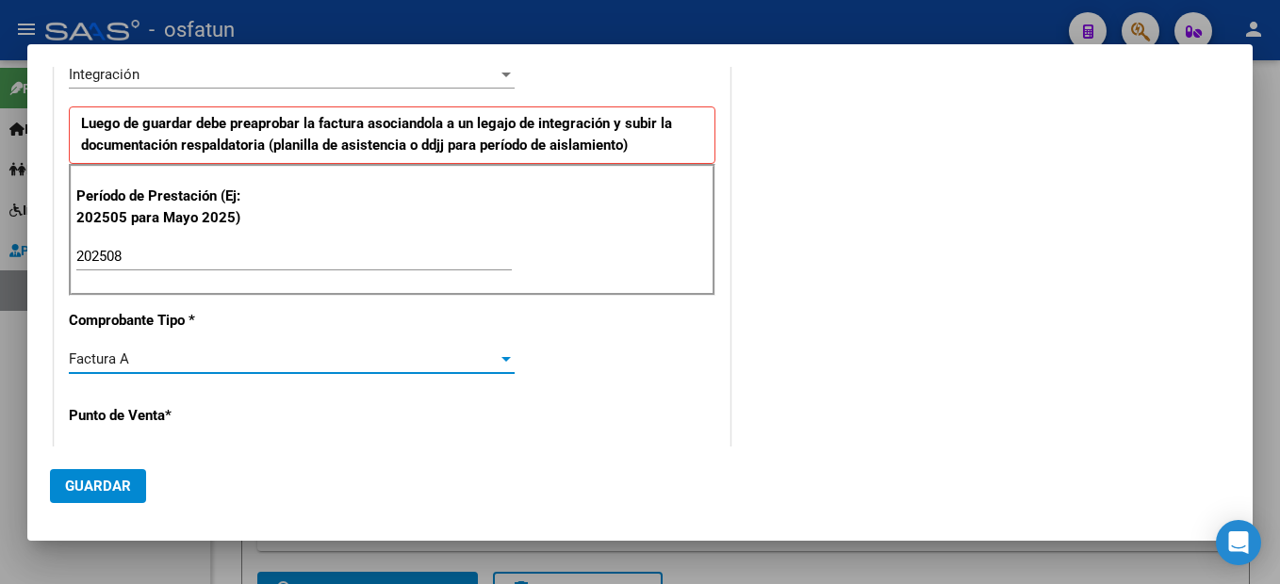
scroll to position [616, 0]
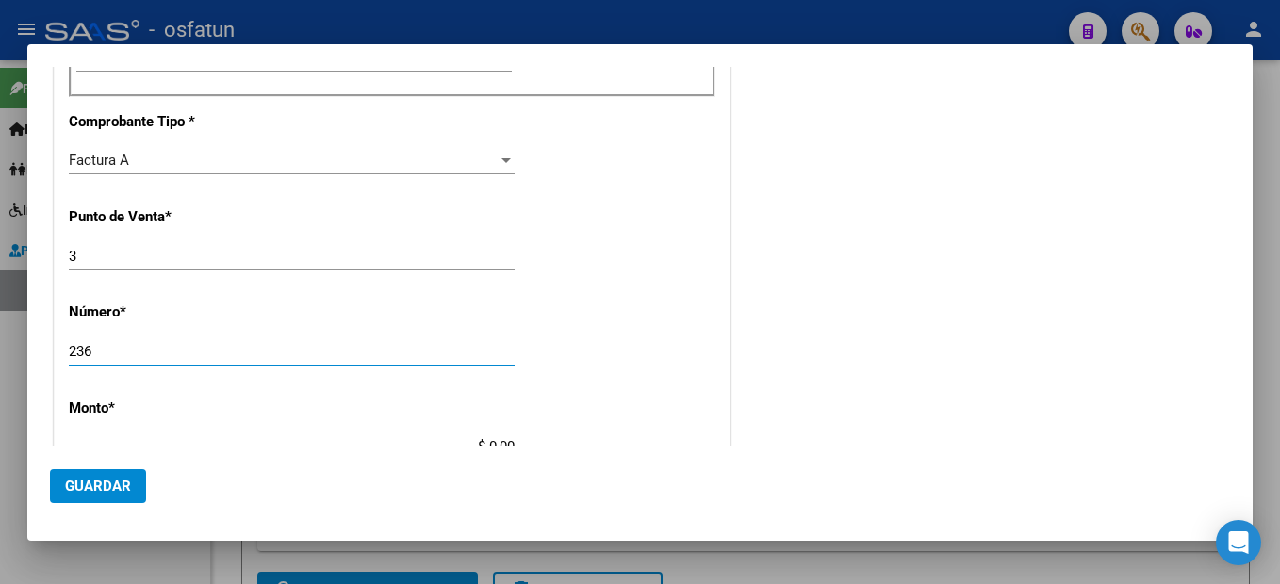
type input "236"
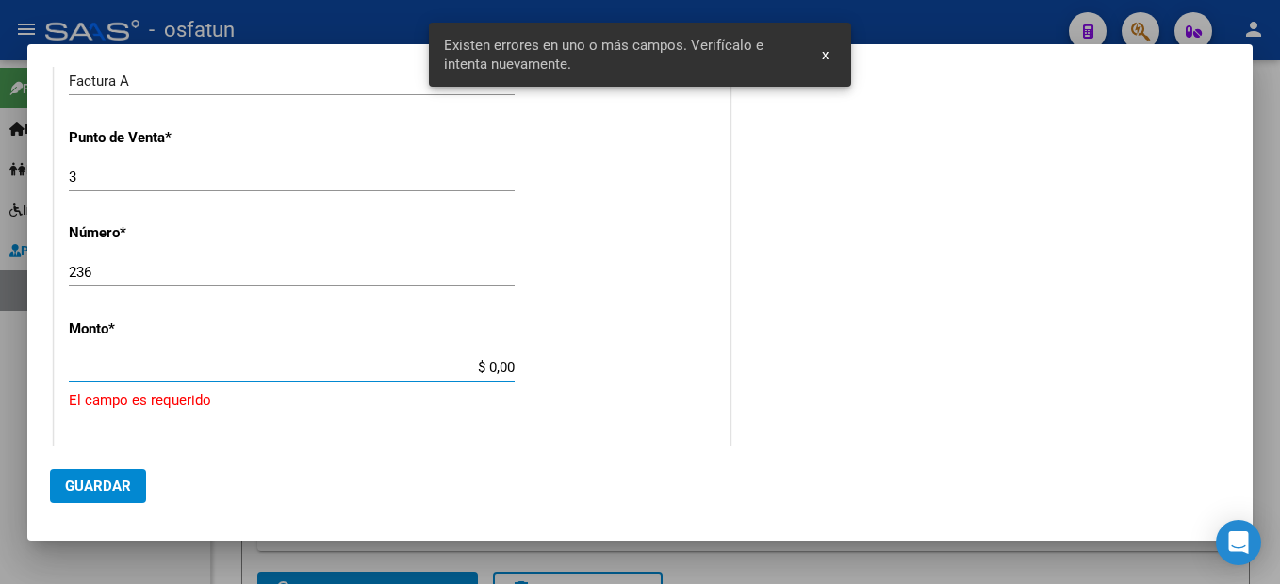
scroll to position [797, 0]
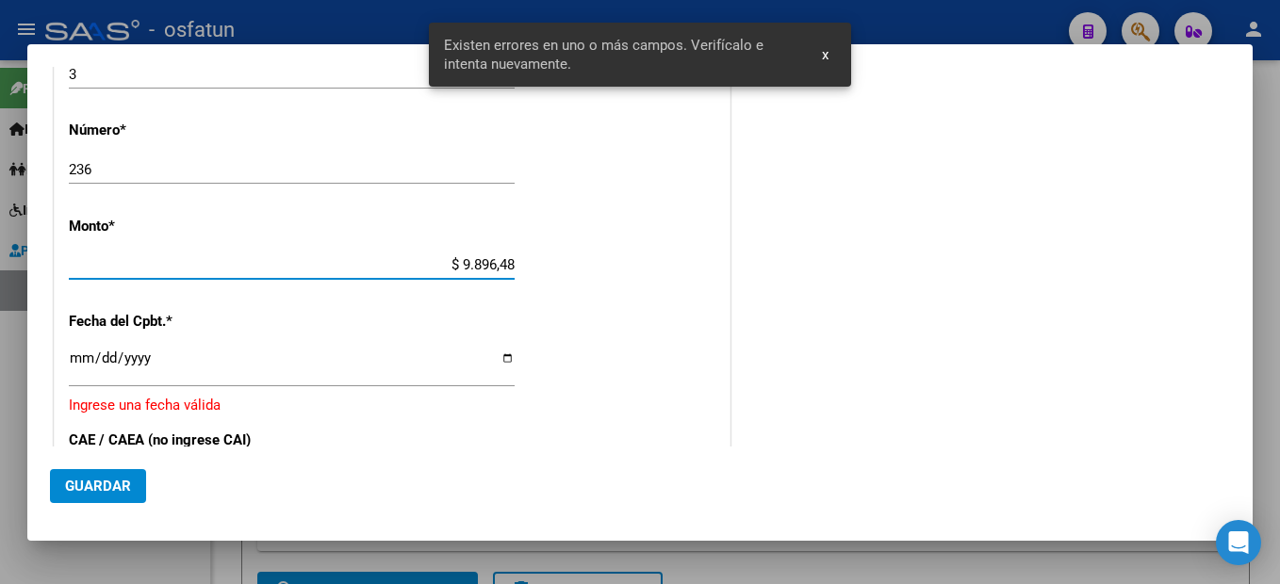
type input "$ 98.964,88"
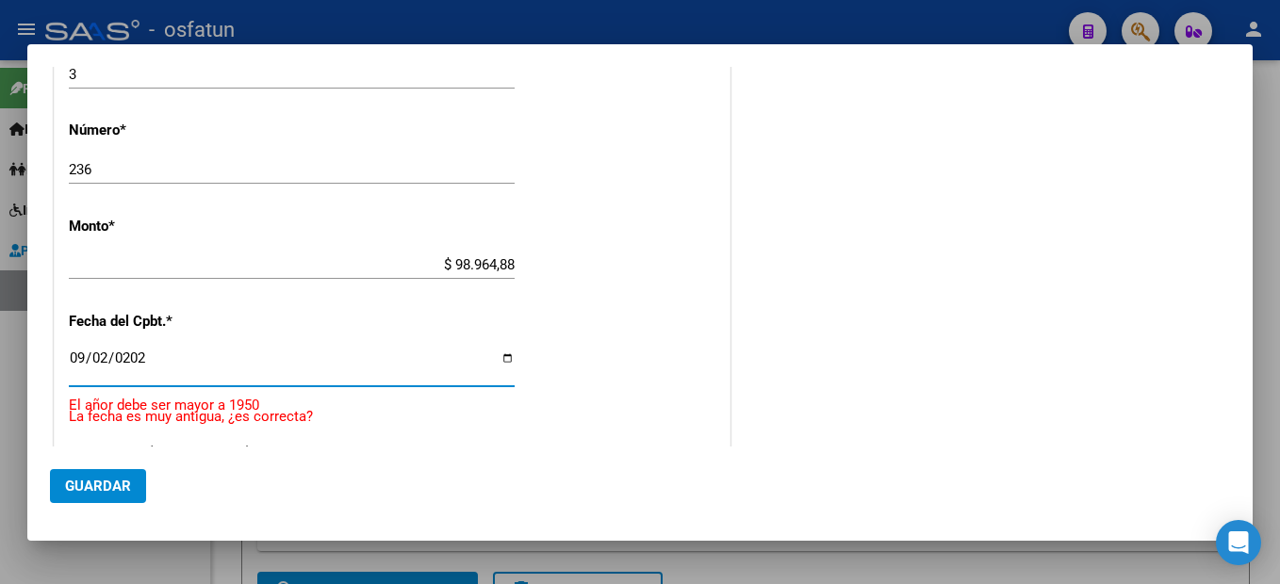
type input "[DATE]"
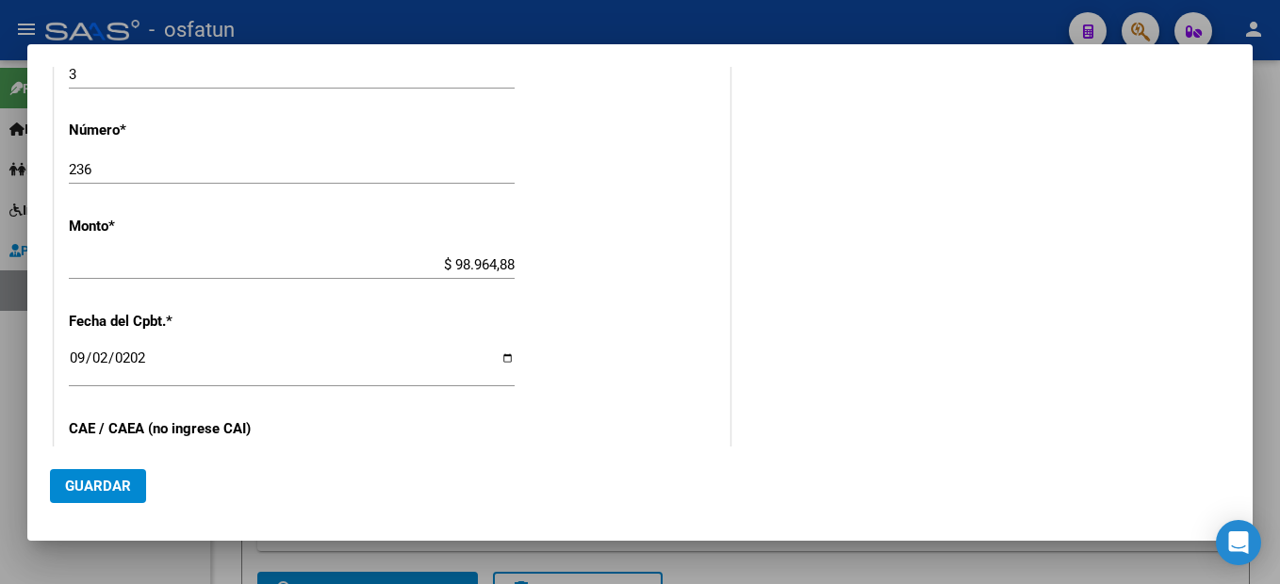
scroll to position [1009, 0]
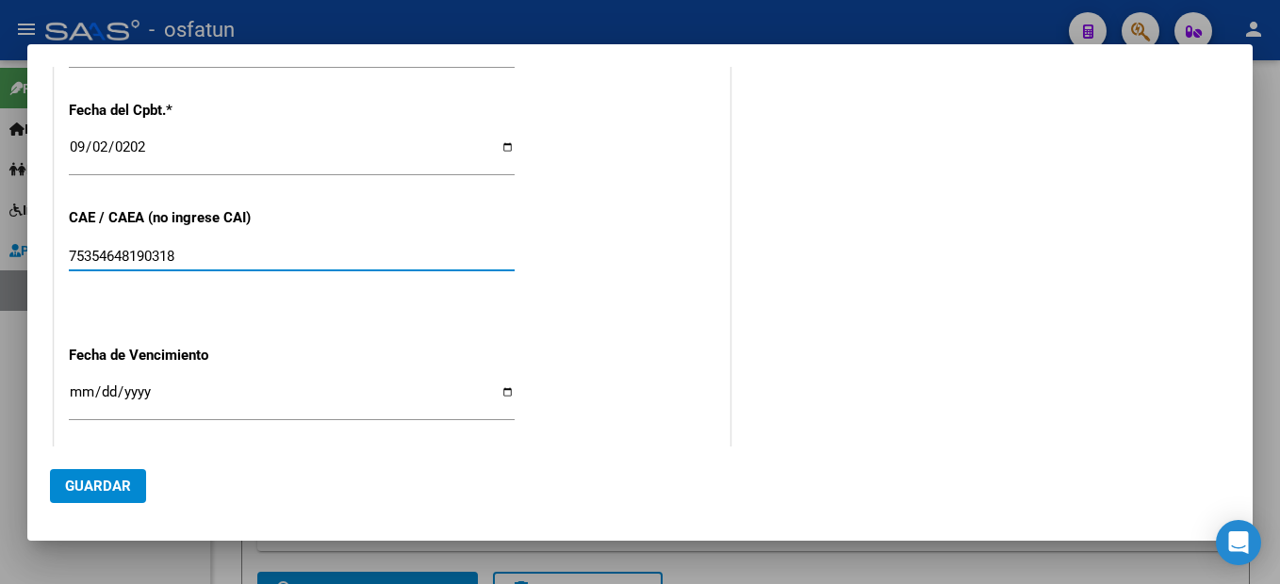
type input "75354648190318"
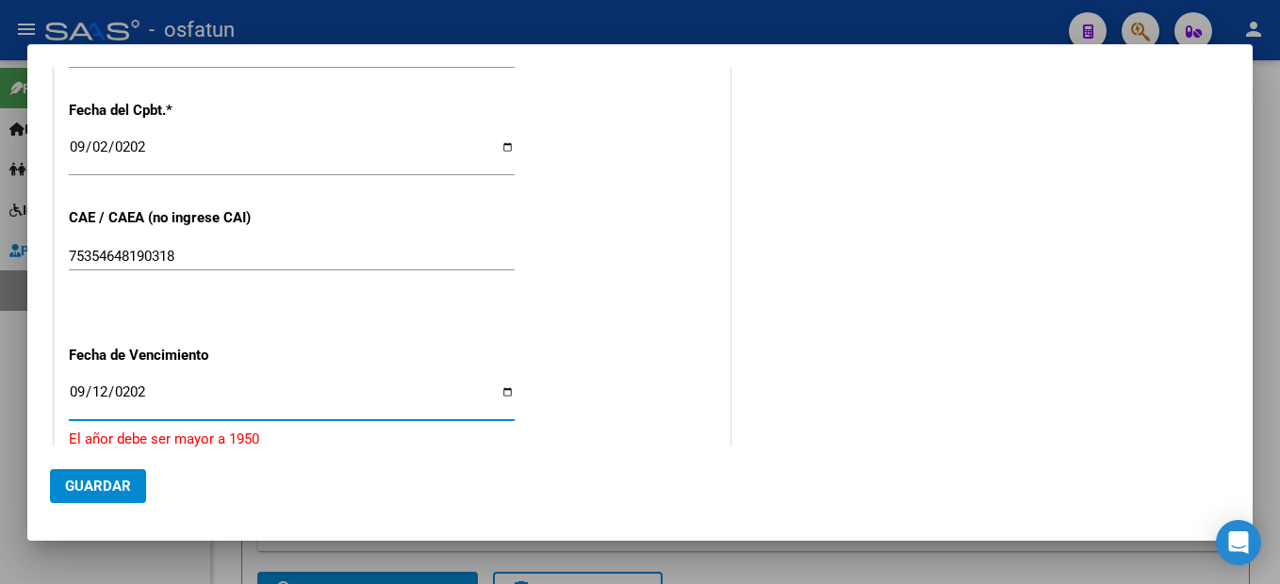
type input "[DATE]"
click at [108, 480] on span "Guardar" at bounding box center [98, 486] width 66 height 17
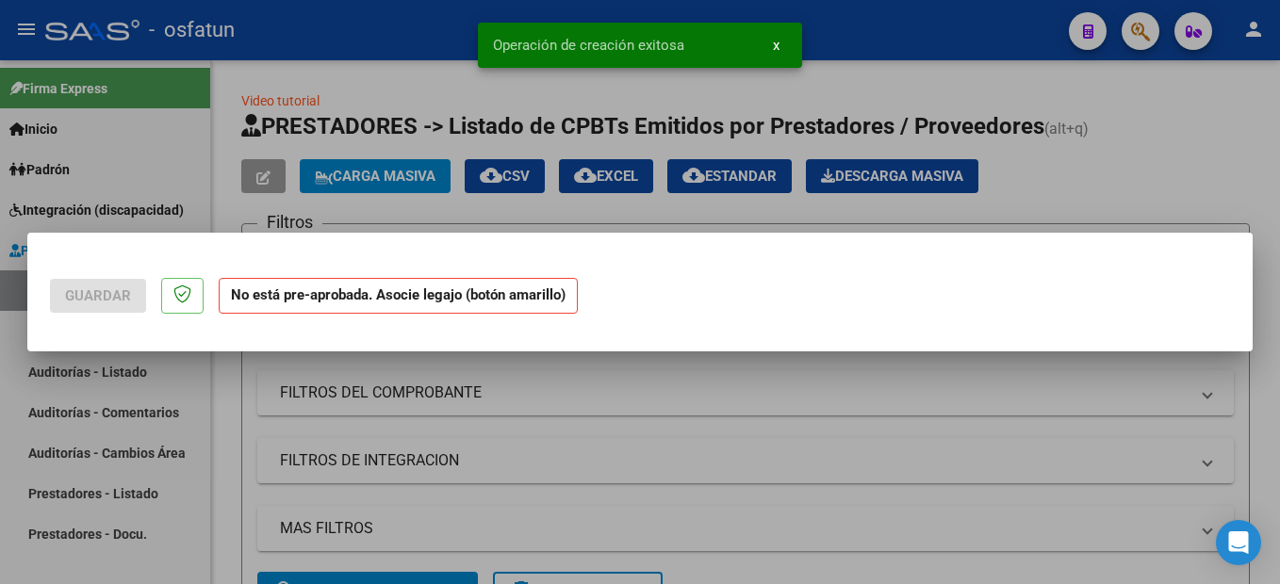
scroll to position [0, 0]
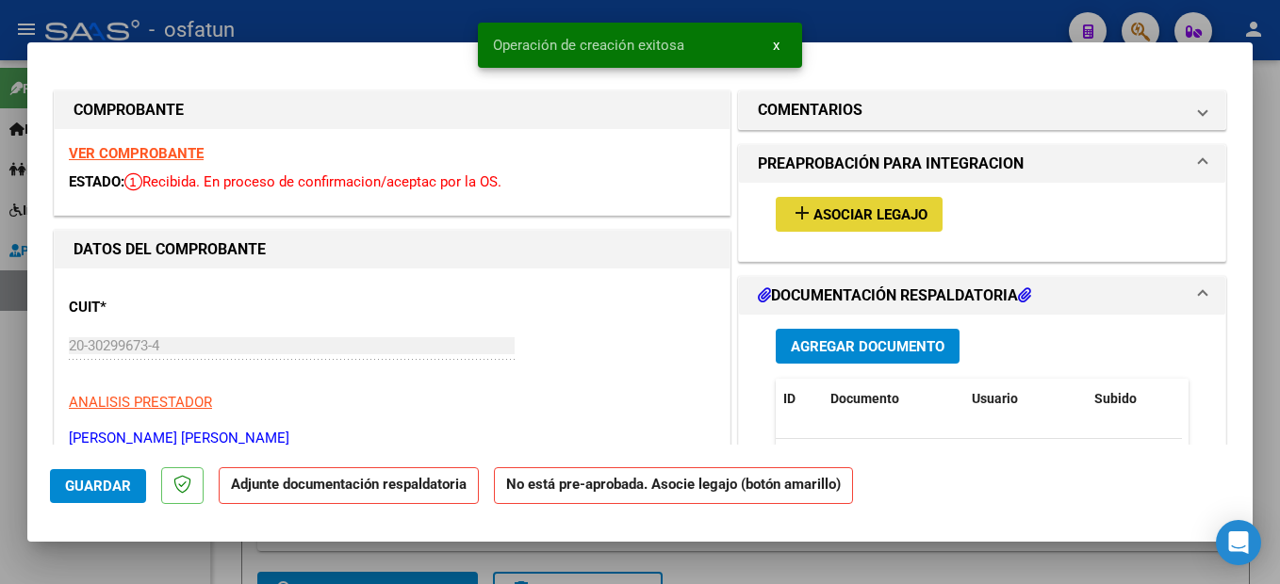
click at [885, 211] on span "Asociar Legajo" at bounding box center [870, 214] width 114 height 17
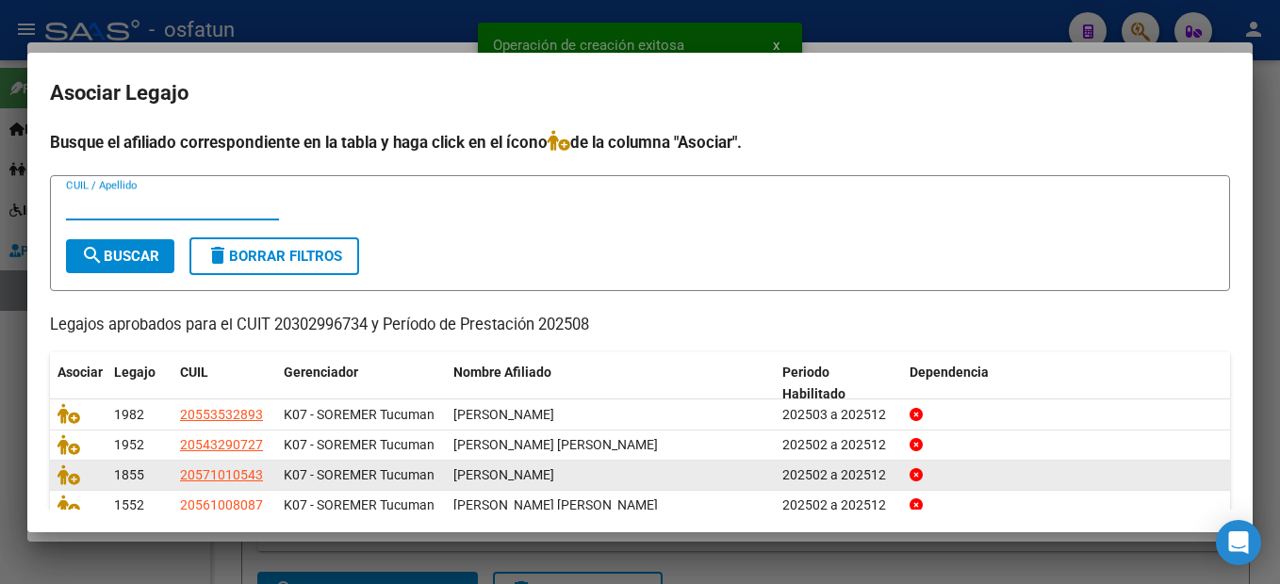
scroll to position [84, 0]
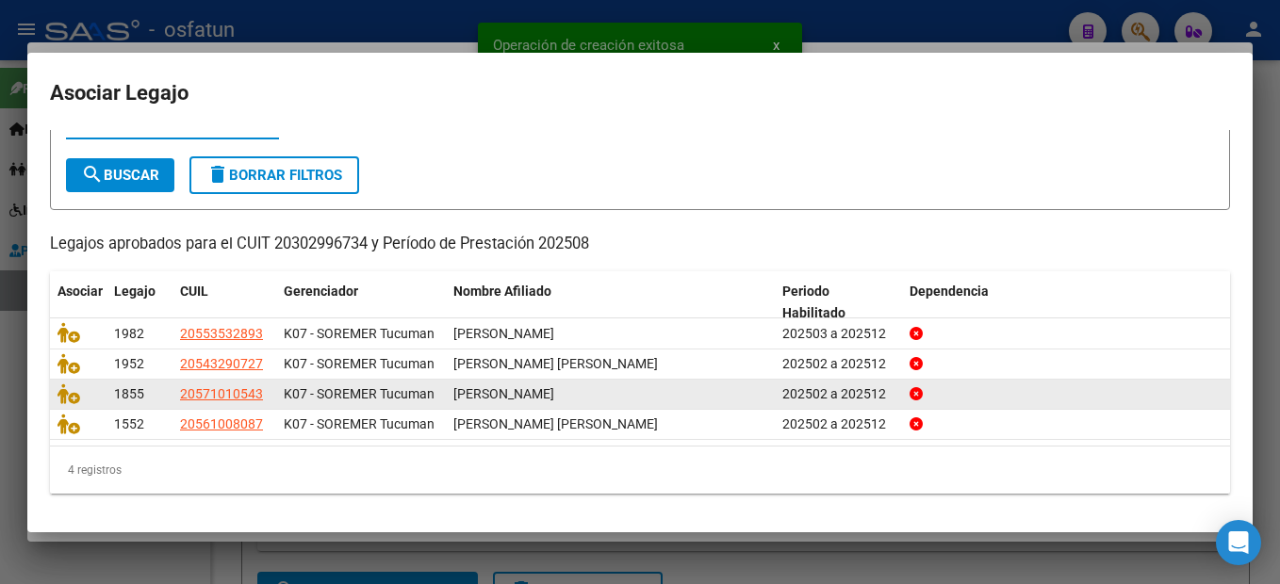
click at [64, 392] on icon at bounding box center [68, 394] width 23 height 21
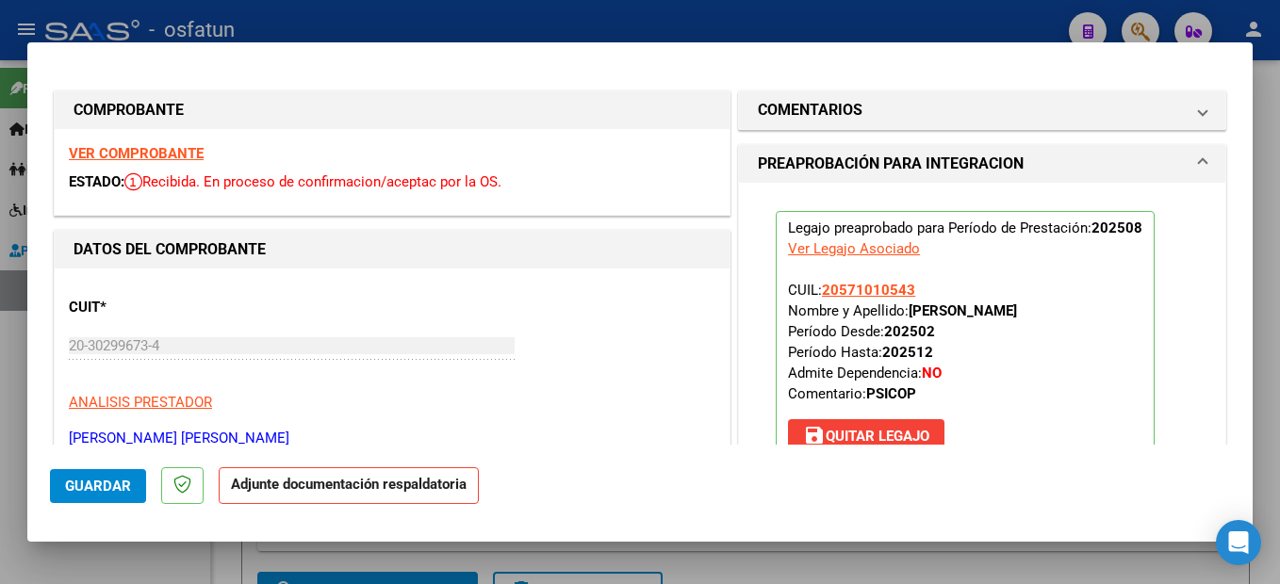
scroll to position [283, 0]
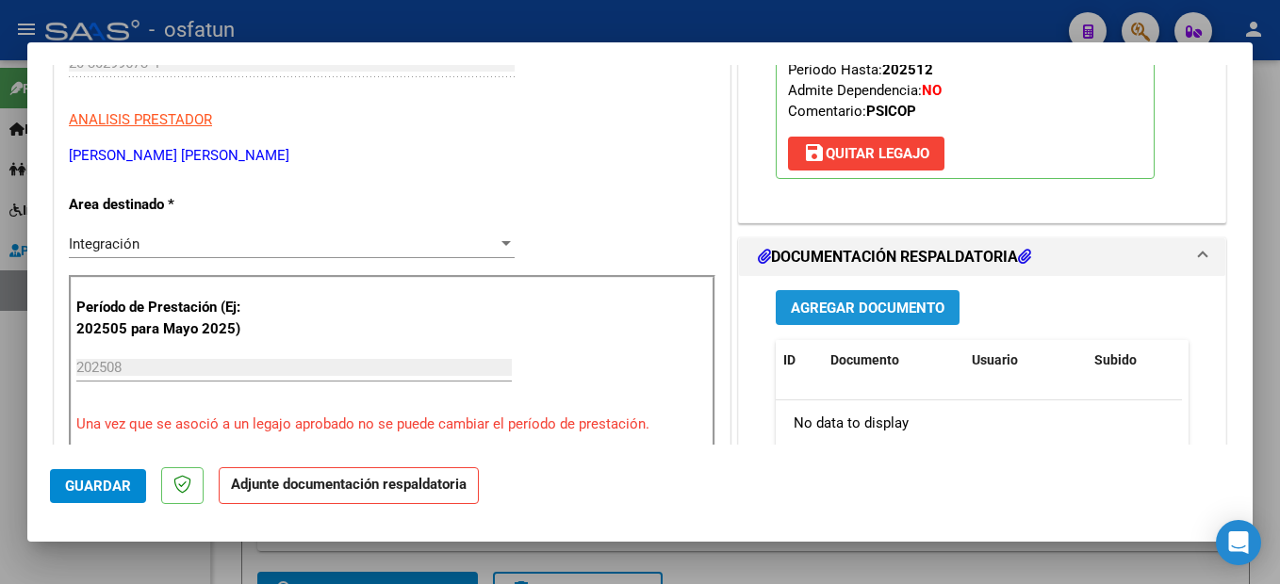
click at [907, 309] on span "Agregar Documento" at bounding box center [868, 308] width 154 height 17
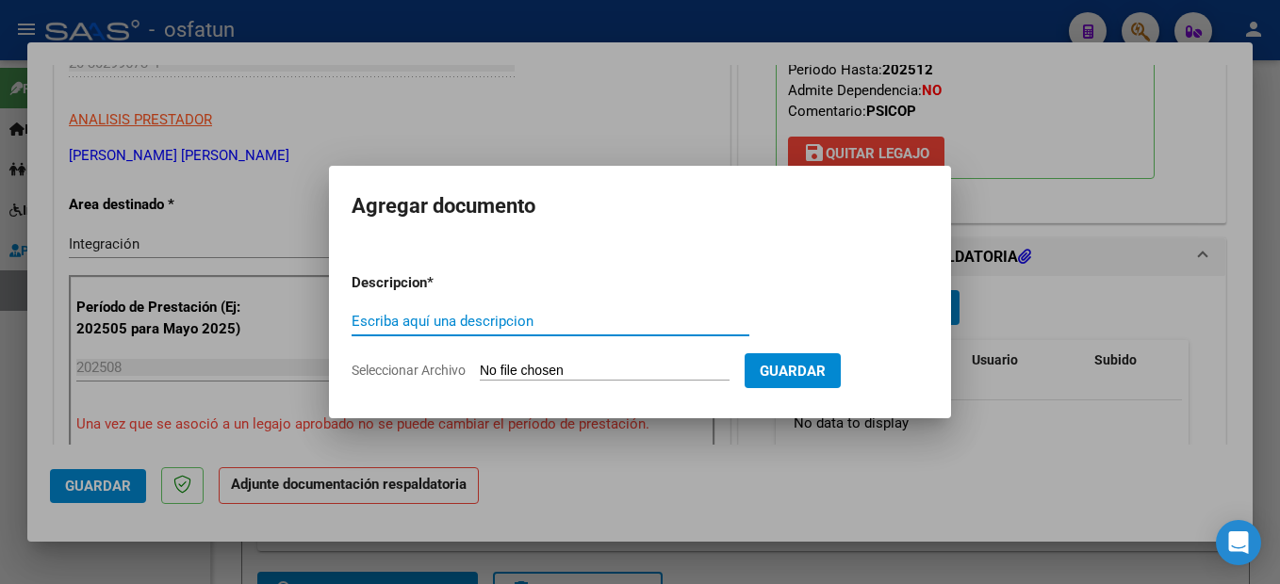
click at [412, 325] on input "Escriba aquí una descripcion" at bounding box center [551, 321] width 398 height 17
type input "planilla de asistencia"
click at [641, 380] on input "Seleccionar Archivo" at bounding box center [605, 372] width 250 height 18
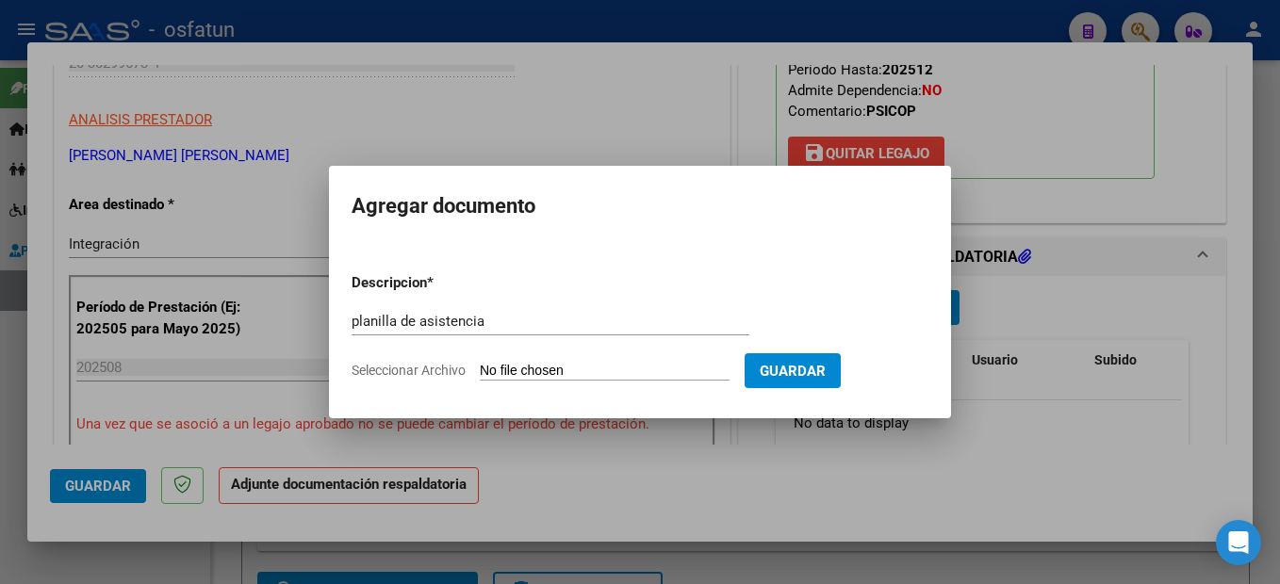
type input "C:\fakepath\250908101828.pdf"
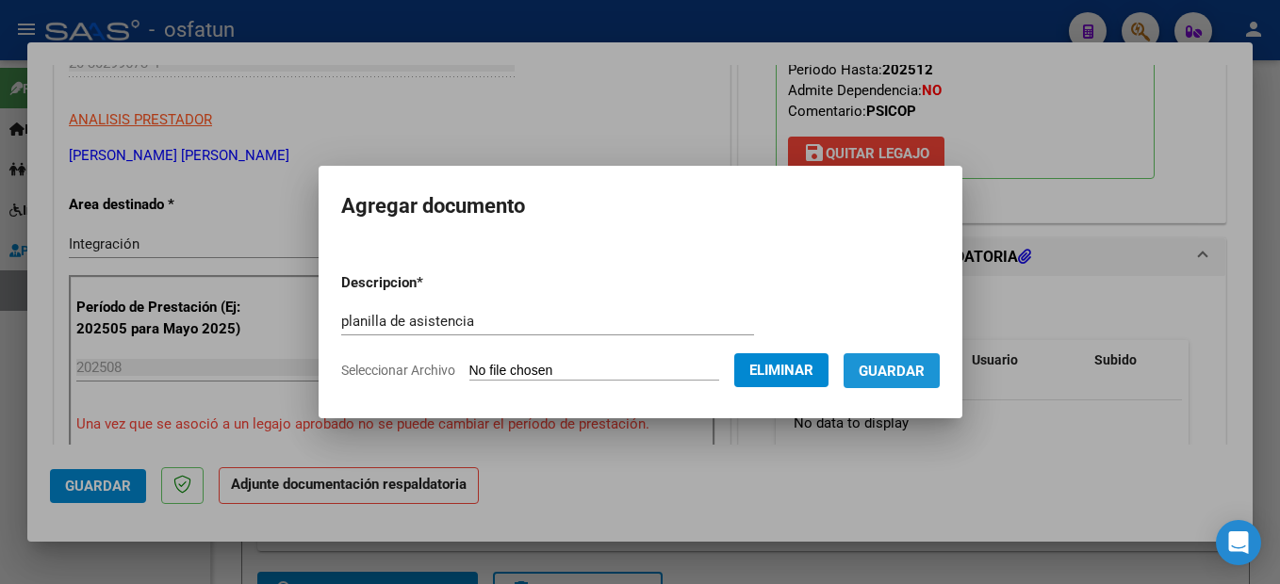
click at [940, 377] on button "Guardar" at bounding box center [892, 370] width 96 height 35
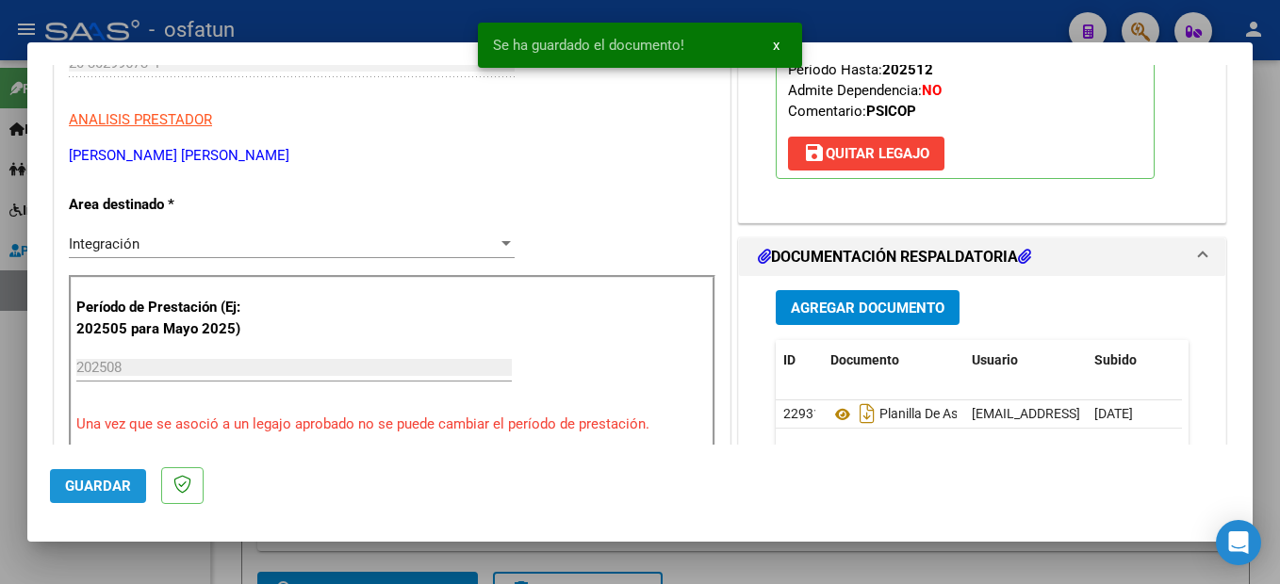
click at [109, 481] on span "Guardar" at bounding box center [98, 486] width 66 height 17
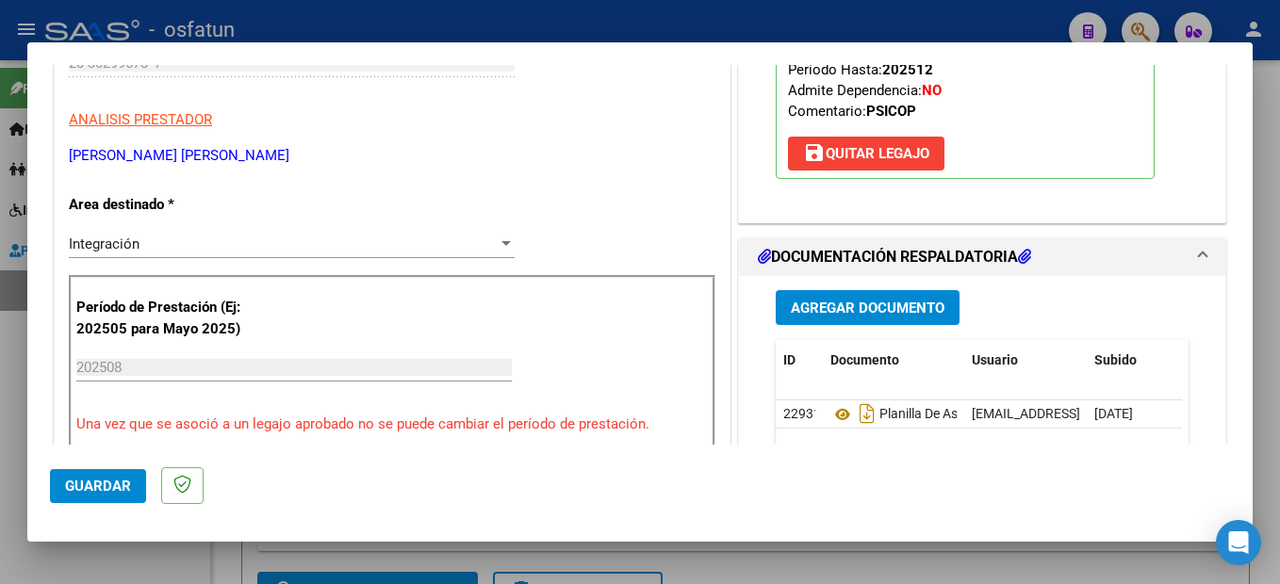
drag, startPoint x: 83, startPoint y: 476, endPoint x: 104, endPoint y: 446, distance: 36.6
click at [84, 476] on button "Guardar" at bounding box center [98, 486] width 96 height 34
click at [1259, 269] on div at bounding box center [640, 292] width 1280 height 584
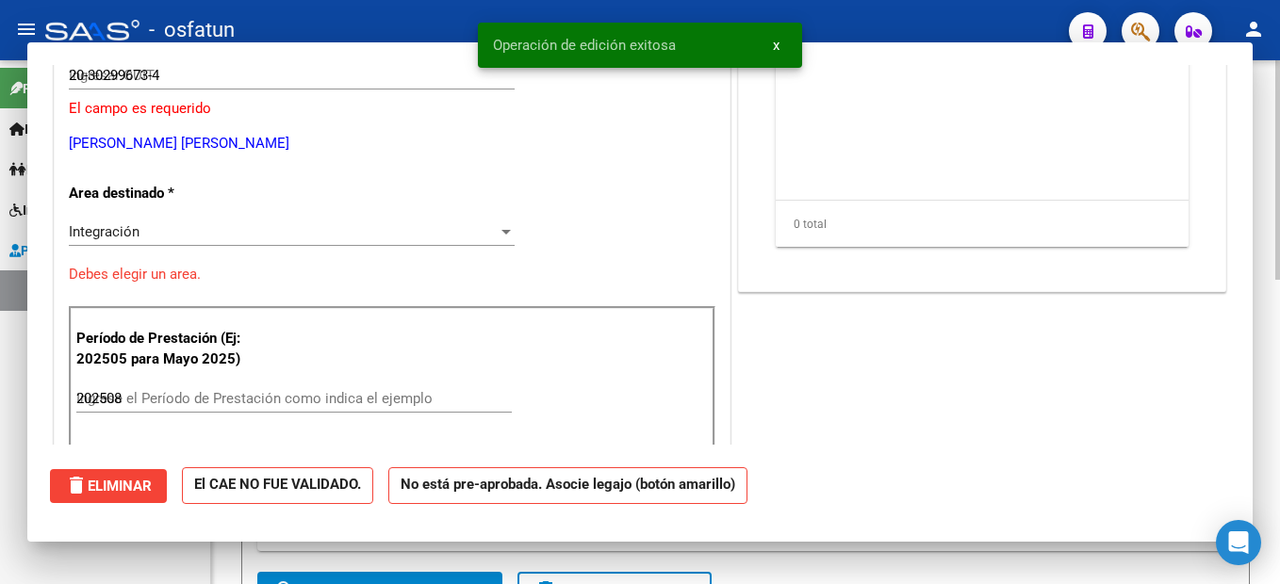
type input "$ 0,00"
